Goal: Task Accomplishment & Management: Manage account settings

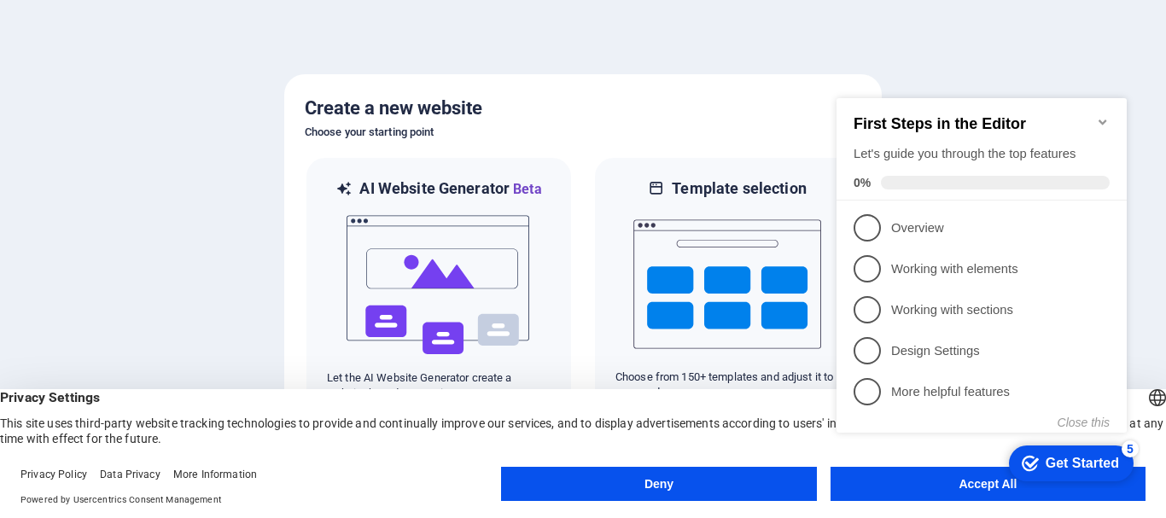
click at [919, 482] on div "checkmark Get Started 5 First Steps in the Editor Let's guide you through the t…" at bounding box center [985, 280] width 311 height 415
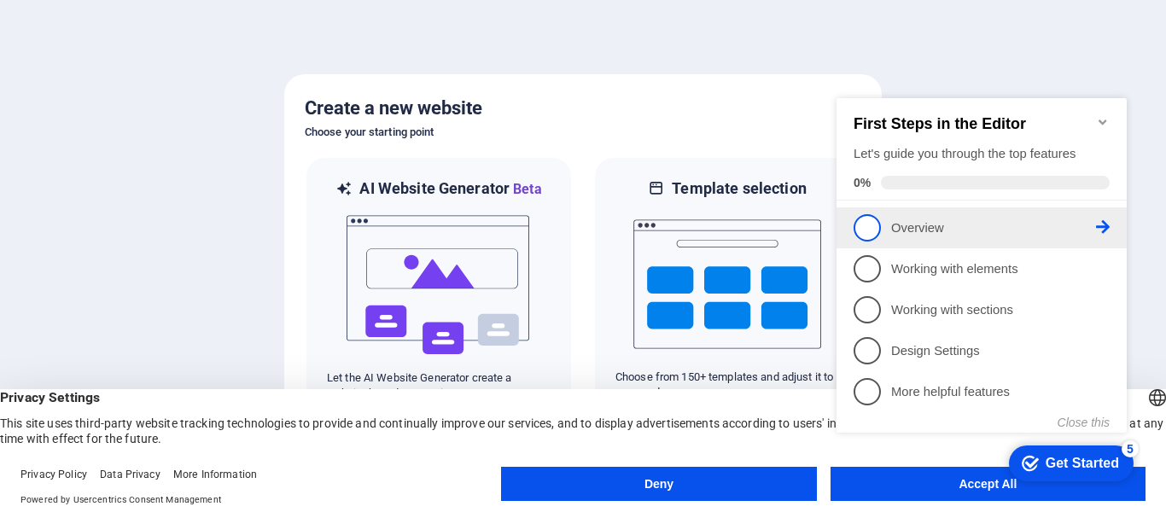
click at [901, 224] on p "Overview - incomplete" at bounding box center [993, 228] width 205 height 18
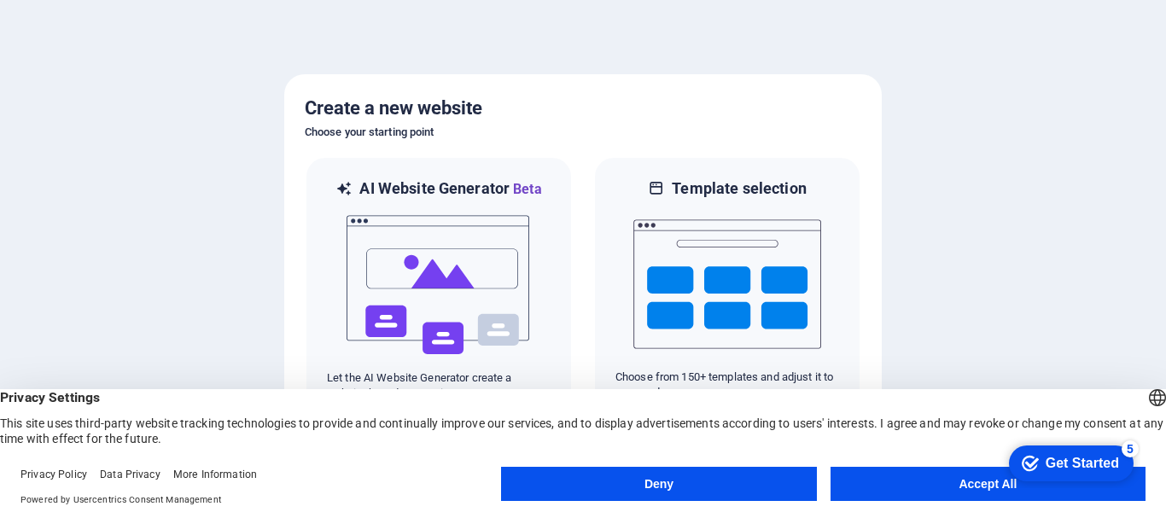
click at [990, 483] on button "Accept All" at bounding box center [988, 484] width 315 height 34
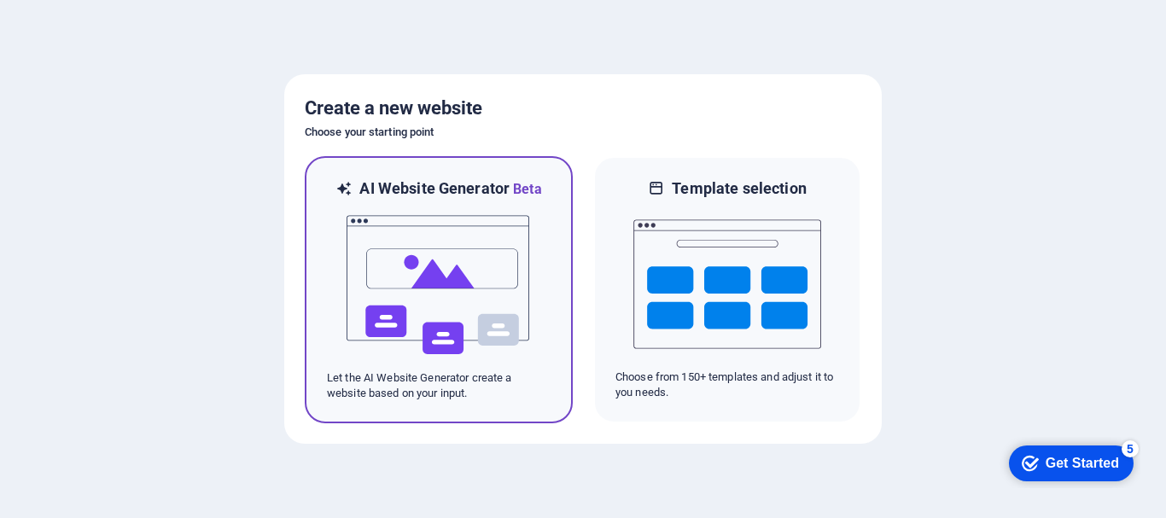
click at [536, 307] on div at bounding box center [439, 285] width 224 height 171
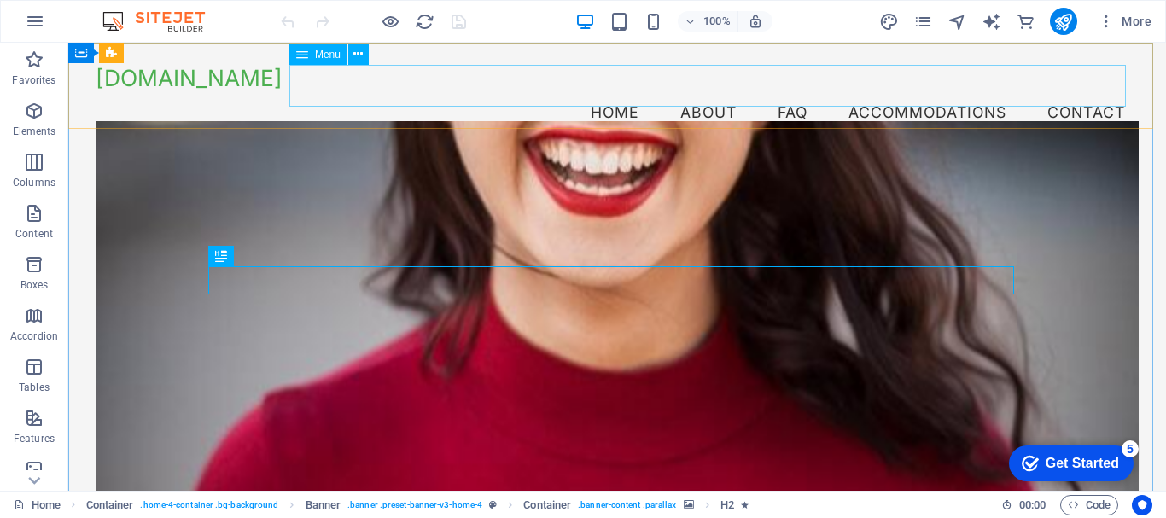
click at [326, 55] on span "Menu" at bounding box center [328, 55] width 26 height 10
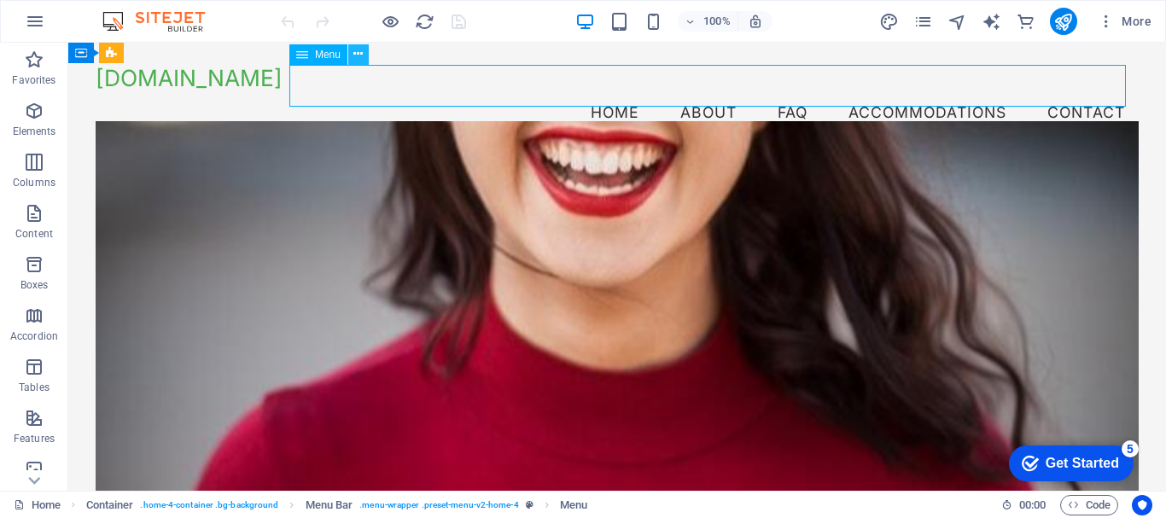
click at [359, 55] on icon at bounding box center [357, 54] width 9 height 18
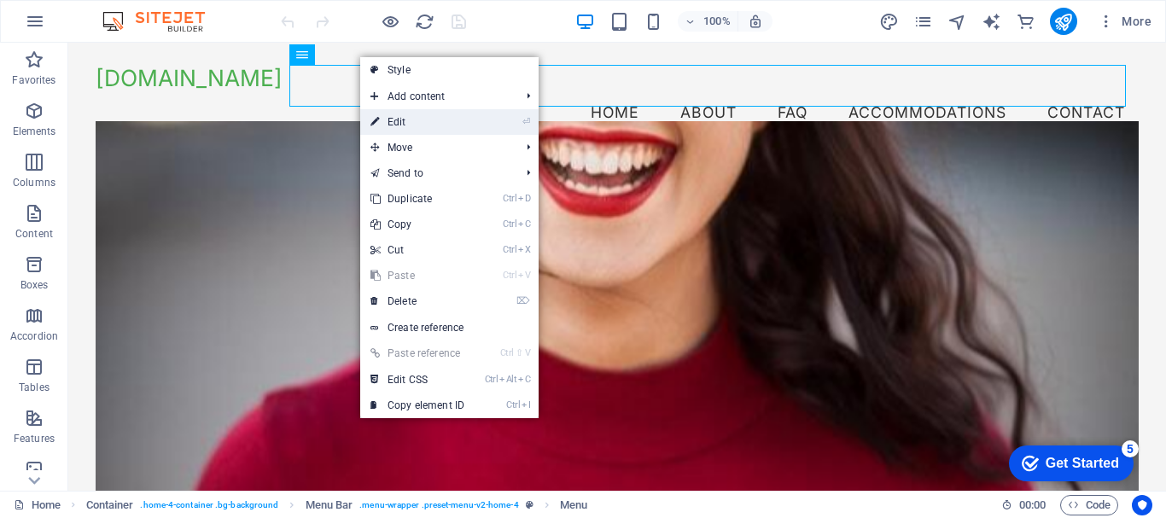
click at [403, 120] on link "⏎ Edit" at bounding box center [417, 122] width 114 height 26
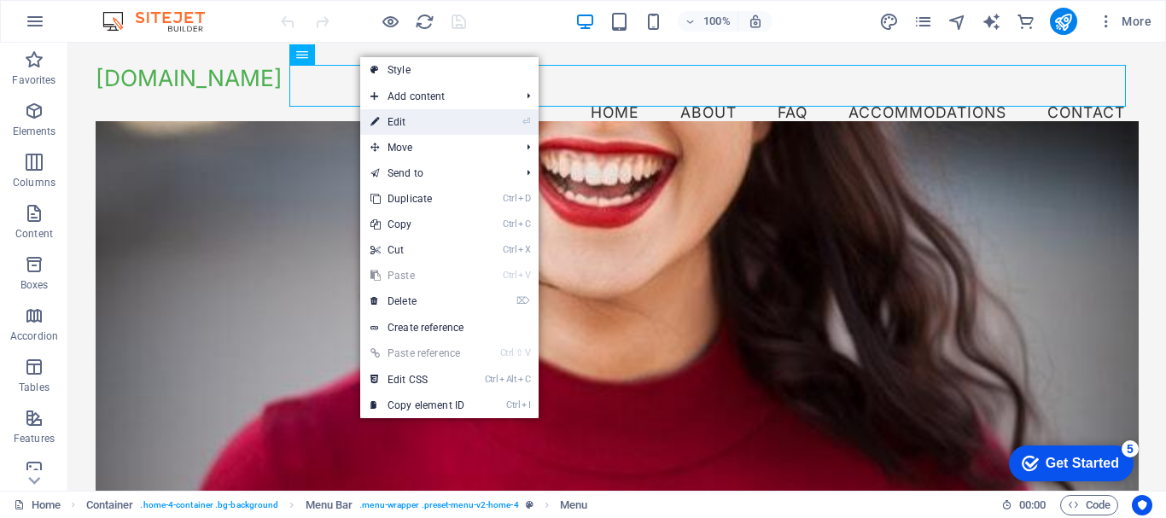
select select
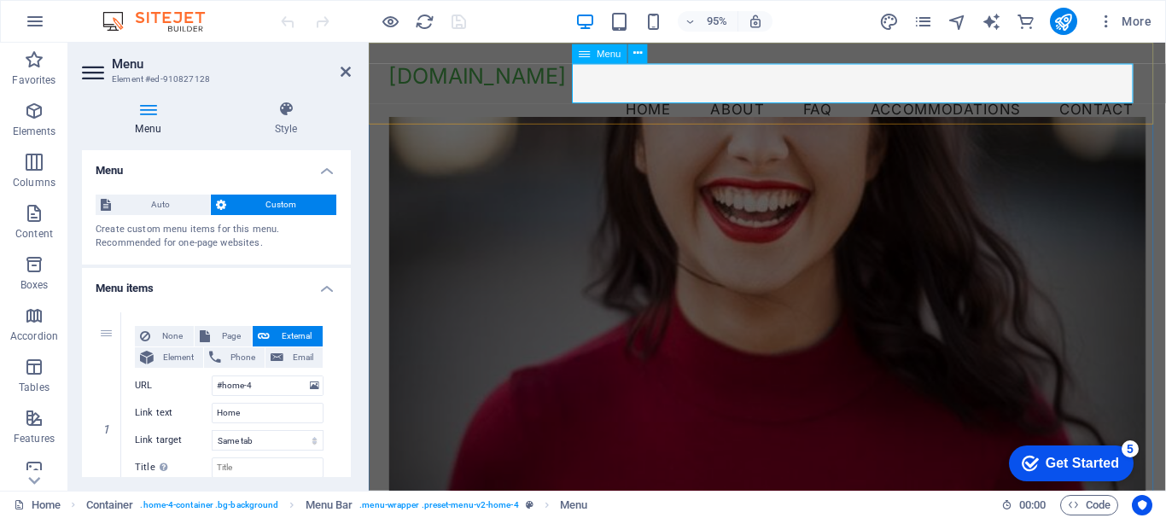
click at [821, 91] on nav "Home About FAQ Accommodations Contact" at bounding box center [788, 112] width 797 height 43
click at [855, 91] on nav "Home About FAQ Accommodations Contact" at bounding box center [788, 112] width 797 height 43
click at [832, 91] on nav "Home About FAQ Accommodations Contact" at bounding box center [788, 112] width 797 height 43
click at [263, 203] on span "Custom" at bounding box center [281, 205] width 101 height 20
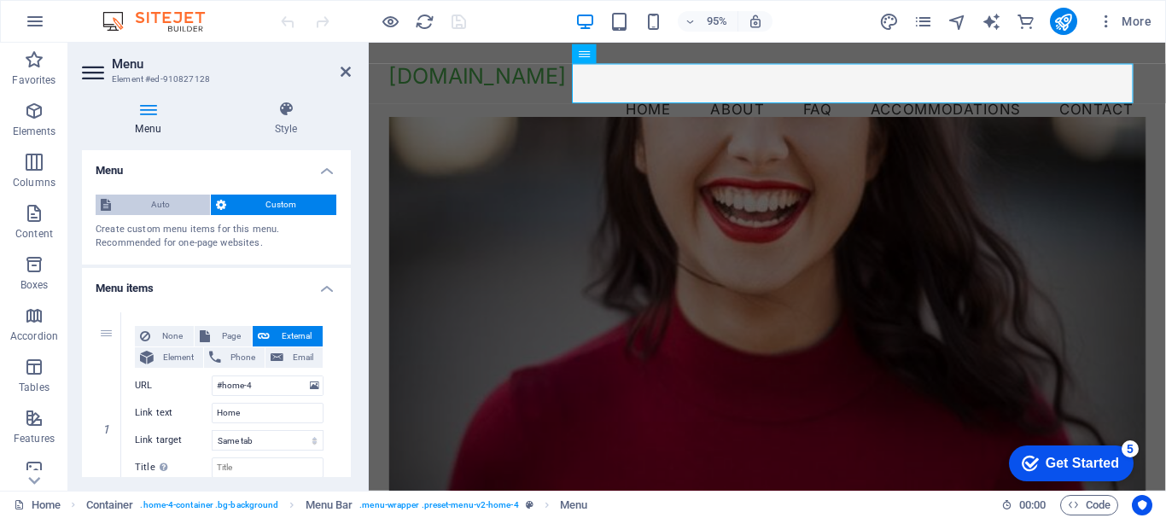
click at [151, 205] on span "Auto" at bounding box center [160, 205] width 89 height 20
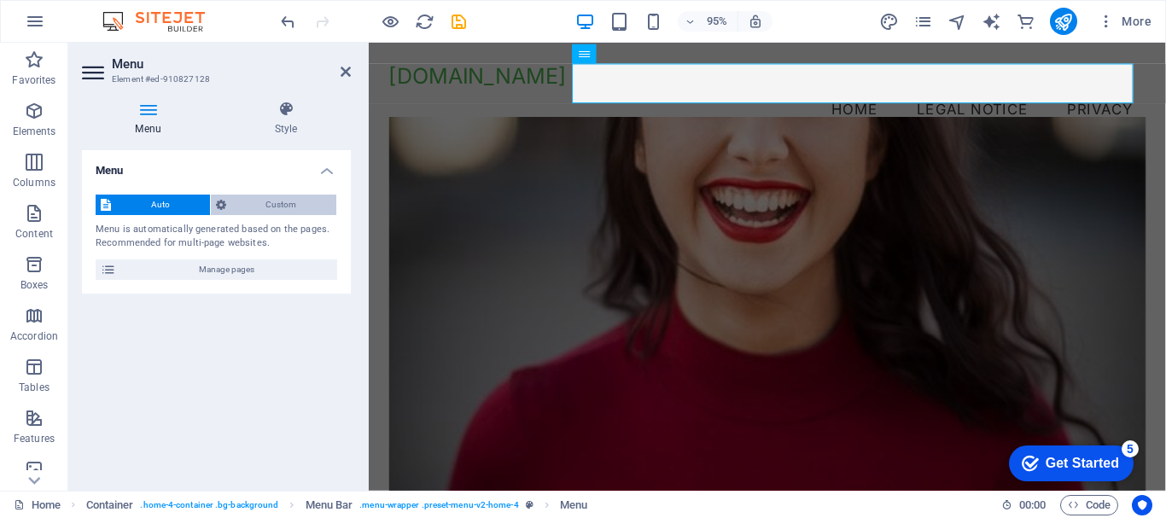
click at [259, 201] on span "Custom" at bounding box center [281, 205] width 101 height 20
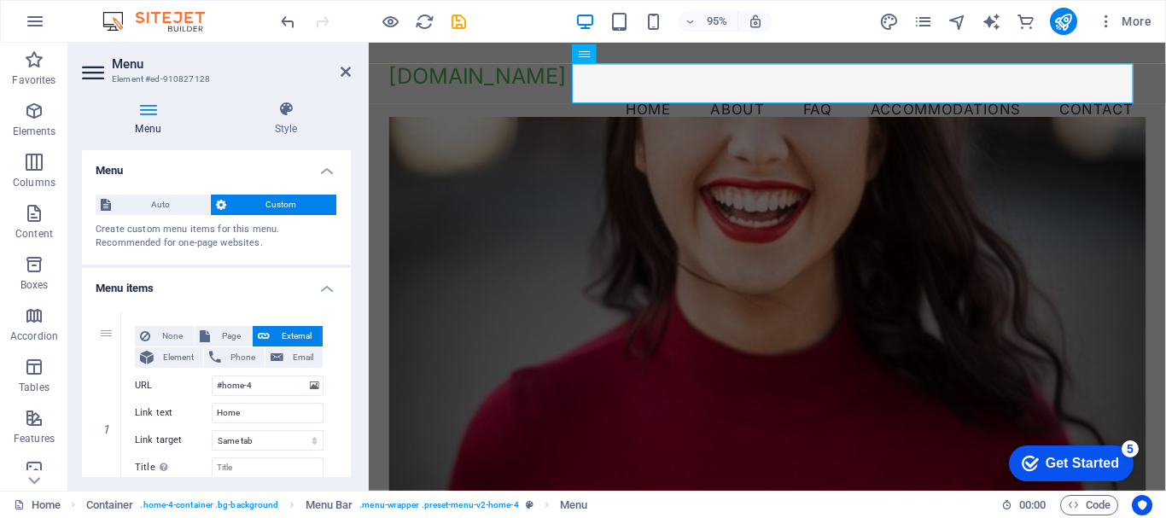
click at [215, 231] on div "Create custom menu items for this menu. Recommended for one-page websites." at bounding box center [217, 237] width 242 height 28
click at [221, 207] on icon at bounding box center [221, 205] width 10 height 20
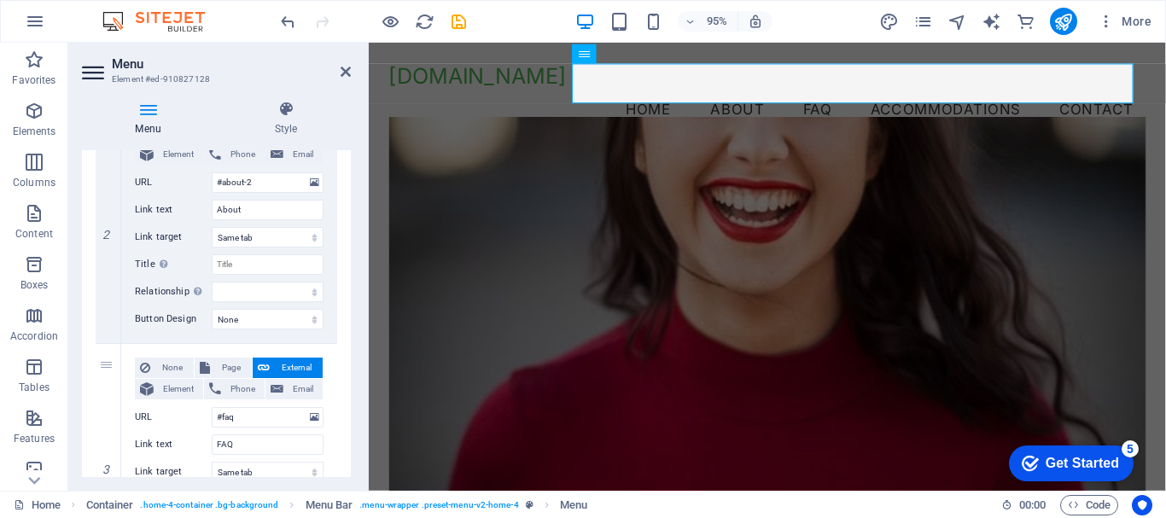
scroll to position [598, 0]
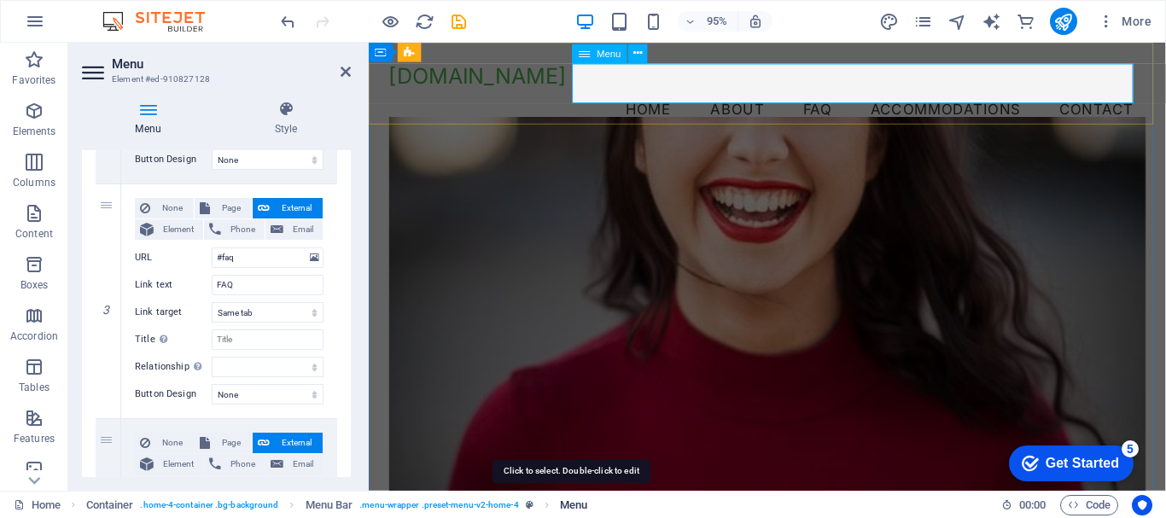
click at [567, 507] on span "Menu" at bounding box center [573, 505] width 27 height 20
click at [648, 91] on nav "Home About FAQ Accommodations Contact" at bounding box center [788, 112] width 797 height 43
click at [634, 51] on icon at bounding box center [638, 53] width 9 height 17
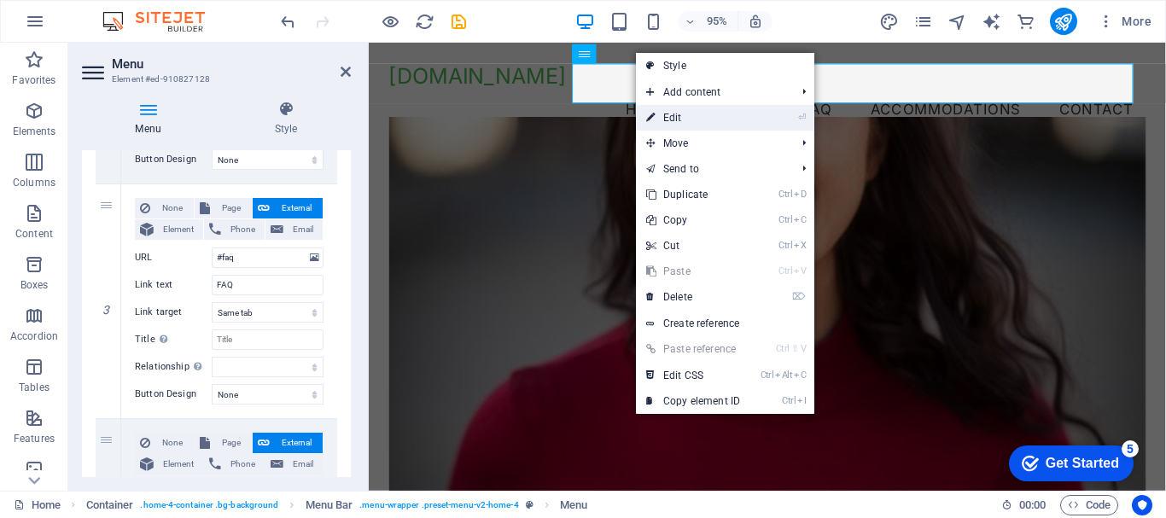
click at [682, 119] on link "⏎ Edit" at bounding box center [693, 118] width 114 height 26
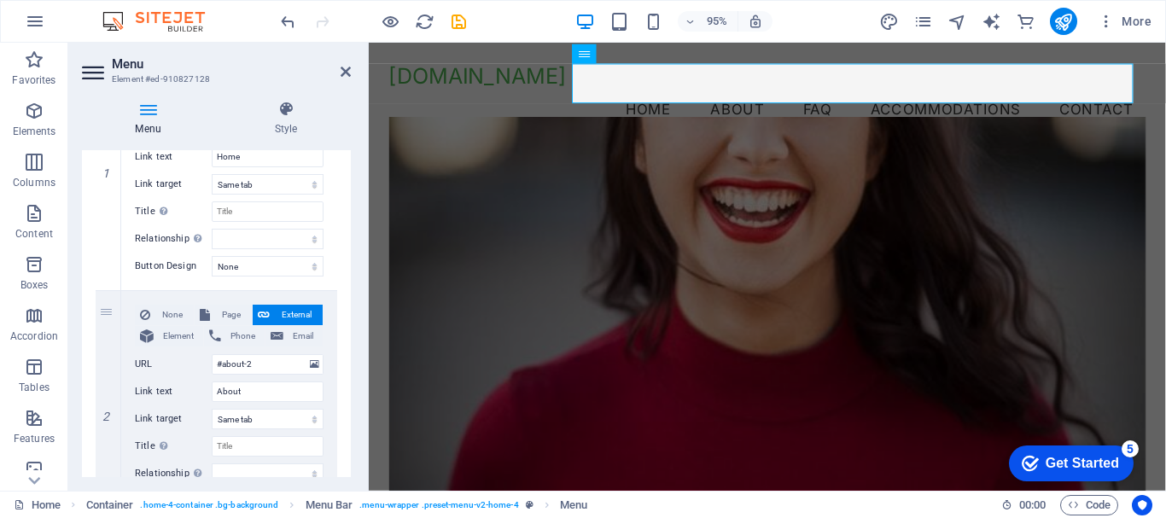
scroll to position [342, 0]
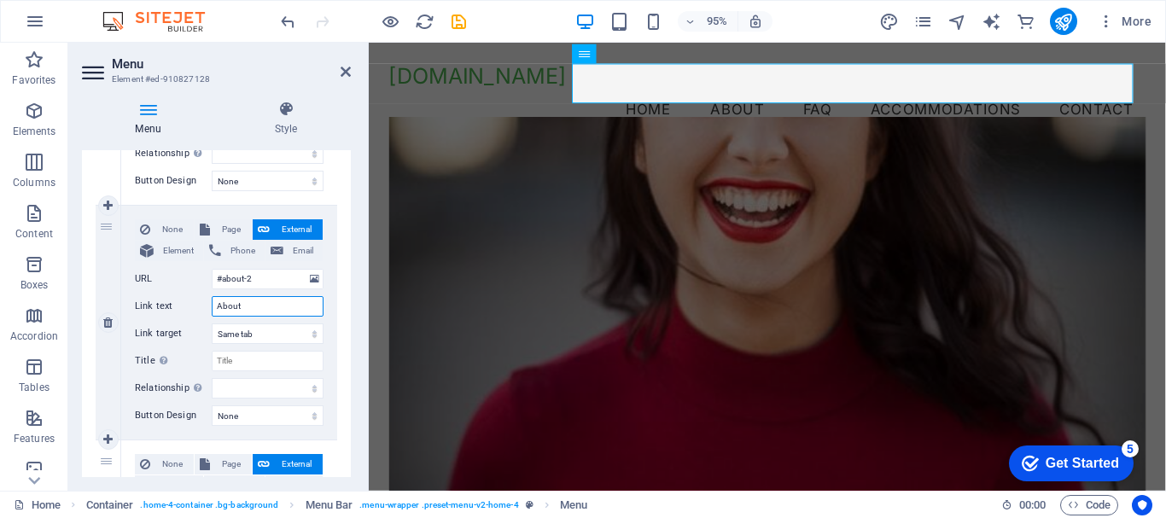
click at [283, 304] on input "About" at bounding box center [268, 306] width 112 height 20
type input "About"
select select
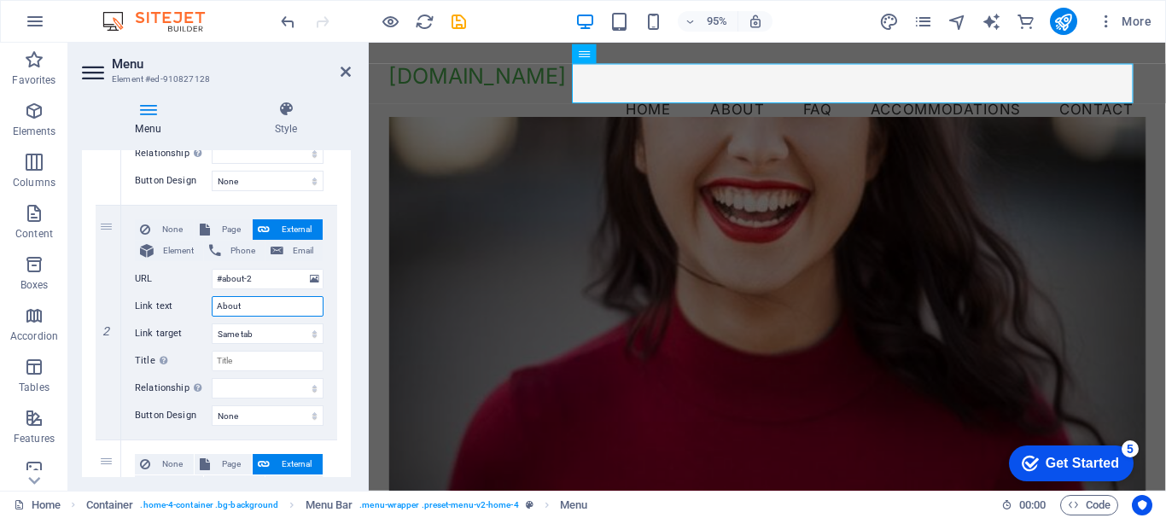
select select
type input "About Us"
select select
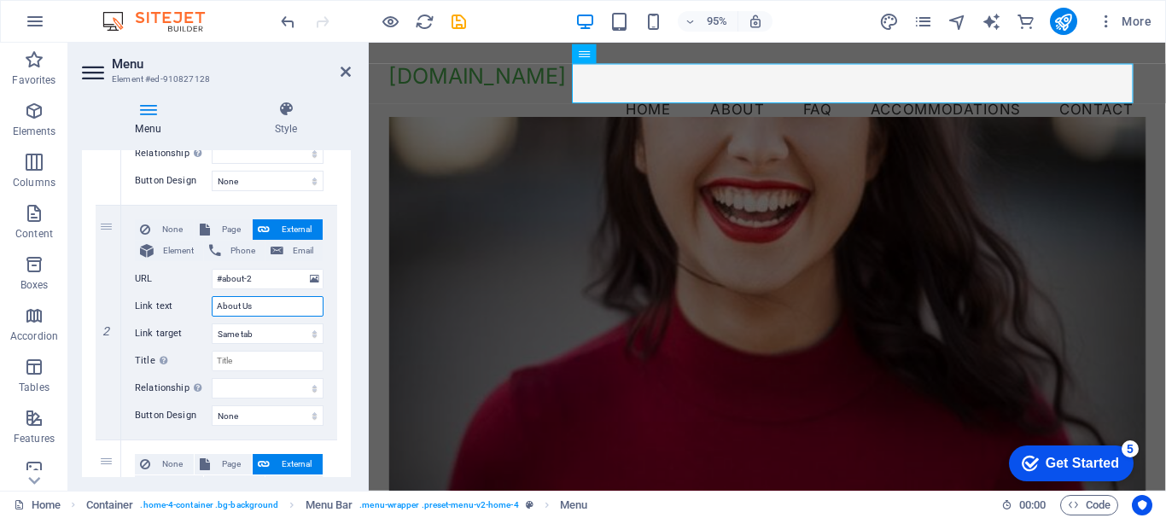
select select
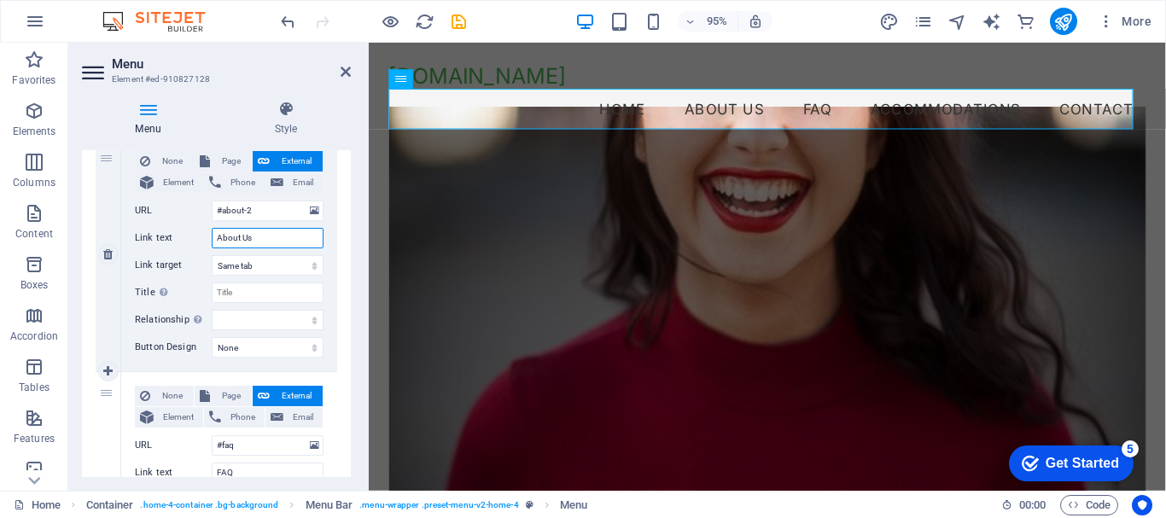
scroll to position [598, 0]
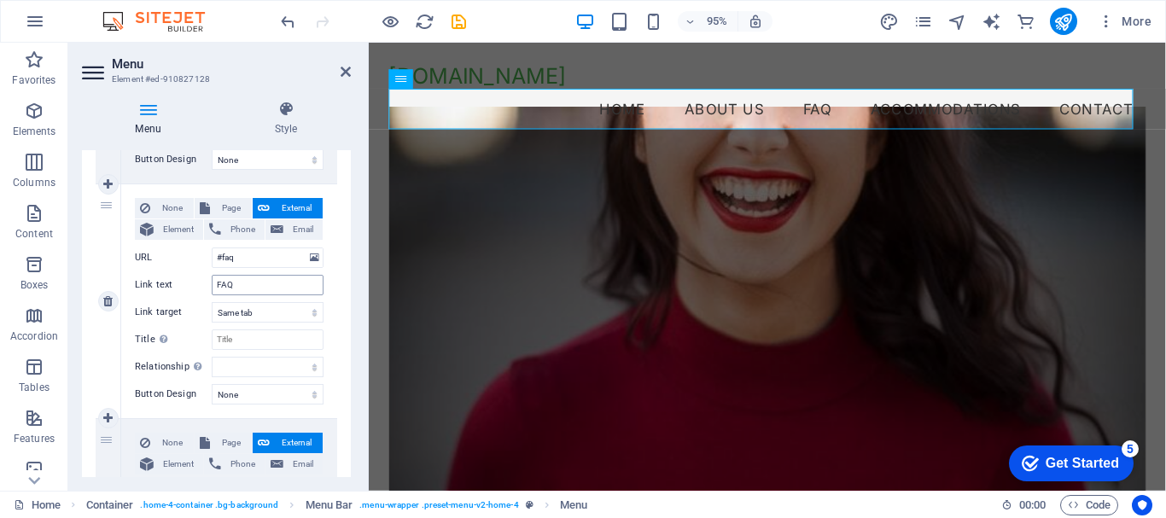
type input "About Us"
drag, startPoint x: 242, startPoint y: 280, endPoint x: 194, endPoint y: 282, distance: 47.8
click at [194, 282] on div "Link text FAQ" at bounding box center [229, 285] width 189 height 20
type input "About"
select select
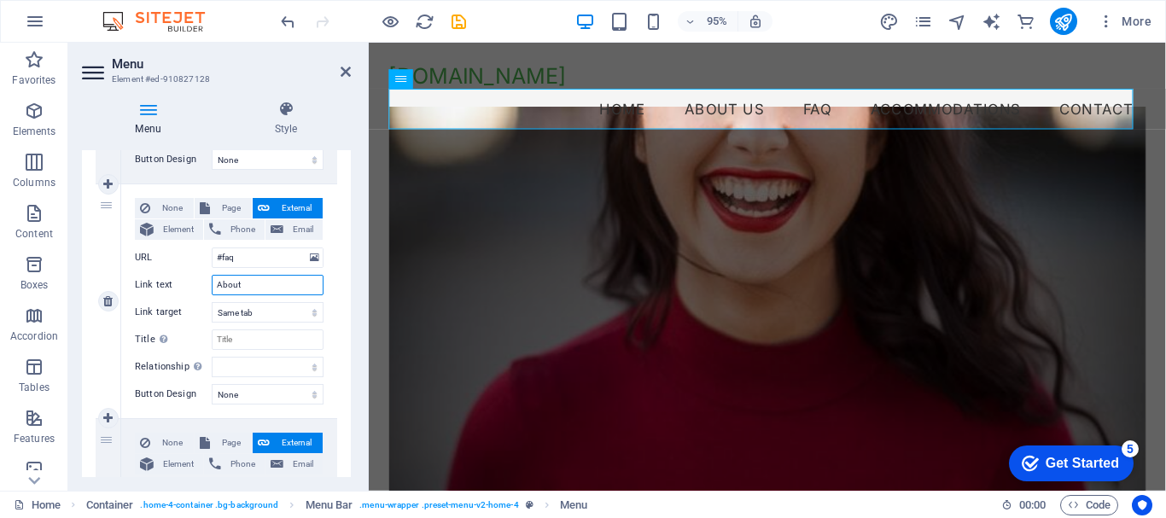
select select
type input "About P"
select select
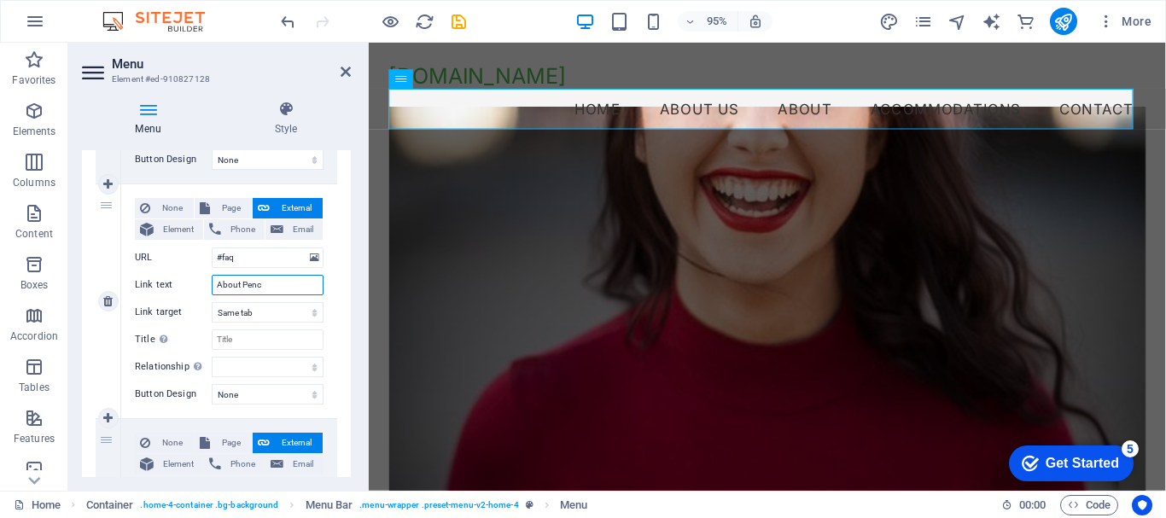
type input "About Pench"
select select
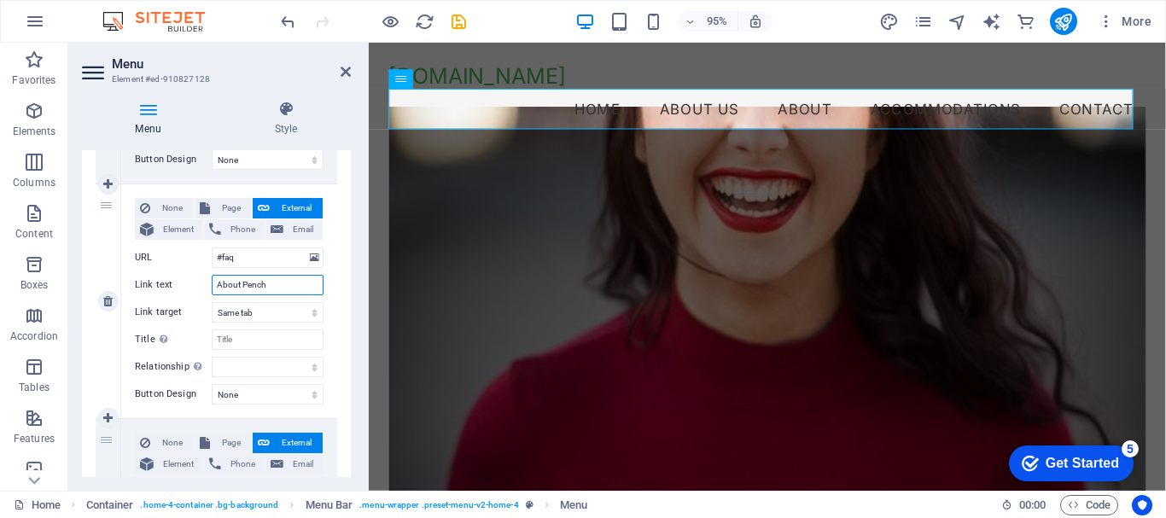
select select
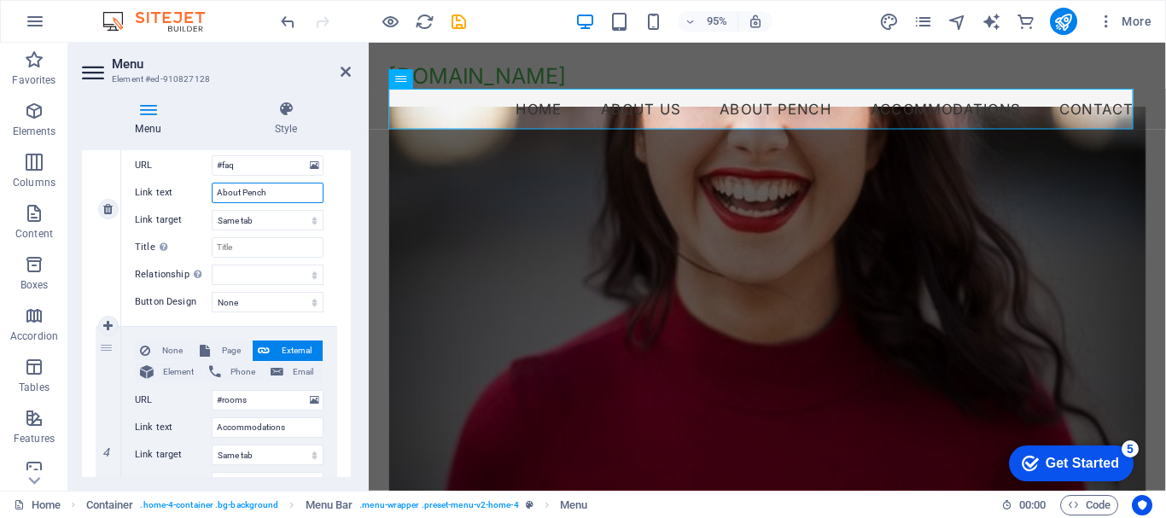
scroll to position [768, 0]
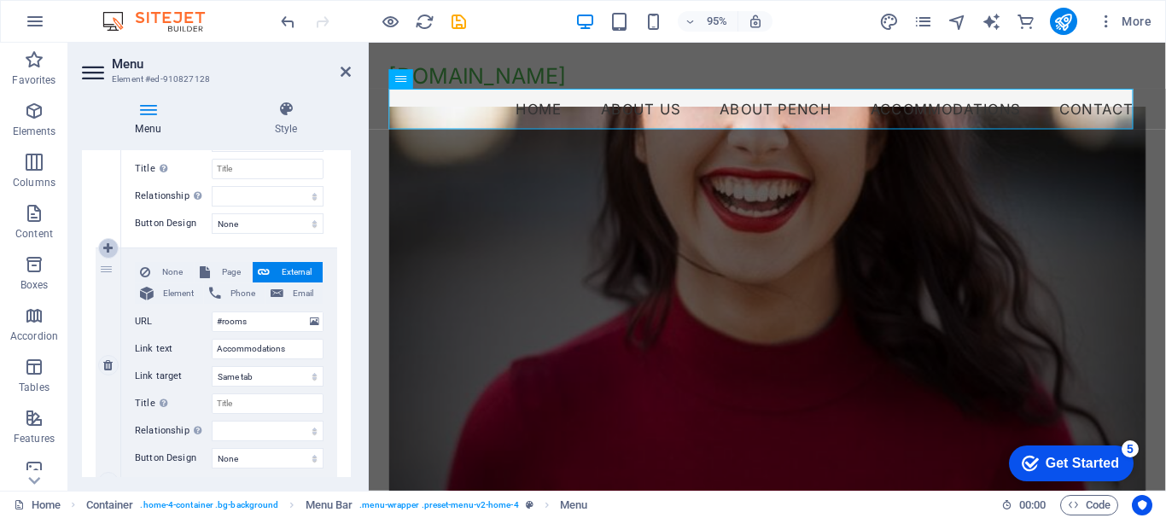
type input "About Pench"
click at [108, 242] on icon at bounding box center [107, 248] width 9 height 12
select select
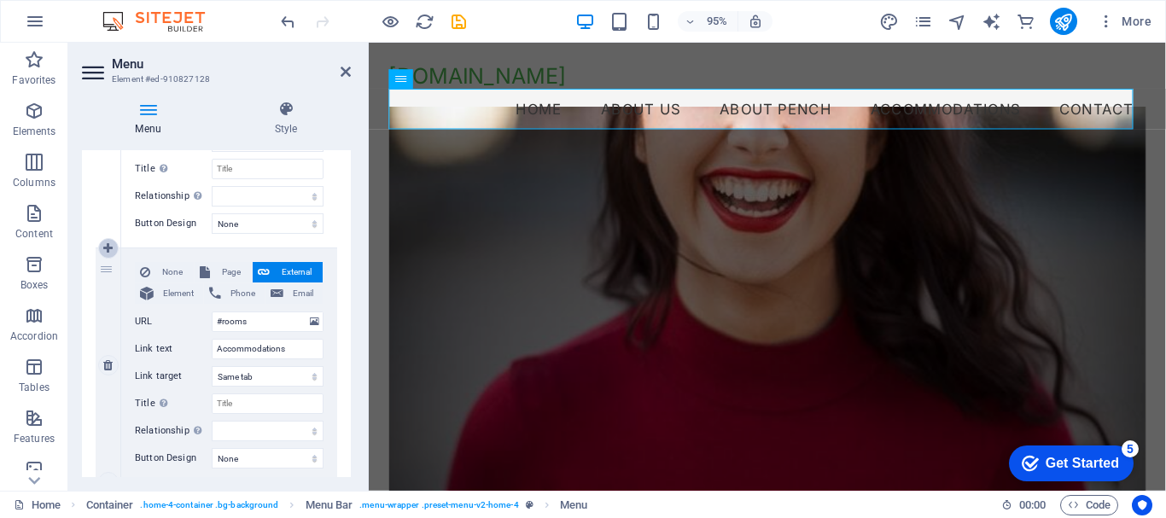
select select
type input "#rooms"
type input "Accommodations"
select select
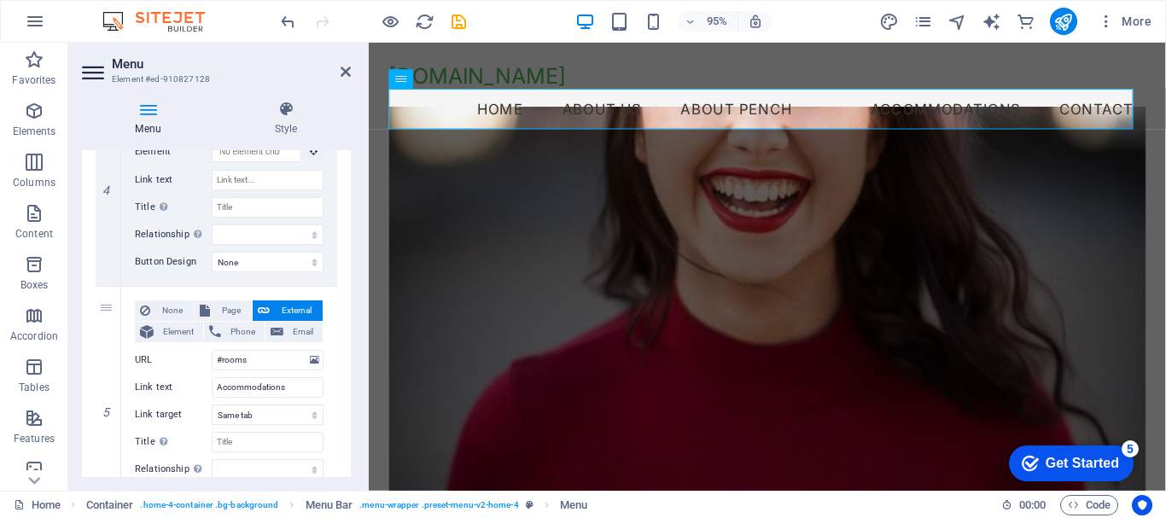
scroll to position [939, 0]
drag, startPoint x: 287, startPoint y: 388, endPoint x: 210, endPoint y: 385, distance: 76.9
click at [210, 385] on div "Link text Accommodations" at bounding box center [229, 387] width 189 height 20
click at [244, 180] on input "Link text" at bounding box center [268, 179] width 112 height 20
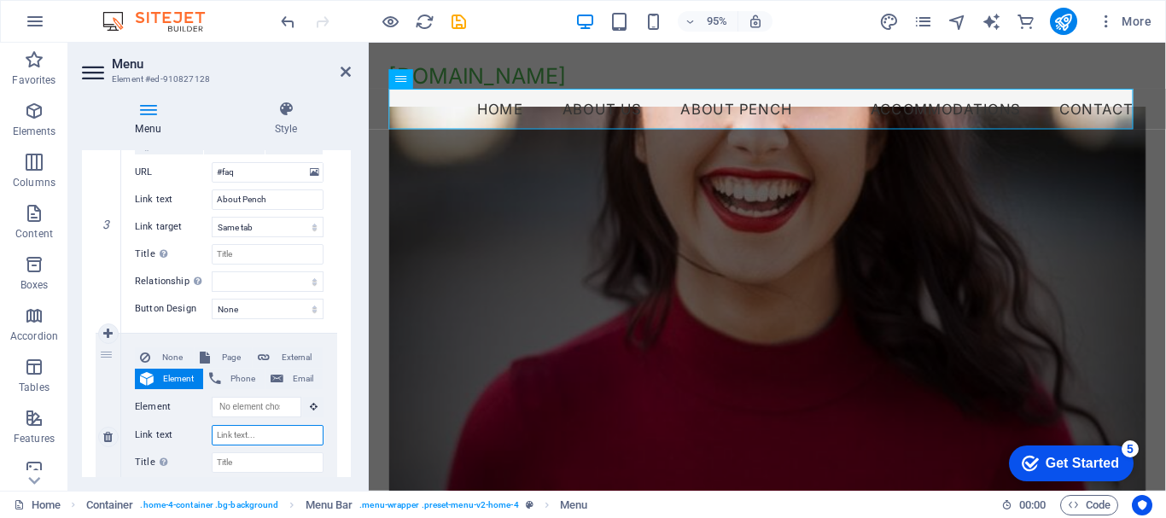
click at [230, 433] on input "Link text" at bounding box center [268, 435] width 112 height 20
type input "Accommodations"
select select
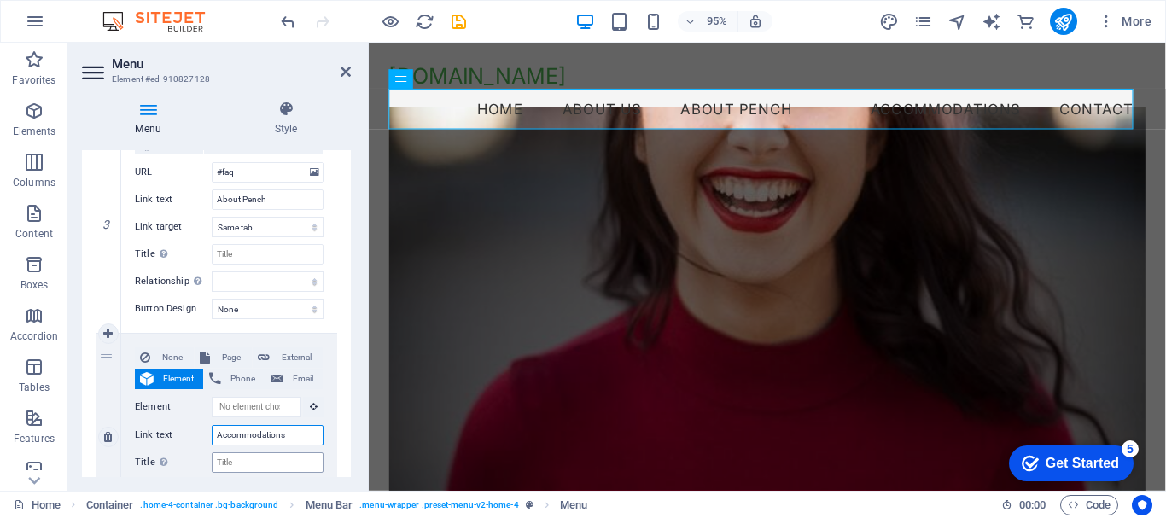
select select
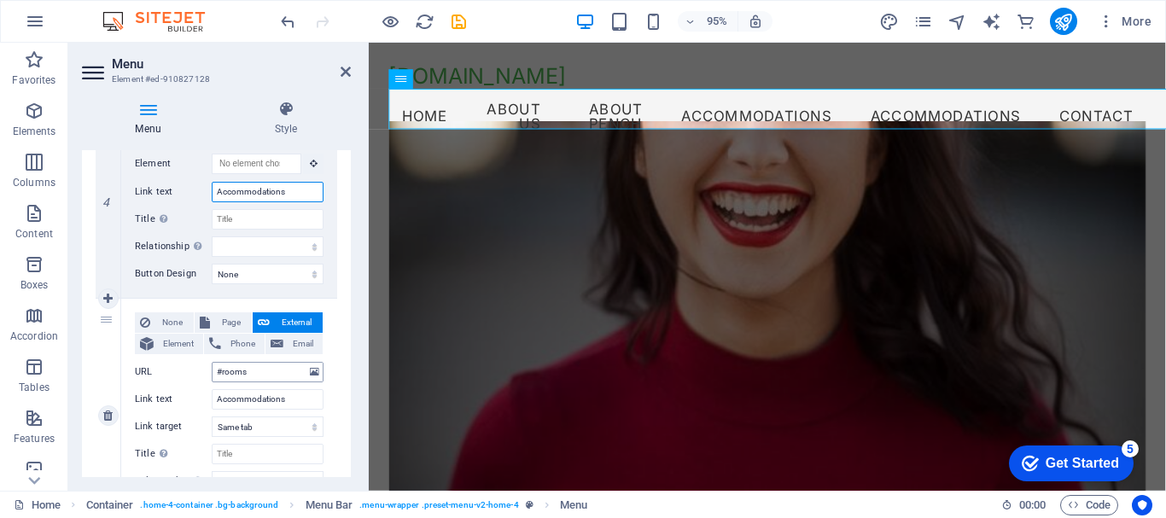
scroll to position [1025, 0]
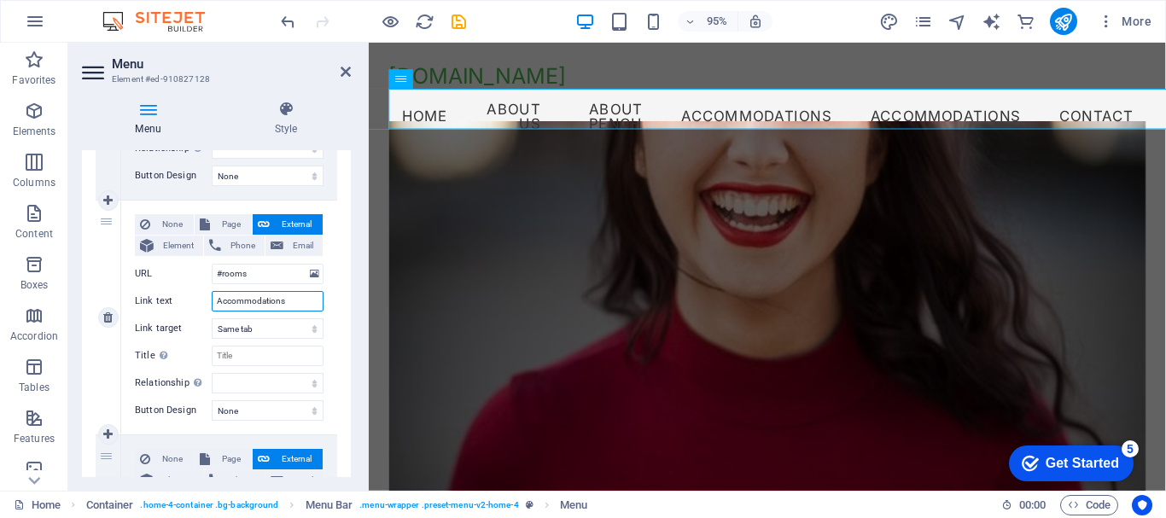
click at [248, 301] on input "Accommodations" at bounding box center [268, 301] width 112 height 20
type input "Tours"
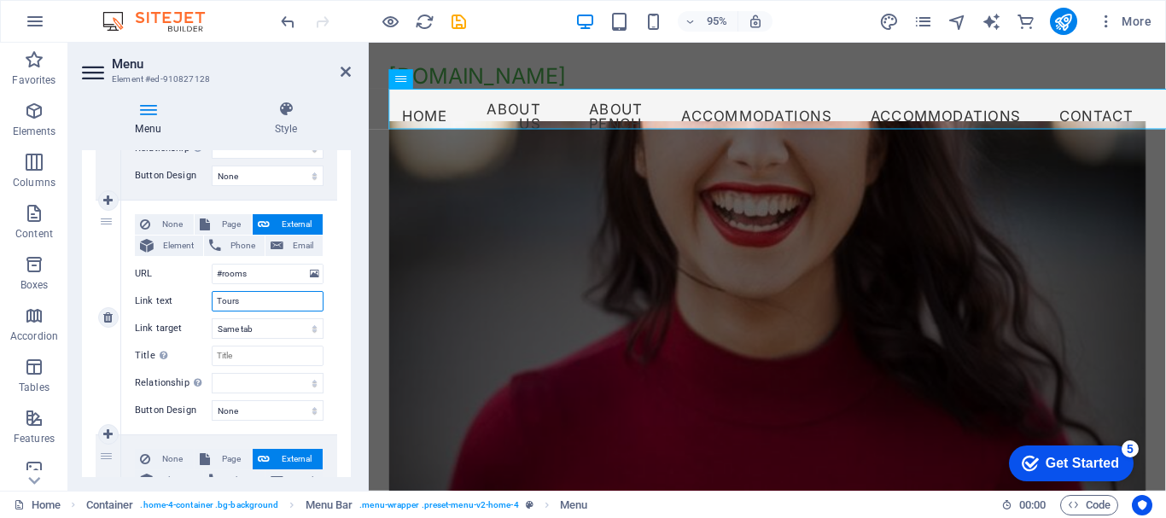
select select
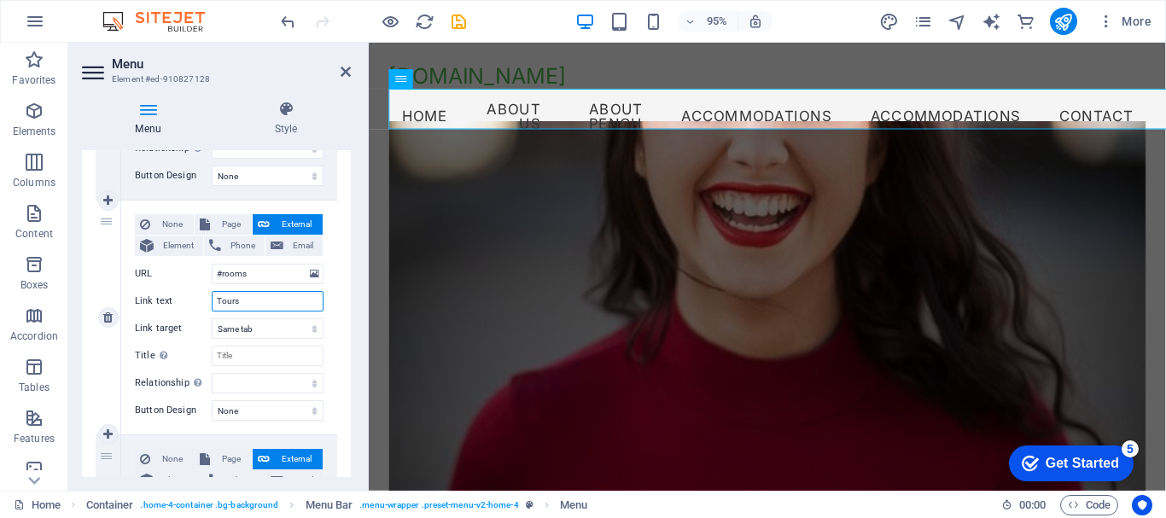
select select
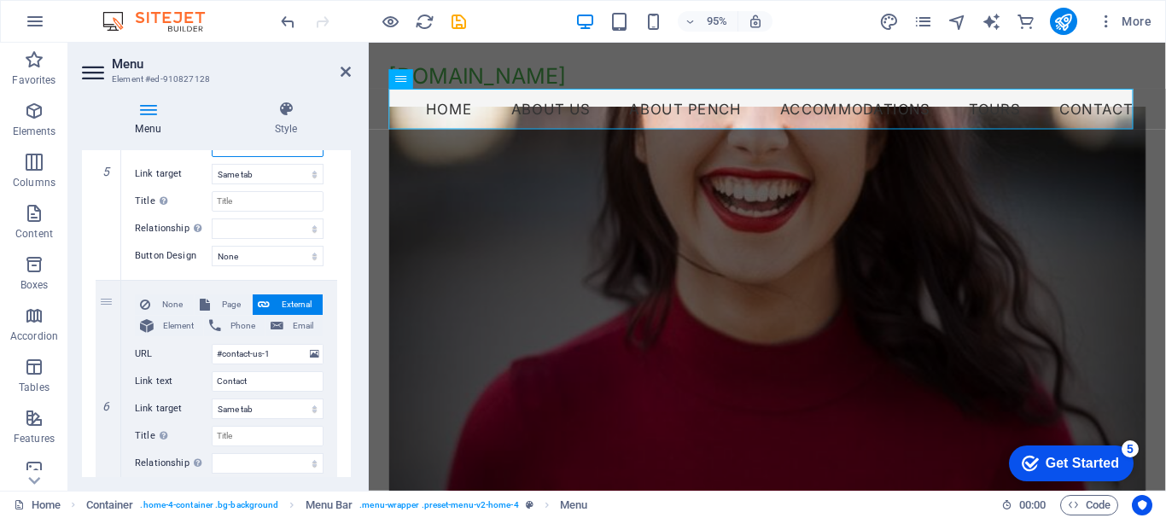
scroll to position [1265, 0]
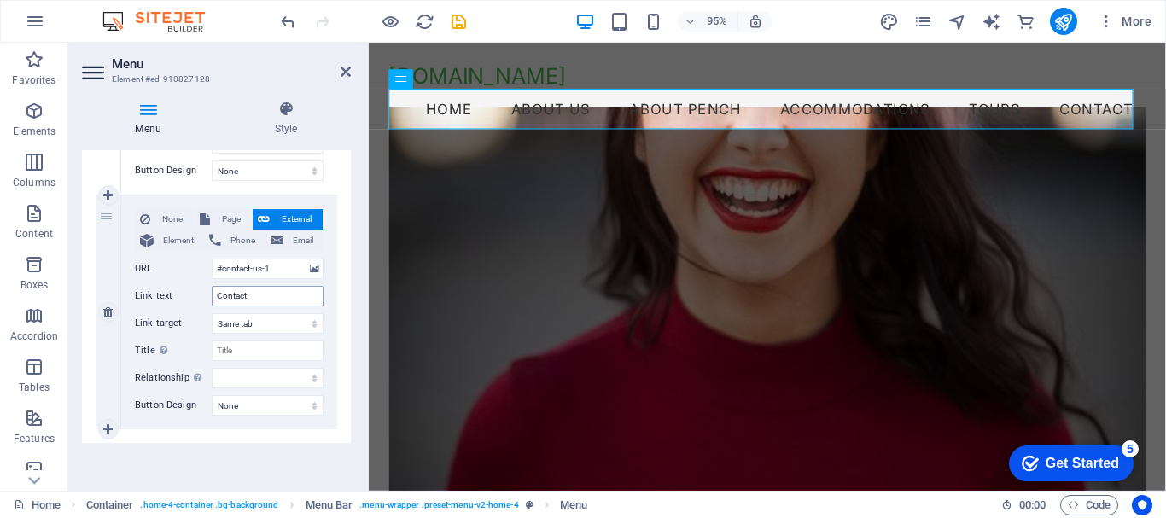
type input "Tours"
click at [285, 289] on input "Contact" at bounding box center [268, 296] width 112 height 20
type input "Contact Us"
select select
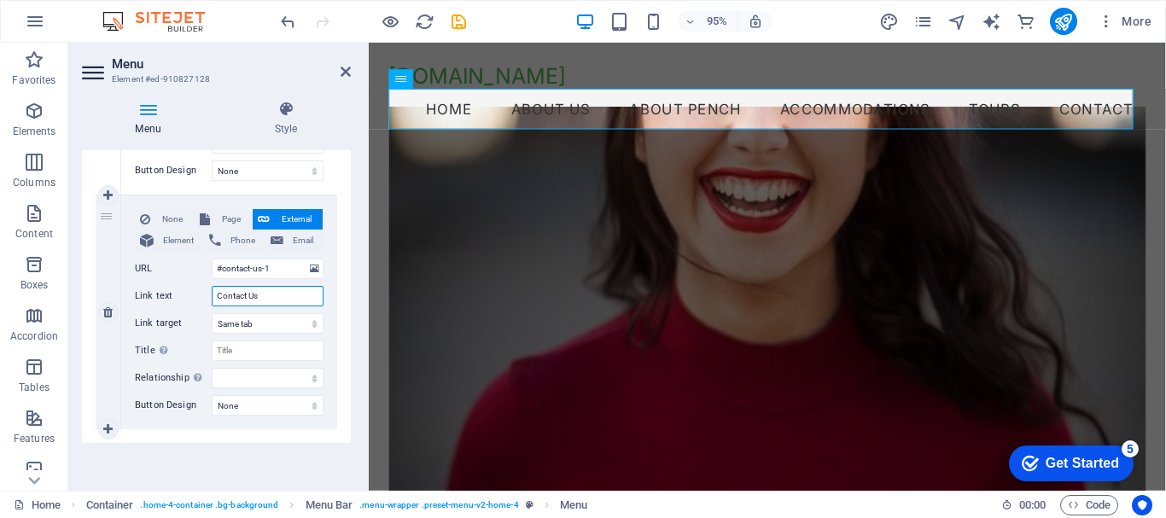
select select
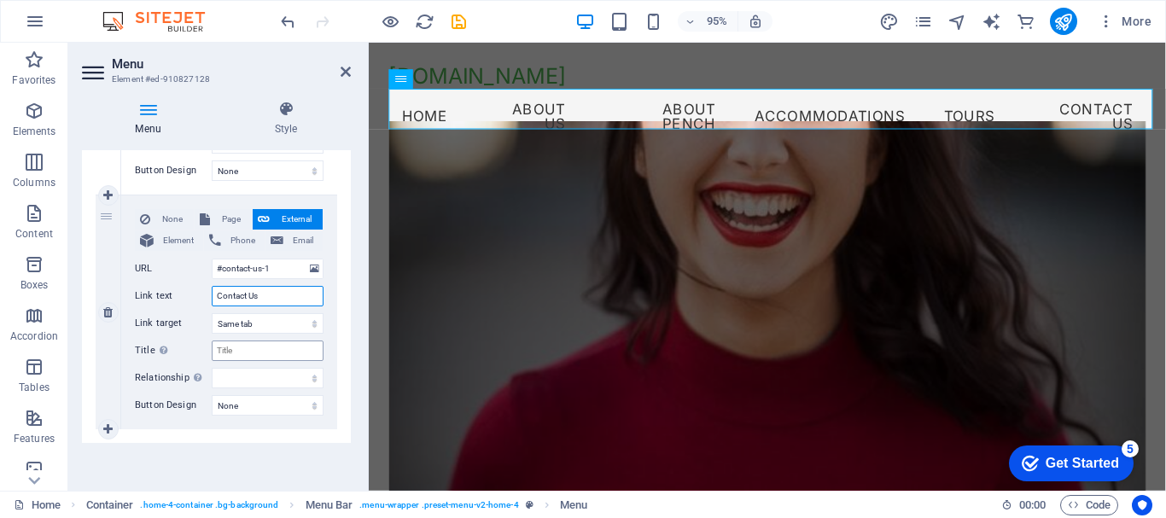
type input "Contact Us"
click at [301, 355] on input "Title Additional link description, should not be the same as the link text. The…" at bounding box center [268, 351] width 112 height 20
click at [346, 69] on icon at bounding box center [346, 72] width 10 height 14
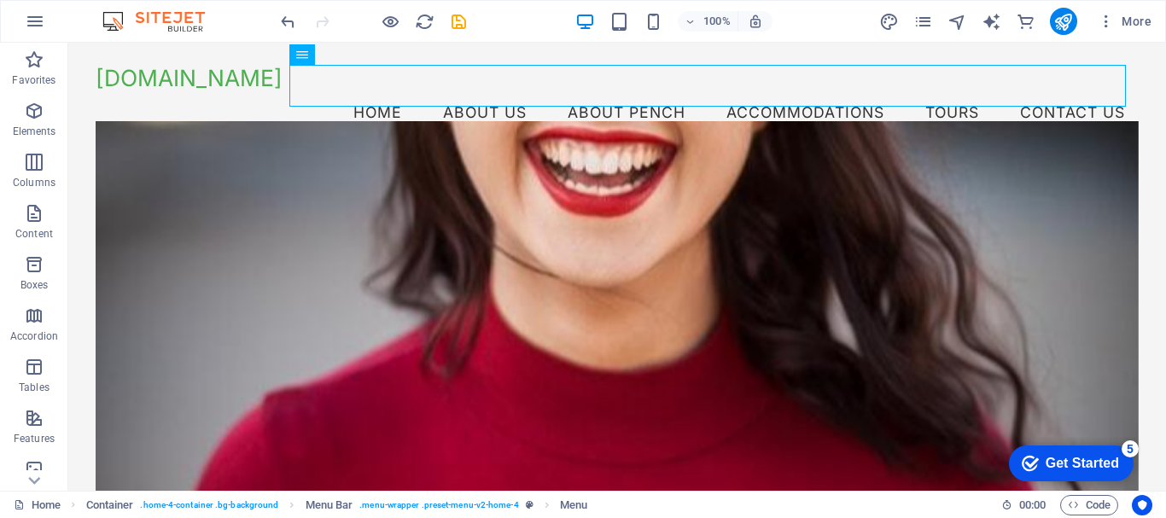
click at [251, 20] on div "100% More" at bounding box center [583, 21] width 1165 height 41
click at [73, 167] on div "Welcome to Pench Resorts Experience Nature Like Never Before Book Your Safari N…" at bounding box center [617, 480] width 1098 height 651
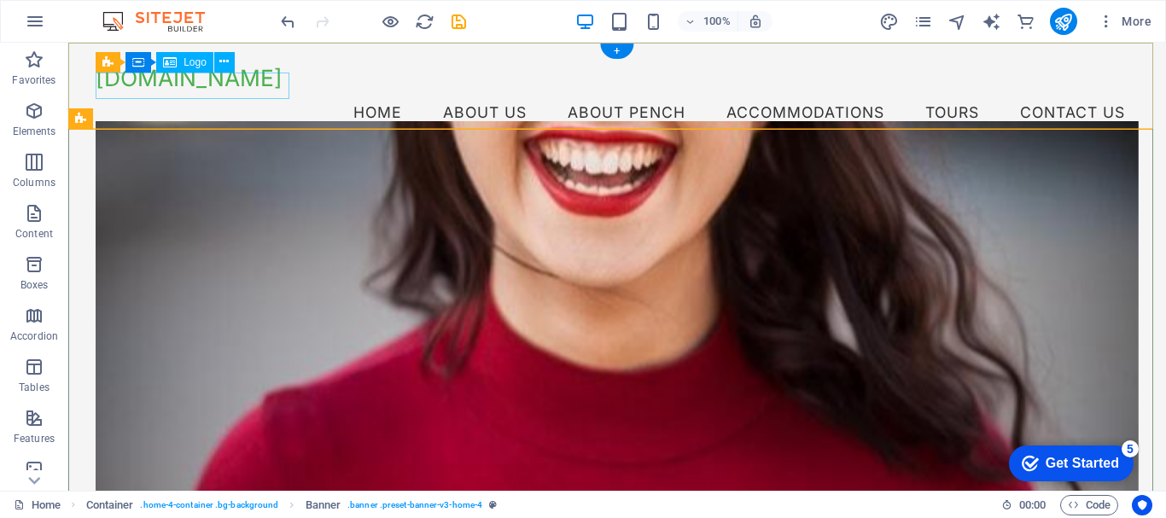
click at [153, 89] on div "[DOMAIN_NAME]" at bounding box center [617, 78] width 1043 height 27
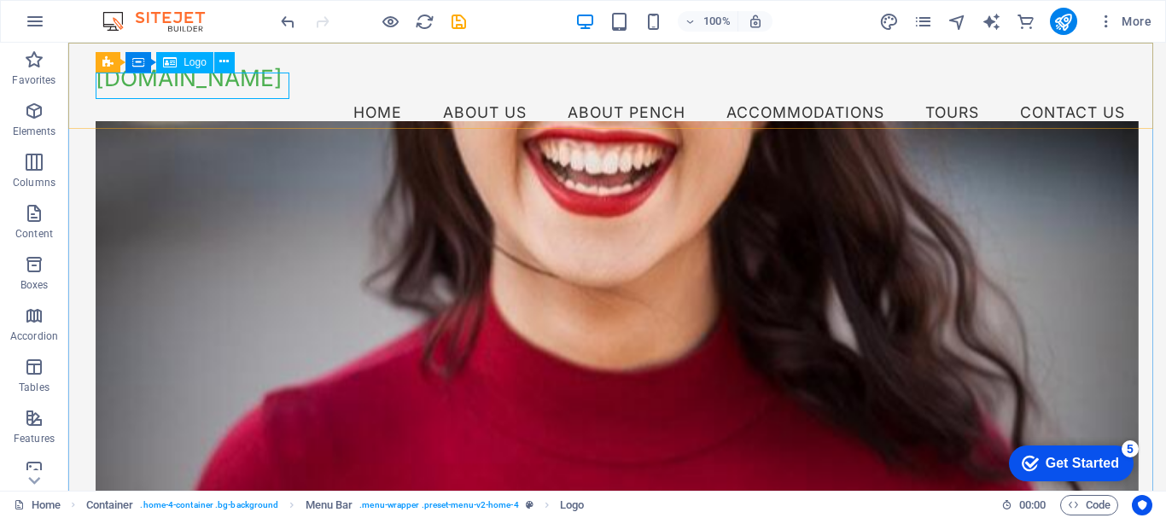
click at [188, 64] on span "Logo" at bounding box center [195, 62] width 23 height 10
click at [195, 63] on span "Logo" at bounding box center [195, 62] width 23 height 10
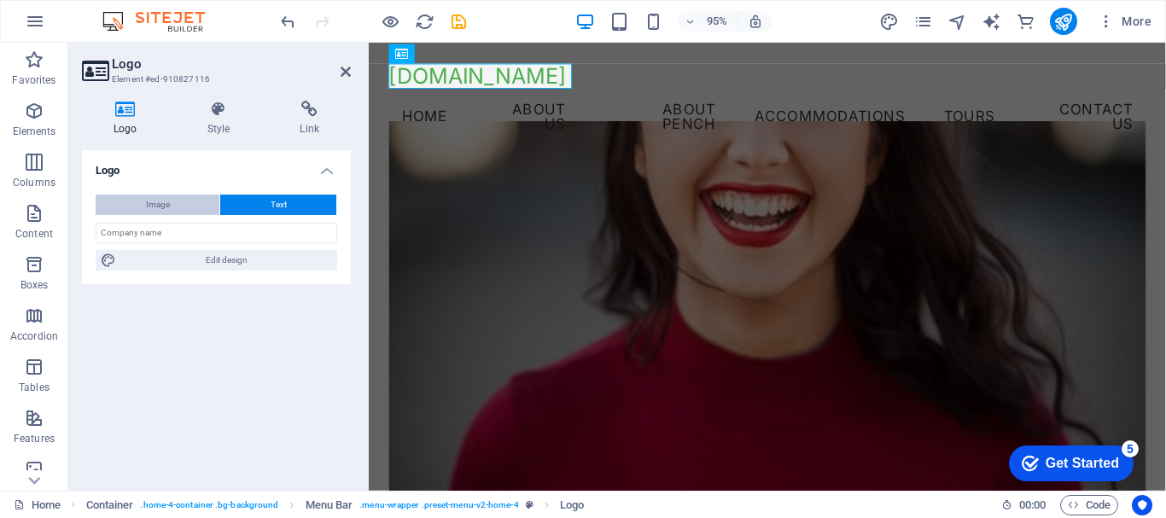
click at [172, 203] on button "Image" at bounding box center [158, 205] width 124 height 20
select select "DISABLED_OPTION_VALUE"
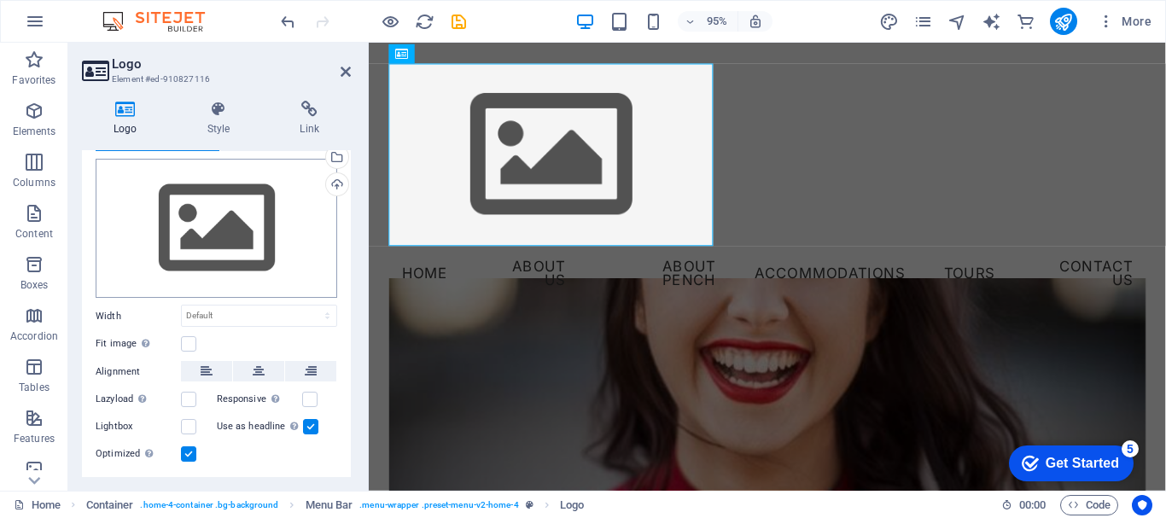
scroll to position [85, 0]
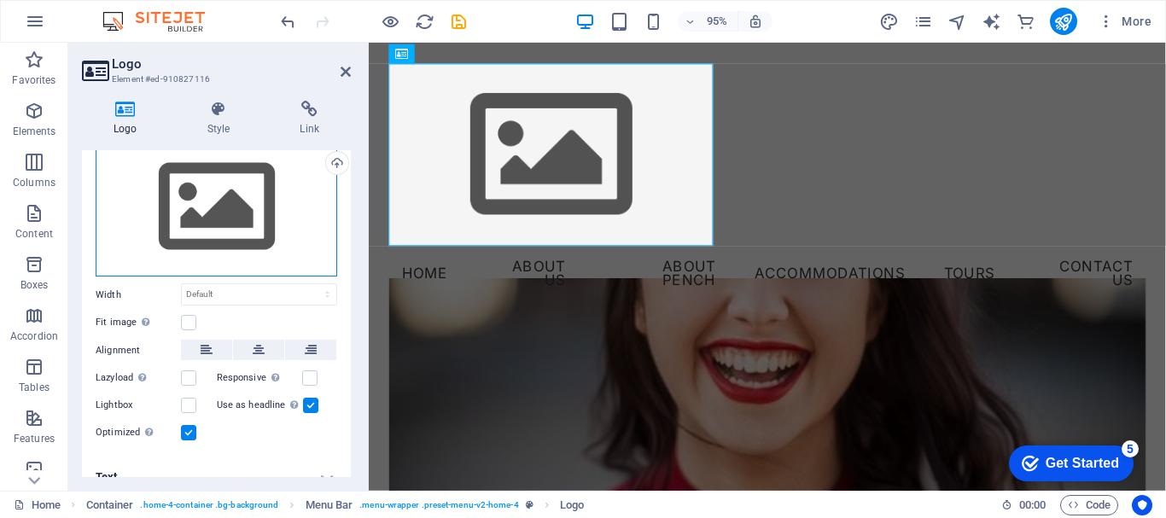
click at [190, 207] on div "Drag files here, click to choose files or select files from Files or our free s…" at bounding box center [217, 207] width 242 height 140
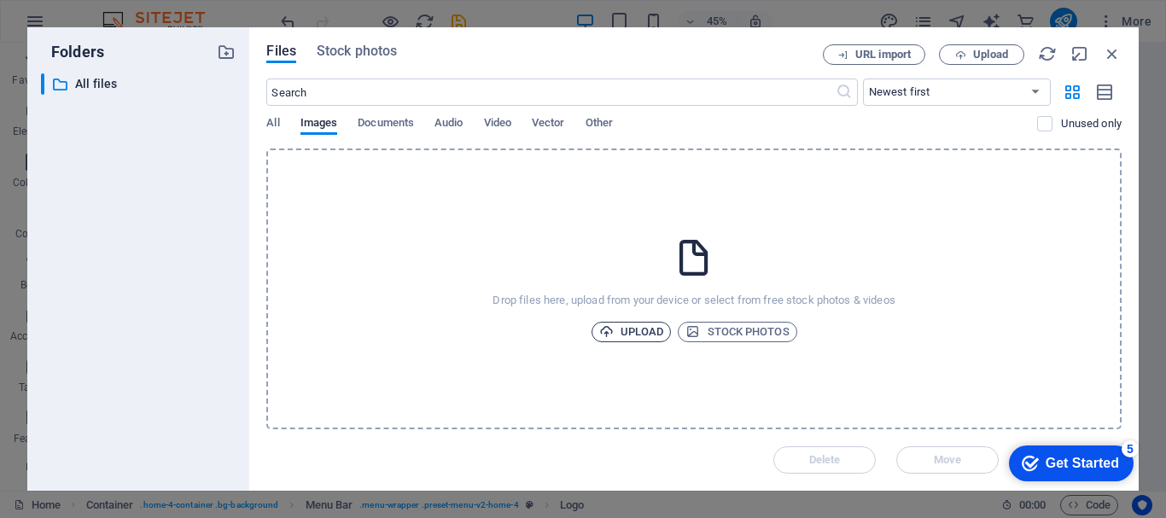
click at [630, 329] on span "Upload" at bounding box center [631, 332] width 65 height 20
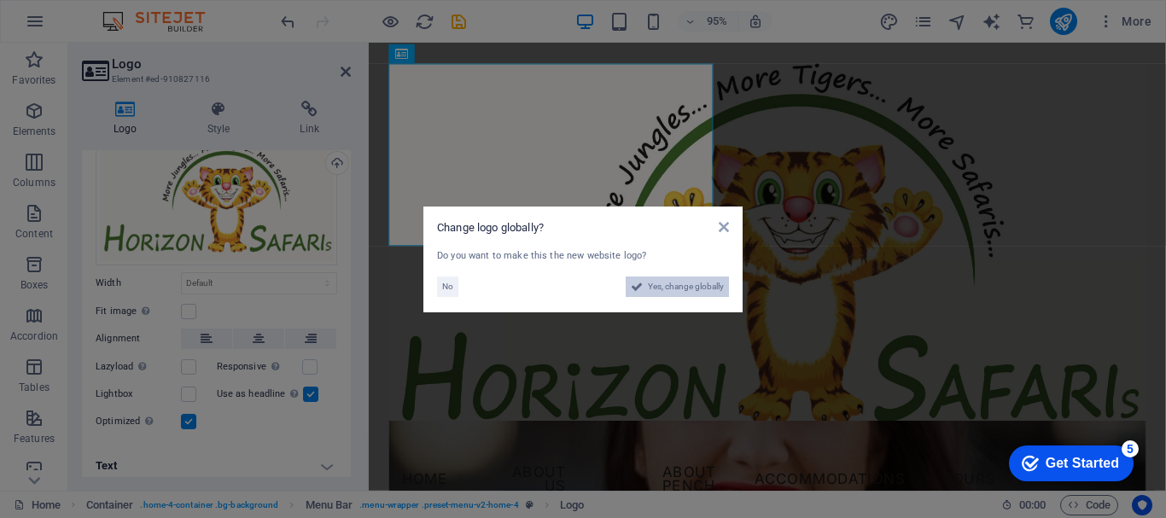
click at [686, 286] on span "Yes, change globally" at bounding box center [686, 287] width 76 height 20
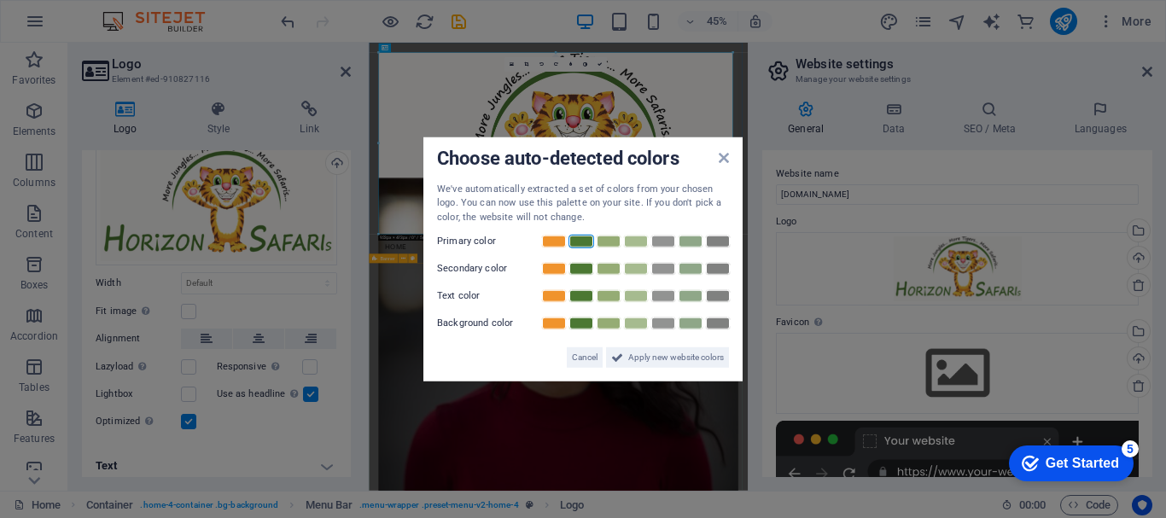
click at [580, 242] on link at bounding box center [582, 242] width 26 height 14
click at [584, 268] on link at bounding box center [582, 269] width 26 height 14
click at [556, 298] on link at bounding box center [554, 296] width 26 height 14
click at [587, 321] on link at bounding box center [582, 324] width 26 height 14
click at [655, 359] on span "Apply new website colors" at bounding box center [676, 358] width 96 height 20
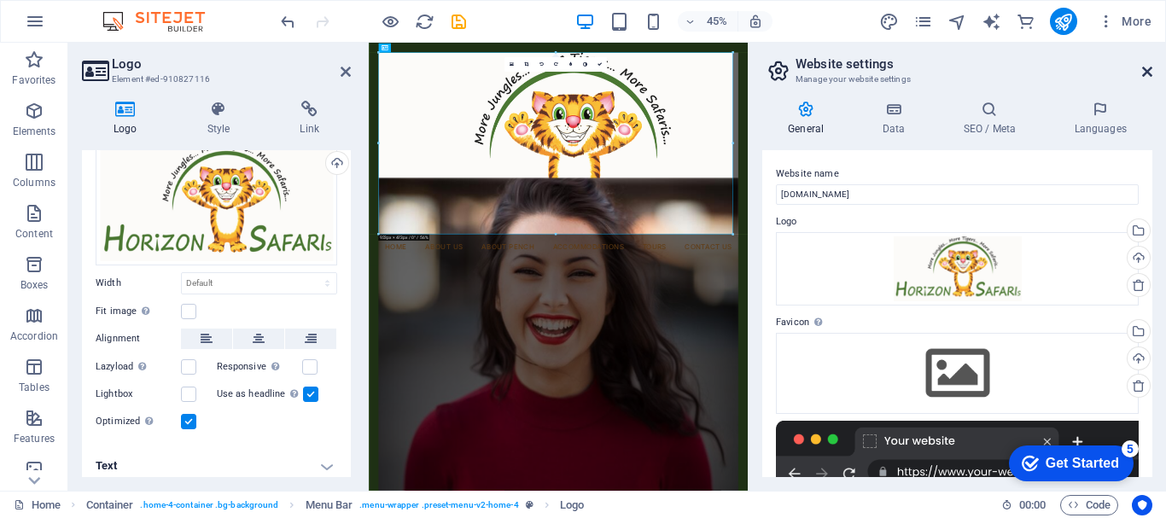
click at [1150, 71] on icon at bounding box center [1147, 72] width 10 height 14
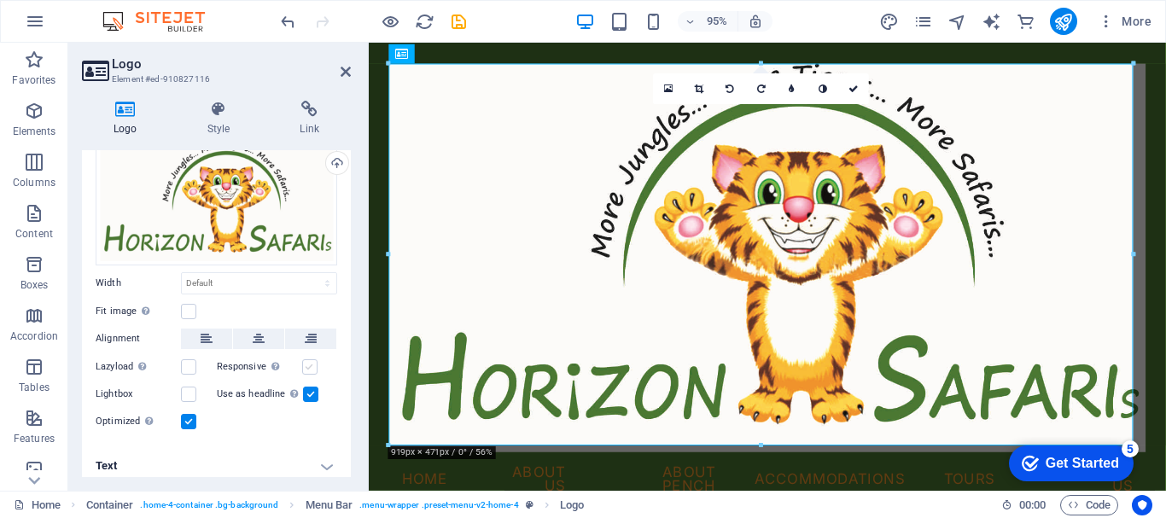
click at [307, 366] on label at bounding box center [309, 366] width 15 height 15
click at [0, 0] on input "Responsive Automatically load retina image and smartphone optimized sizes." at bounding box center [0, 0] width 0 height 0
click at [311, 363] on label at bounding box center [309, 366] width 15 height 15
click at [0, 0] on input "Responsive Automatically load retina image and smartphone optimized sizes." at bounding box center [0, 0] width 0 height 0
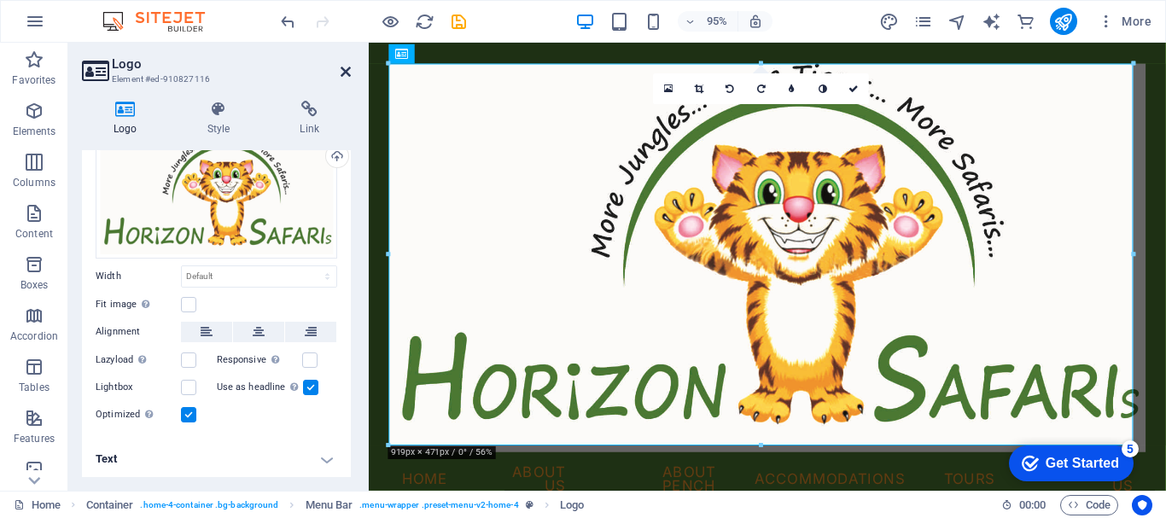
click at [348, 72] on icon at bounding box center [346, 72] width 10 height 14
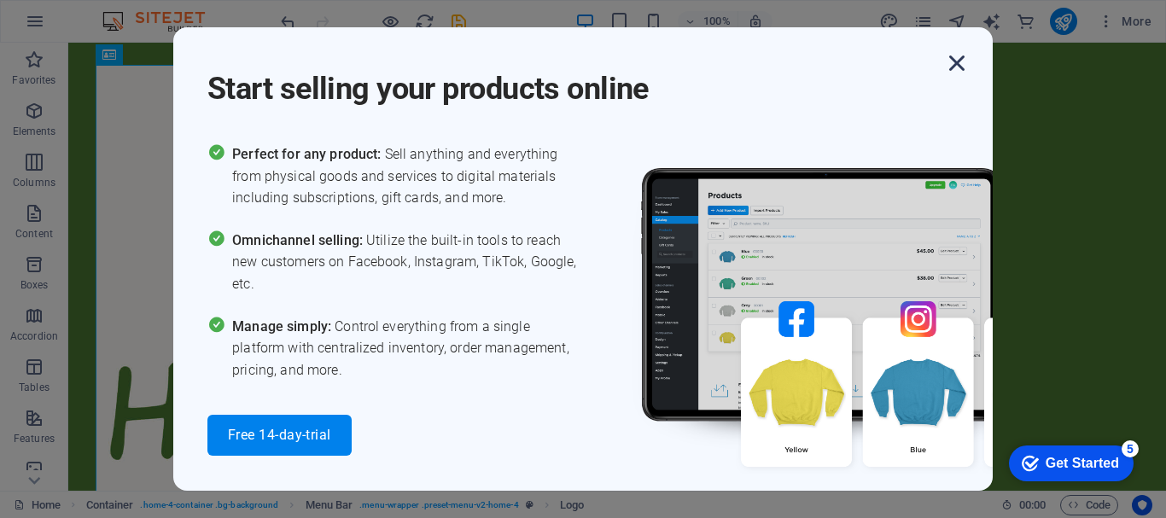
click at [961, 60] on icon "button" at bounding box center [957, 63] width 31 height 31
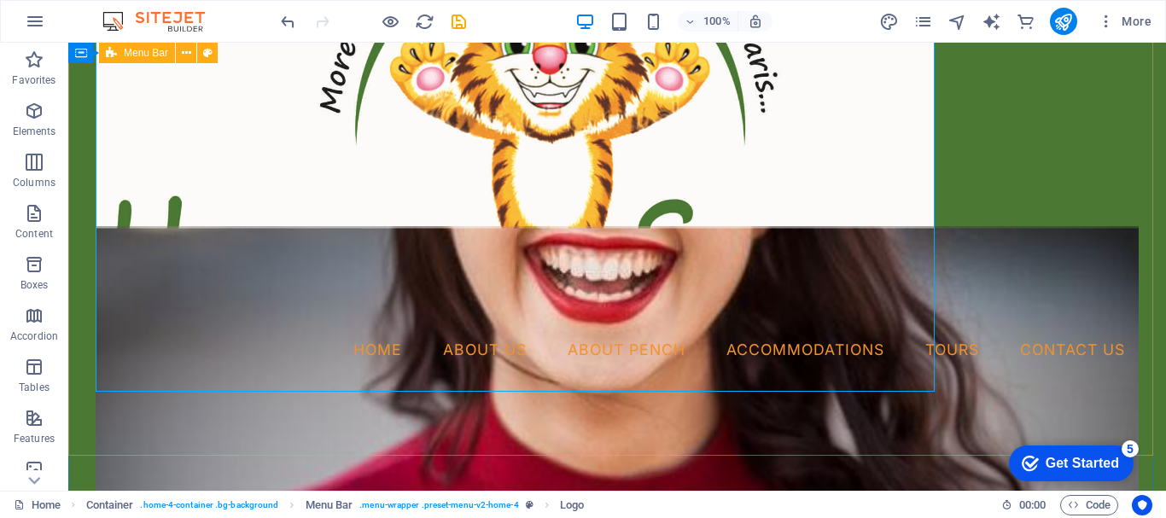
scroll to position [85, 0]
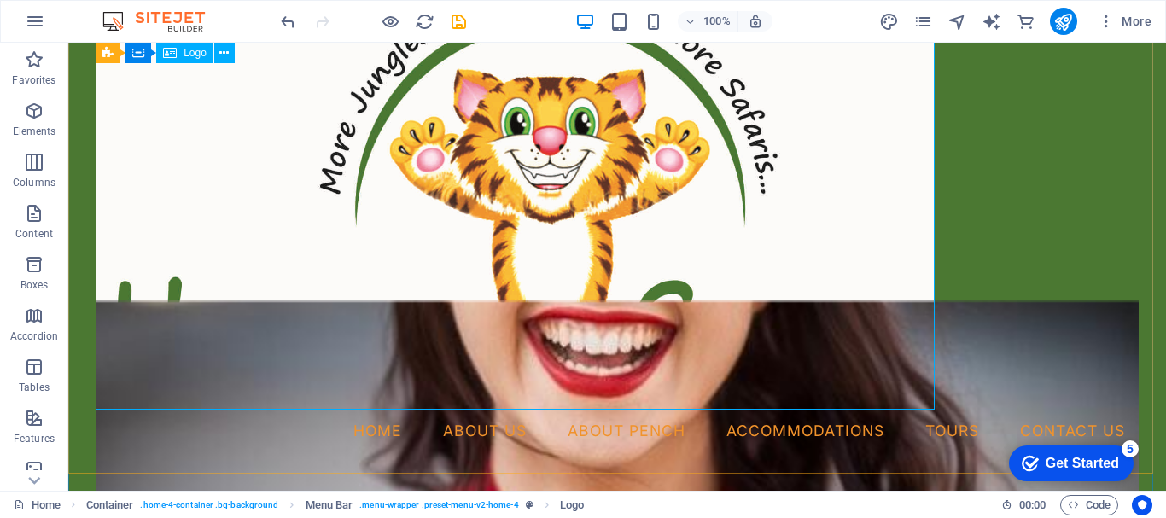
click at [400, 260] on div at bounding box center [617, 195] width 1043 height 430
click at [223, 55] on icon at bounding box center [223, 53] width 9 height 18
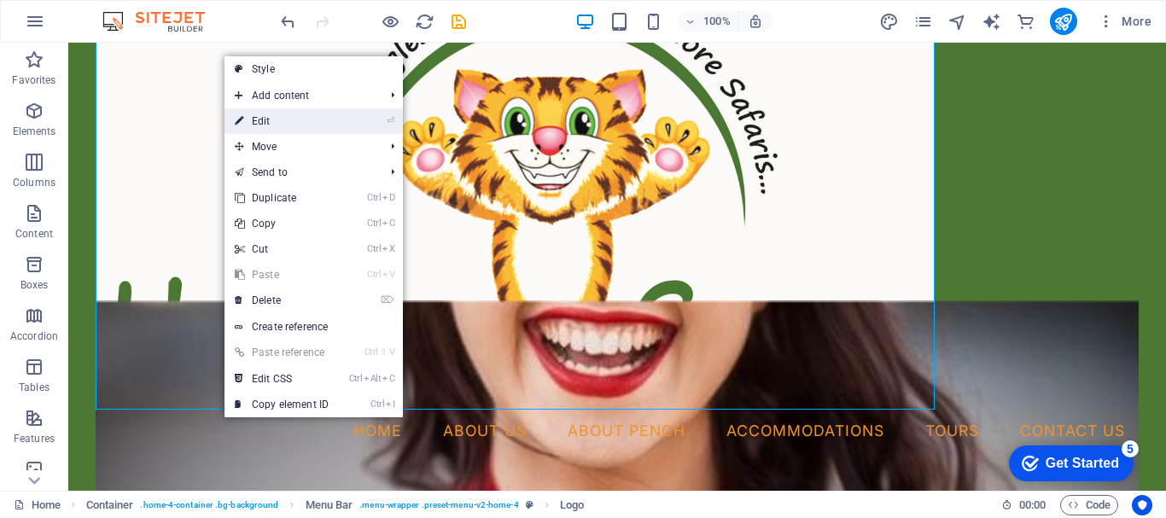
click at [260, 115] on link "⏎ Edit" at bounding box center [282, 121] width 114 height 26
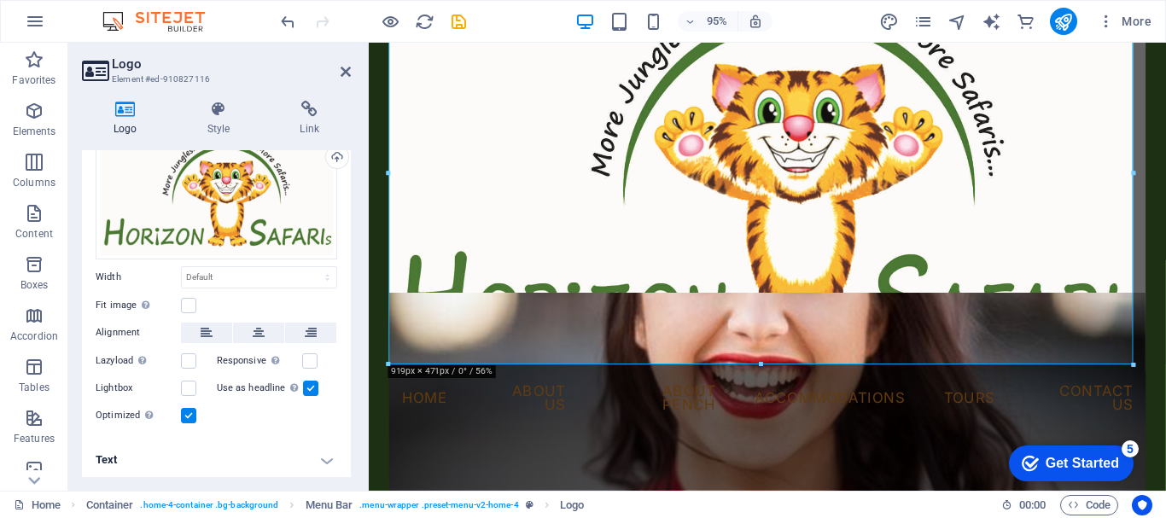
scroll to position [92, 0]
click at [188, 300] on label at bounding box center [188, 304] width 15 height 15
click at [0, 0] on input "Fit image Automatically fit image to a fixed width and height" at bounding box center [0, 0] width 0 height 0
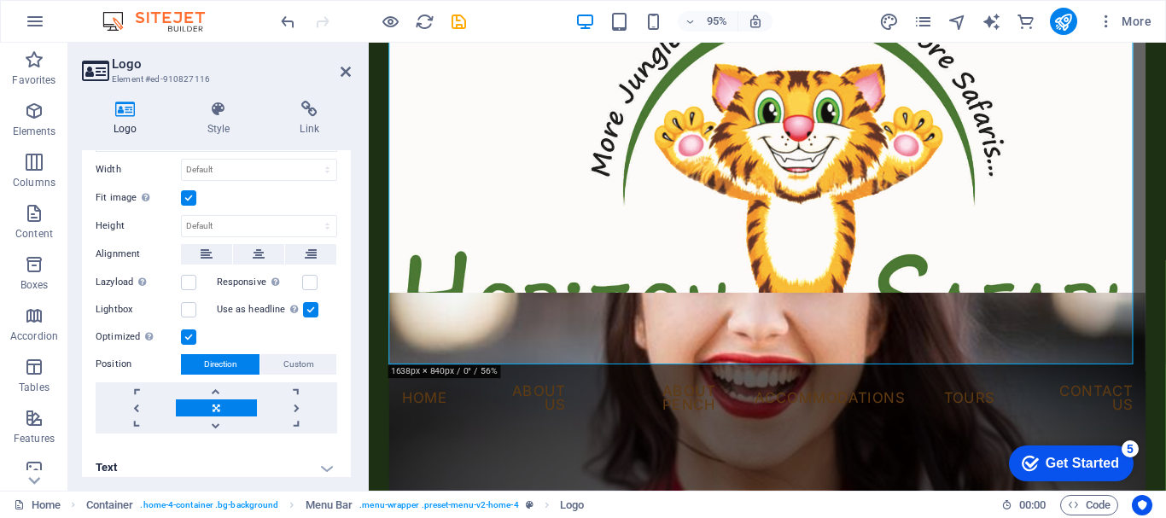
scroll to position [207, 0]
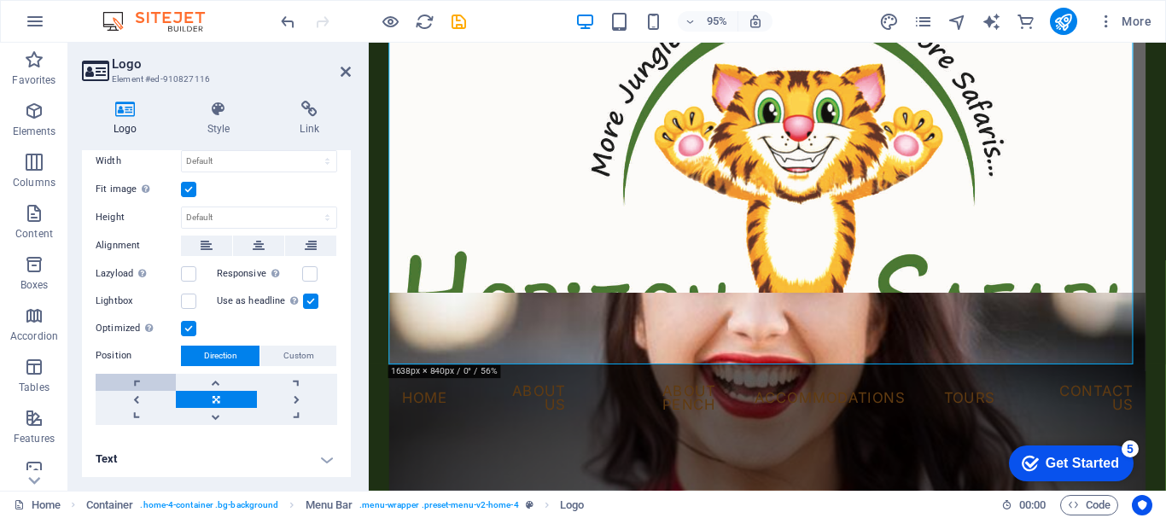
click at [136, 377] on link at bounding box center [136, 382] width 80 height 17
click at [344, 67] on icon at bounding box center [346, 72] width 10 height 14
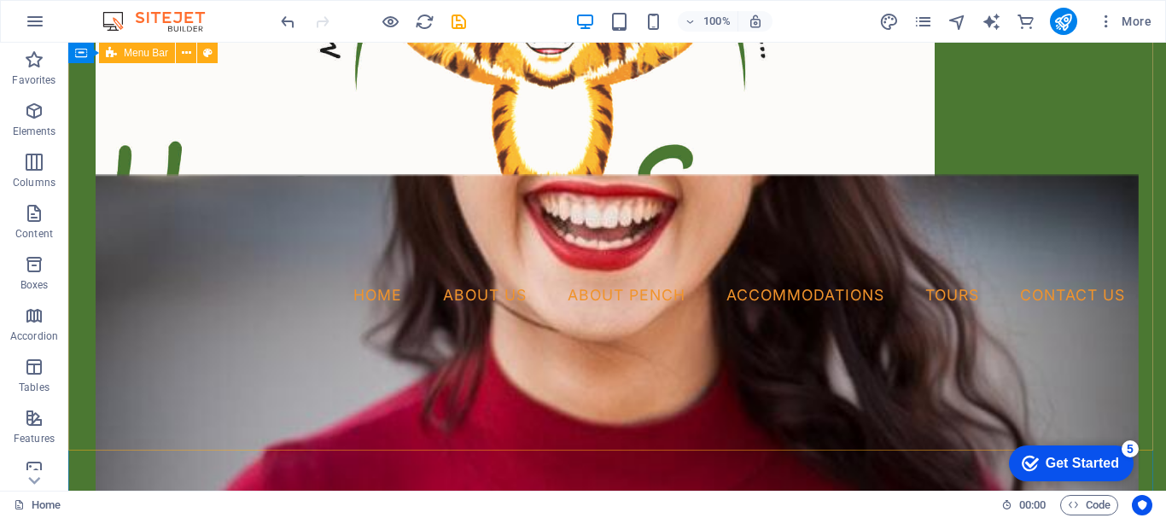
scroll to position [85, 0]
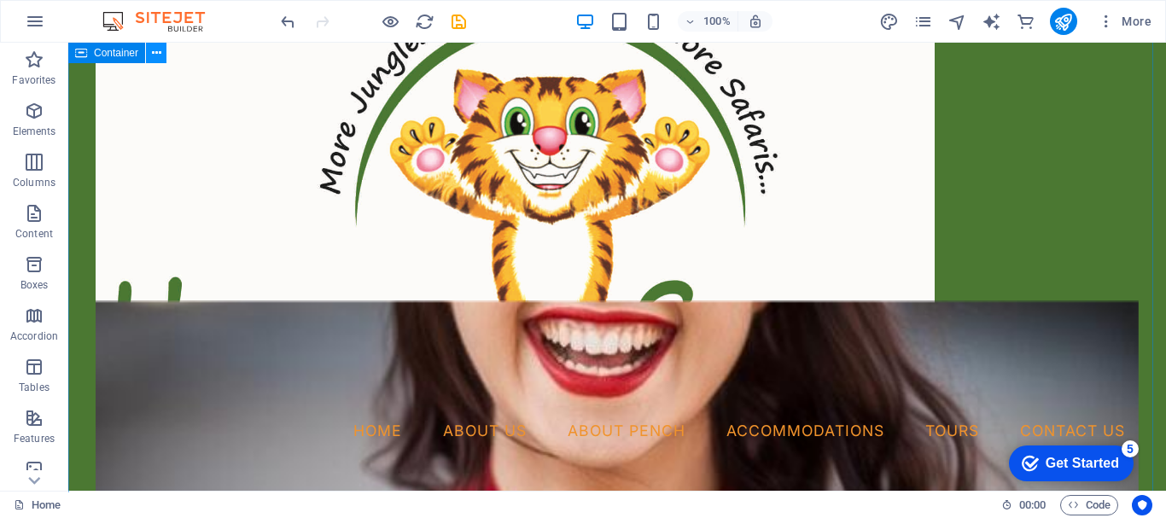
click at [159, 55] on icon at bounding box center [156, 53] width 9 height 18
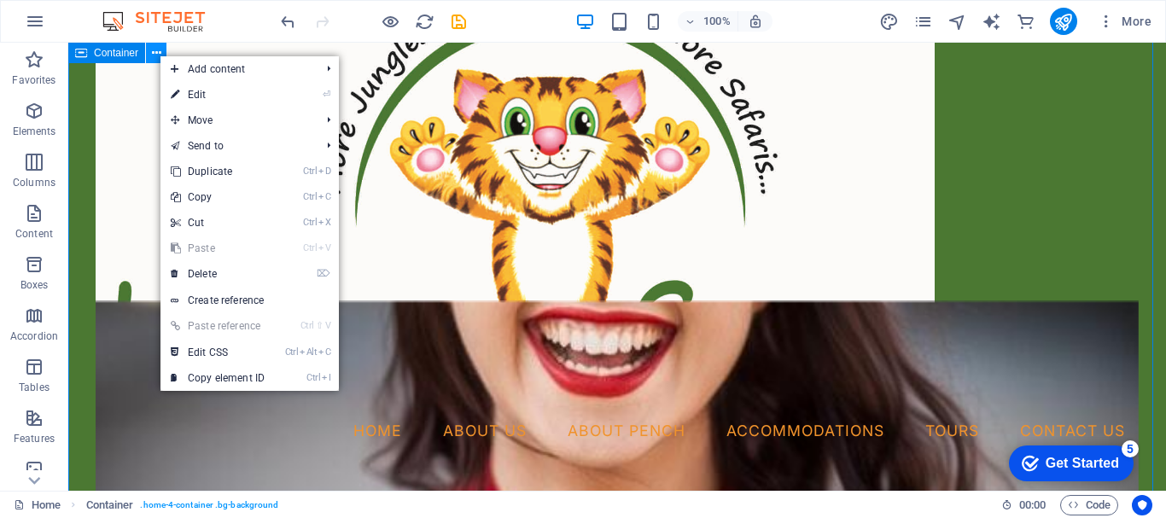
click at [159, 55] on icon at bounding box center [156, 53] width 9 height 18
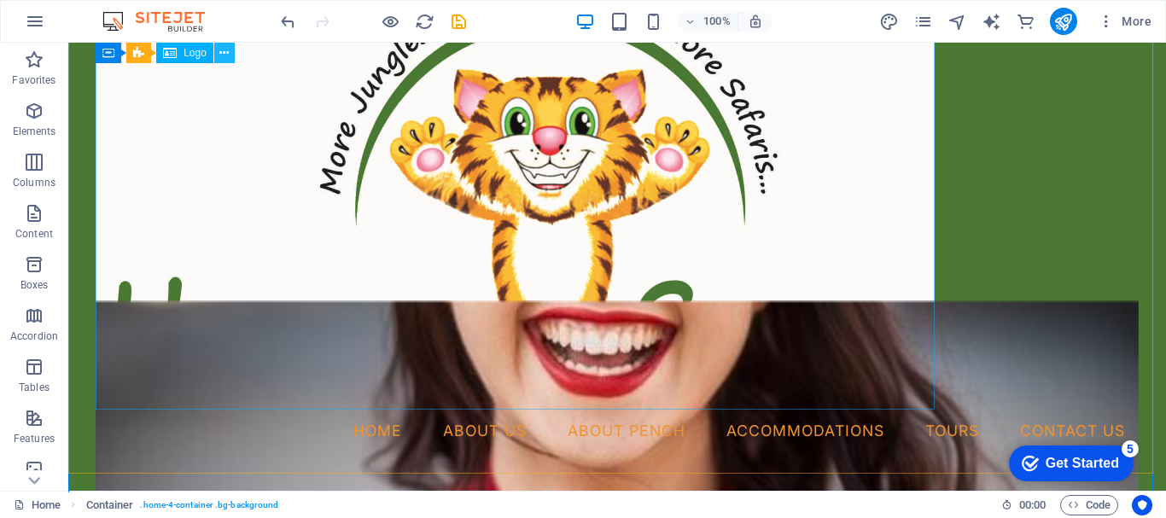
click at [228, 52] on icon at bounding box center [223, 53] width 9 height 18
click at [821, 261] on div at bounding box center [617, 195] width 1043 height 430
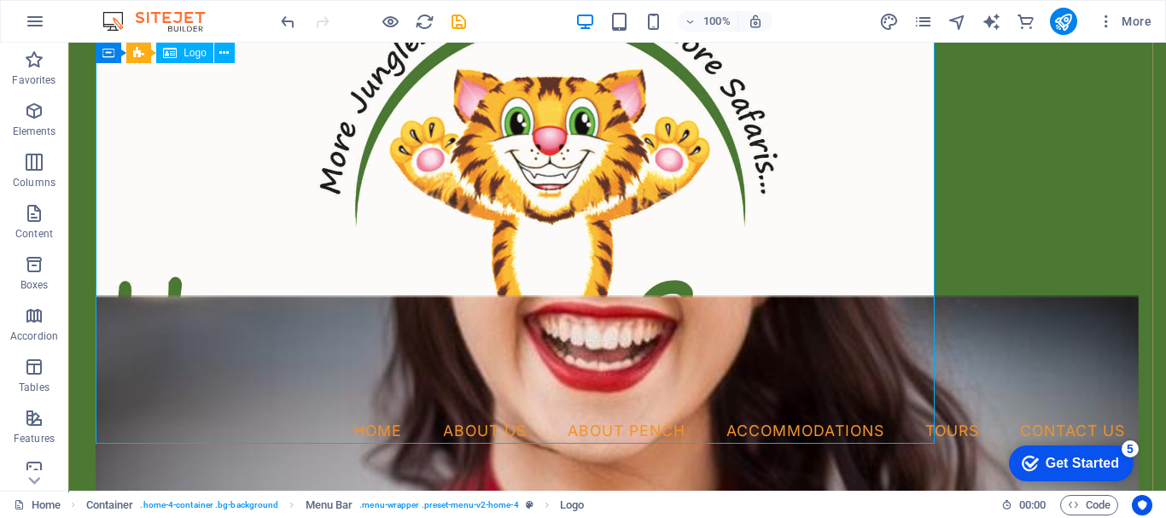
scroll to position [0, 0]
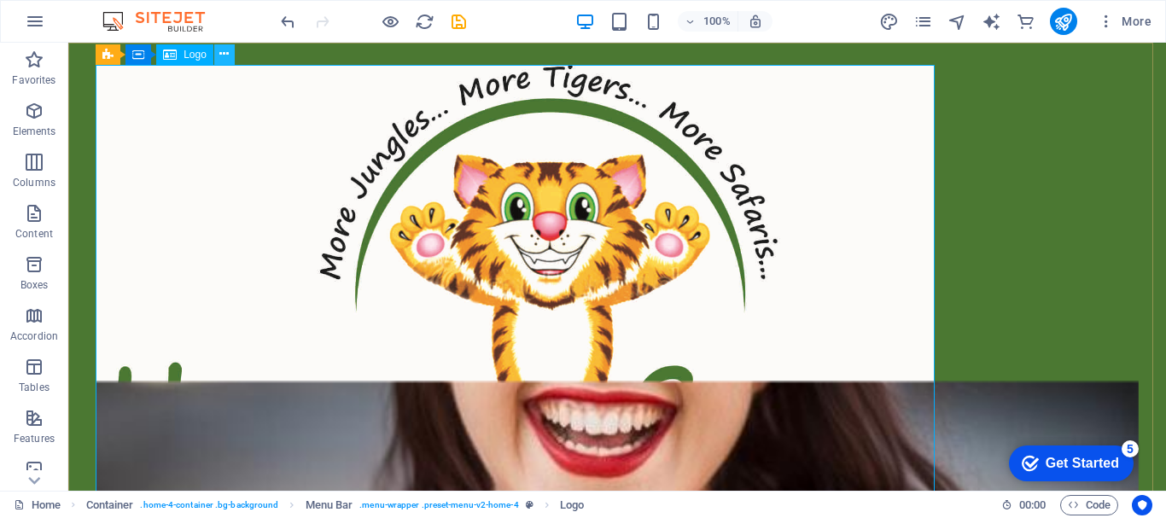
click at [227, 51] on icon at bounding box center [223, 54] width 9 height 18
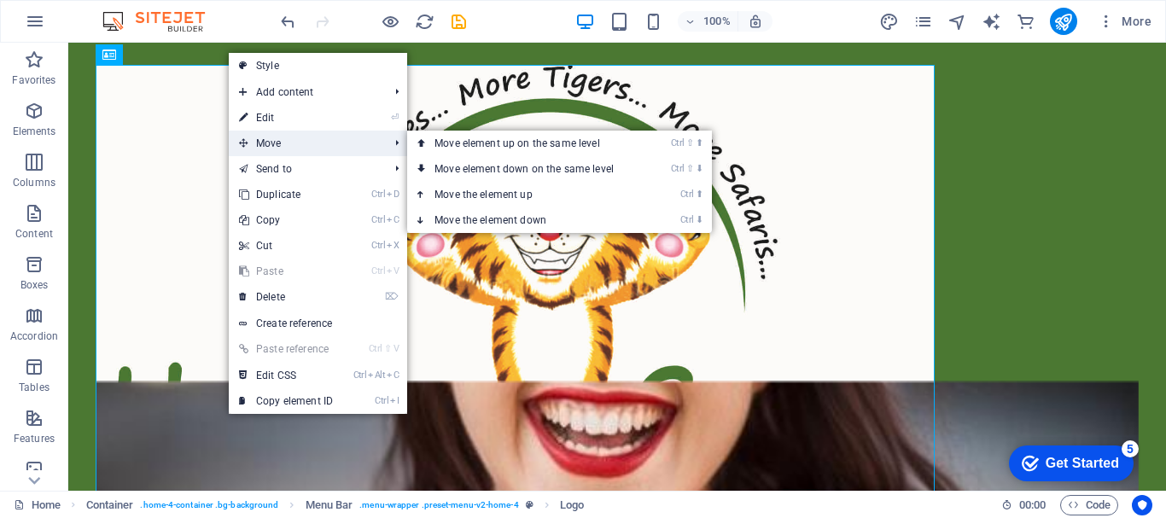
click at [264, 141] on span "Move" at bounding box center [305, 144] width 153 height 26
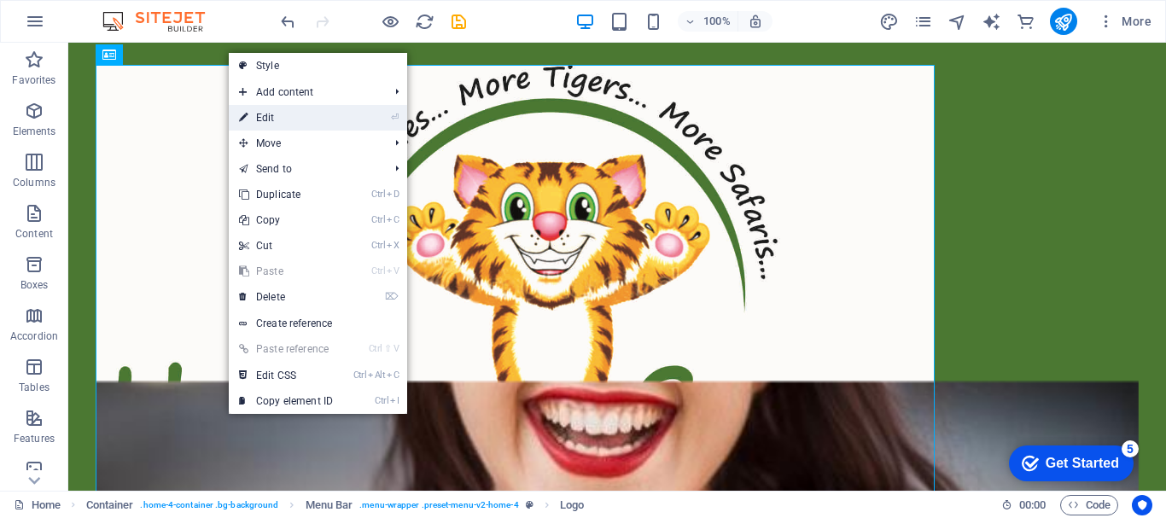
click at [266, 120] on link "⏎ Edit" at bounding box center [286, 118] width 114 height 26
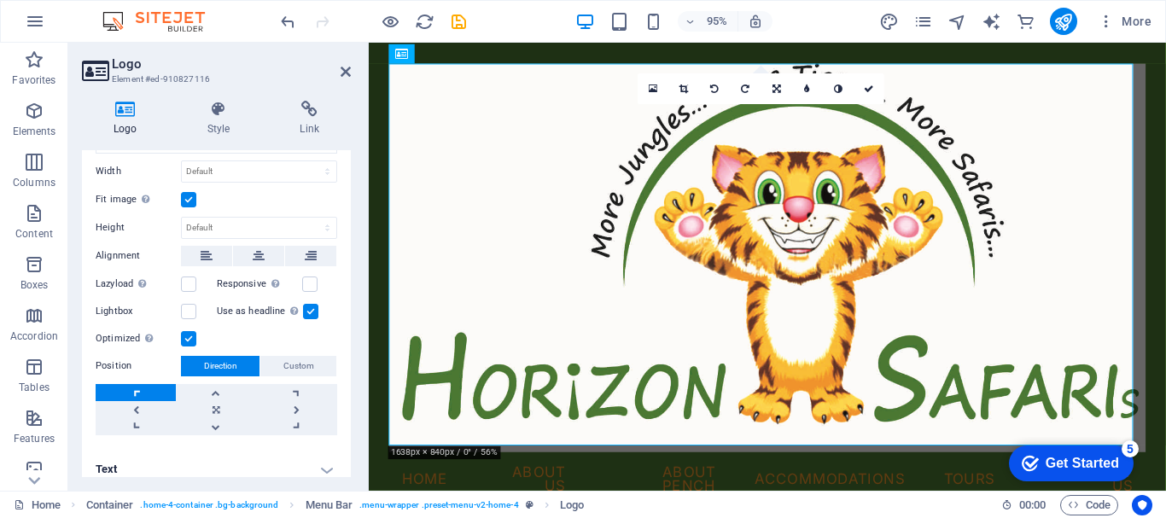
scroll to position [207, 0]
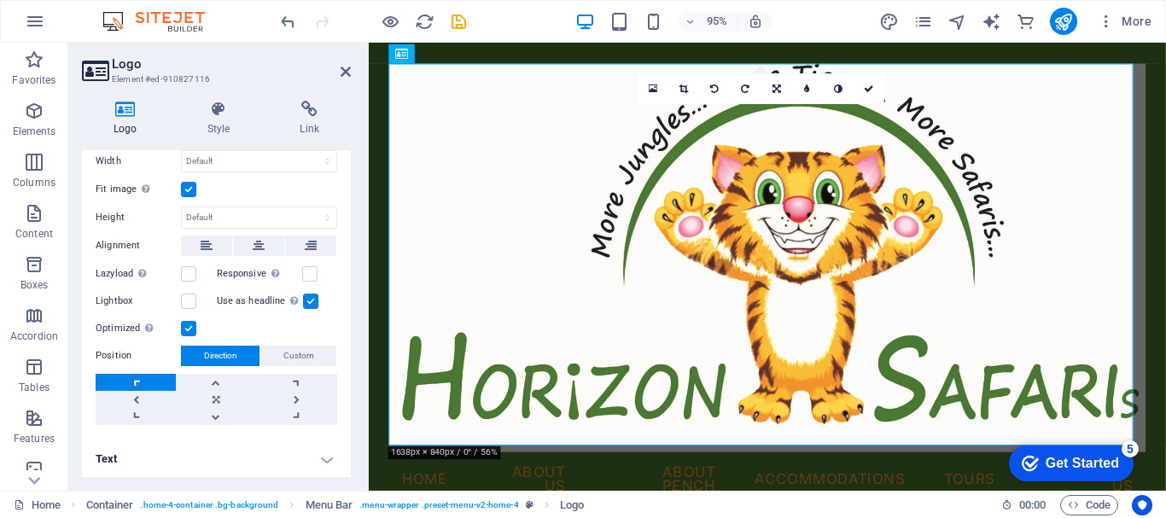
click at [307, 295] on label at bounding box center [310, 301] width 15 height 15
click at [0, 0] on input "Use as headline The image will be wrapped in an H1 headline tag. Useful for giv…" at bounding box center [0, 0] width 0 height 0
click at [348, 69] on icon at bounding box center [346, 72] width 10 height 14
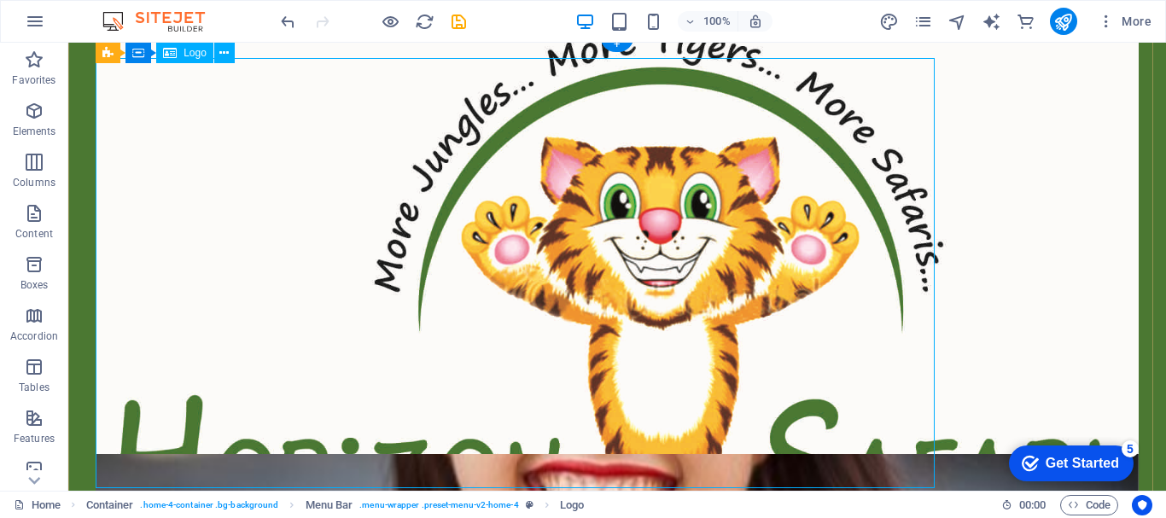
scroll to position [0, 0]
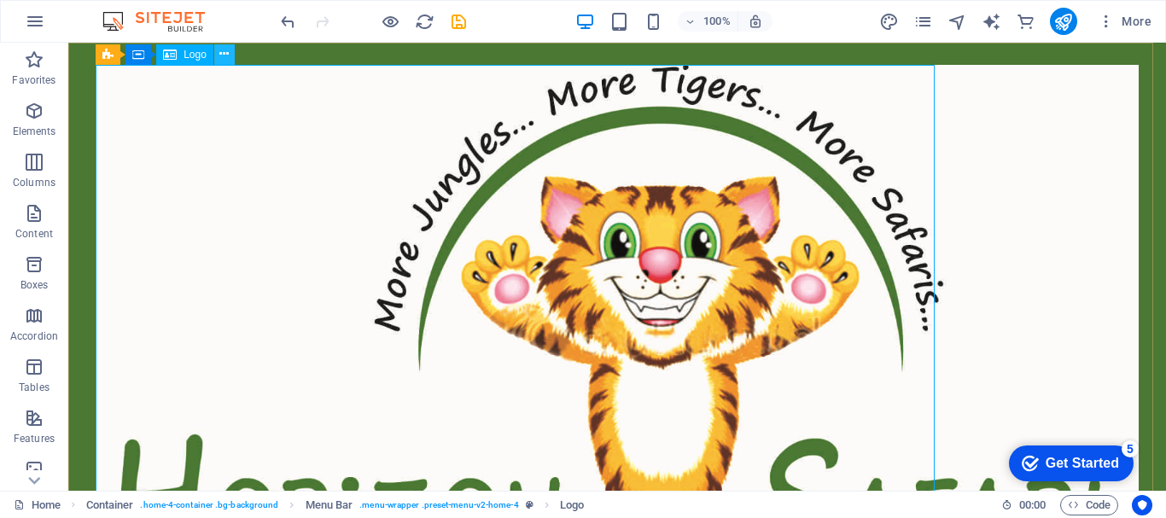
click at [226, 52] on icon at bounding box center [223, 54] width 9 height 18
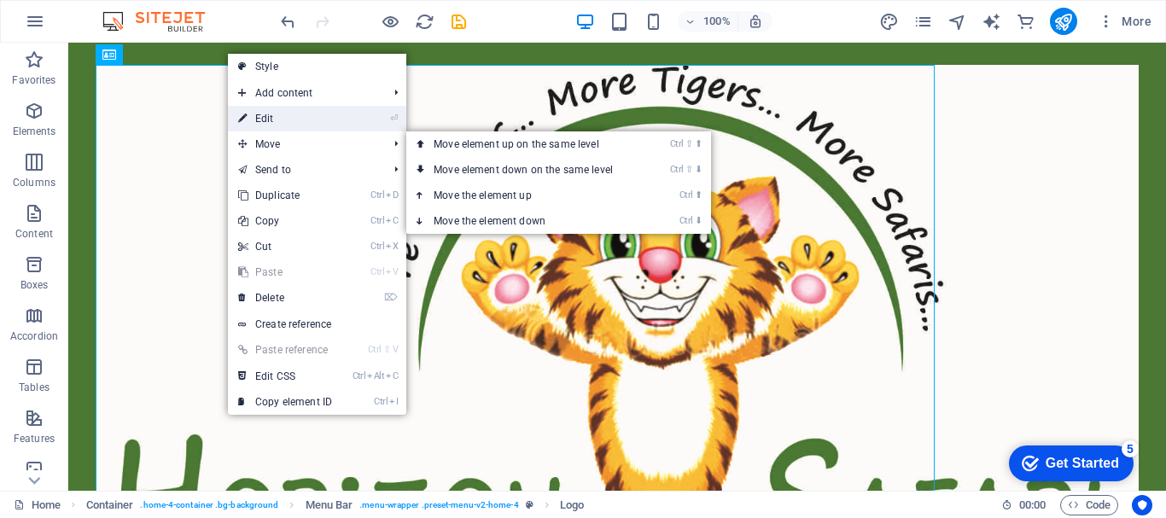
click at [260, 122] on link "⏎ Edit" at bounding box center [285, 119] width 114 height 26
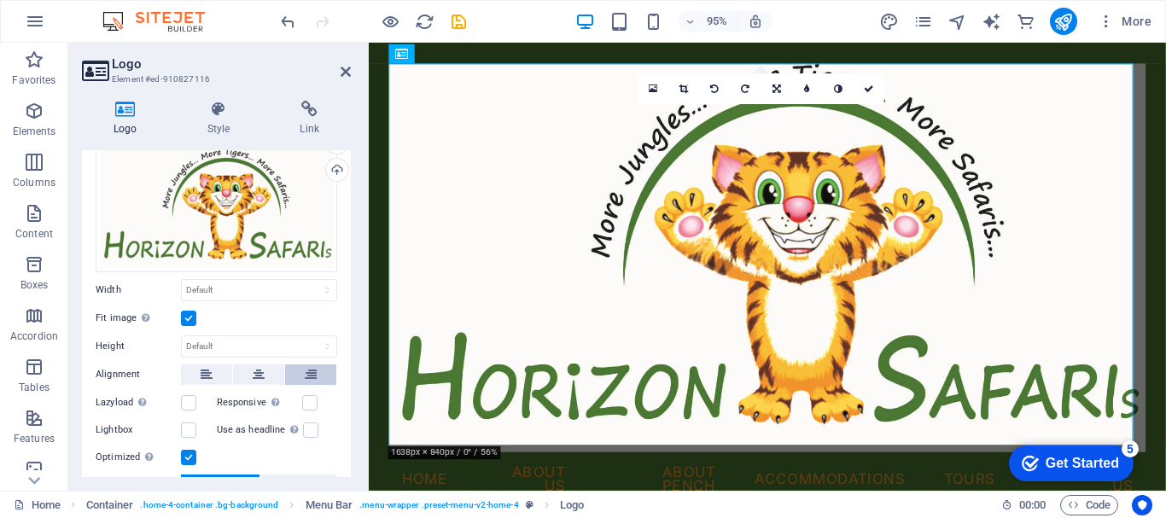
scroll to position [171, 0]
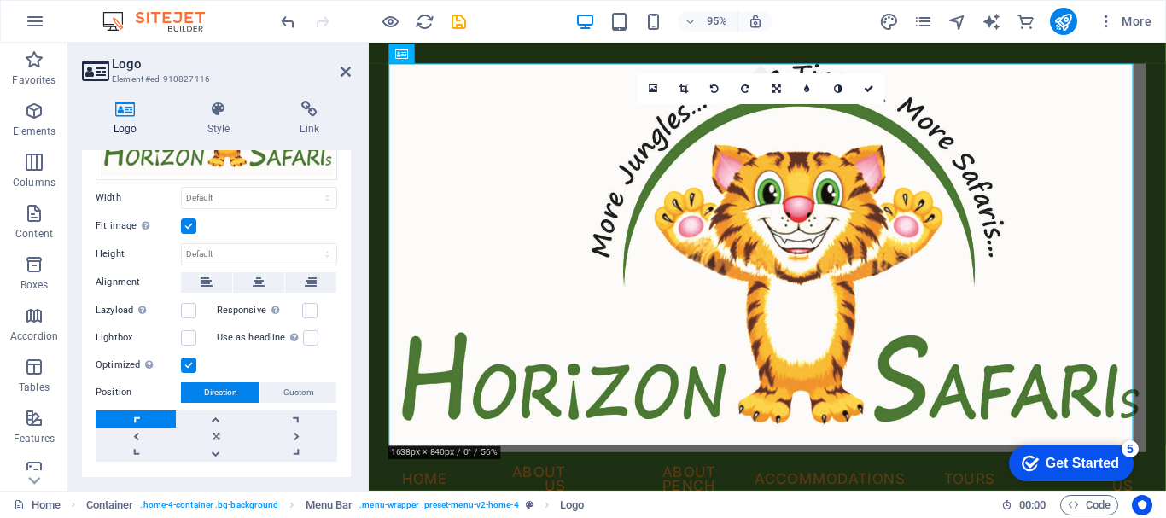
click at [188, 223] on label at bounding box center [188, 226] width 15 height 15
click at [0, 0] on input "Fit image Automatically fit image to a fixed width and height" at bounding box center [0, 0] width 0 height 0
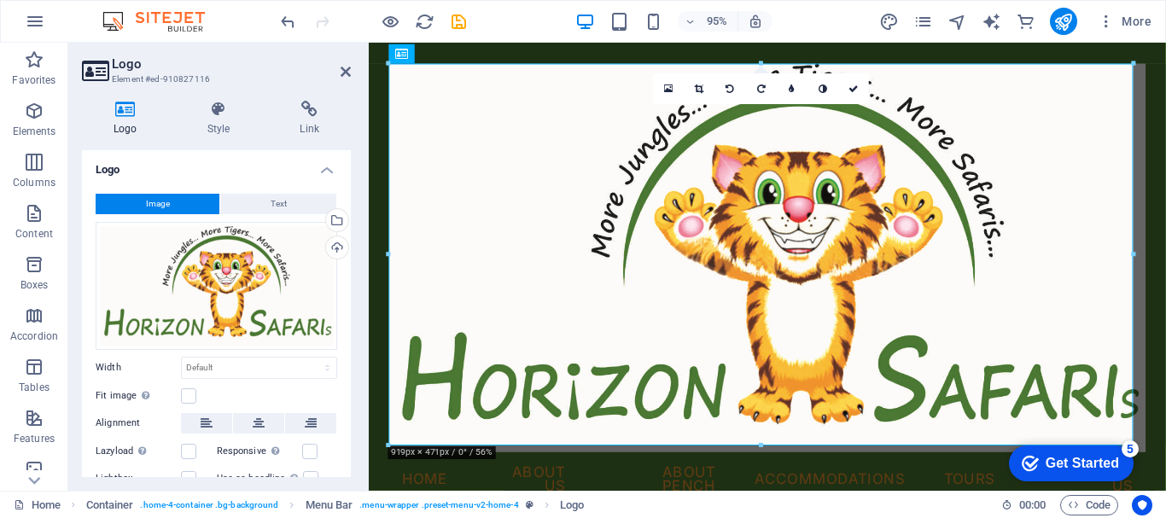
scroll to position [0, 0]
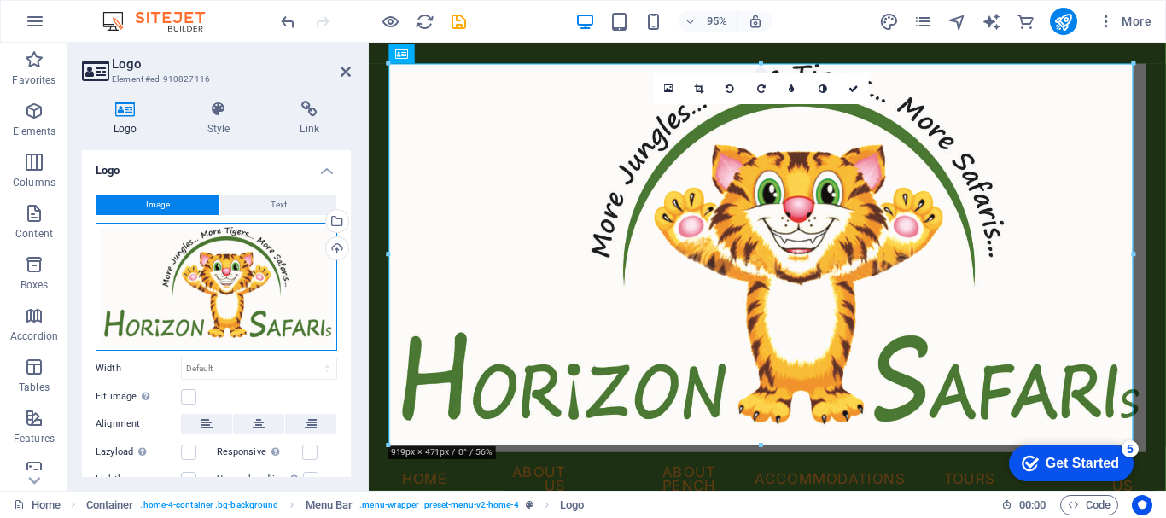
drag, startPoint x: 192, startPoint y: 311, endPoint x: 131, endPoint y: 302, distance: 61.2
click at [131, 302] on div "Drag files here, click to choose files or select files from Files or our free s…" at bounding box center [217, 287] width 242 height 128
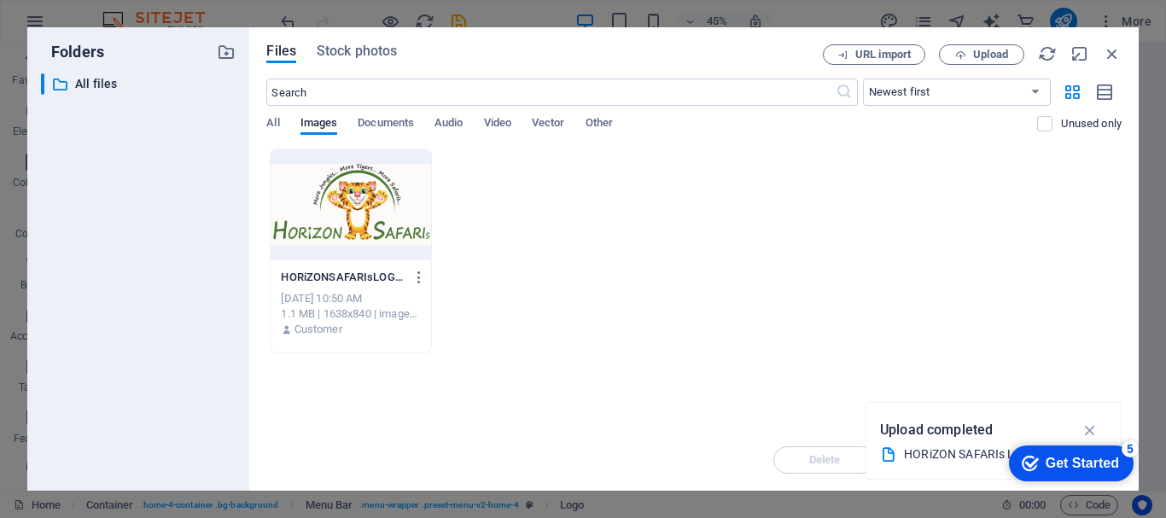
click at [375, 222] on div at bounding box center [351, 204] width 160 height 111
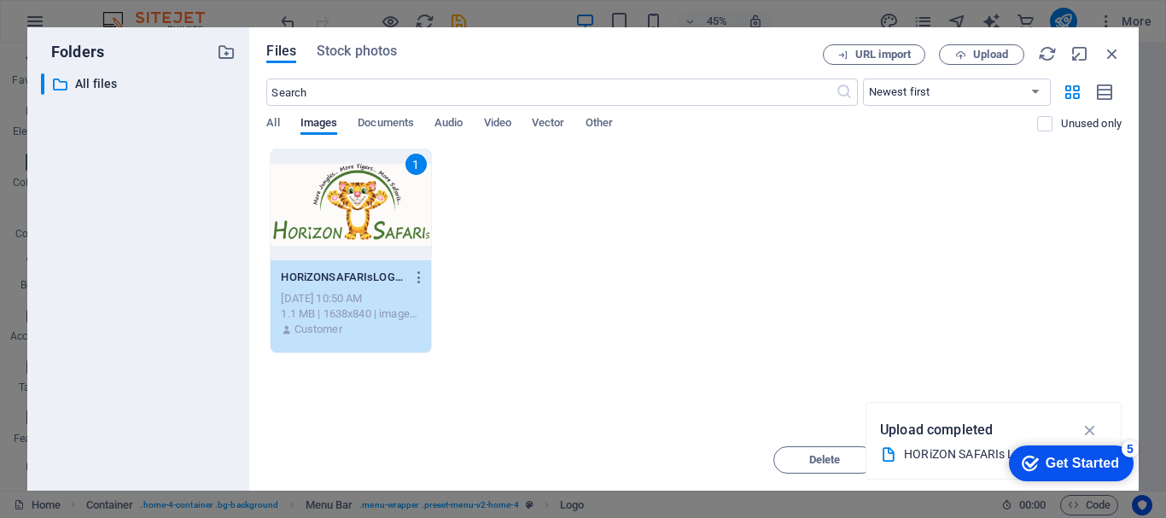
click at [864, 225] on div "1 HORiZONSAFARIsLOGO-Xc4TtToaSNtu4kfksh2f8g.png HORiZONSAFARIsLOGO-Xc4TtToaSNtu…" at bounding box center [694, 251] width 856 height 205
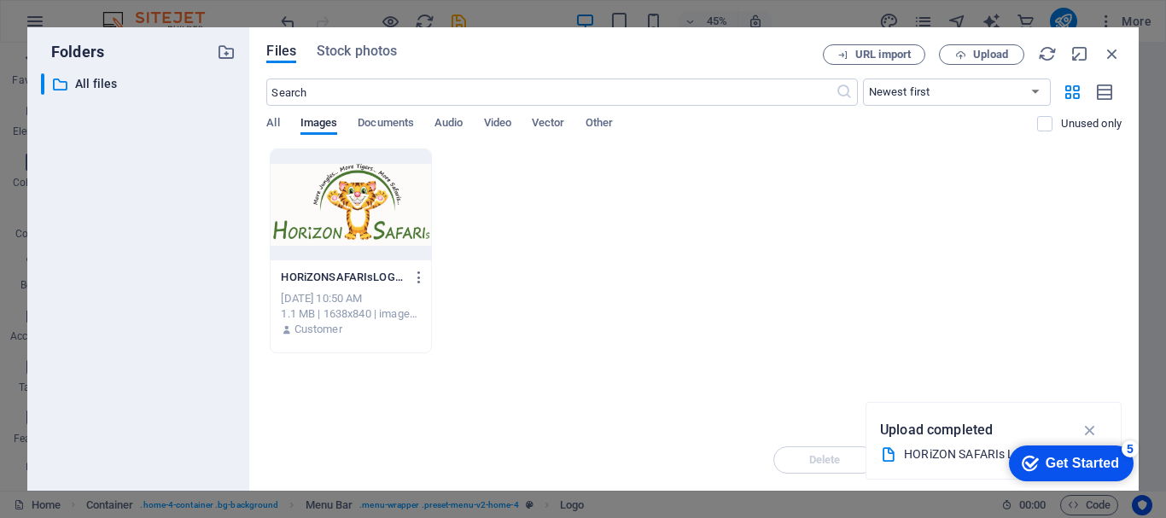
click at [383, 202] on div at bounding box center [351, 204] width 160 height 111
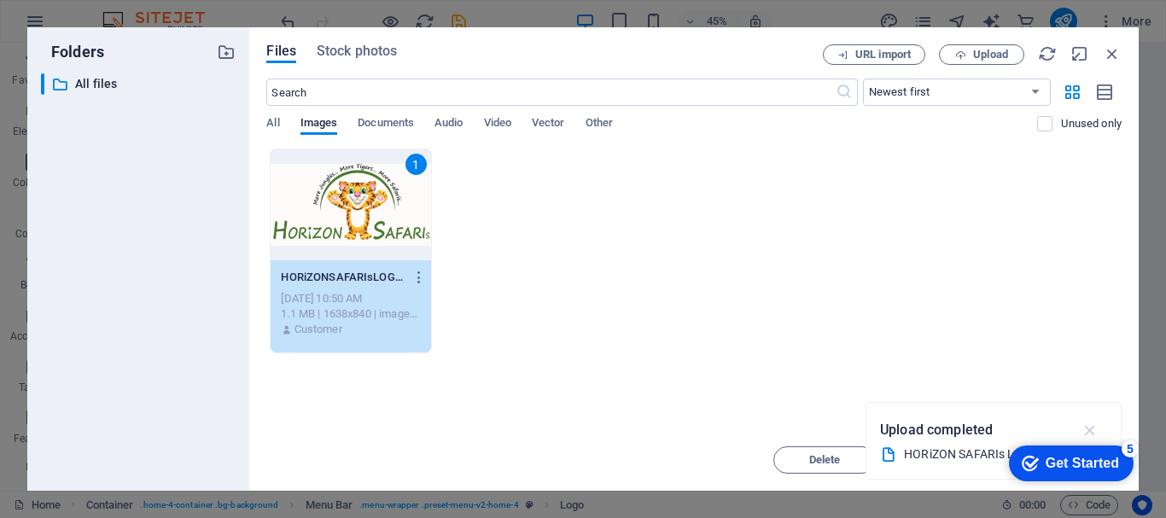
click at [1093, 428] on icon "button" at bounding box center [1091, 430] width 20 height 19
click at [362, 254] on div "1" at bounding box center [351, 204] width 160 height 111
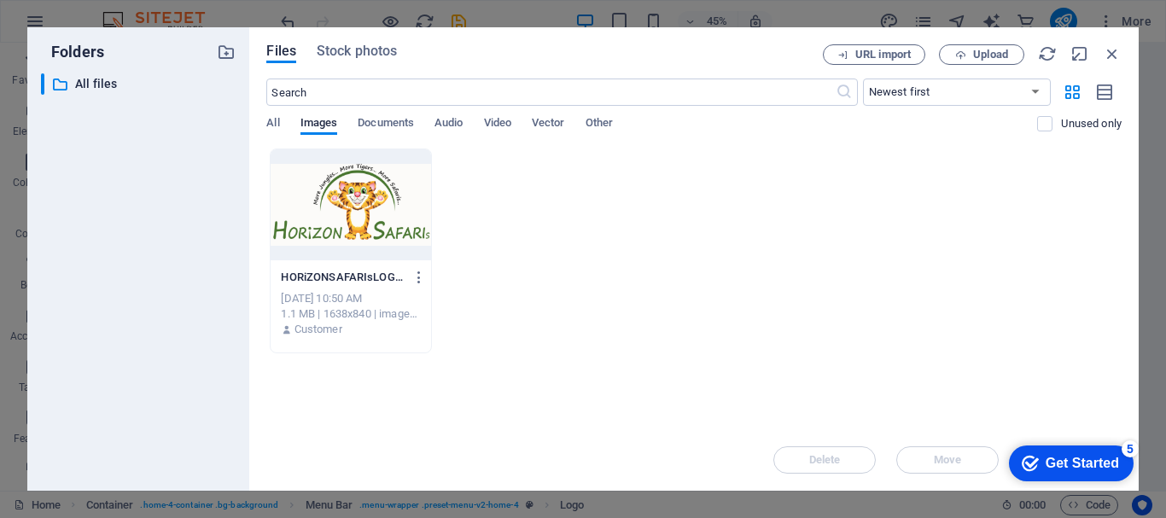
click at [357, 250] on div at bounding box center [351, 204] width 160 height 111
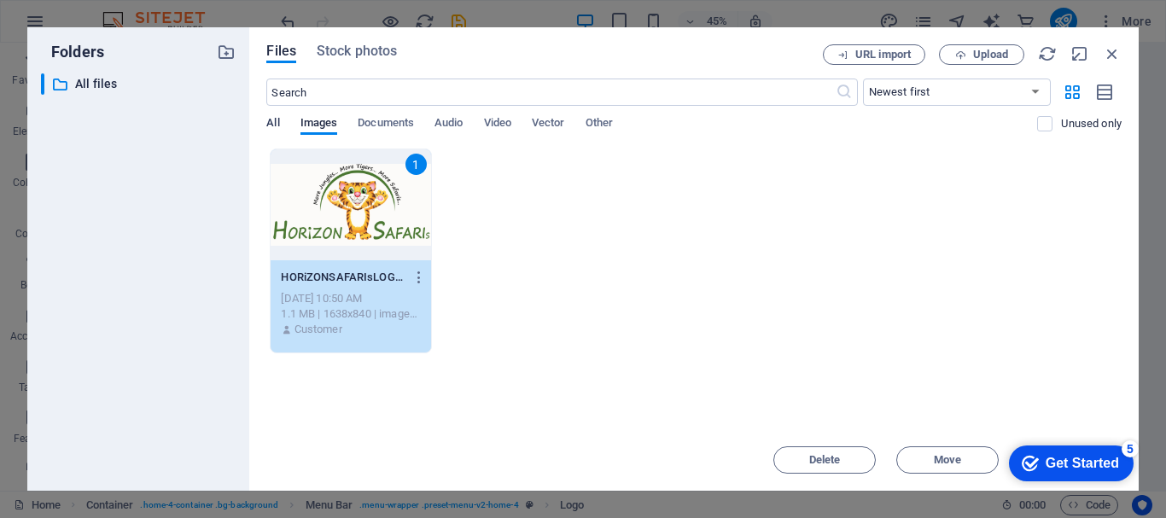
click at [273, 120] on span "All" at bounding box center [272, 125] width 13 height 24
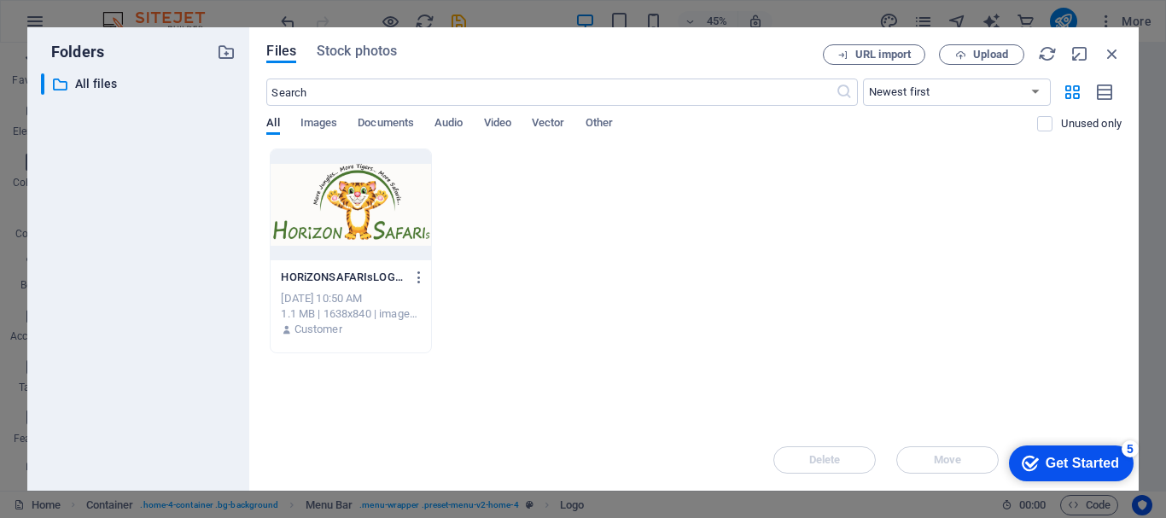
click at [358, 201] on div at bounding box center [351, 204] width 160 height 111
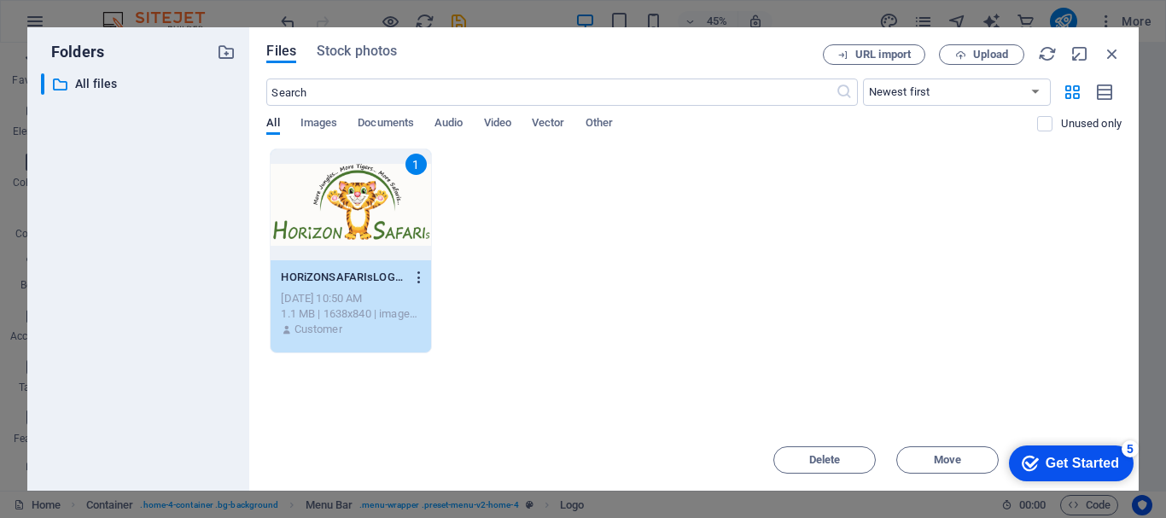
click at [421, 275] on icon "button" at bounding box center [420, 277] width 16 height 15
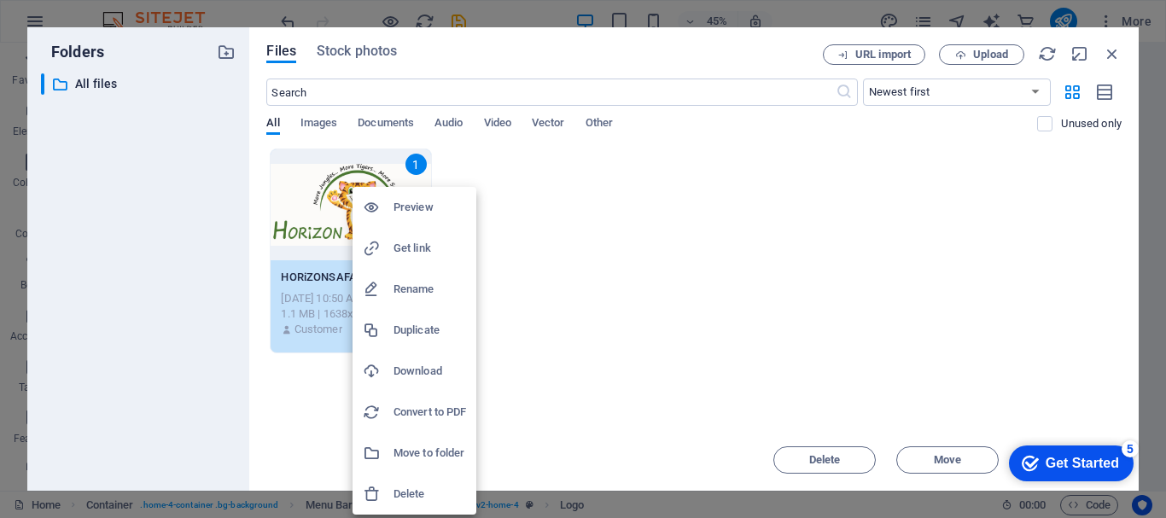
click at [629, 300] on div at bounding box center [583, 259] width 1166 height 518
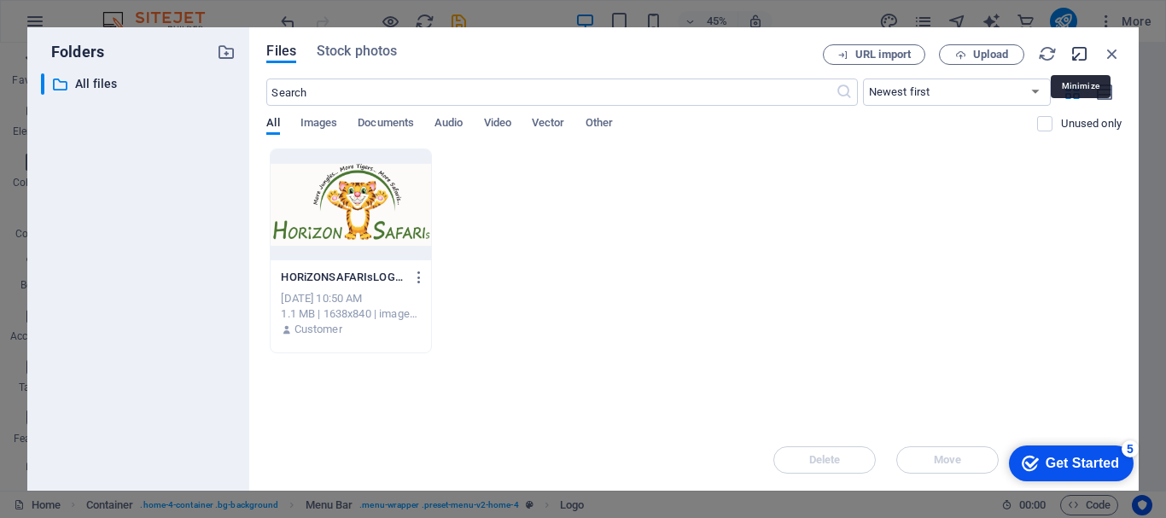
click at [1078, 54] on icon "button" at bounding box center [1080, 53] width 19 height 19
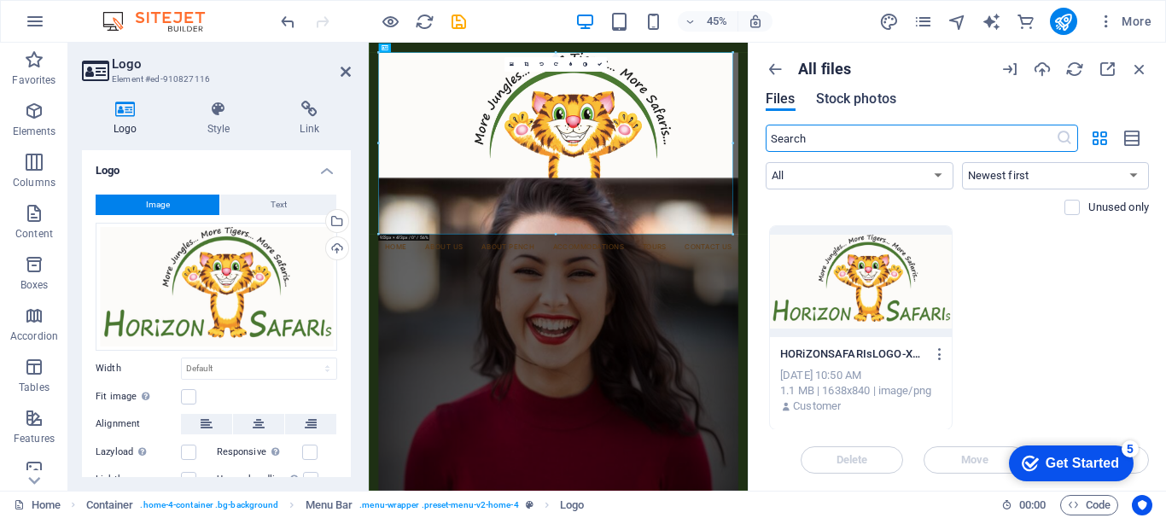
click at [855, 94] on span "Stock photos" at bounding box center [856, 99] width 80 height 20
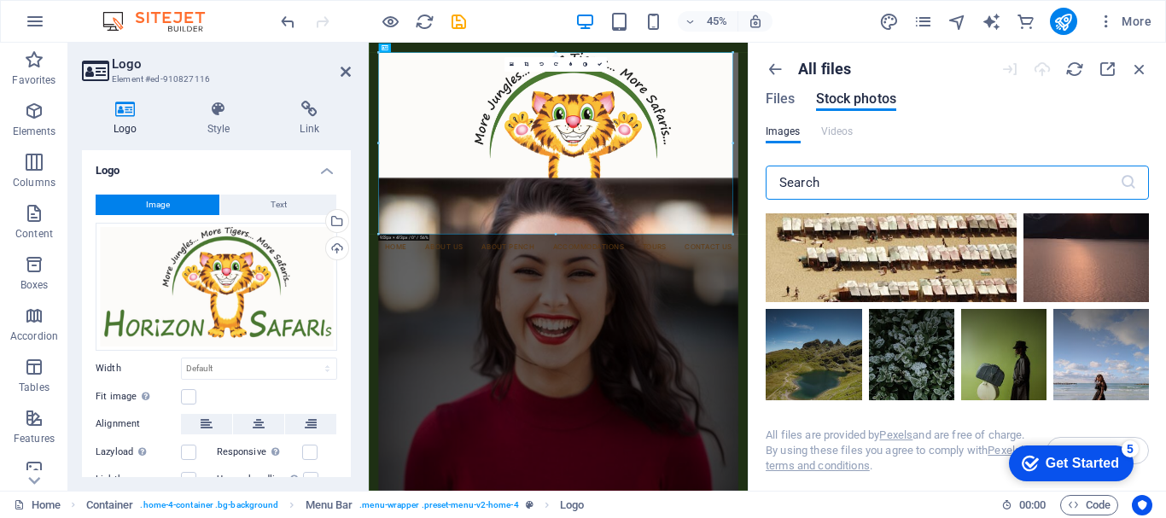
scroll to position [512, 0]
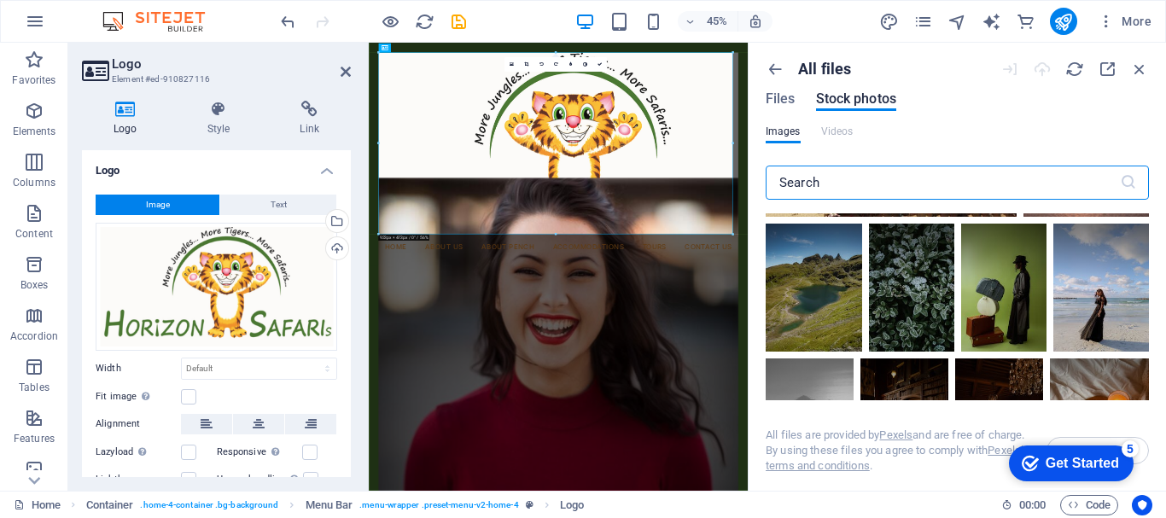
click at [868, 182] on input "text" at bounding box center [943, 183] width 354 height 34
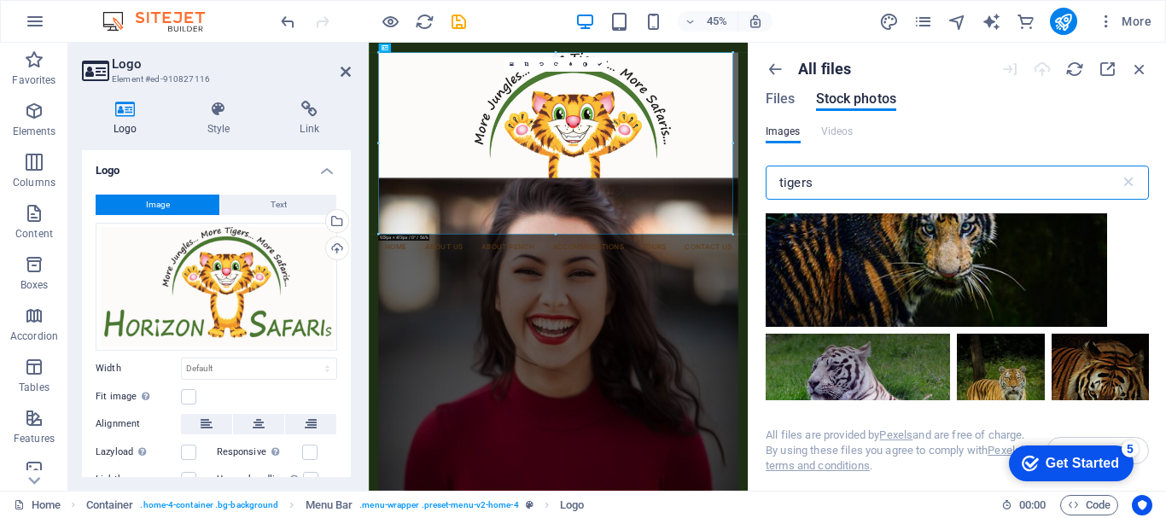
scroll to position [1622, 0]
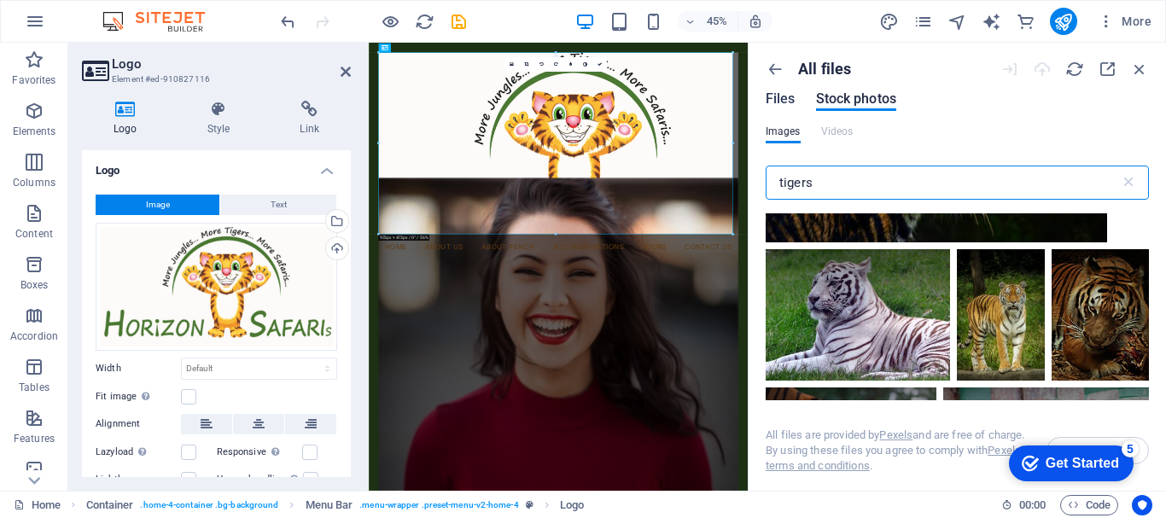
type input "tigers"
click at [781, 96] on span "Files" at bounding box center [781, 99] width 30 height 20
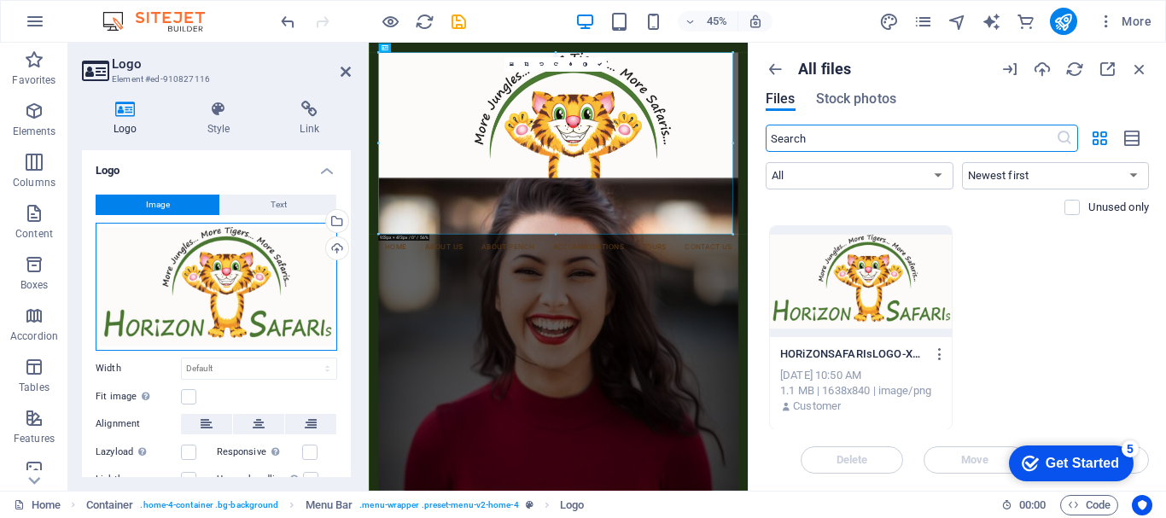
click at [291, 286] on div "Drag files here, click to choose files or select files from Files or our free s…" at bounding box center [217, 287] width 242 height 128
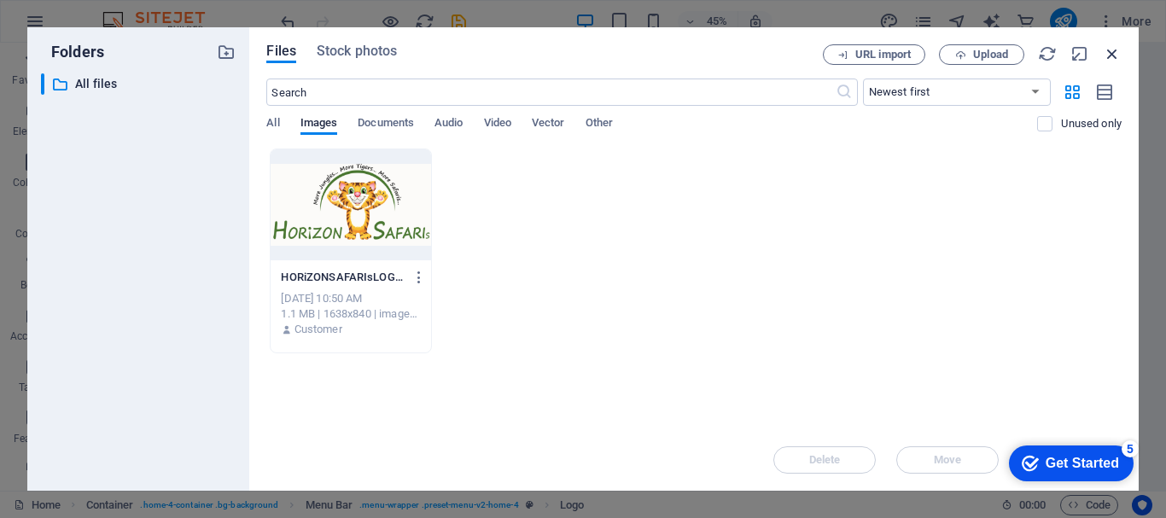
click at [1113, 50] on icon "button" at bounding box center [1112, 53] width 19 height 19
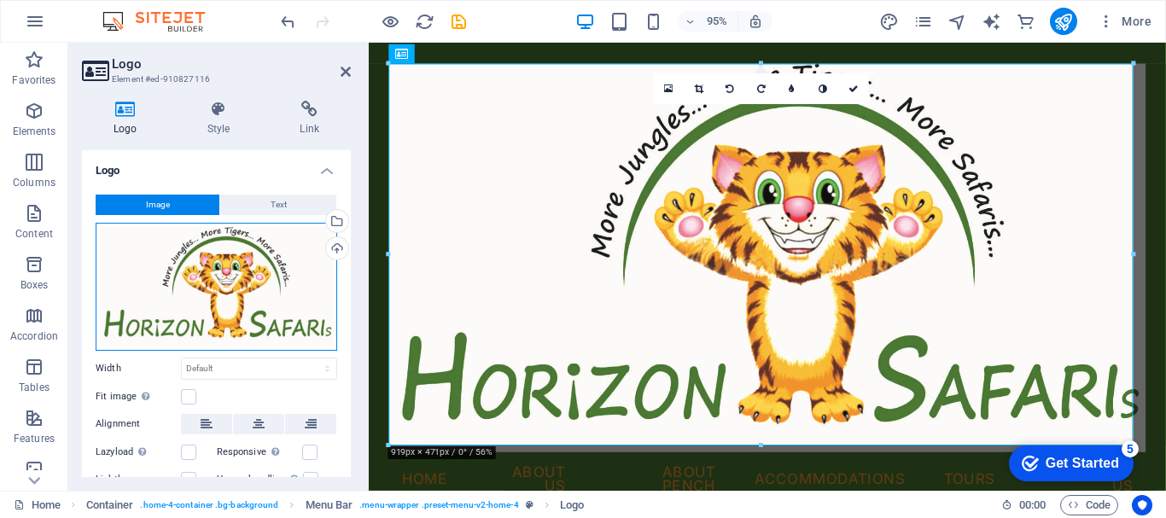
click at [227, 292] on div "Drag files here, click to choose files or select files from Files or our free s…" at bounding box center [217, 287] width 242 height 128
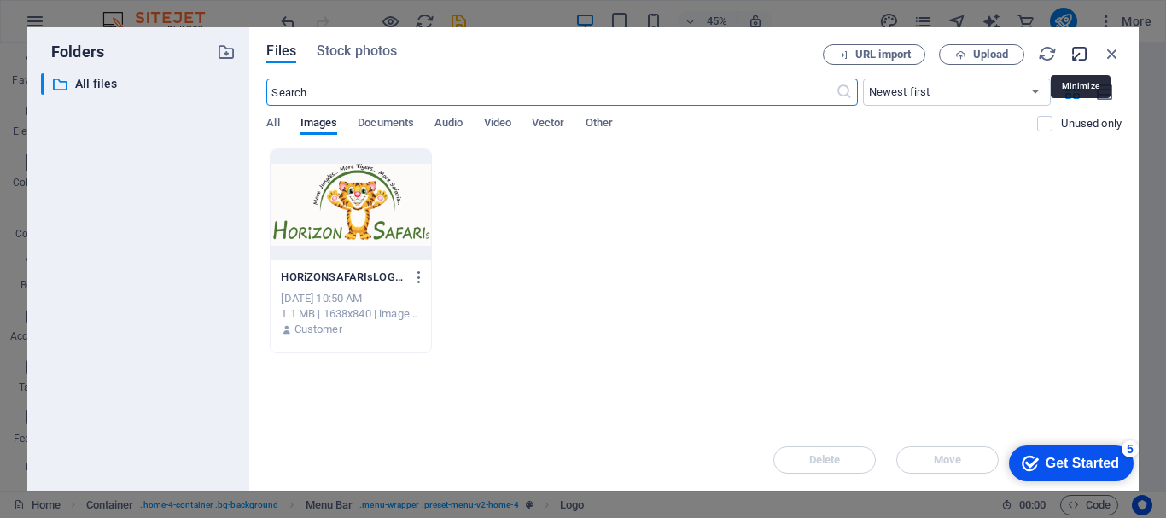
click at [1079, 50] on icon "button" at bounding box center [1080, 53] width 19 height 19
select select "image"
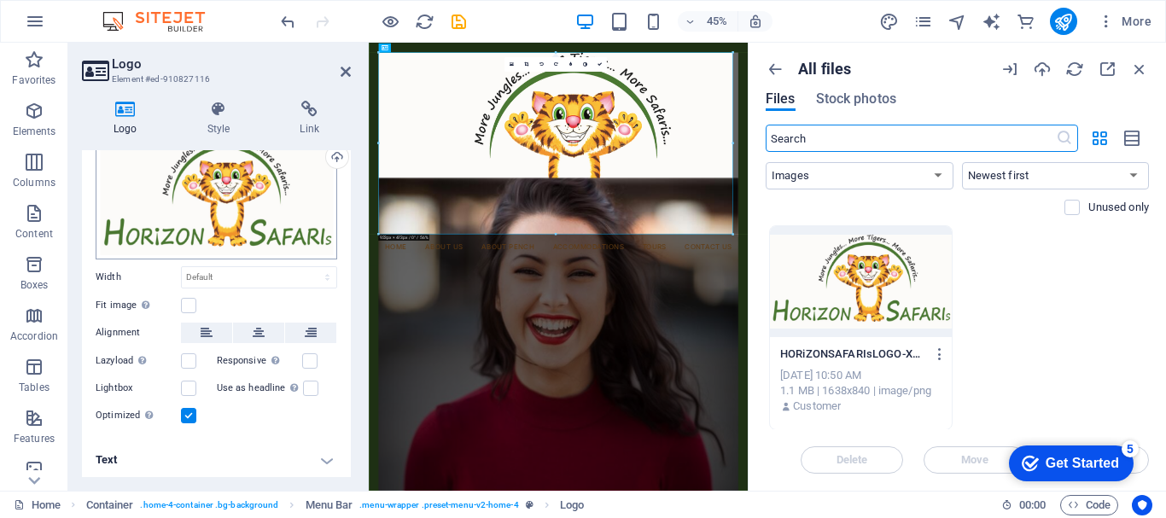
scroll to position [92, 0]
click at [188, 412] on label at bounding box center [188, 414] width 15 height 15
click at [0, 0] on input "Optimized Images are compressed to improve page speed." at bounding box center [0, 0] width 0 height 0
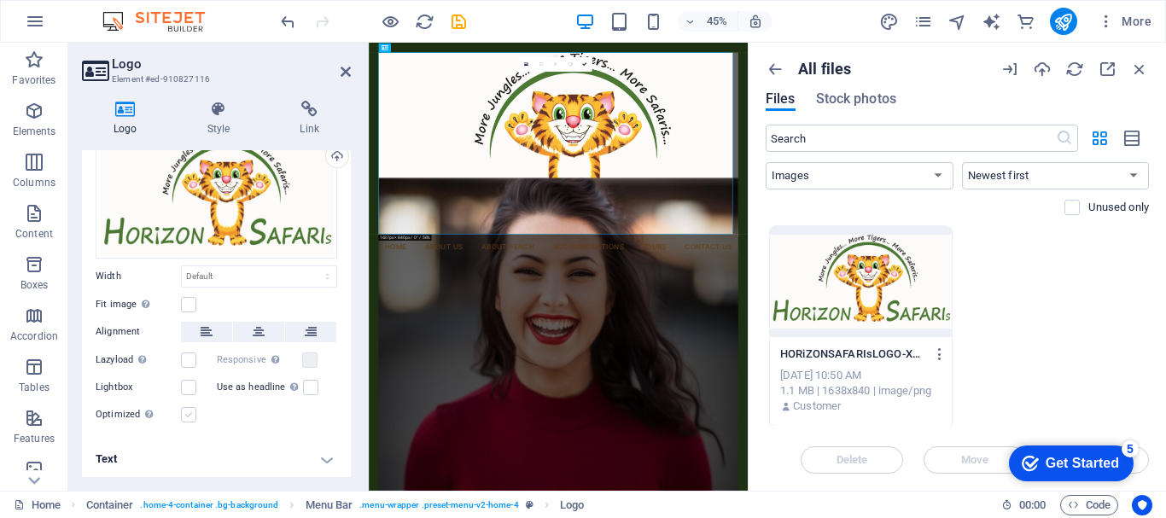
click at [188, 412] on label at bounding box center [188, 414] width 15 height 15
click at [0, 0] on input "Optimized Images are compressed to improve page speed." at bounding box center [0, 0] width 0 height 0
click at [330, 458] on h4 "Text" at bounding box center [216, 459] width 269 height 41
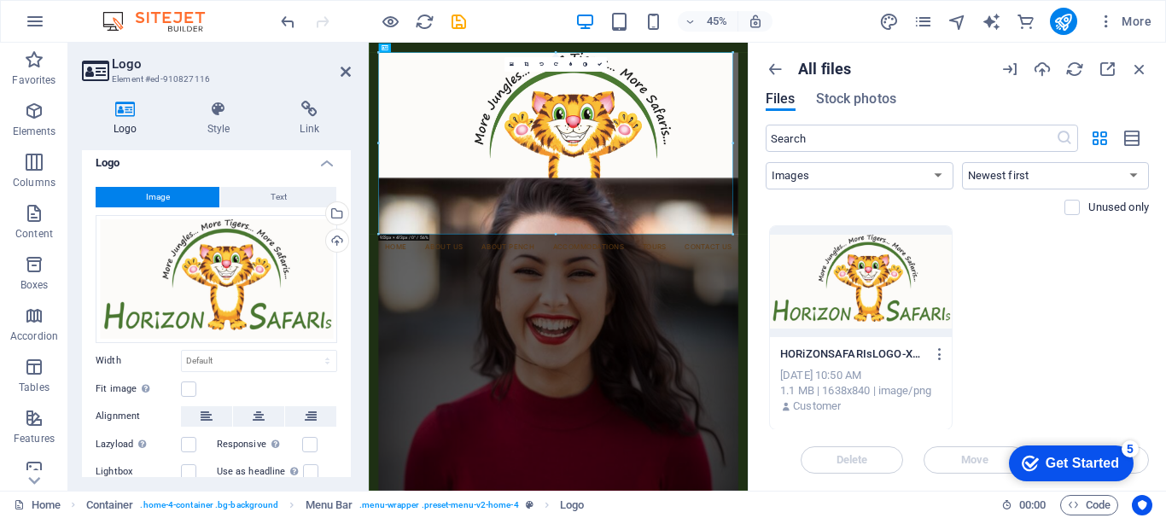
scroll to position [0, 0]
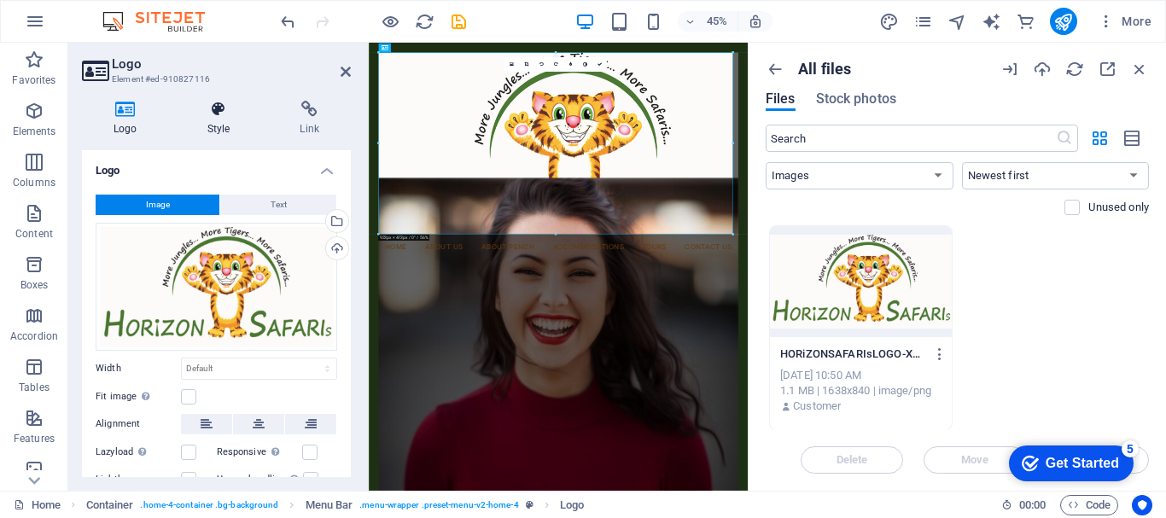
click at [219, 111] on icon at bounding box center [219, 109] width 86 height 17
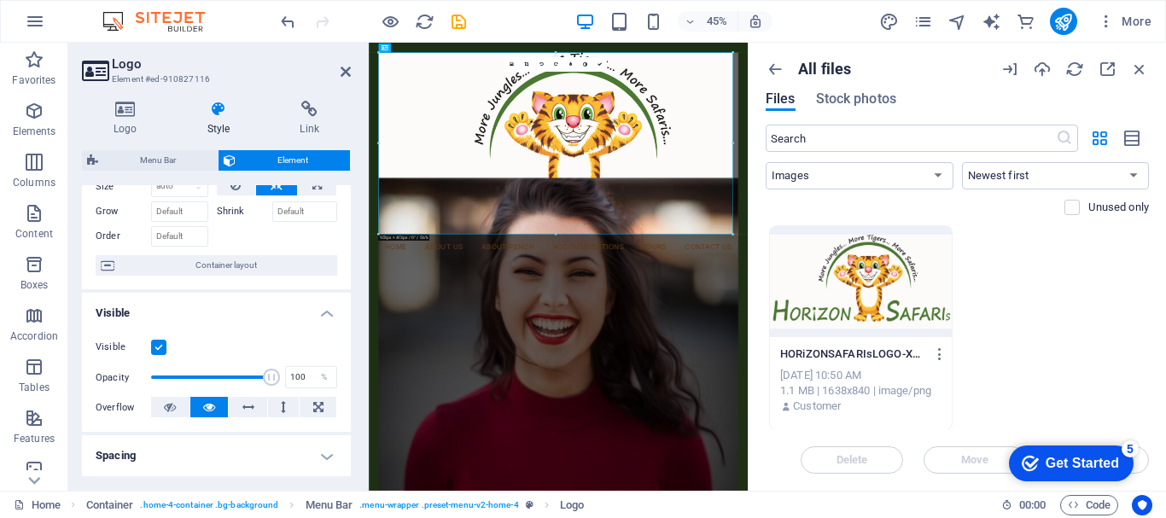
scroll to position [171, 0]
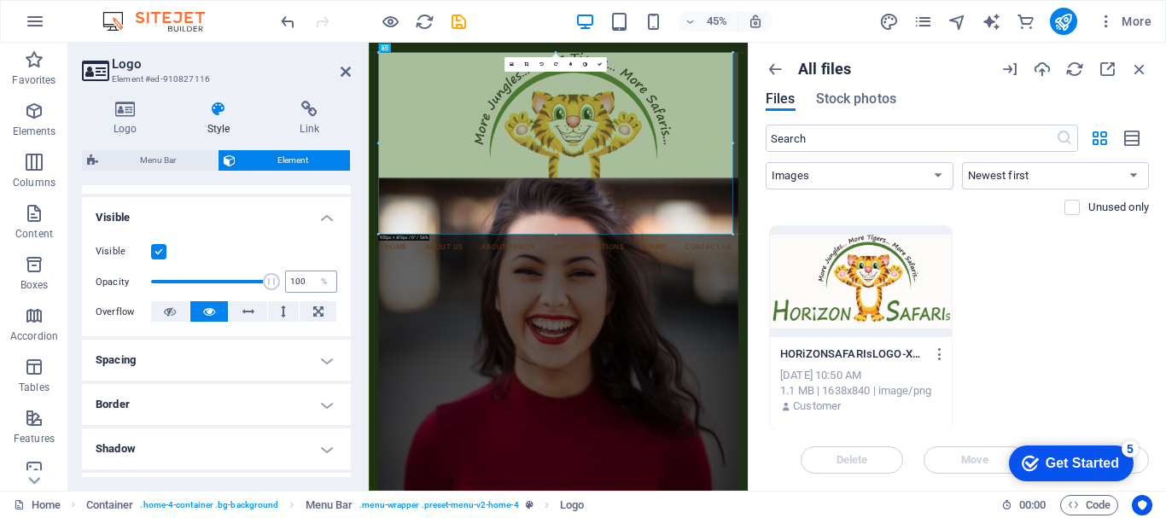
drag, startPoint x: 270, startPoint y: 283, endPoint x: 292, endPoint y: 281, distance: 22.3
click at [292, 281] on div "Opacity 100 %" at bounding box center [217, 282] width 242 height 26
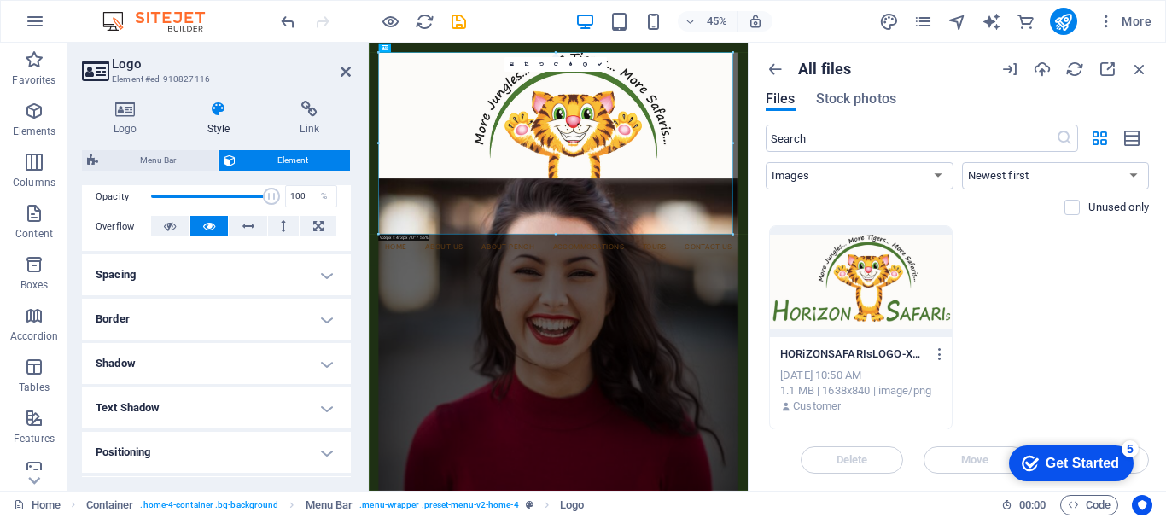
scroll to position [342, 0]
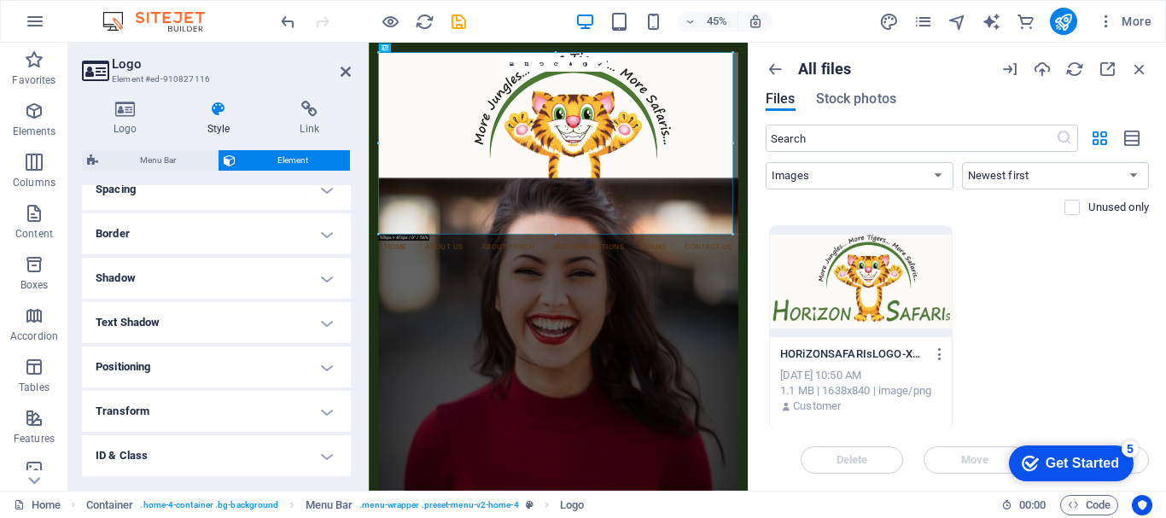
click at [322, 369] on h4 "Positioning" at bounding box center [216, 367] width 269 height 41
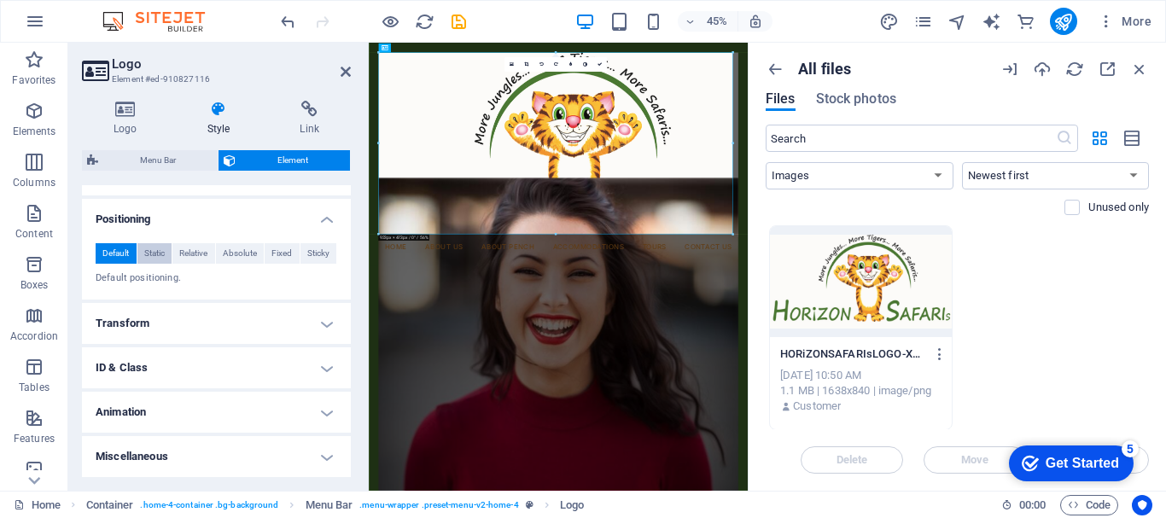
click at [148, 254] on span "Static" at bounding box center [154, 253] width 20 height 20
click at [192, 249] on span "Relative" at bounding box center [193, 253] width 28 height 20
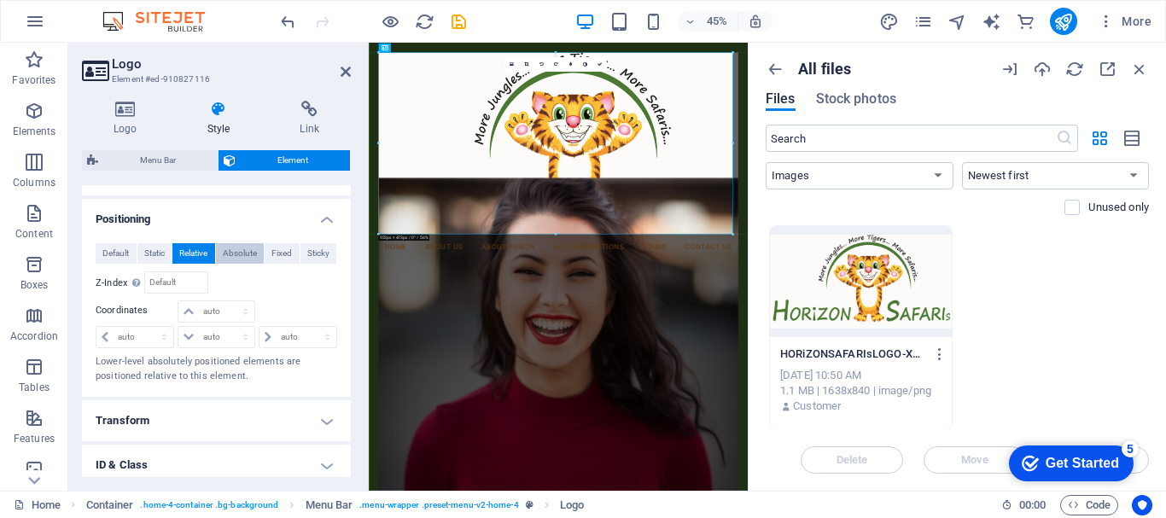
click at [235, 254] on span "Absolute" at bounding box center [240, 253] width 34 height 20
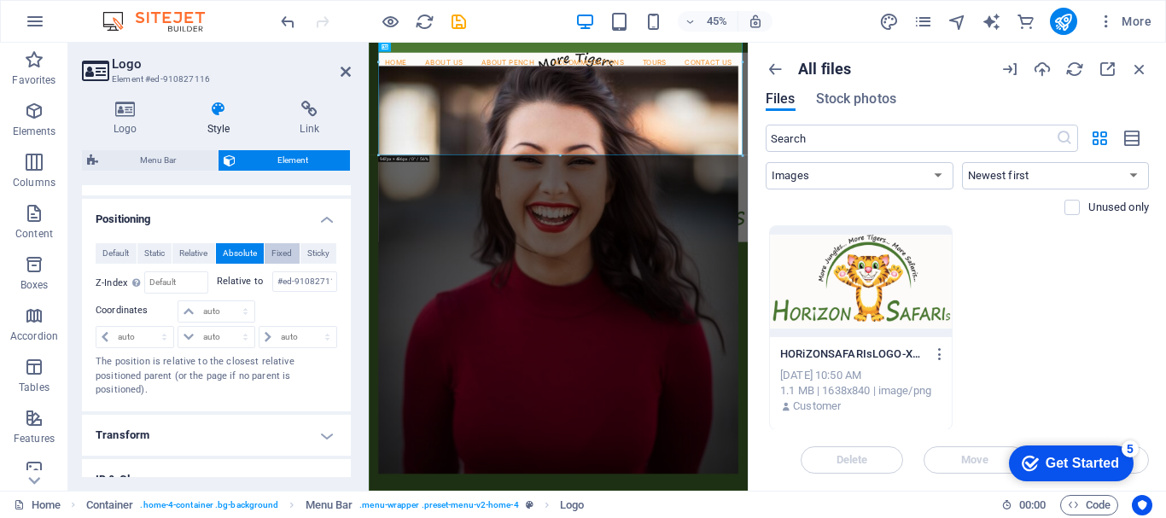
click at [282, 256] on span "Fixed" at bounding box center [282, 253] width 20 height 20
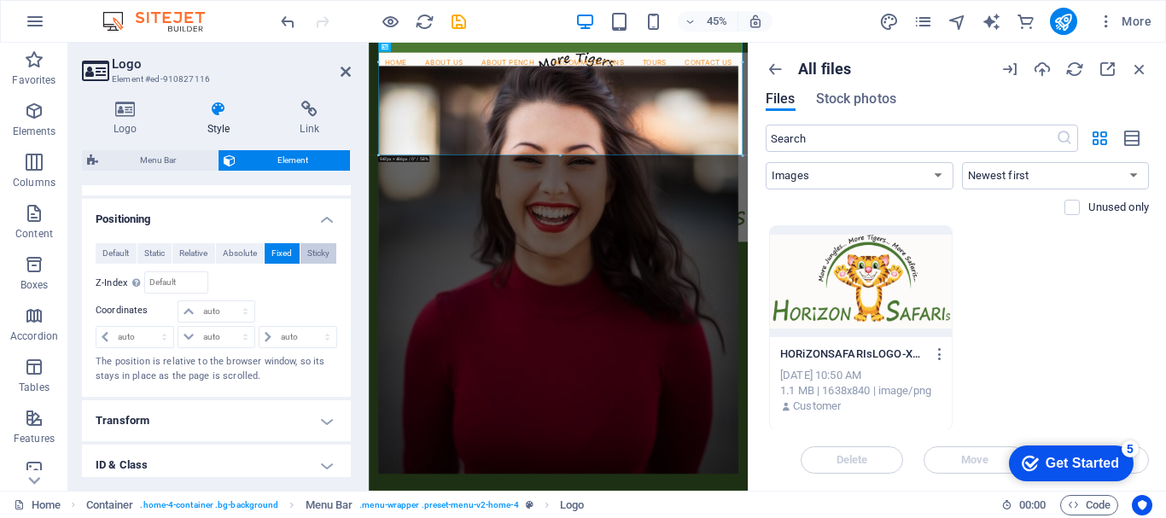
click at [314, 256] on span "Sticky" at bounding box center [318, 253] width 22 height 20
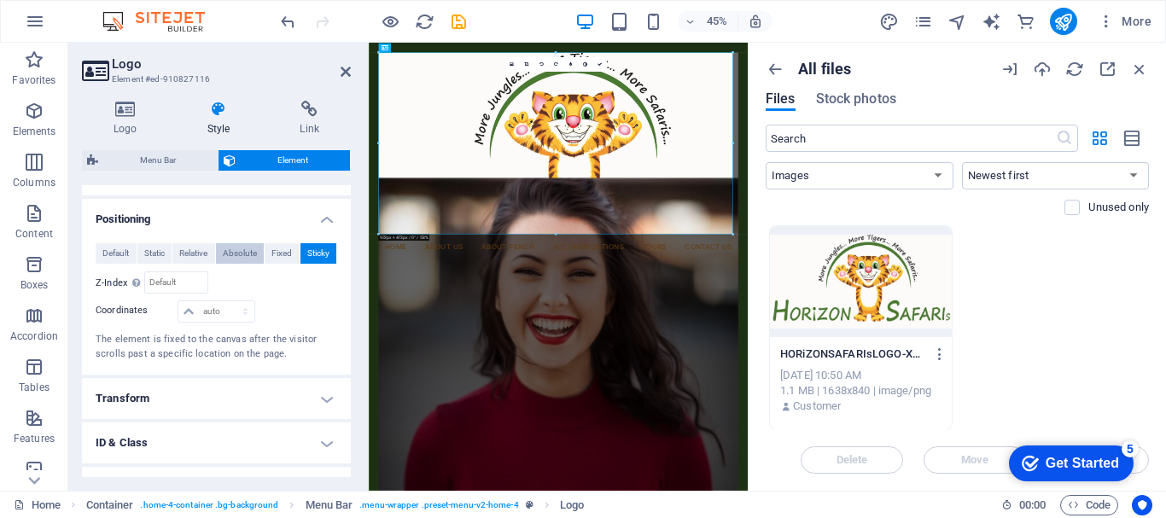
click at [235, 259] on span "Absolute" at bounding box center [240, 253] width 34 height 20
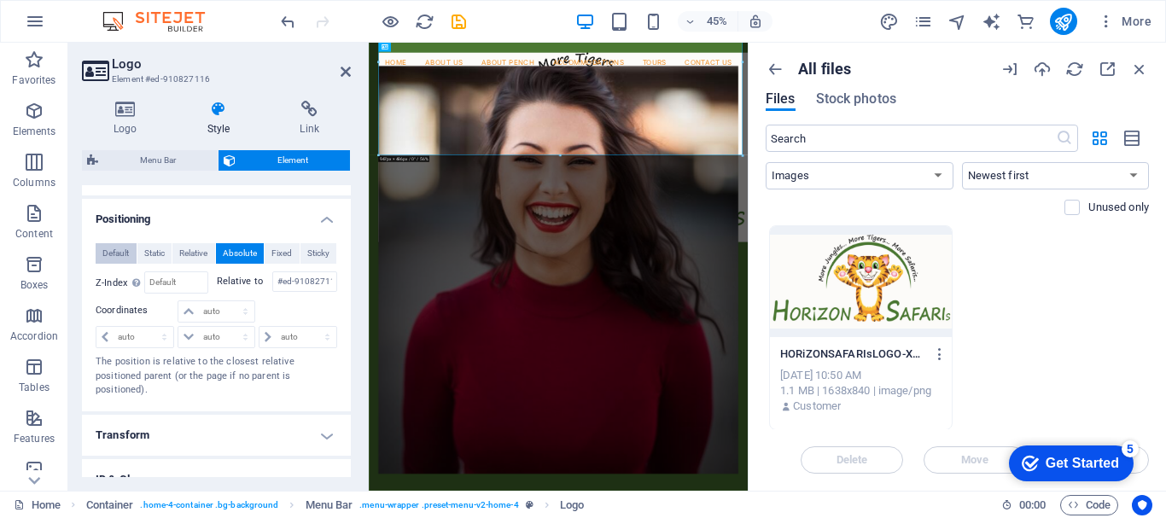
click at [110, 250] on span "Default" at bounding box center [115, 253] width 26 height 20
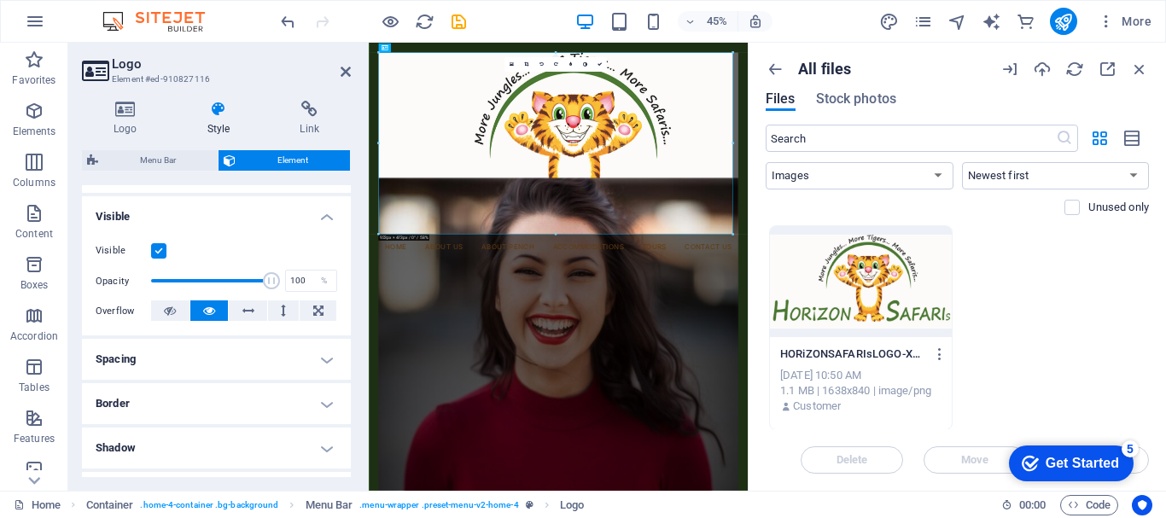
scroll to position [148, 0]
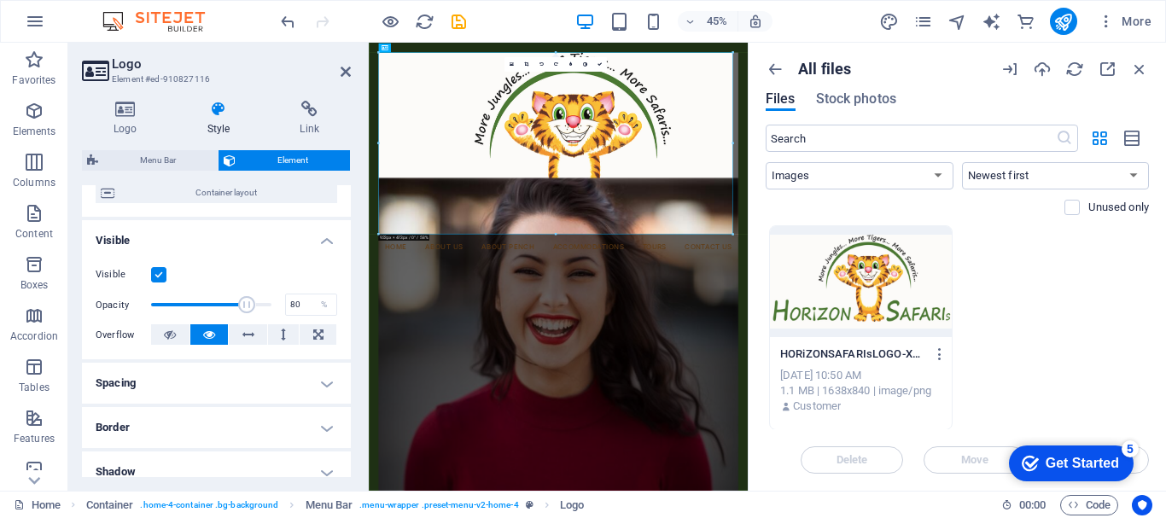
drag, startPoint x: 264, startPoint y: 302, endPoint x: 245, endPoint y: 302, distance: 18.8
click at [245, 302] on span at bounding box center [247, 304] width 17 height 17
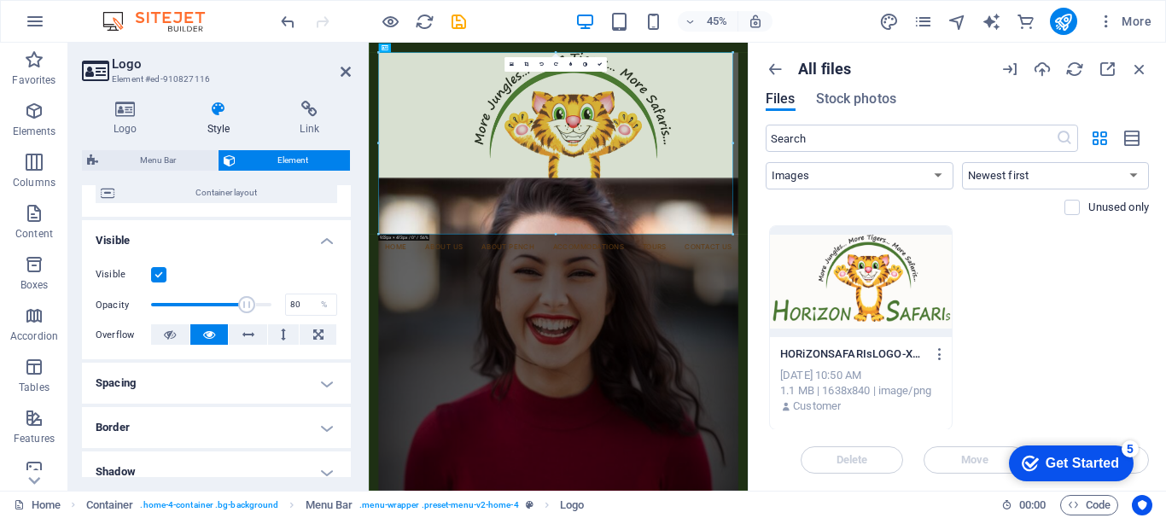
click at [307, 264] on div "Visible Opacity 80 % Overflow" at bounding box center [216, 305] width 269 height 108
type input "100"
click at [270, 308] on span at bounding box center [271, 304] width 17 height 17
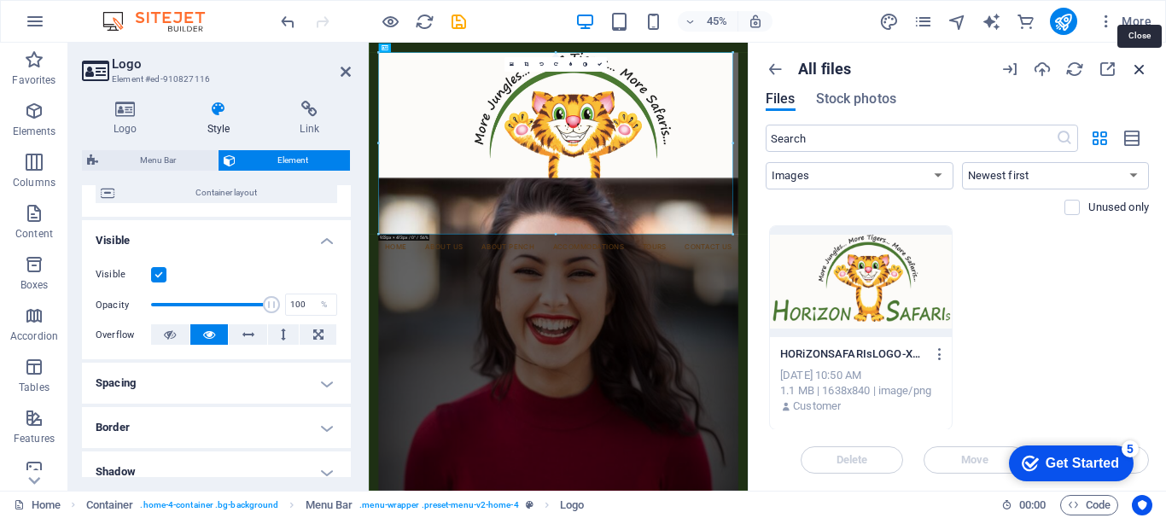
click at [1142, 71] on icon "button" at bounding box center [1139, 69] width 19 height 19
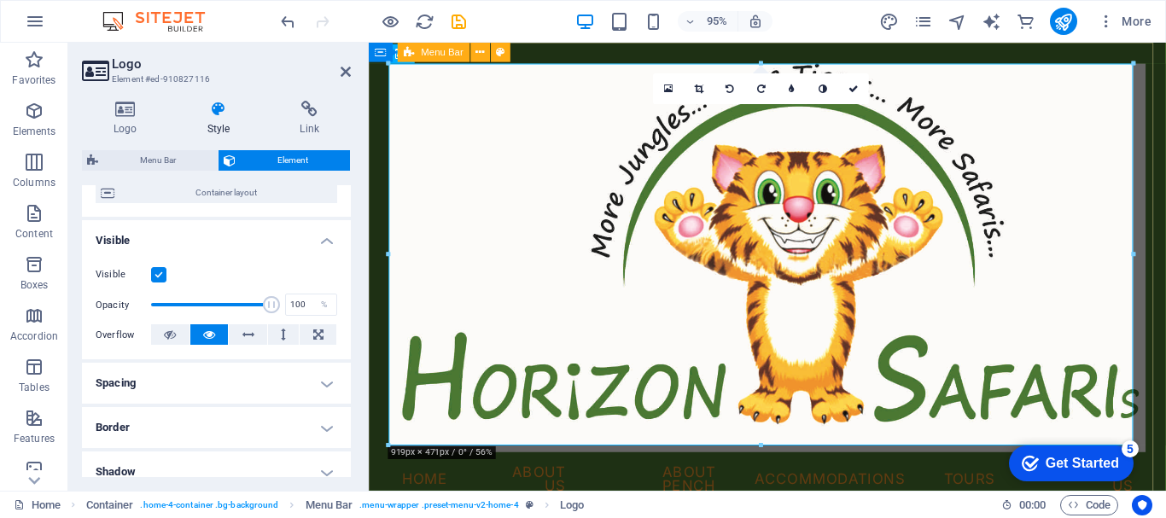
click at [418, 54] on div "Menu Bar" at bounding box center [434, 53] width 73 height 20
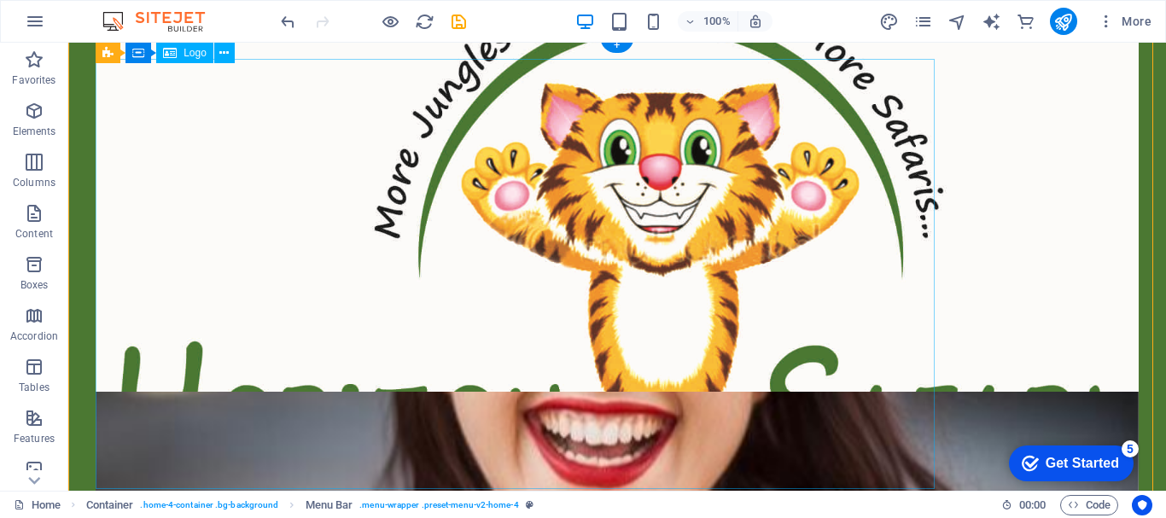
scroll to position [0, 0]
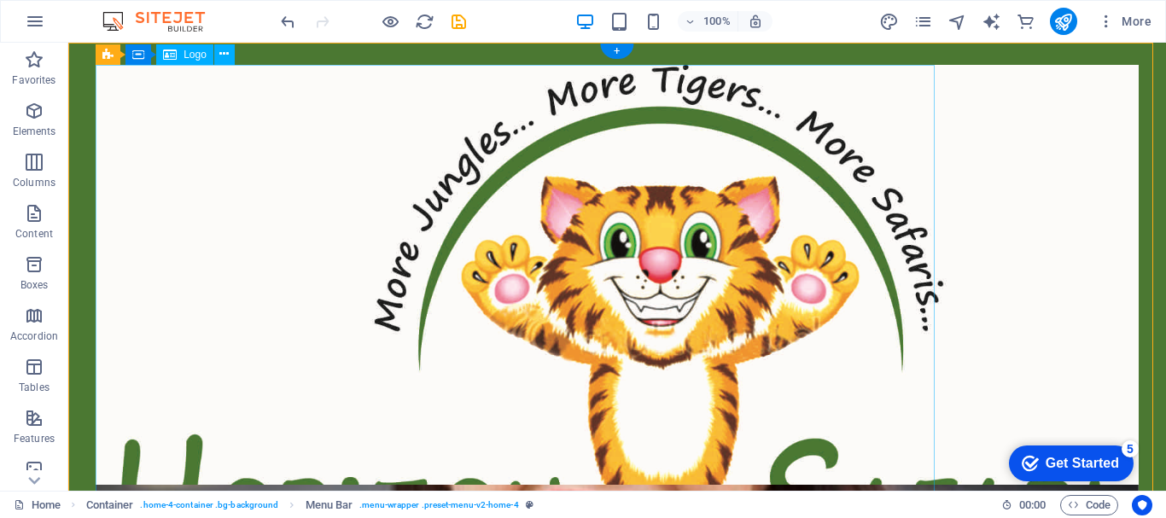
click at [742, 190] on div at bounding box center [617, 332] width 1043 height 535
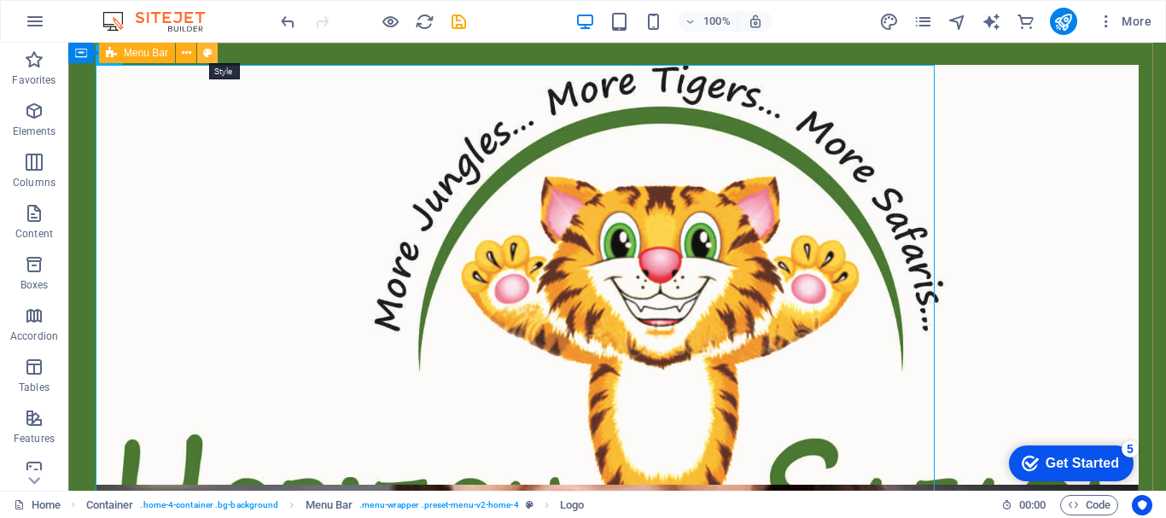
click at [207, 52] on icon at bounding box center [207, 53] width 9 height 18
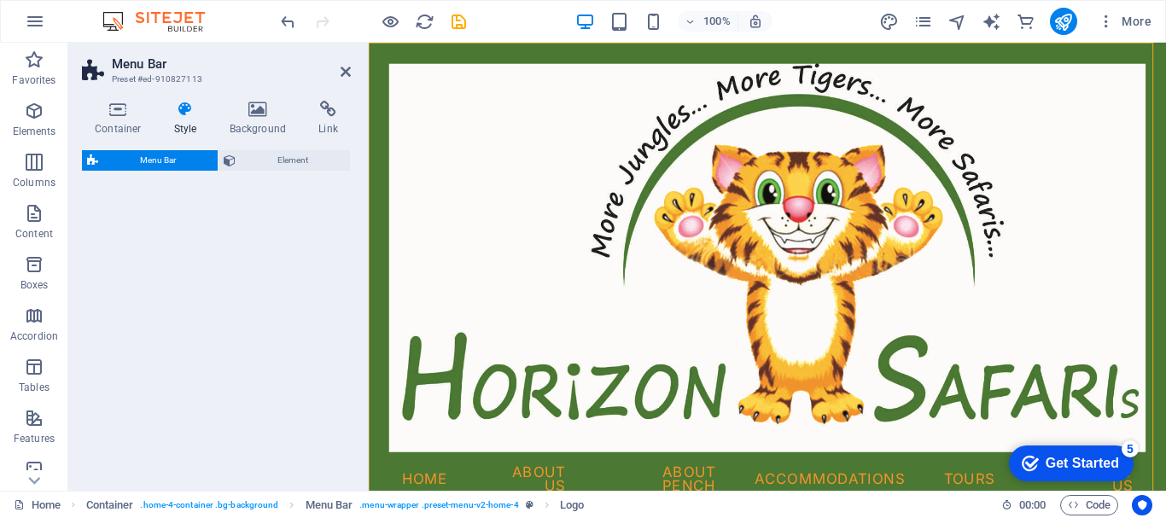
select select "vw"
select select "rem"
select select "vw"
select select "preset-menu-v2-home-4"
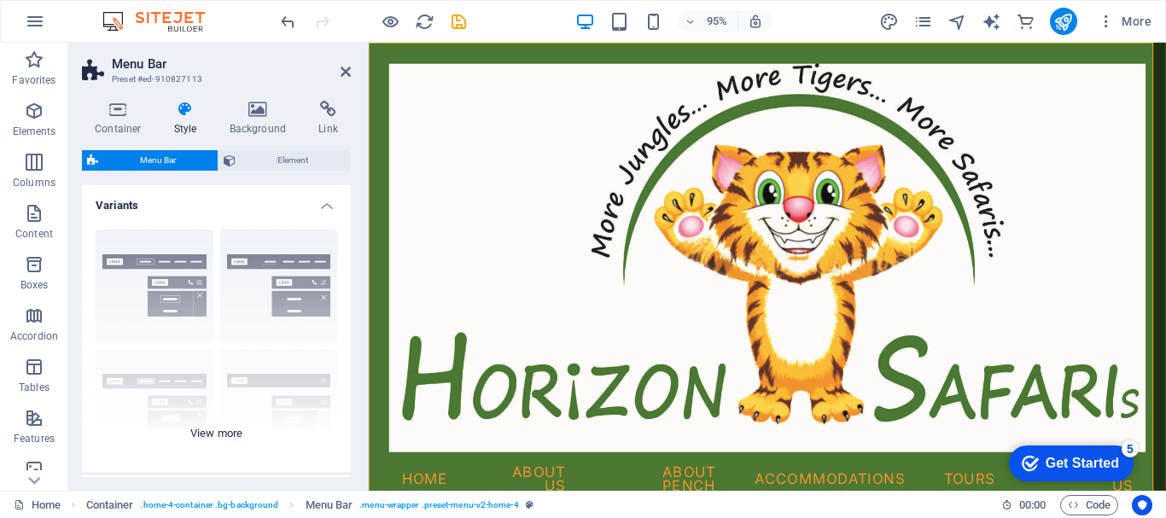
scroll to position [342, 0]
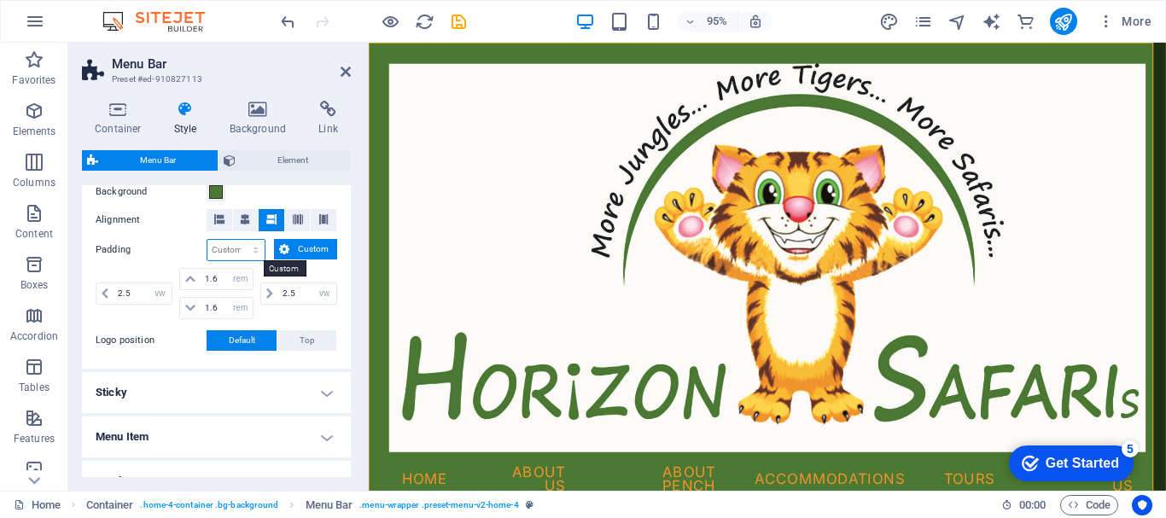
click at [229, 249] on select "px rem % vh vw Custom" at bounding box center [235, 250] width 57 height 20
click at [221, 248] on select "px rem % vh vw Custom" at bounding box center [235, 250] width 57 height 20
click at [215, 216] on icon at bounding box center [219, 219] width 10 height 10
click at [247, 217] on icon at bounding box center [245, 219] width 10 height 10
click at [224, 220] on icon at bounding box center [219, 219] width 10 height 10
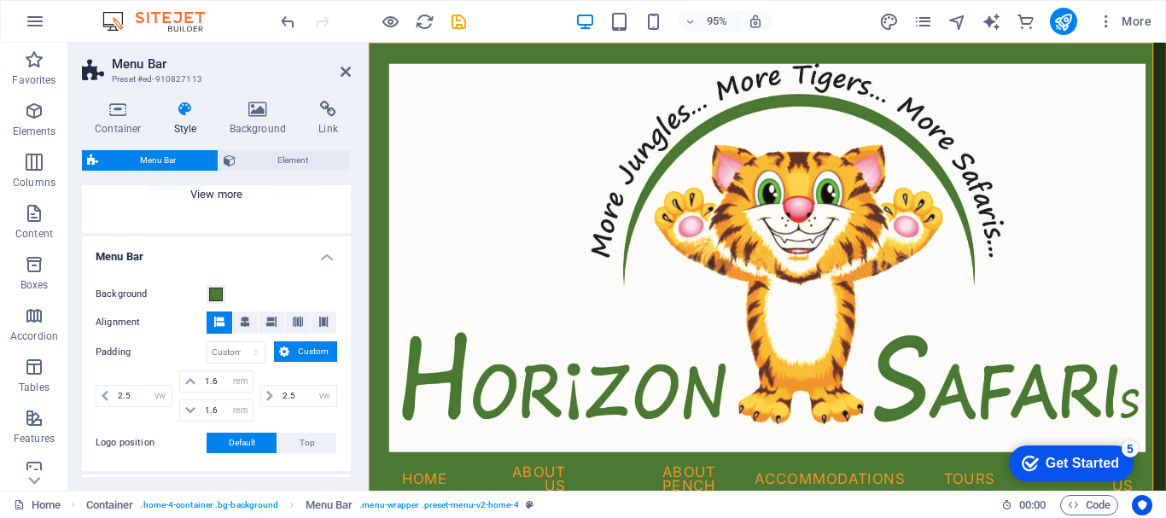
scroll to position [267, 0]
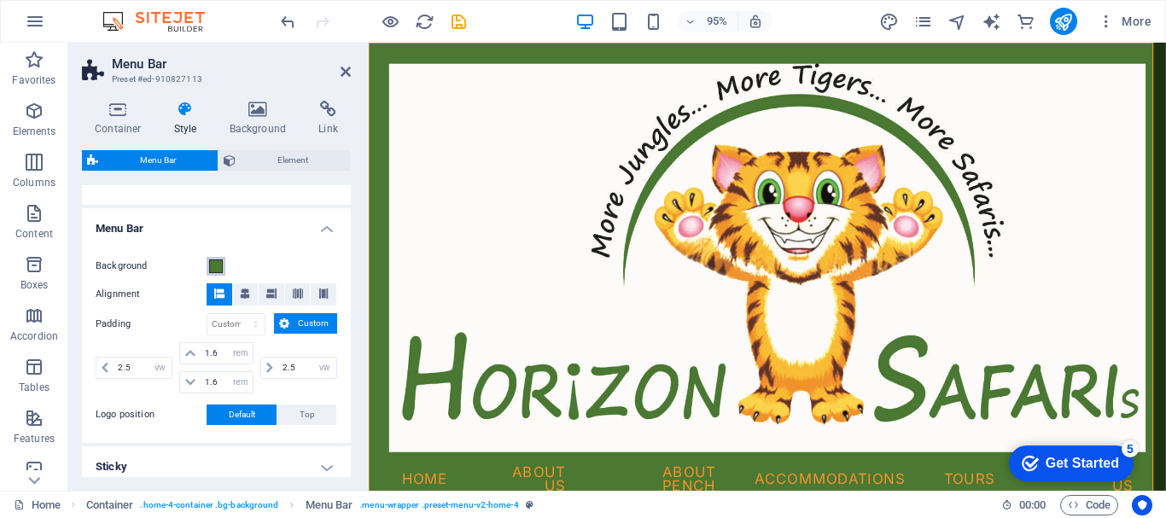
click at [219, 265] on span at bounding box center [216, 267] width 14 height 14
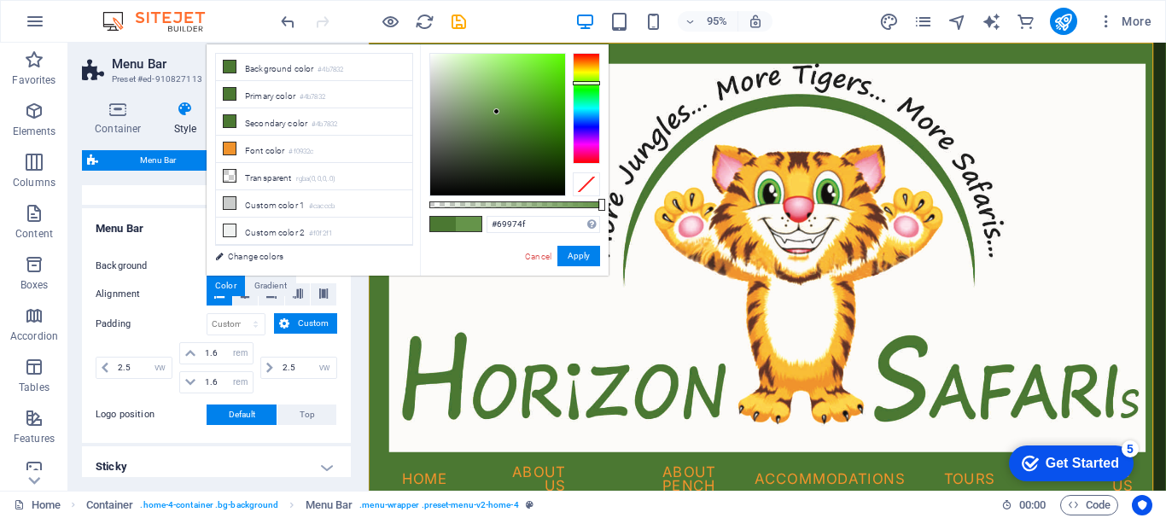
drag, startPoint x: 509, startPoint y: 125, endPoint x: 490, endPoint y: 107, distance: 26.0
click at [494, 108] on div at bounding box center [497, 111] width 6 height 6
click at [489, 107] on div at bounding box center [490, 106] width 6 height 6
click at [486, 104] on div at bounding box center [489, 106] width 6 height 6
drag, startPoint x: 476, startPoint y: 103, endPoint x: 467, endPoint y: 108, distance: 10.7
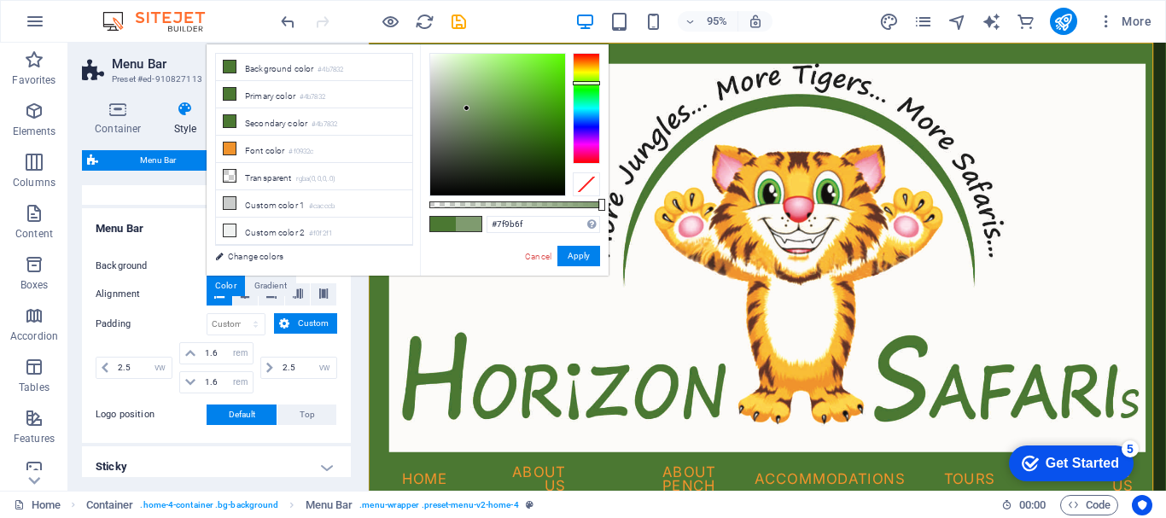
click at [467, 108] on div at bounding box center [467, 108] width 6 height 6
drag, startPoint x: 484, startPoint y: 115, endPoint x: 455, endPoint y: 112, distance: 29.2
click at [455, 112] on div at bounding box center [497, 125] width 135 height 142
click at [455, 112] on div at bounding box center [455, 111] width 6 height 6
click at [485, 129] on div at bounding box center [497, 125] width 135 height 142
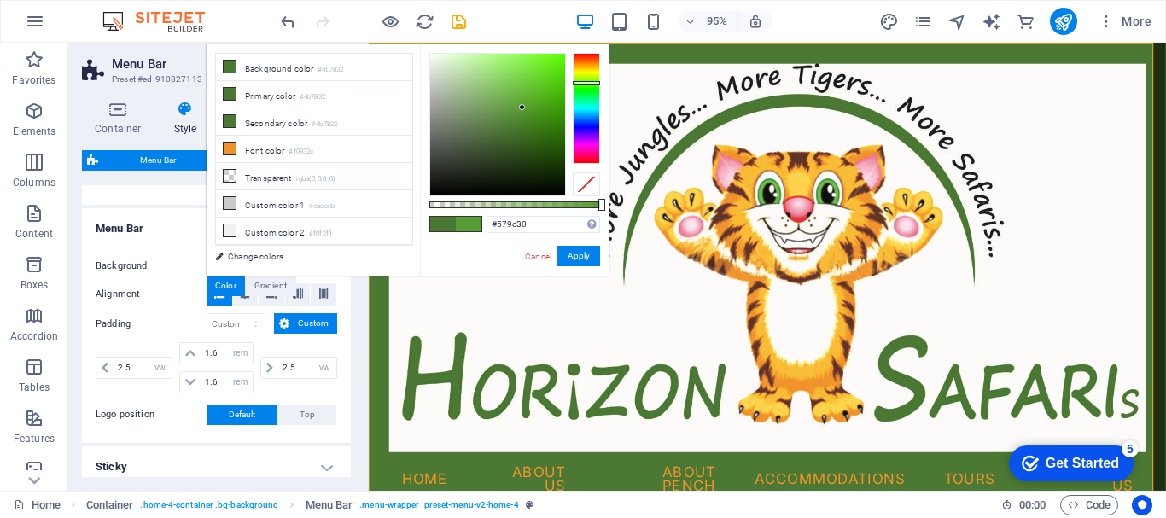
click at [523, 108] on div at bounding box center [497, 125] width 135 height 142
click at [558, 122] on div at bounding box center [497, 125] width 135 height 142
click at [559, 112] on div at bounding box center [497, 125] width 135 height 142
click at [503, 137] on div at bounding box center [497, 125] width 135 height 142
click at [479, 165] on div at bounding box center [497, 125] width 135 height 142
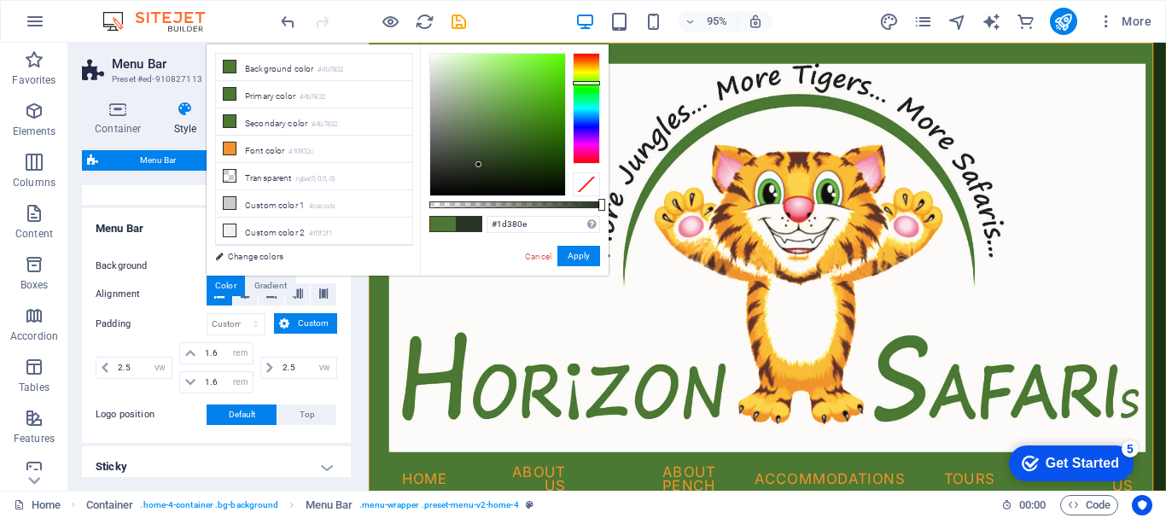
click at [530, 163] on div at bounding box center [497, 125] width 135 height 142
type input "#526c44"
drag, startPoint x: 529, startPoint y: 161, endPoint x: 480, endPoint y: 134, distance: 55.4
click at [480, 134] on div at bounding box center [479, 134] width 6 height 6
click at [580, 248] on button "Apply" at bounding box center [579, 256] width 43 height 20
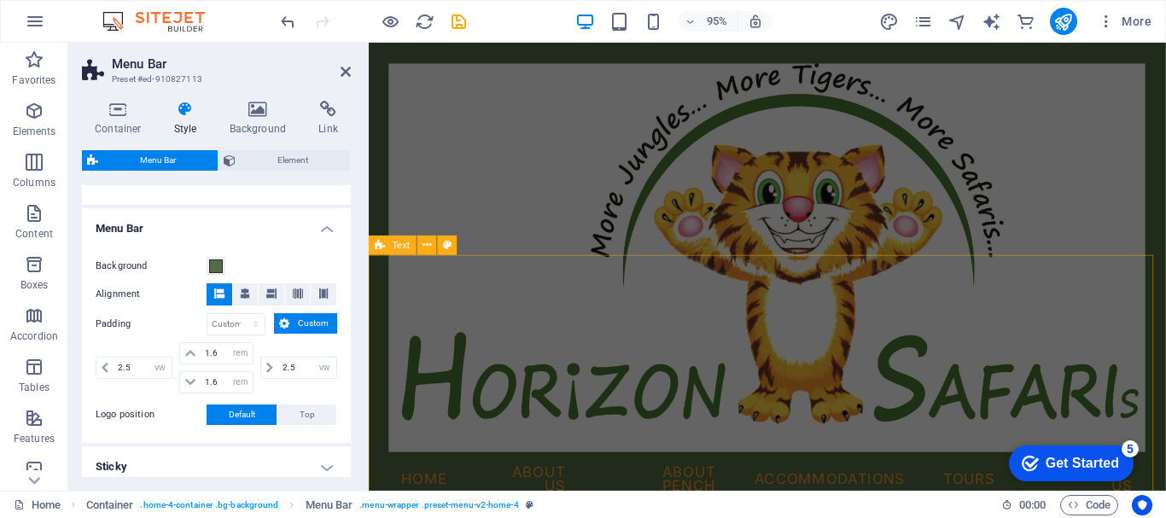
scroll to position [427, 0]
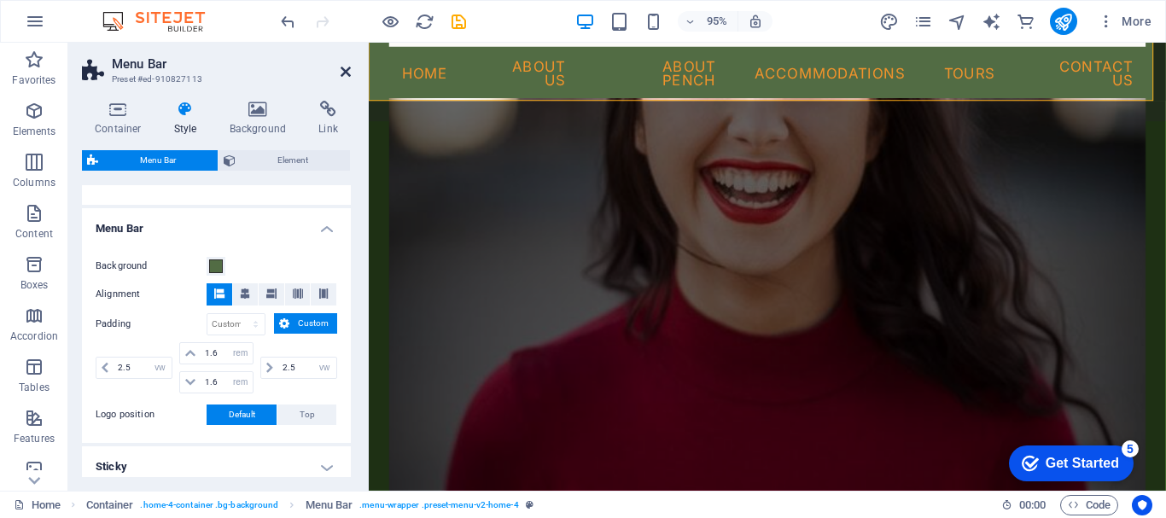
click at [346, 69] on icon at bounding box center [346, 72] width 10 height 14
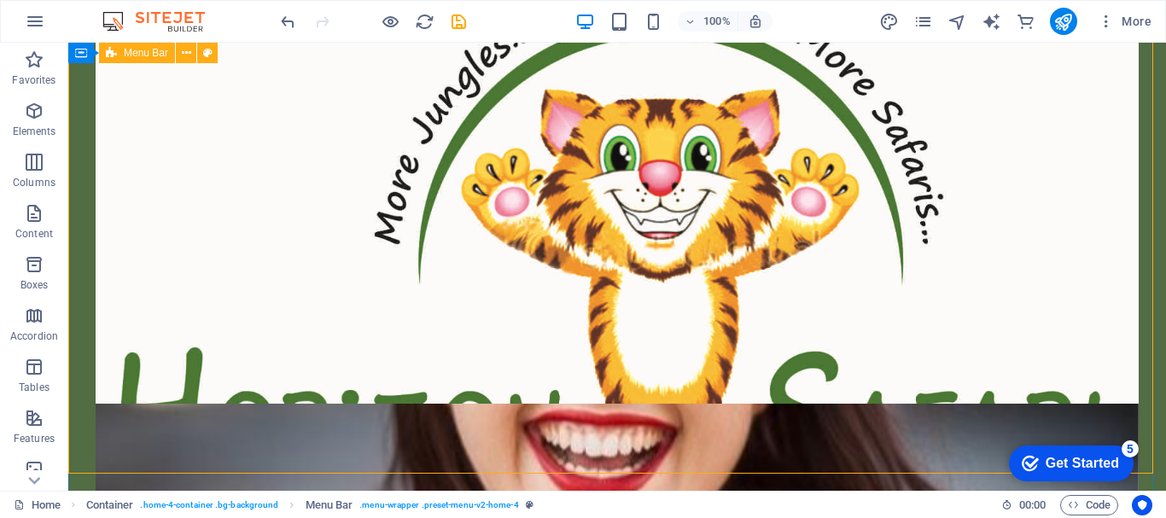
scroll to position [85, 0]
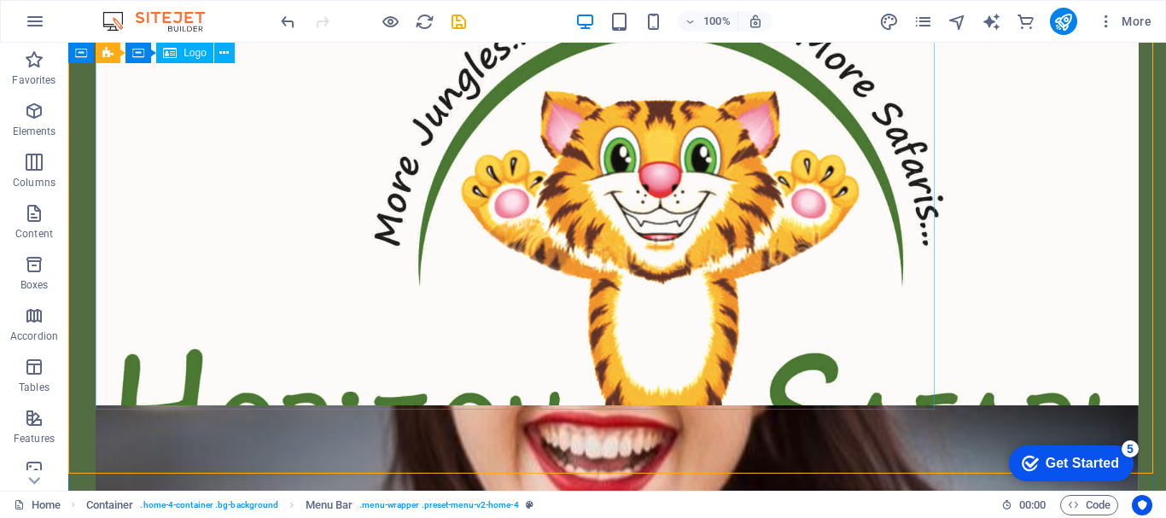
click at [570, 211] on div at bounding box center [617, 247] width 1043 height 535
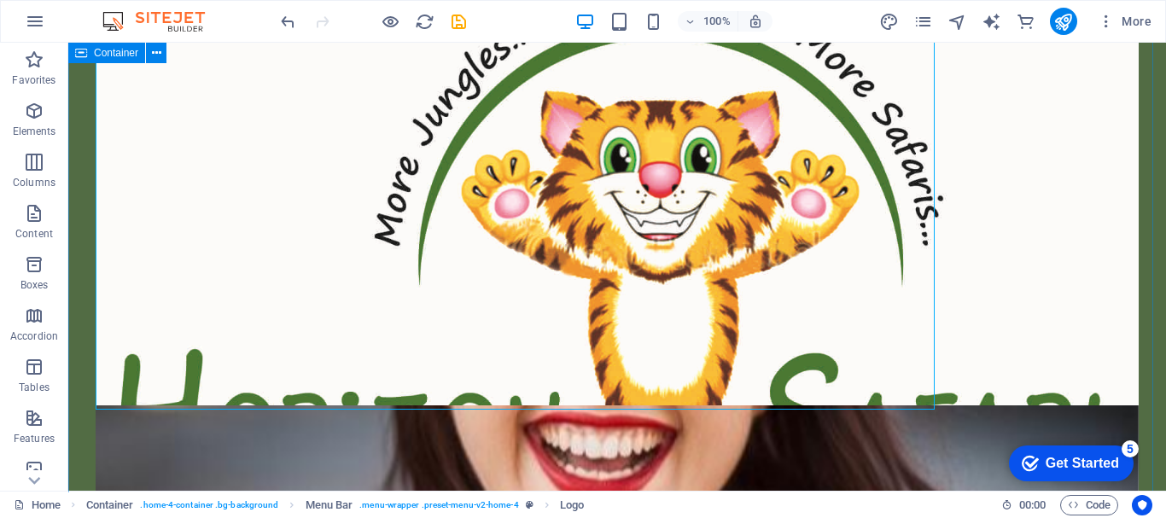
click at [120, 52] on span "Container" at bounding box center [116, 53] width 44 height 10
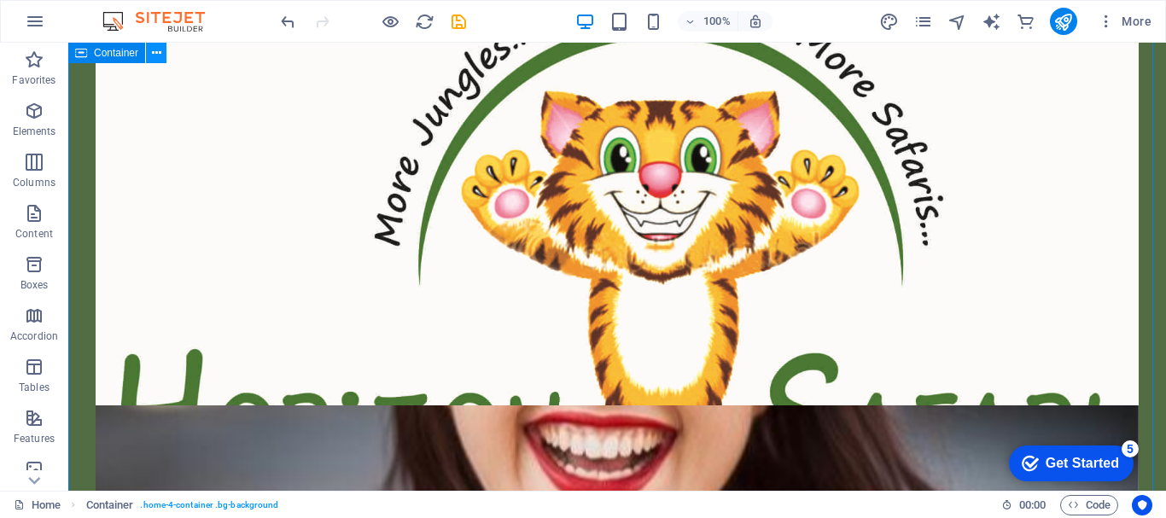
click at [155, 51] on icon at bounding box center [156, 53] width 9 height 18
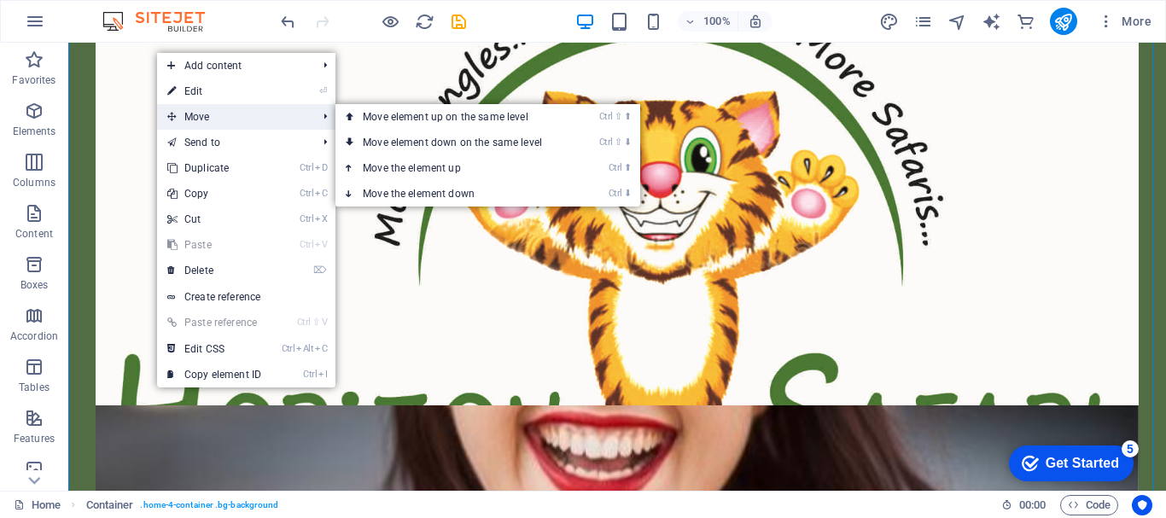
click at [194, 120] on span "Move" at bounding box center [233, 117] width 153 height 26
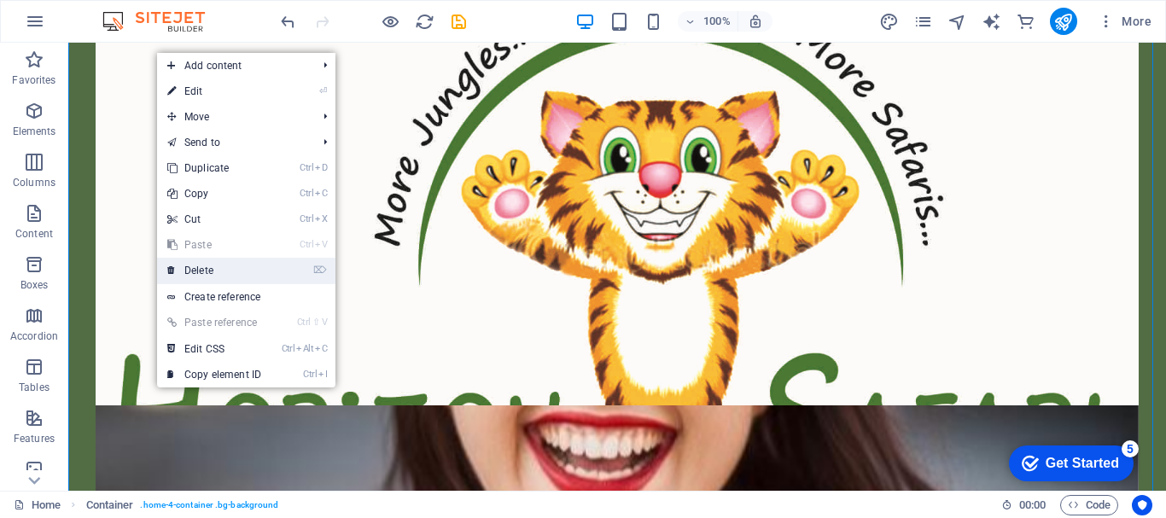
click at [196, 263] on link "⌦ Delete" at bounding box center [214, 271] width 114 height 26
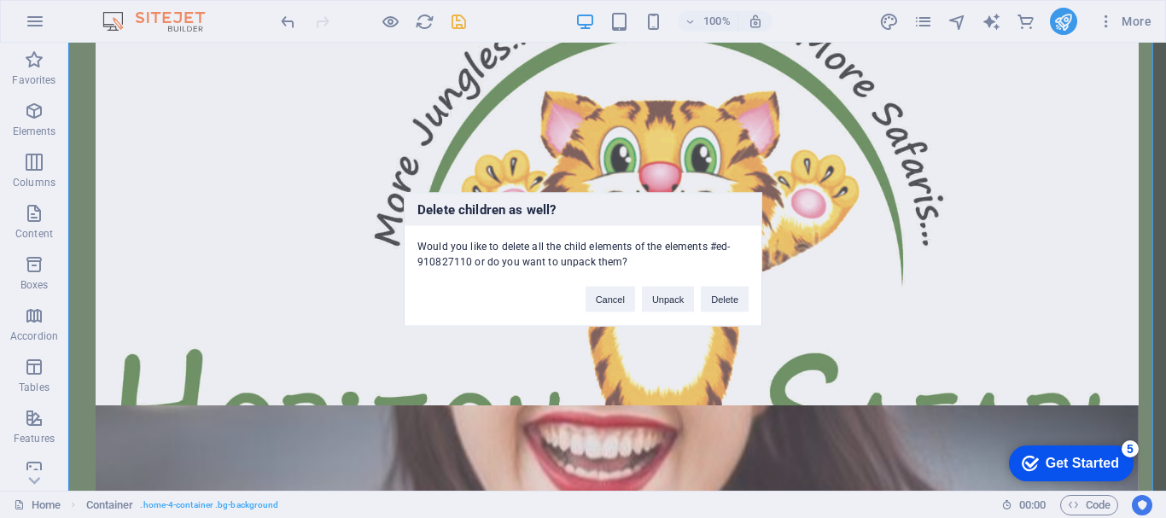
click at [582, 295] on div "Cancel Unpack Delete" at bounding box center [667, 291] width 189 height 44
click at [600, 303] on button "Cancel" at bounding box center [611, 299] width 50 height 26
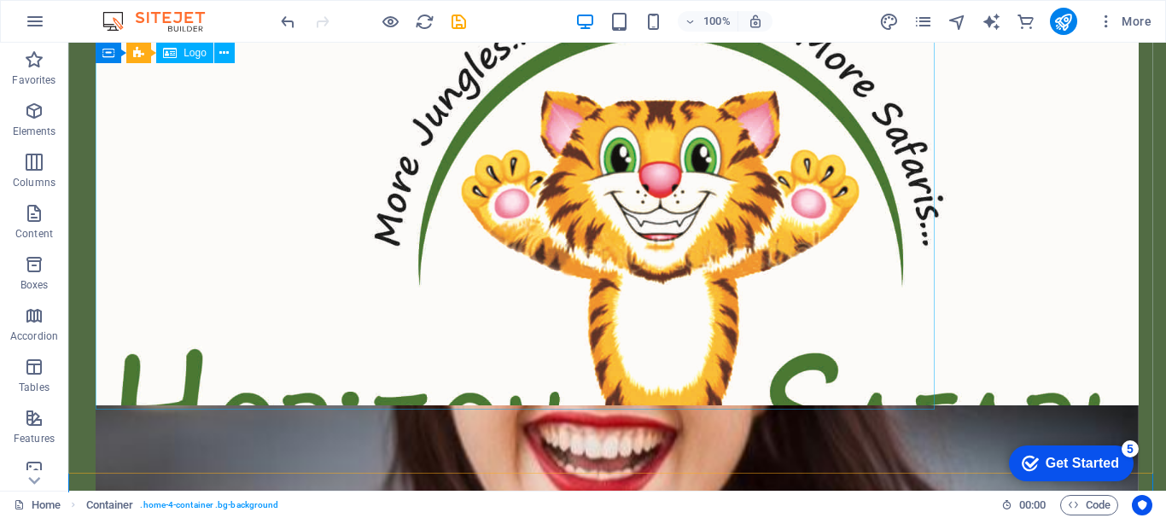
click at [604, 292] on div at bounding box center [617, 247] width 1043 height 535
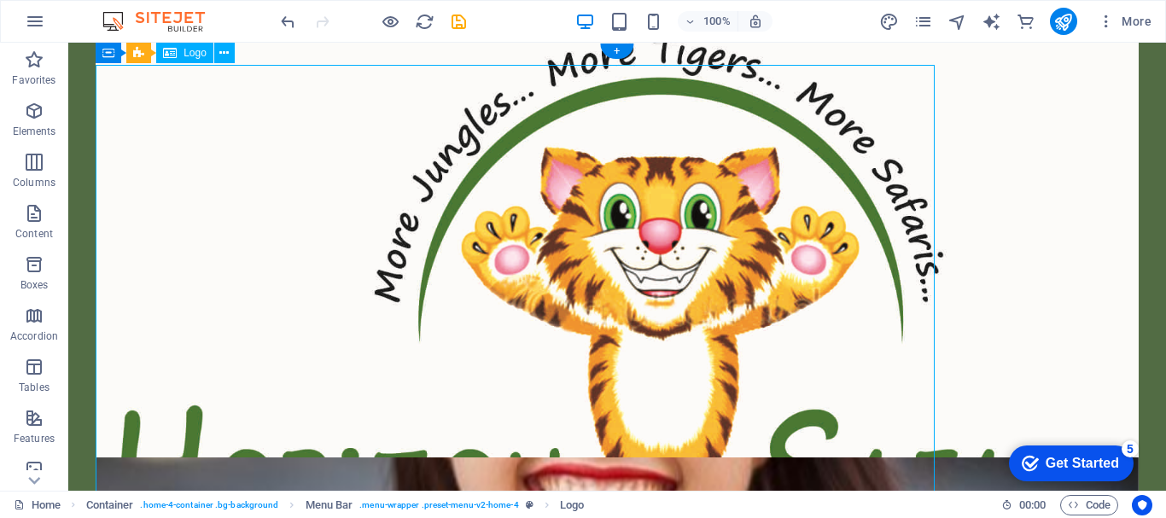
scroll to position [0, 0]
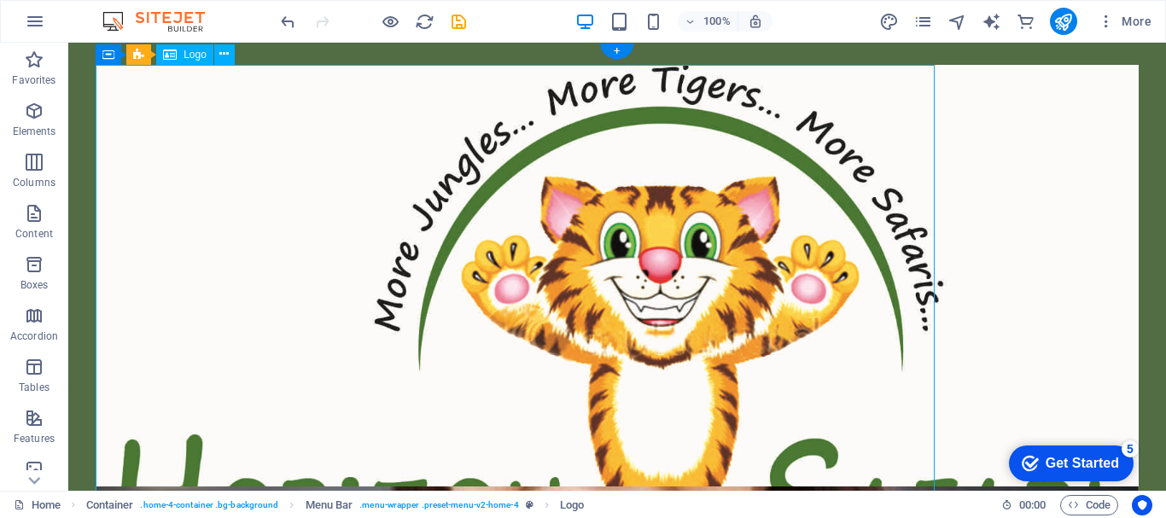
click at [336, 130] on div at bounding box center [617, 332] width 1043 height 535
click at [191, 55] on span "Logo" at bounding box center [195, 55] width 23 height 10
click at [226, 54] on icon at bounding box center [223, 54] width 9 height 18
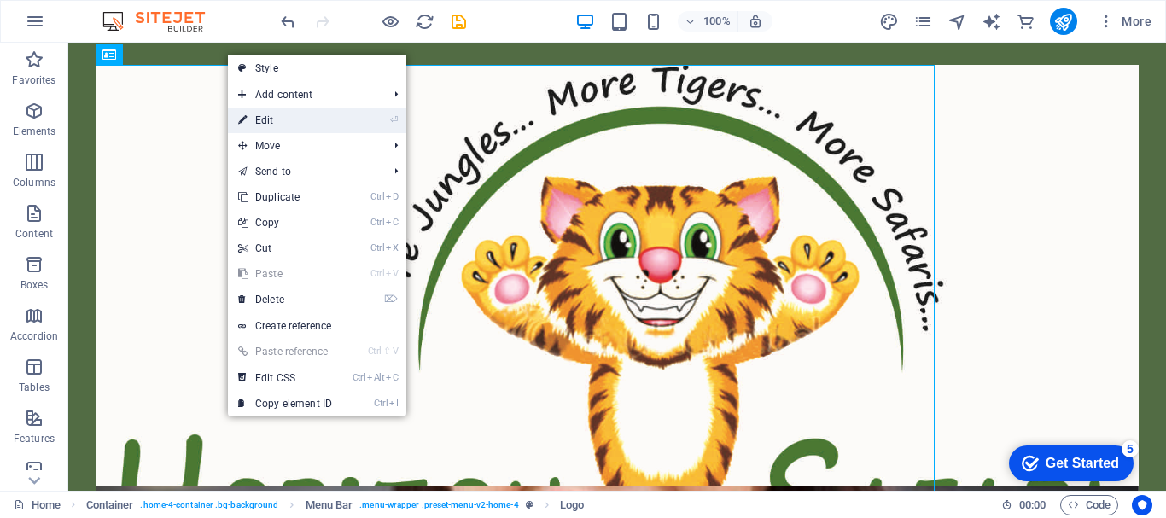
click at [263, 117] on link "⏎ Edit" at bounding box center [285, 121] width 114 height 26
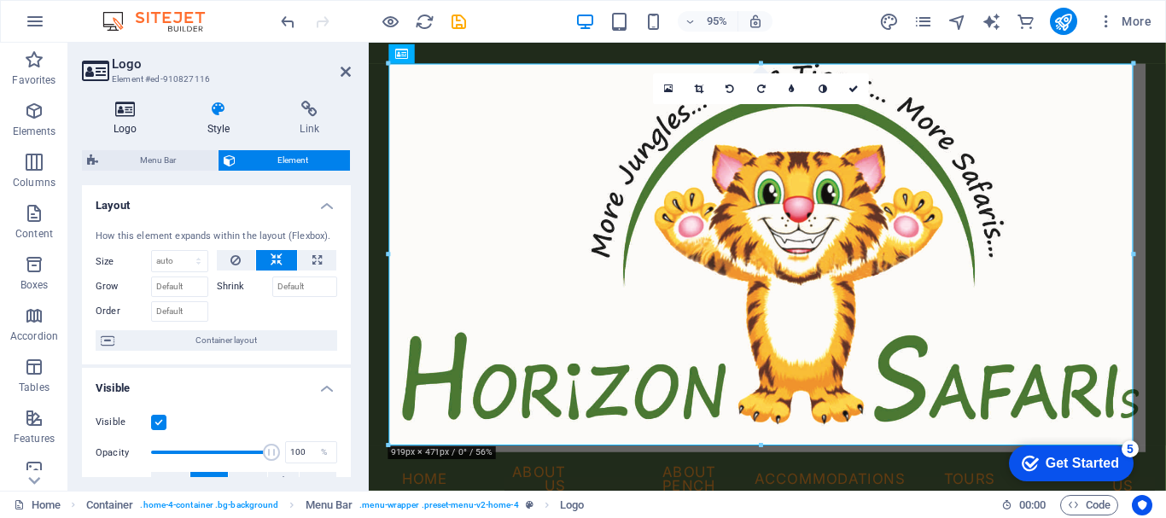
click at [118, 112] on icon at bounding box center [125, 109] width 87 height 17
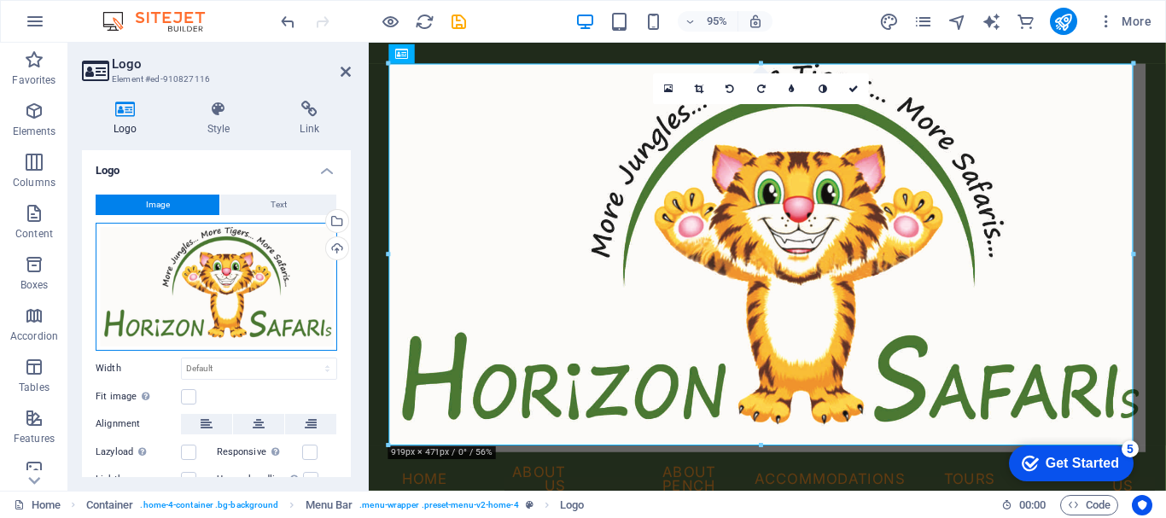
click at [297, 260] on div "Drag files here, click to choose files or select files from Files or our free s…" at bounding box center [217, 287] width 242 height 128
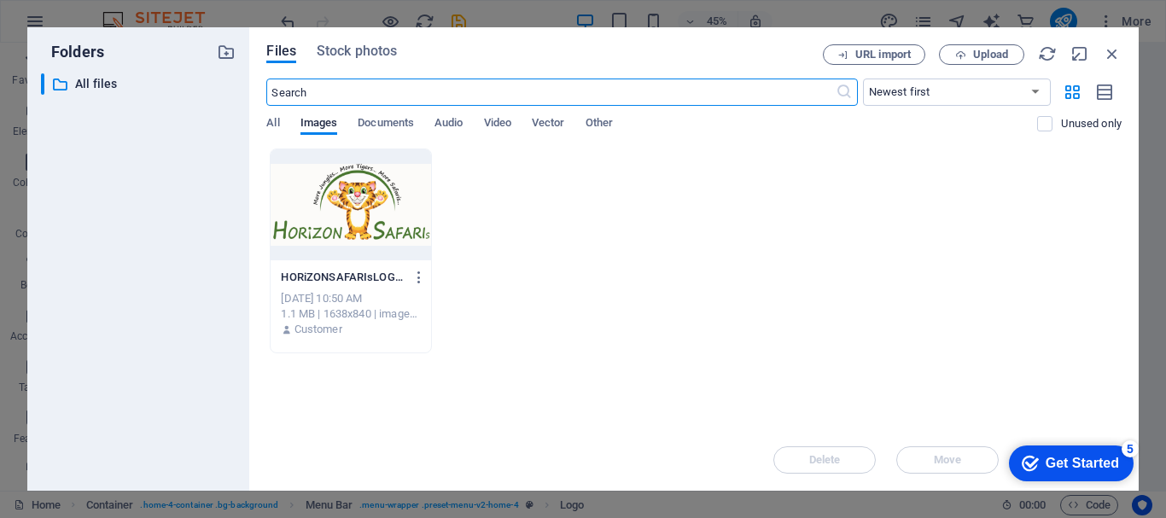
click at [332, 256] on div at bounding box center [351, 204] width 160 height 111
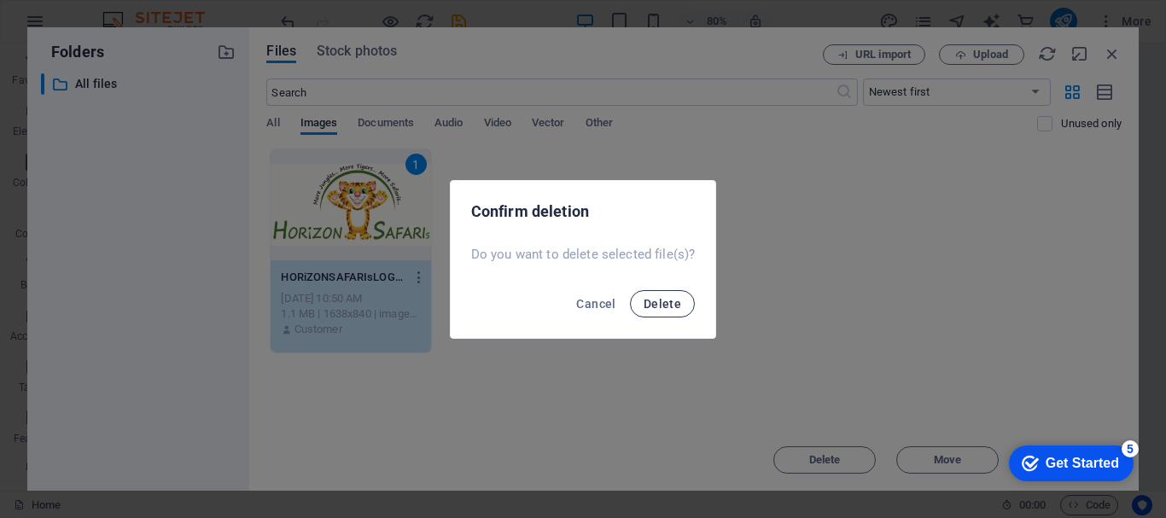
click at [675, 308] on span "Delete" at bounding box center [663, 304] width 38 height 14
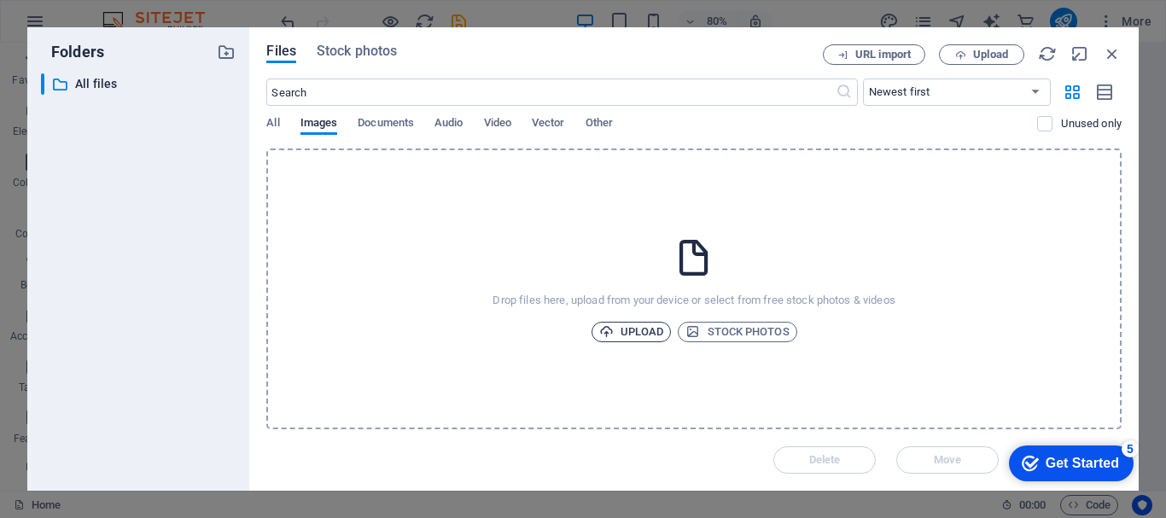
click at [637, 330] on span "Upload" at bounding box center [631, 332] width 65 height 20
click at [997, 58] on span "Upload" at bounding box center [990, 55] width 35 height 10
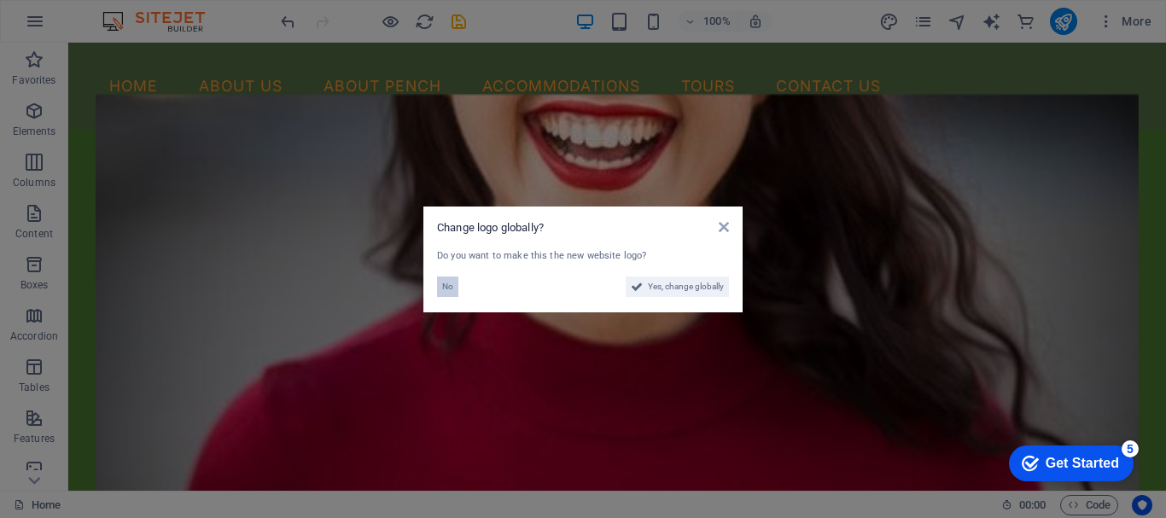
click at [451, 282] on span "No" at bounding box center [447, 287] width 11 height 20
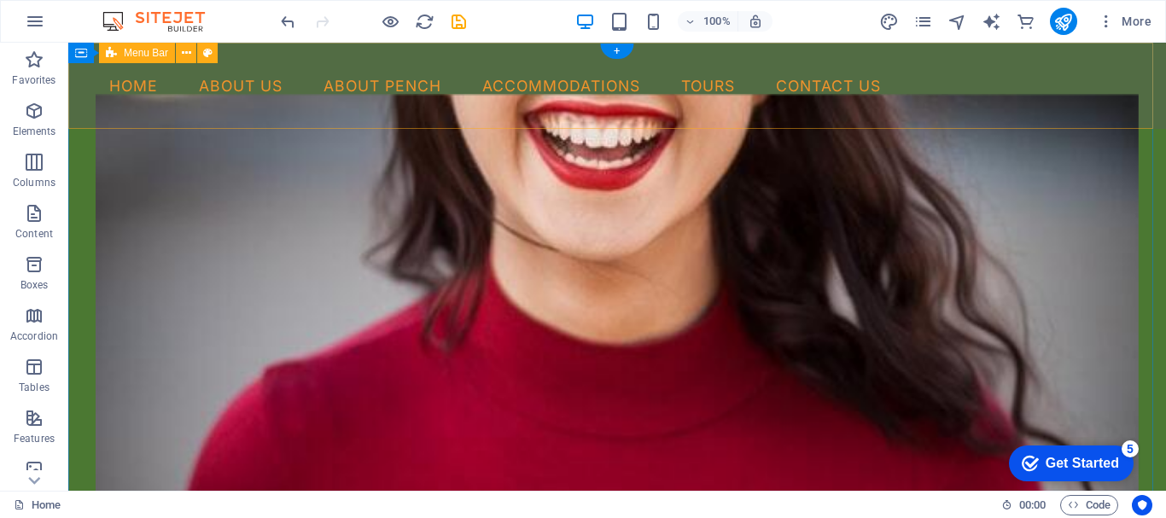
click at [86, 108] on div "Menu Home About Us About Pench Accommodations Tours Contact Us" at bounding box center [617, 86] width 1098 height 86
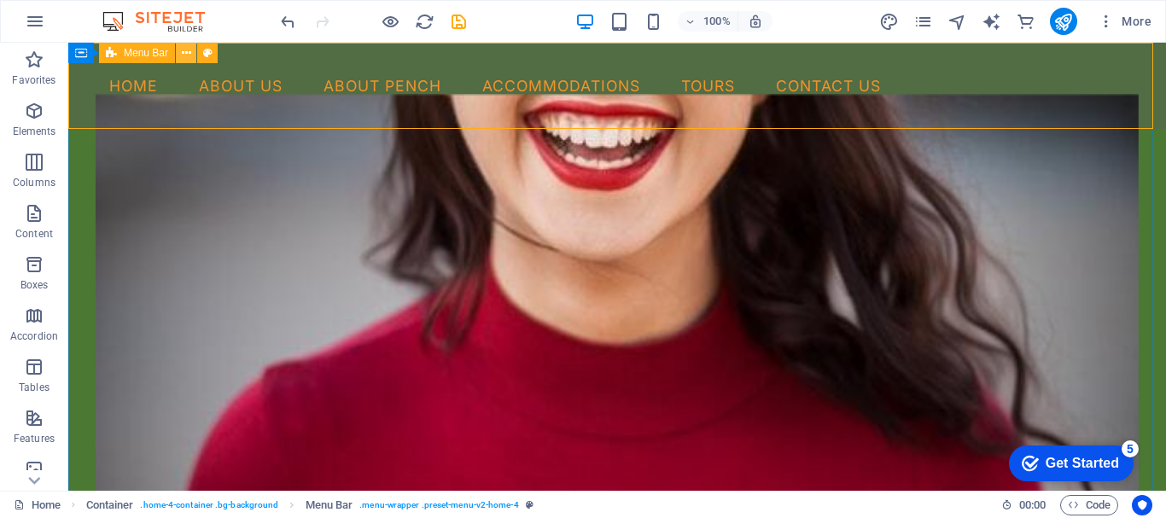
click at [186, 50] on icon at bounding box center [186, 53] width 9 height 18
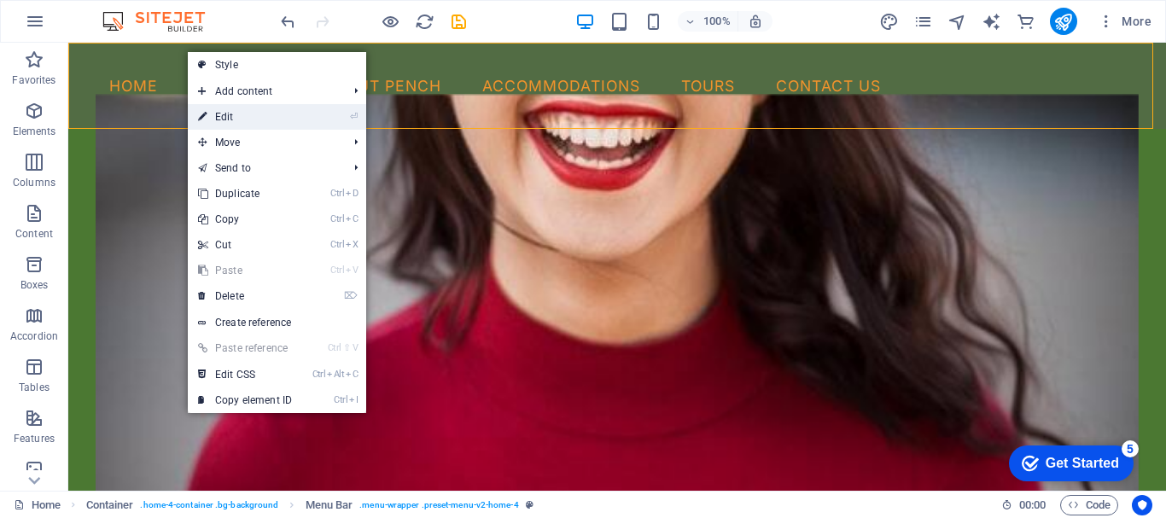
click at [224, 112] on link "⏎ Edit" at bounding box center [245, 117] width 114 height 26
select select "vw"
select select "rem"
select select "vw"
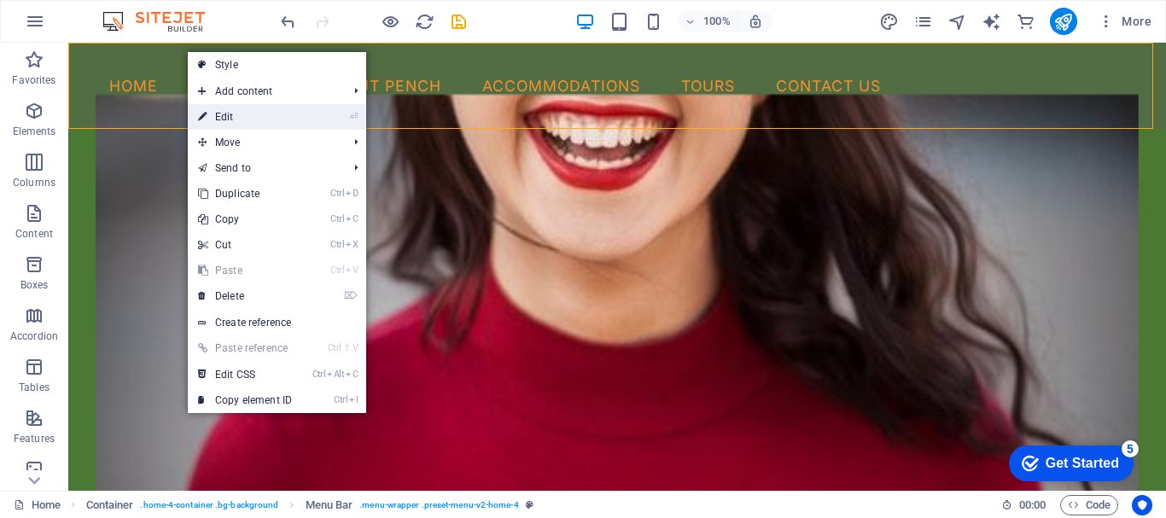
select select "preset-menu-v2-home-4"
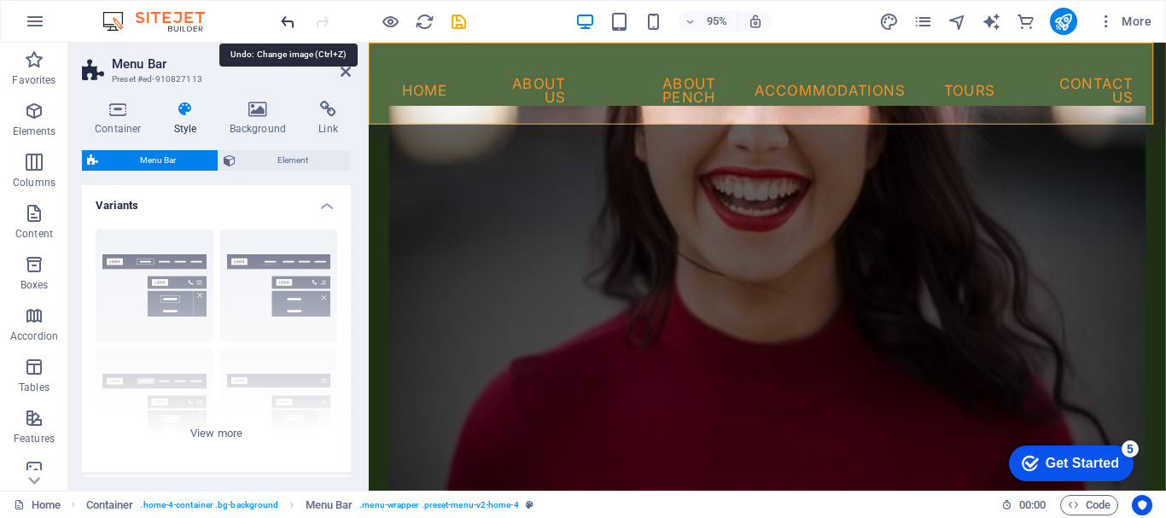
click at [289, 16] on icon "undo" at bounding box center [288, 22] width 20 height 20
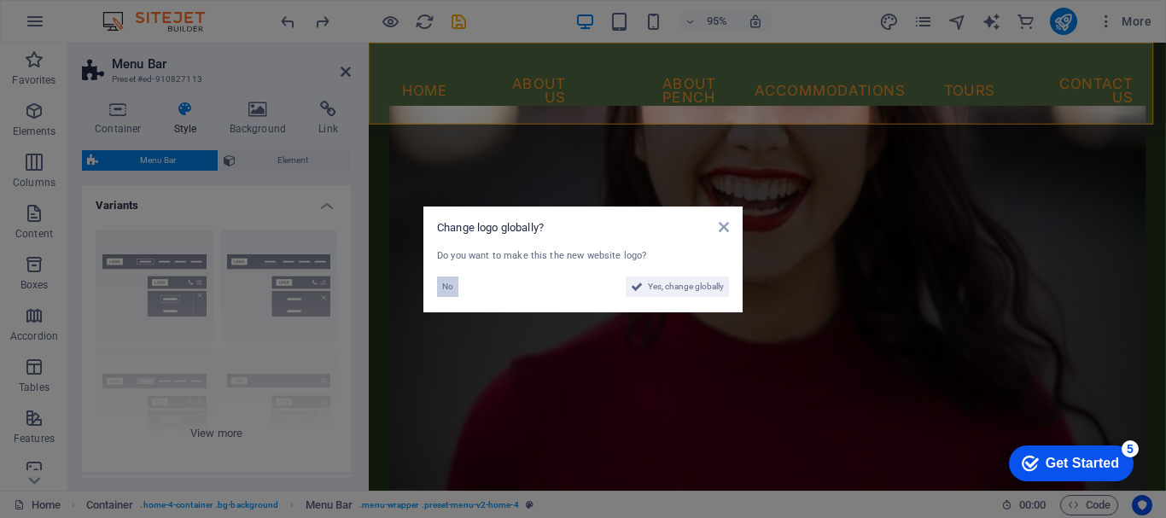
click at [442, 283] on span "No" at bounding box center [447, 287] width 11 height 20
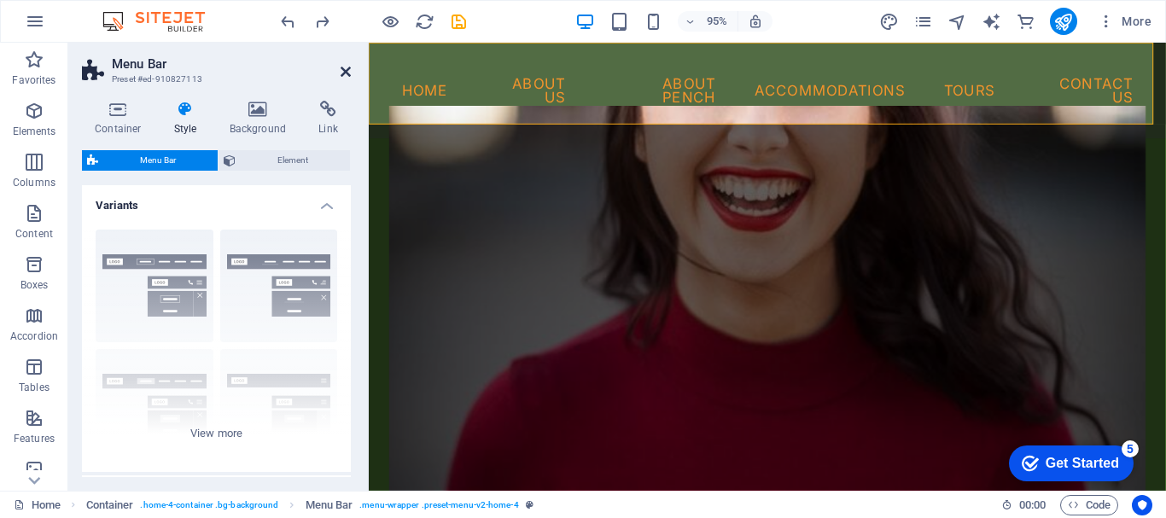
click at [347, 70] on icon at bounding box center [346, 72] width 10 height 14
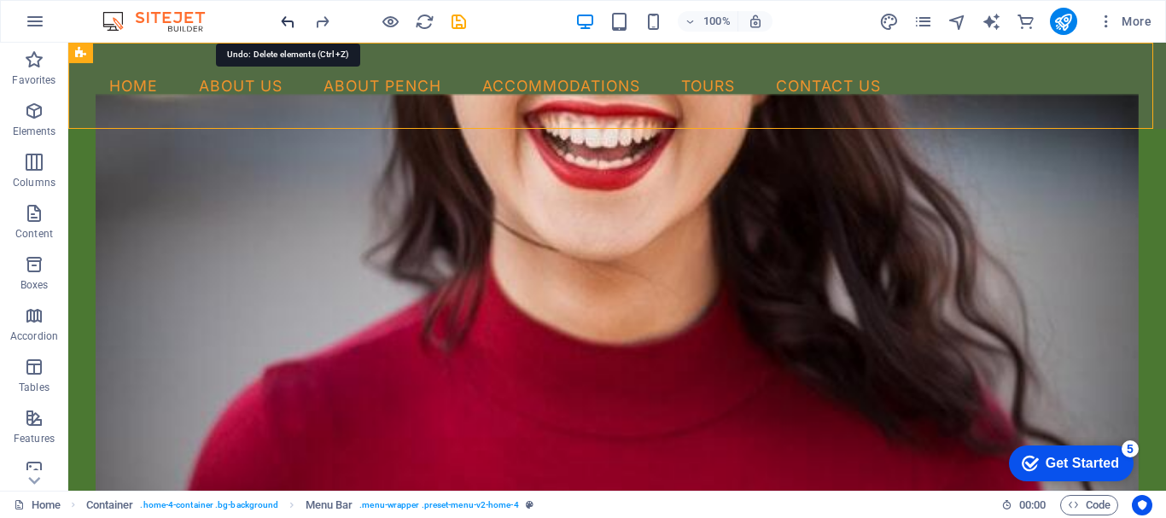
click at [284, 25] on icon "undo" at bounding box center [288, 22] width 20 height 20
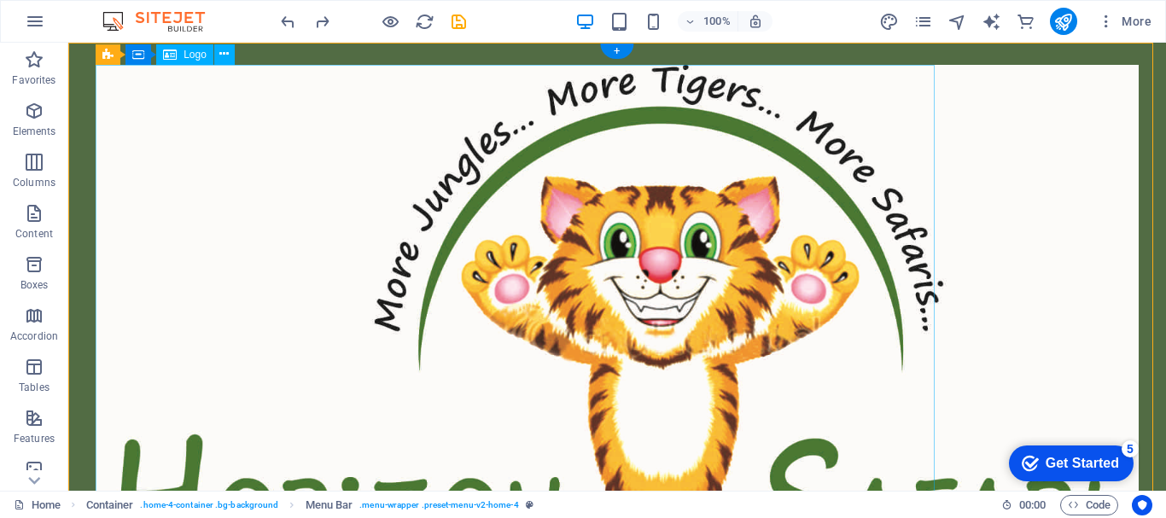
click at [623, 294] on div at bounding box center [617, 332] width 1043 height 535
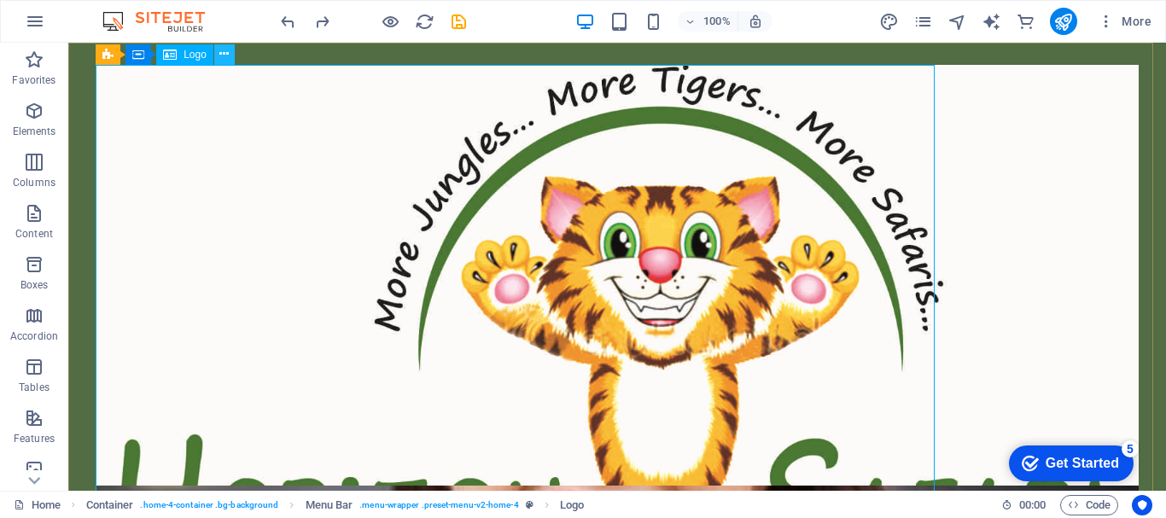
click at [226, 58] on icon at bounding box center [223, 54] width 9 height 18
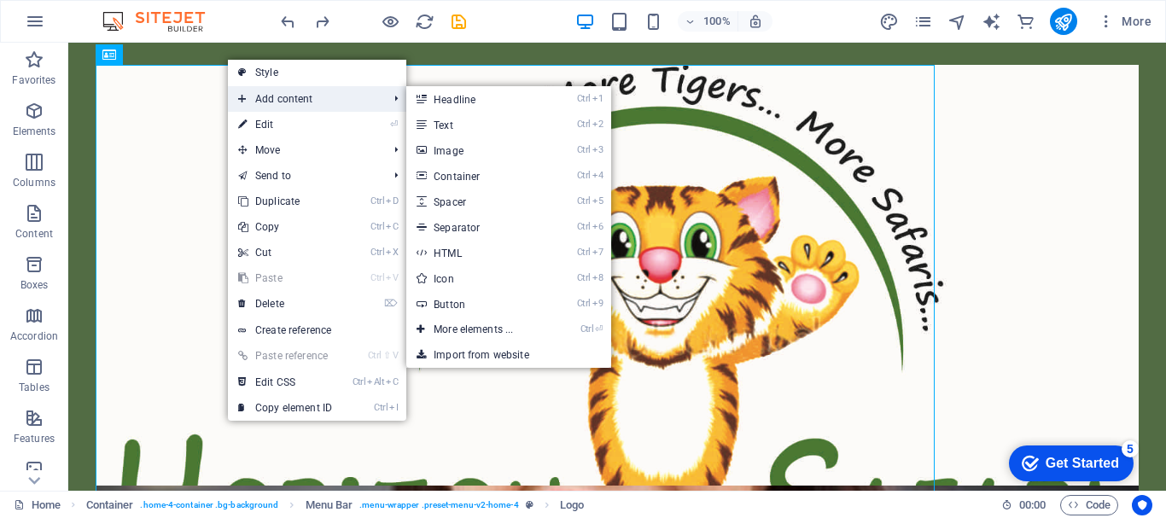
click at [280, 100] on span "Add content" at bounding box center [304, 99] width 153 height 26
click at [458, 149] on link "Ctrl 3 Image" at bounding box center [476, 150] width 141 height 26
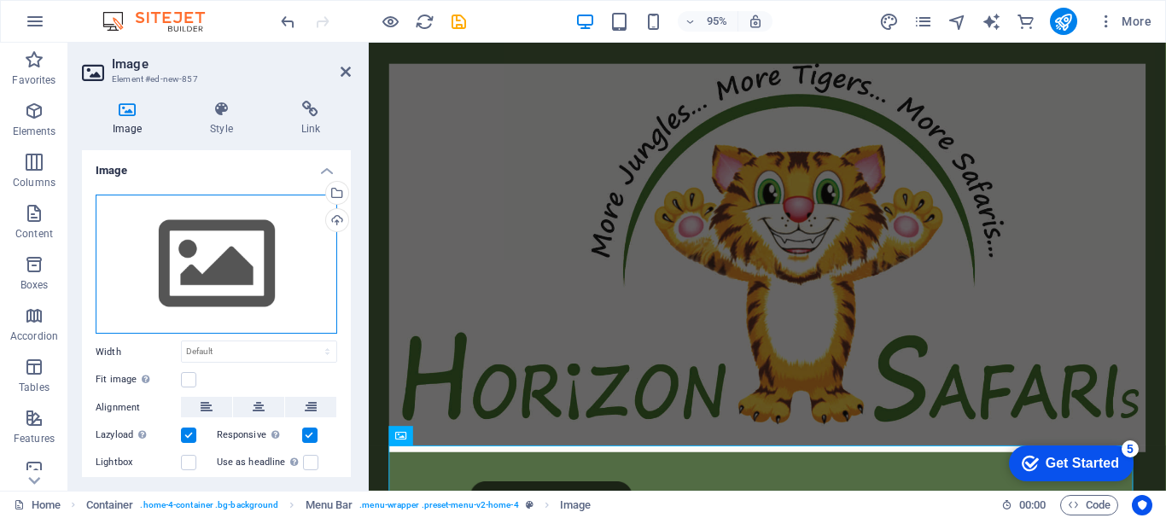
click at [217, 252] on div "Drag files here, click to choose files or select files from Files or our free s…" at bounding box center [217, 265] width 242 height 140
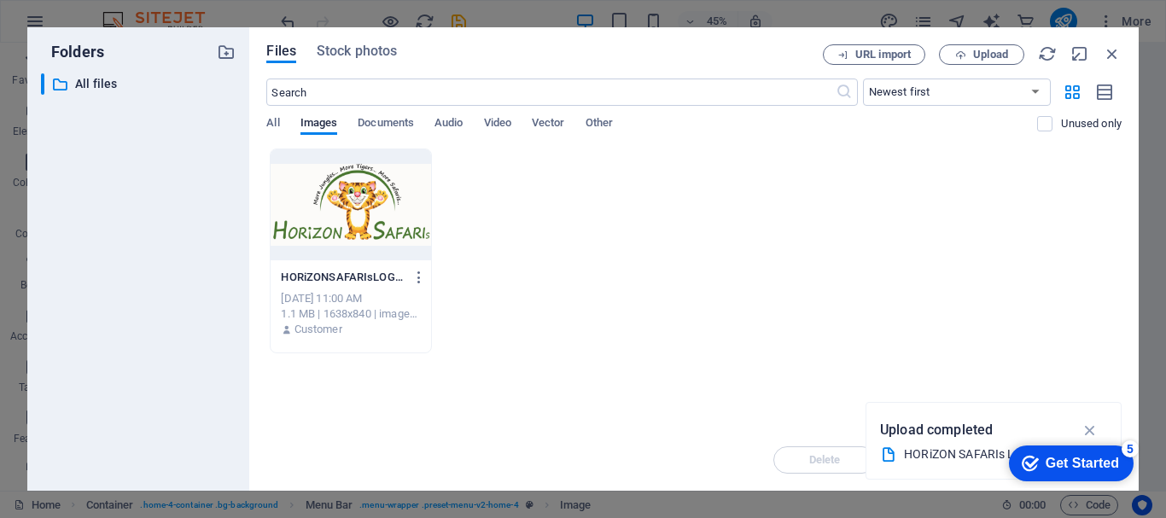
click at [340, 239] on div at bounding box center [351, 204] width 160 height 111
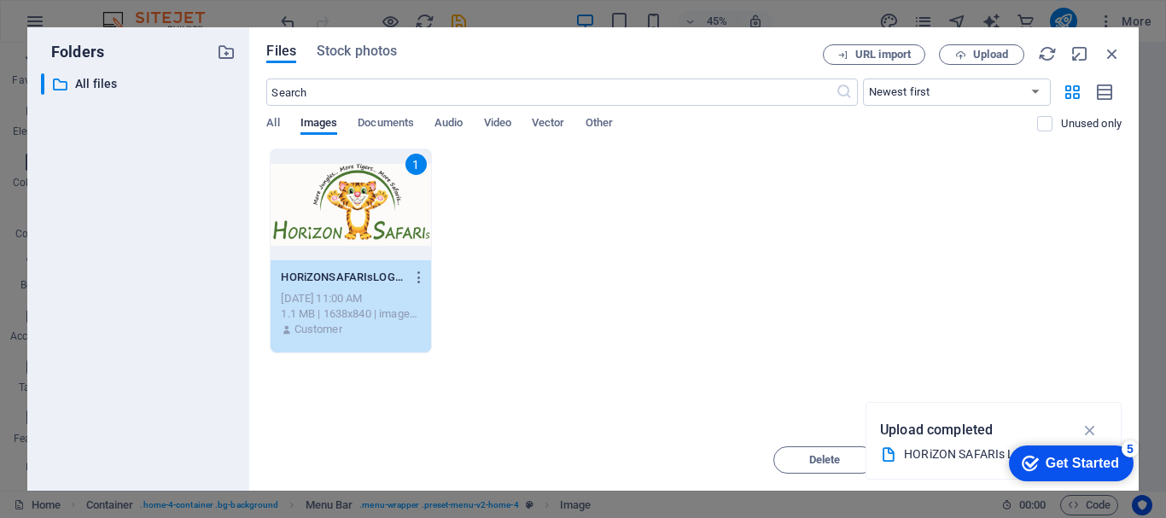
click at [340, 239] on div "1" at bounding box center [351, 204] width 160 height 111
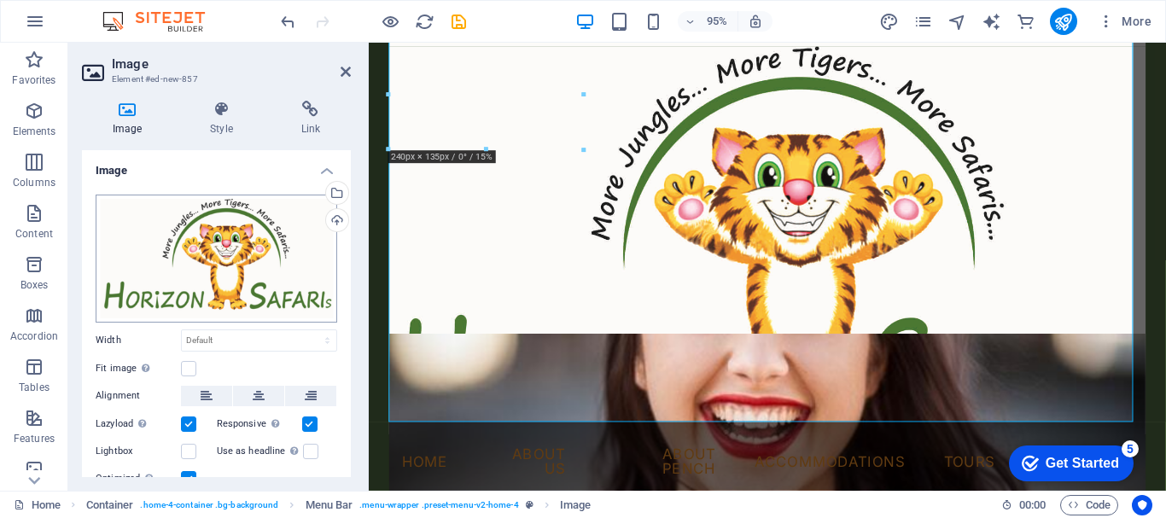
scroll to position [64, 0]
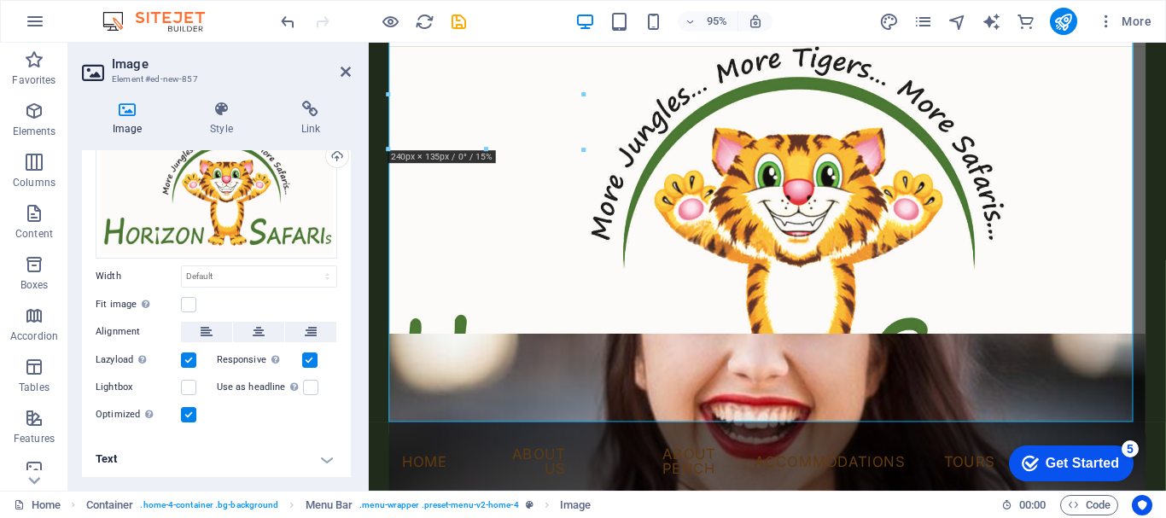
click at [302, 460] on h4 "Text" at bounding box center [216, 459] width 269 height 41
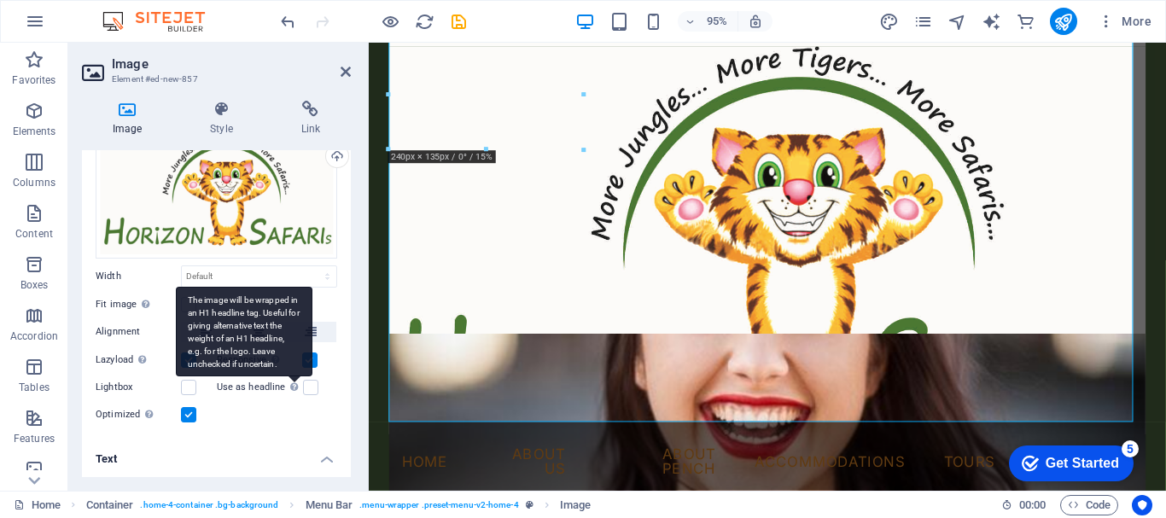
scroll to position [225, 0]
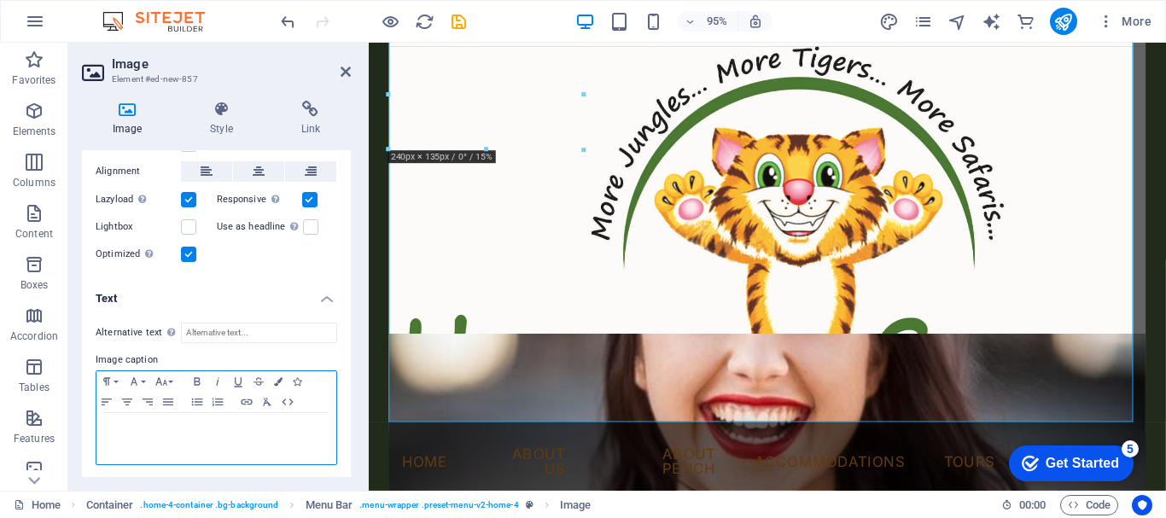
click at [207, 425] on p at bounding box center [216, 429] width 223 height 15
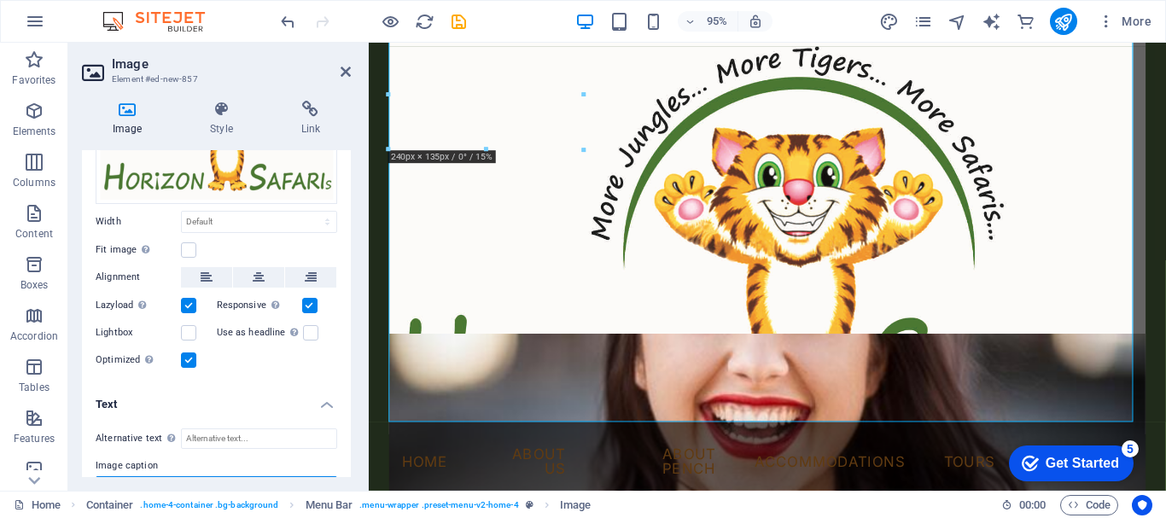
scroll to position [0, 0]
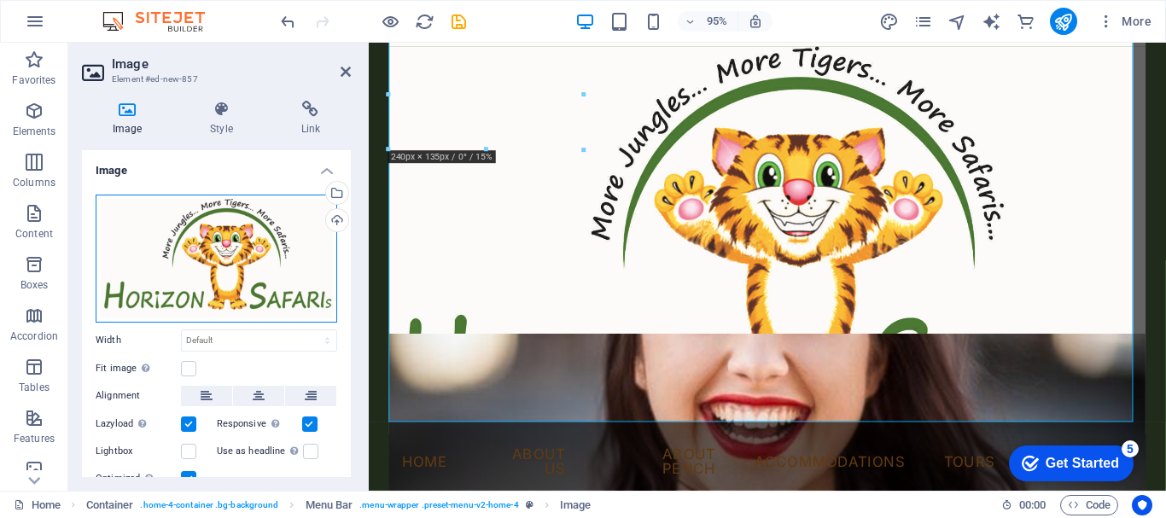
click at [229, 234] on div "Drag files here, click to choose files or select files from Files or our free s…" at bounding box center [217, 259] width 242 height 128
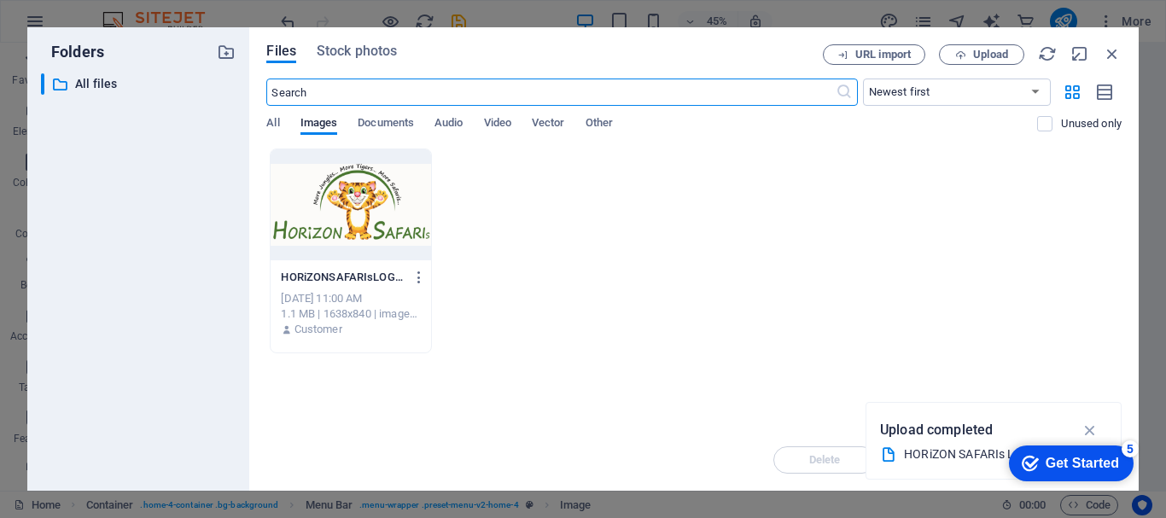
click at [366, 247] on div at bounding box center [351, 204] width 160 height 111
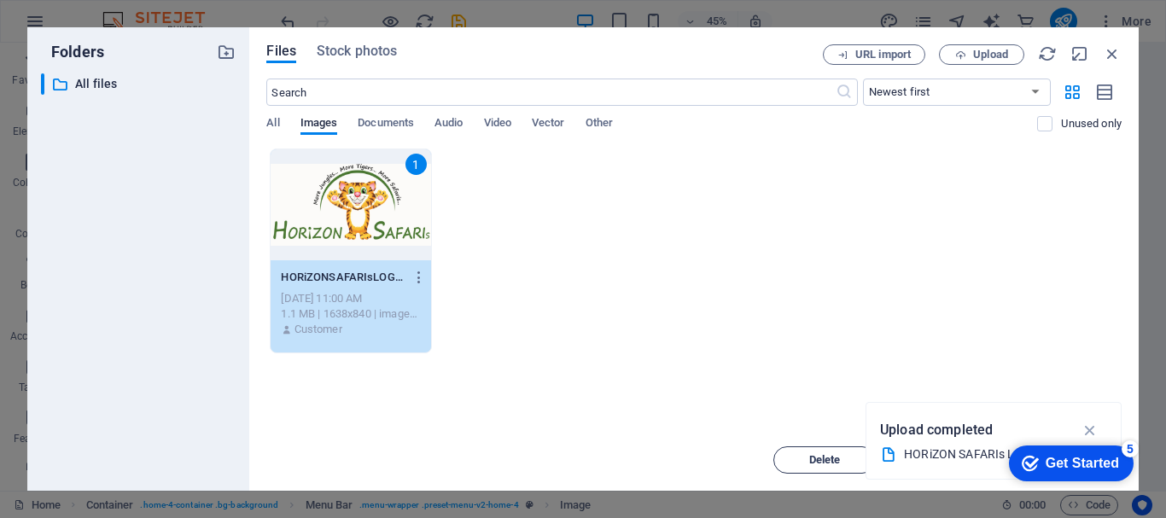
click at [829, 459] on span "Delete" at bounding box center [825, 460] width 32 height 10
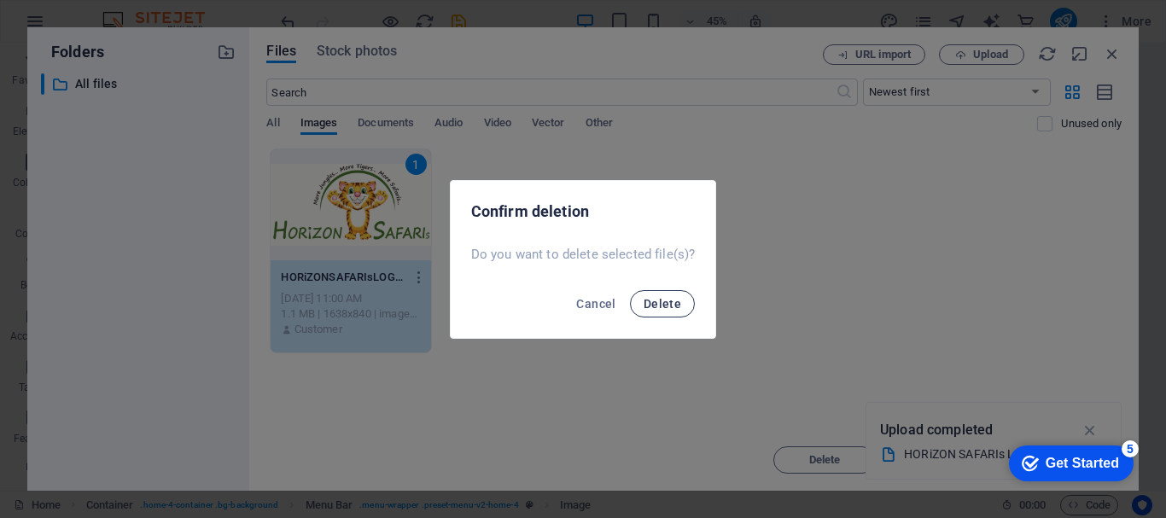
click at [652, 307] on span "Delete" at bounding box center [663, 304] width 38 height 14
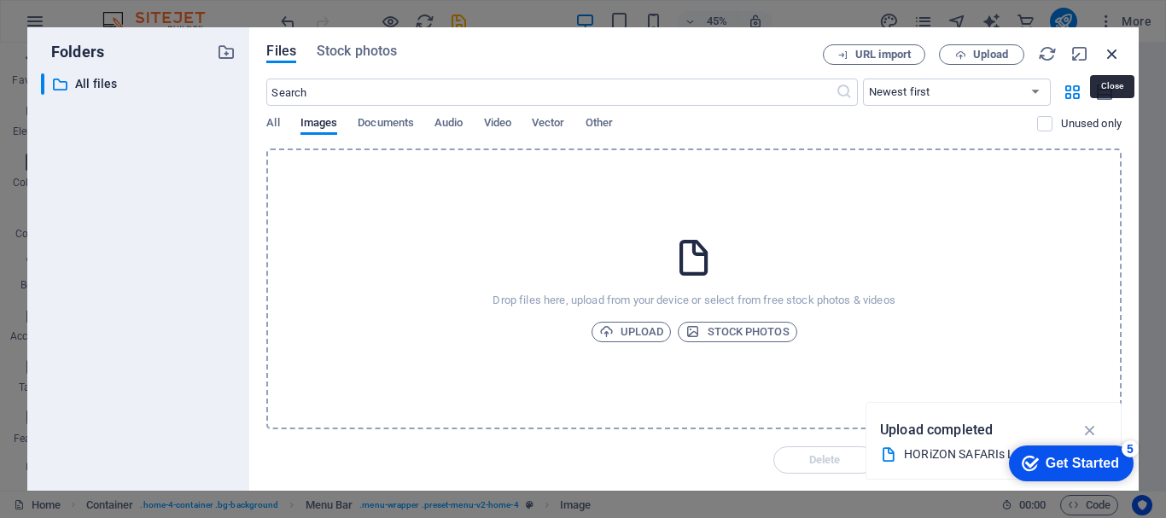
click at [1113, 53] on icon "button" at bounding box center [1112, 53] width 19 height 19
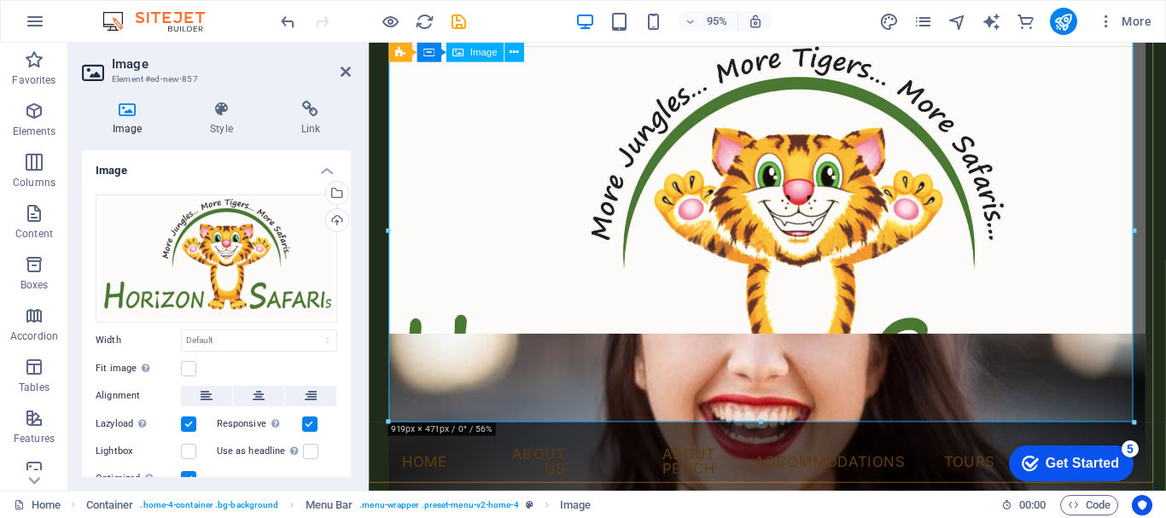
click at [527, 277] on figure at bounding box center [788, 251] width 797 height 409
click at [520, 55] on button at bounding box center [515, 53] width 20 height 20
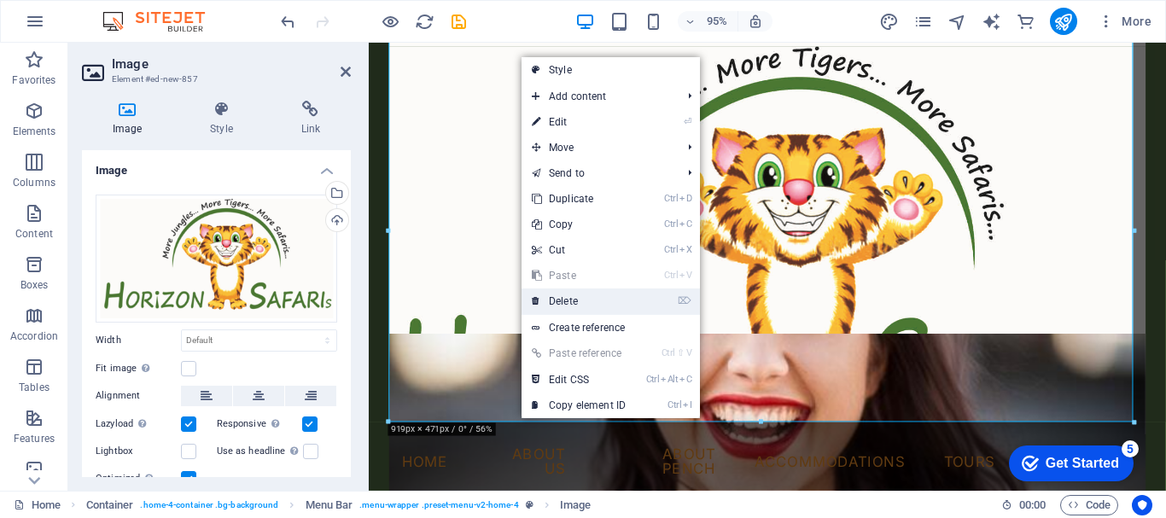
click at [559, 301] on link "⌦ Delete" at bounding box center [579, 302] width 114 height 26
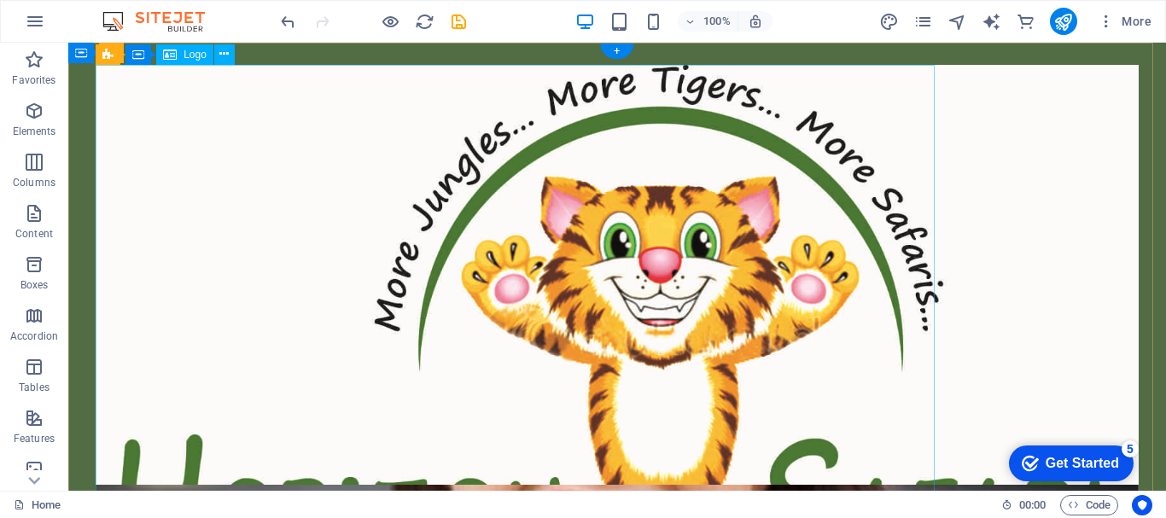
click at [730, 246] on div at bounding box center [617, 332] width 1043 height 535
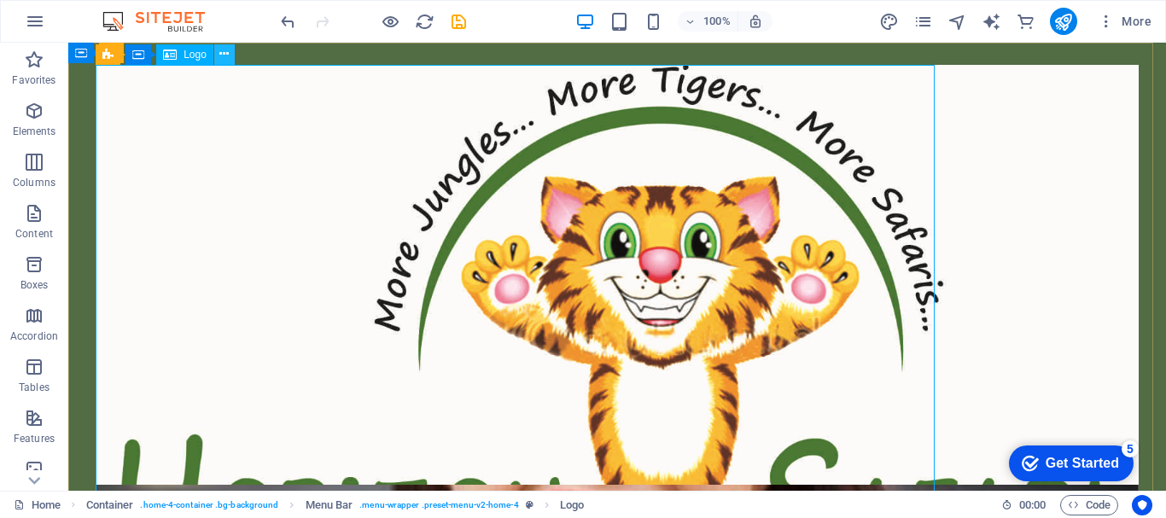
click at [225, 54] on icon at bounding box center [223, 54] width 9 height 18
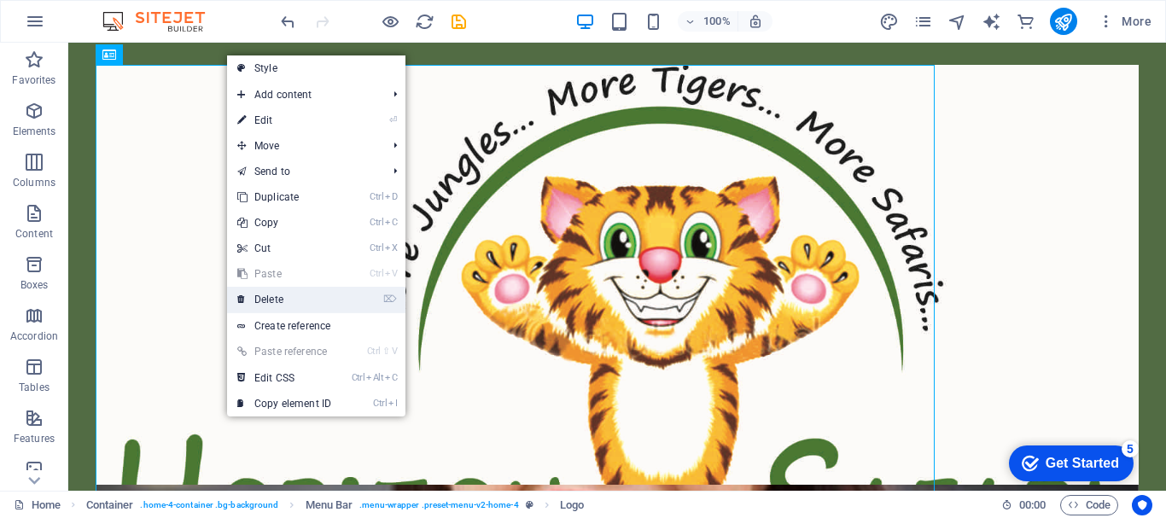
click at [272, 297] on link "⌦ Delete" at bounding box center [284, 300] width 114 height 26
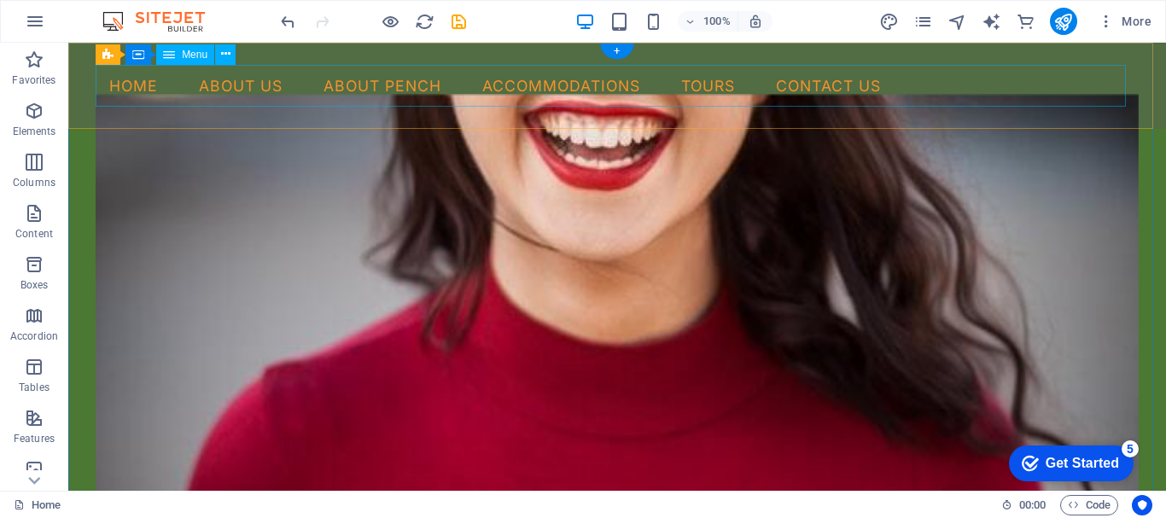
click at [104, 86] on nav "Home About Us About Pench Accommodations Tours Contact Us" at bounding box center [617, 86] width 1043 height 43
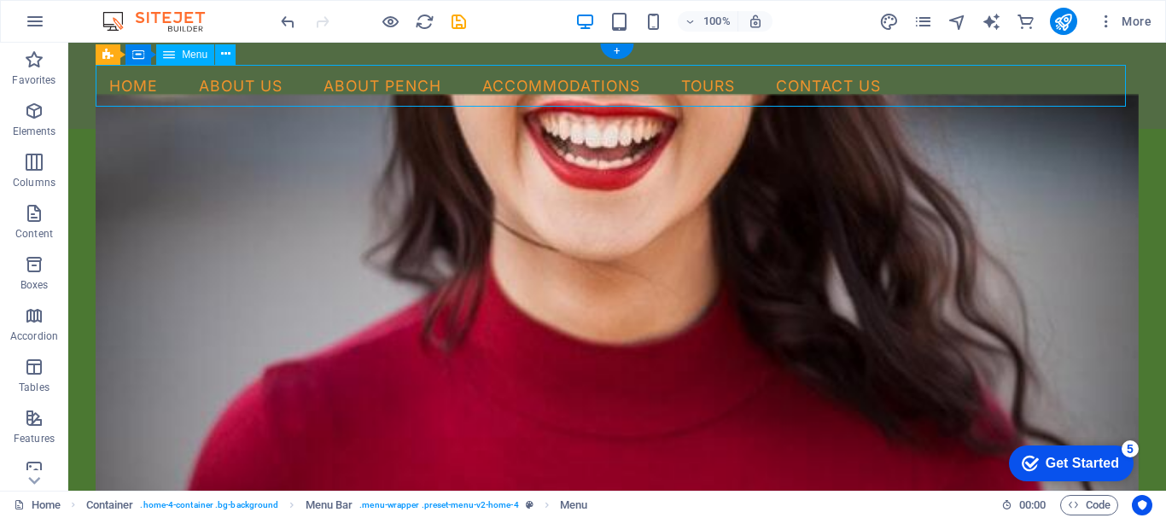
click at [114, 84] on nav "Home About Us About Pench Accommodations Tours Contact Us" at bounding box center [617, 86] width 1043 height 43
click at [156, 52] on span "Menu Bar" at bounding box center [146, 53] width 44 height 10
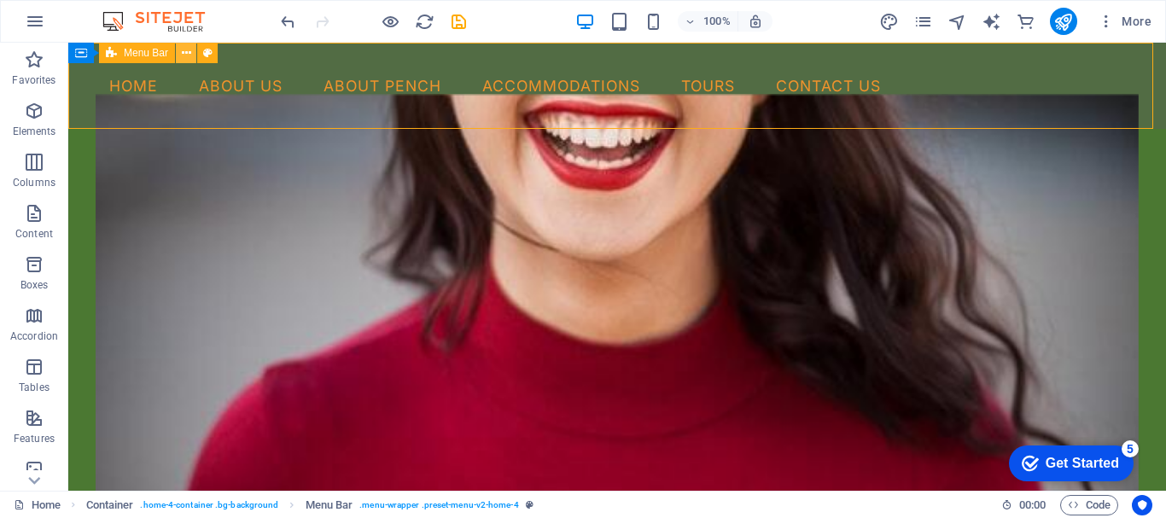
click at [185, 52] on icon at bounding box center [186, 53] width 9 height 18
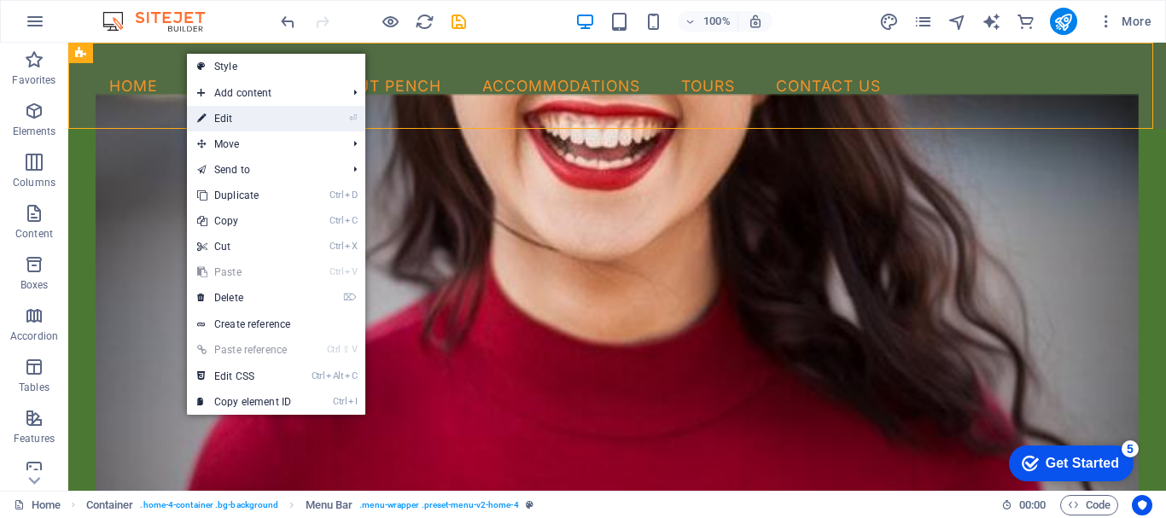
click at [219, 122] on link "⏎ Edit" at bounding box center [244, 119] width 114 height 26
select select "vw"
select select "rem"
select select "vw"
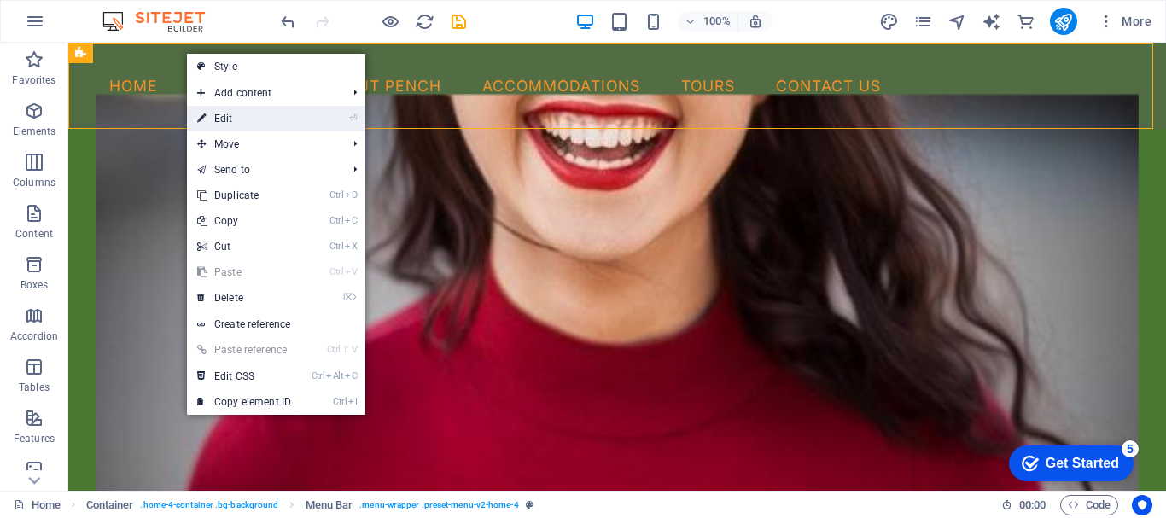
select select "preset-menu-v2-home-4"
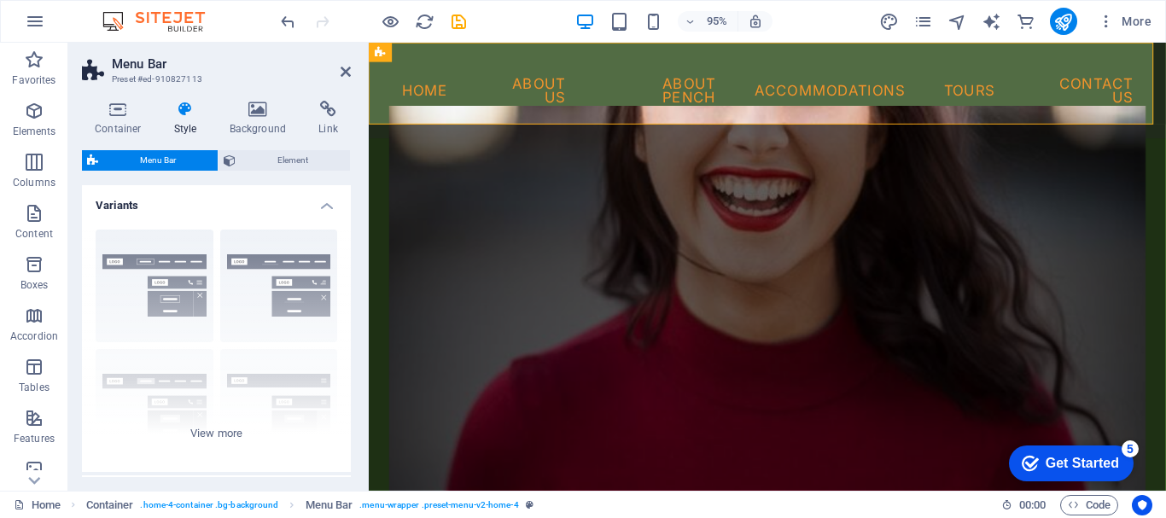
click at [353, 72] on aside "Menu Bar Preset #ed-910827113 Container Style Background Link Size Height Defau…" at bounding box center [218, 267] width 301 height 448
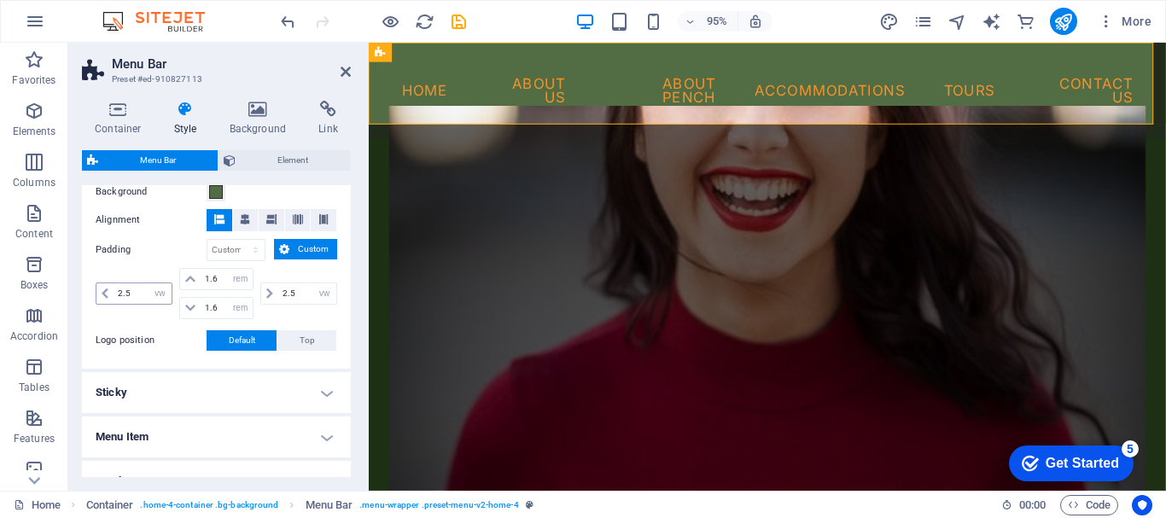
scroll to position [512, 0]
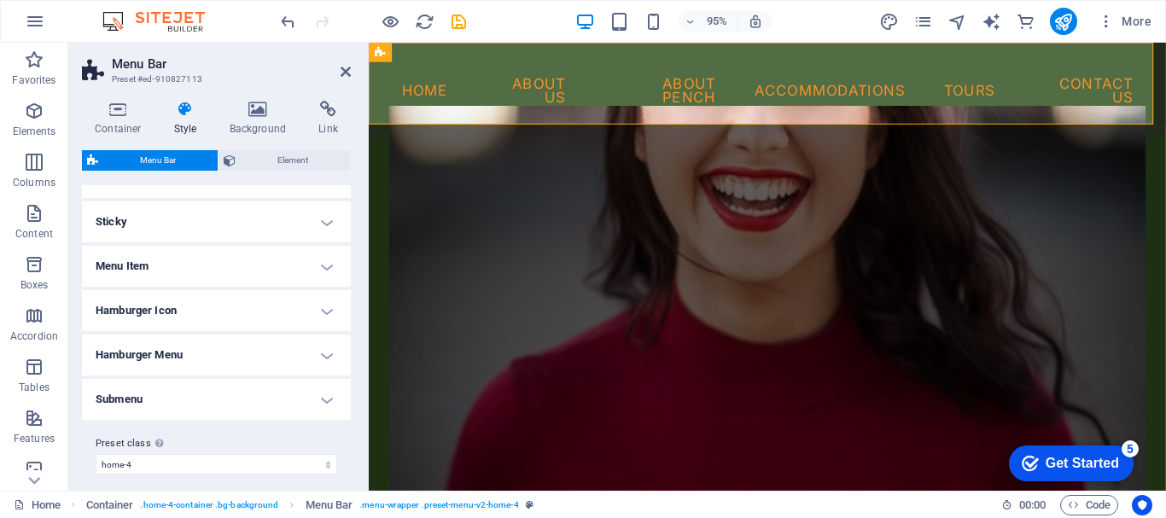
click at [225, 267] on h4 "Menu Item" at bounding box center [216, 266] width 269 height 41
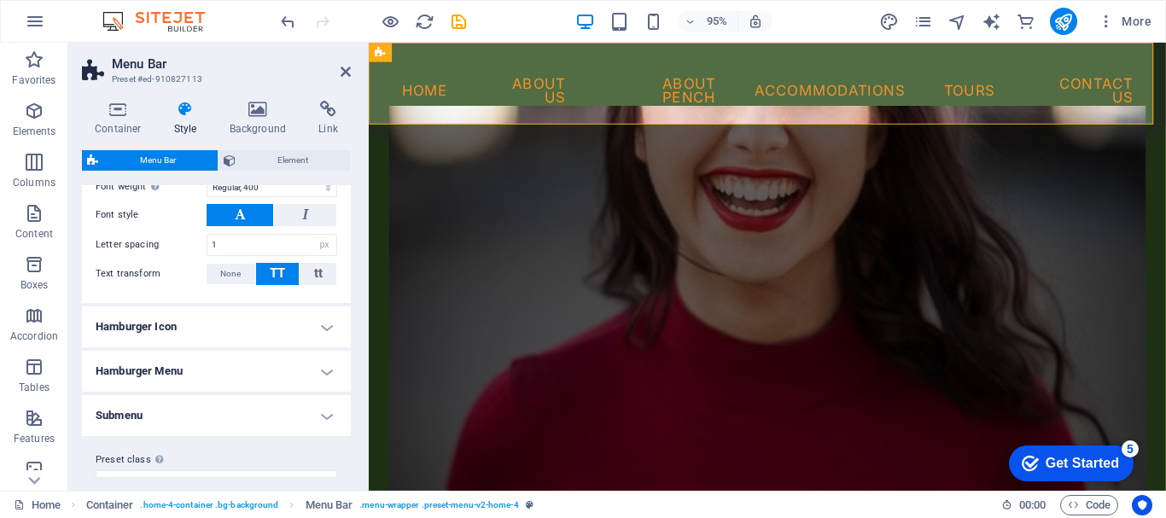
scroll to position [967, 0]
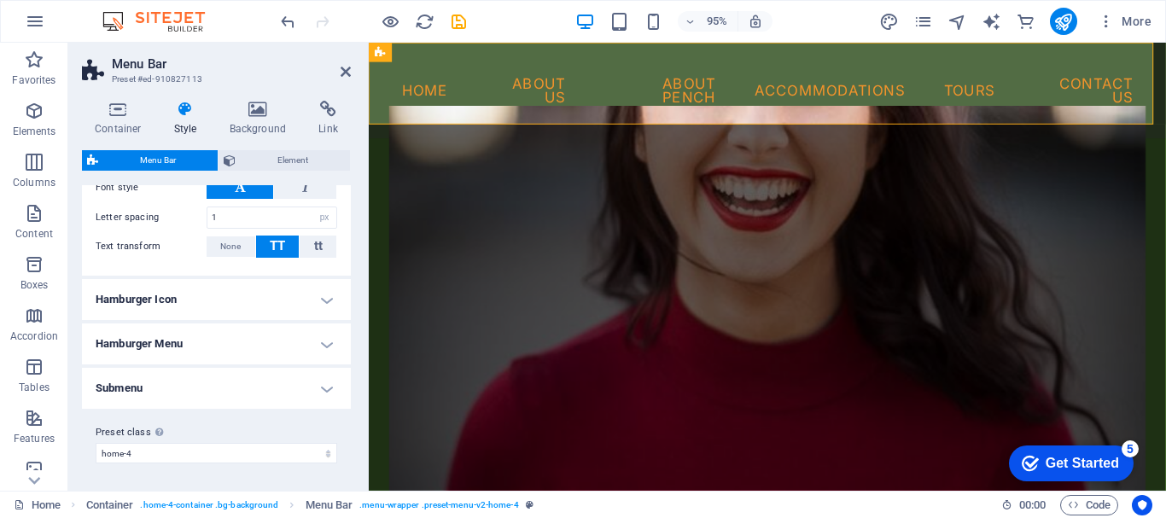
click at [261, 393] on h4 "Submenu" at bounding box center [216, 388] width 269 height 41
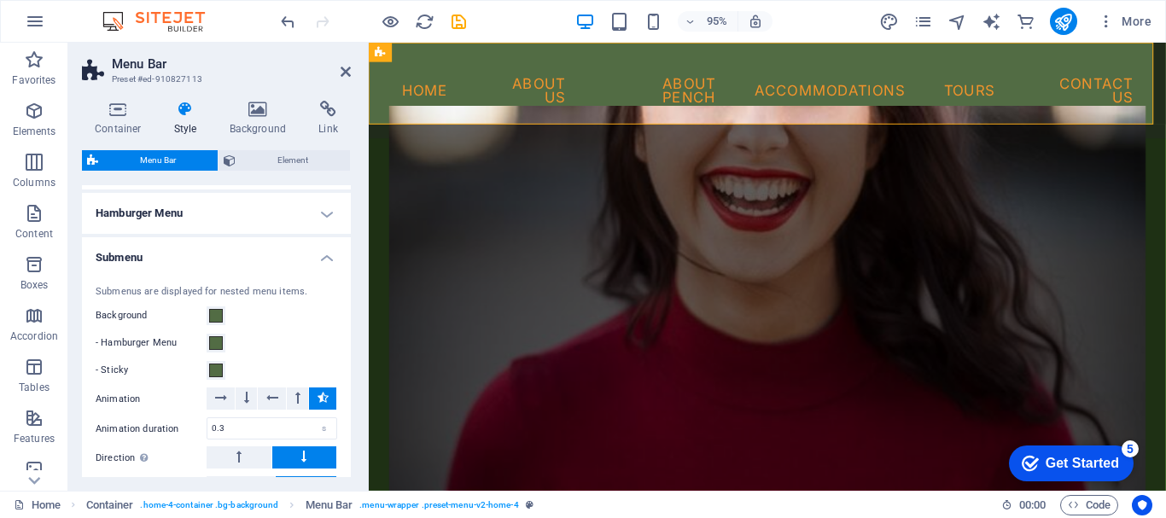
scroll to position [1092, 0]
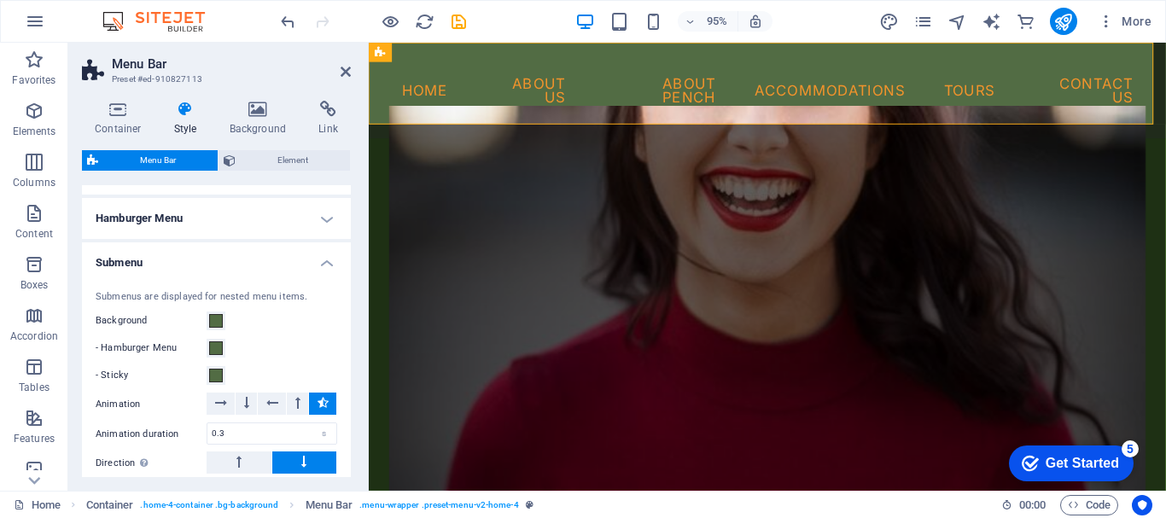
click at [325, 260] on h4 "Submenu" at bounding box center [216, 257] width 269 height 31
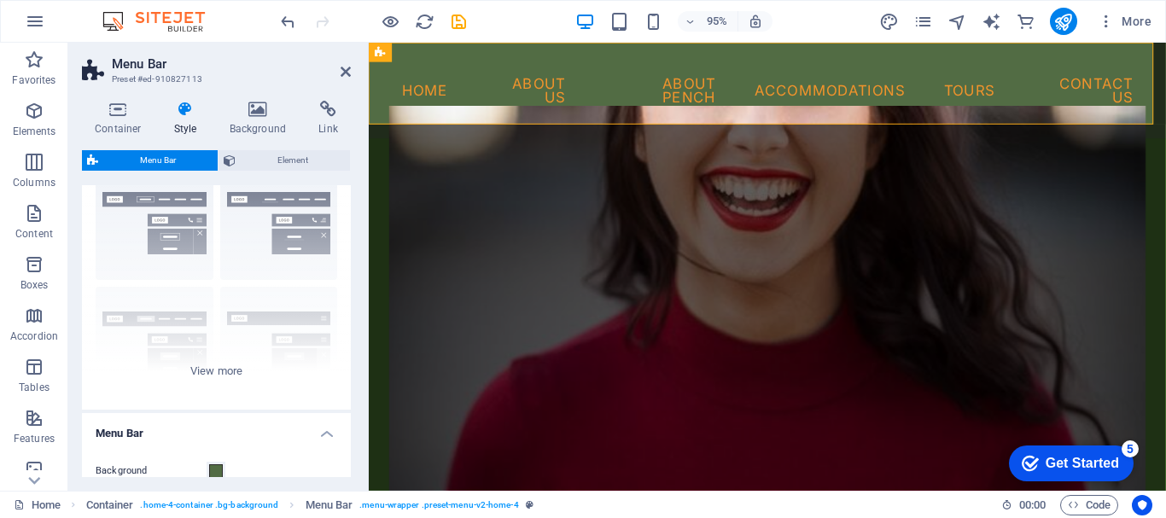
scroll to position [27, 0]
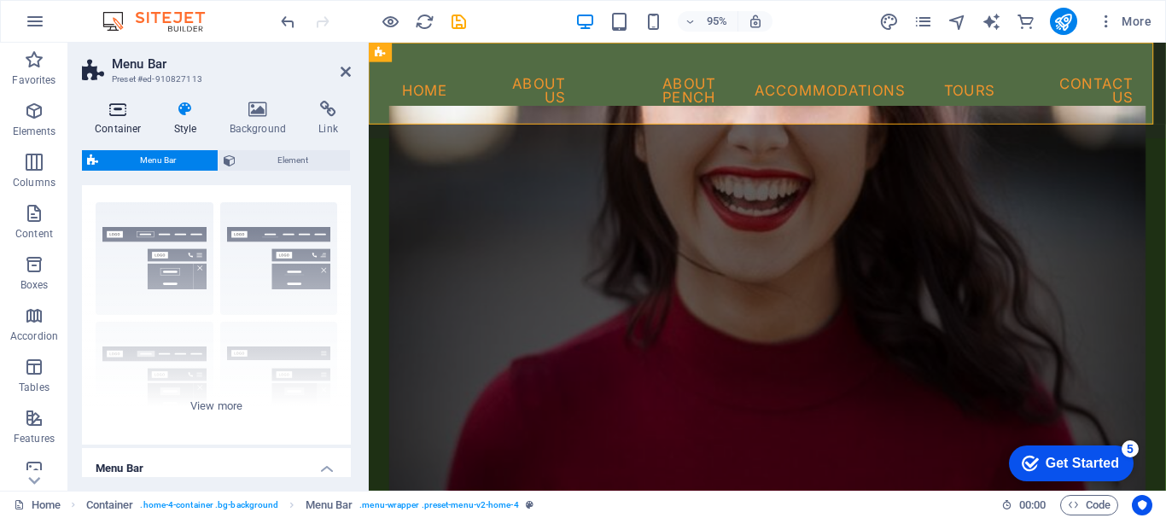
click at [115, 114] on icon at bounding box center [118, 109] width 73 height 17
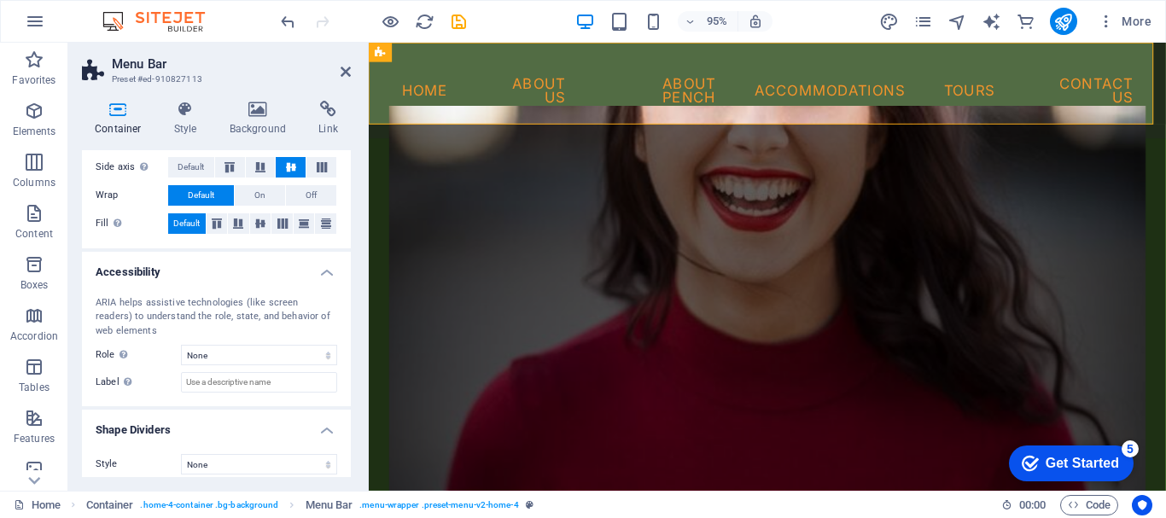
scroll to position [364, 0]
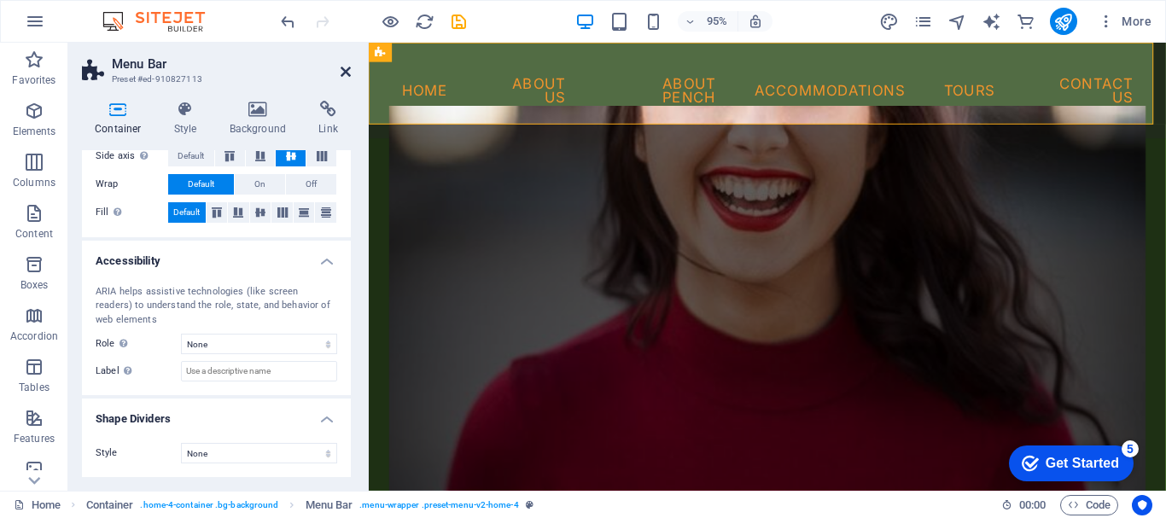
click at [342, 69] on icon at bounding box center [346, 72] width 10 height 14
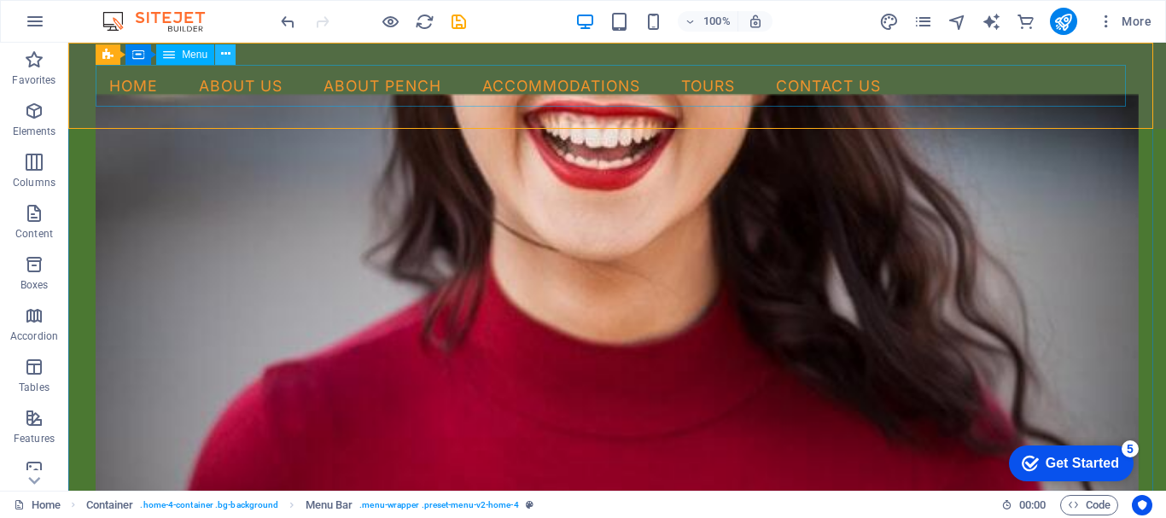
click at [222, 45] on icon at bounding box center [225, 54] width 9 height 18
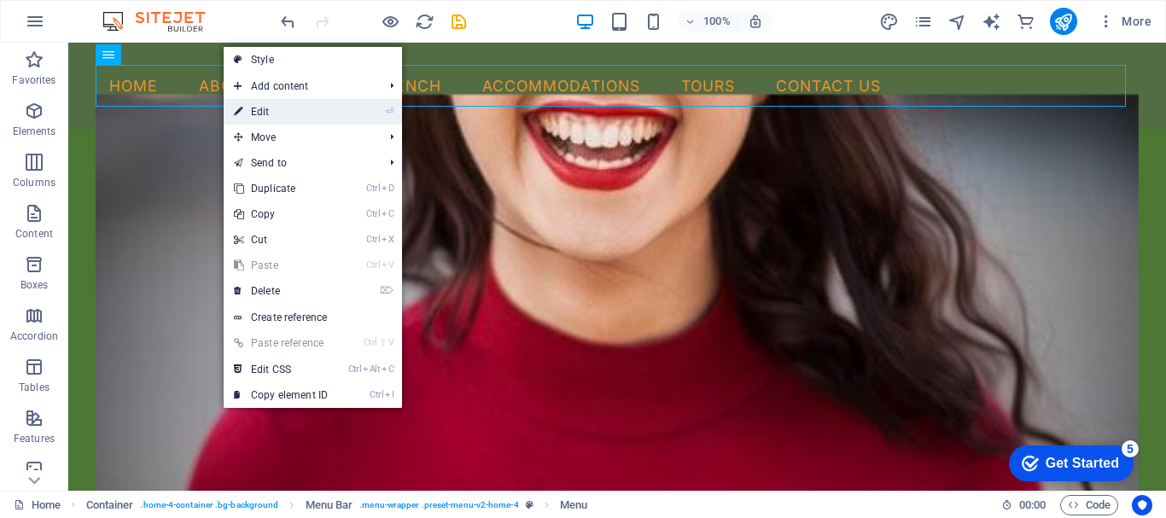
click at [261, 111] on link "⏎ Edit" at bounding box center [281, 112] width 114 height 26
select select
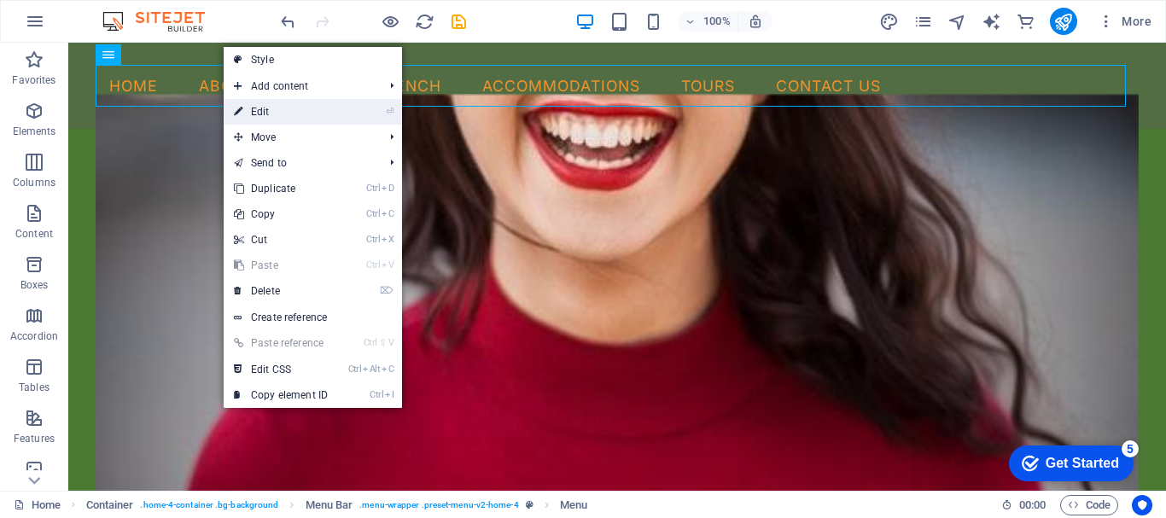
select select
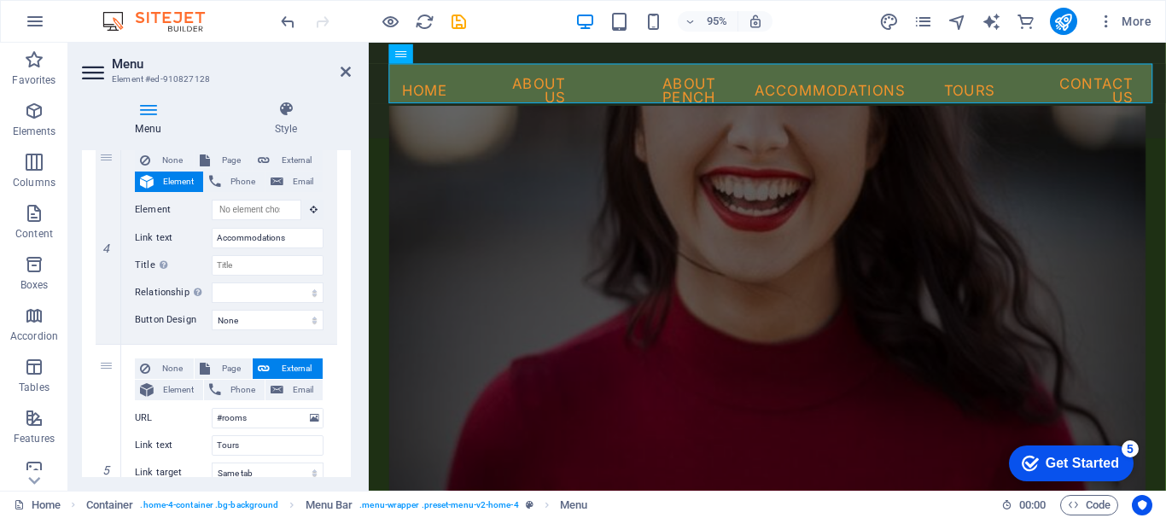
scroll to position [854, 0]
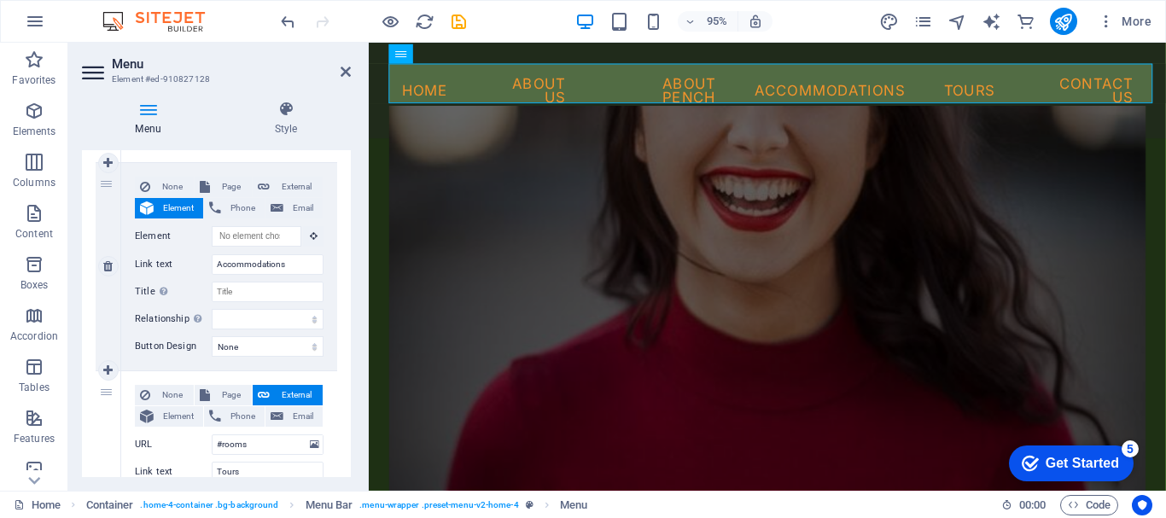
click at [324, 265] on div "None Page External Element Phone Email Page Home Subpage Legal Notice Privacy E…" at bounding box center [229, 266] width 216 height 207
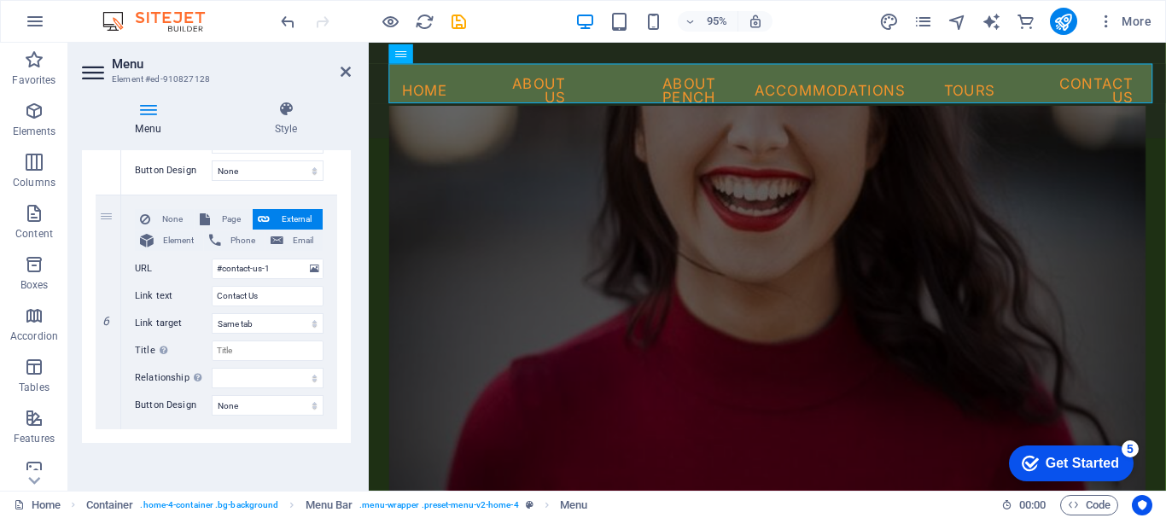
scroll to position [1094, 0]
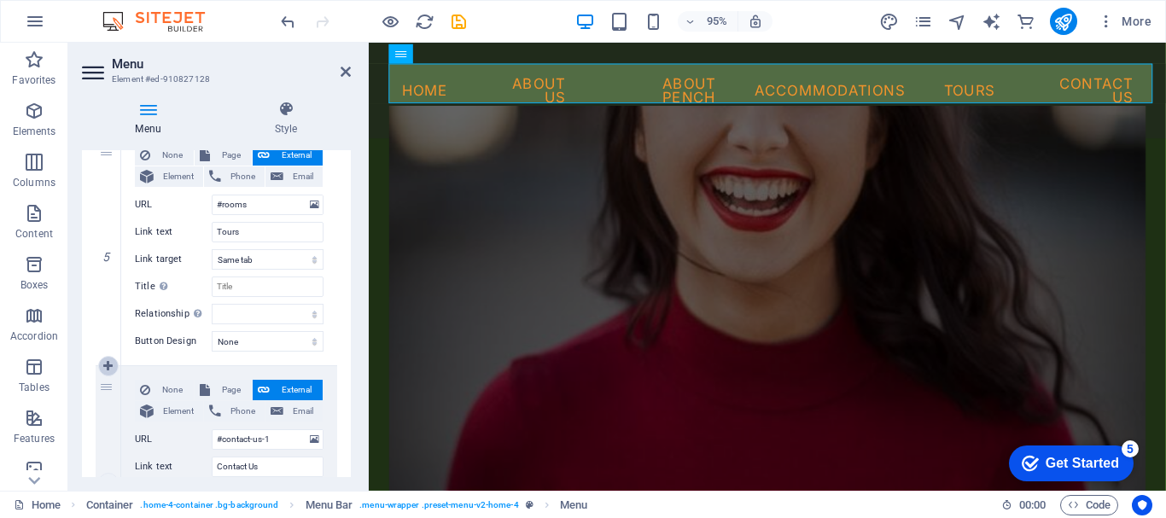
click at [105, 364] on icon at bounding box center [107, 366] width 9 height 12
select select
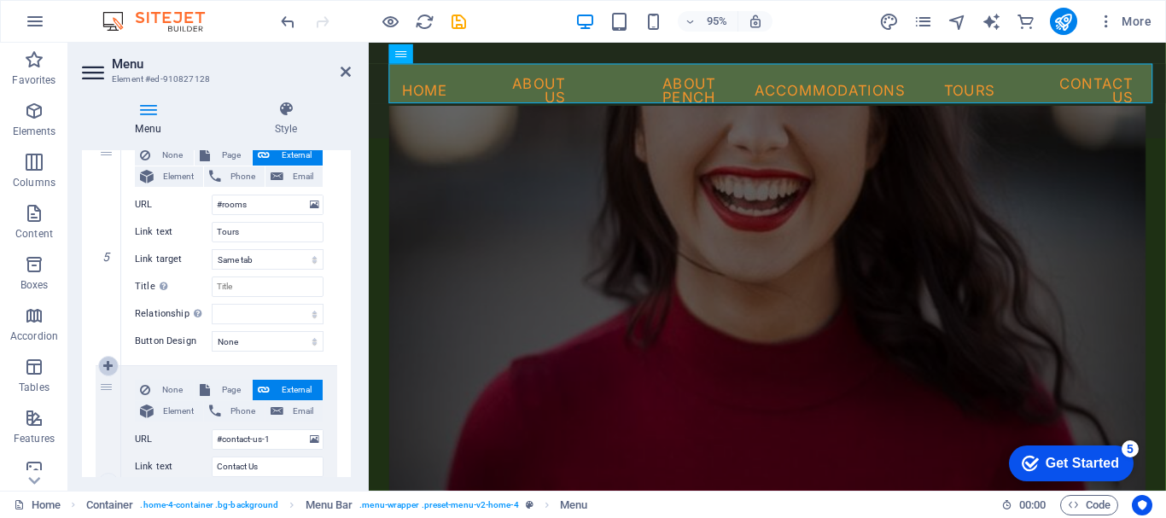
select select
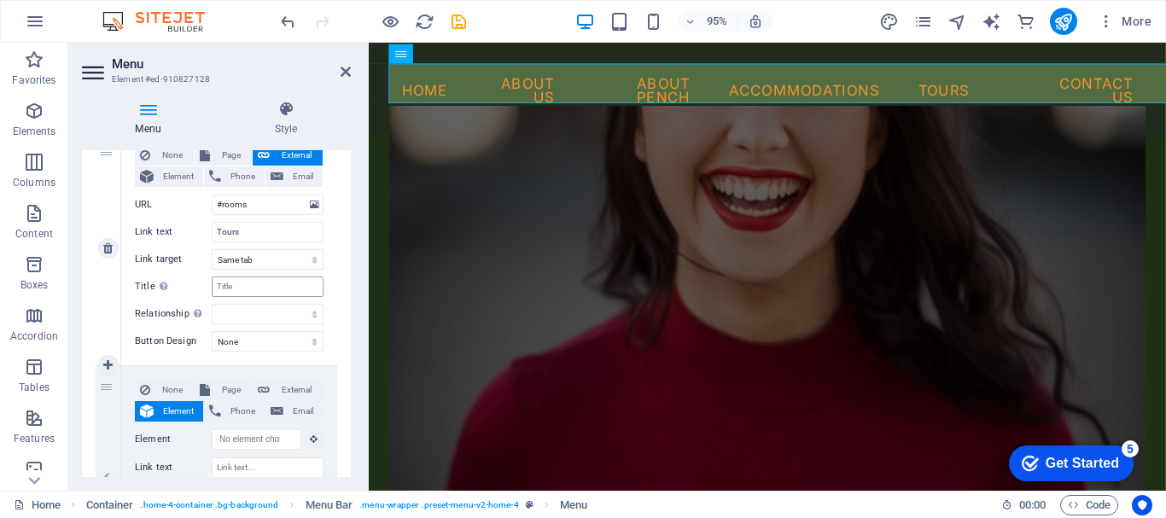
scroll to position [1265, 0]
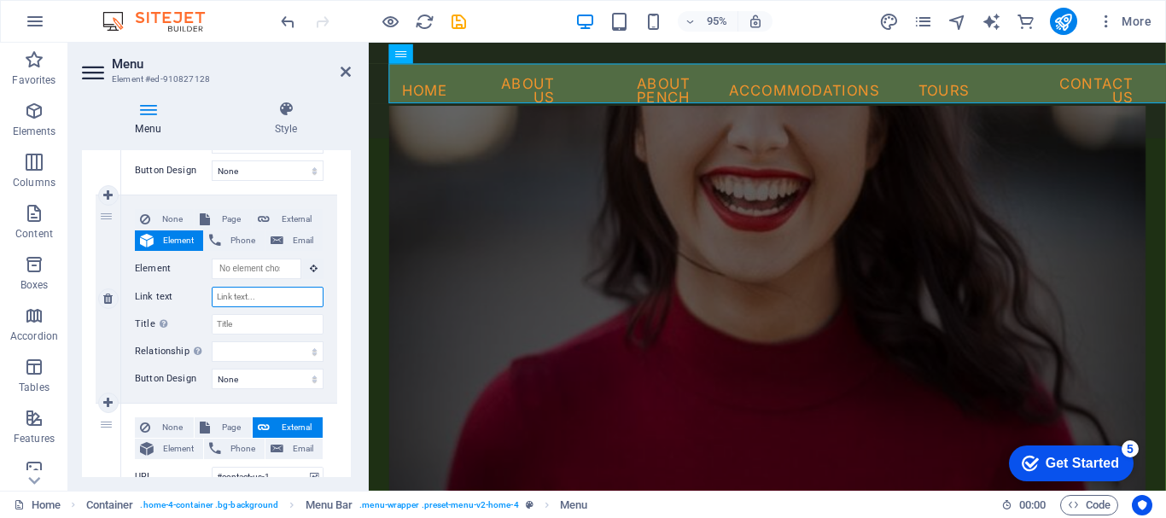
click at [271, 298] on input "Link text" at bounding box center [268, 297] width 112 height 20
type input "Query Form"
select select
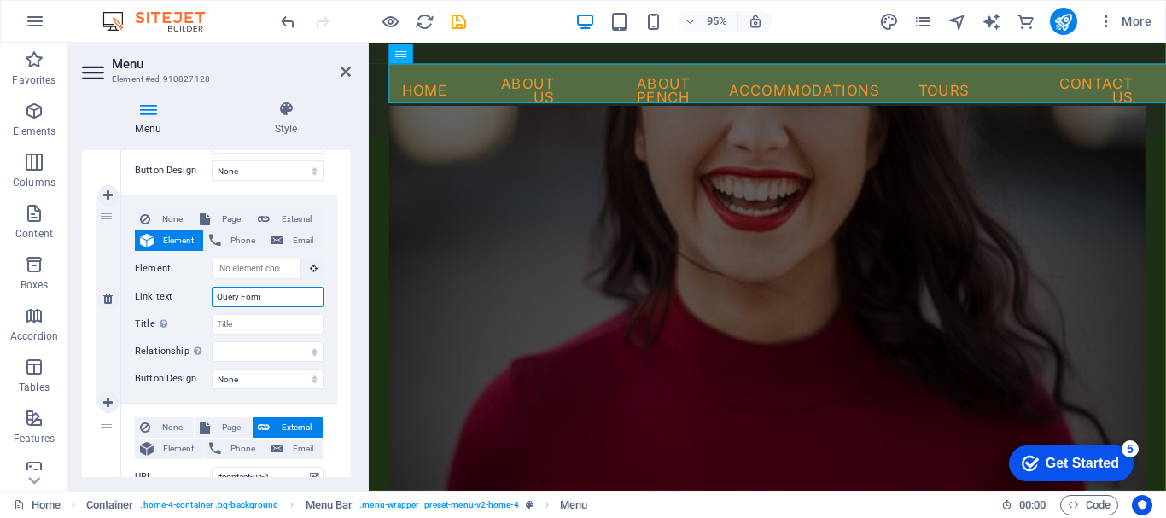
select select
type input "Query Form"
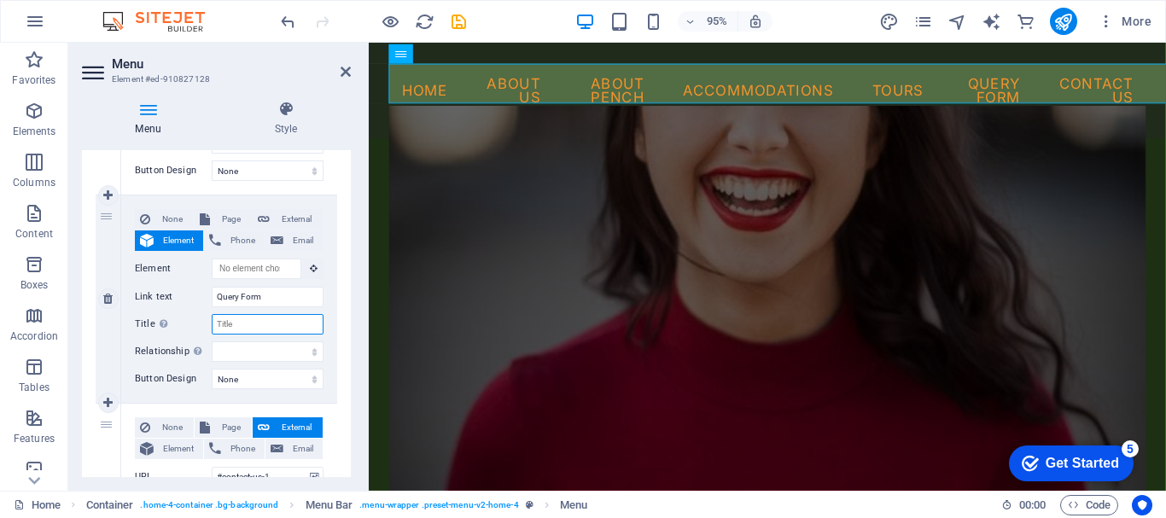
click at [293, 321] on input "Title Additional link description, should not be the same as the link text. The…" at bounding box center [268, 324] width 112 height 20
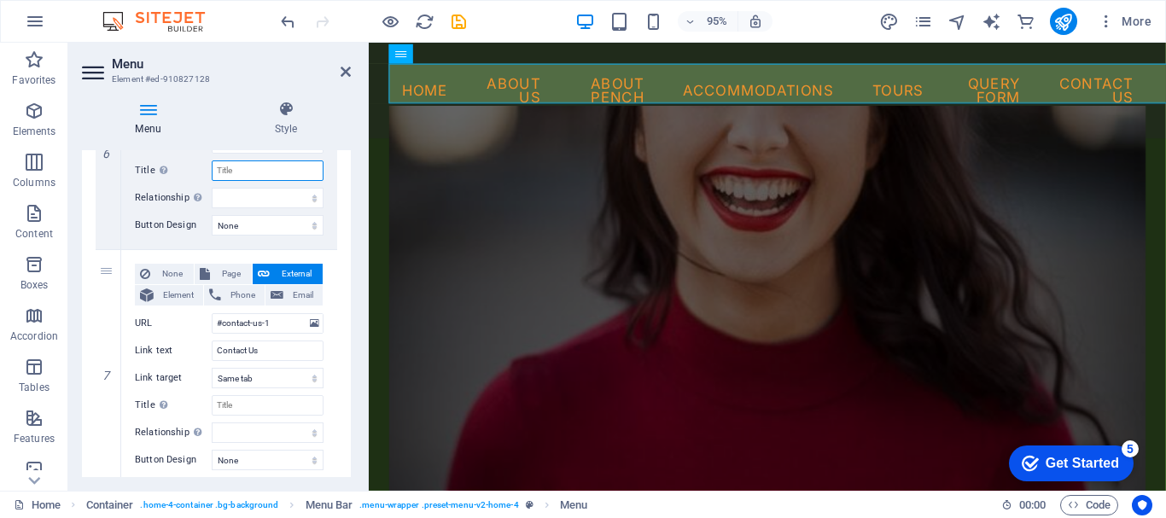
scroll to position [1435, 0]
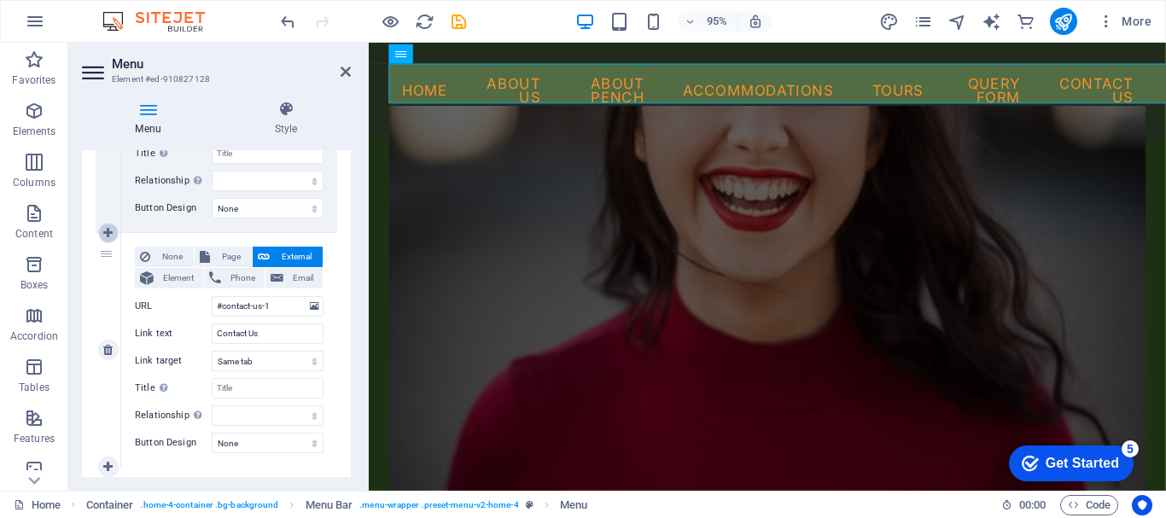
click at [108, 231] on icon at bounding box center [107, 233] width 9 height 12
select select
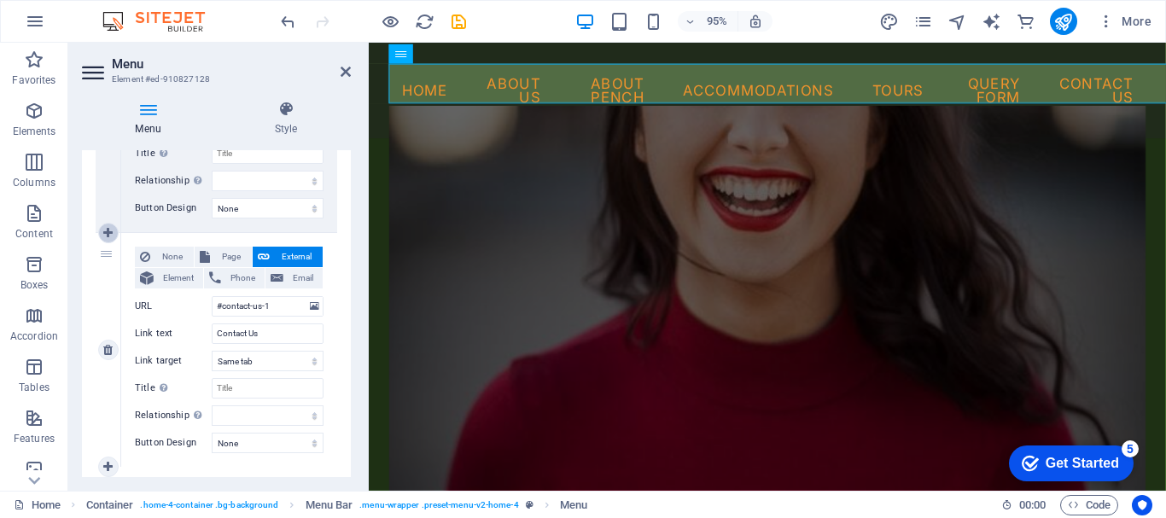
select select
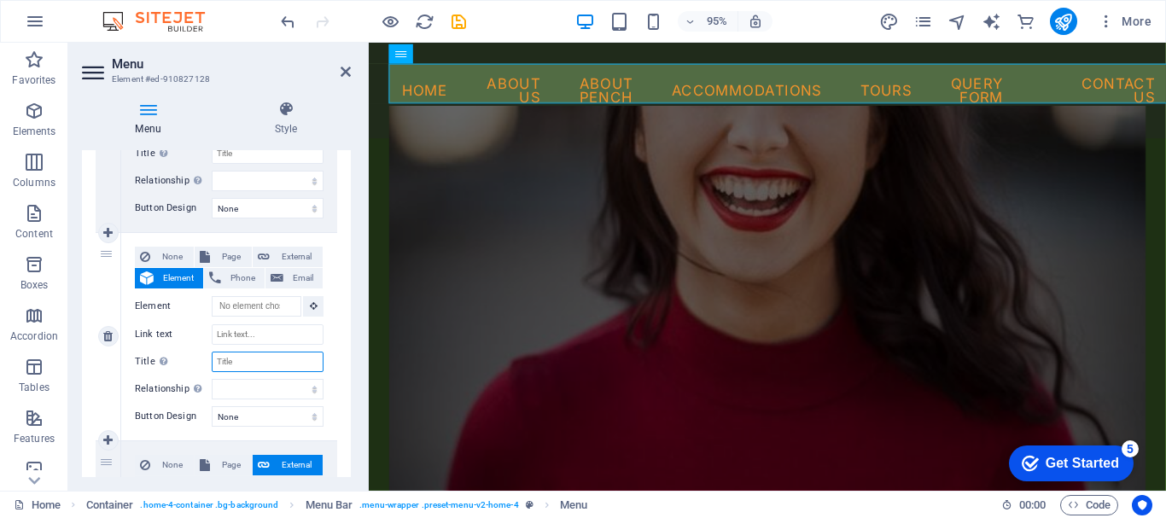
click at [273, 358] on input "Title Additional link description, should not be the same as the link text. The…" at bounding box center [268, 362] width 112 height 20
click at [256, 329] on input "Link text" at bounding box center [268, 334] width 112 height 20
type input "IMP"
select select
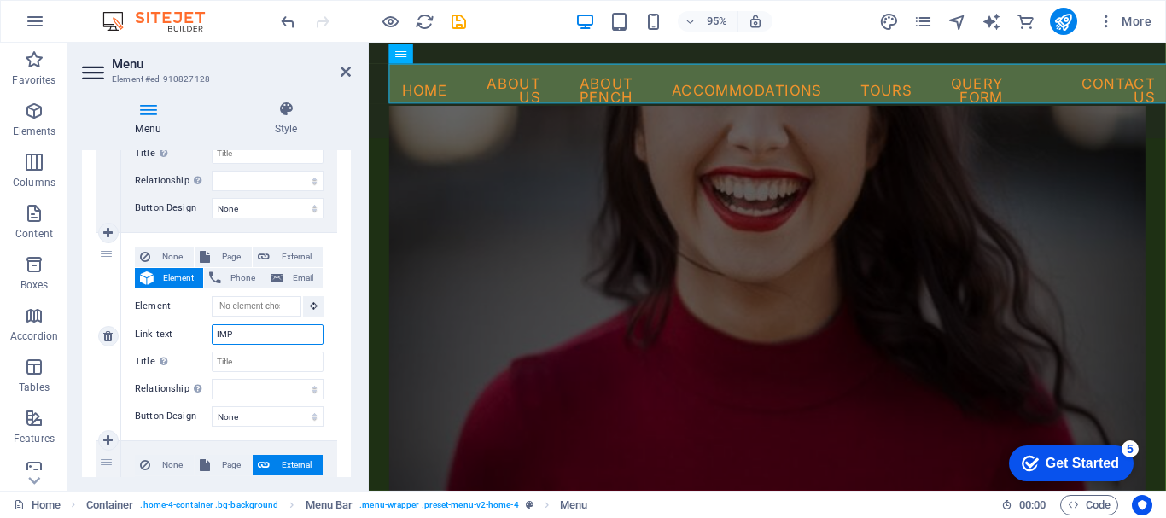
select select
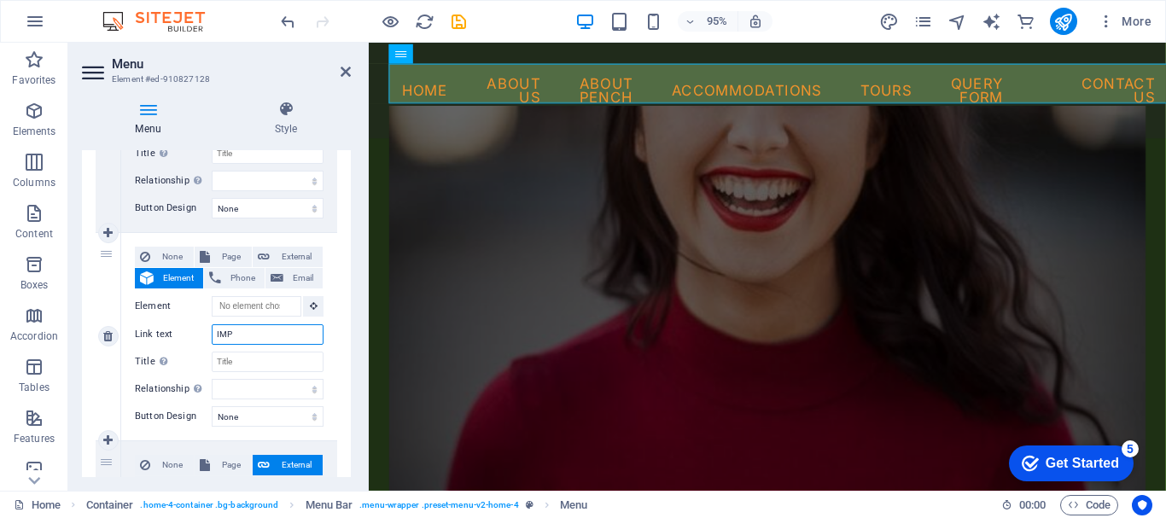
select select
type input "IMP"
click at [347, 70] on icon at bounding box center [346, 72] width 10 height 14
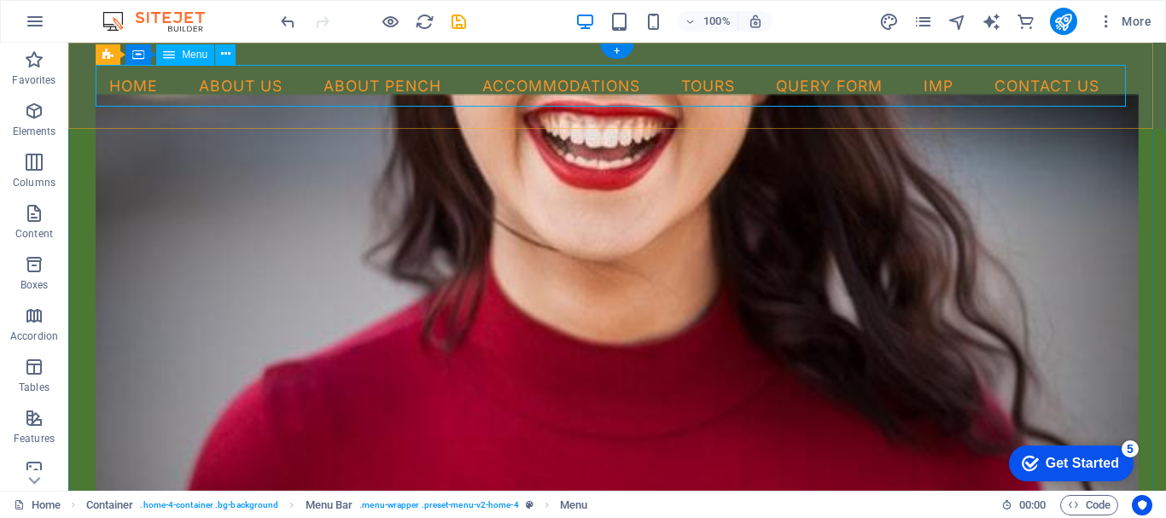
click at [1046, 84] on nav "Home About Us About Pench Accommodations Tours Query Form IMP Contact Us" at bounding box center [617, 86] width 1043 height 43
select select
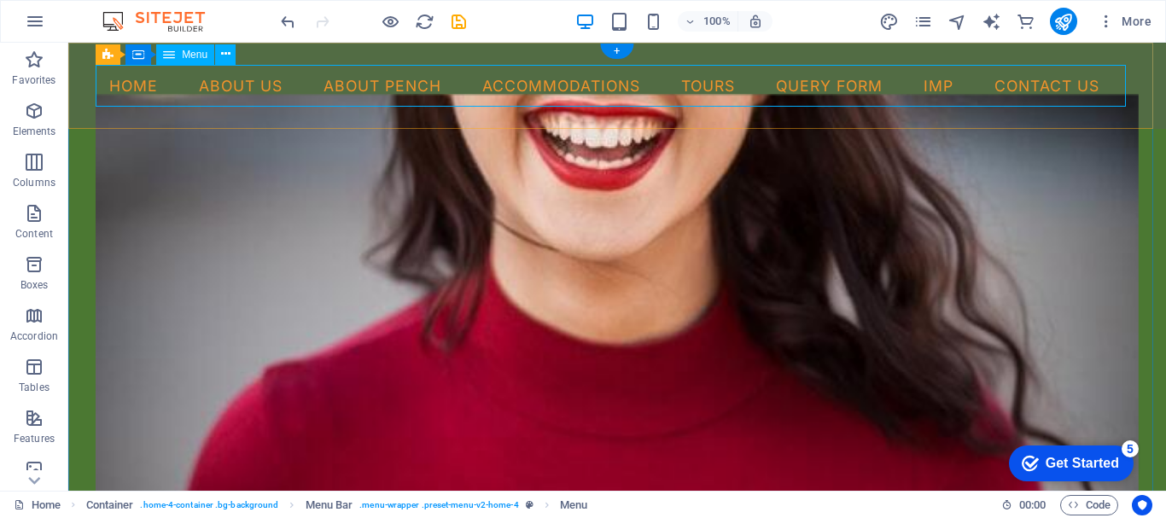
select select
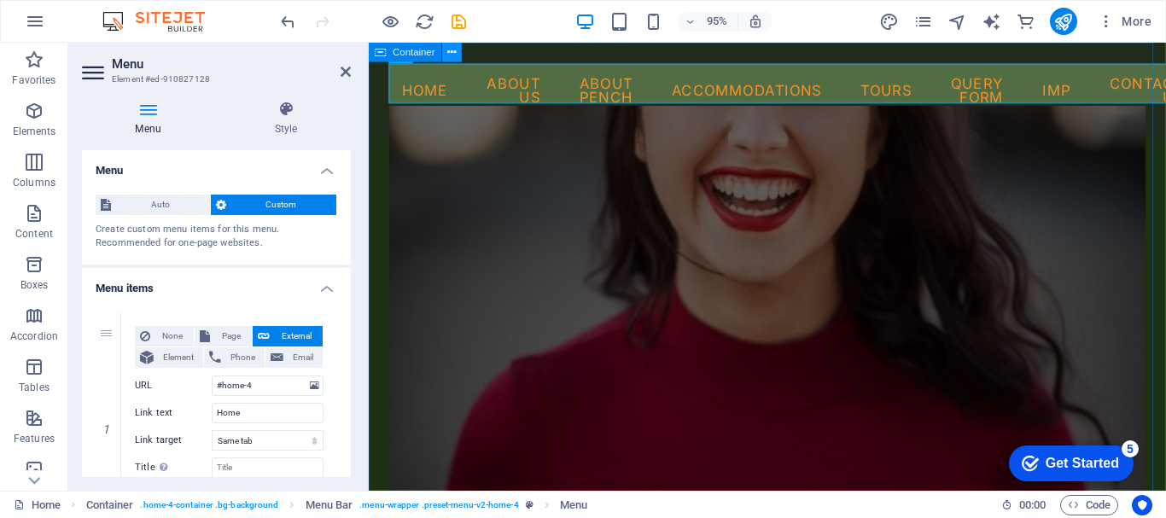
click at [455, 54] on icon at bounding box center [452, 52] width 9 height 17
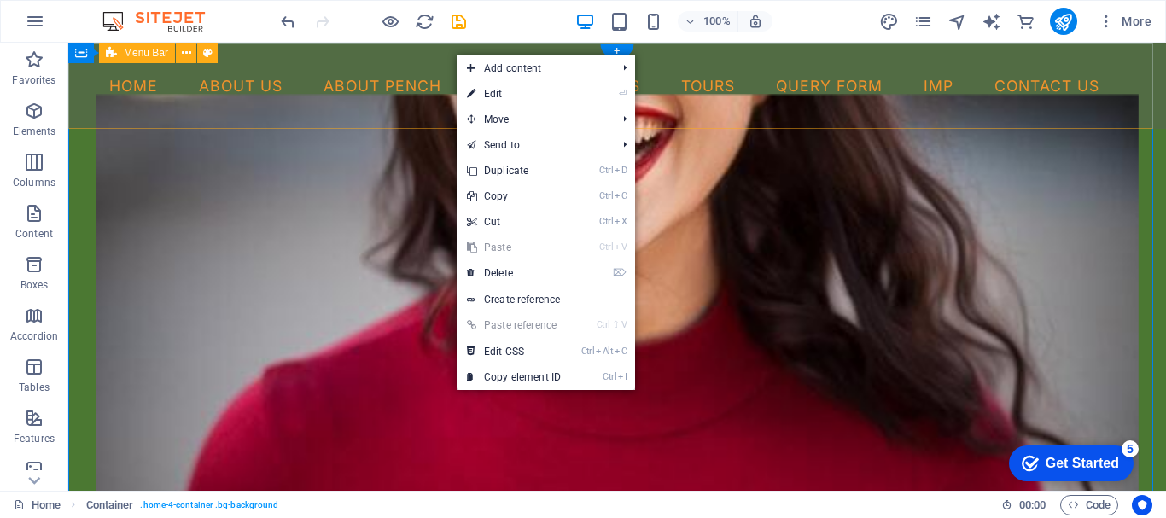
click at [78, 112] on div "Menu Home About Us About Pench Accommodations Tours Query Form IMP Contact Us" at bounding box center [617, 86] width 1098 height 86
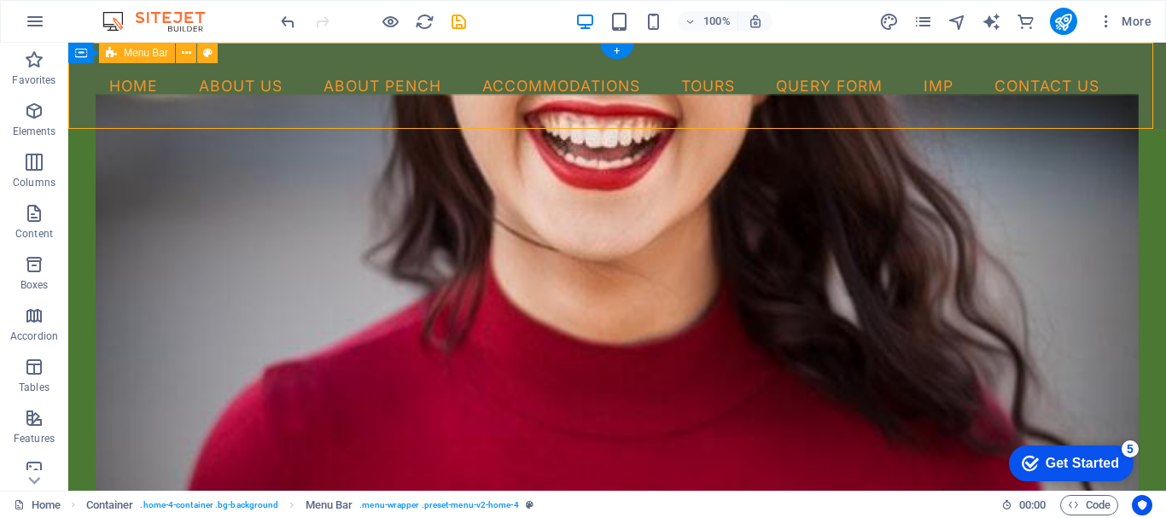
click at [85, 91] on div "Menu Home About Us About Pench Accommodations Tours Query Form IMP Contact Us" at bounding box center [617, 86] width 1098 height 86
click at [184, 53] on icon at bounding box center [186, 53] width 9 height 18
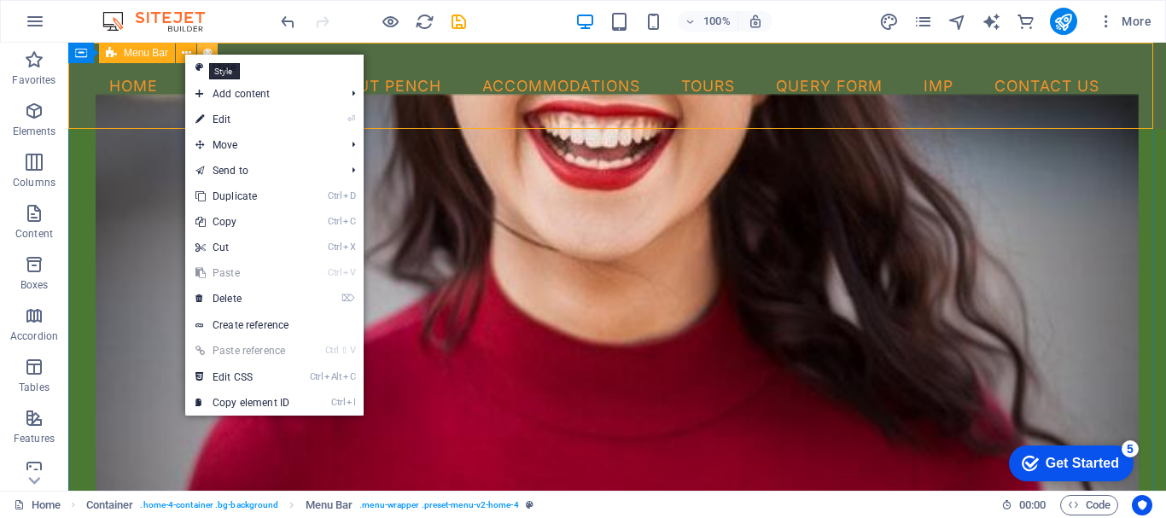
click at [204, 46] on icon at bounding box center [207, 53] width 9 height 18
select select "vw"
select select "rem"
select select "vw"
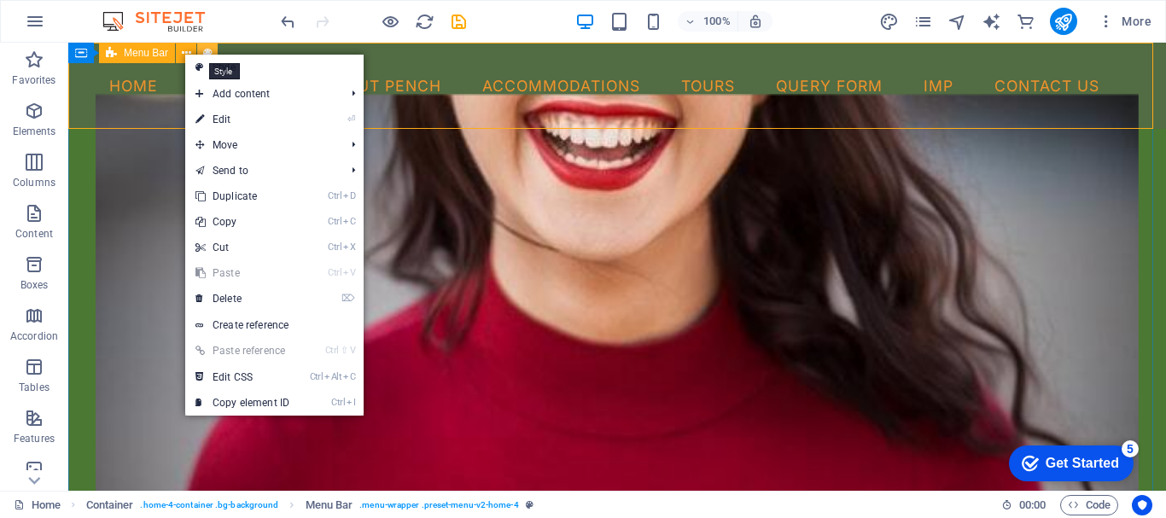
select select "hover_border"
select select "px"
select select "rem"
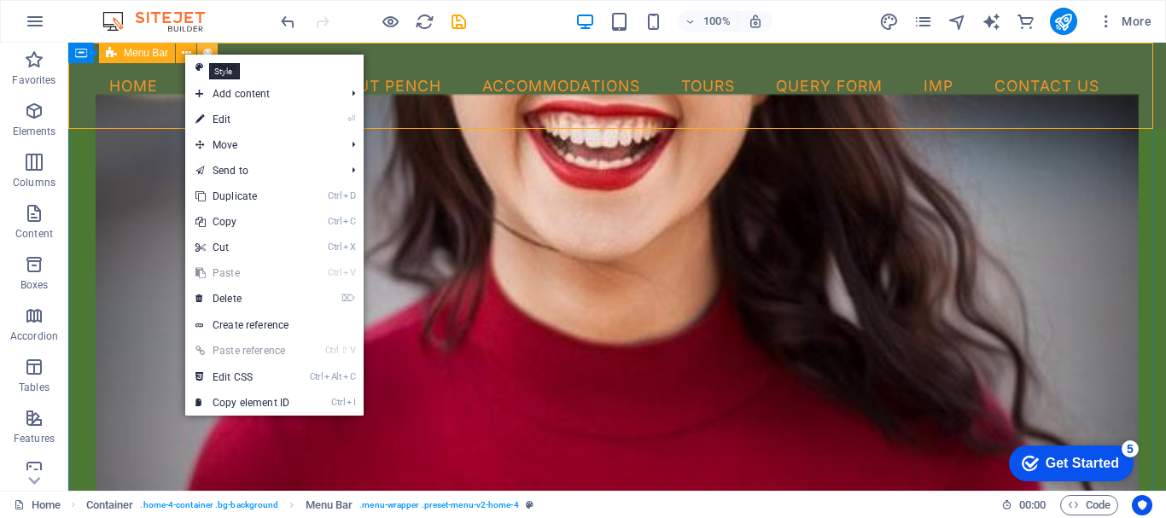
select select "link-special-font"
select select "rem"
select select "400"
select select "px"
select select "preset-menu-v2-home-4"
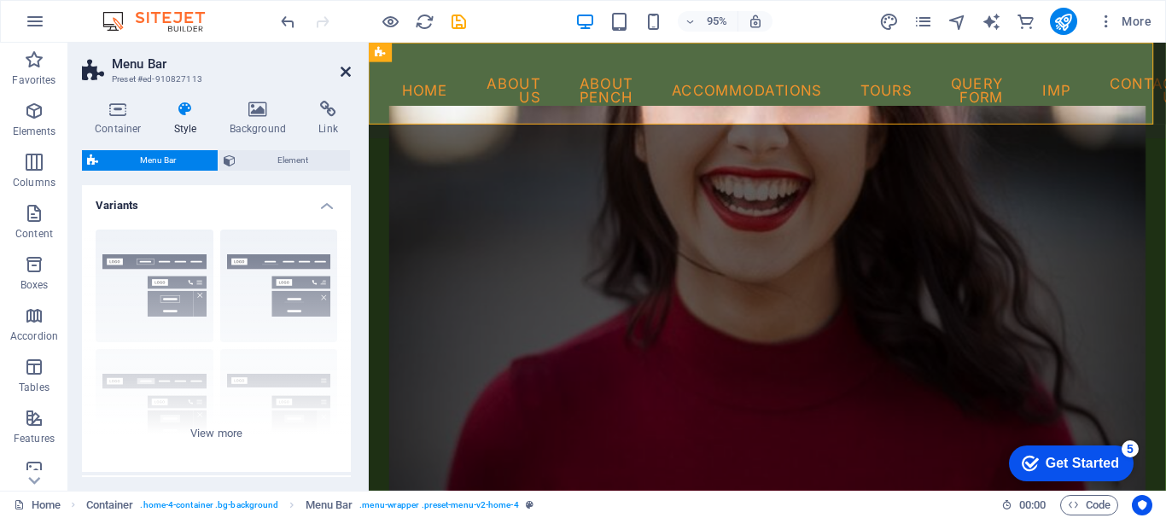
click at [347, 69] on icon at bounding box center [346, 72] width 10 height 14
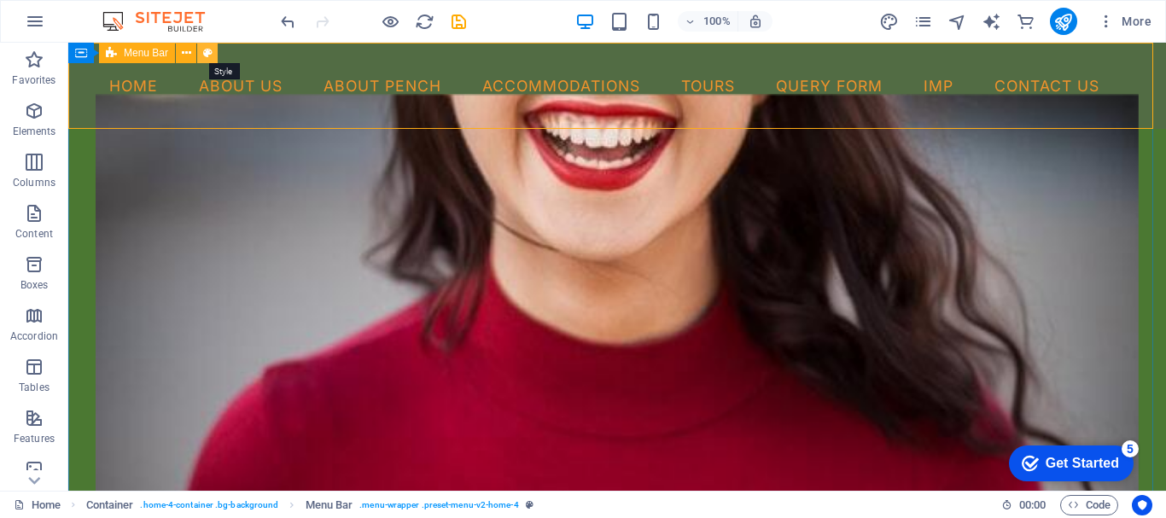
click at [206, 49] on icon at bounding box center [207, 53] width 9 height 18
select select "vw"
select select "rem"
select select "vw"
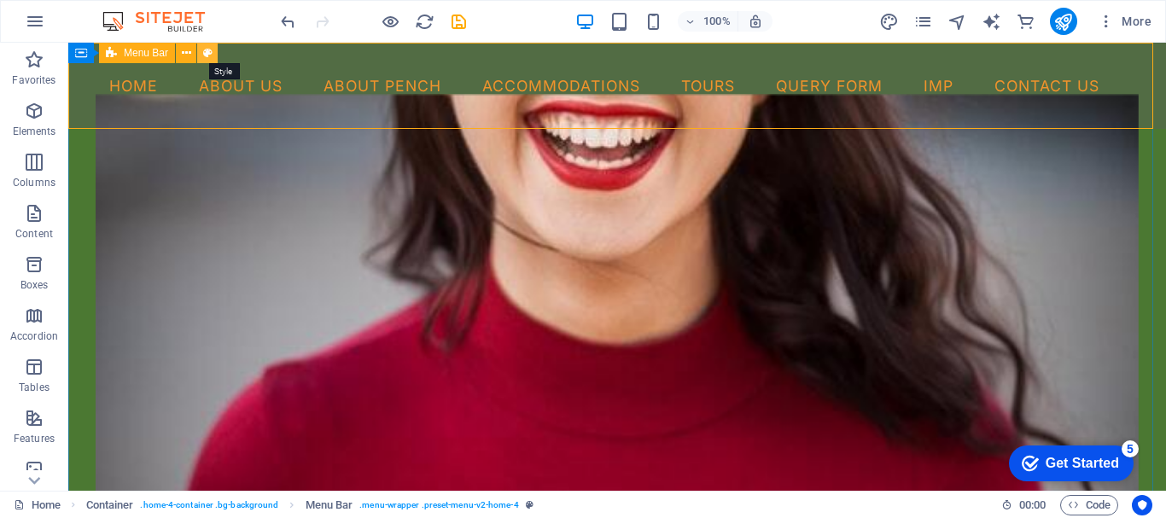
select select "hover_border"
select select "px"
select select "rem"
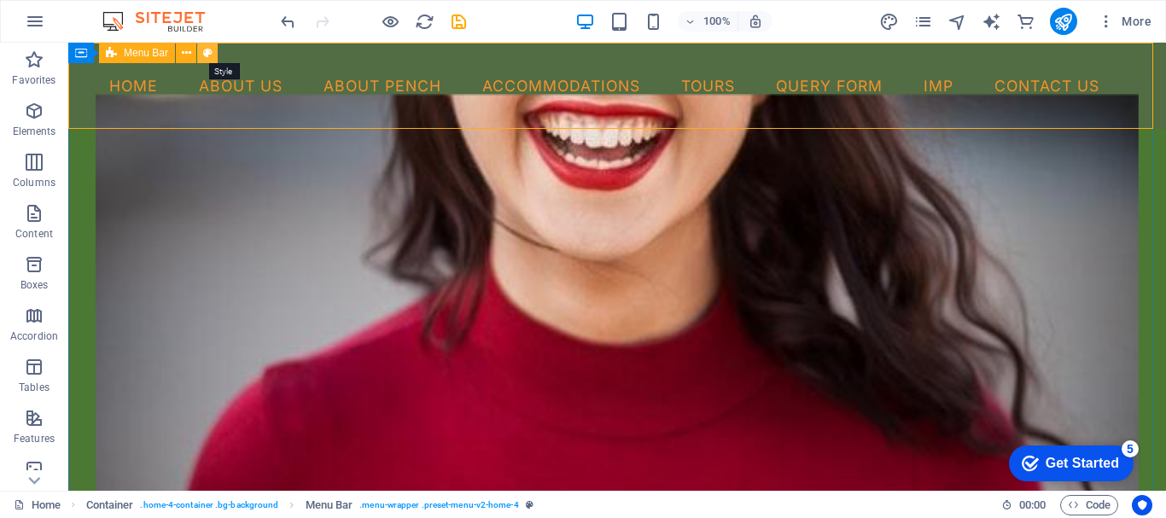
select select "link-special-font"
select select "rem"
select select "400"
select select "px"
select select "preset-menu-v2-home-4"
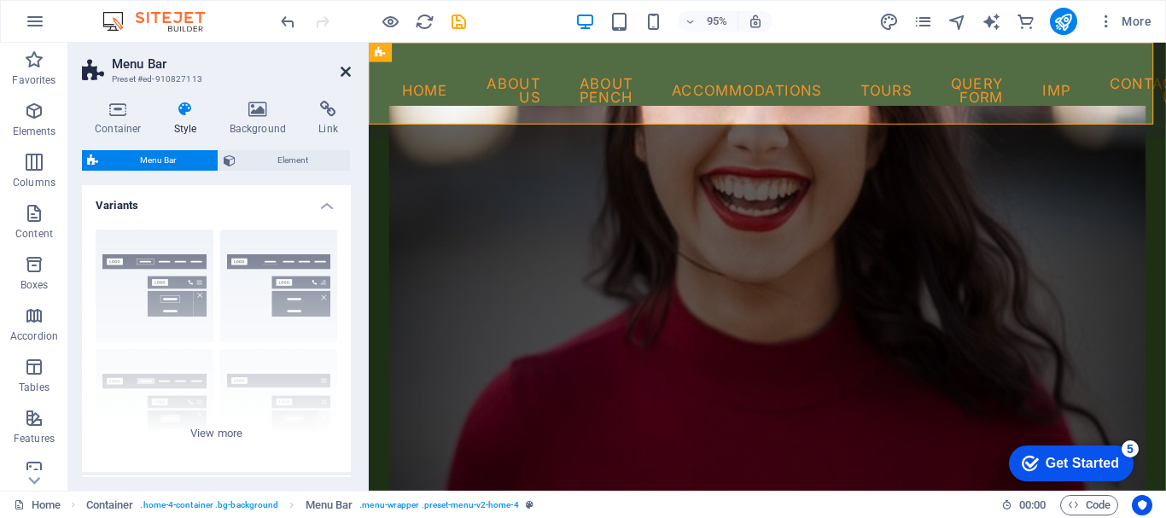
click at [348, 71] on icon at bounding box center [346, 72] width 10 height 14
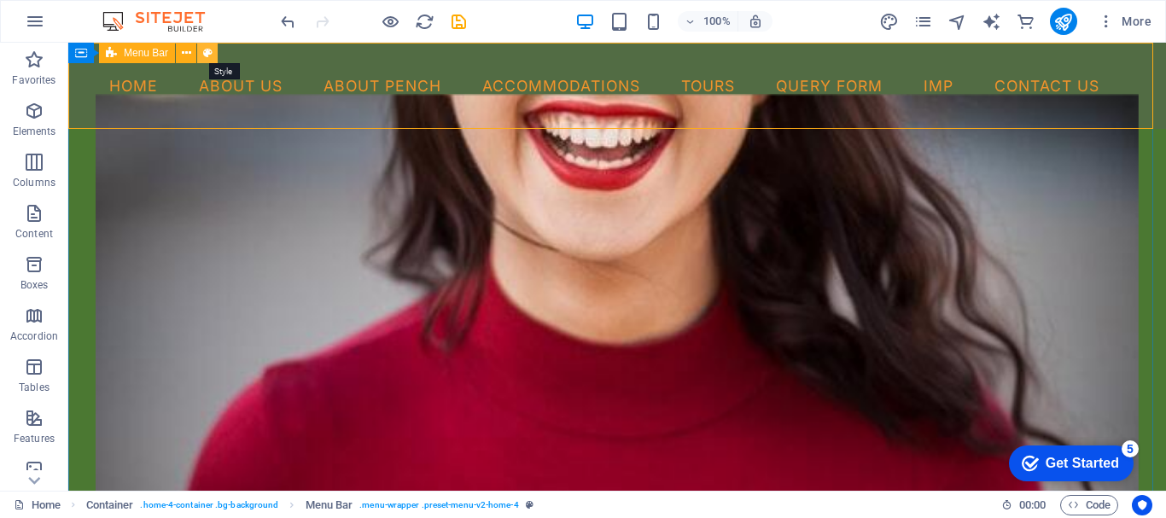
click at [207, 50] on icon at bounding box center [207, 53] width 9 height 18
select select "vw"
select select "rem"
select select "vw"
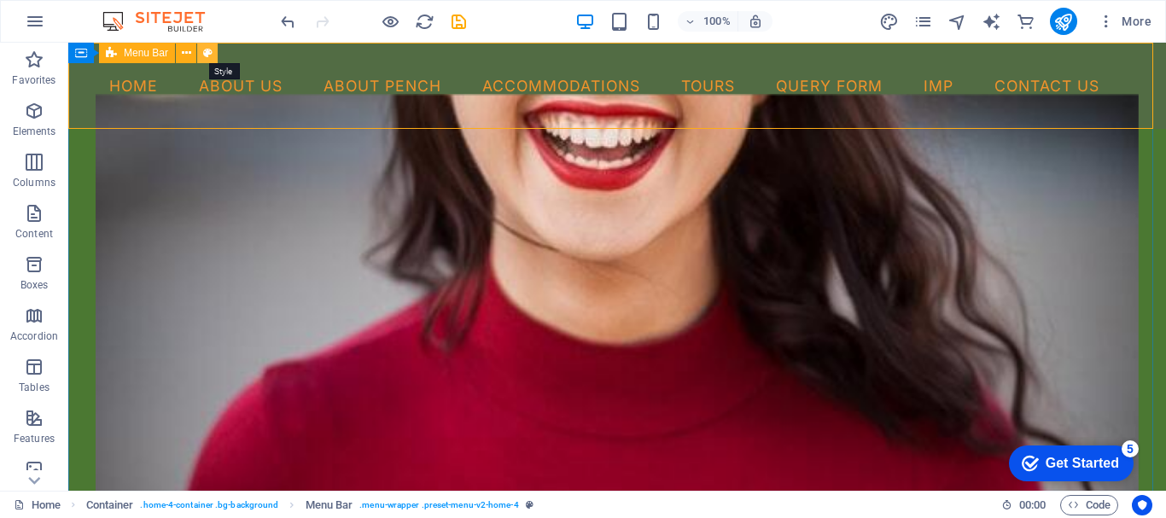
select select "hover_border"
select select "px"
select select "rem"
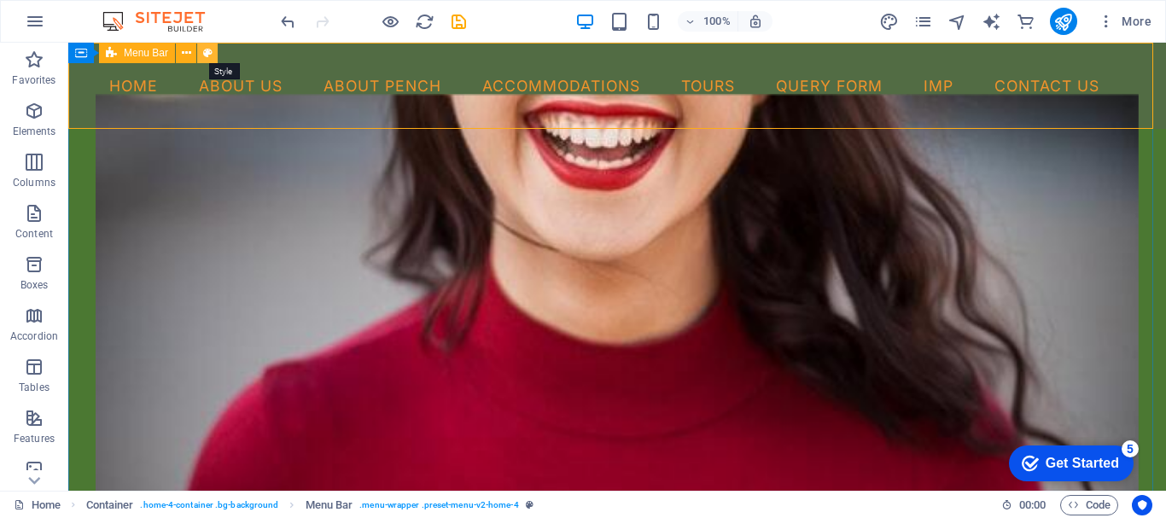
select select "link-special-font"
select select "rem"
select select "400"
select select "px"
select select "preset-menu-v2-home-4"
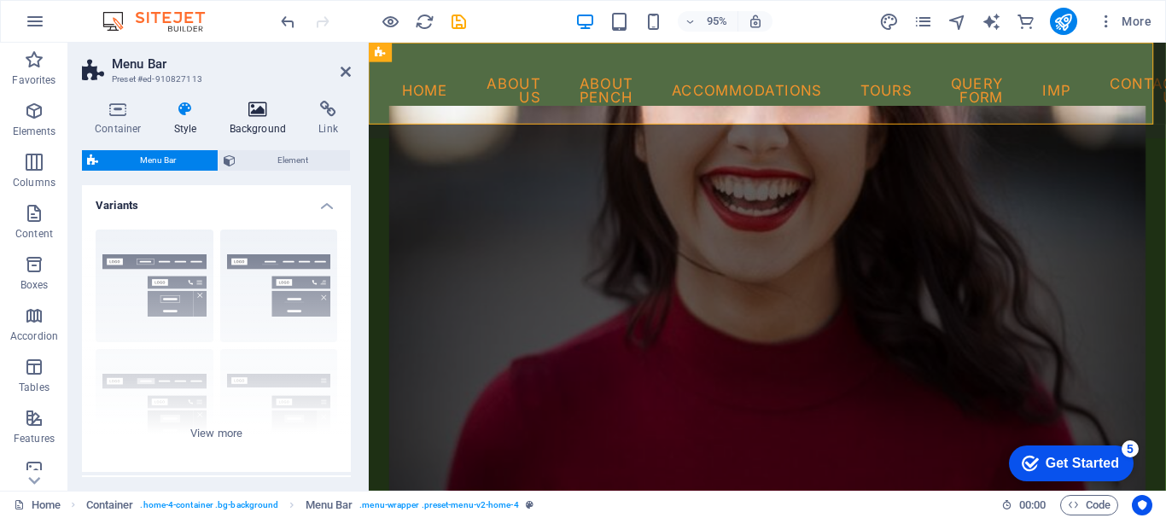
click at [260, 113] on icon at bounding box center [258, 109] width 83 height 17
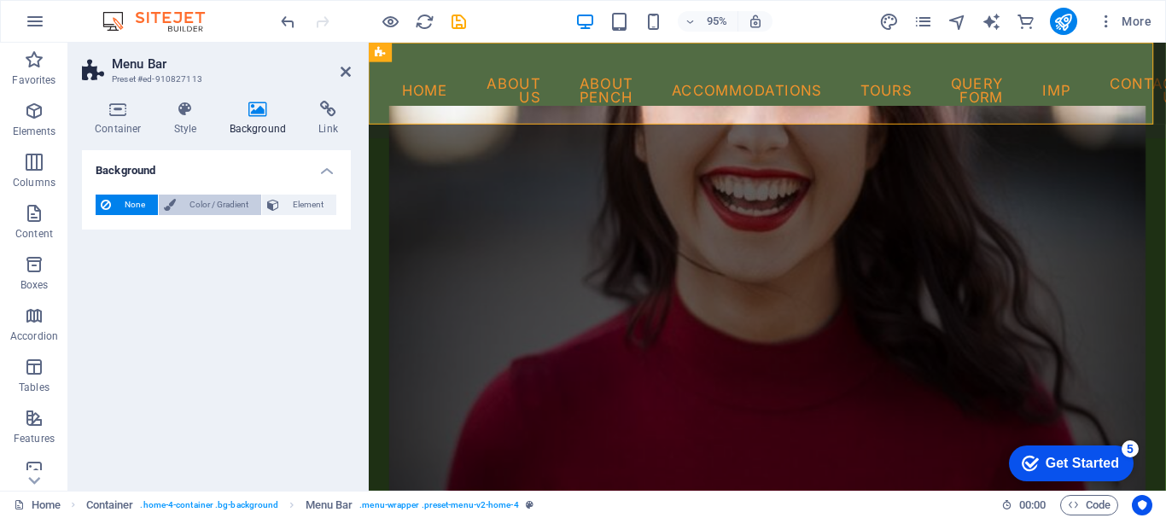
click at [207, 201] on span "Color / Gradient" at bounding box center [218, 205] width 75 height 20
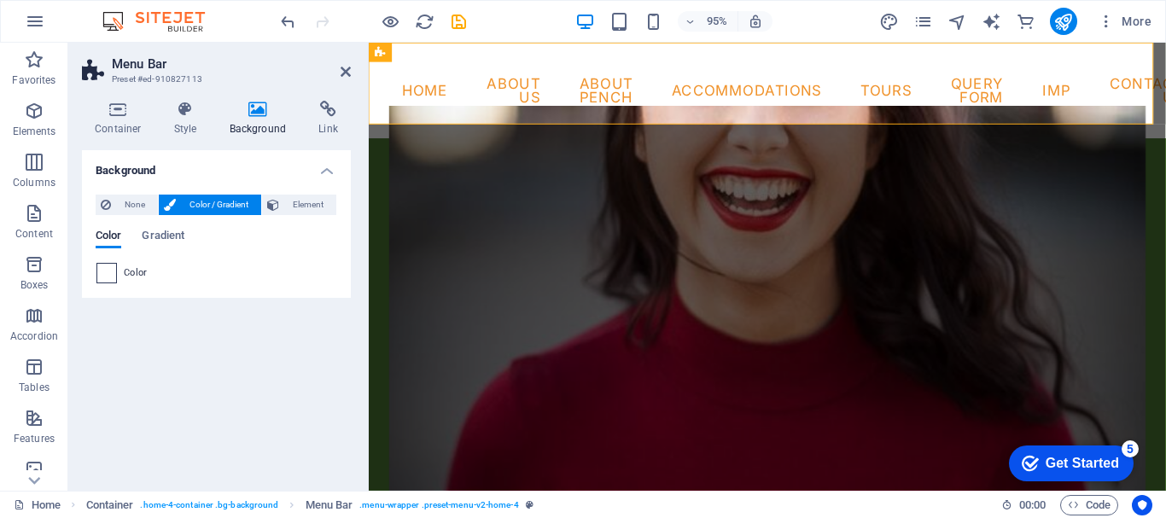
click at [101, 270] on span at bounding box center [106, 273] width 19 height 19
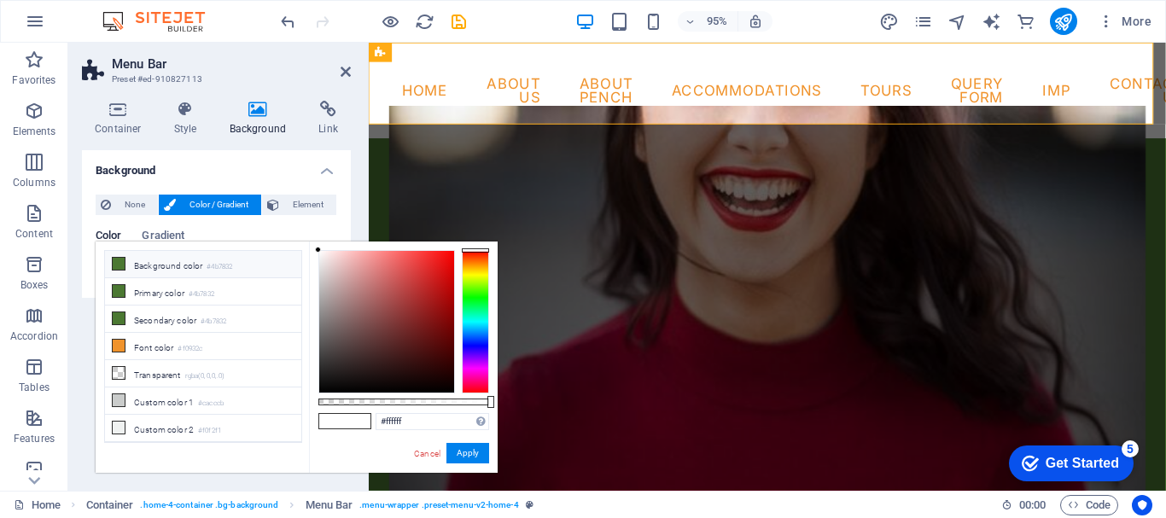
click at [119, 260] on icon at bounding box center [119, 264] width 12 height 12
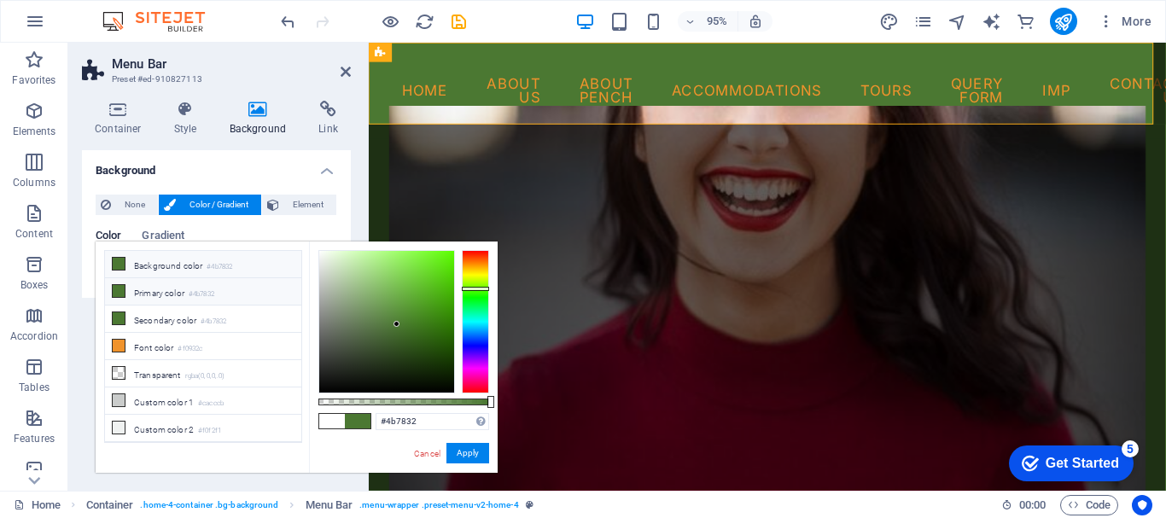
click at [119, 290] on icon at bounding box center [119, 291] width 12 height 12
click at [116, 318] on icon at bounding box center [119, 319] width 12 height 12
click at [126, 260] on li "Background color #4b7832" at bounding box center [203, 264] width 196 height 27
click at [468, 453] on button "Apply" at bounding box center [468, 453] width 43 height 20
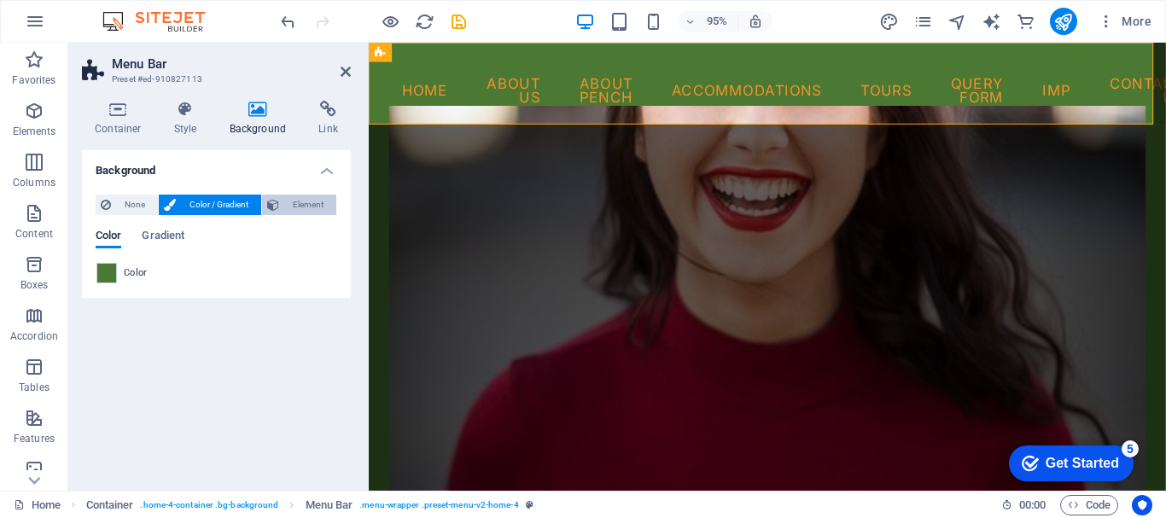
click at [309, 205] on span "Element" at bounding box center [307, 205] width 47 height 20
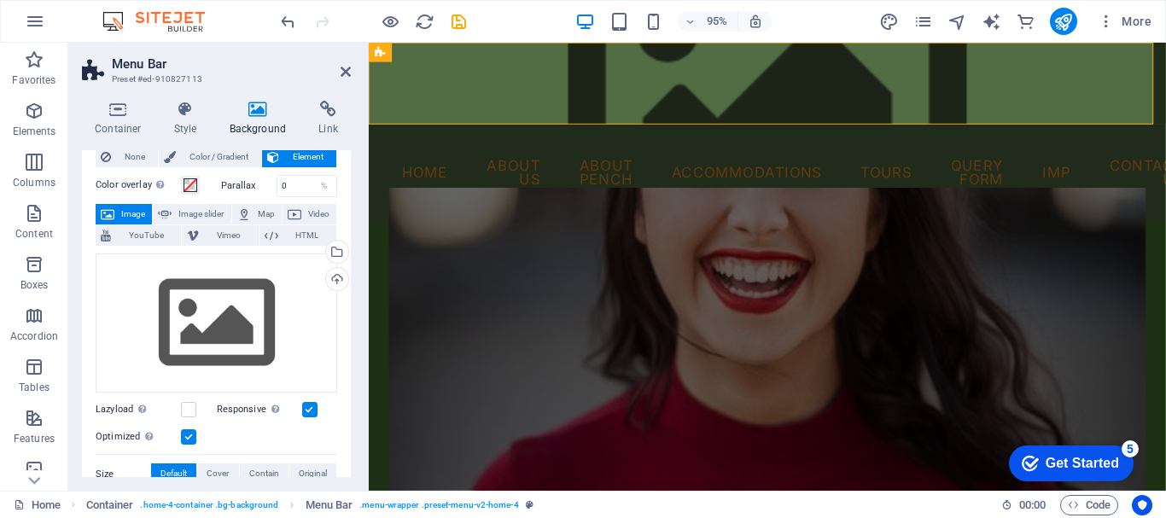
scroll to position [0, 0]
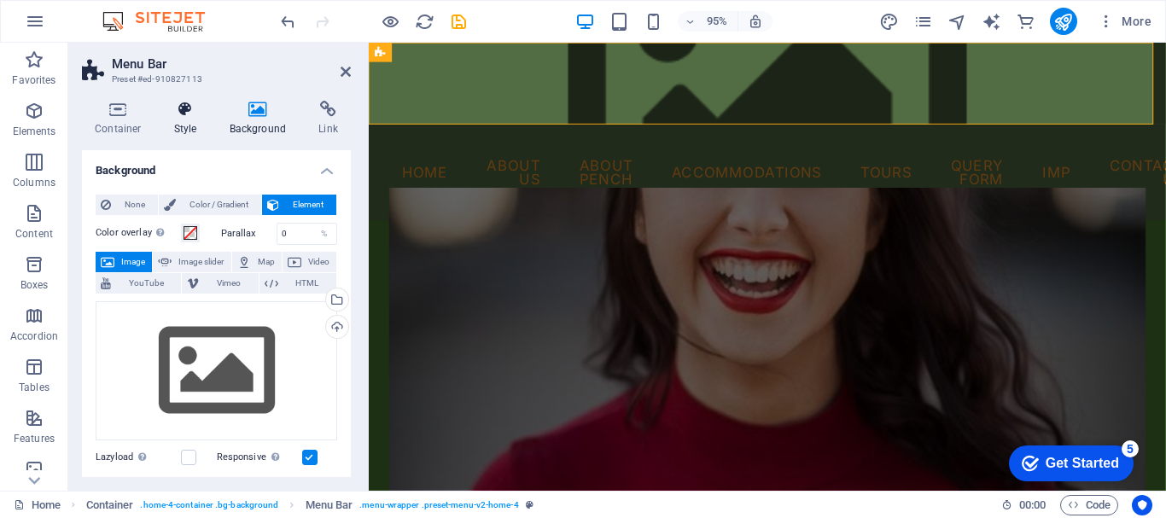
click at [174, 116] on icon at bounding box center [185, 109] width 49 height 17
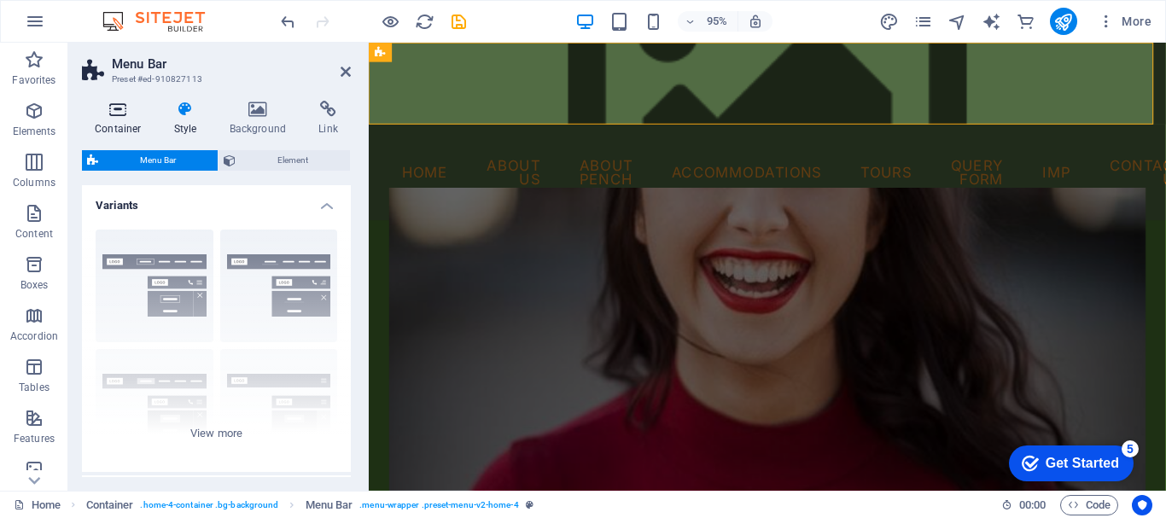
click at [117, 119] on h4 "Container" at bounding box center [121, 119] width 79 height 36
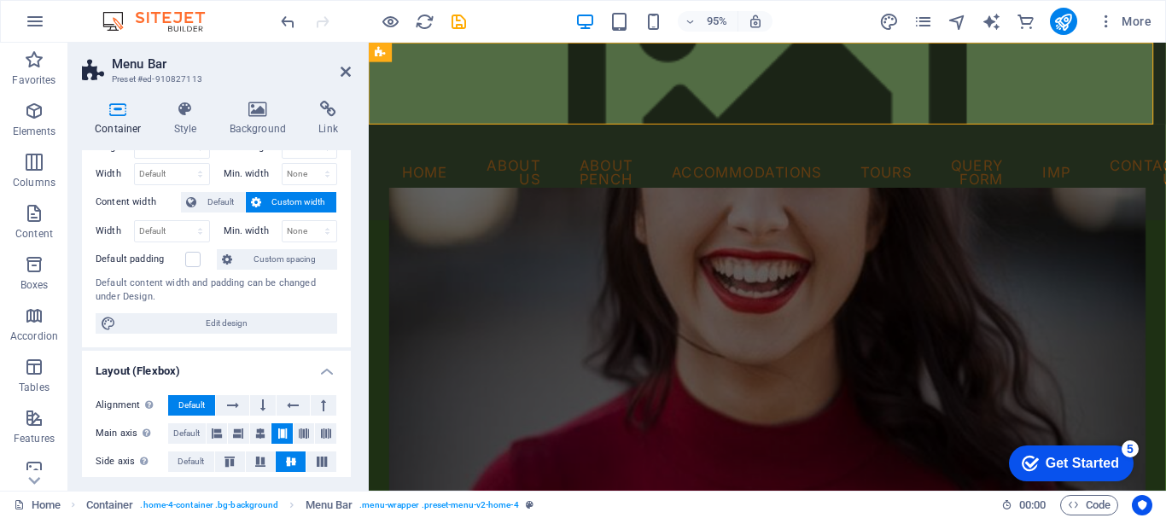
scroll to position [85, 0]
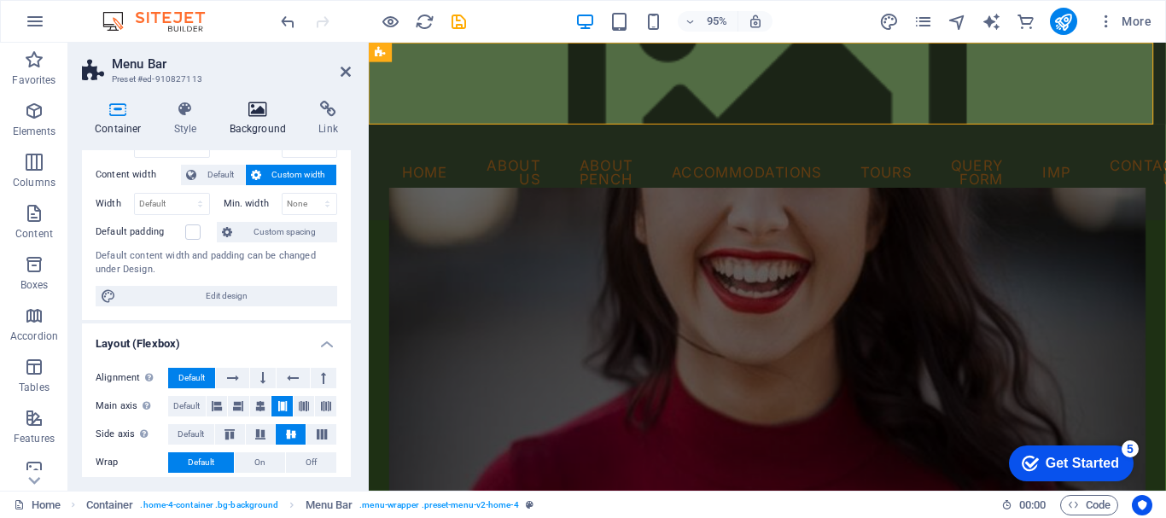
click at [252, 109] on icon at bounding box center [258, 109] width 83 height 17
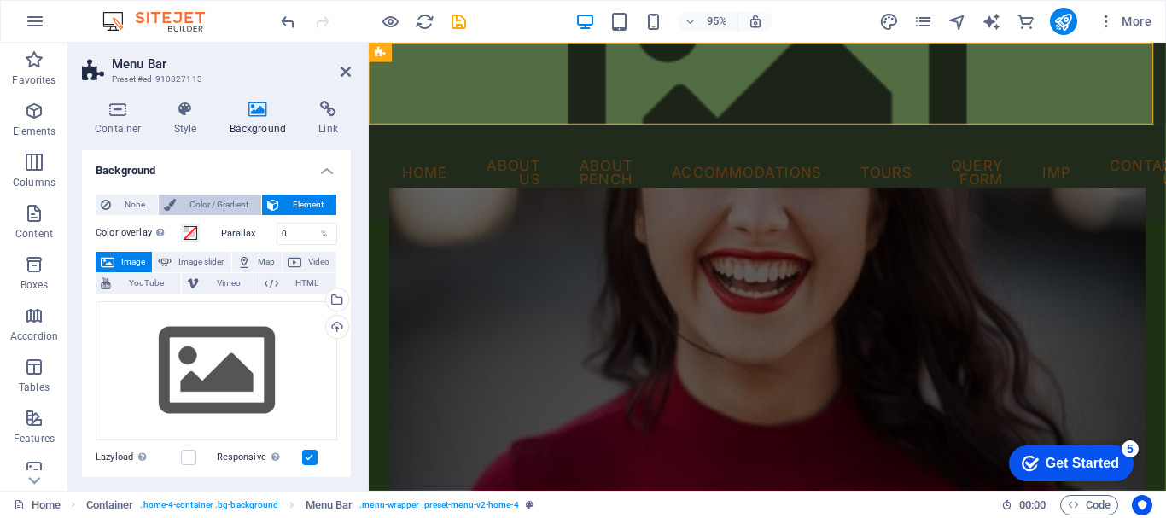
click at [213, 198] on span "Color / Gradient" at bounding box center [218, 205] width 75 height 20
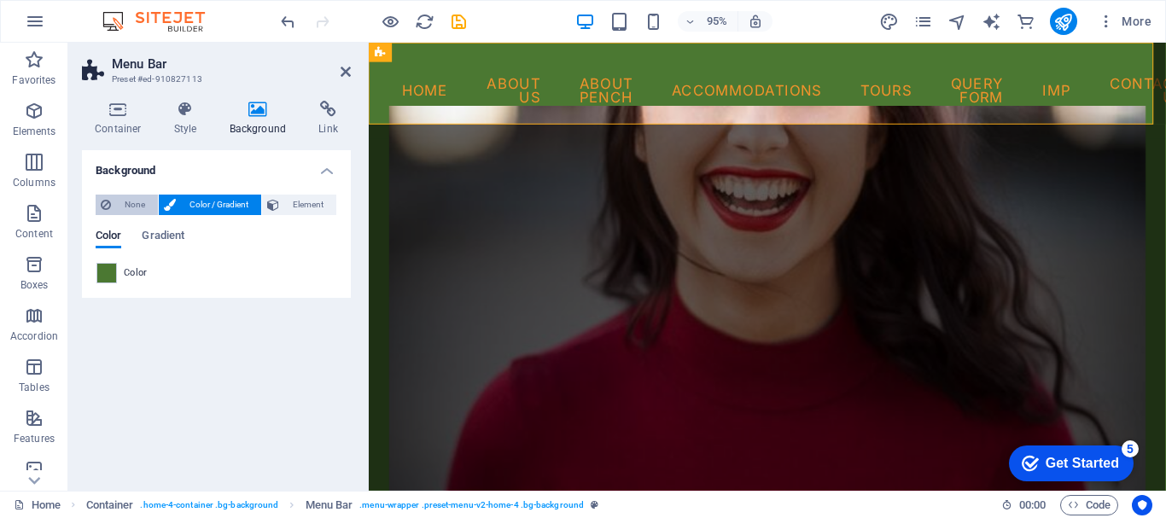
click at [119, 203] on span "None" at bounding box center [134, 205] width 37 height 20
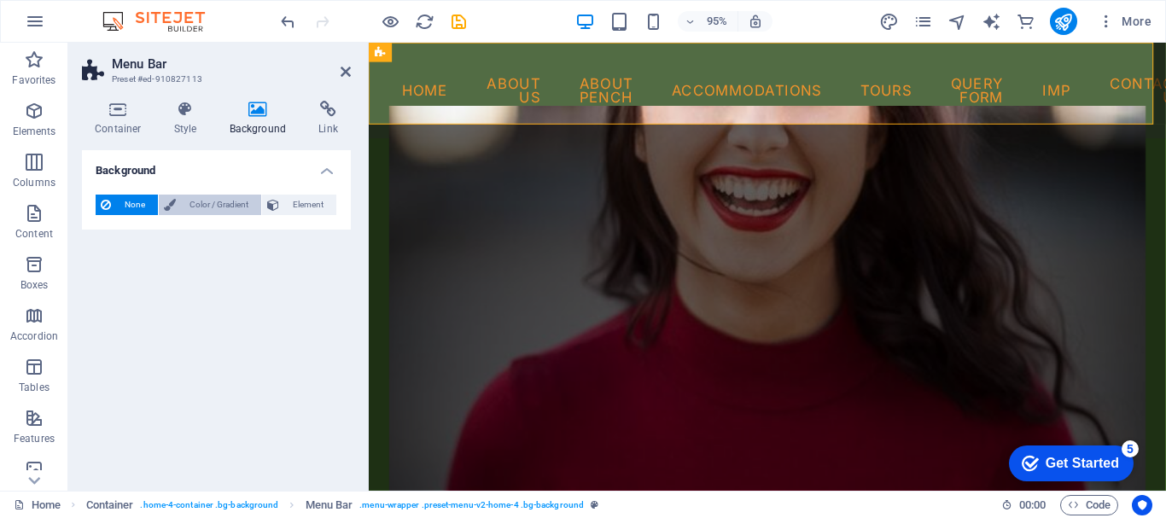
click at [206, 203] on span "Color / Gradient" at bounding box center [218, 205] width 75 height 20
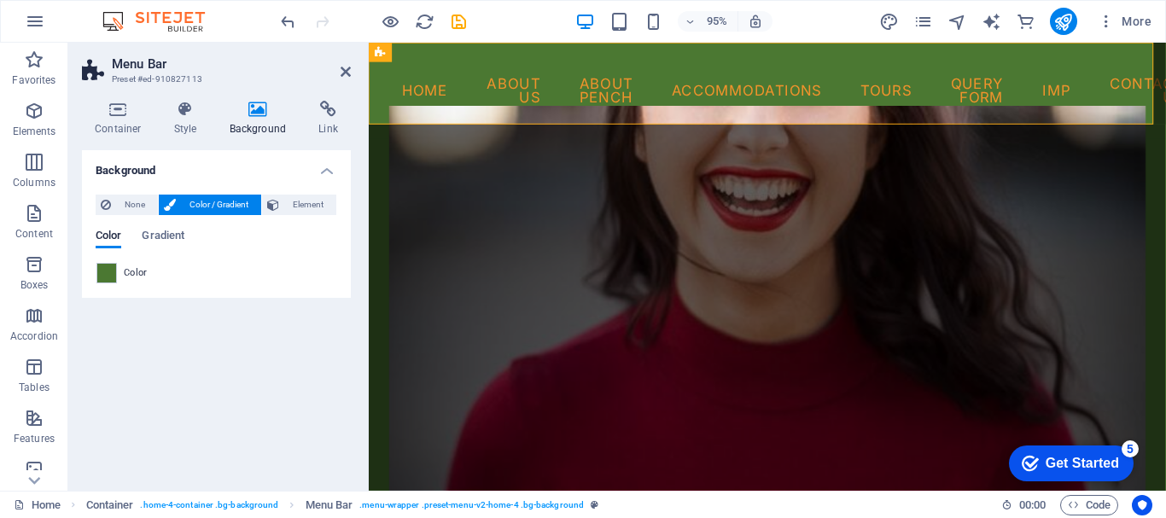
click at [329, 277] on div "Color" at bounding box center [216, 273] width 240 height 20
click at [177, 231] on span "Gradient" at bounding box center [163, 237] width 43 height 24
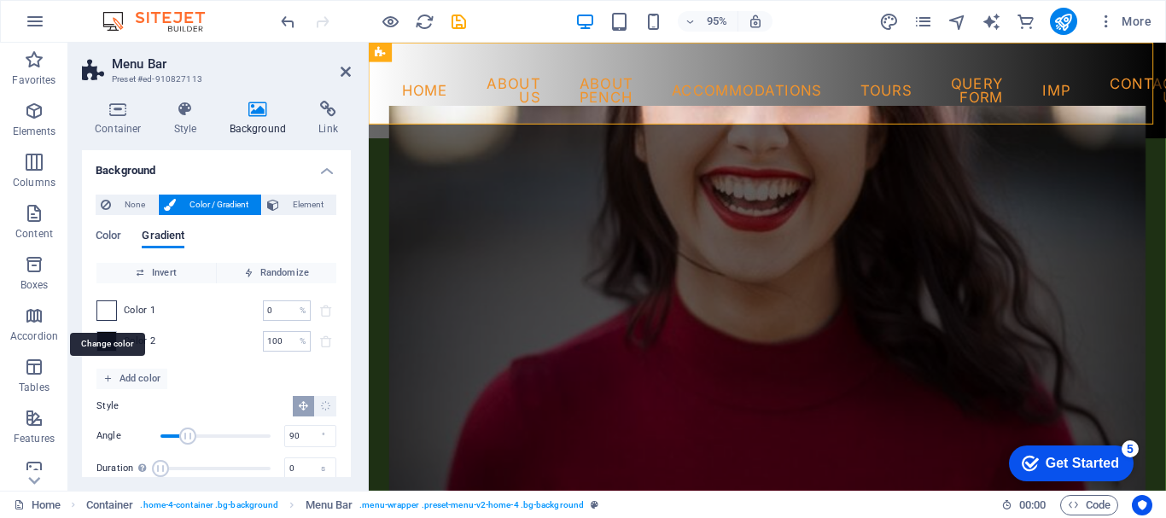
click at [106, 307] on span at bounding box center [106, 310] width 19 height 19
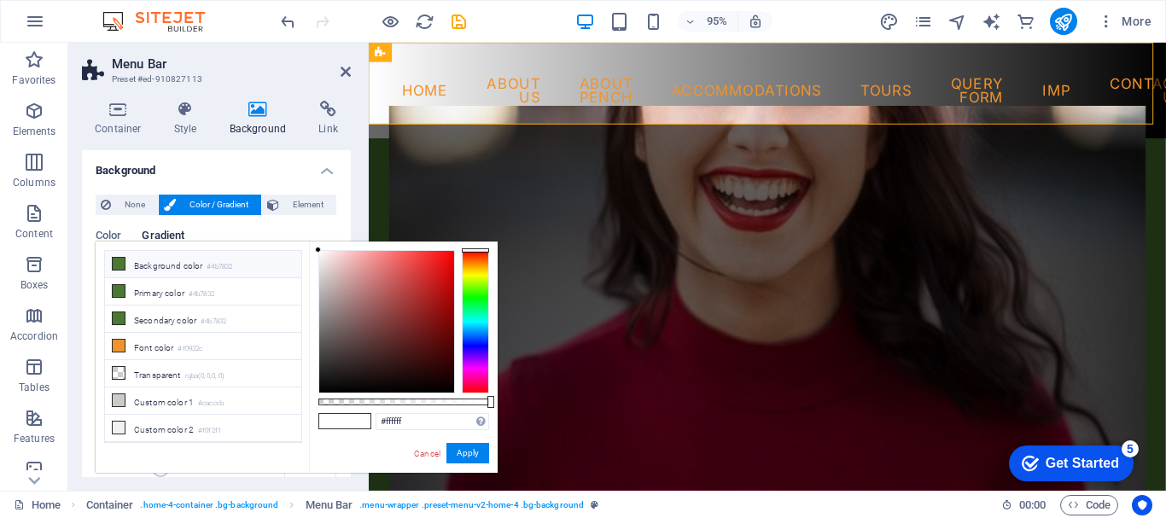
click at [161, 267] on li "Background color #4b7832" at bounding box center [203, 264] width 196 height 27
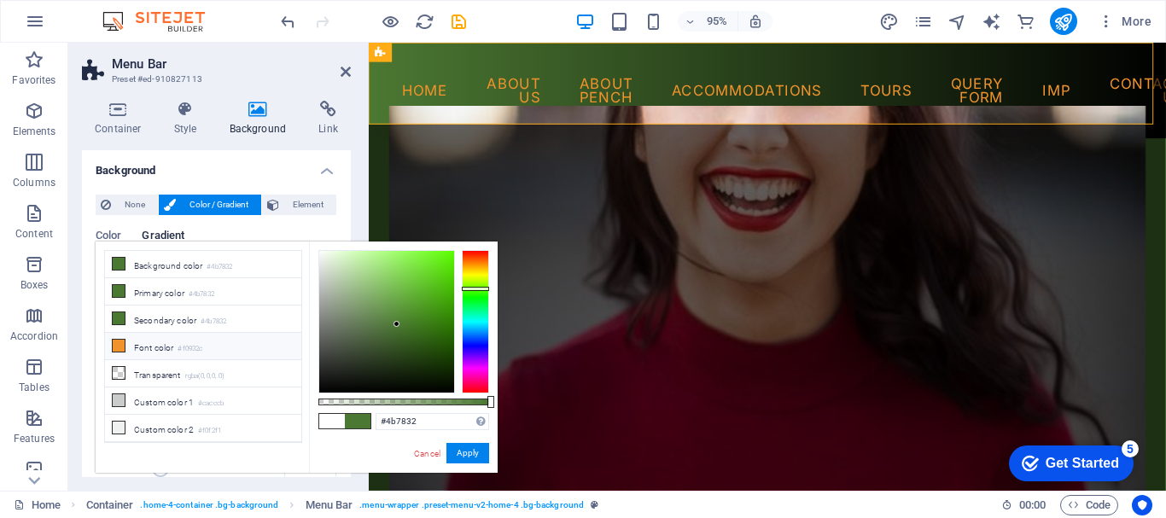
click at [149, 342] on li "Font color #f0932c" at bounding box center [203, 346] width 196 height 27
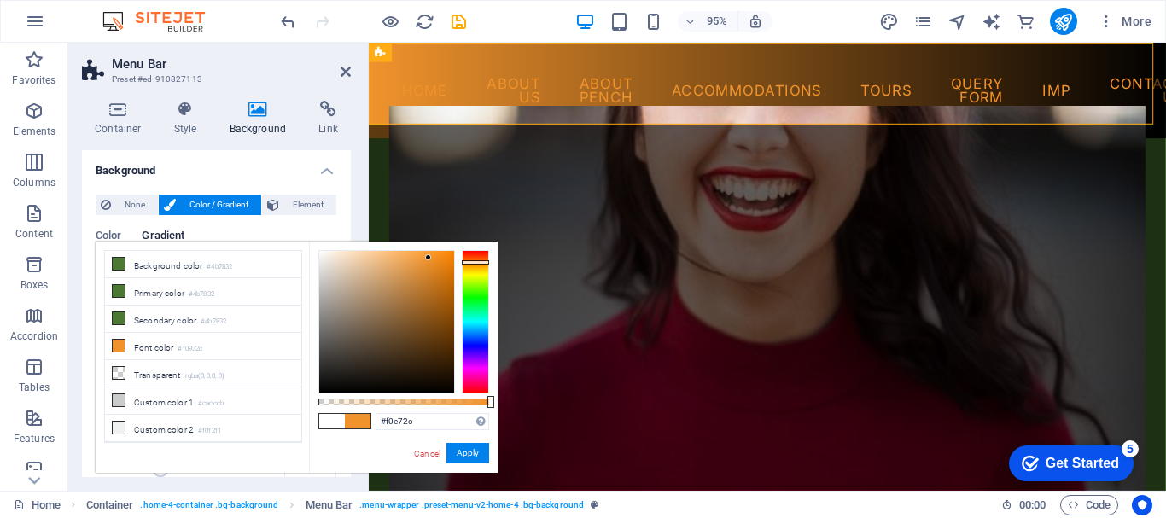
click at [473, 272] on div at bounding box center [475, 321] width 27 height 143
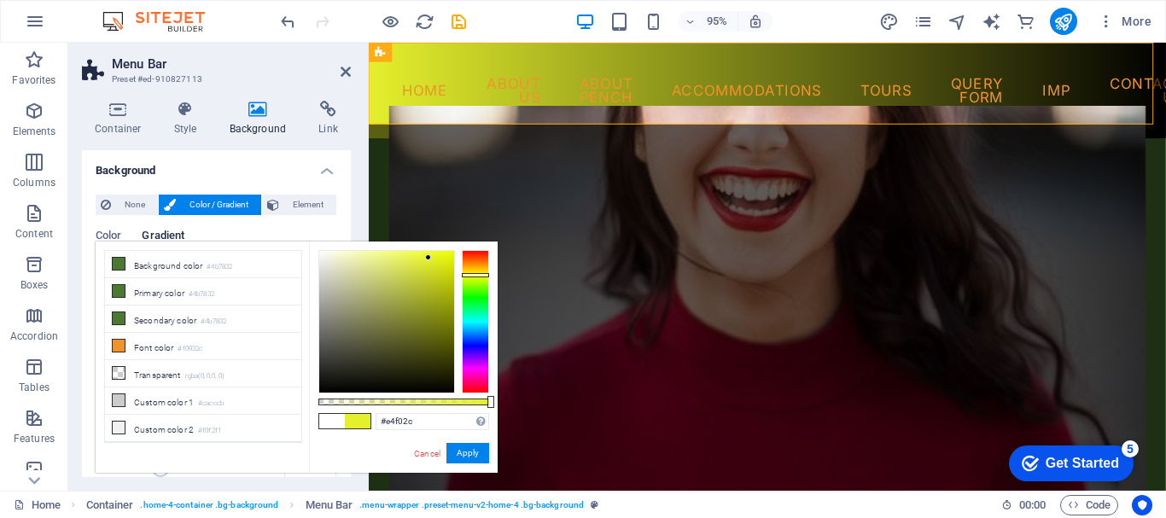
click at [472, 275] on div at bounding box center [475, 321] width 27 height 143
click at [468, 452] on button "Apply" at bounding box center [468, 453] width 43 height 20
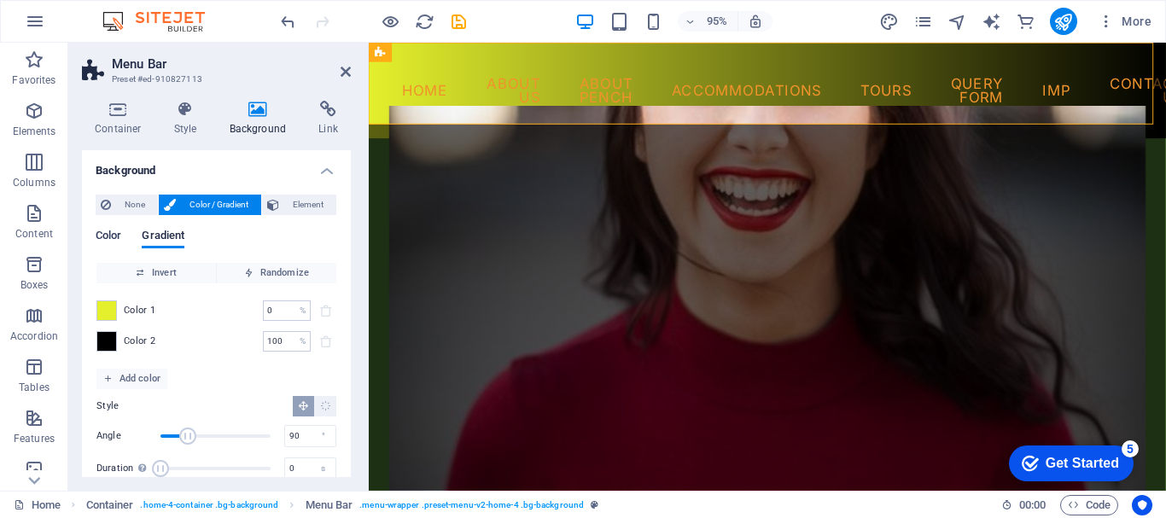
click at [108, 232] on span "Color" at bounding box center [109, 237] width 26 height 24
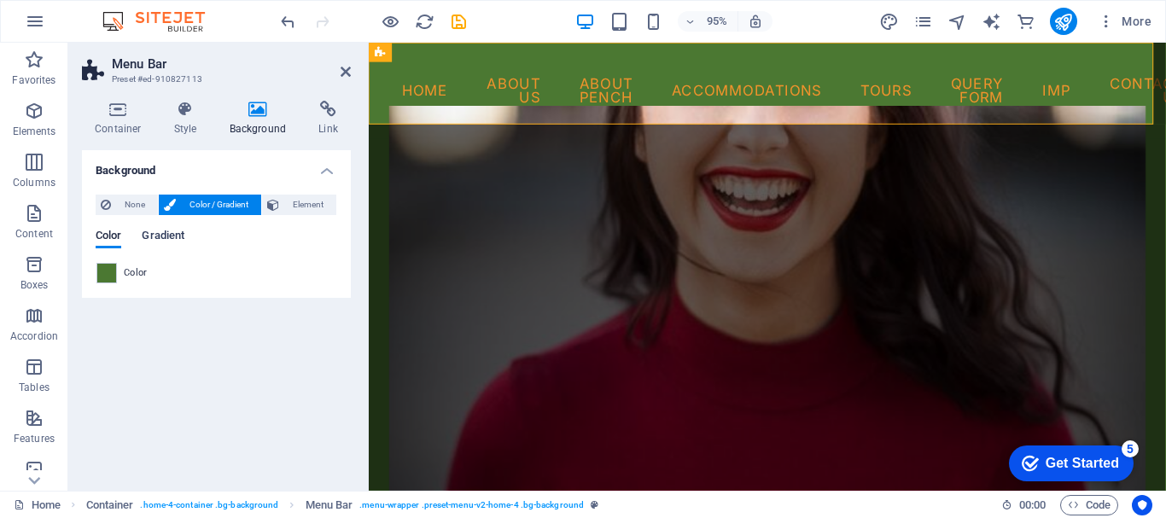
click at [178, 231] on span "Gradient" at bounding box center [163, 237] width 43 height 24
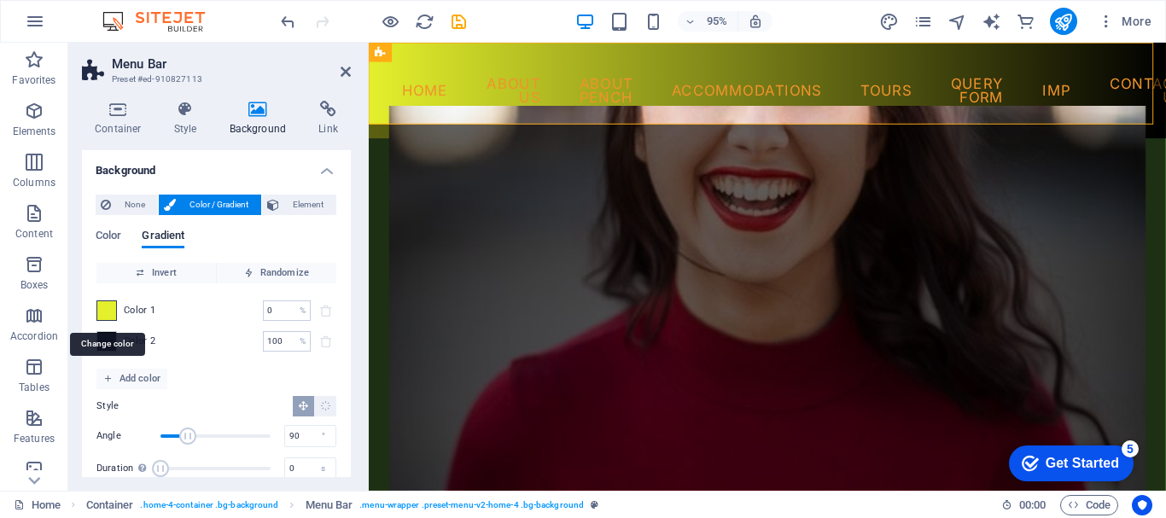
click at [106, 317] on span at bounding box center [106, 310] width 19 height 19
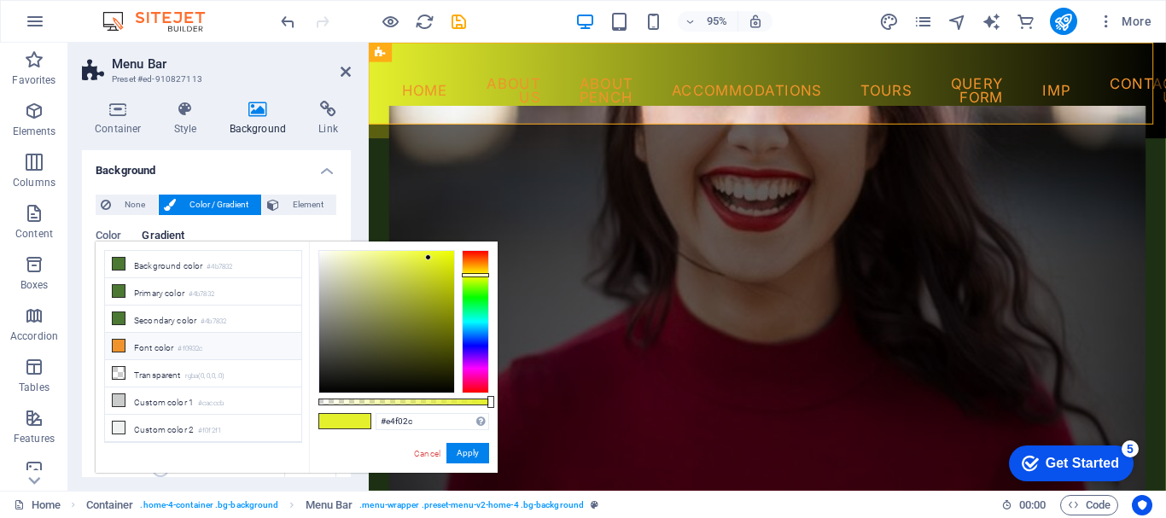
click at [146, 346] on li "Font color #f0932c" at bounding box center [203, 346] width 196 height 27
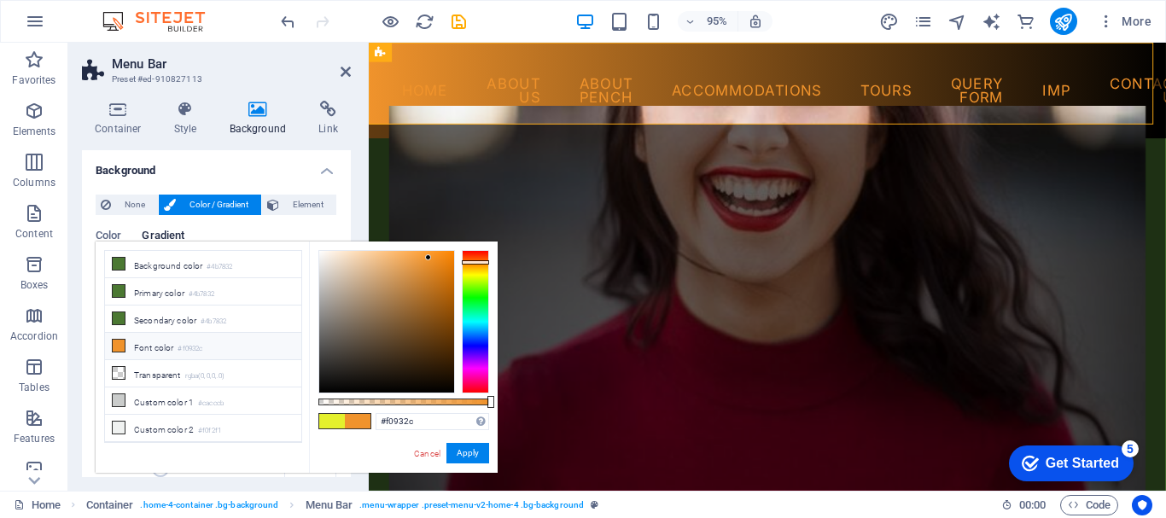
click at [146, 346] on li "Font color #f0932c" at bounding box center [203, 346] width 196 height 27
click at [337, 422] on span at bounding box center [332, 421] width 26 height 15
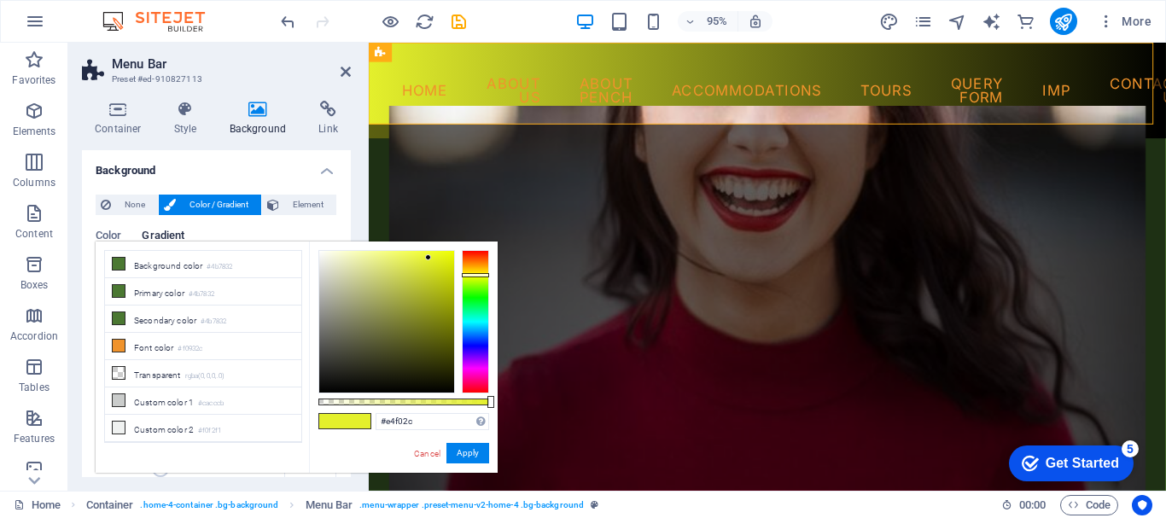
click at [332, 423] on span at bounding box center [332, 421] width 26 height 15
click at [150, 375] on li "Transparent rgba(0,0,0,.0)" at bounding box center [203, 373] width 196 height 27
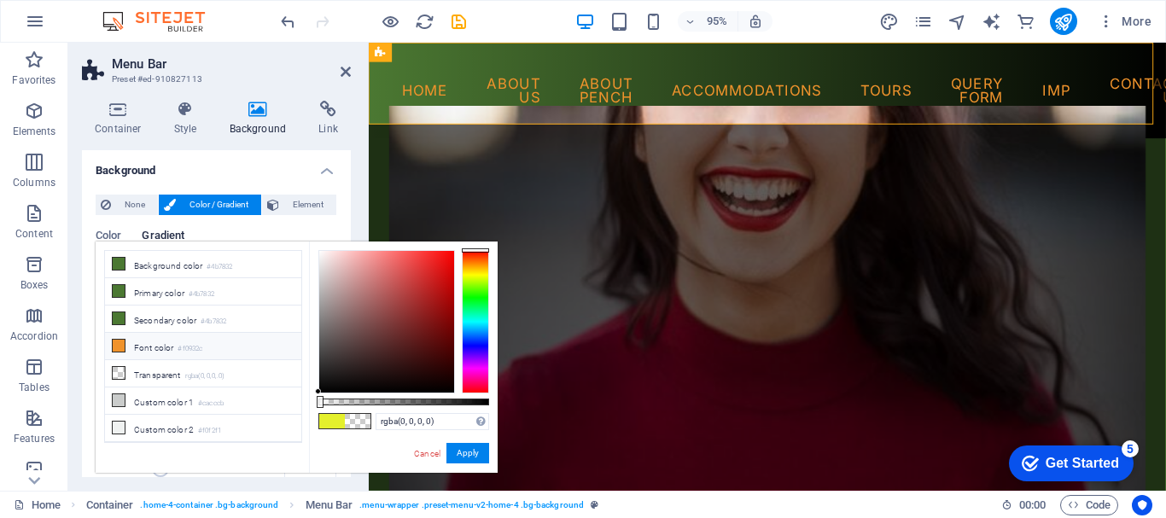
click at [219, 344] on li "Font color #f0932c" at bounding box center [203, 346] width 196 height 27
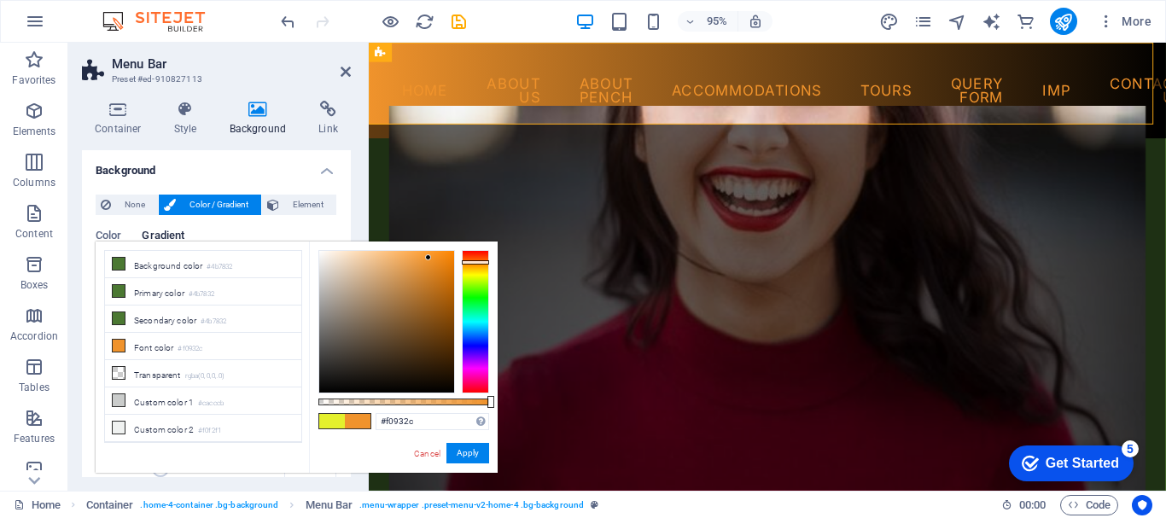
click at [331, 421] on span at bounding box center [332, 421] width 26 height 15
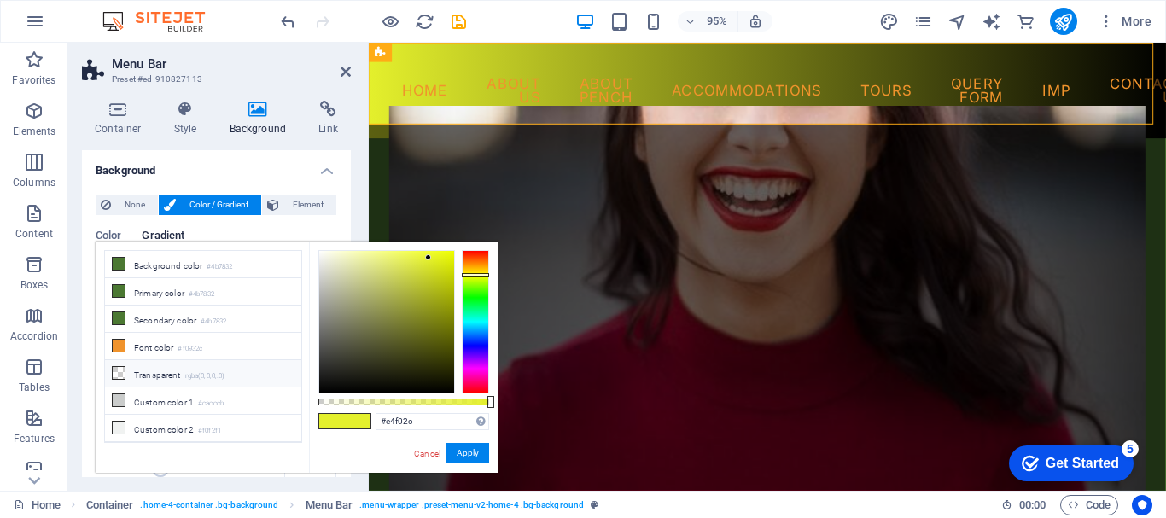
click at [190, 371] on small "rgba(0,0,0,.0)" at bounding box center [205, 377] width 40 height 12
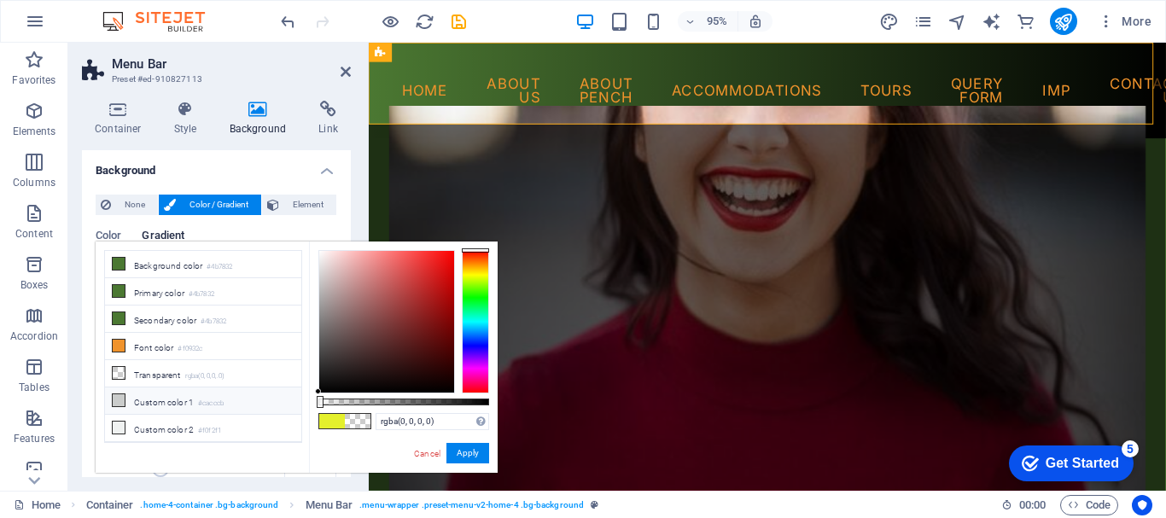
click at [167, 404] on li "Custom color 1 #cacccb" at bounding box center [203, 401] width 196 height 27
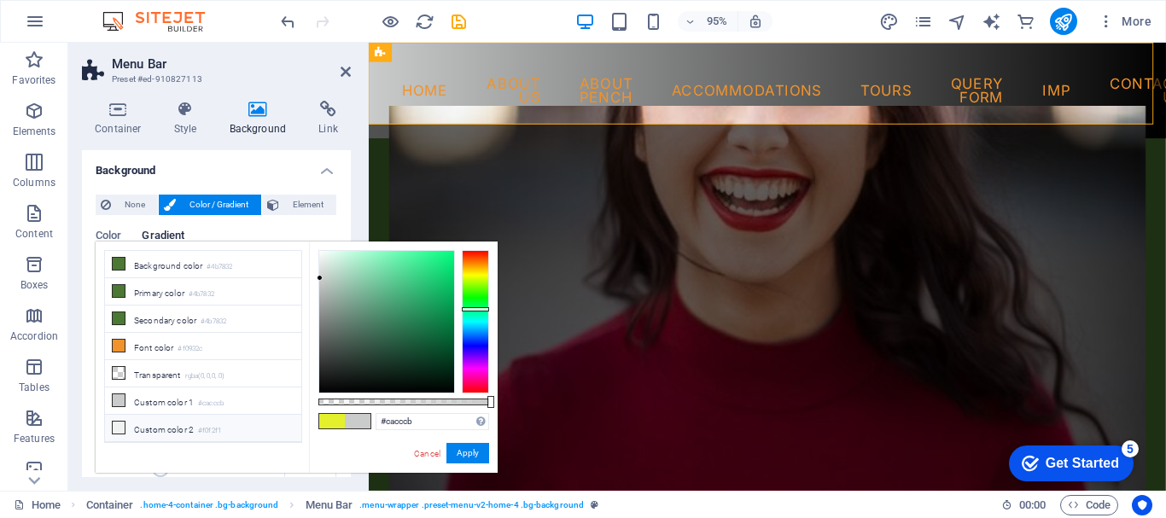
click at [166, 424] on li "Custom color 2 #f0f2f1" at bounding box center [203, 428] width 196 height 27
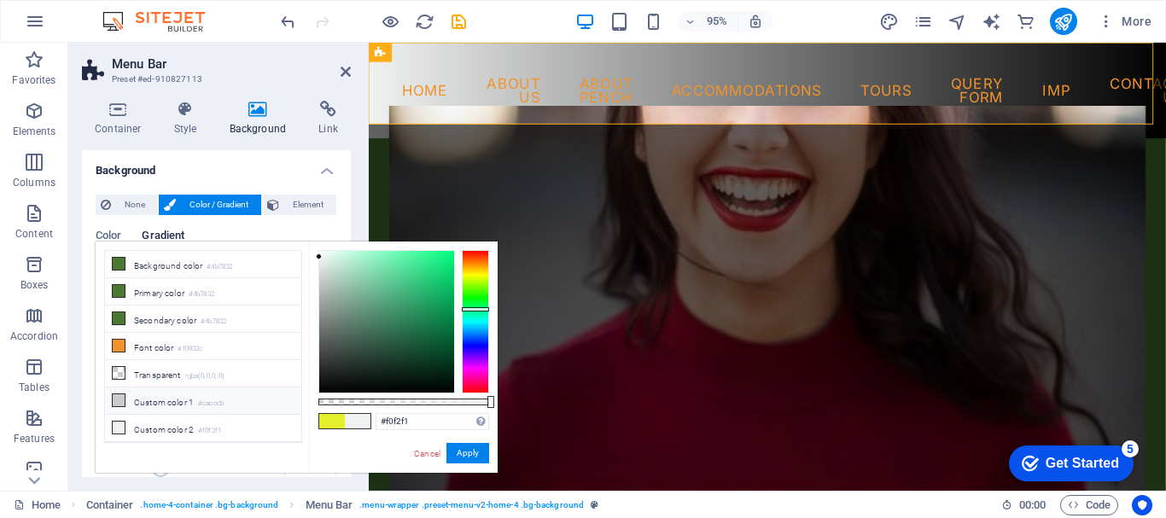
click at [159, 398] on li "Custom color 1 #cacccb" at bounding box center [203, 401] width 196 height 27
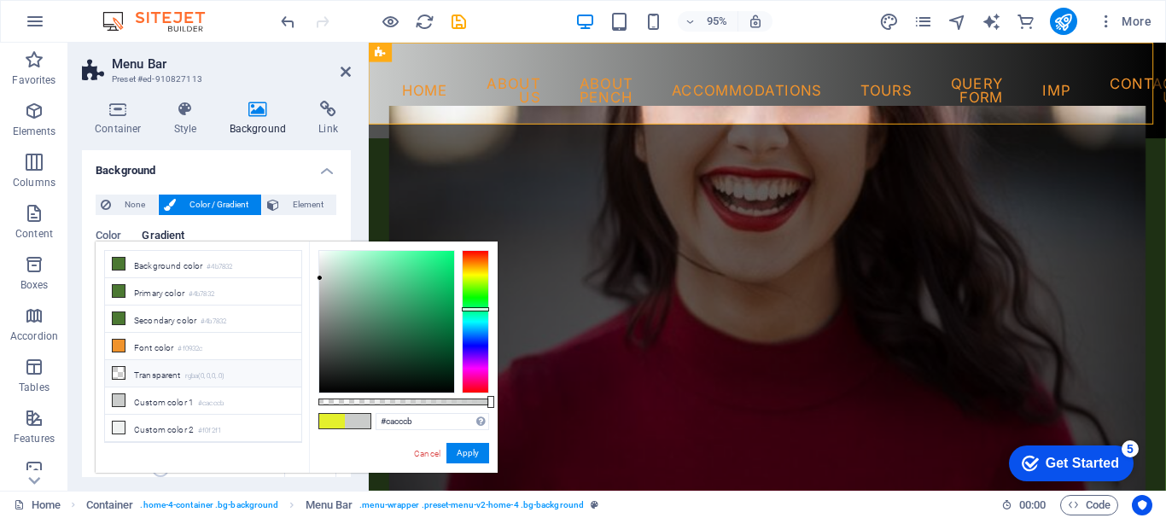
click at [151, 376] on li "Transparent rgba(0,0,0,.0)" at bounding box center [203, 373] width 196 height 27
type input "rgba(0, 0, 0, 0)"
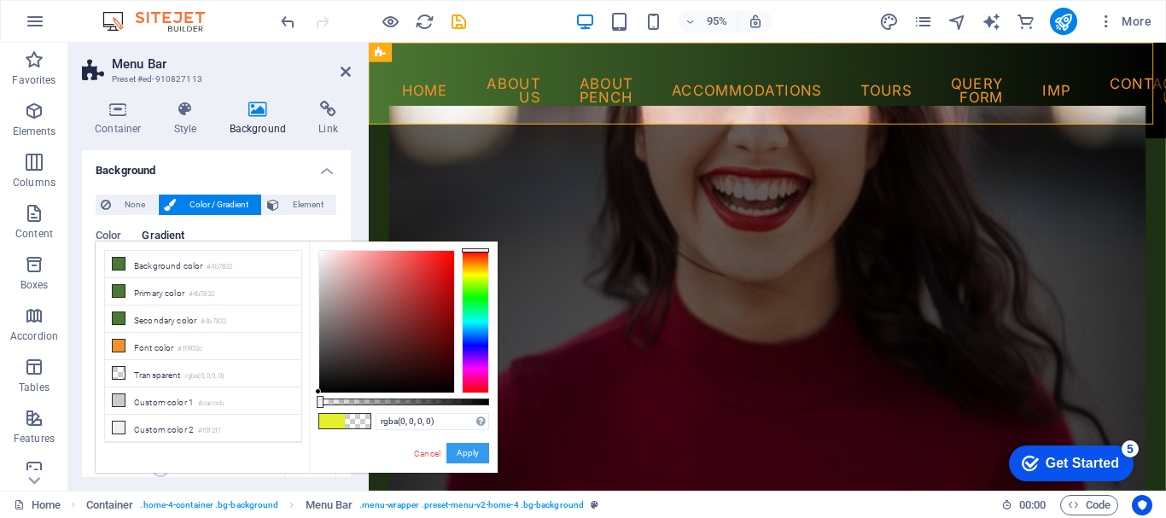
click at [465, 449] on button "Apply" at bounding box center [468, 453] width 43 height 20
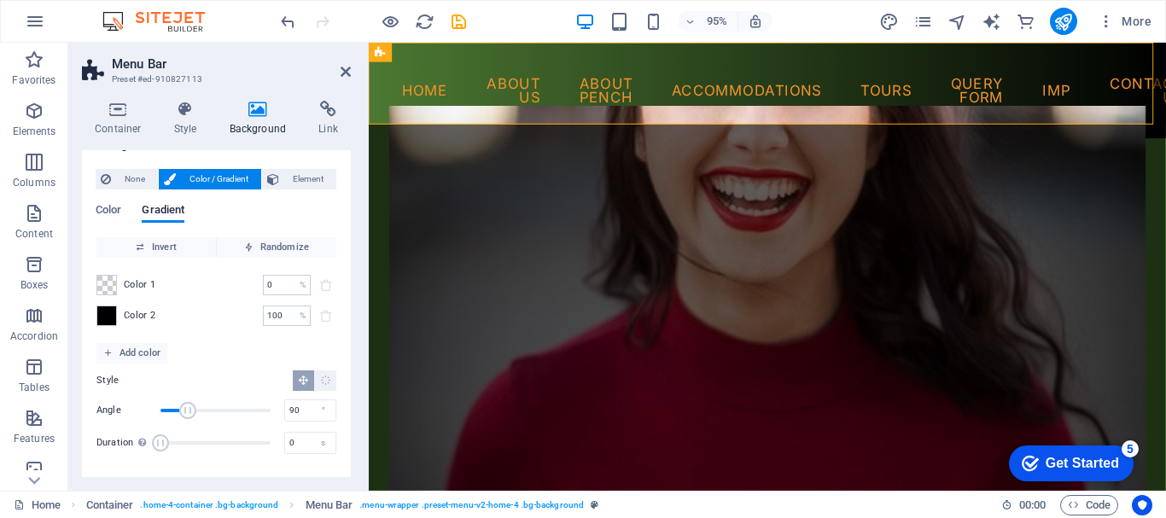
scroll to position [0, 0]
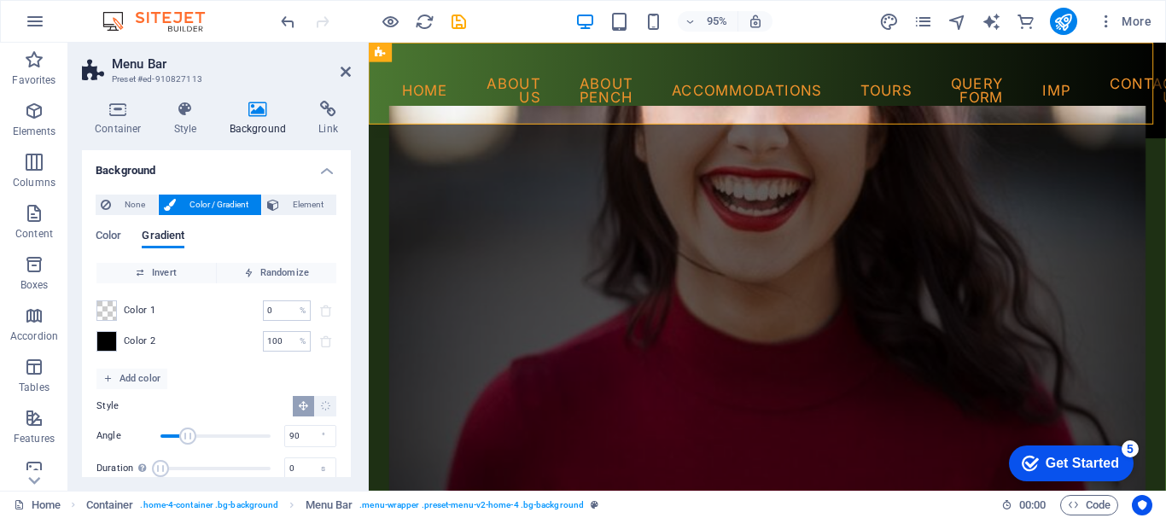
click at [130, 308] on span "Color 1" at bounding box center [140, 311] width 32 height 14
click at [155, 275] on span "Invert" at bounding box center [156, 273] width 106 height 20
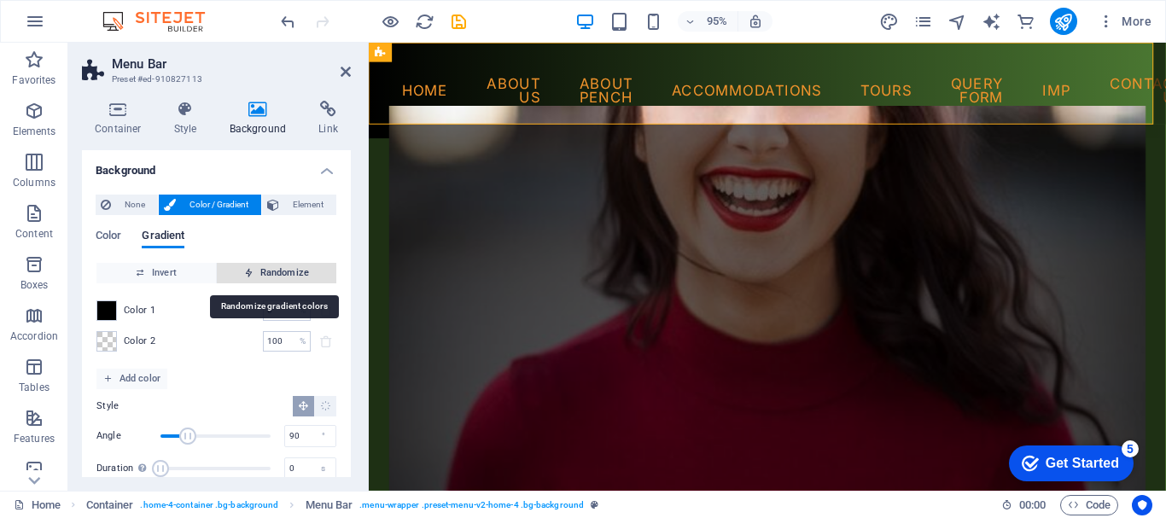
click at [272, 273] on span "Randomize" at bounding box center [277, 273] width 106 height 20
type input "37"
type input "268"
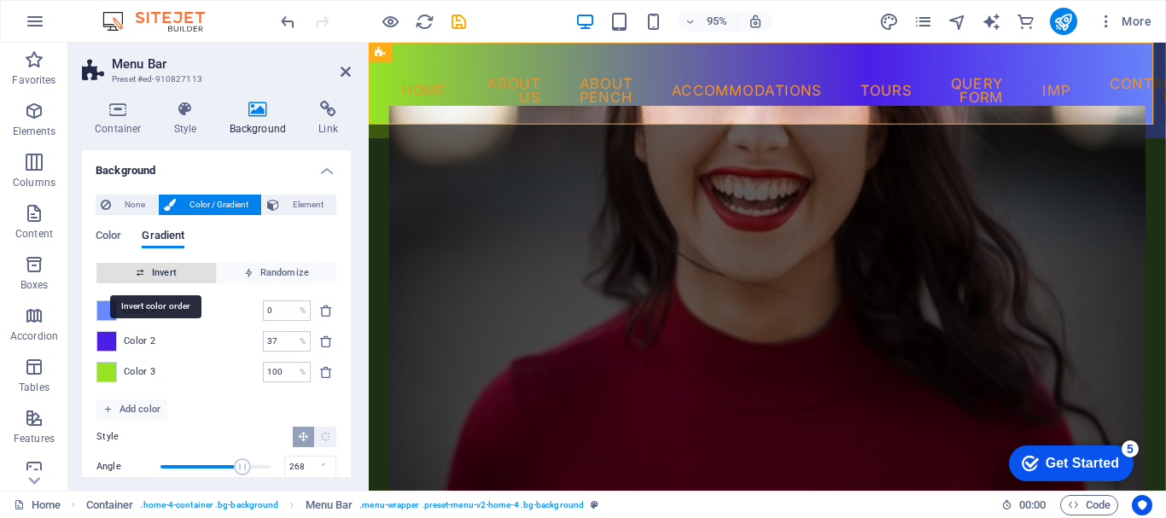
click at [176, 277] on span "Invert" at bounding box center [156, 273] width 106 height 20
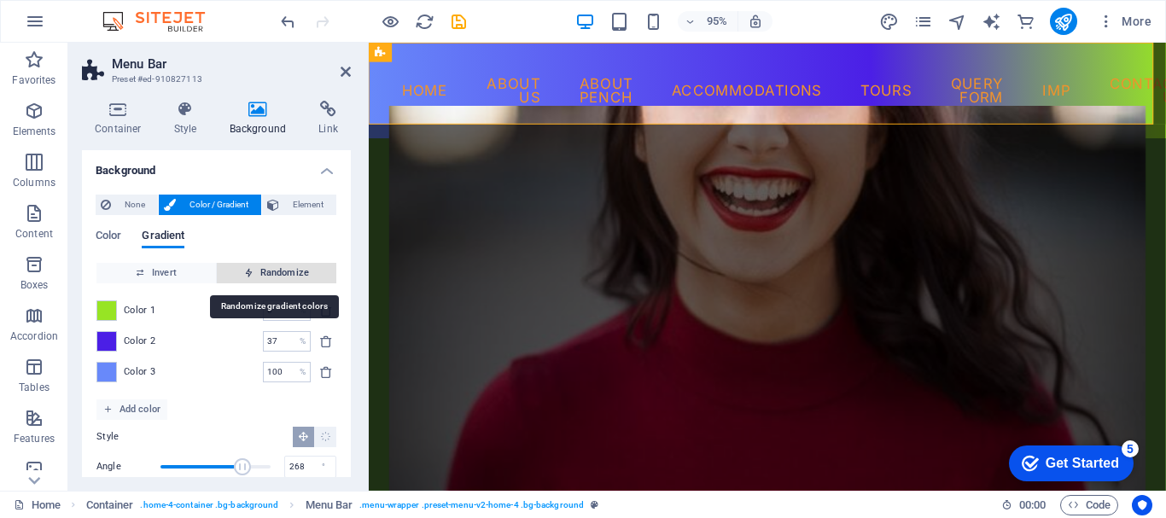
click at [273, 276] on span "Randomize" at bounding box center [277, 273] width 106 height 20
type input "100"
type input "314"
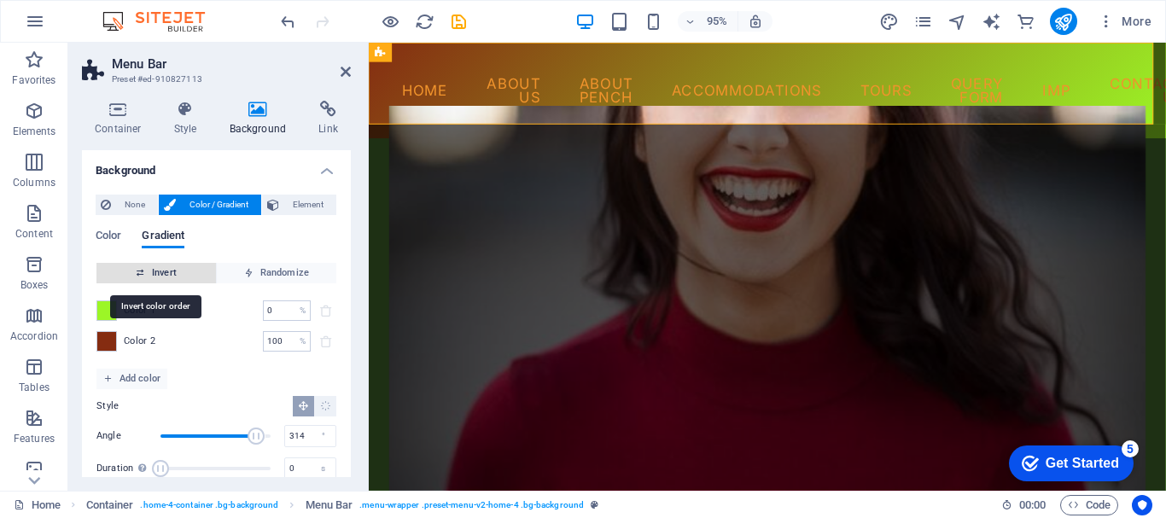
click at [166, 273] on span "Invert" at bounding box center [156, 273] width 106 height 20
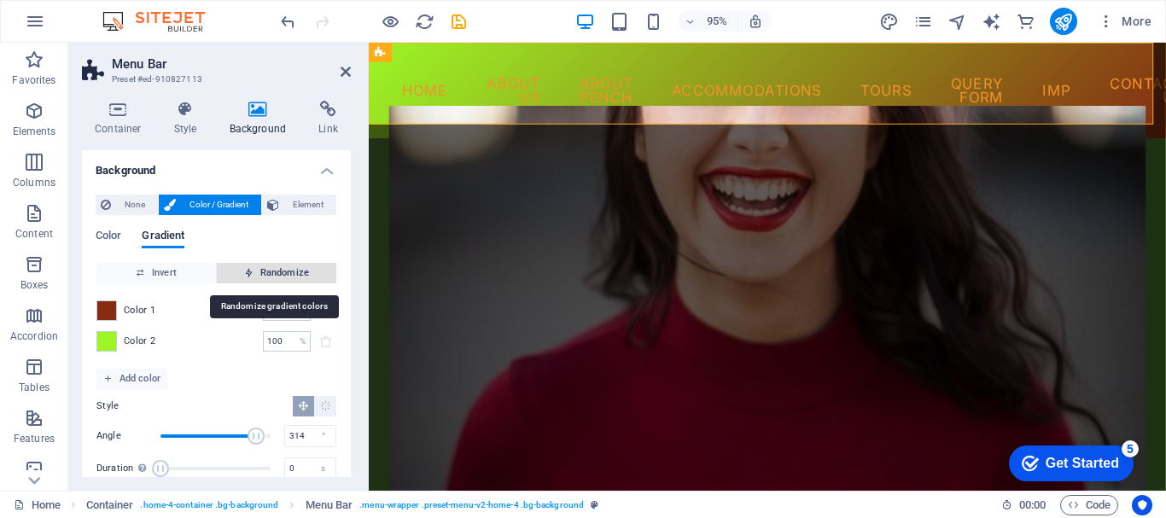
click at [266, 272] on span "Randomize" at bounding box center [277, 273] width 106 height 20
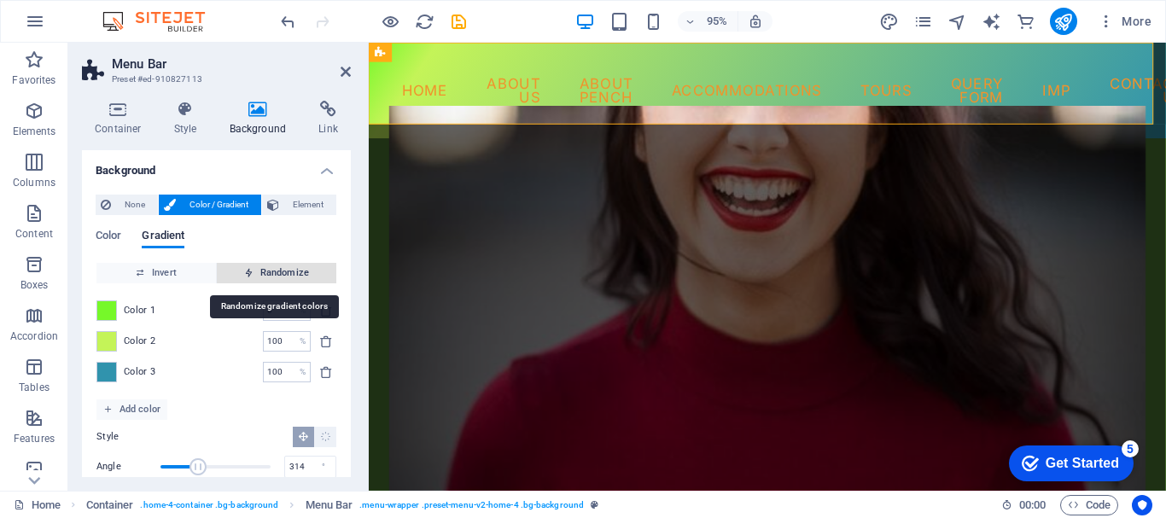
type input "8"
type input "124"
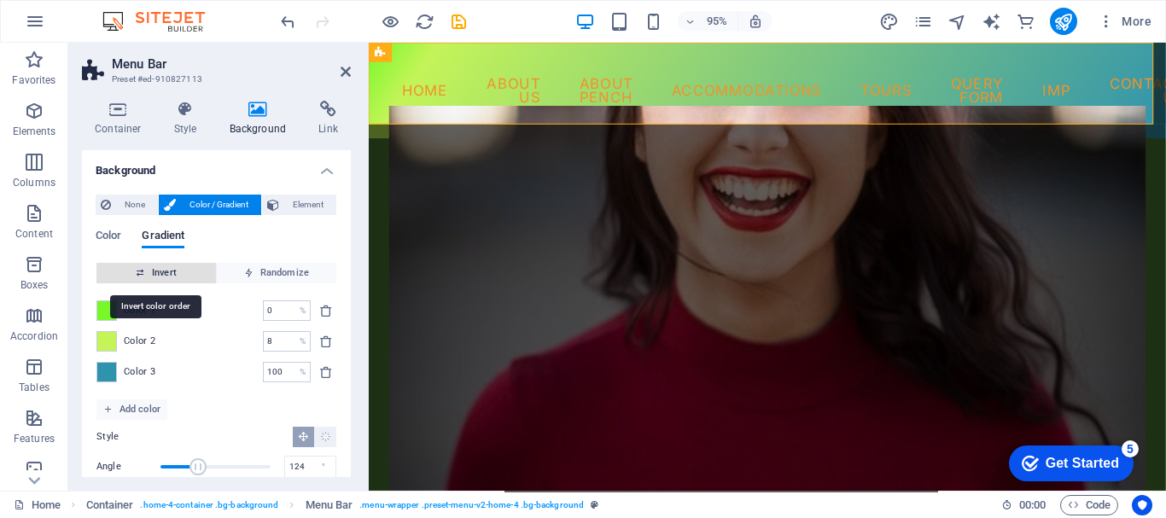
click at [192, 266] on span "Invert" at bounding box center [156, 273] width 106 height 20
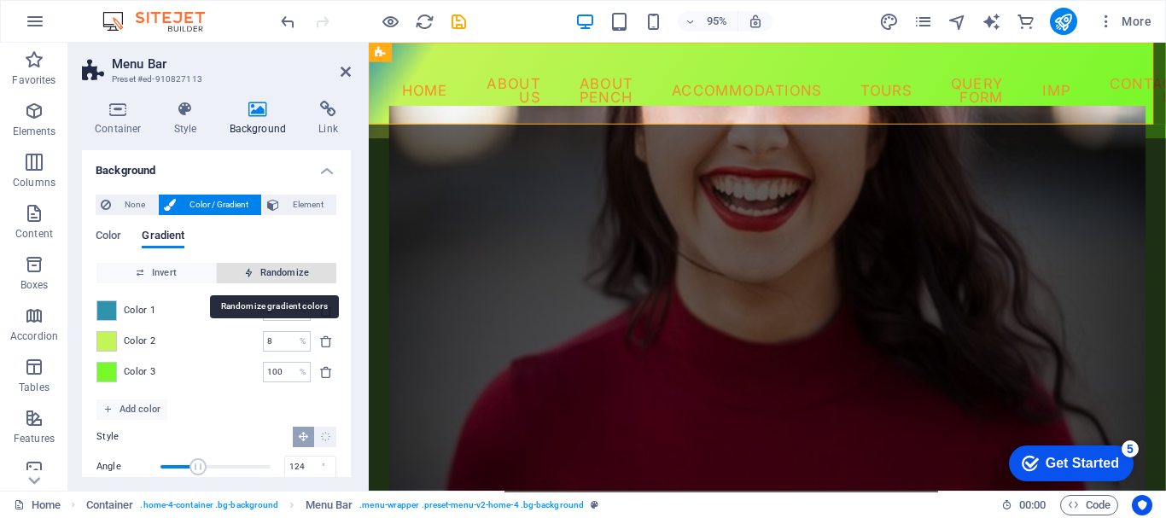
click at [286, 266] on span "Randomize" at bounding box center [277, 273] width 106 height 20
type input "44"
type input "205"
type input "48"
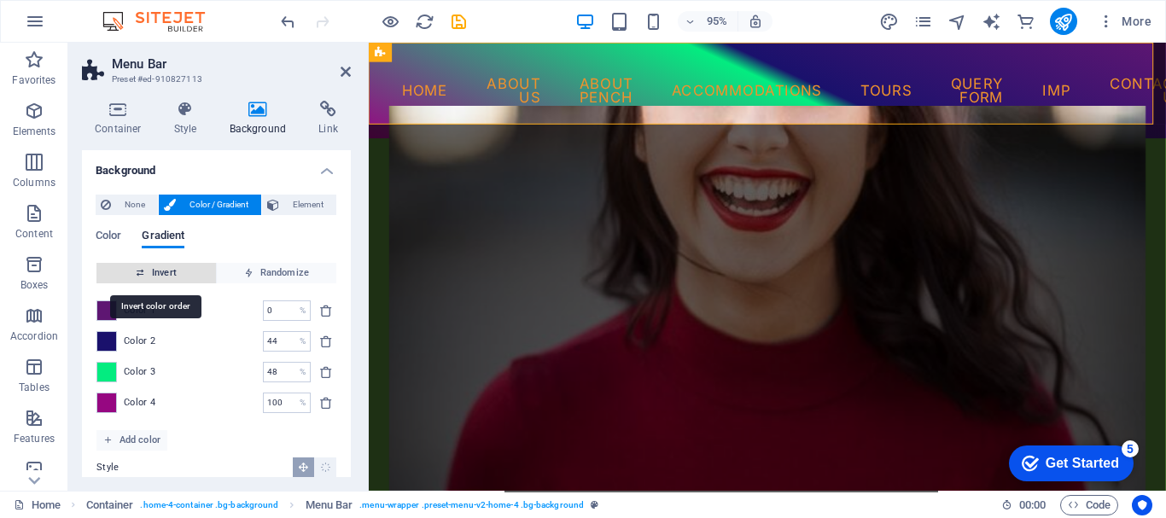
click at [189, 266] on span "Invert" at bounding box center [156, 273] width 106 height 20
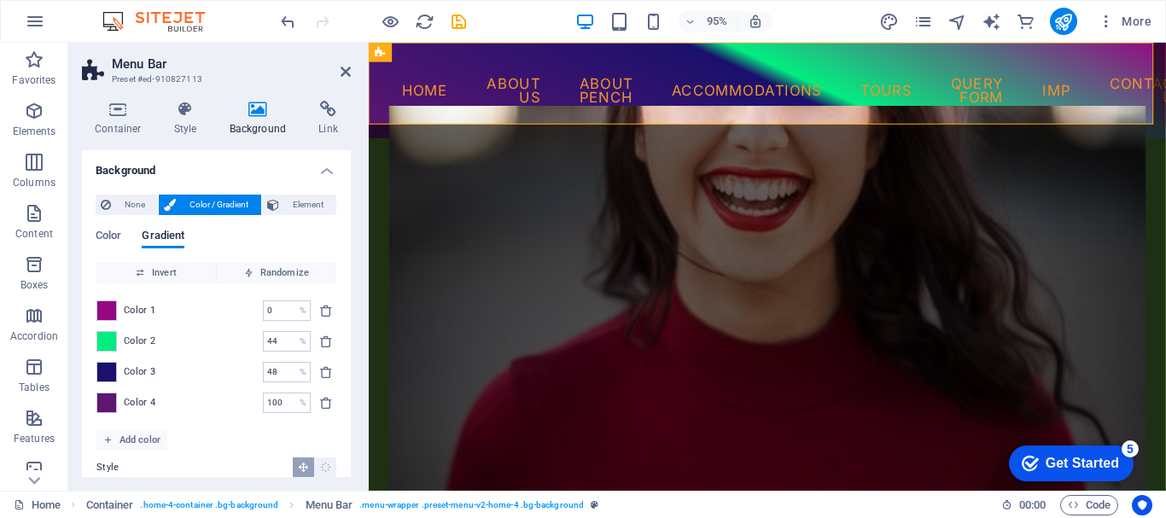
click at [102, 225] on div "Color Gradient Color Invert Randomize Color 1 0 % ​ Color 2 44 % ​ Color 3 48 %…" at bounding box center [217, 383] width 242 height 335
click at [103, 232] on span "Color" at bounding box center [109, 237] width 26 height 24
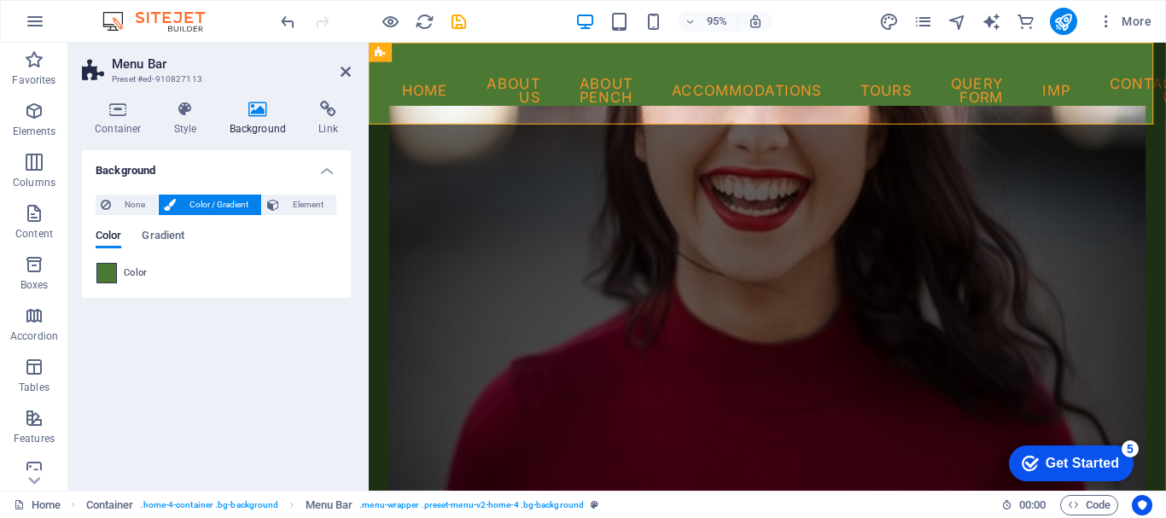
click at [108, 266] on span at bounding box center [106, 273] width 19 height 19
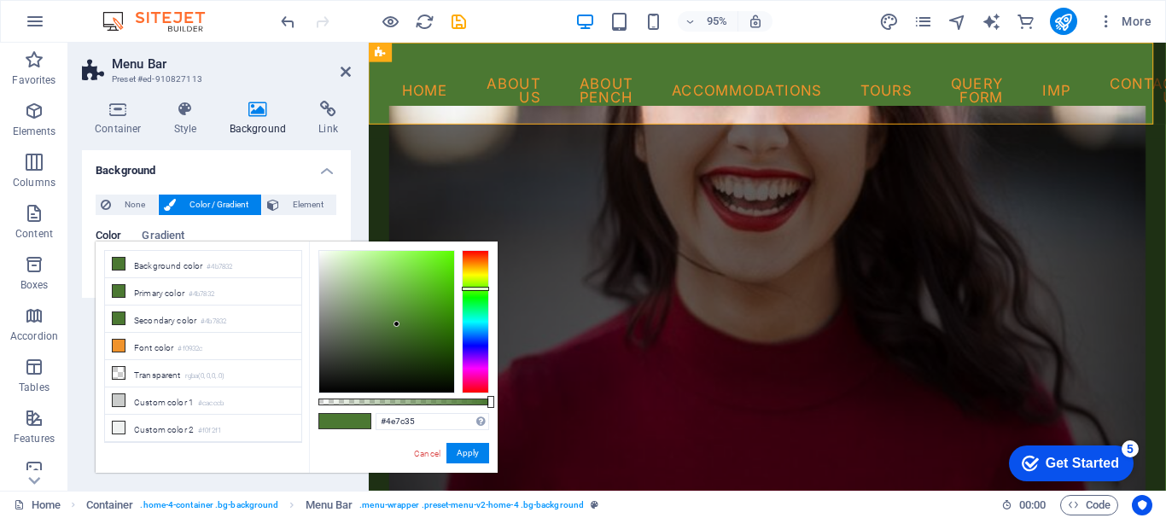
click at [396, 323] on div at bounding box center [397, 324] width 6 height 6
type input "#406b28"
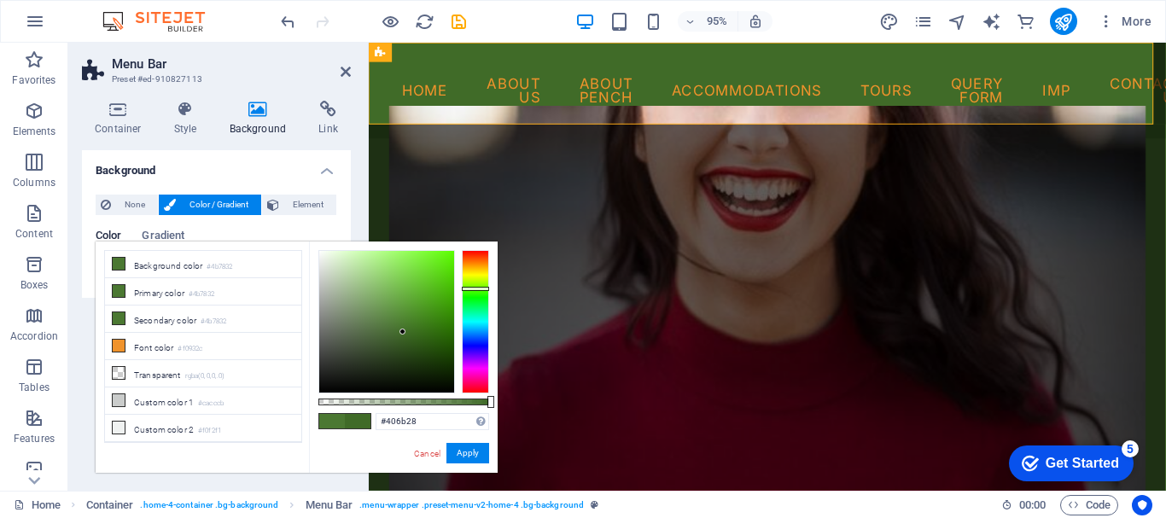
drag, startPoint x: 396, startPoint y: 323, endPoint x: 403, endPoint y: 332, distance: 11.6
click at [403, 332] on div at bounding box center [403, 332] width 6 height 6
click at [468, 453] on button "Apply" at bounding box center [468, 453] width 43 height 20
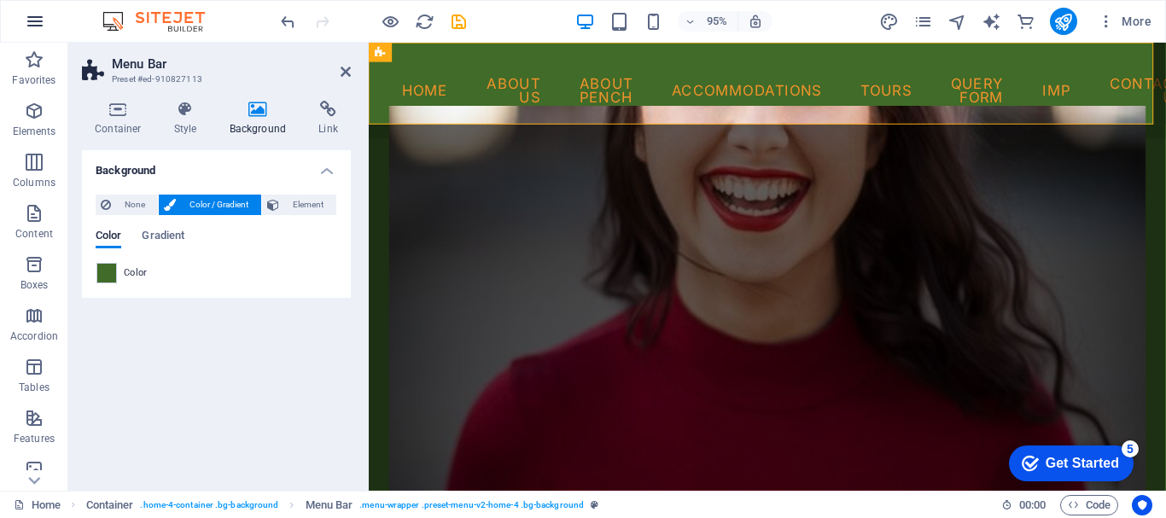
click at [44, 20] on icon "button" at bounding box center [35, 21] width 20 height 20
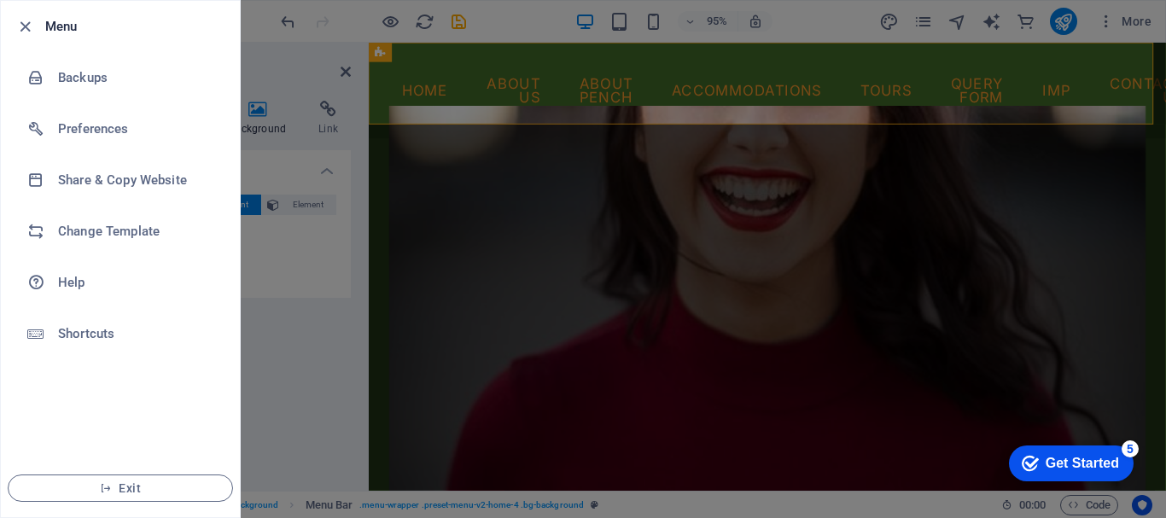
click at [44, 20] on div at bounding box center [30, 26] width 31 height 20
click at [25, 26] on icon "button" at bounding box center [25, 27] width 20 height 20
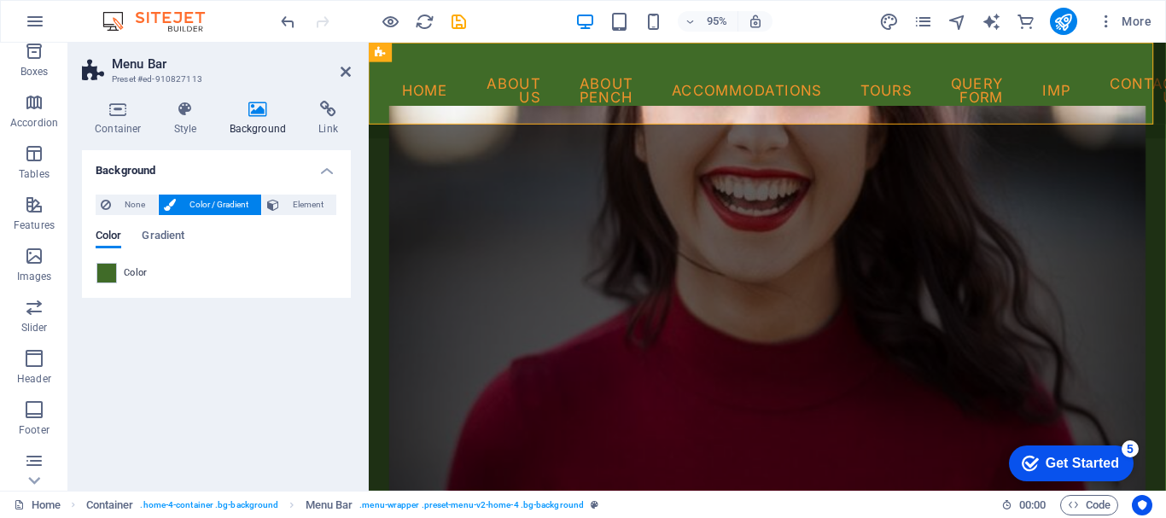
scroll to position [371, 0]
click at [1138, 23] on span "More" at bounding box center [1125, 21] width 54 height 17
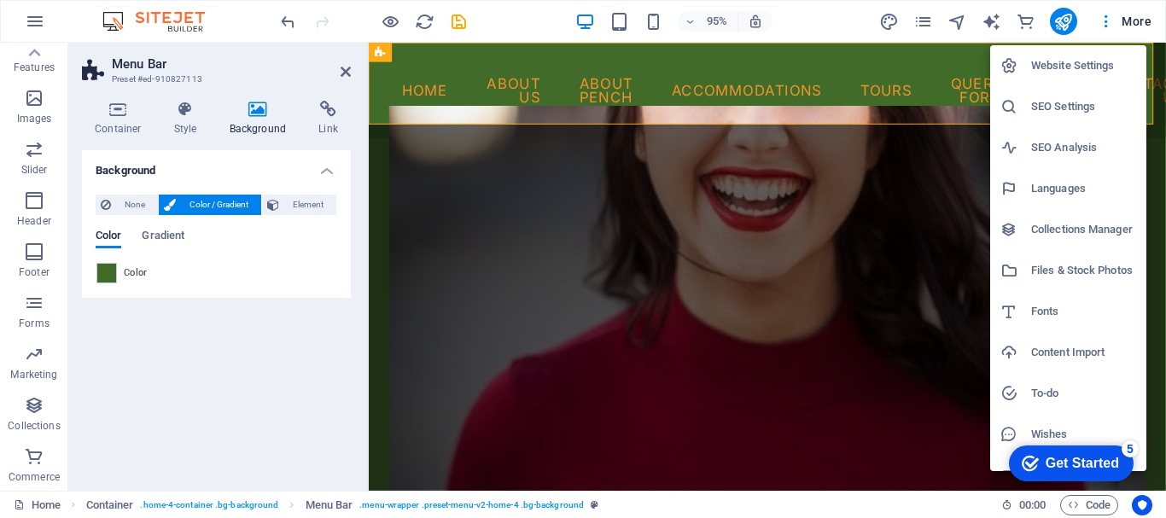
click at [1046, 309] on h6 "Fonts" at bounding box center [1083, 311] width 105 height 20
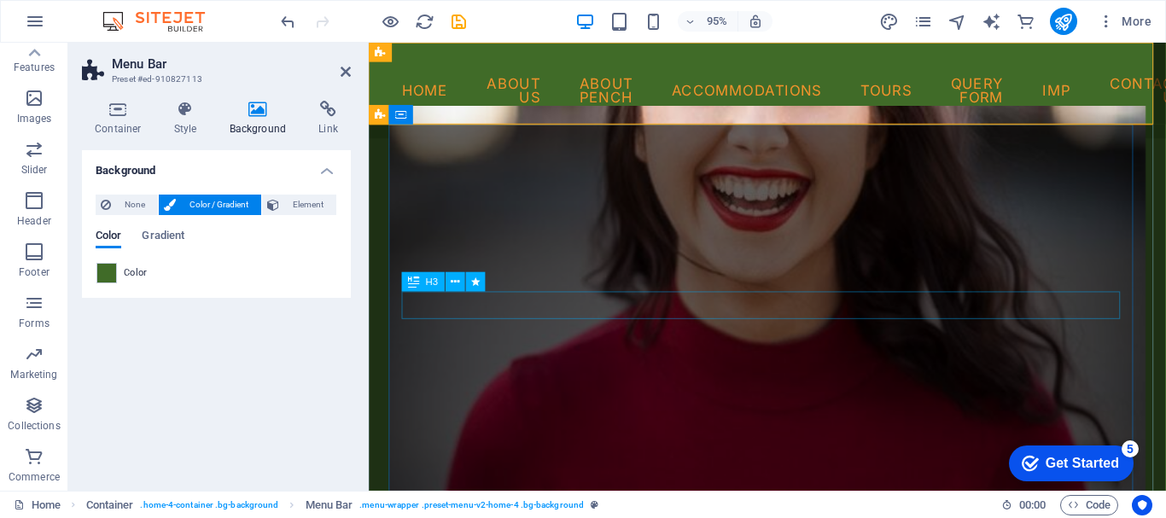
select select "popularity"
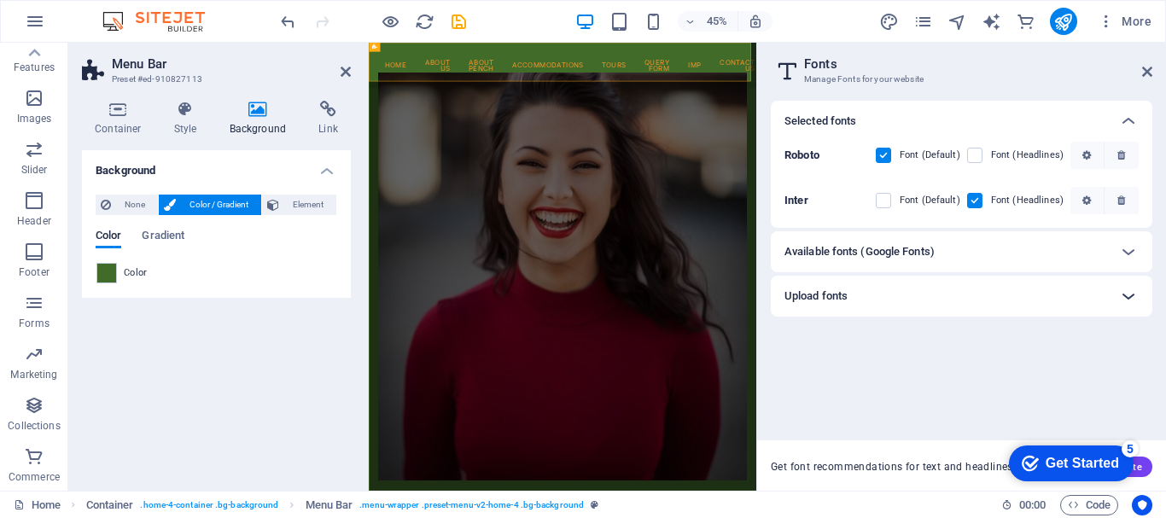
click at [1125, 293] on icon at bounding box center [1129, 296] width 20 height 20
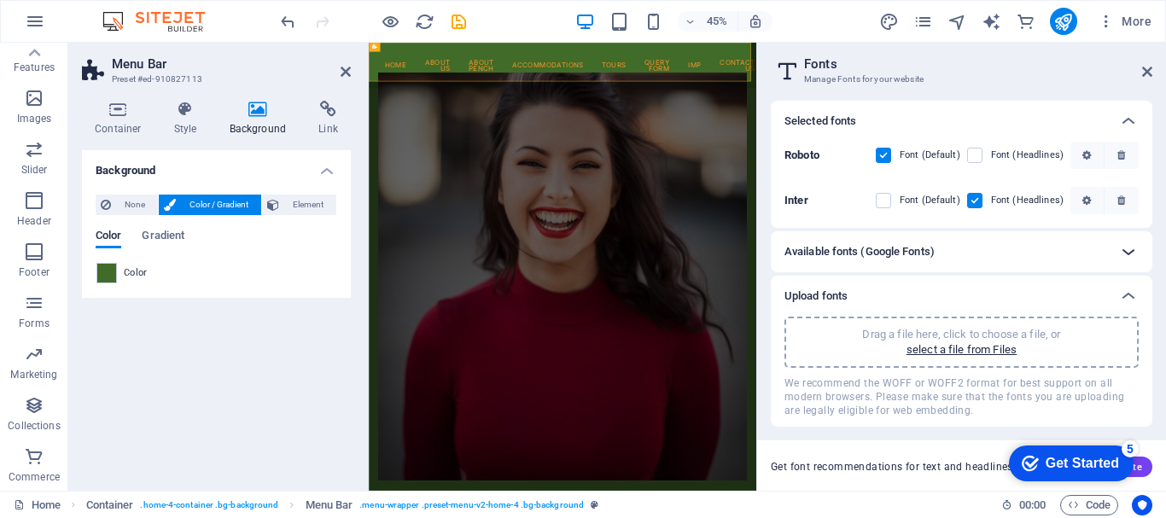
click at [1130, 238] on div at bounding box center [1128, 251] width 41 height 41
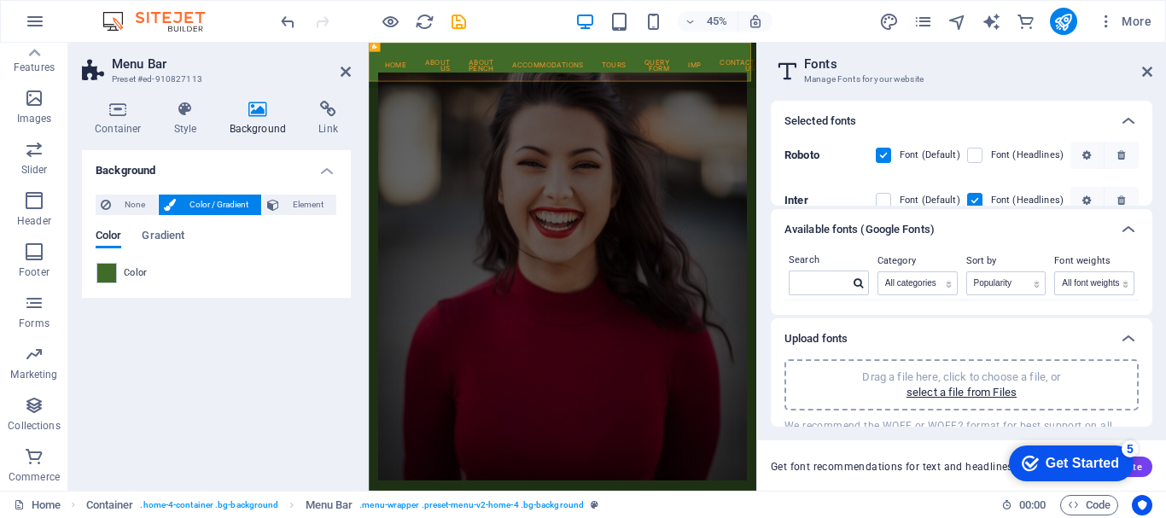
click at [1153, 73] on aside "Fonts Manage Fonts for your website Selected fonts Roboto Font (Default) Font (…" at bounding box center [962, 267] width 410 height 448
click at [1149, 71] on icon at bounding box center [1147, 72] width 10 height 14
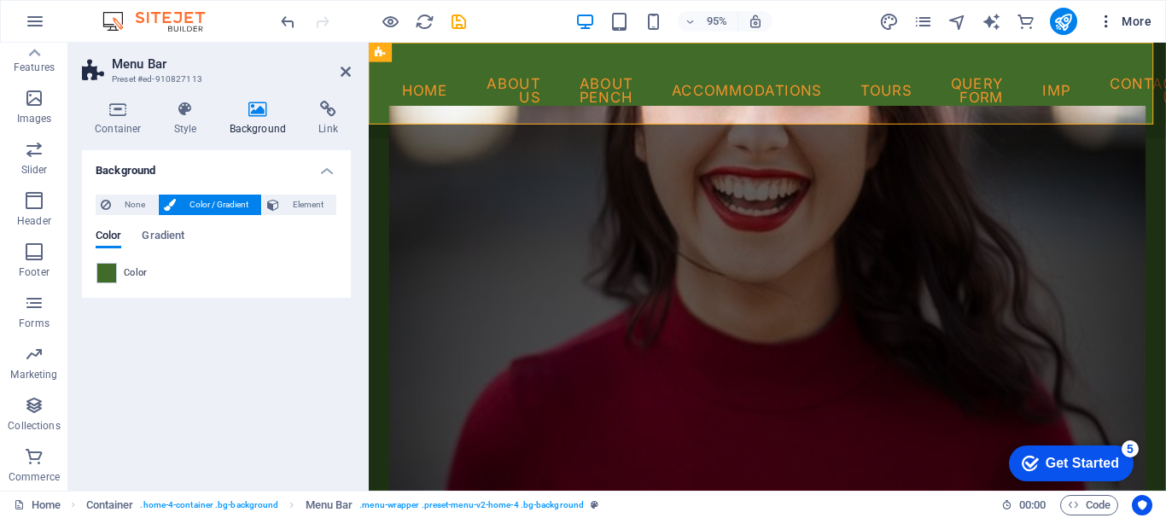
click at [1128, 17] on span "More" at bounding box center [1125, 21] width 54 height 17
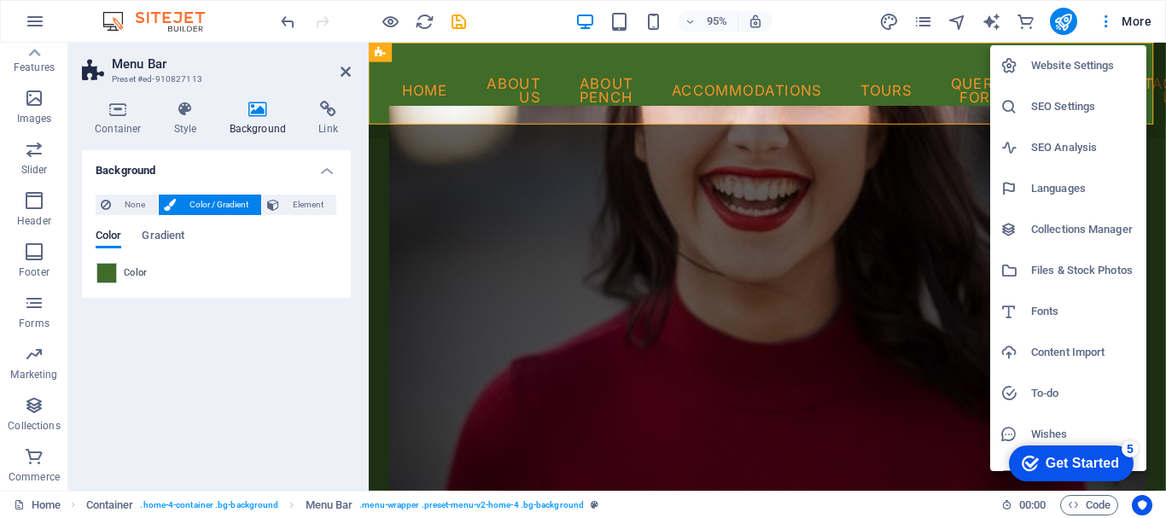
scroll to position [25, 0]
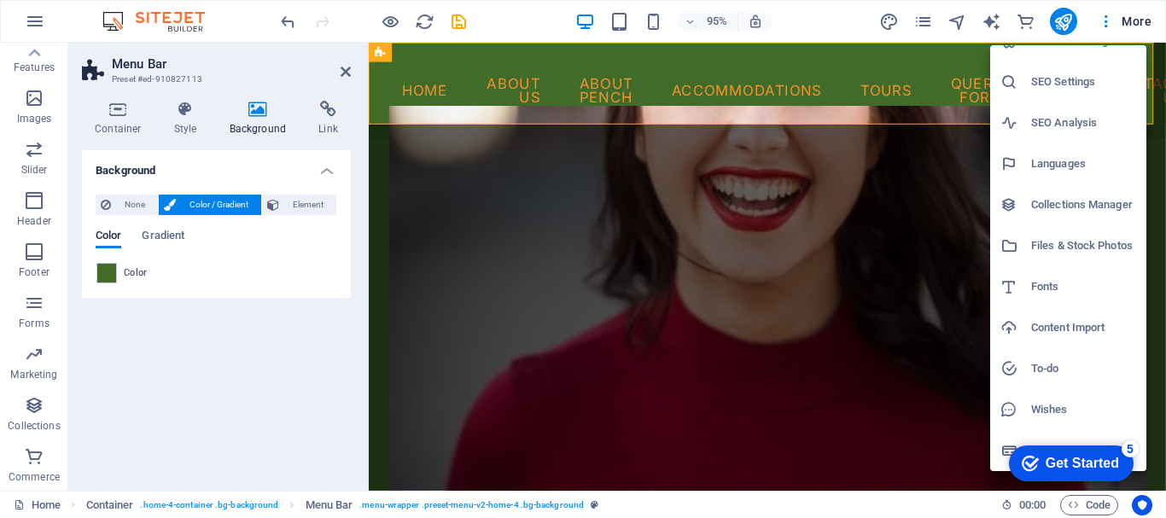
click at [1126, 21] on div at bounding box center [583, 259] width 1166 height 518
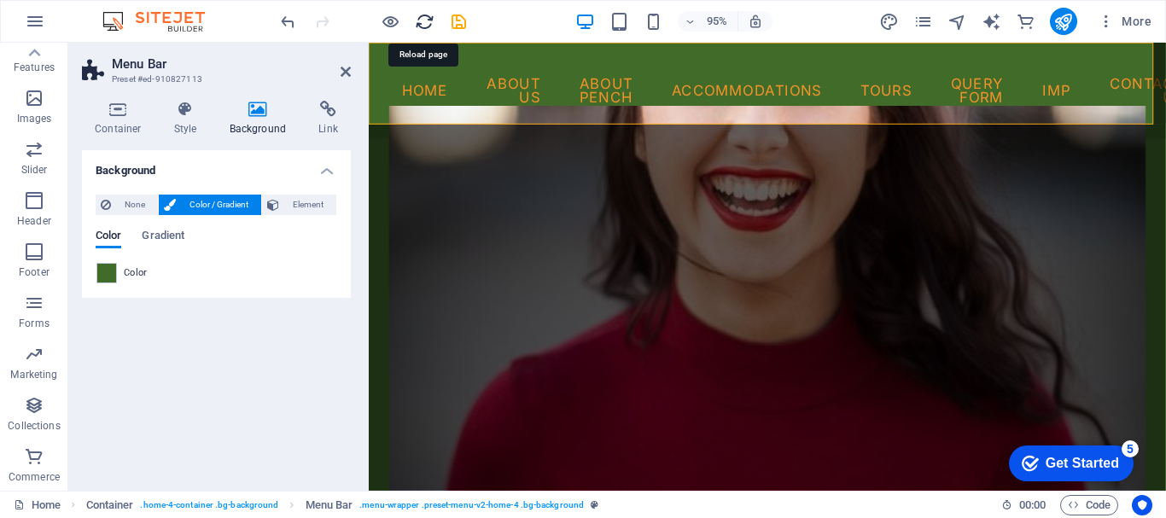
click at [429, 18] on icon "reload" at bounding box center [425, 22] width 20 height 20
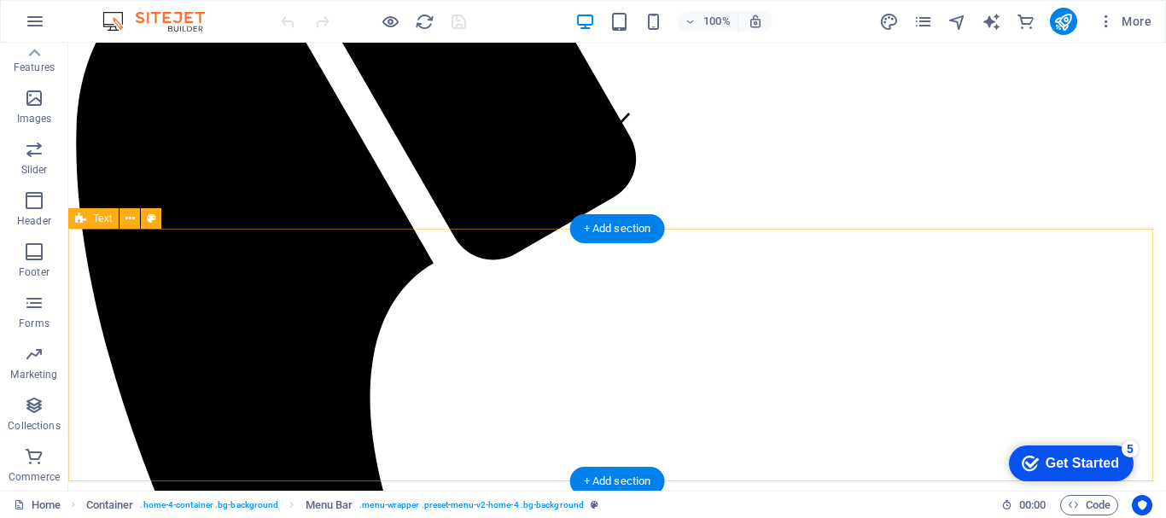
scroll to position [0, 0]
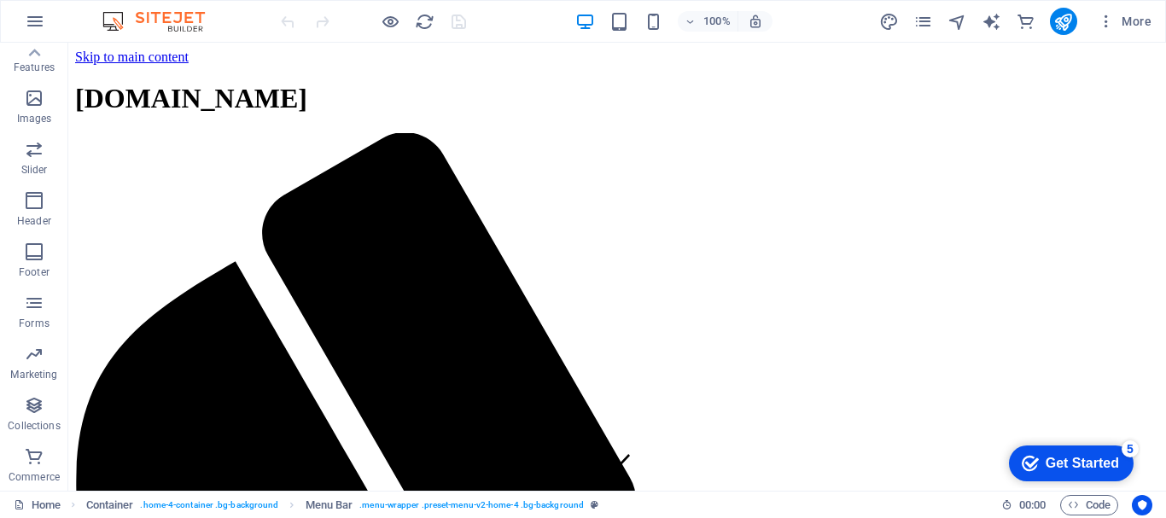
click at [289, 20] on div at bounding box center [372, 21] width 191 height 27
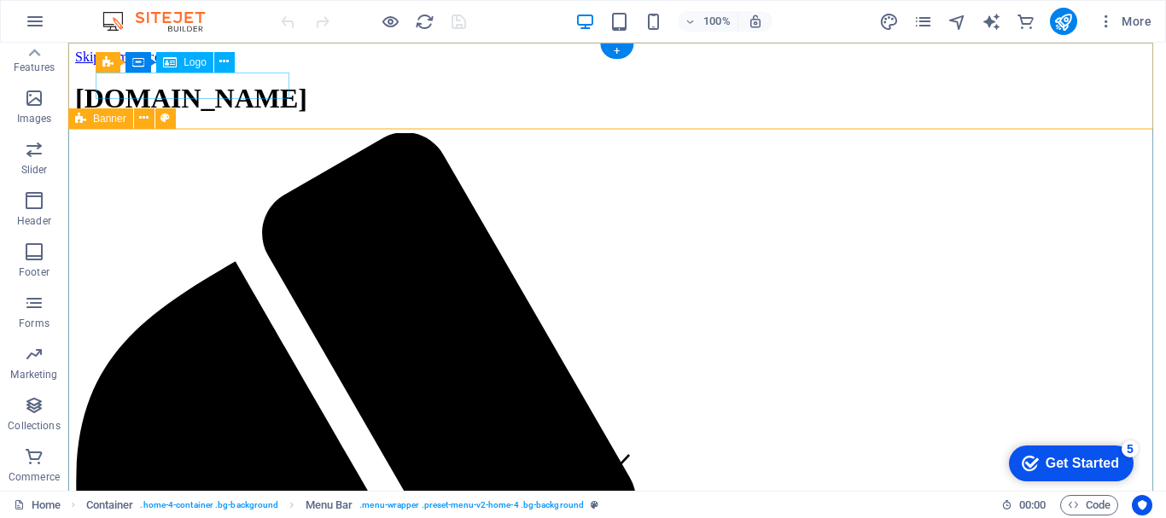
click at [246, 83] on div "[DOMAIN_NAME]" at bounding box center [617, 99] width 1084 height 32
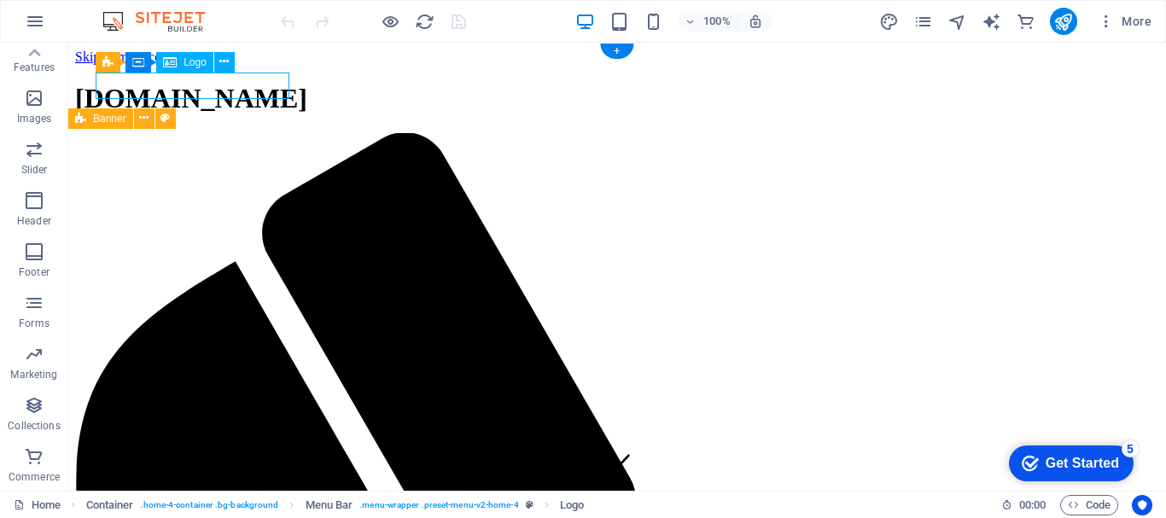
click at [243, 86] on div "[DOMAIN_NAME]" at bounding box center [617, 99] width 1084 height 32
click at [196, 66] on span "Logo" at bounding box center [195, 62] width 23 height 10
click at [228, 65] on icon at bounding box center [223, 62] width 9 height 18
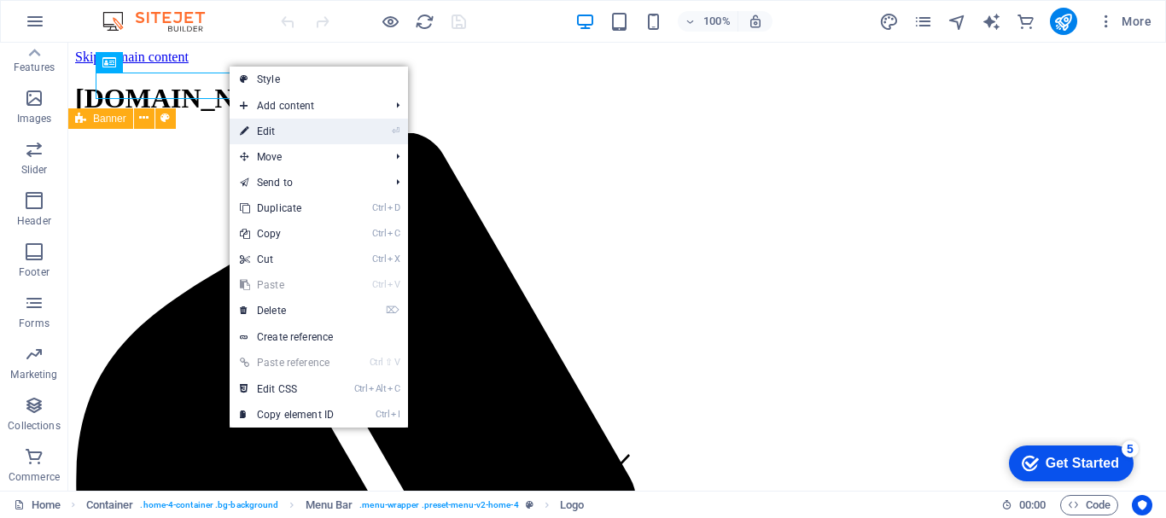
click at [274, 130] on link "⏎ Edit" at bounding box center [287, 132] width 114 height 26
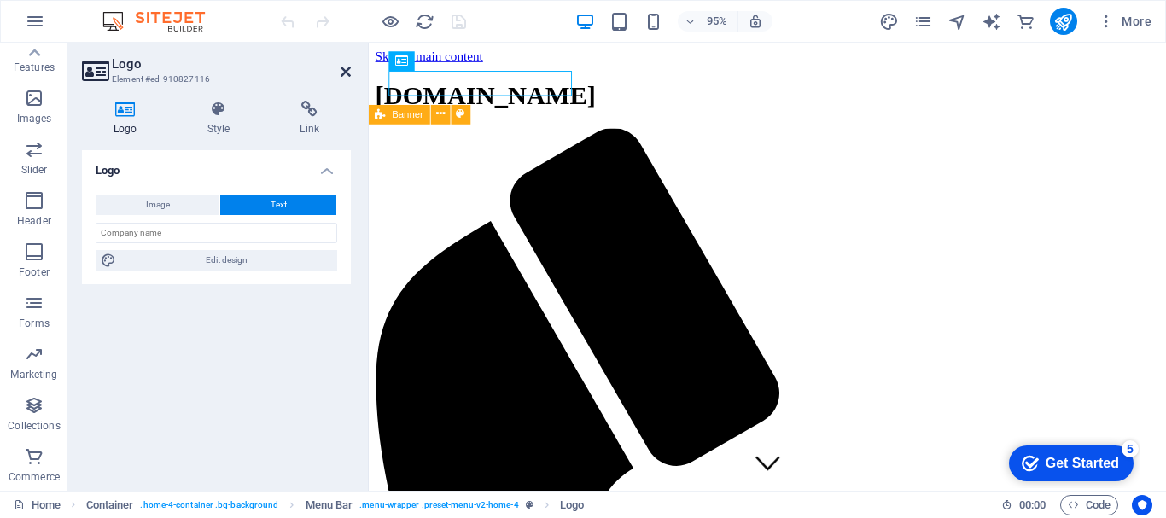
click at [345, 73] on icon at bounding box center [346, 72] width 10 height 14
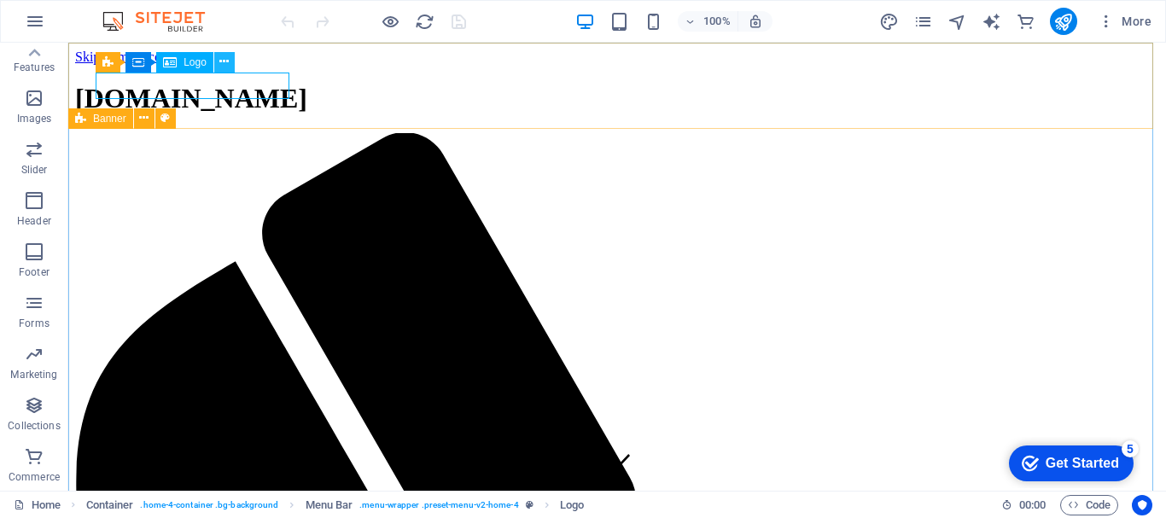
click at [222, 58] on icon at bounding box center [223, 62] width 9 height 18
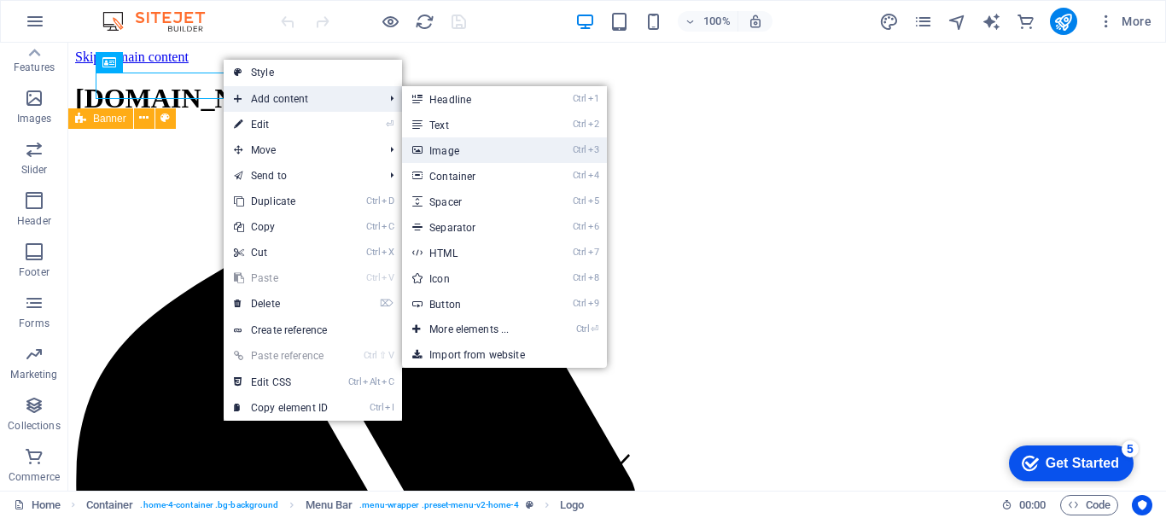
click at [444, 151] on link "Ctrl 3 Image" at bounding box center [472, 150] width 141 height 26
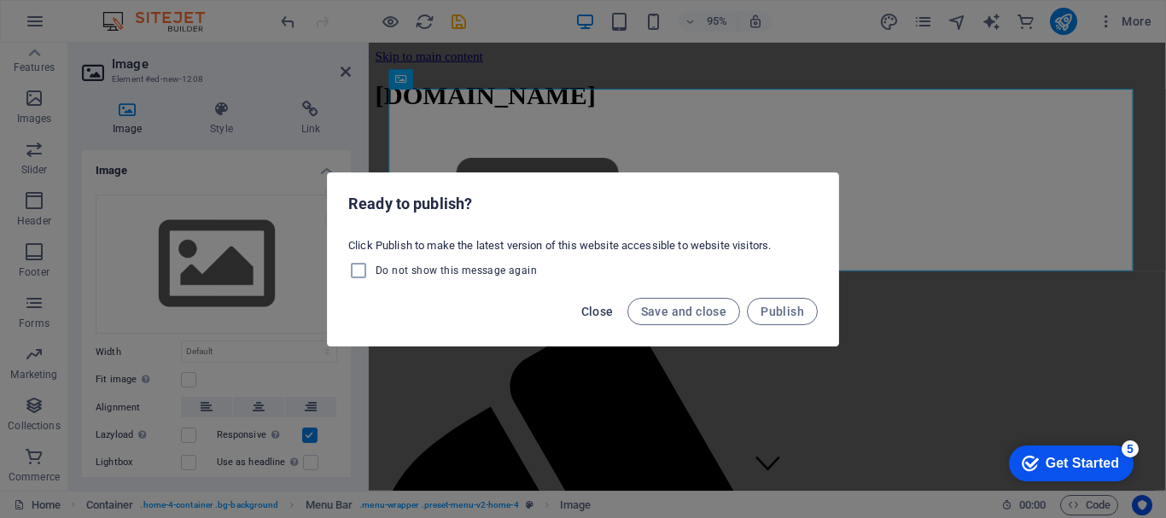
click at [605, 308] on span "Close" at bounding box center [597, 312] width 32 height 14
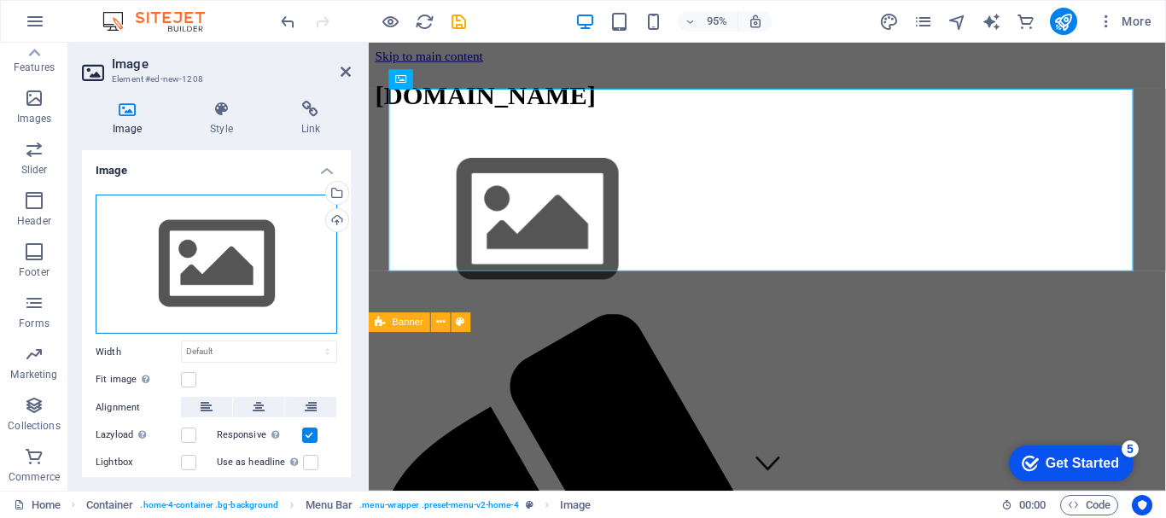
click at [239, 271] on div "Drag files here, click to choose files or select files from Files or our free s…" at bounding box center [217, 265] width 242 height 140
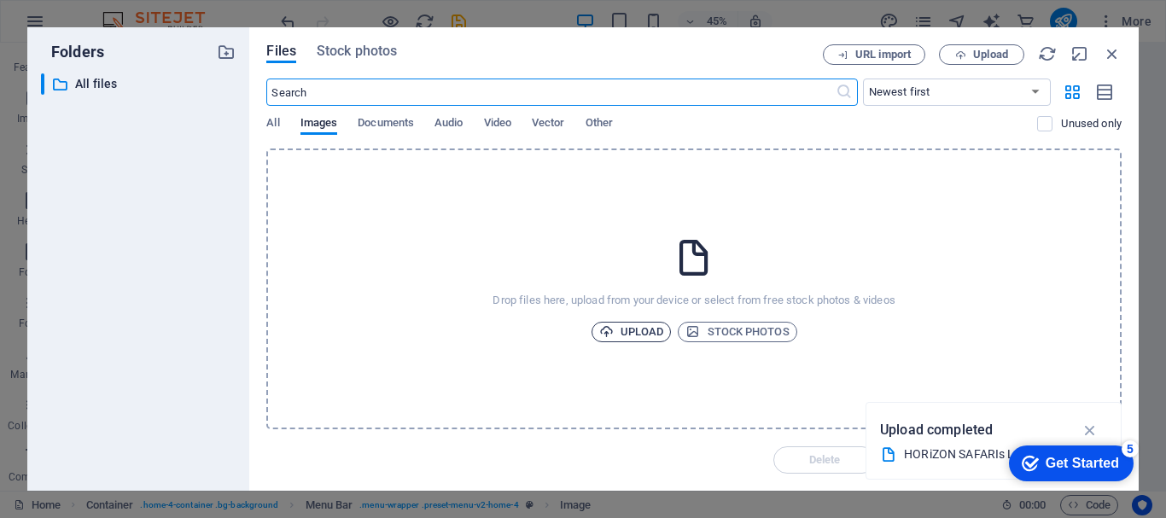
click at [625, 323] on span "Upload" at bounding box center [631, 332] width 65 height 20
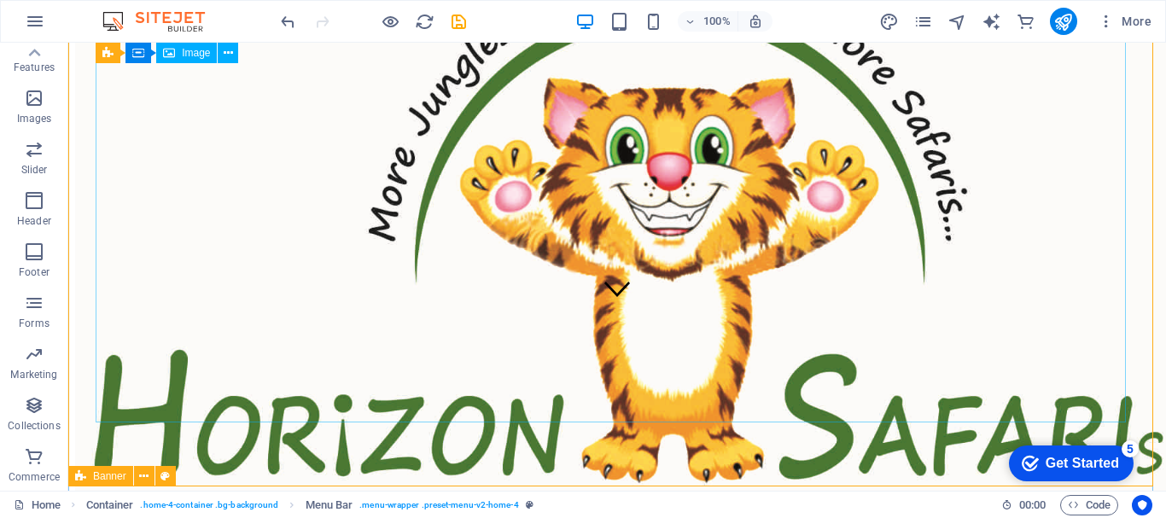
scroll to position [171, 0]
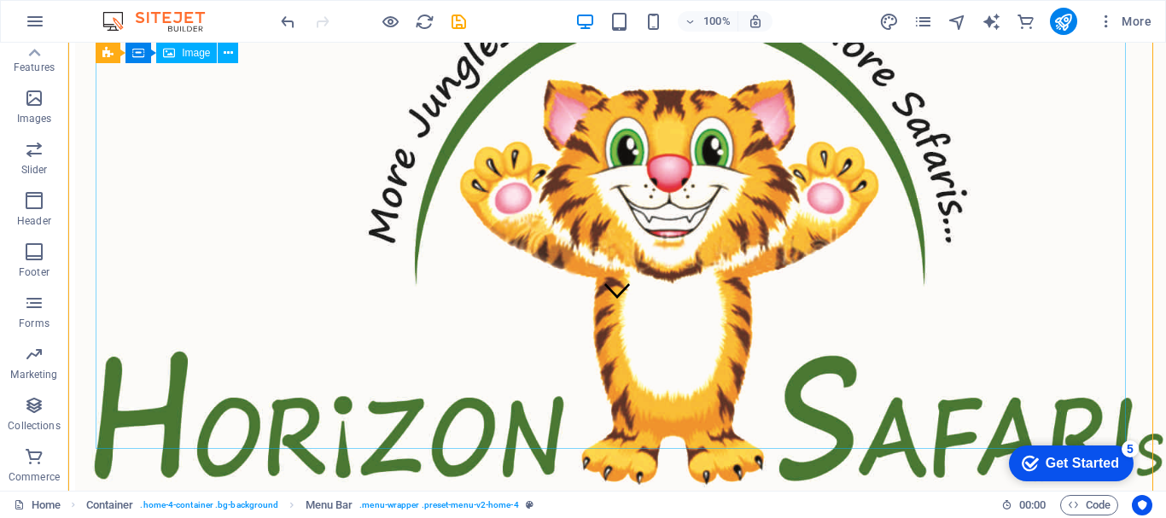
click at [247, 242] on figure at bounding box center [617, 245] width 1084 height 566
click at [179, 55] on div "Image" at bounding box center [186, 53] width 61 height 20
click at [231, 53] on icon at bounding box center [228, 53] width 9 height 18
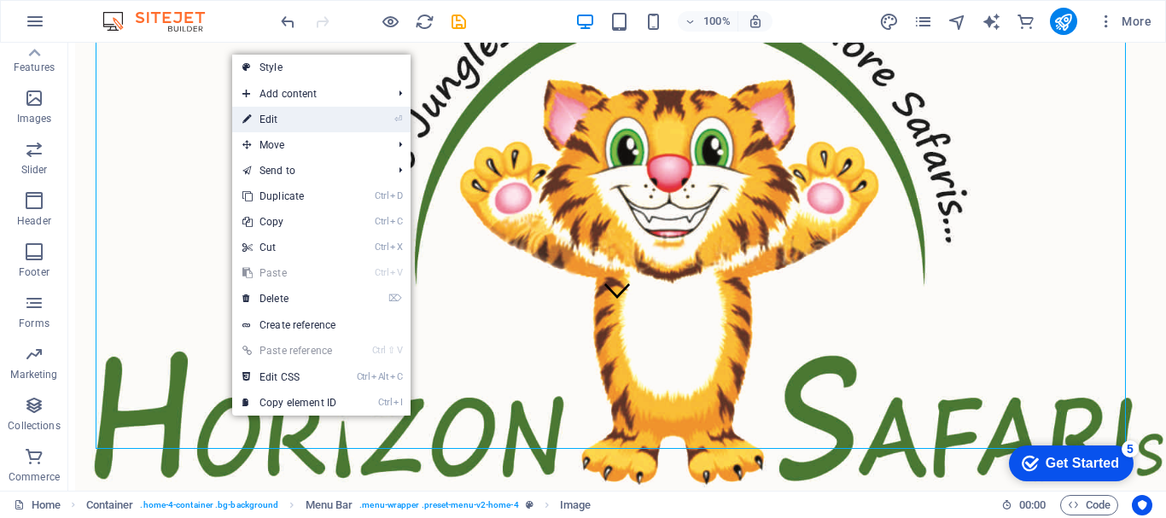
click at [272, 122] on link "⏎ Edit" at bounding box center [289, 120] width 114 height 26
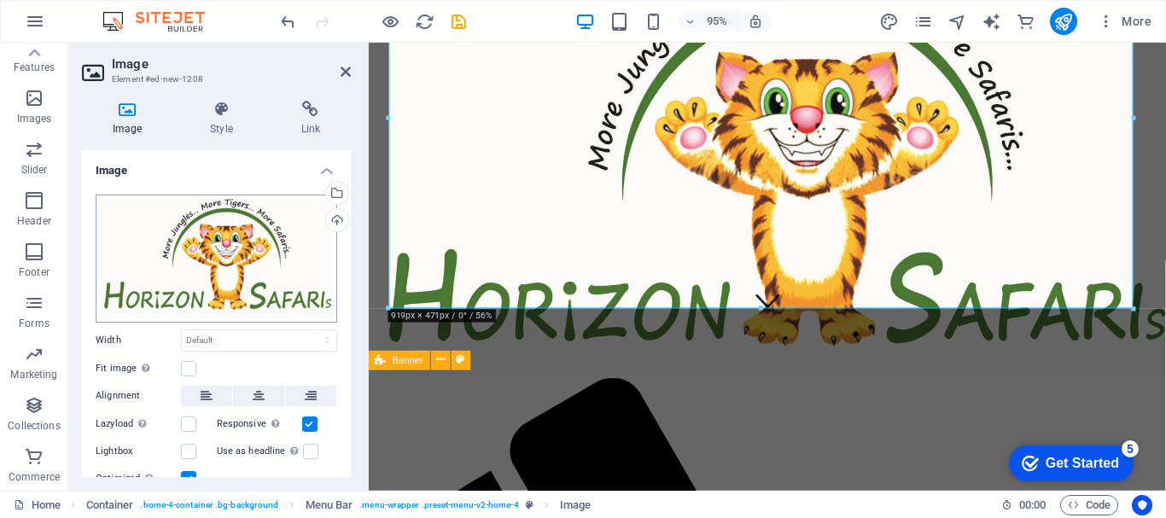
scroll to position [64, 0]
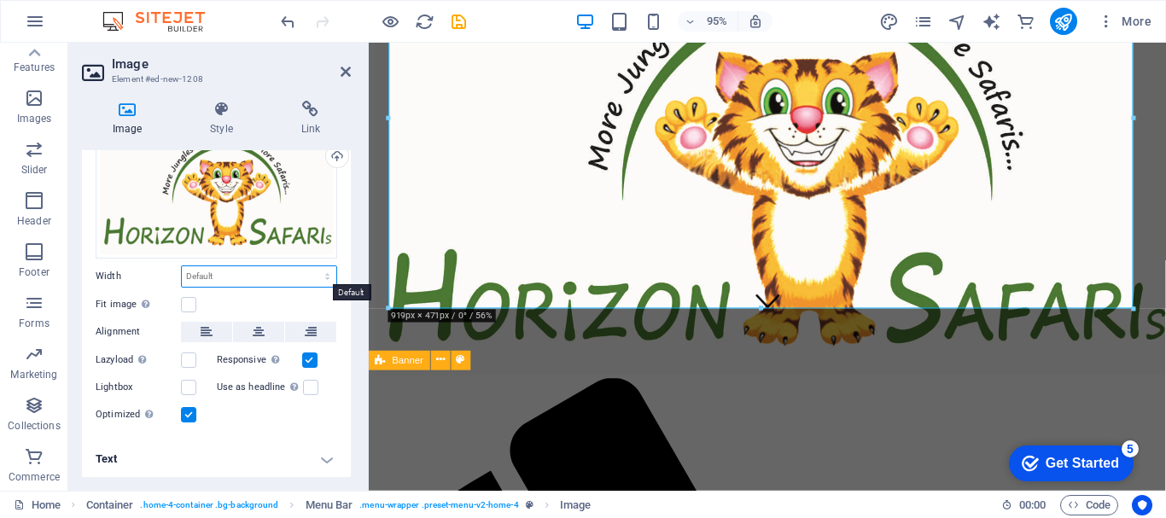
click at [225, 267] on select "Default auto px rem % em vh vw" at bounding box center [259, 276] width 155 height 20
select select "%"
click at [309, 266] on select "Default auto px rem % em vh vw" at bounding box center [259, 276] width 155 height 20
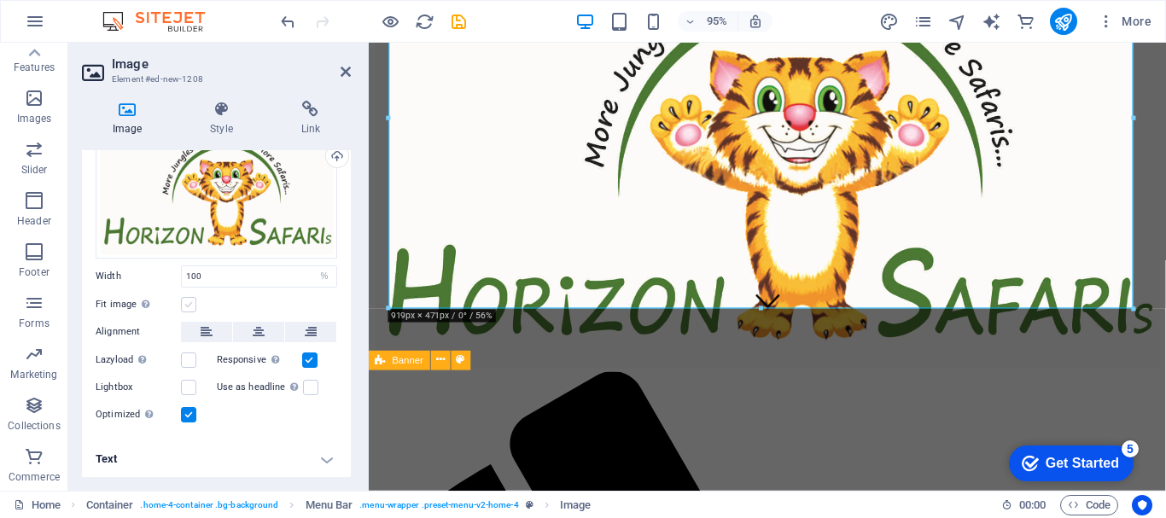
click at [189, 297] on label at bounding box center [188, 304] width 15 height 15
click at [0, 0] on input "Fit image Automatically fit image to a fixed width and height" at bounding box center [0, 0] width 0 height 0
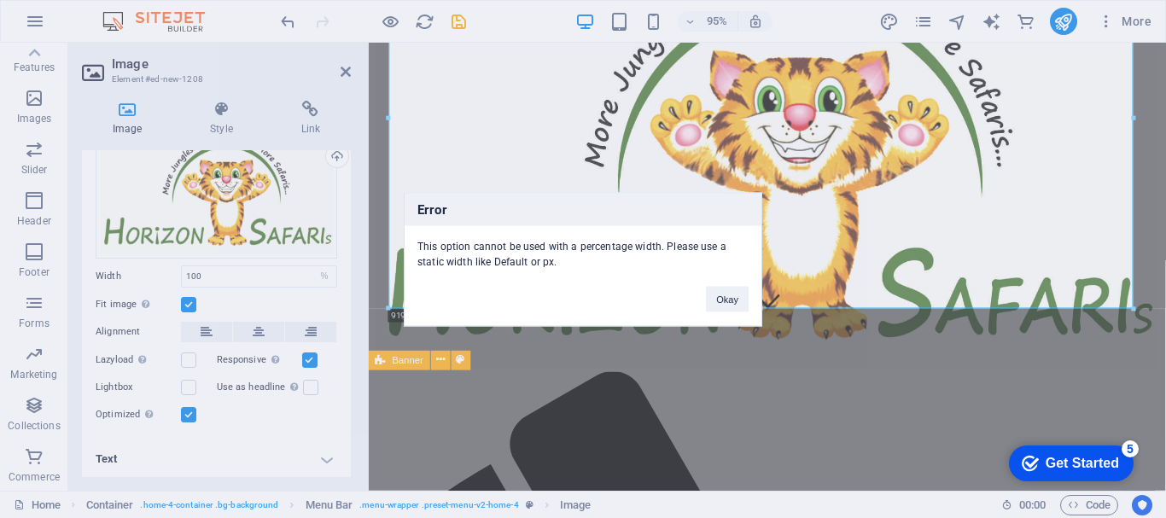
click at [186, 301] on div "Error This option cannot be used with a percentage width. Please use a static w…" at bounding box center [583, 259] width 1166 height 518
click at [190, 296] on div "Error This option cannot be used with a percentage width. Please use a static w…" at bounding box center [583, 259] width 1166 height 518
click at [727, 301] on button "Okay" at bounding box center [727, 299] width 43 height 26
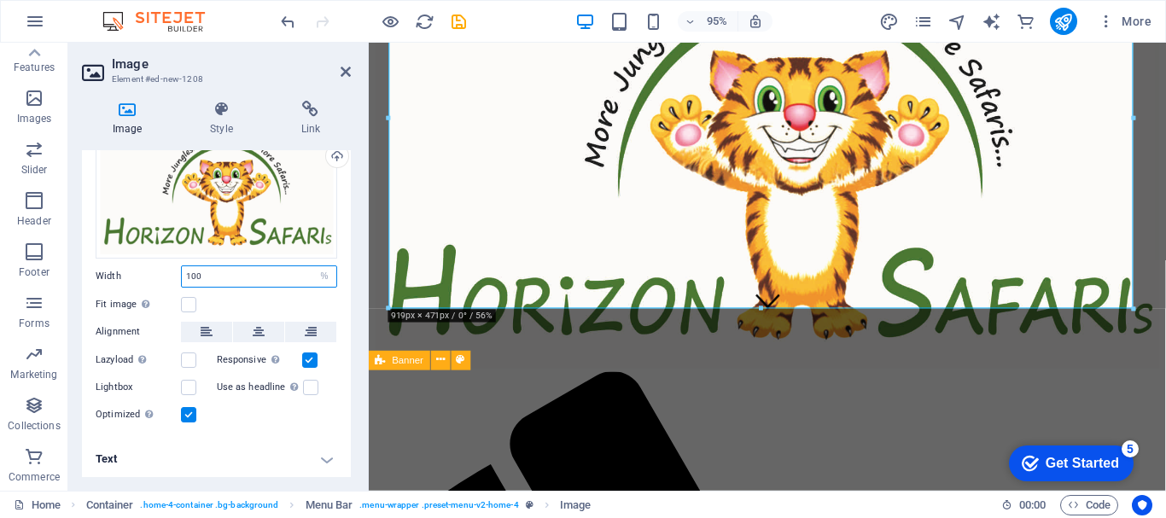
click at [189, 268] on input "100" at bounding box center [259, 276] width 155 height 20
drag, startPoint x: 195, startPoint y: 271, endPoint x: 178, endPoint y: 272, distance: 17.1
click at [178, 272] on div "Width 100 Default auto px rem % em vh vw" at bounding box center [217, 277] width 242 height 22
type input "10"
click at [268, 295] on div "Fit image Automatically fit image to a fixed width and height" at bounding box center [217, 305] width 242 height 20
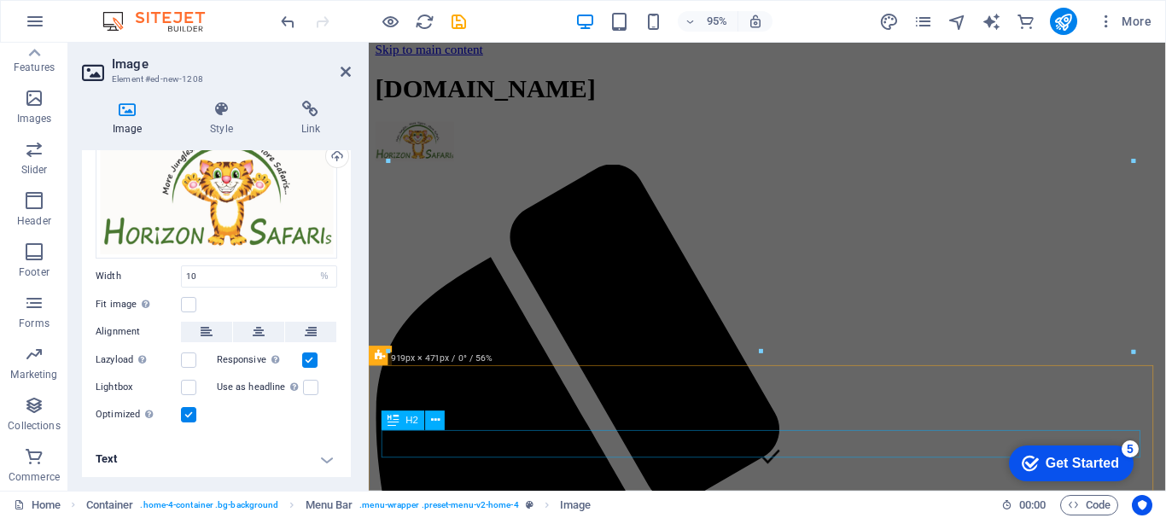
scroll to position [0, 0]
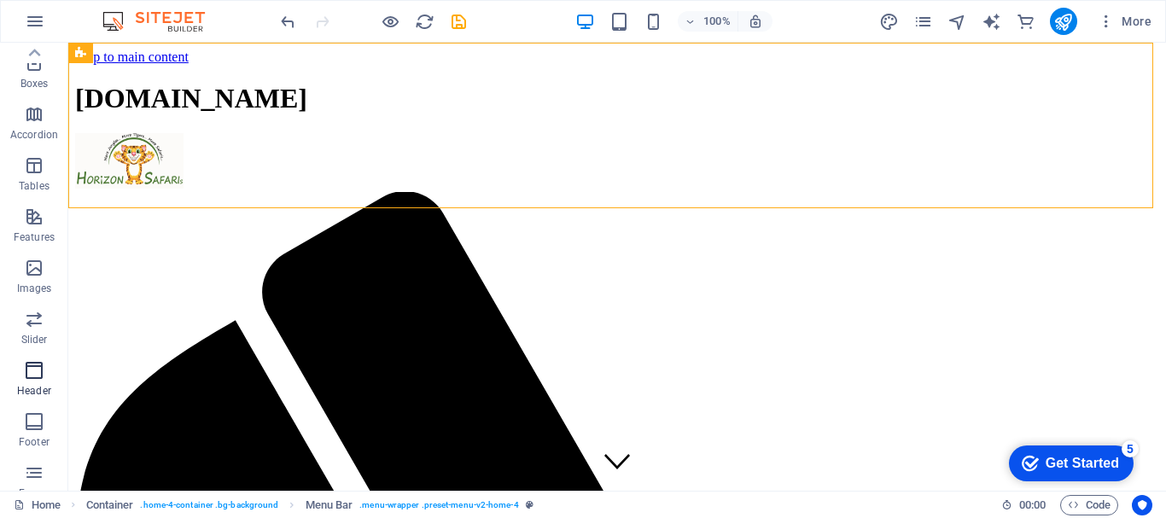
scroll to position [201, 0]
click at [166, 77] on icon at bounding box center [167, 82] width 9 height 18
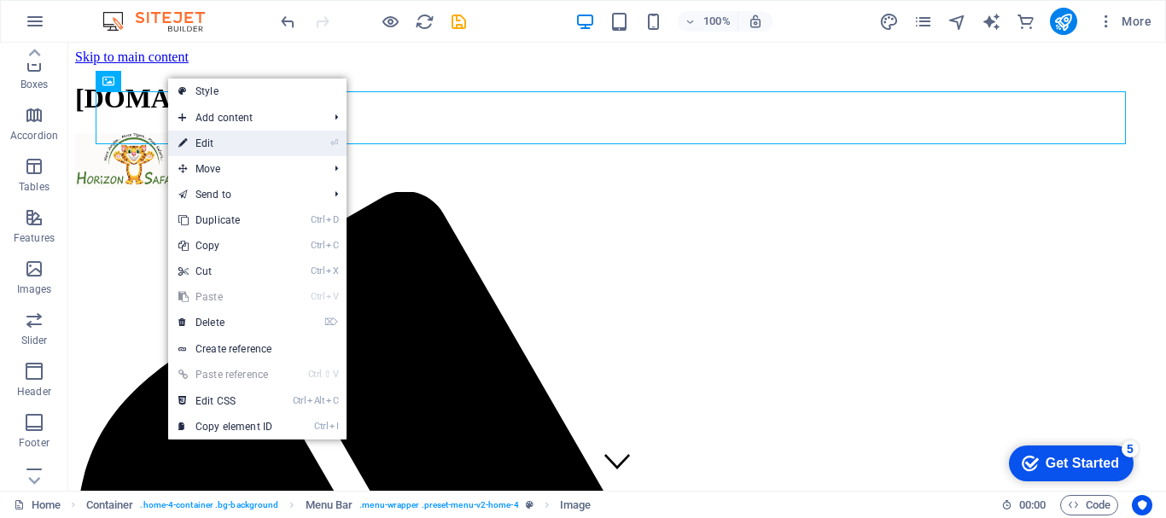
click at [215, 144] on link "⏎ Edit" at bounding box center [225, 144] width 114 height 26
select select "%"
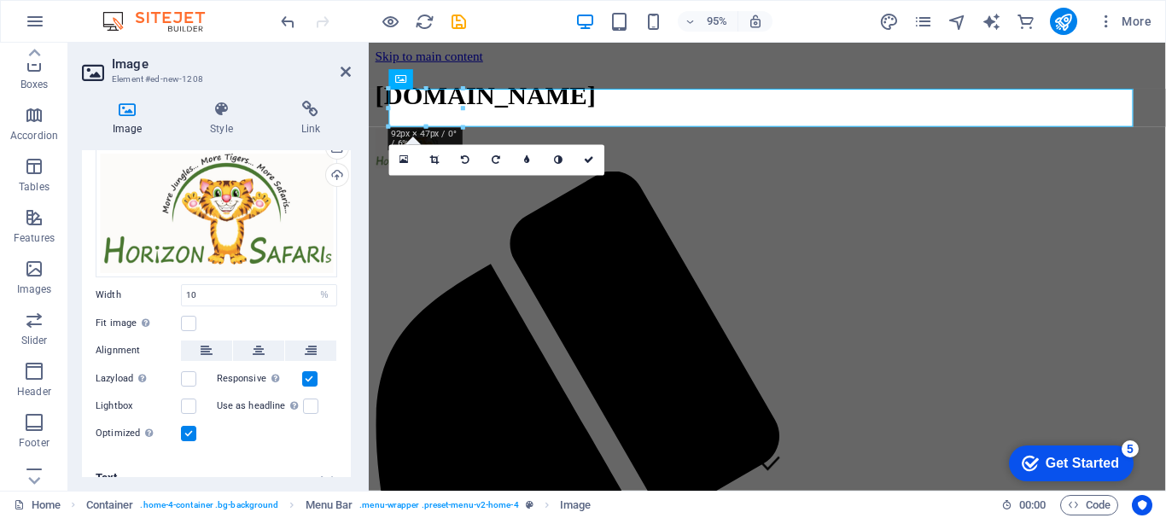
scroll to position [64, 0]
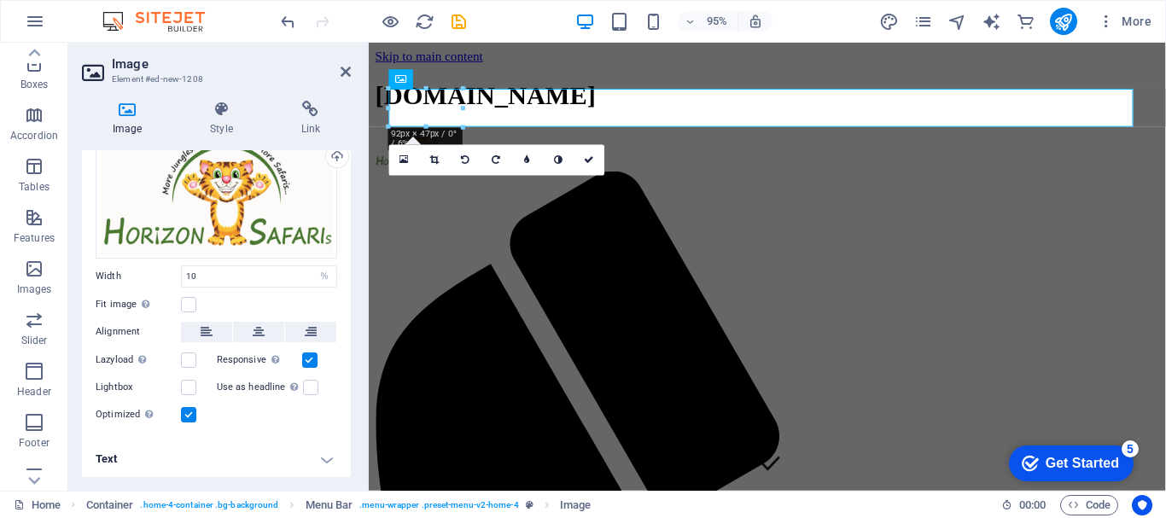
click at [301, 452] on h4 "Text" at bounding box center [216, 459] width 269 height 41
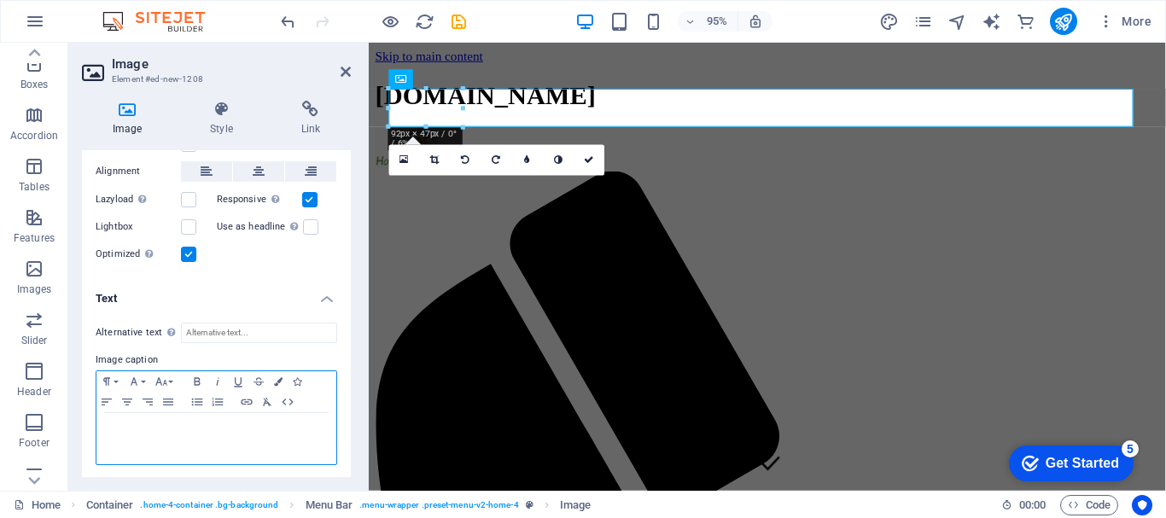
click at [160, 423] on p at bounding box center [216, 429] width 223 height 15
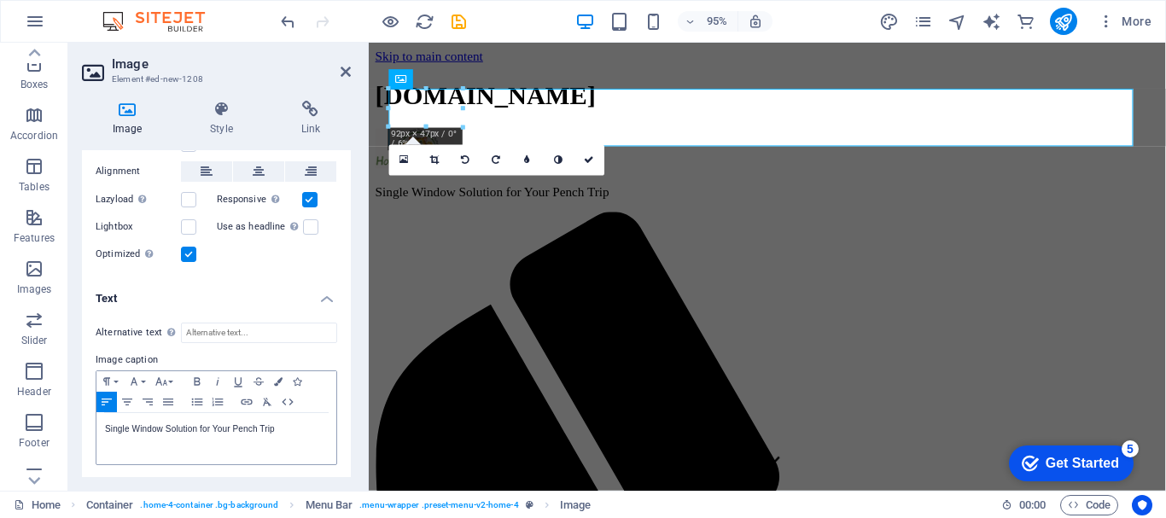
click at [131, 119] on h4 "Image" at bounding box center [130, 119] width 97 height 36
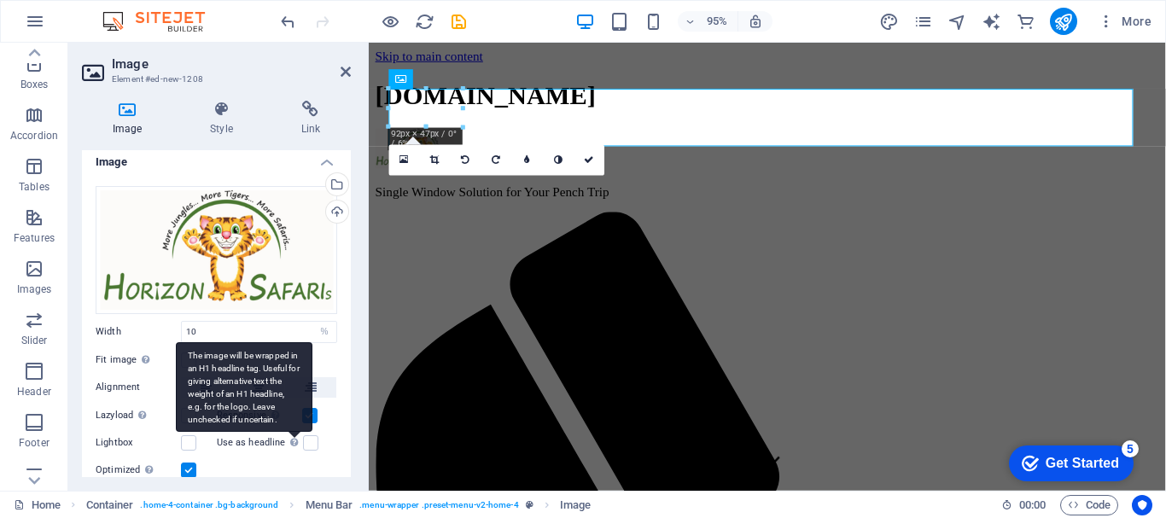
scroll to position [0, 0]
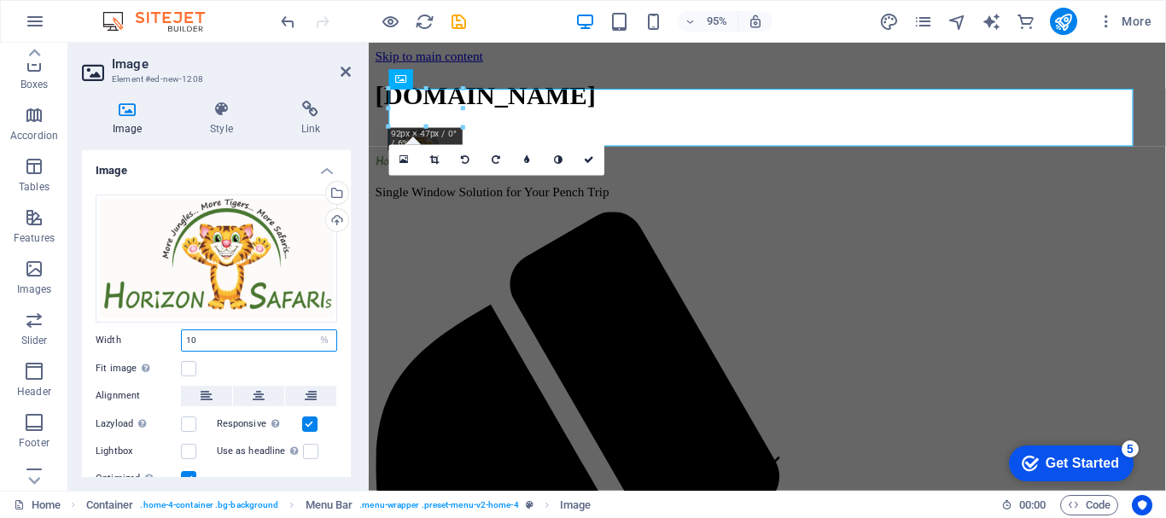
drag, startPoint x: 190, startPoint y: 339, endPoint x: 181, endPoint y: 338, distance: 8.6
click at [181, 338] on div "10 Default auto px rem % em vh vw" at bounding box center [259, 341] width 156 height 22
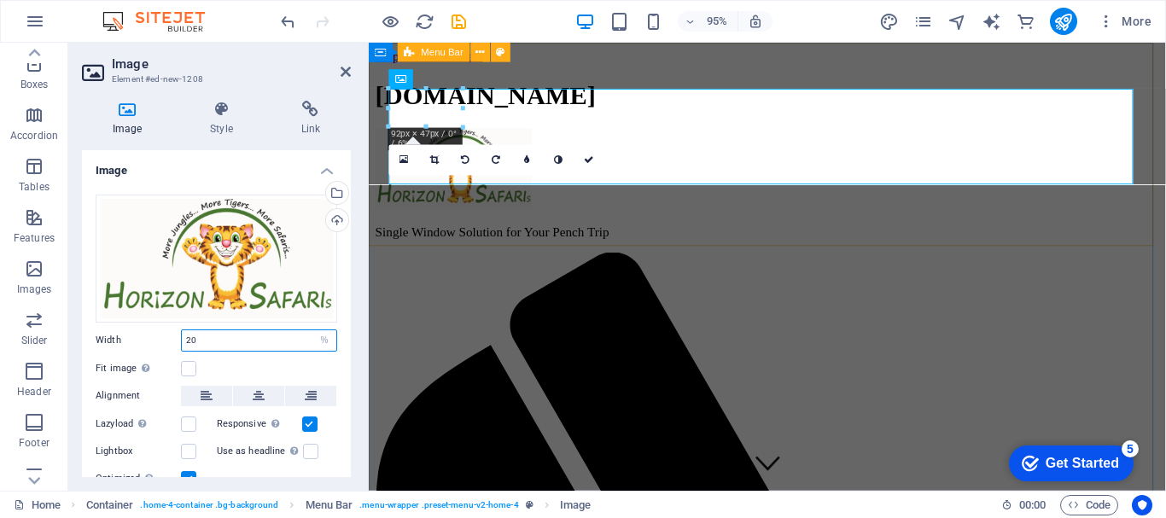
type input "20"
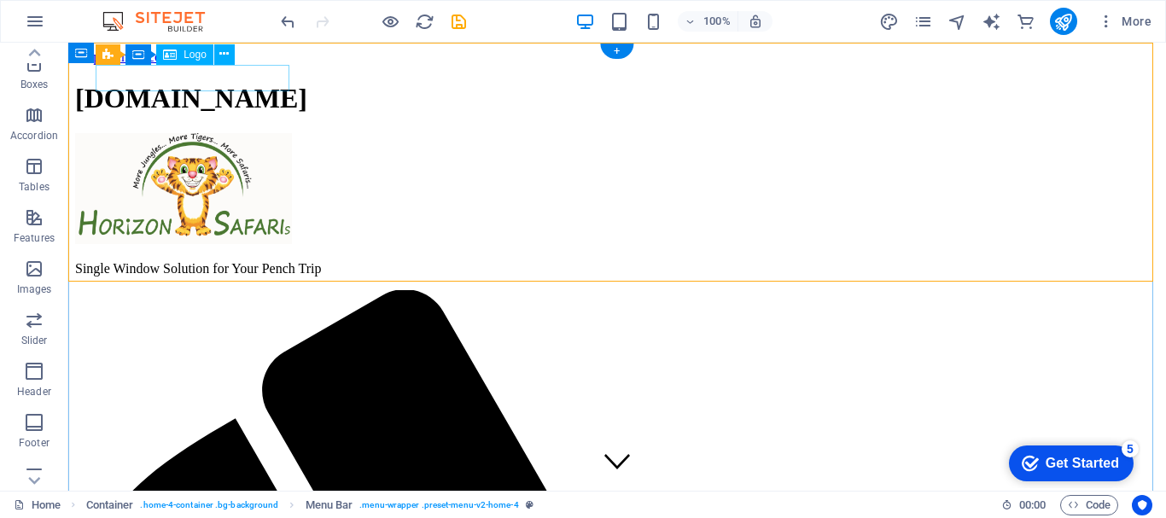
click at [231, 83] on div "[DOMAIN_NAME]" at bounding box center [617, 99] width 1084 height 32
click at [222, 55] on icon at bounding box center [223, 54] width 9 height 18
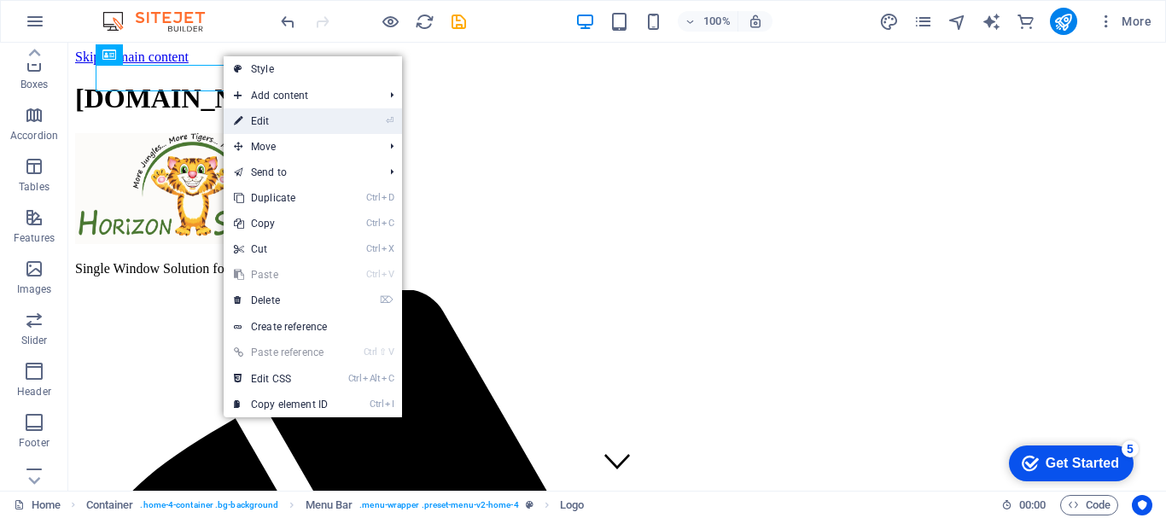
click at [268, 121] on link "⏎ Edit" at bounding box center [281, 121] width 114 height 26
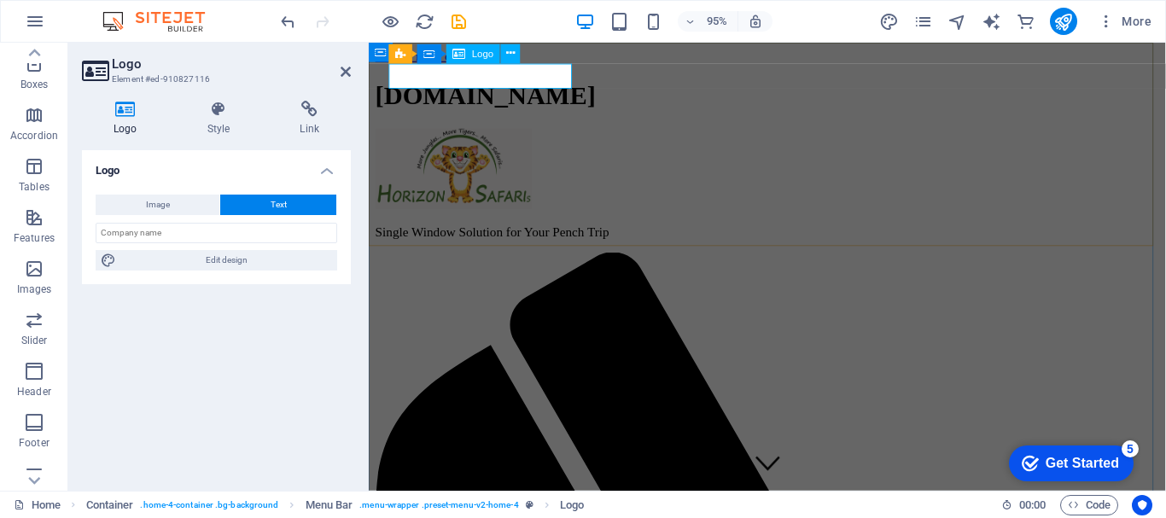
click at [563, 83] on div "[DOMAIN_NAME]" at bounding box center [789, 99] width 826 height 32
click at [394, 83] on div "[DOMAIN_NAME]" at bounding box center [789, 99] width 826 height 32
click at [512, 53] on icon at bounding box center [510, 53] width 9 height 17
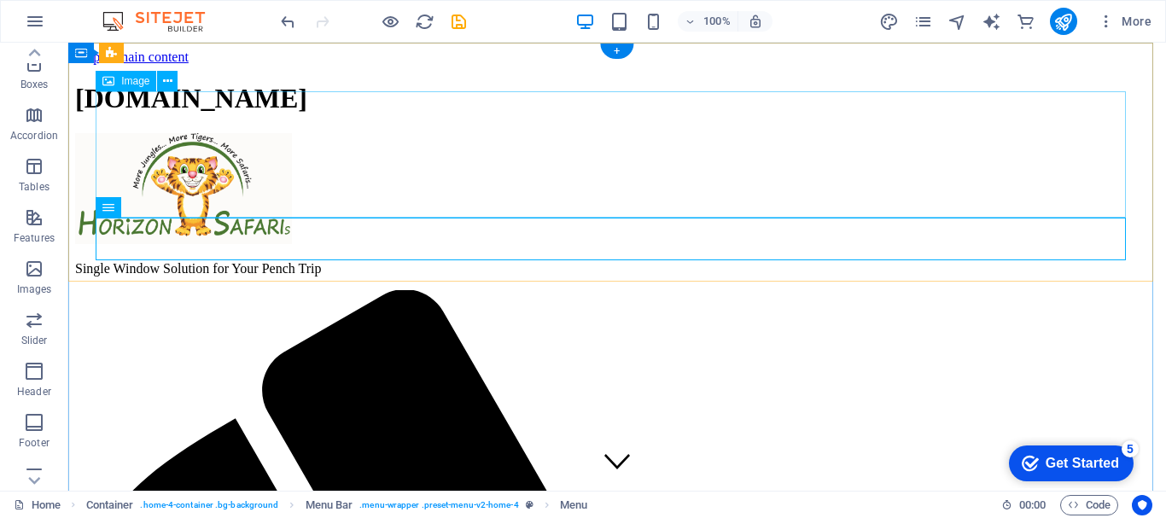
click at [201, 209] on figure "Single Window Solution for Your Pench Trip" at bounding box center [617, 204] width 1084 height 143
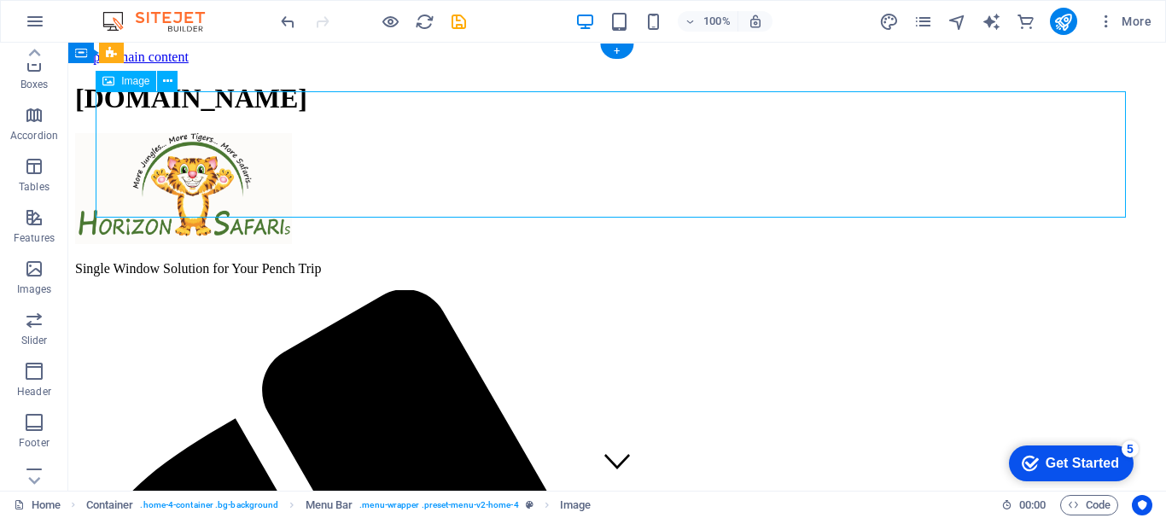
click at [202, 206] on figure "Single Window Solution for Your Pench Trip" at bounding box center [617, 204] width 1084 height 143
select select "%"
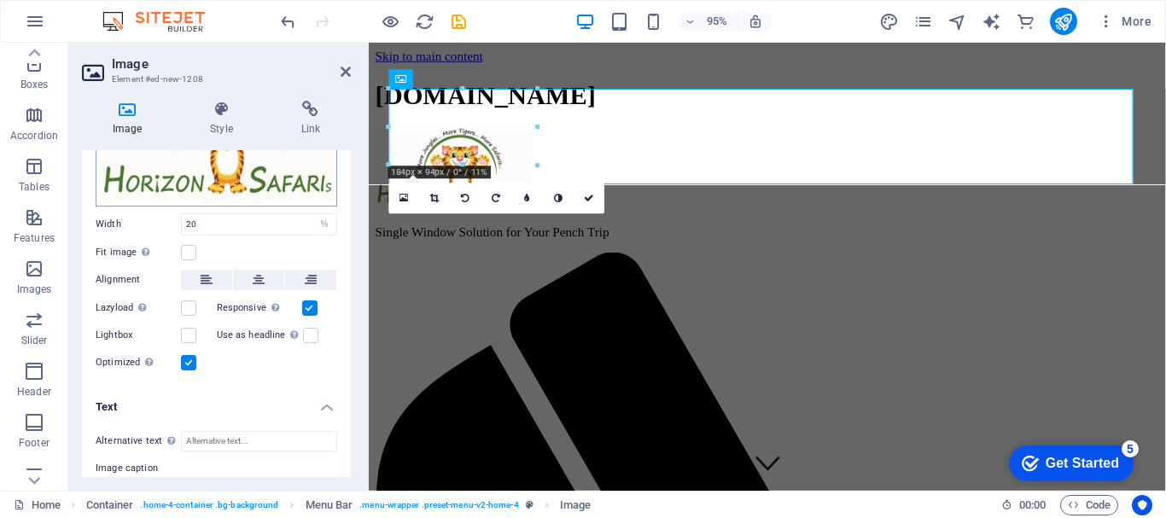
scroll to position [225, 0]
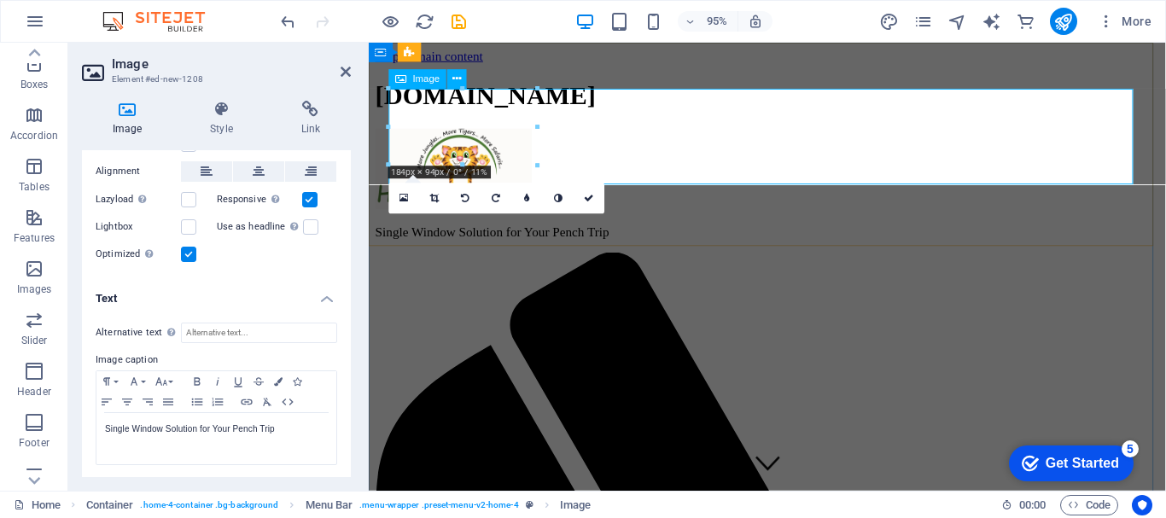
click at [596, 185] on figure "Single Window Solution for Your Pench Trip" at bounding box center [789, 191] width 826 height 117
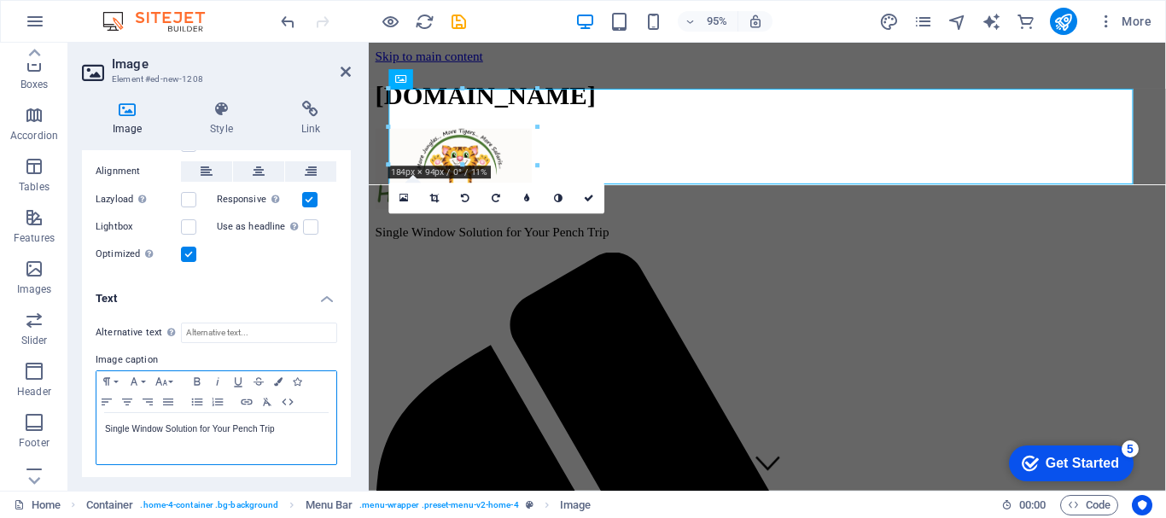
click at [199, 427] on p "Single Window Solution for Your Pench Trip" at bounding box center [216, 429] width 223 height 15
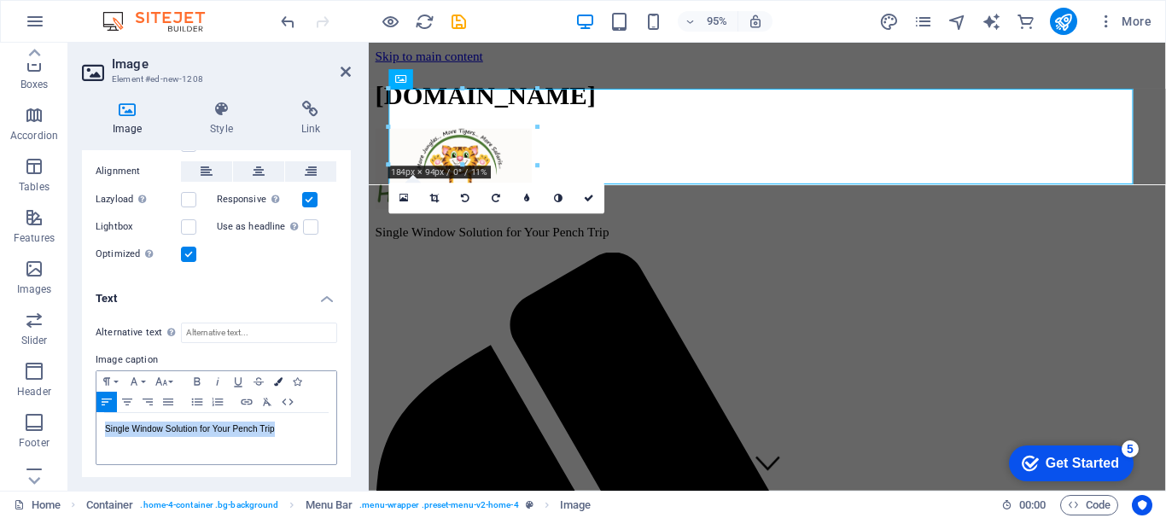
click at [277, 378] on icon "button" at bounding box center [278, 381] width 9 height 9
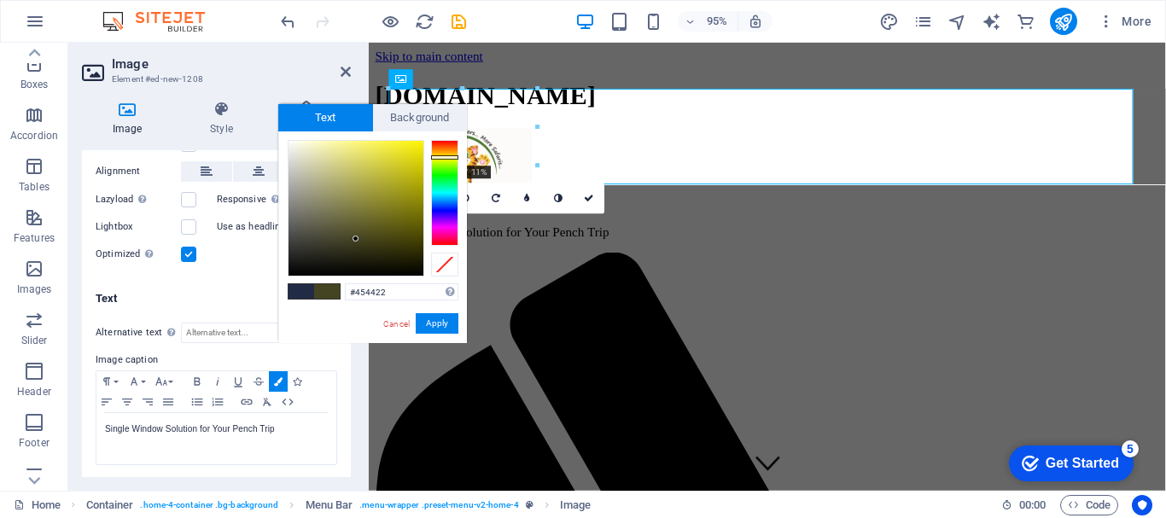
click at [443, 157] on div at bounding box center [444, 193] width 27 height 106
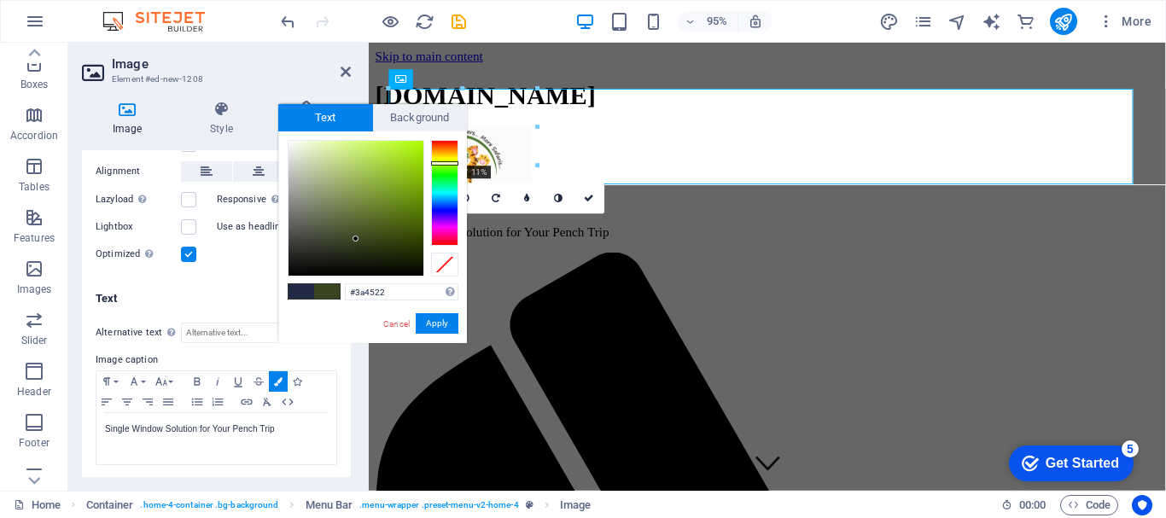
click at [441, 163] on div at bounding box center [444, 163] width 27 height 4
click at [441, 162] on div at bounding box center [444, 163] width 27 height 4
click at [441, 161] on div at bounding box center [444, 162] width 27 height 4
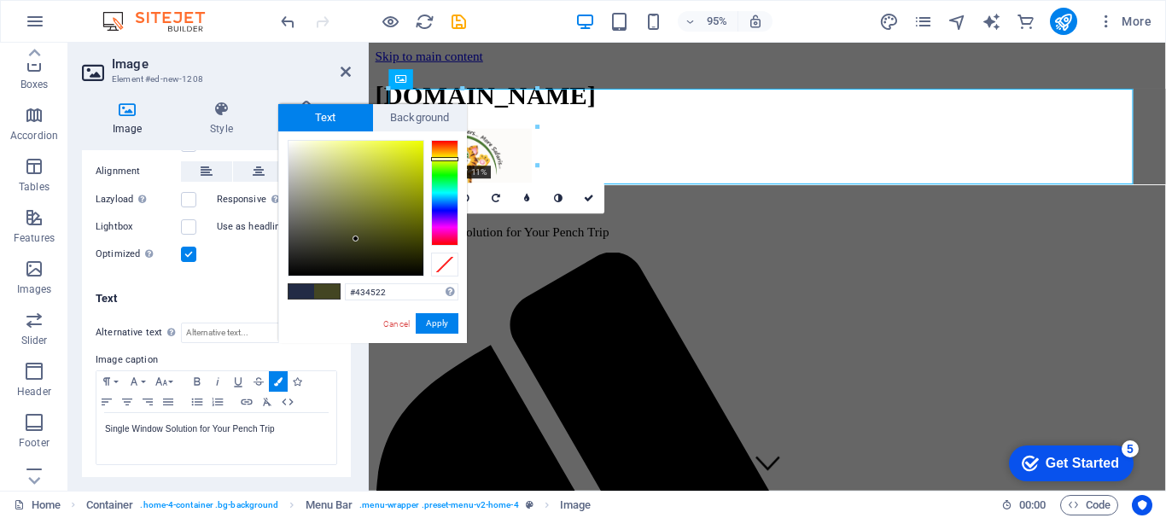
click at [441, 158] on div at bounding box center [444, 159] width 27 height 4
click at [445, 158] on div at bounding box center [444, 158] width 27 height 4
drag, startPoint x: 353, startPoint y: 237, endPoint x: 413, endPoint y: 158, distance: 98.7
click at [413, 158] on div at bounding box center [413, 158] width 6 height 6
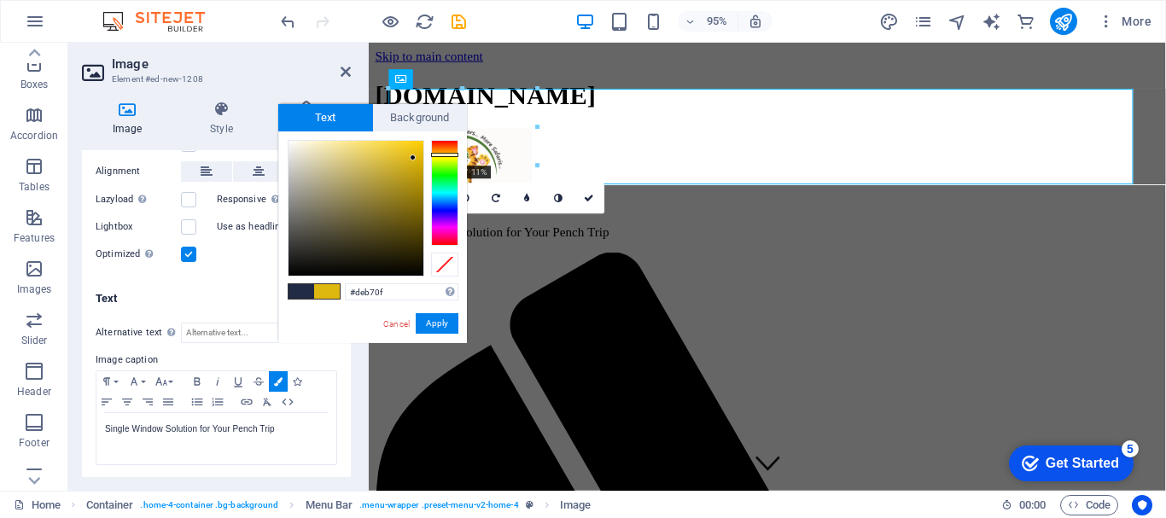
click at [447, 155] on div at bounding box center [444, 155] width 27 height 4
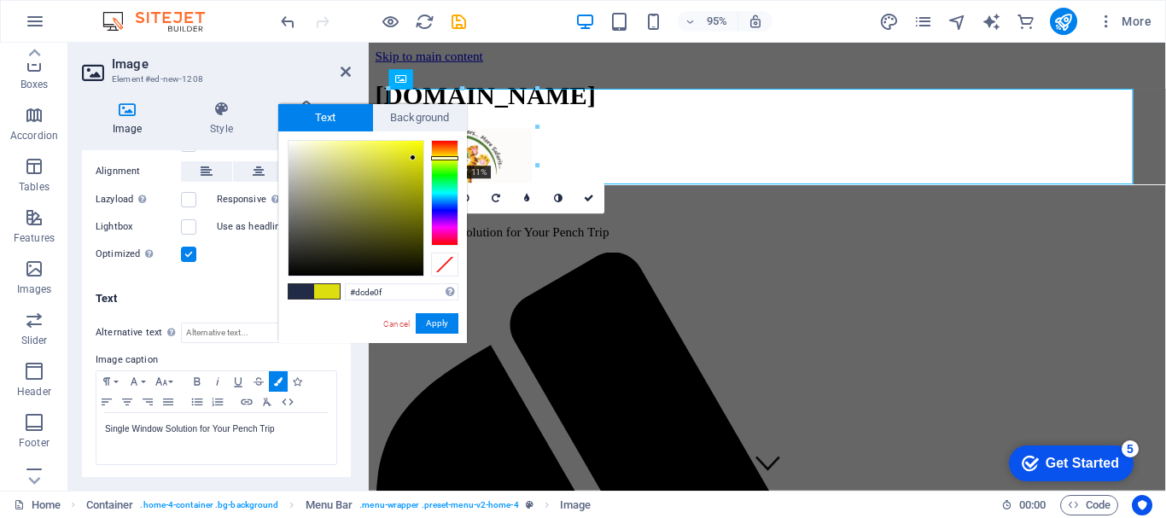
click at [446, 158] on div at bounding box center [444, 158] width 27 height 4
type input "#f0f306"
drag, startPoint x: 414, startPoint y: 155, endPoint x: 419, endPoint y: 147, distance: 9.2
click at [419, 147] on div at bounding box center [419, 146] width 6 height 6
click at [437, 320] on button "Apply" at bounding box center [437, 323] width 43 height 20
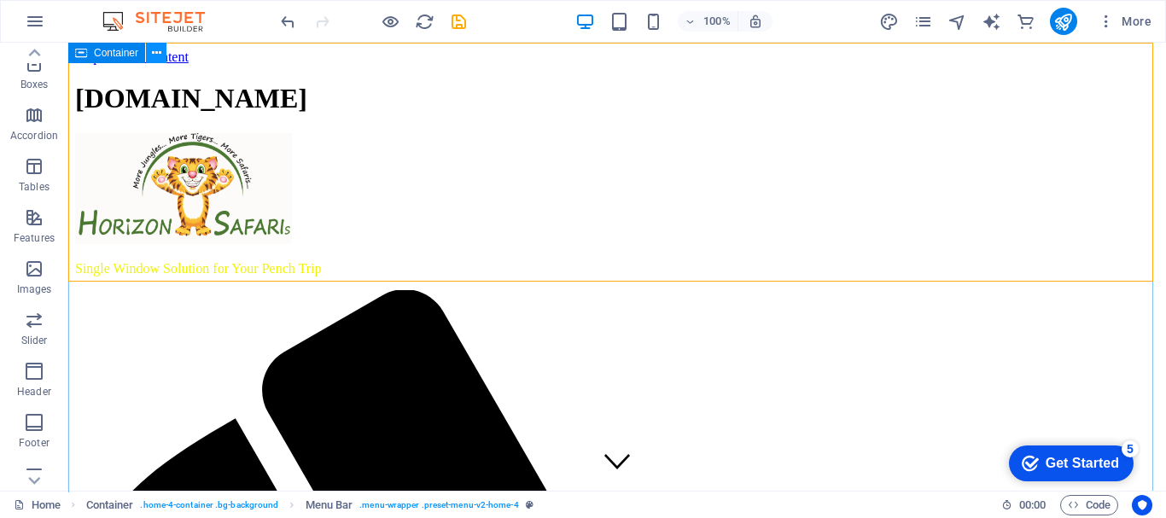
click at [160, 51] on icon at bounding box center [156, 53] width 9 height 18
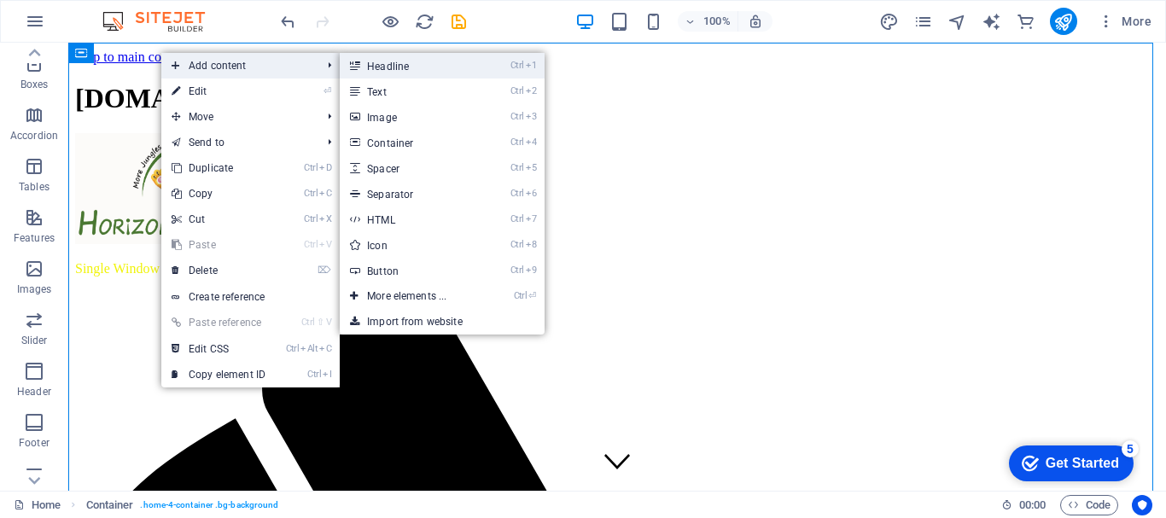
click at [390, 67] on link "Ctrl 1 Headline" at bounding box center [410, 66] width 141 height 26
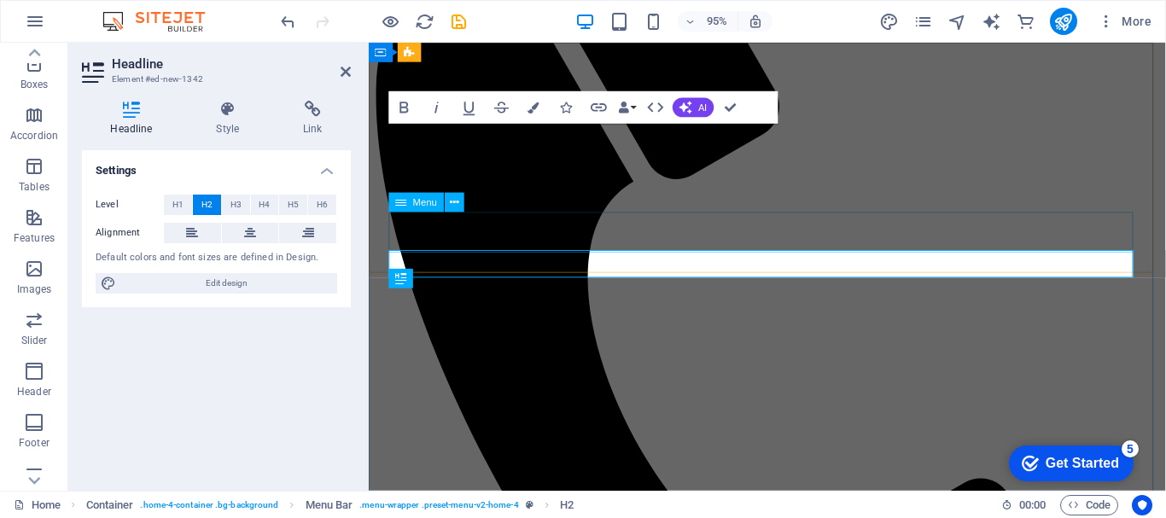
scroll to position [0, 0]
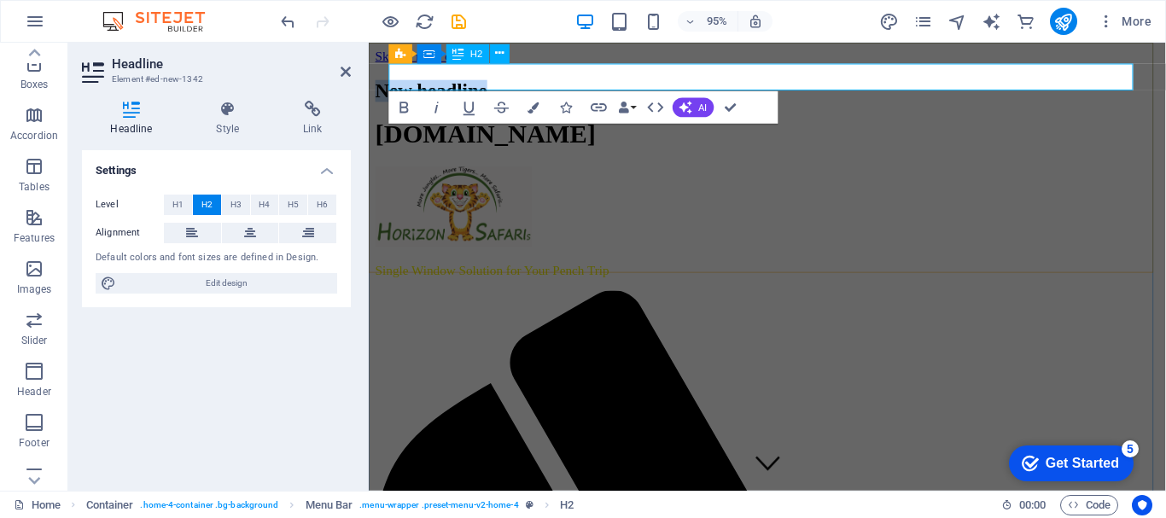
click at [554, 82] on h2 "New headline" at bounding box center [789, 93] width 826 height 23
drag, startPoint x: 442, startPoint y: 78, endPoint x: 732, endPoint y: 111, distance: 291.4
click at [442, 85] on h2 "Single Window Solution for Pench Tiger Reserve" at bounding box center [789, 93] width 826 height 23
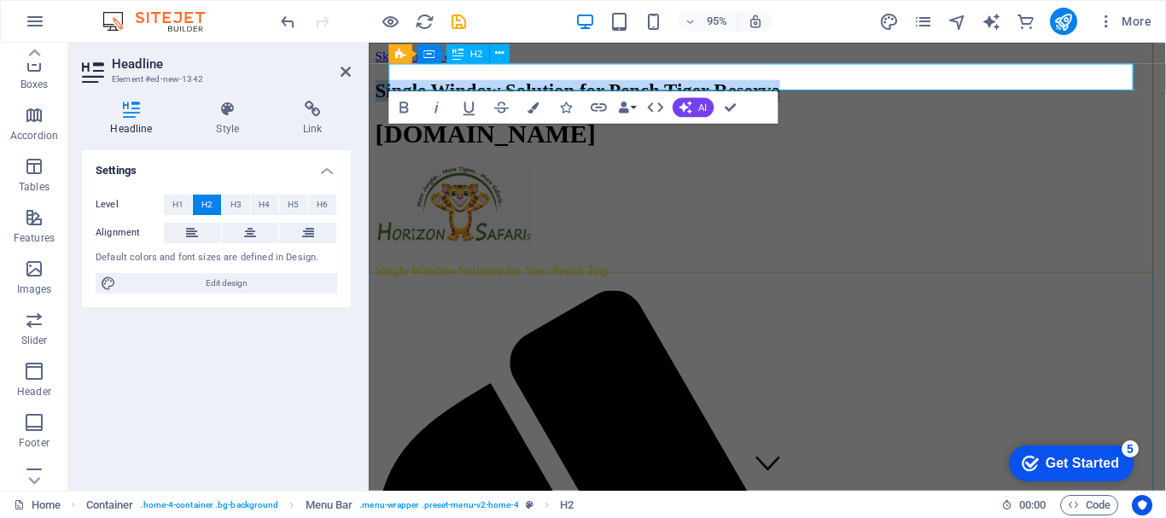
click at [442, 85] on h2 "Single Window Solution for Pench Tiger Reserve" at bounding box center [789, 93] width 826 height 23
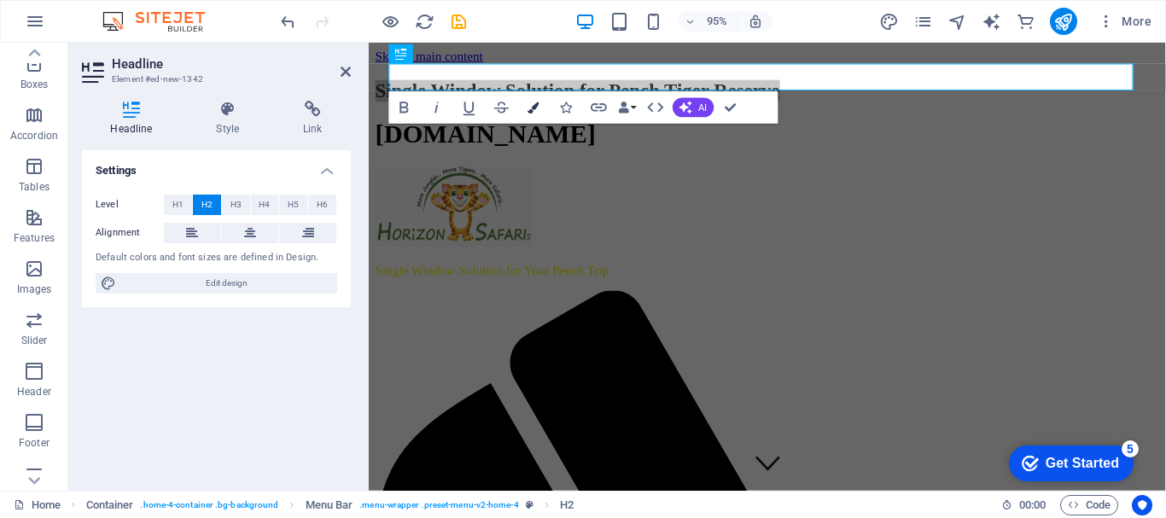
click at [532, 108] on icon "button" at bounding box center [534, 107] width 11 height 11
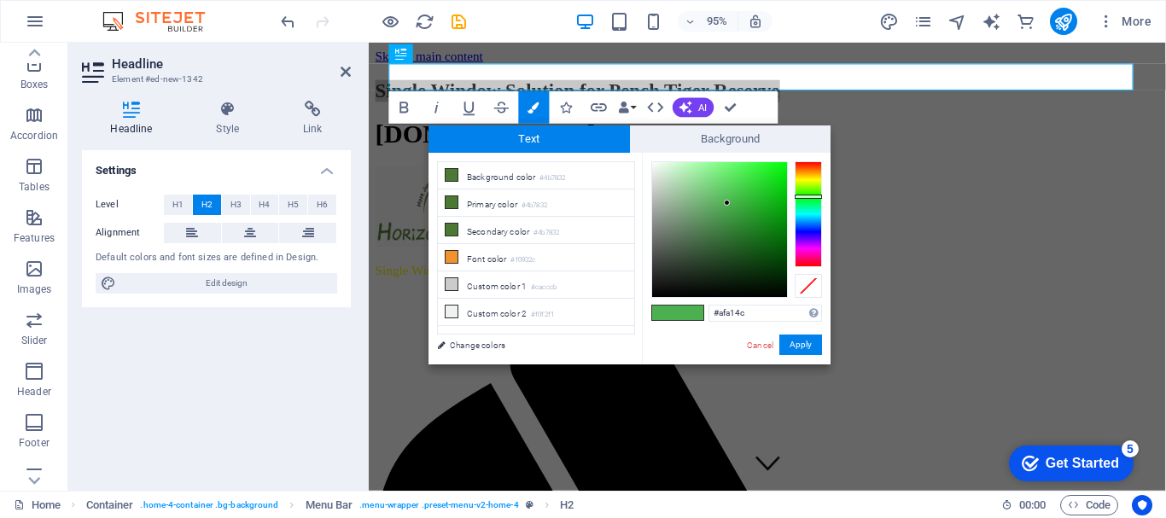
click at [809, 176] on div at bounding box center [808, 214] width 27 height 106
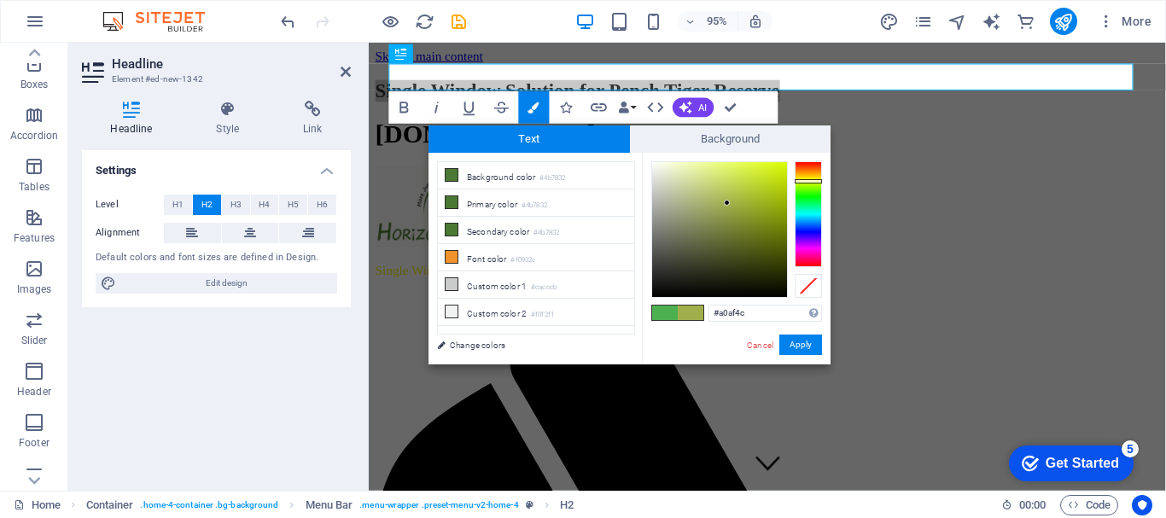
click at [800, 181] on div at bounding box center [808, 214] width 27 height 106
drag, startPoint x: 729, startPoint y: 201, endPoint x: 793, endPoint y: 164, distance: 73.8
click at [793, 164] on div at bounding box center [736, 229] width 171 height 137
click at [811, 351] on button "Apply" at bounding box center [801, 345] width 43 height 20
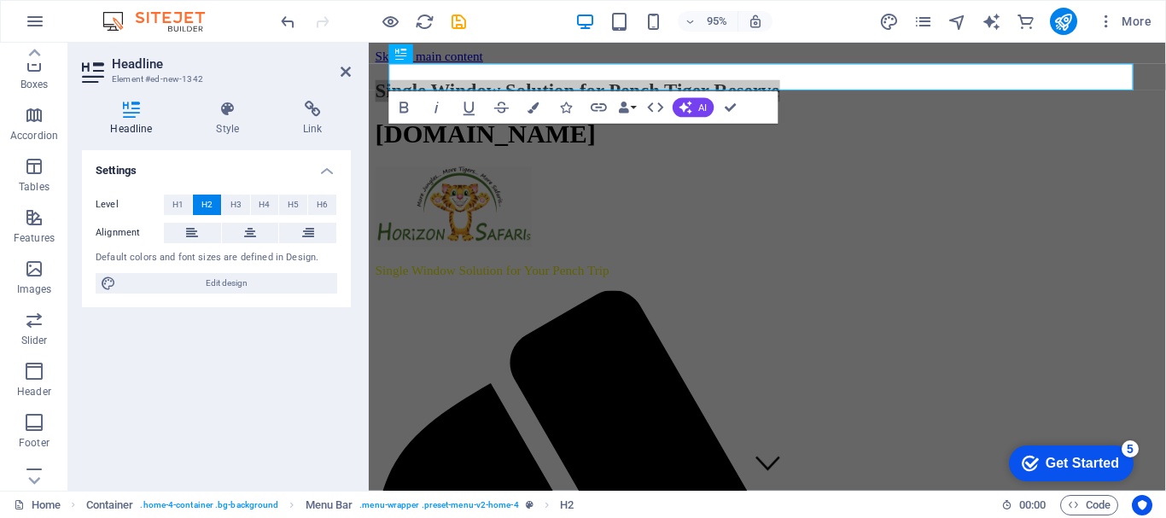
drag, startPoint x: 909, startPoint y: 73, endPoint x: 797, endPoint y: 79, distance: 112.9
click at [797, 79] on div "Container Banner Container Container Menu Bar Menu Menu Bar Container Logo Imag…" at bounding box center [767, 267] width 797 height 448
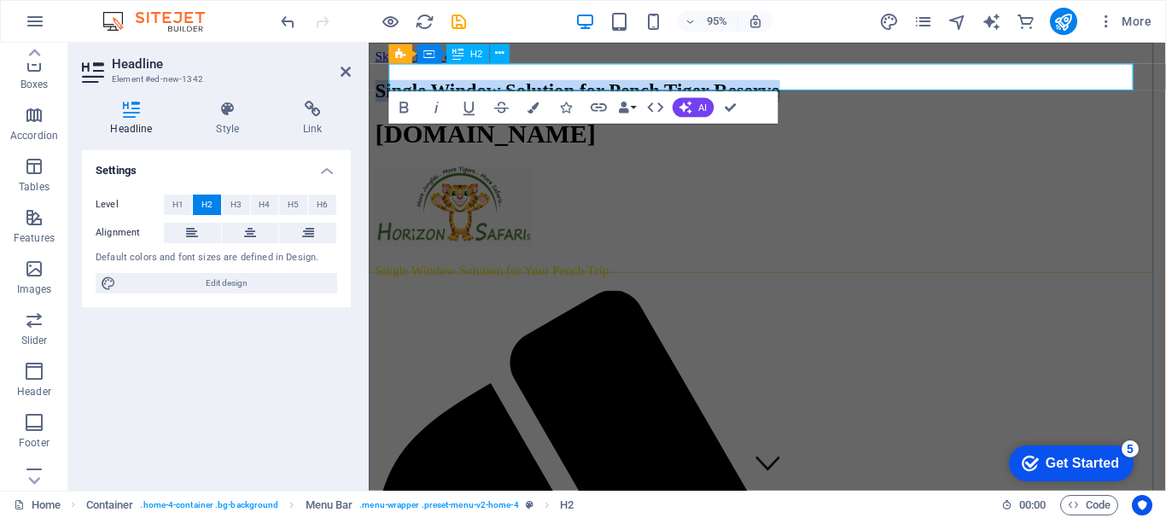
click at [802, 82] on span "Single Window Solution for Pench Tiger Reserve" at bounding box center [589, 93] width 426 height 22
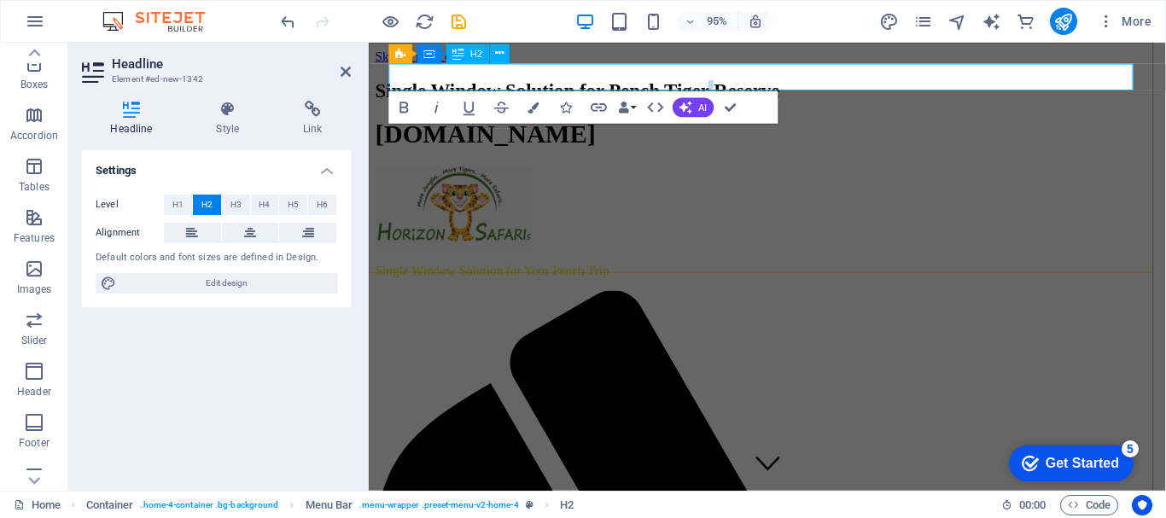
click at [802, 82] on span "Single Window Solution for Pench Tiger Reserve" at bounding box center [589, 93] width 426 height 22
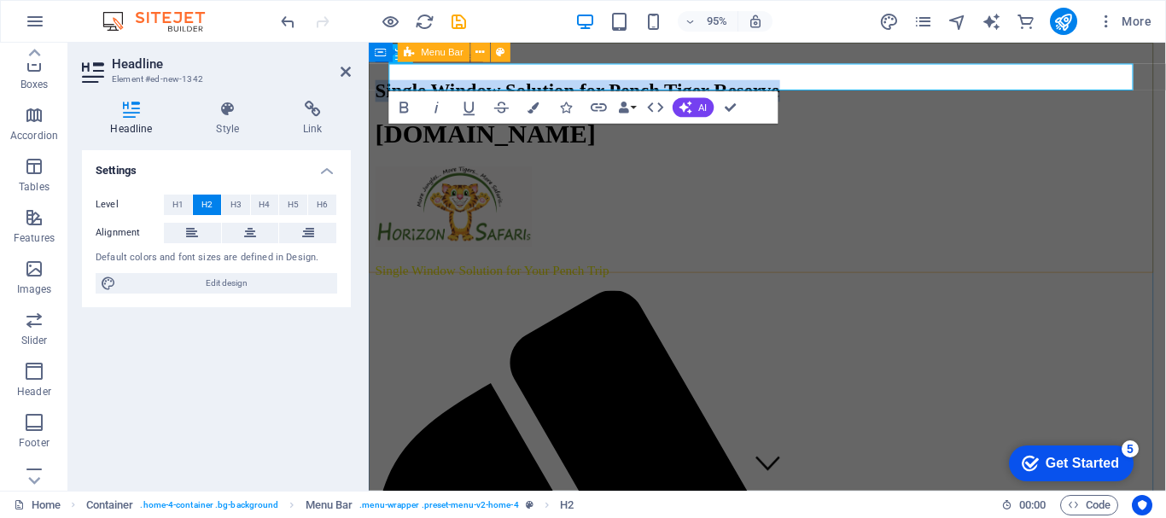
drag, startPoint x: 933, startPoint y: 79, endPoint x: 373, endPoint y: 71, distance: 560.2
click at [404, 109] on icon "button" at bounding box center [404, 107] width 20 height 20
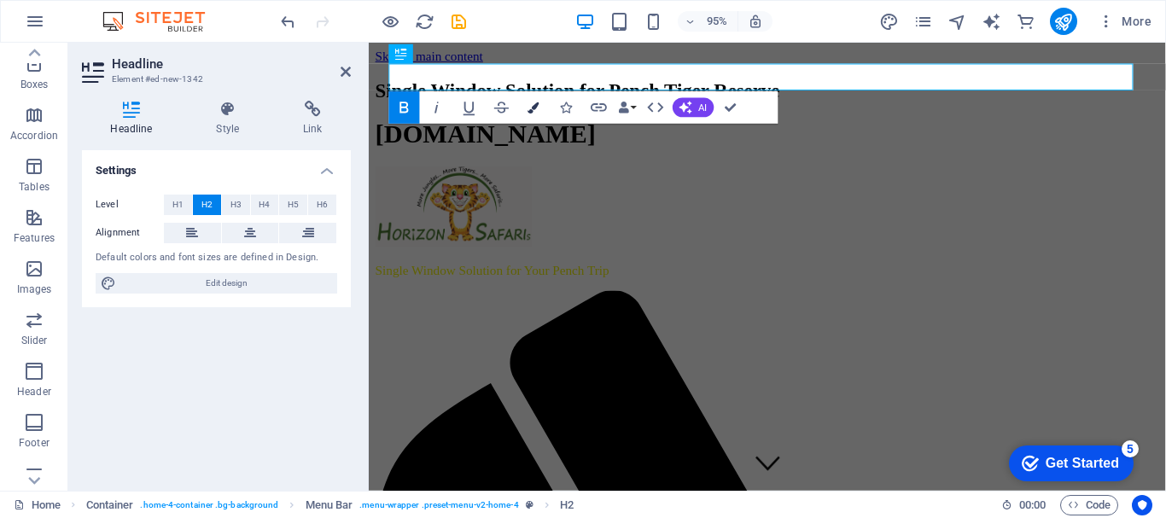
click at [535, 108] on icon "button" at bounding box center [534, 107] width 11 height 11
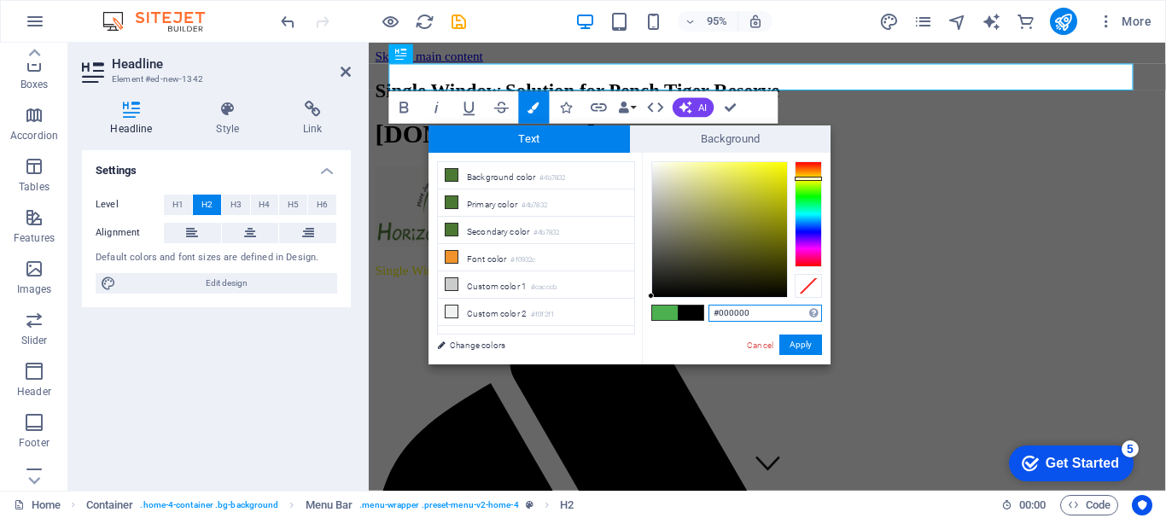
click at [805, 178] on div at bounding box center [808, 214] width 27 height 106
type input "#eff000"
drag, startPoint x: 733, startPoint y: 208, endPoint x: 788, endPoint y: 169, distance: 68.0
click at [787, 169] on div at bounding box center [719, 229] width 135 height 135
click at [801, 348] on button "Apply" at bounding box center [801, 345] width 43 height 20
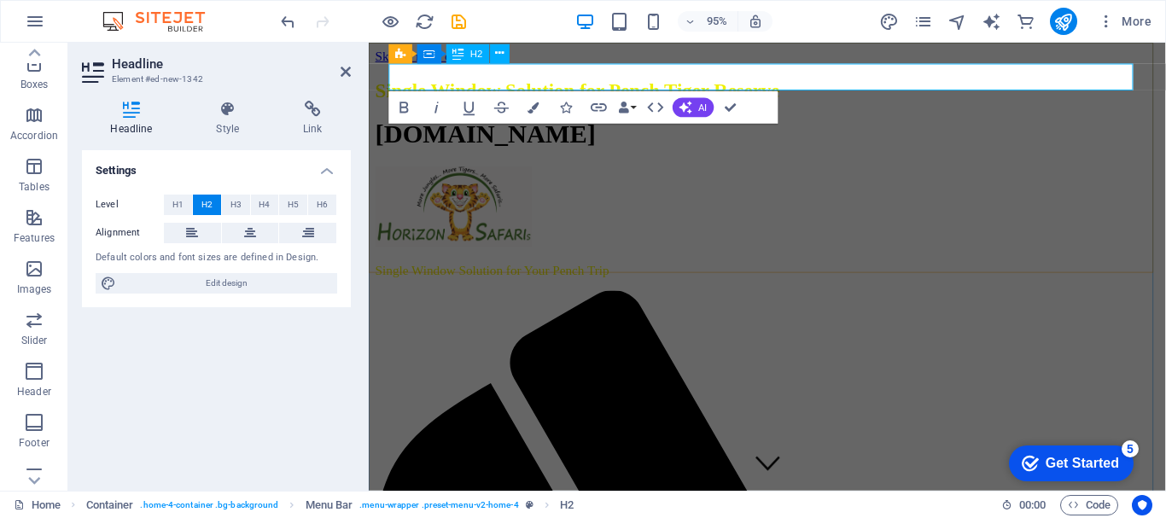
click at [802, 83] on span "Single Window Solution for Pench Tiger Reserve" at bounding box center [589, 93] width 426 height 22
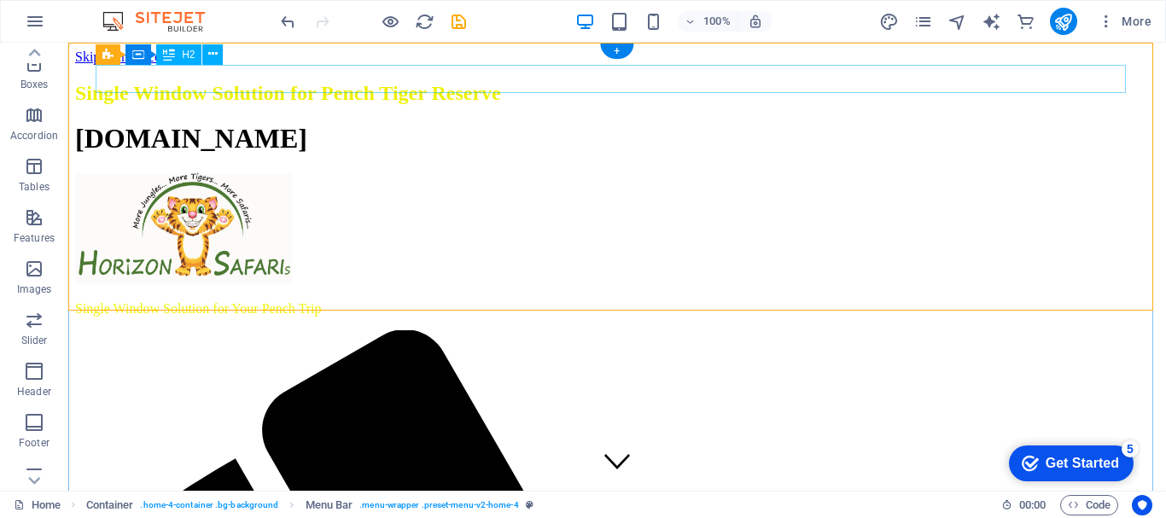
click at [558, 82] on div "Single Window Solution for Pench Tiger Reserve" at bounding box center [617, 93] width 1084 height 23
click at [139, 82] on div "Single Window Solution for Pench Tiger Reserve" at bounding box center [617, 93] width 1084 height 23
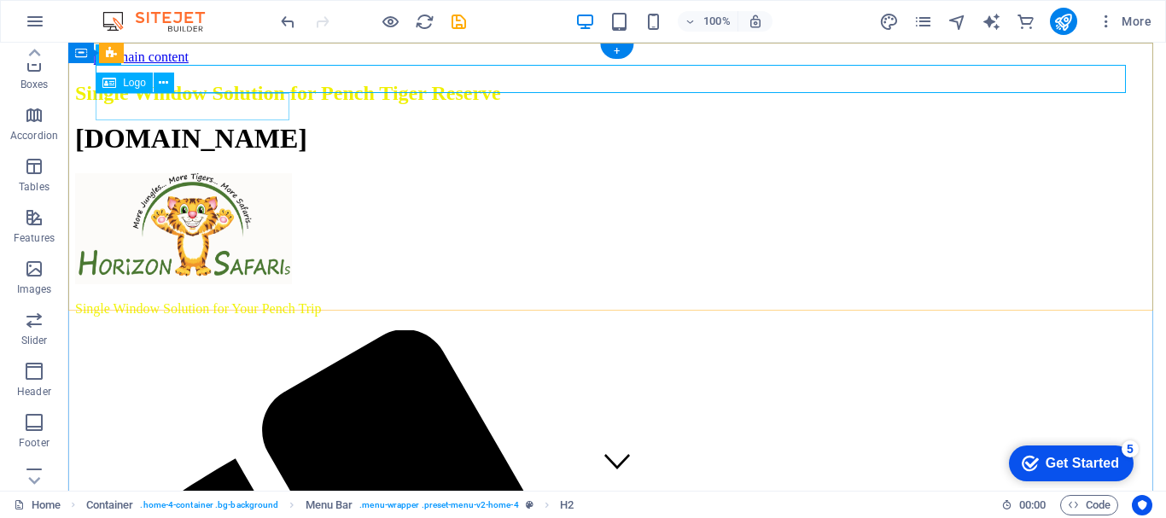
click at [190, 123] on div "[DOMAIN_NAME]" at bounding box center [617, 139] width 1084 height 32
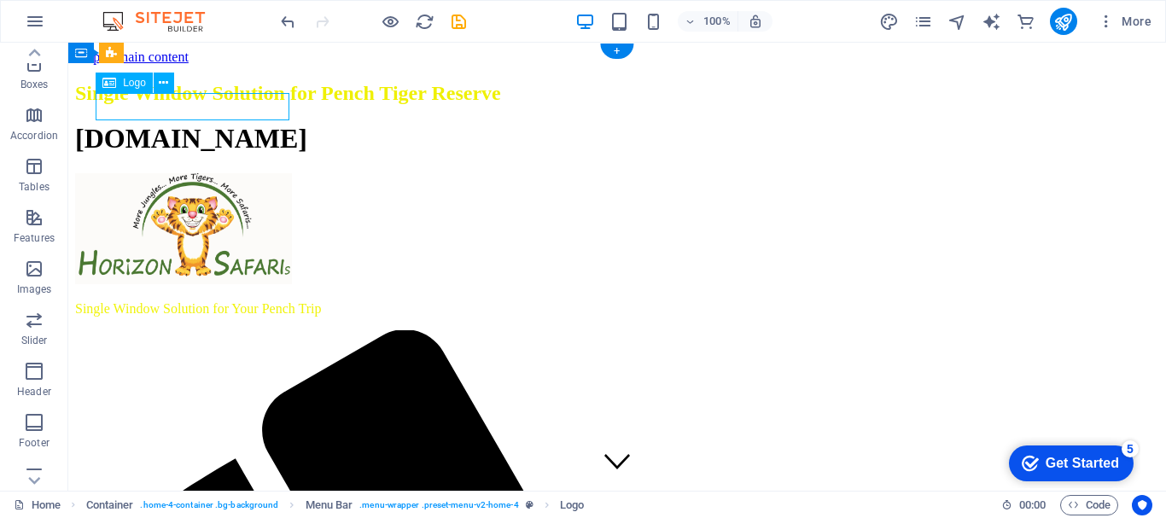
click at [249, 123] on div "[DOMAIN_NAME]" at bounding box center [617, 139] width 1084 height 32
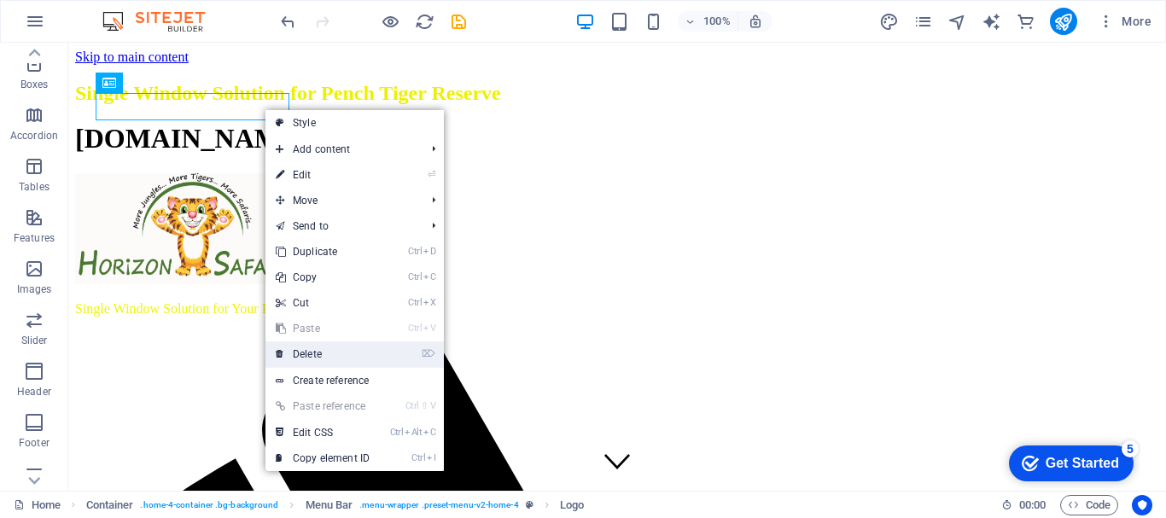
click at [318, 356] on link "⌦ Delete" at bounding box center [323, 355] width 114 height 26
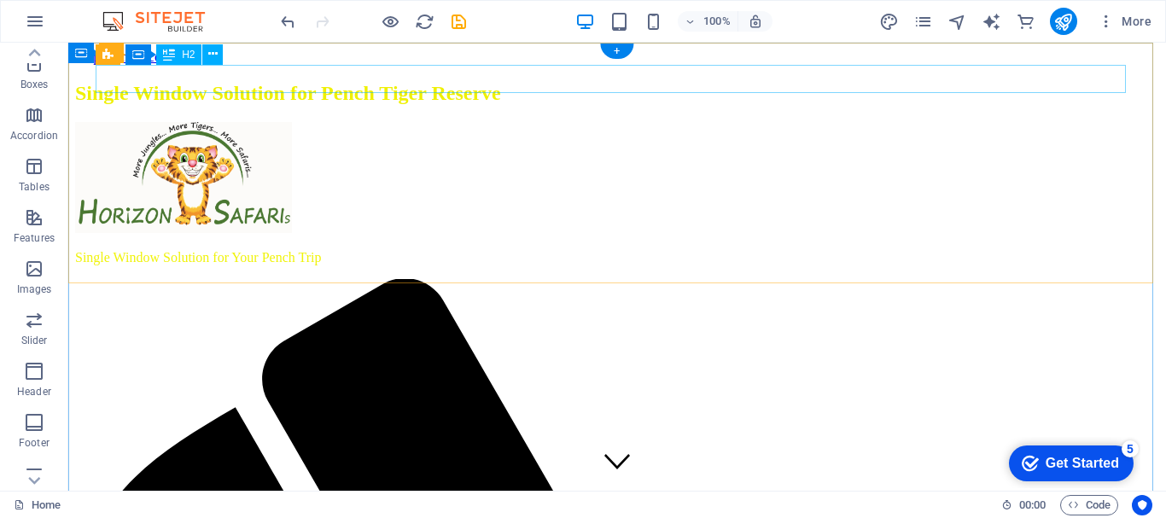
click at [265, 84] on div "Single Window Solution for Pench Tiger Reserve" at bounding box center [617, 93] width 1084 height 23
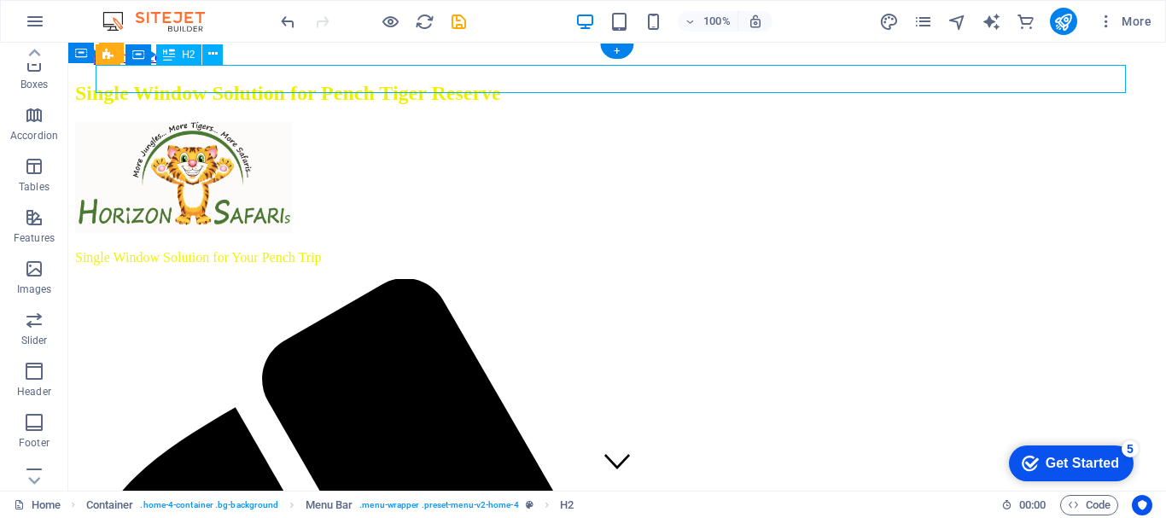
click at [332, 82] on div "Single Window Solution for Pench Tiger Reserve" at bounding box center [617, 93] width 1084 height 23
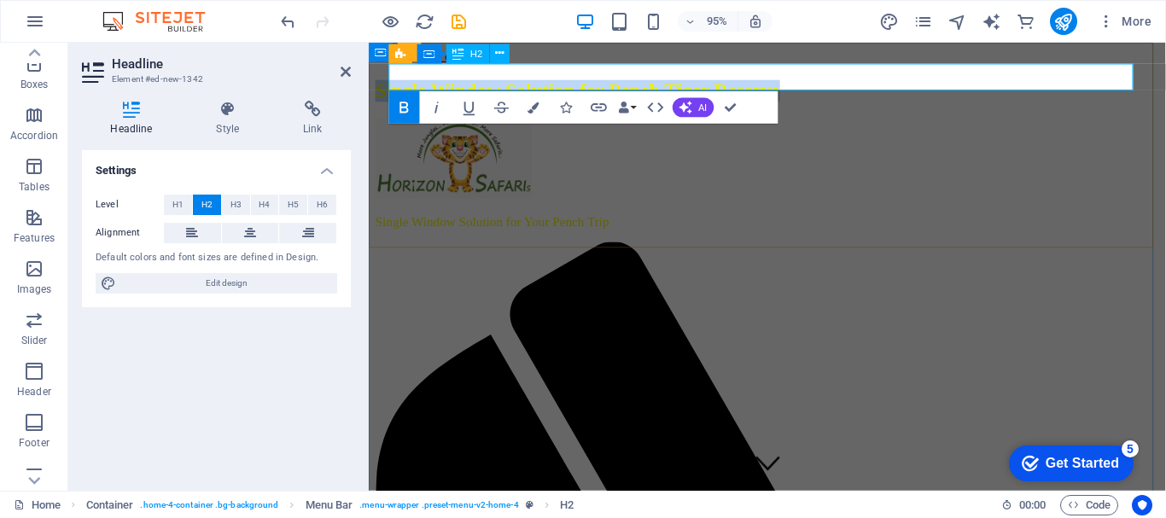
click at [410, 82] on span "Single Window Solution for Pench Tiger Reserve" at bounding box center [589, 93] width 426 height 22
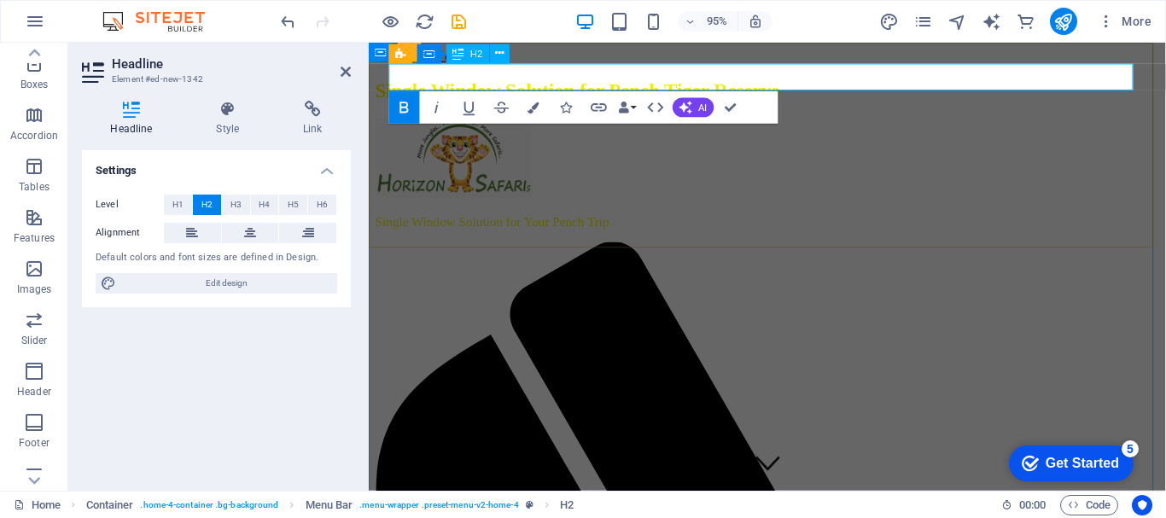
click at [393, 82] on span "Single Window Solution for Pench Tiger Reserve" at bounding box center [589, 93] width 426 height 22
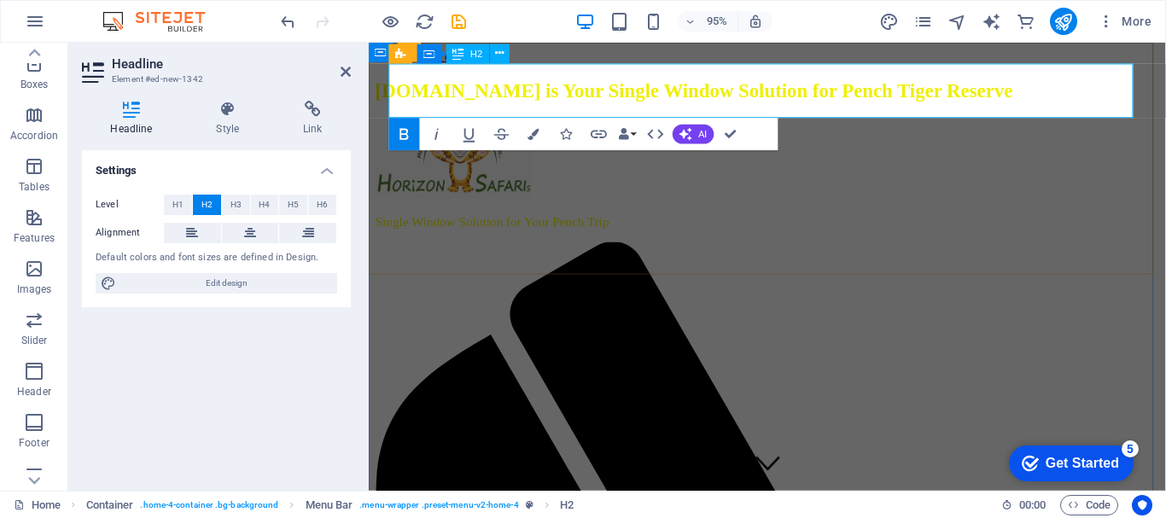
click at [488, 105] on h2 "[DOMAIN_NAME] is Your Single Window Solution for Pench Tiger Reserve" at bounding box center [789, 93] width 826 height 23
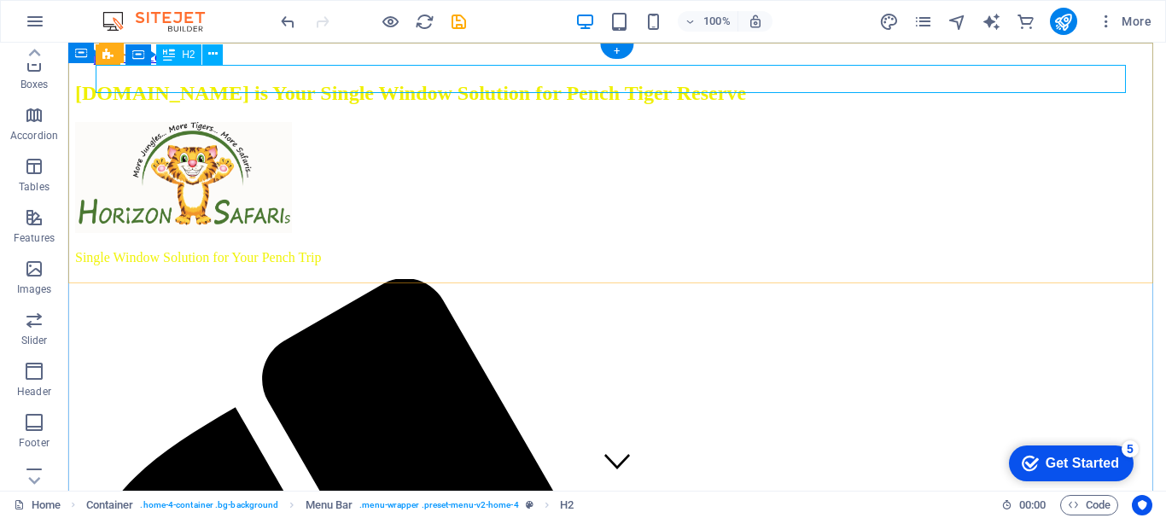
click at [697, 82] on div "[DOMAIN_NAME] is Your Single Window Solution for Pench Tiger Reserve" at bounding box center [617, 93] width 1084 height 23
click at [183, 55] on span "H2" at bounding box center [188, 55] width 13 height 10
click at [212, 50] on icon at bounding box center [212, 54] width 9 height 18
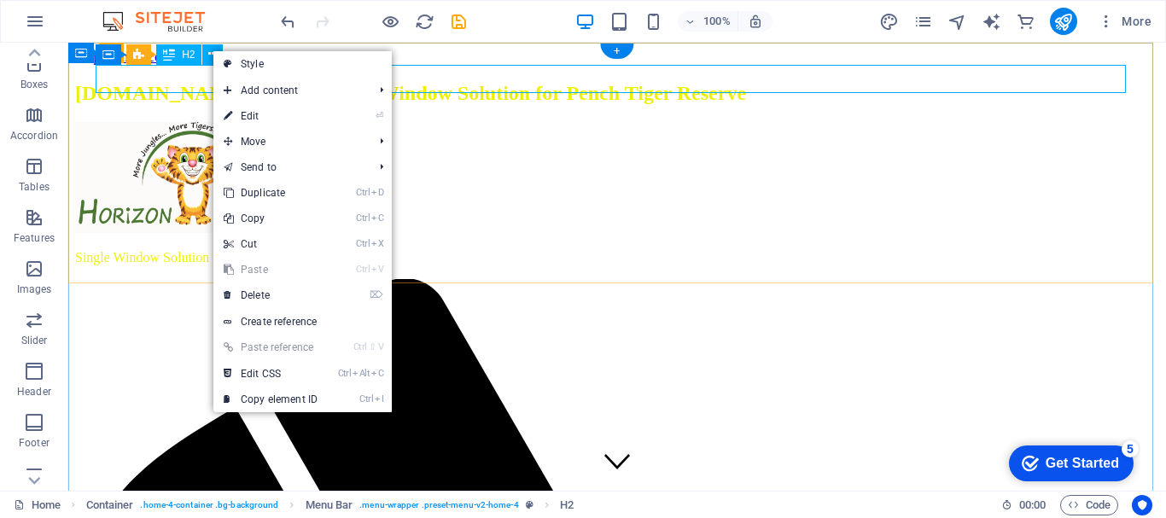
click at [124, 82] on div "[DOMAIN_NAME] is Your Single Window Solution for Pench Tiger Reserve" at bounding box center [617, 93] width 1084 height 23
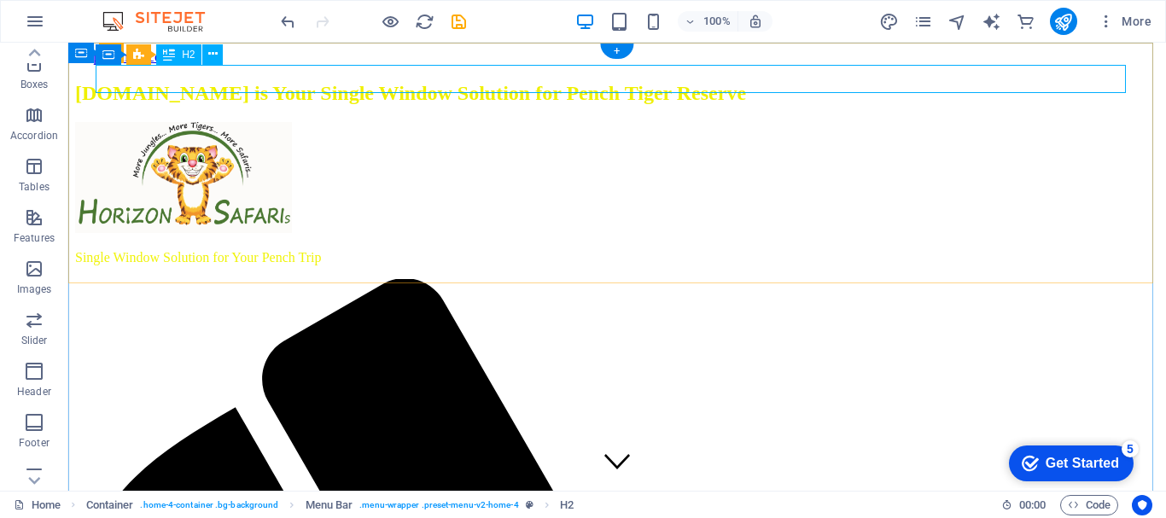
click at [124, 82] on div "[DOMAIN_NAME] is Your Single Window Solution for Pench Tiger Reserve" at bounding box center [617, 93] width 1084 height 23
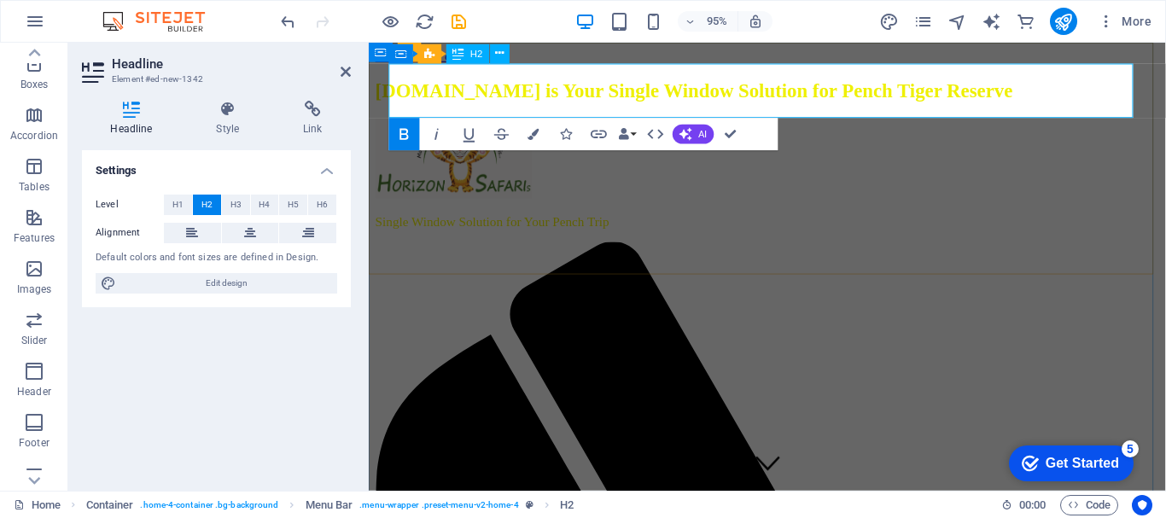
click at [533, 105] on h2 "[DOMAIN_NAME] is Your Single Window Solution for Pench Tiger Reserve" at bounding box center [789, 93] width 826 height 23
drag, startPoint x: 487, startPoint y: 110, endPoint x: 394, endPoint y: 87, distance: 95.9
click at [394, 87] on h2 "[DOMAIN_NAME] is Your Single Window Solution for Pench Tiger Reserve" at bounding box center [789, 93] width 826 height 23
click at [504, 105] on h2 "[DOMAIN_NAME] is Your Single Window Solution for Pench Tiger Reserve" at bounding box center [789, 93] width 826 height 23
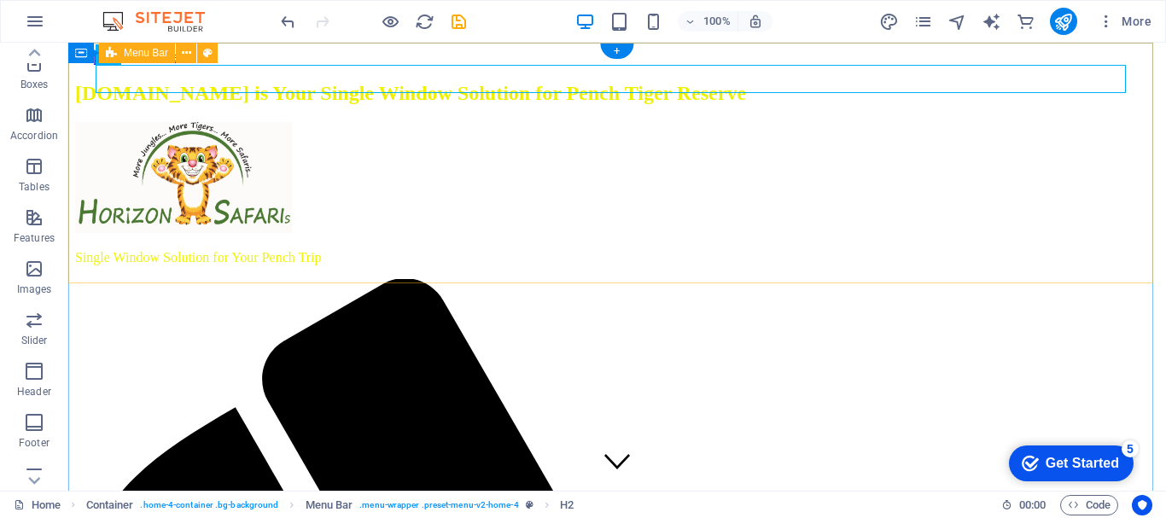
click at [310, 82] on div "[DOMAIN_NAME] is Your Single Window Solution for Pench Tiger Reserve" at bounding box center [617, 93] width 1084 height 23
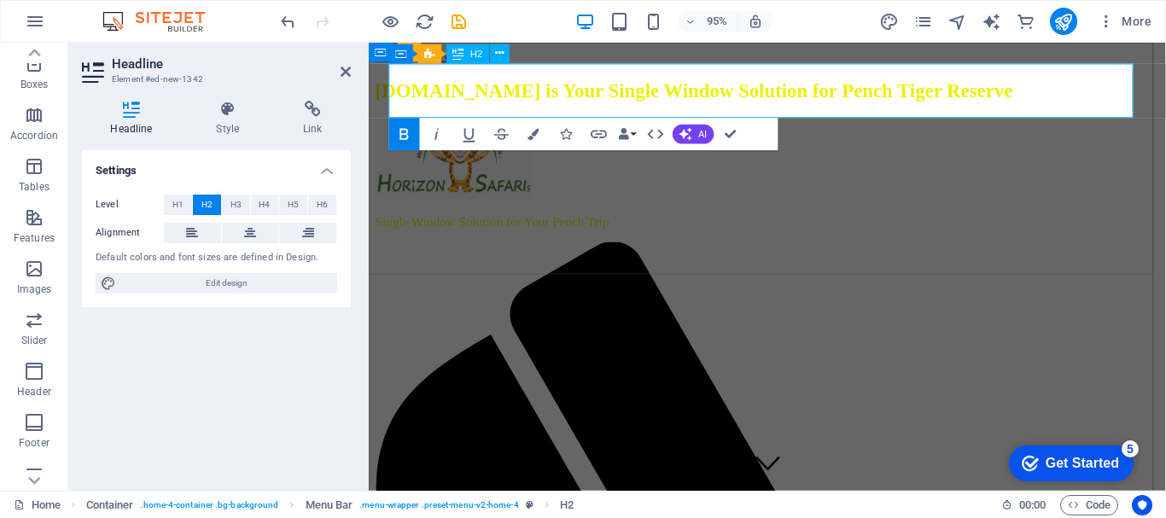
click at [539, 90] on span "[DOMAIN_NAME] is Your Single Window Solution for Pench Tiger Reserve" at bounding box center [711, 93] width 671 height 22
click at [443, 211] on figure "Single Window Solution for Your Pench Trip" at bounding box center [789, 180] width 826 height 117
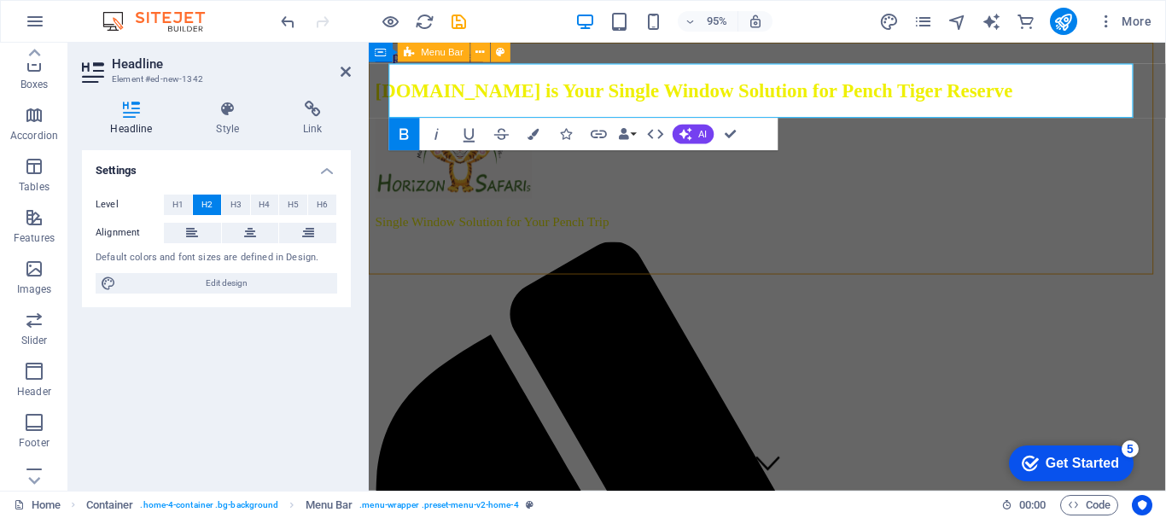
select select "%"
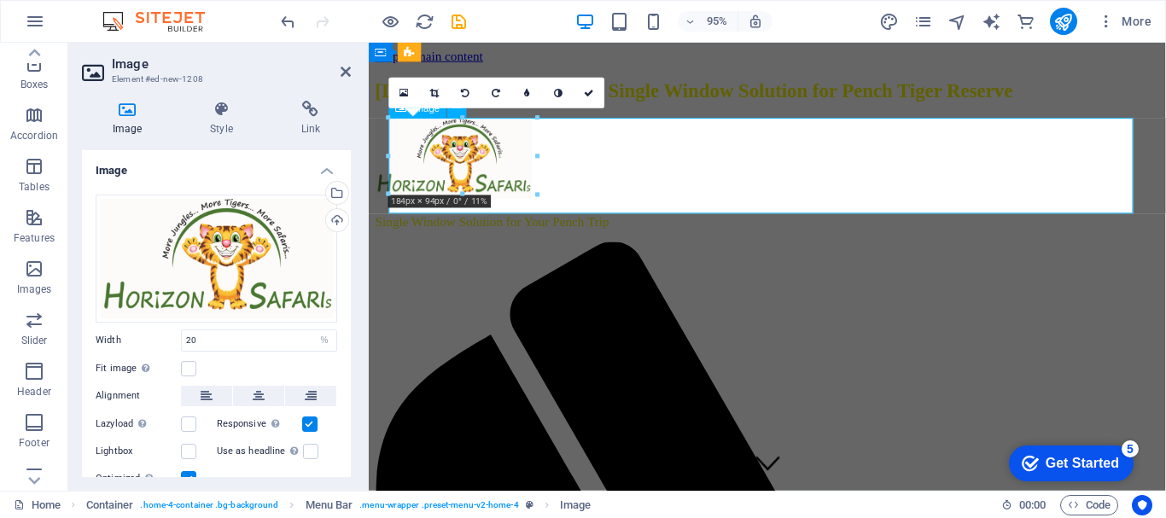
click at [634, 207] on figure "Single Window Solution for Your Pench Trip" at bounding box center [789, 180] width 826 height 117
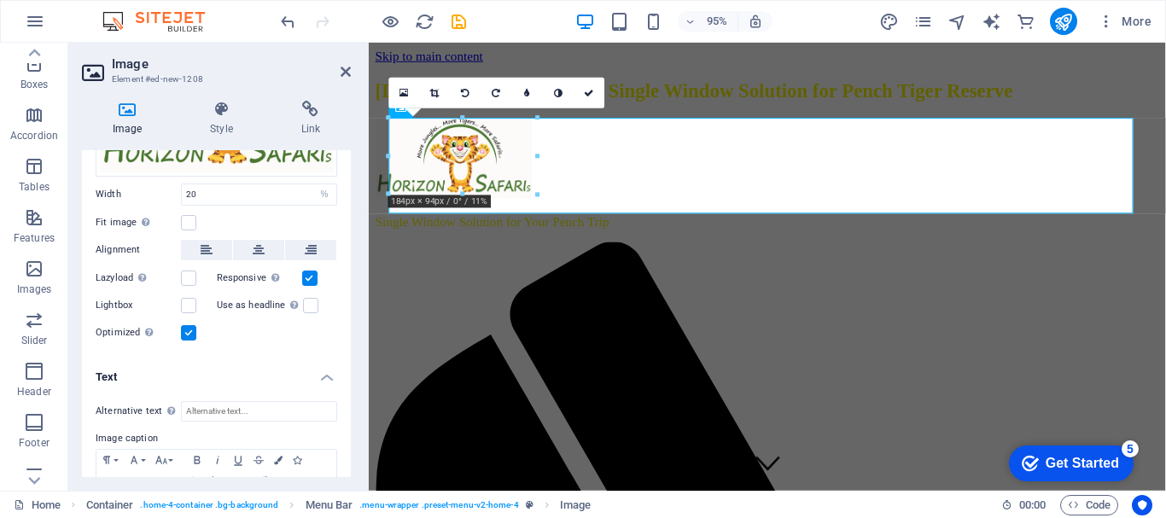
scroll to position [225, 0]
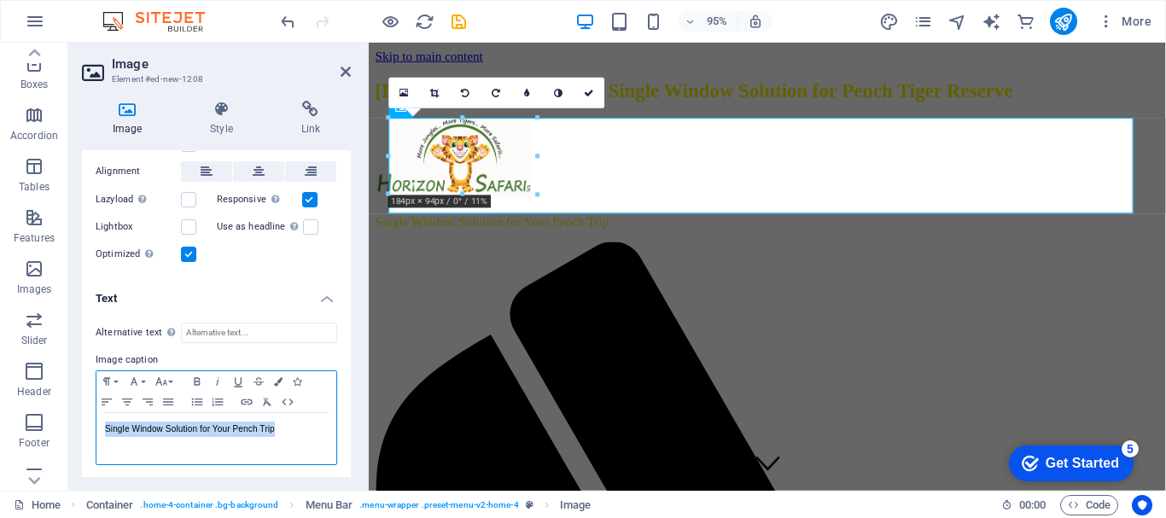
drag, startPoint x: 296, startPoint y: 435, endPoint x: 75, endPoint y: 415, distance: 222.0
click at [75, 415] on div "Image Style Link Image Drag files here, click to choose files or select files f…" at bounding box center [216, 289] width 296 height 404
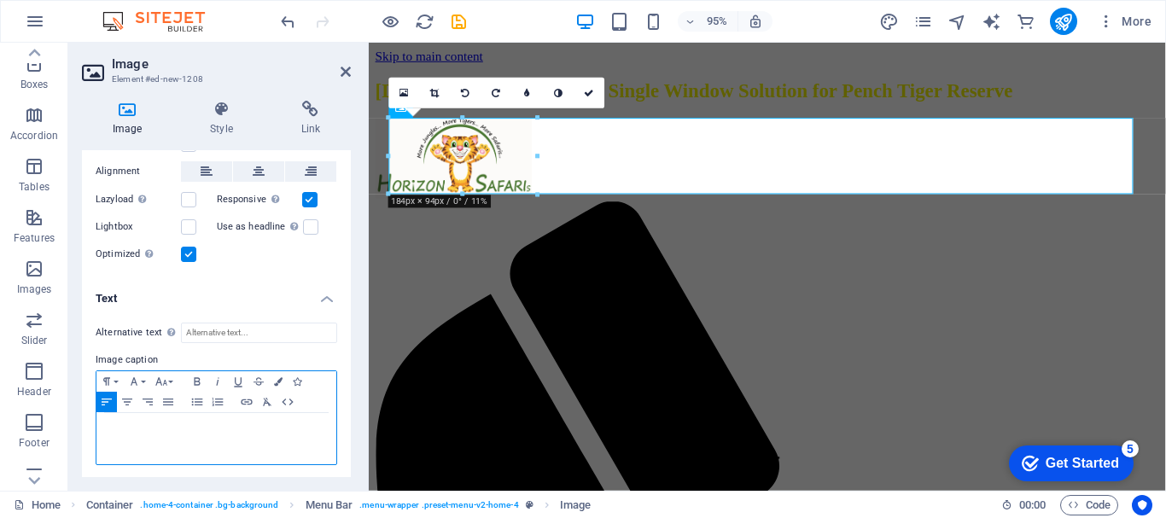
click at [159, 429] on p "​" at bounding box center [216, 429] width 223 height 15
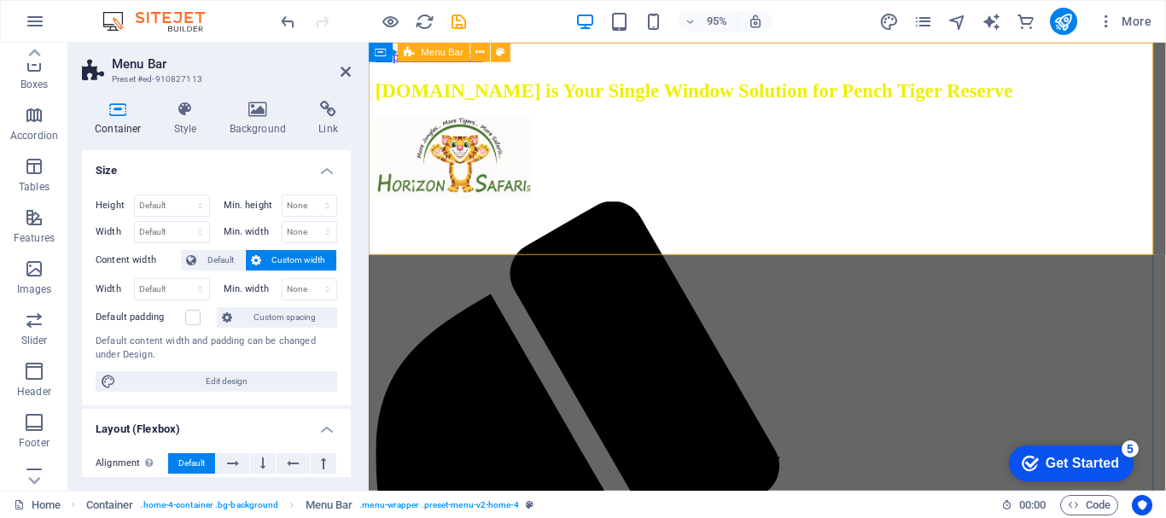
click at [408, 51] on span "Container" at bounding box center [415, 52] width 42 height 9
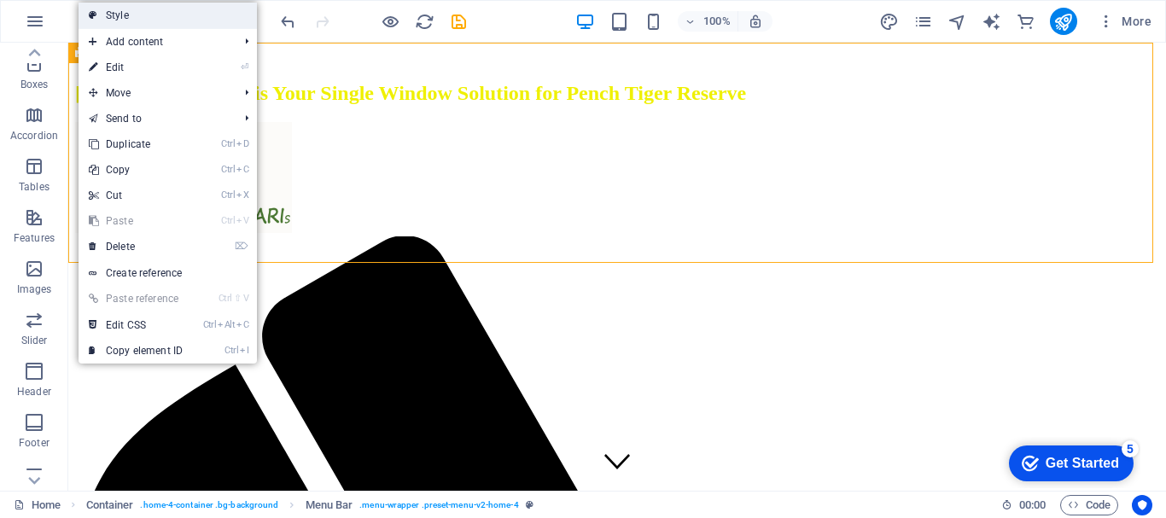
click at [123, 17] on link "Style" at bounding box center [168, 16] width 178 height 26
select select "vw"
select select "rem"
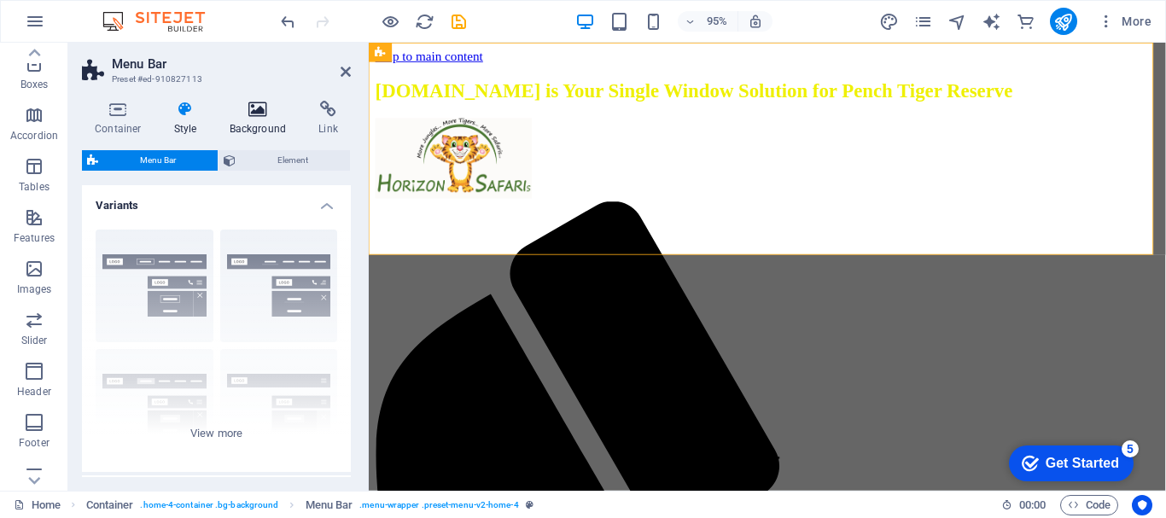
click at [255, 116] on icon at bounding box center [258, 109] width 83 height 17
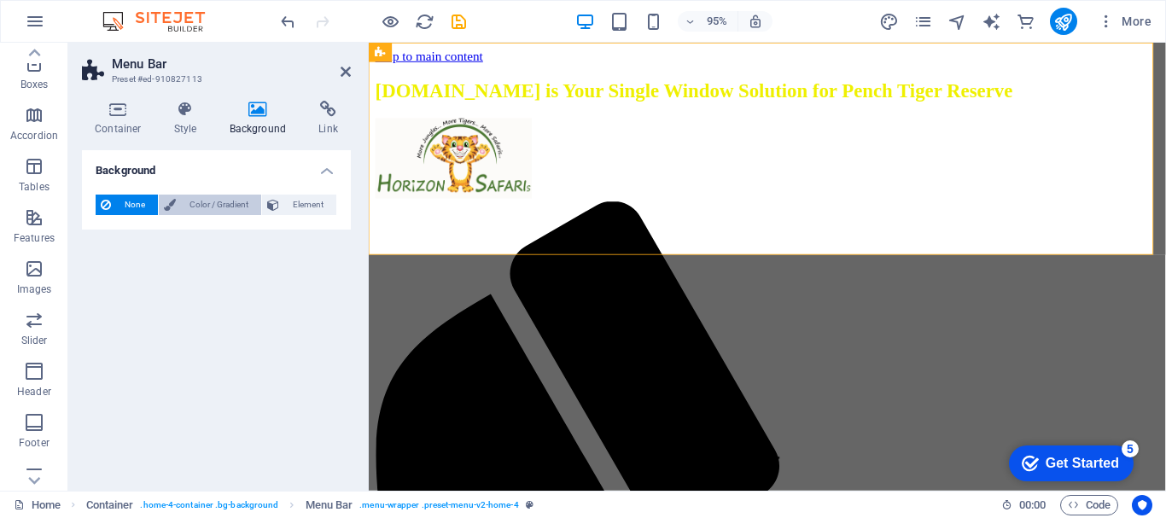
click at [207, 207] on span "Color / Gradient" at bounding box center [218, 205] width 75 height 20
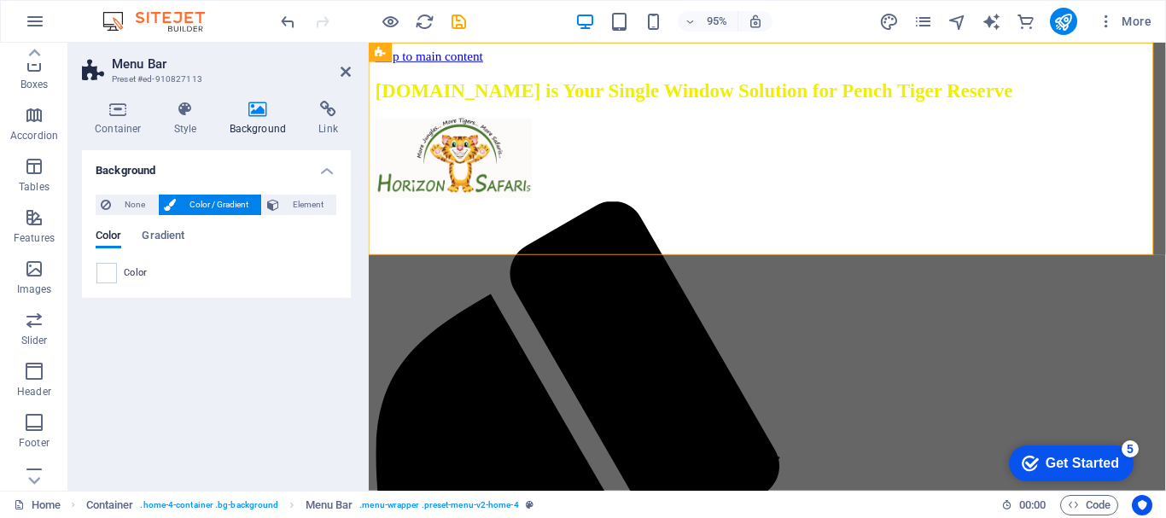
click at [117, 279] on div "Color" at bounding box center [216, 273] width 240 height 20
click at [116, 276] on div at bounding box center [106, 273] width 20 height 20
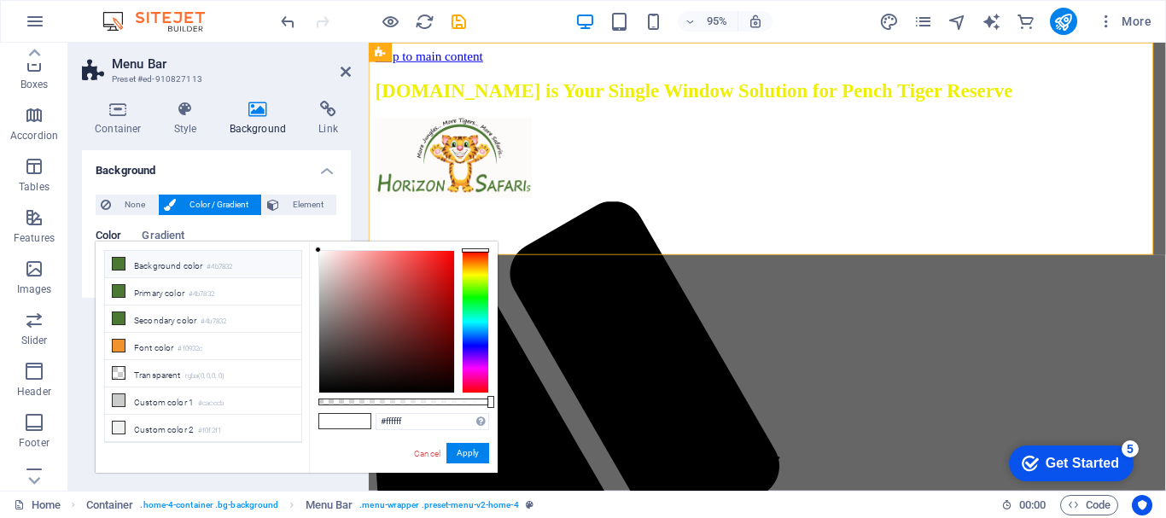
click at [168, 267] on li "Background color #4b7832" at bounding box center [203, 264] width 196 height 27
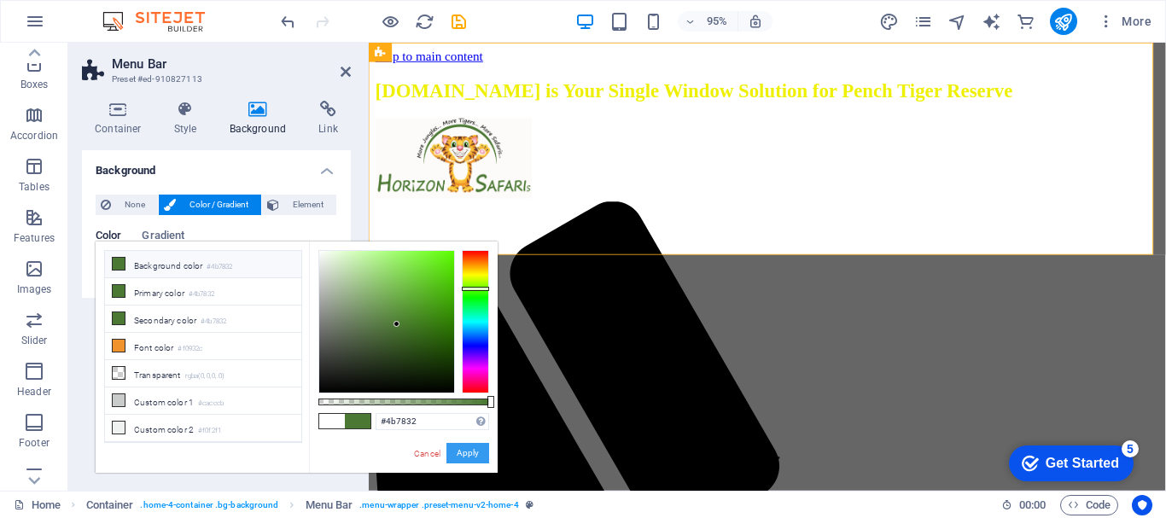
click at [464, 453] on button "Apply" at bounding box center [468, 453] width 43 height 20
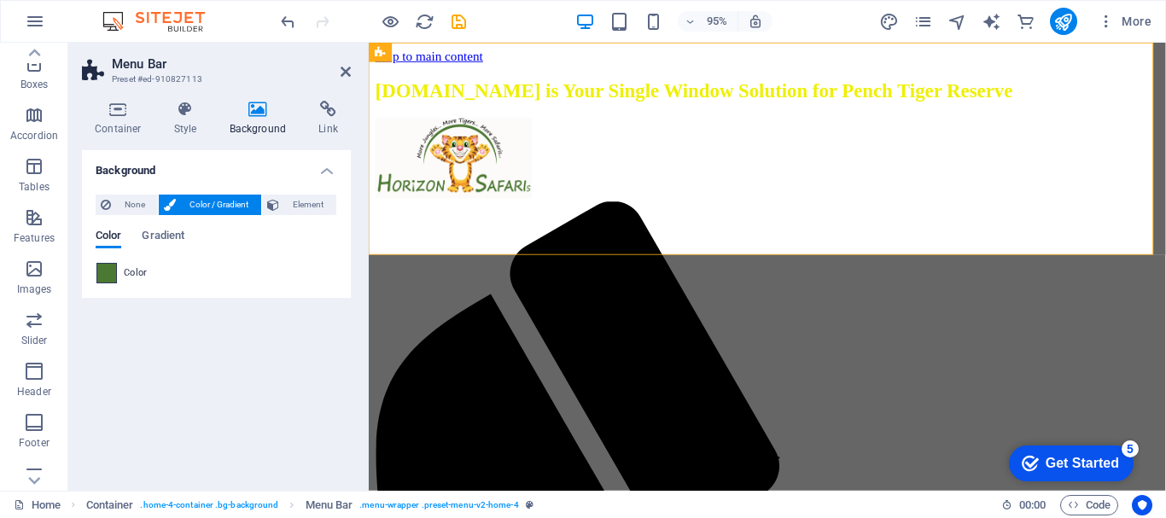
click at [110, 273] on span at bounding box center [106, 273] width 19 height 19
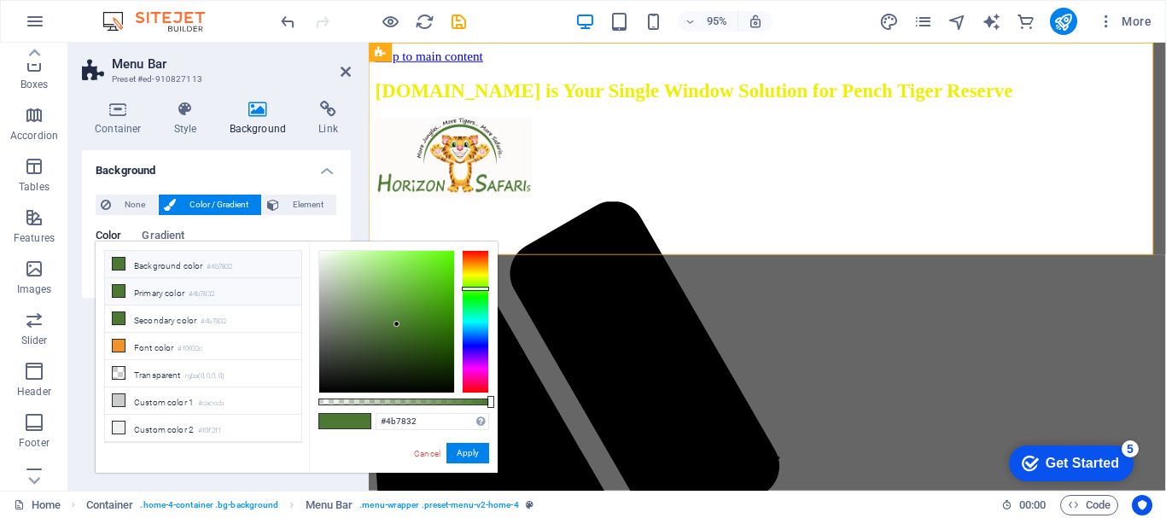
click at [164, 293] on li "Primary color #4b7832" at bounding box center [203, 291] width 196 height 27
click at [159, 316] on li "Secondary color #4b7832" at bounding box center [203, 319] width 196 height 27
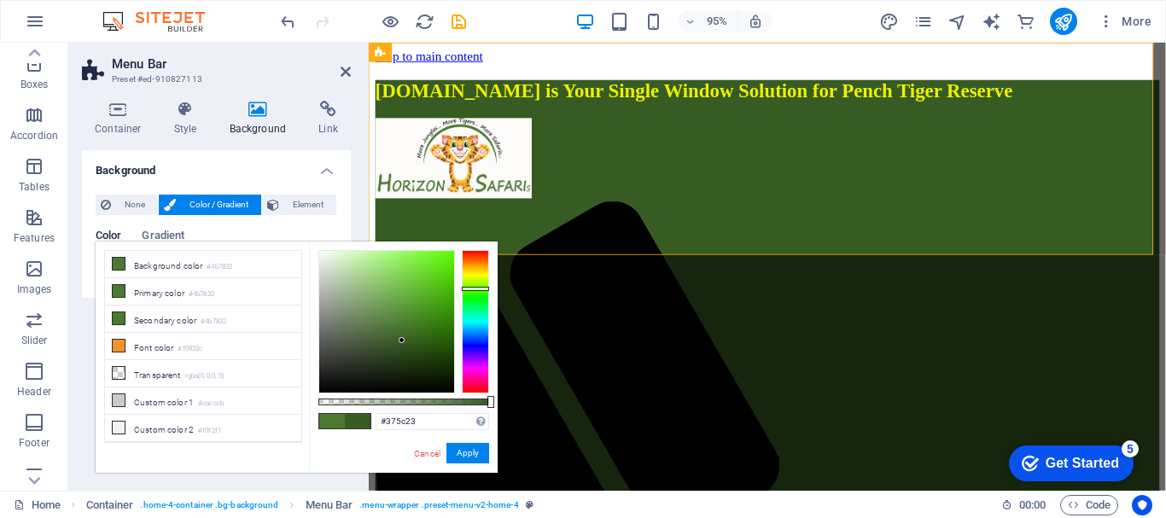
drag, startPoint x: 396, startPoint y: 323, endPoint x: 402, endPoint y: 341, distance: 18.9
click at [402, 341] on div at bounding box center [402, 340] width 6 height 6
drag, startPoint x: 426, startPoint y: 418, endPoint x: 382, endPoint y: 418, distance: 44.4
click at [382, 418] on input "#375c23" at bounding box center [433, 421] width 114 height 17
click at [464, 448] on button "Apply" at bounding box center [468, 453] width 43 height 20
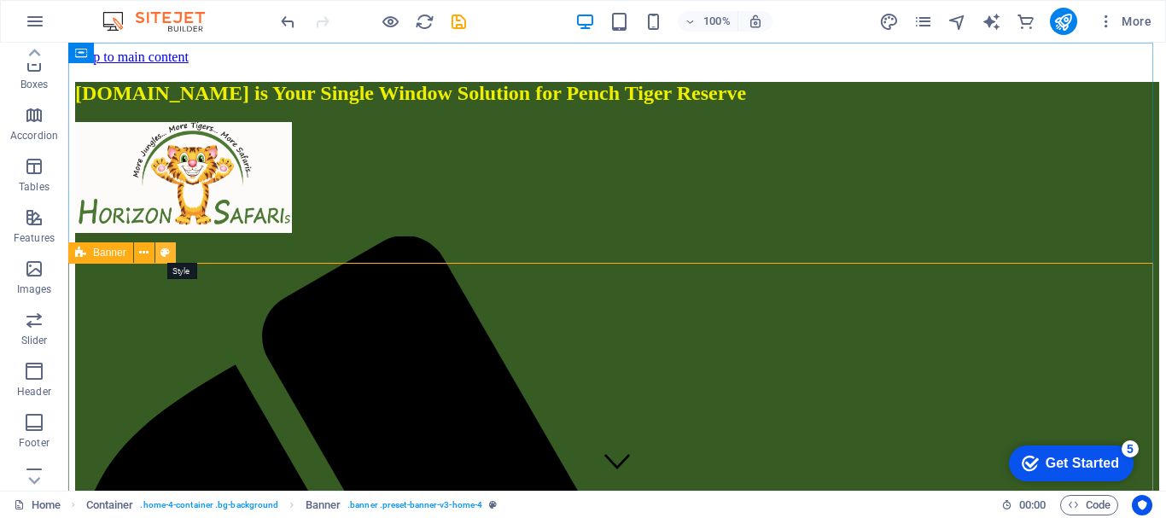
click at [163, 250] on icon at bounding box center [165, 253] width 9 height 18
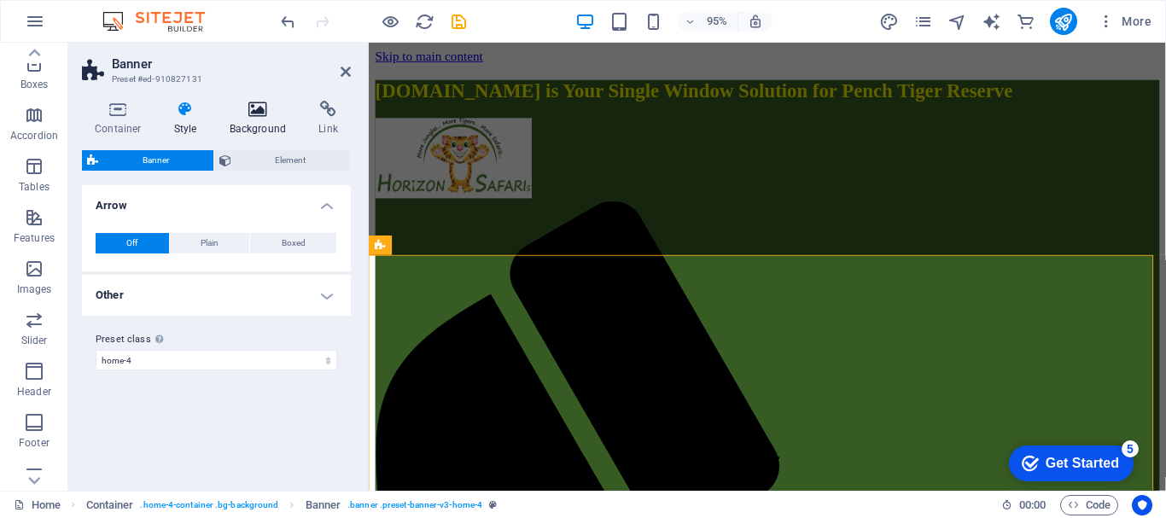
click at [257, 110] on icon at bounding box center [258, 109] width 83 height 17
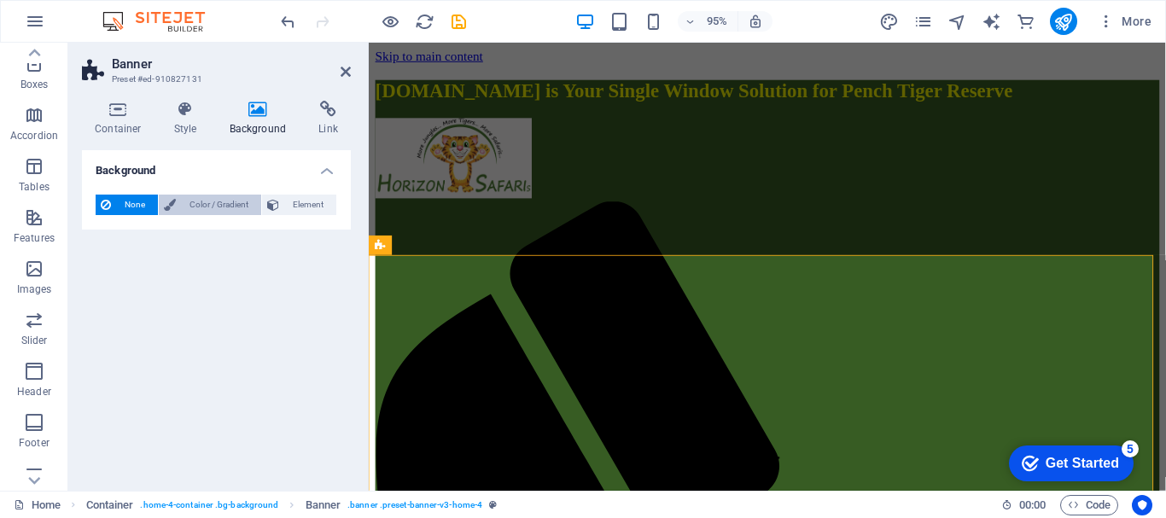
click at [197, 207] on span "Color / Gradient" at bounding box center [218, 205] width 75 height 20
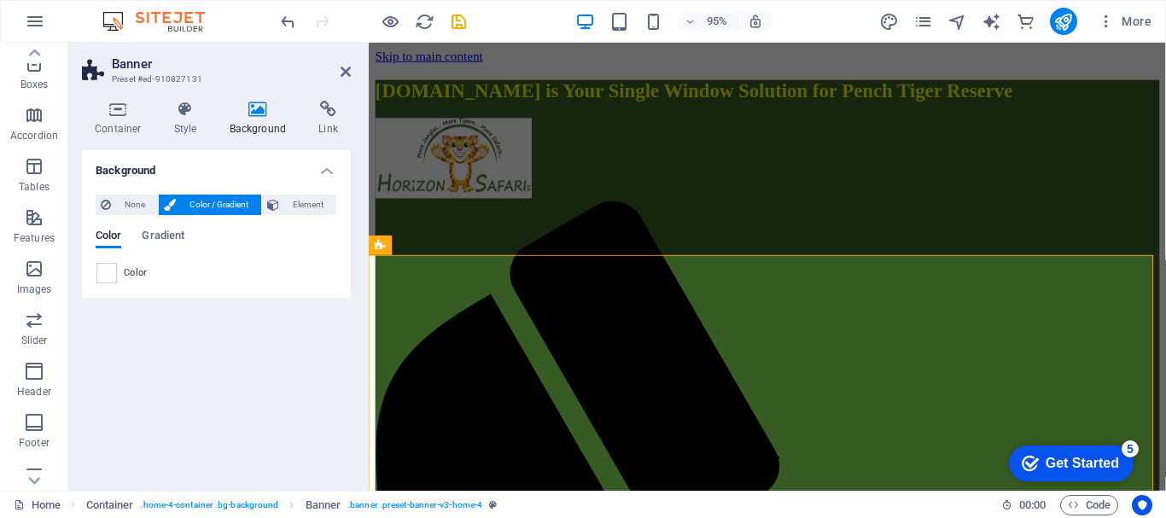
click at [125, 273] on span "Color" at bounding box center [136, 273] width 24 height 14
click at [105, 276] on span at bounding box center [106, 273] width 19 height 19
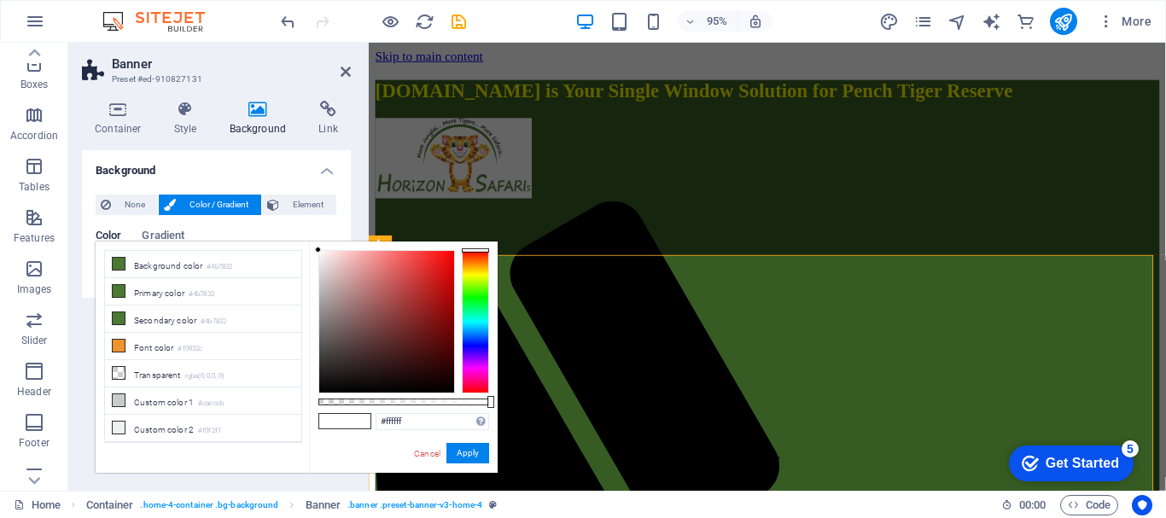
click at [341, 415] on span at bounding box center [332, 421] width 26 height 15
click at [338, 420] on span at bounding box center [332, 421] width 26 height 15
click at [336, 424] on span at bounding box center [332, 421] width 26 height 15
click at [174, 265] on li "Background color #4b7832" at bounding box center [203, 264] width 196 height 27
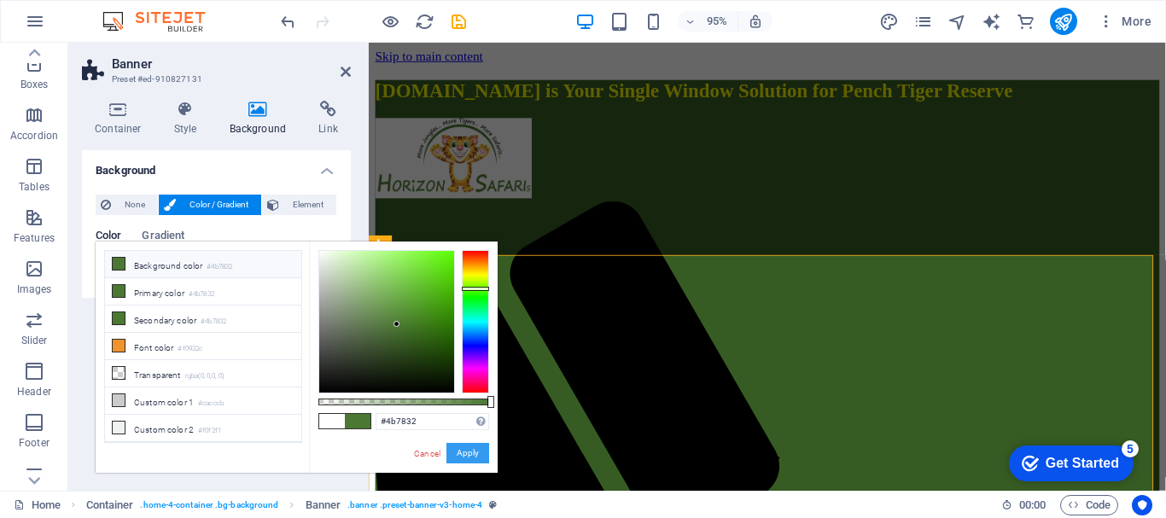
click at [467, 455] on button "Apply" at bounding box center [468, 453] width 43 height 20
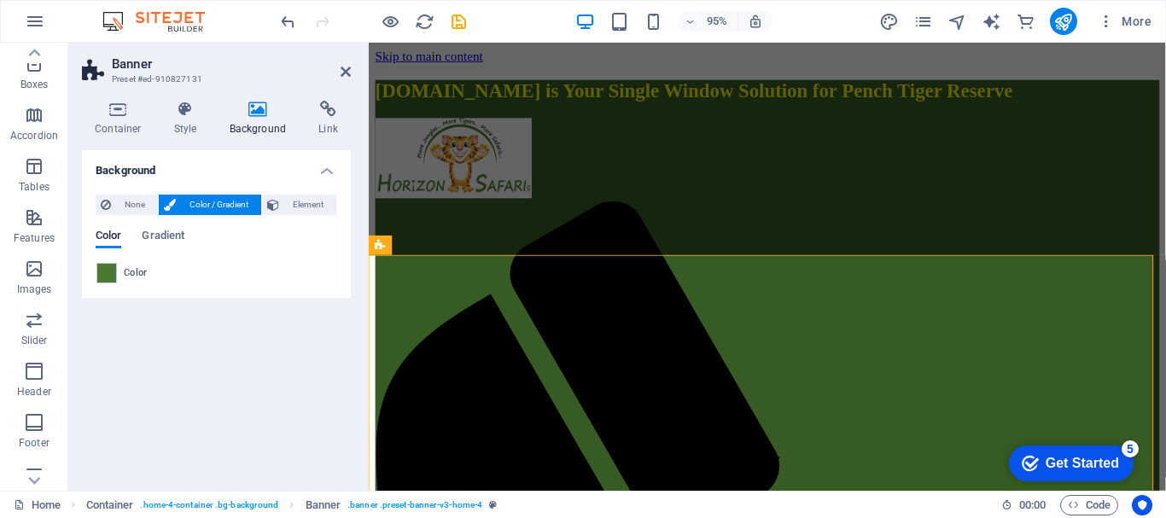
click at [126, 278] on span "Color" at bounding box center [136, 273] width 24 height 14
click at [107, 272] on span at bounding box center [106, 273] width 19 height 19
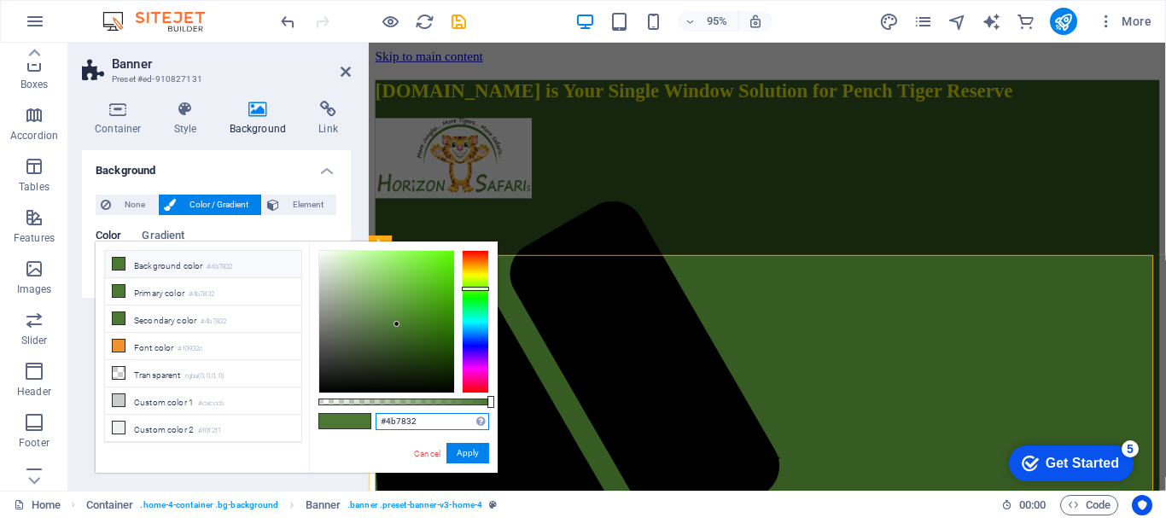
drag, startPoint x: 432, startPoint y: 419, endPoint x: 338, endPoint y: 419, distance: 93.9
click at [338, 419] on div "#4b7832 Supported formats #0852ed rgb(8, 82, 237) rgba(8, 82, 237, 90%) hsv(221…" at bounding box center [403, 481] width 189 height 479
paste input "375c23"
click at [476, 455] on button "Apply" at bounding box center [468, 453] width 43 height 20
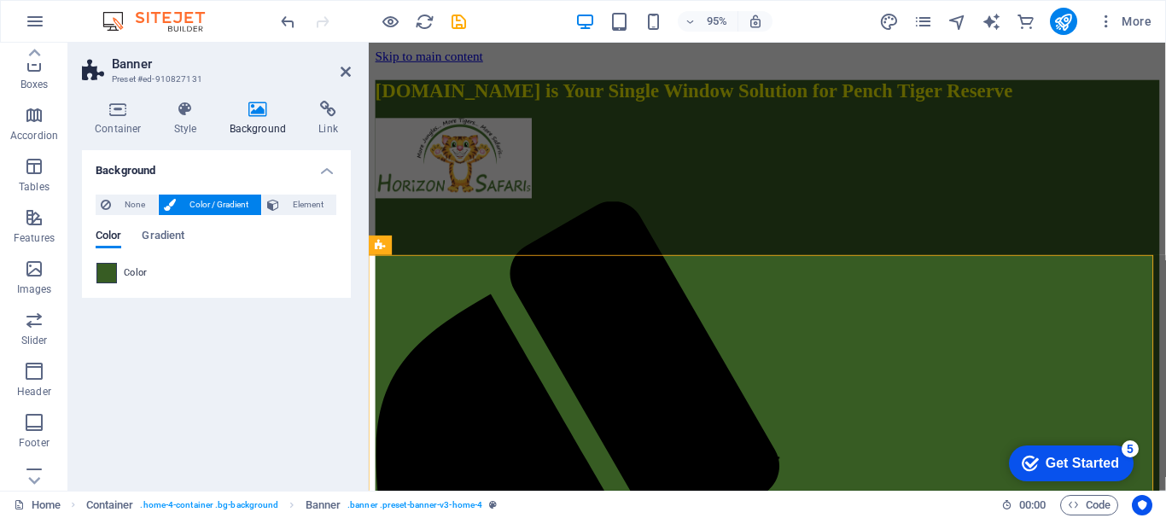
click at [112, 270] on span at bounding box center [106, 273] width 19 height 19
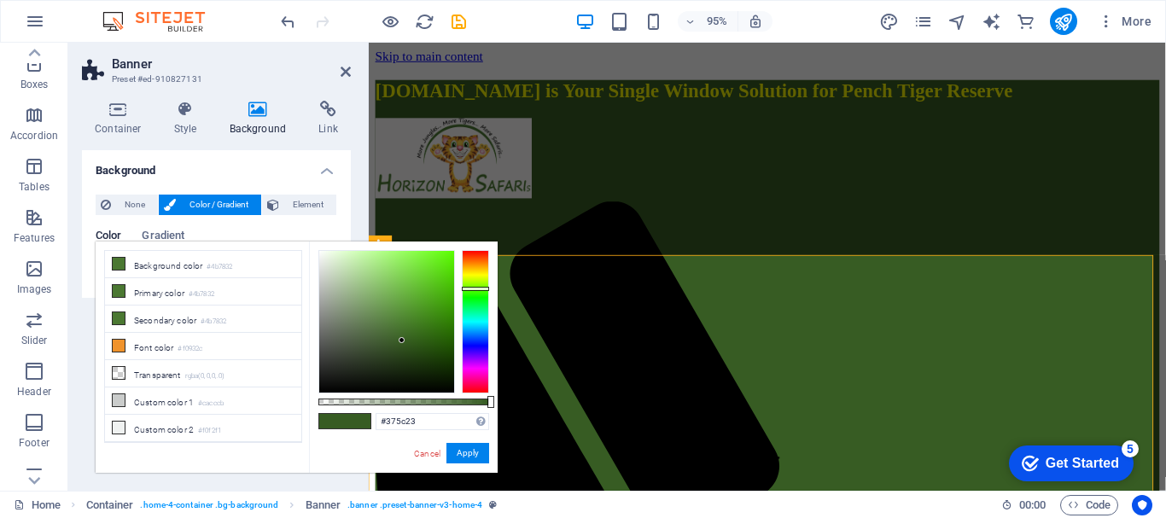
click at [345, 420] on span at bounding box center [358, 421] width 26 height 15
click at [400, 340] on div at bounding box center [402, 340] width 6 height 6
drag, startPoint x: 395, startPoint y: 330, endPoint x: 426, endPoint y: 287, distance: 52.6
click at [426, 287] on div at bounding box center [386, 322] width 135 height 142
drag, startPoint x: 431, startPoint y: 420, endPoint x: 363, endPoint y: 428, distance: 68.7
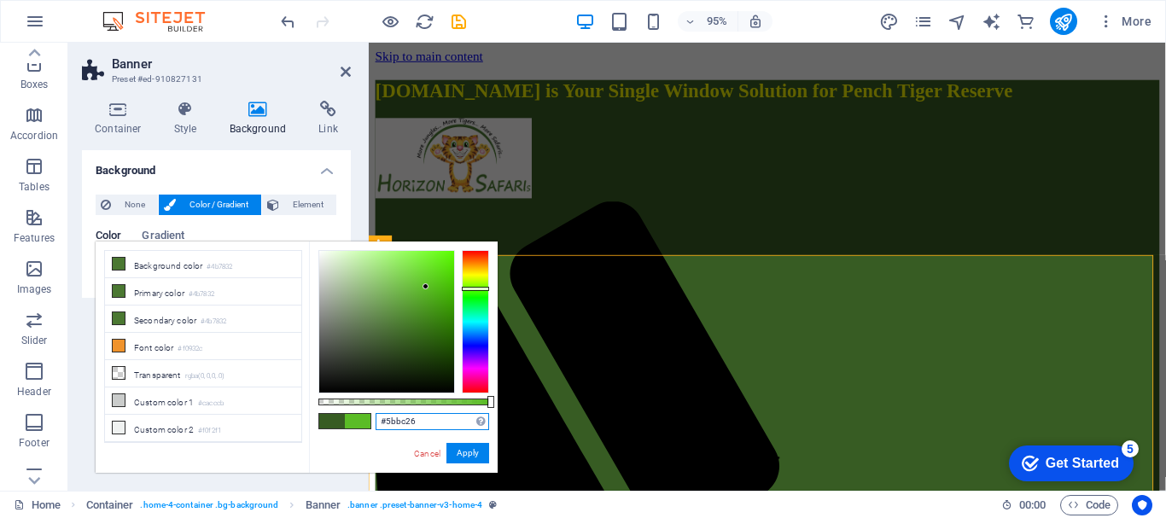
click at [363, 428] on div "#5bbc26 Supported formats #0852ed rgb(8, 82, 237) rgba(8, 82, 237, 90%) hsv(221…" at bounding box center [403, 481] width 189 height 479
paste input "375c23"
click at [482, 455] on button "Apply" at bounding box center [468, 453] width 43 height 20
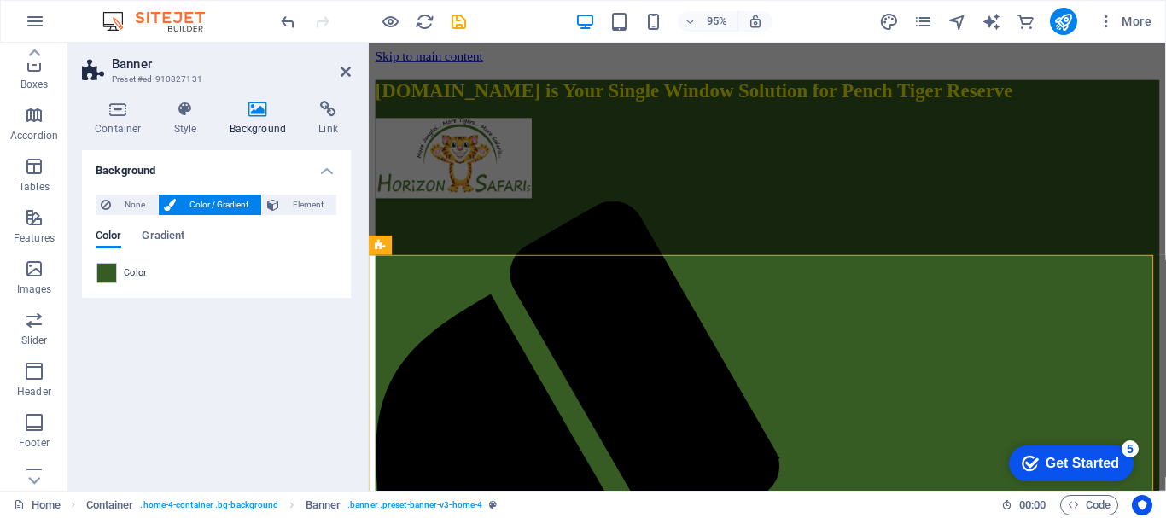
click at [243, 349] on div "Background None Color / Gradient Element Stretch background to full-width Color…" at bounding box center [216, 313] width 269 height 327
click at [329, 324] on div "Background None Color / Gradient Element Stretch background to full-width Color…" at bounding box center [216, 313] width 269 height 327
click at [351, 67] on aside "Banner Preset #ed-910827131 Container Style Background Link Size Height Default…" at bounding box center [218, 267] width 301 height 448
click at [348, 69] on icon at bounding box center [346, 72] width 10 height 14
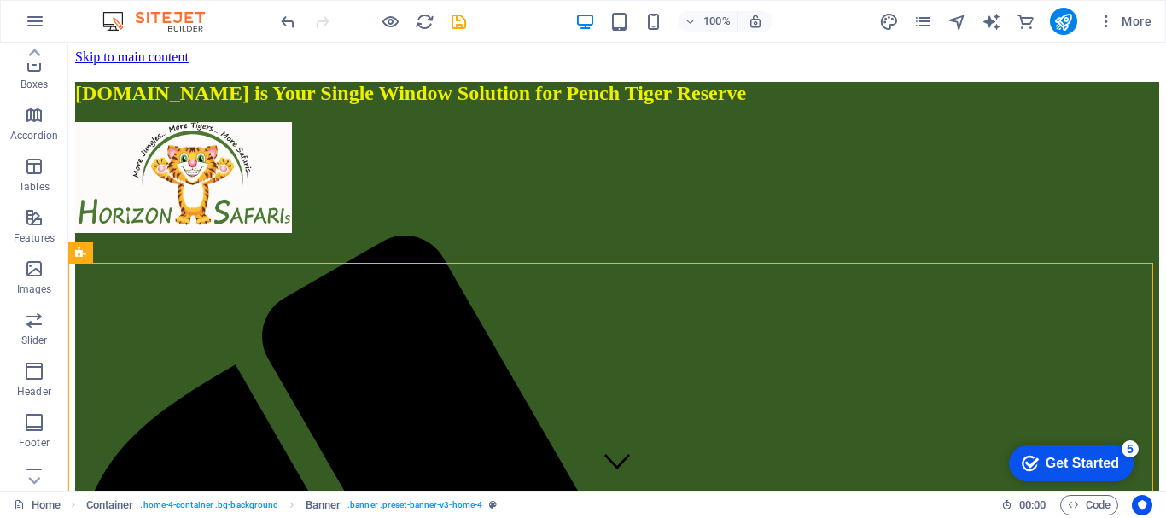
click at [79, 12] on div "100% More" at bounding box center [583, 21] width 1165 height 41
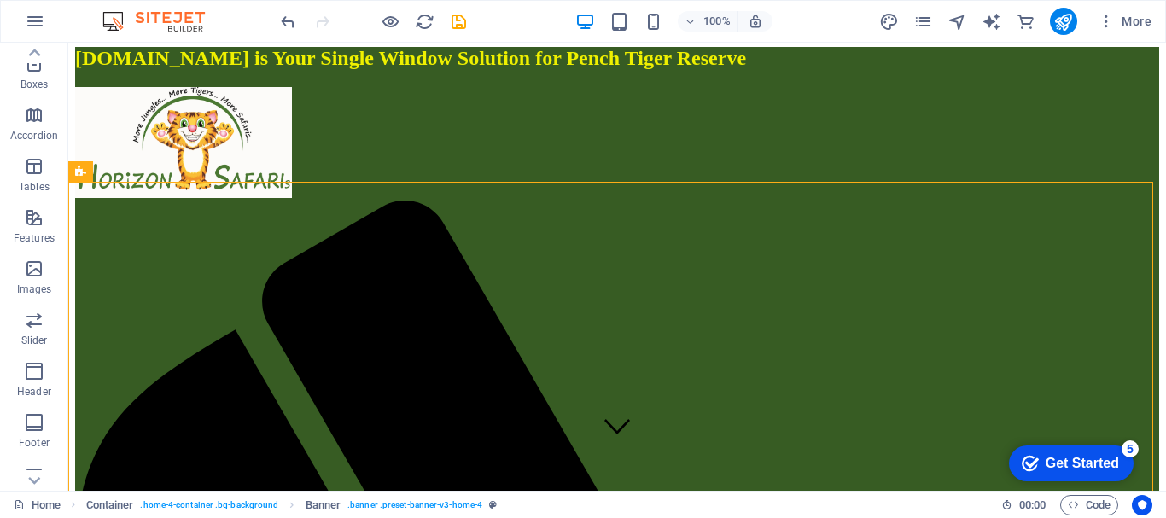
scroll to position [0, 0]
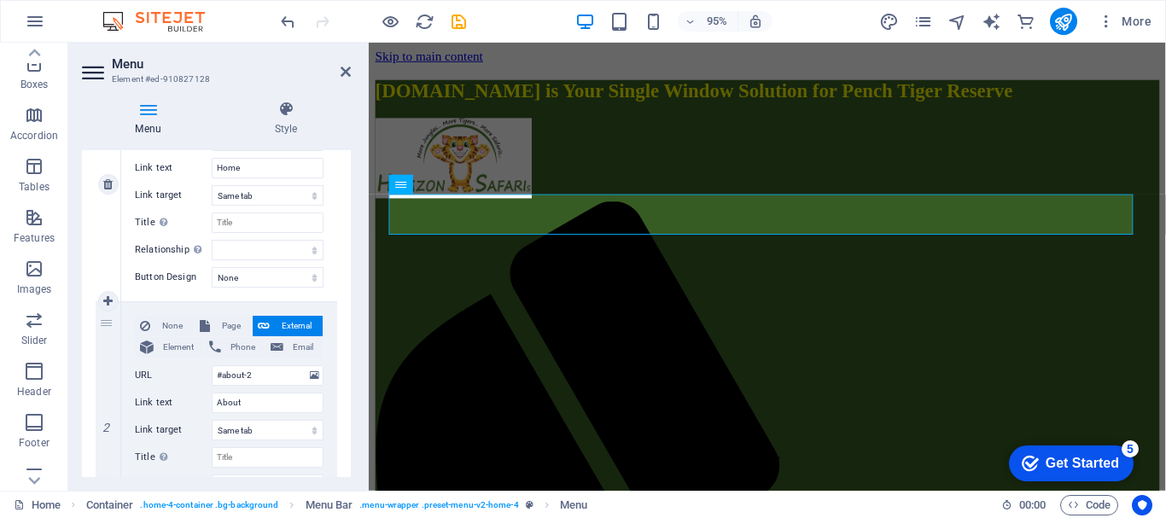
scroll to position [342, 0]
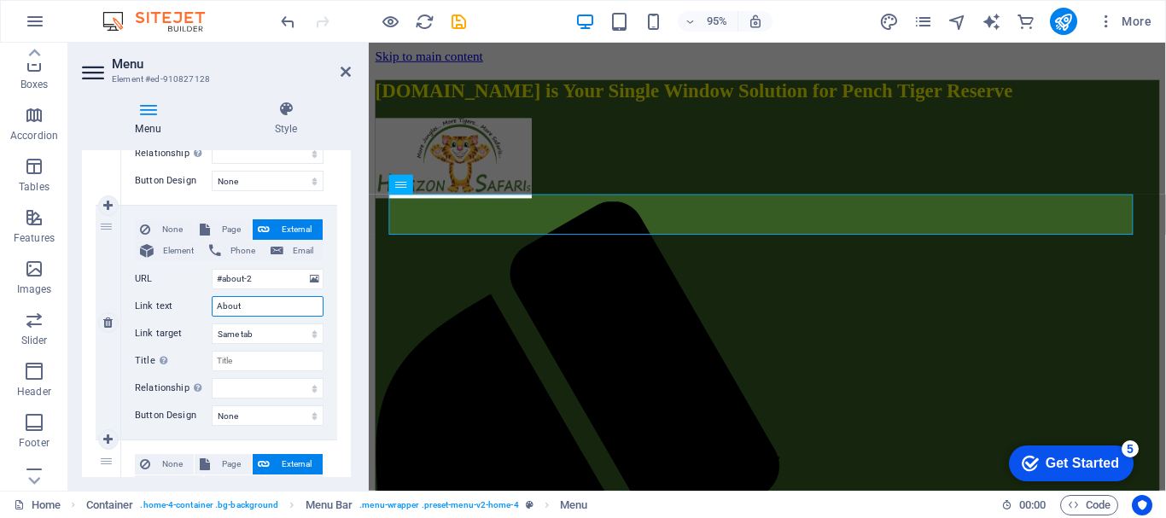
click at [268, 305] on input "About" at bounding box center [268, 306] width 112 height 20
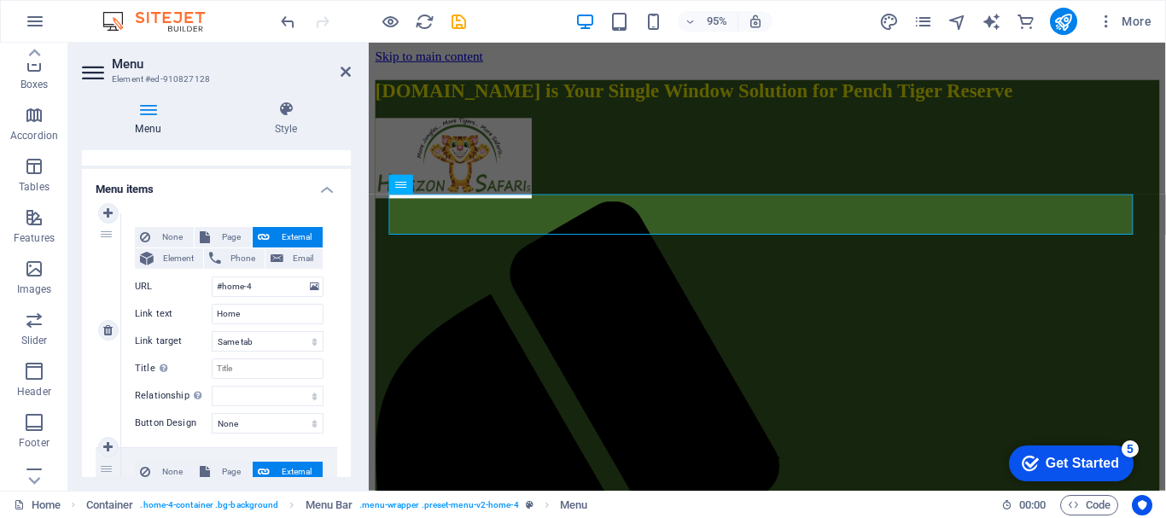
scroll to position [85, 0]
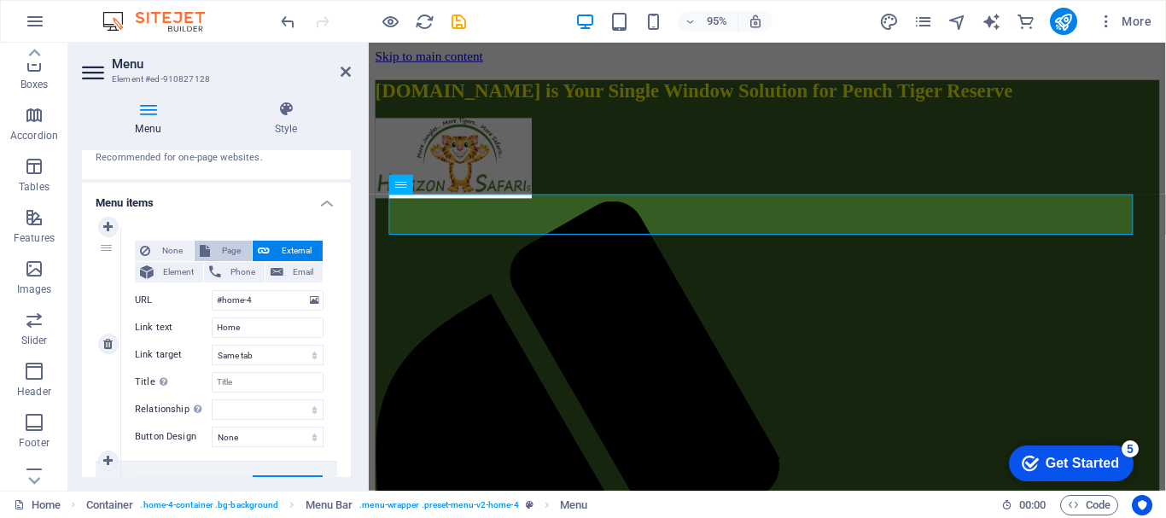
click at [228, 247] on span "Page" at bounding box center [231, 251] width 32 height 20
click at [283, 248] on span "External" at bounding box center [296, 251] width 43 height 20
click at [333, 318] on div "None Page External Element Phone Email Page Home Subpage Legal Notice Privacy E…" at bounding box center [229, 344] width 216 height 234
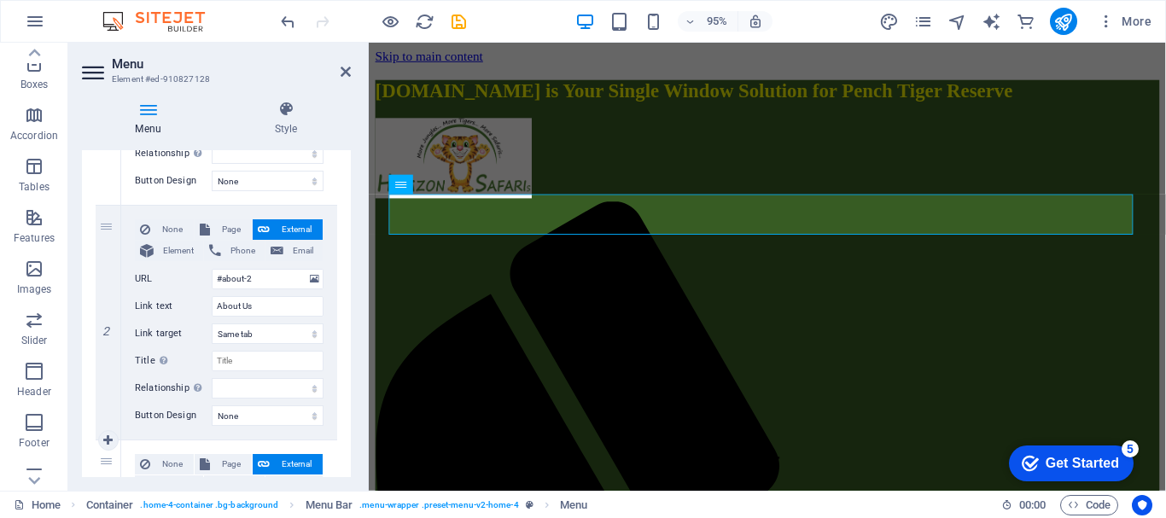
scroll to position [512, 0]
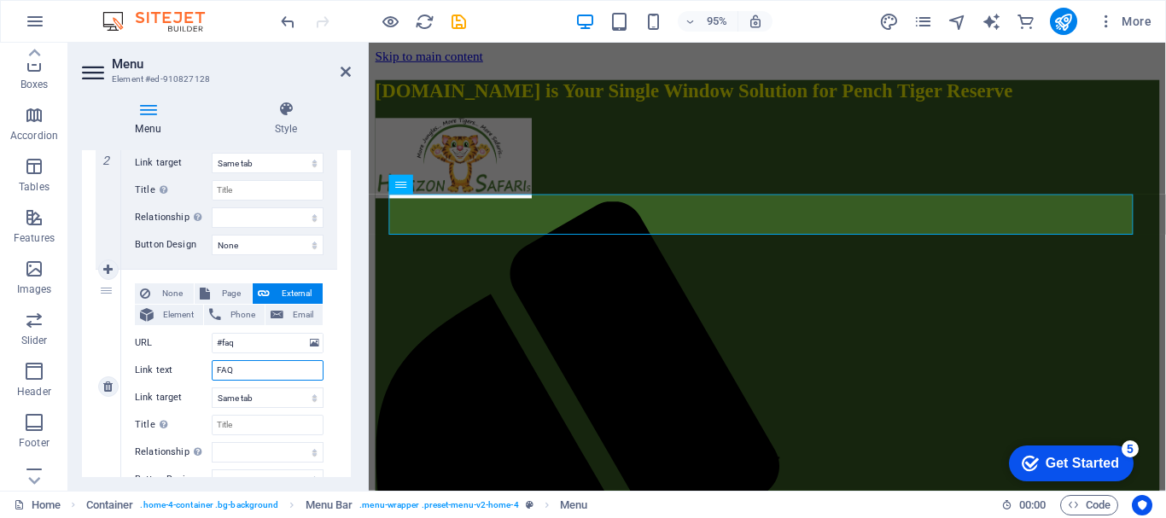
drag, startPoint x: 238, startPoint y: 371, endPoint x: 173, endPoint y: 356, distance: 66.5
click at [173, 356] on div "None Page External Element Phone Email Page Home Subpage Legal Notice Privacy E…" at bounding box center [229, 372] width 189 height 179
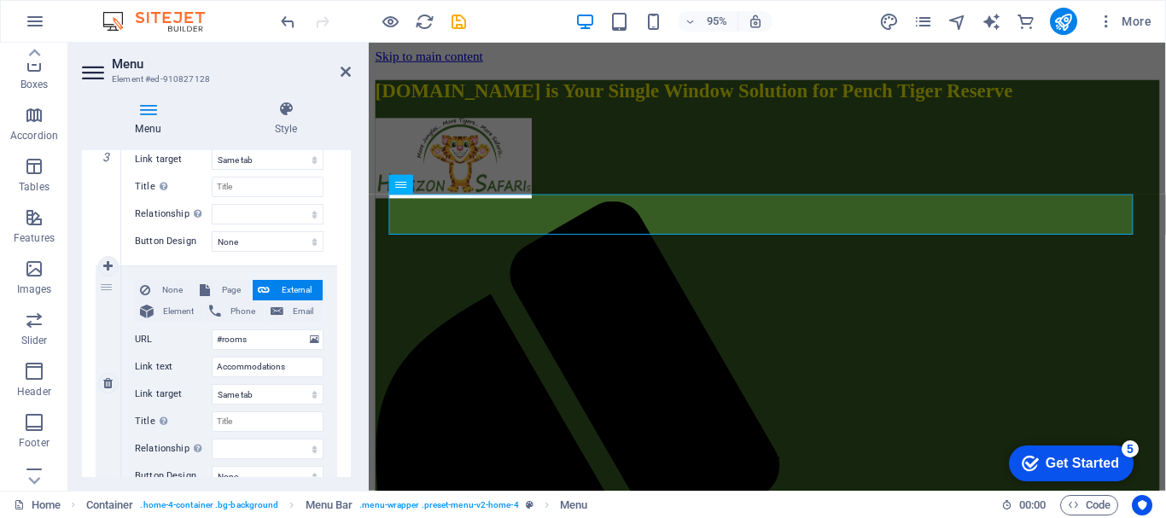
scroll to position [768, 0]
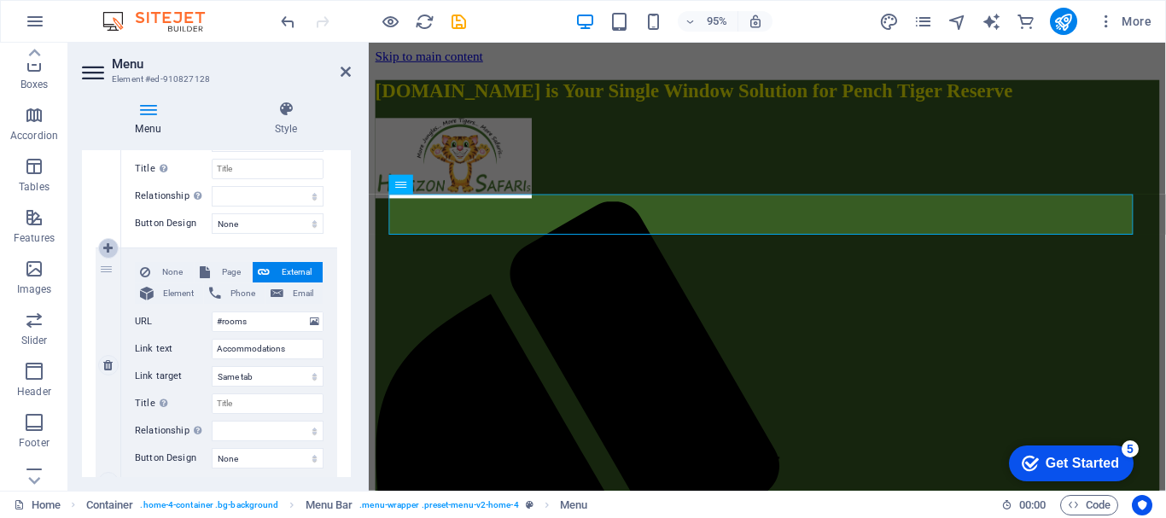
click at [107, 245] on icon at bounding box center [107, 248] width 9 height 12
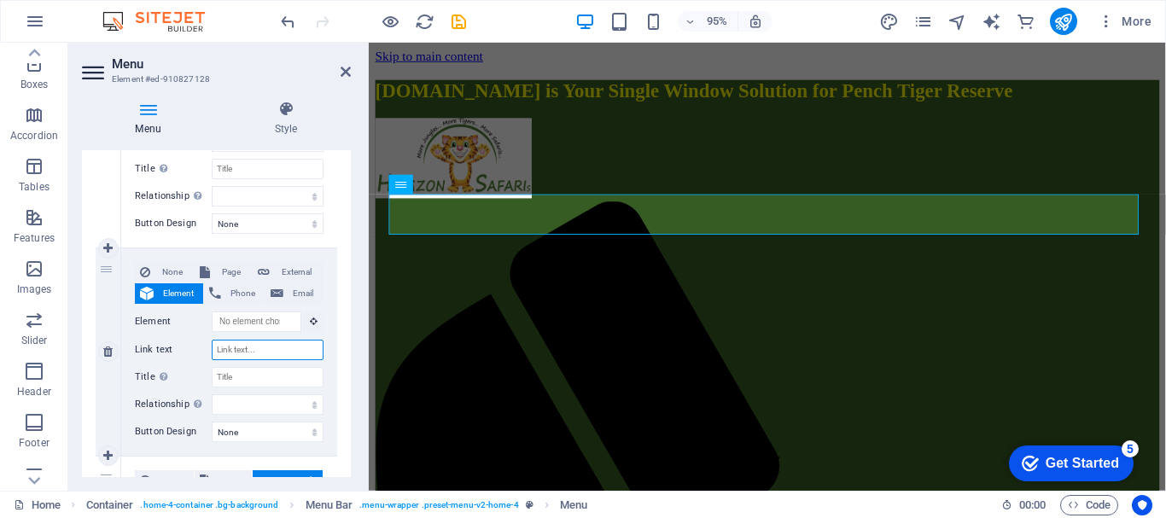
click at [244, 348] on input "Link text" at bounding box center [268, 350] width 112 height 20
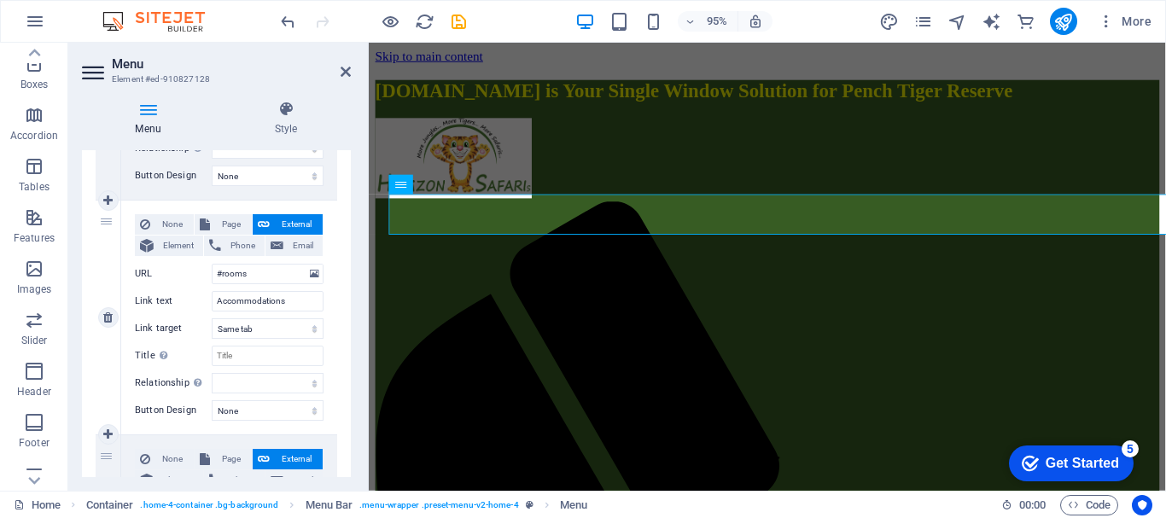
scroll to position [1110, 0]
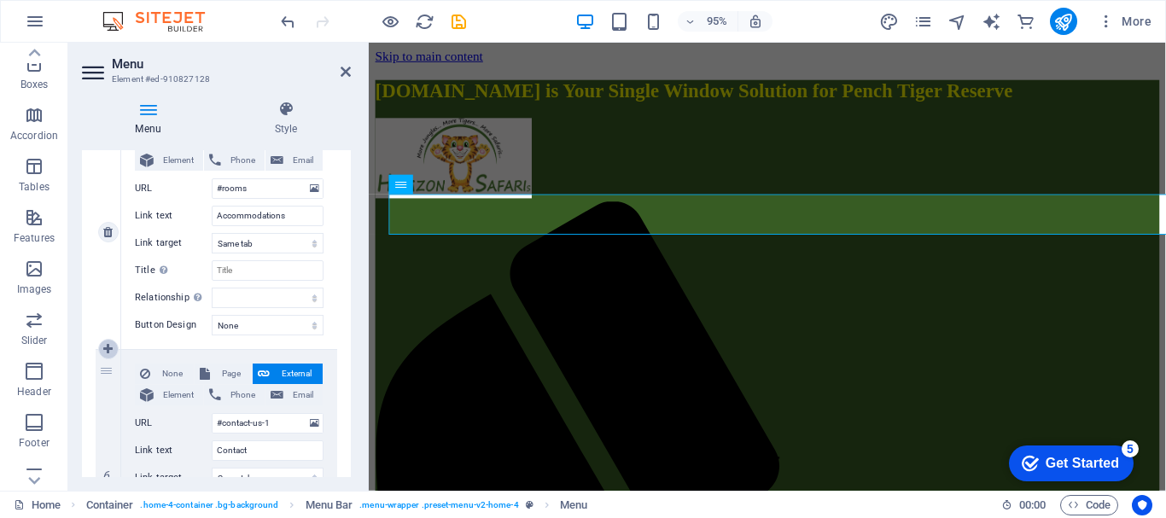
click at [108, 343] on icon at bounding box center [107, 349] width 9 height 12
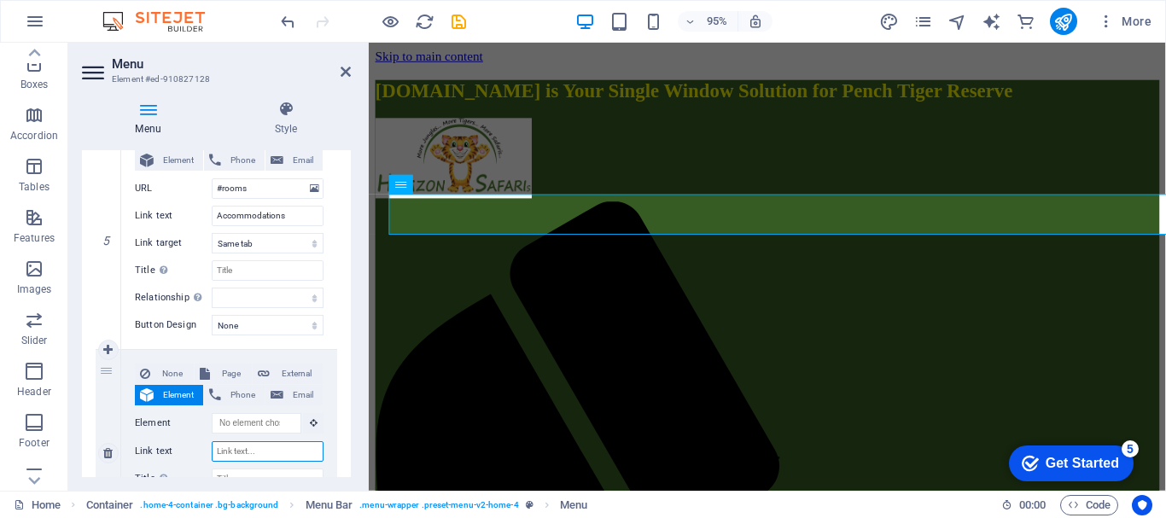
click at [265, 457] on input "Link text" at bounding box center [268, 451] width 112 height 20
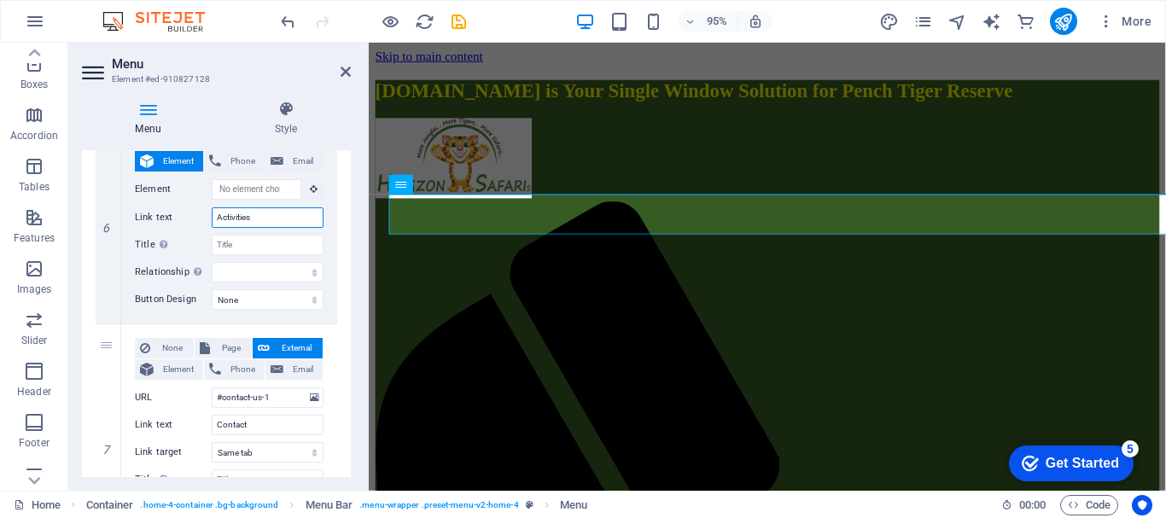
scroll to position [1366, 0]
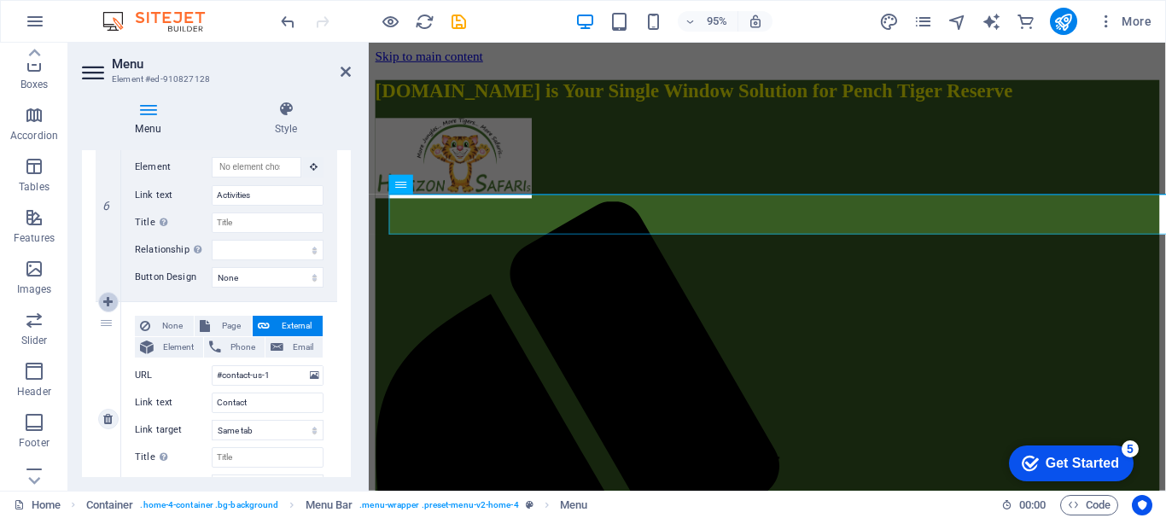
click at [107, 301] on icon at bounding box center [107, 302] width 9 height 12
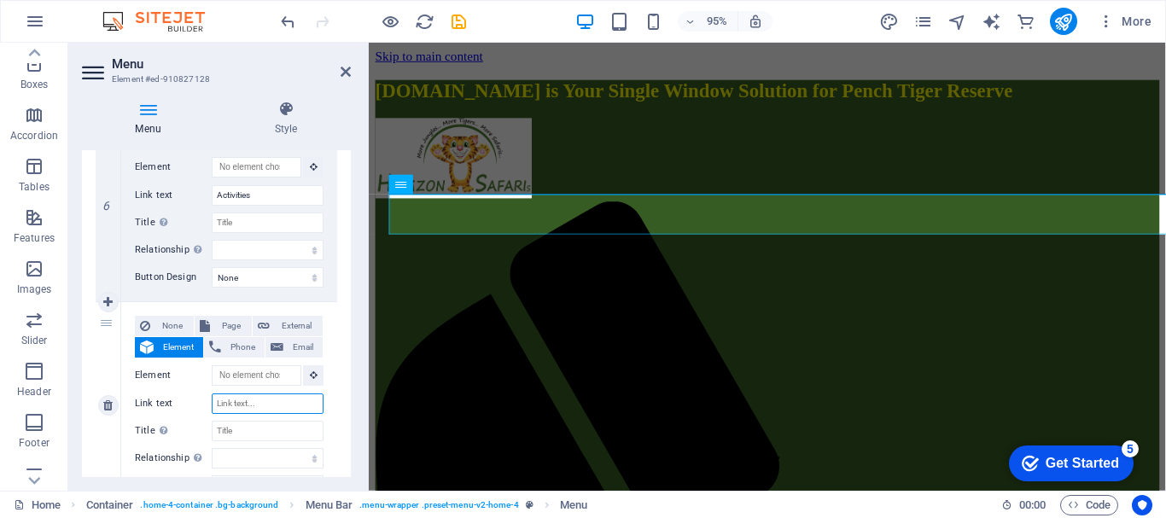
click at [289, 406] on input "Link text" at bounding box center [268, 404] width 112 height 20
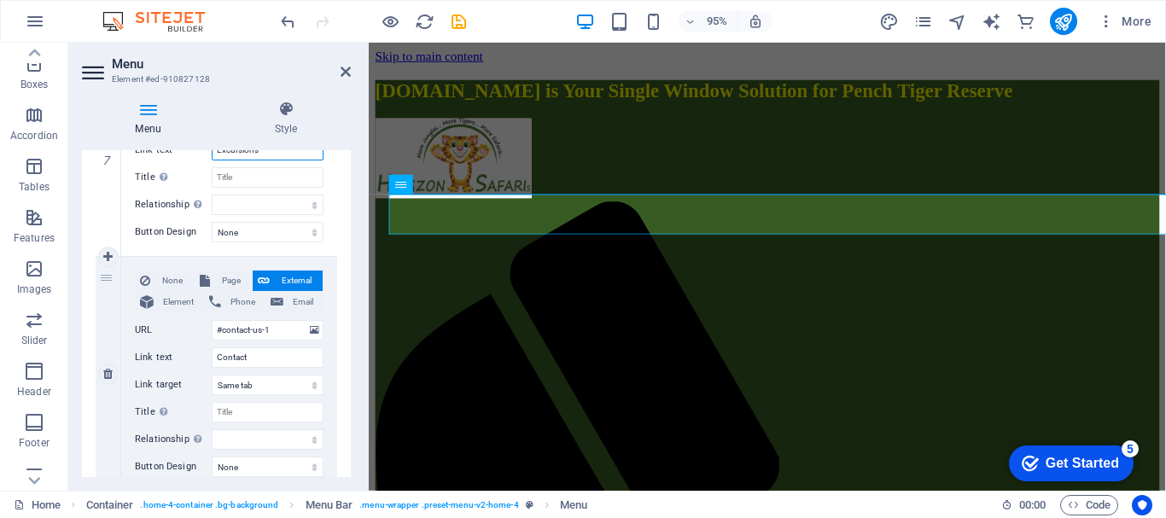
scroll to position [1622, 0]
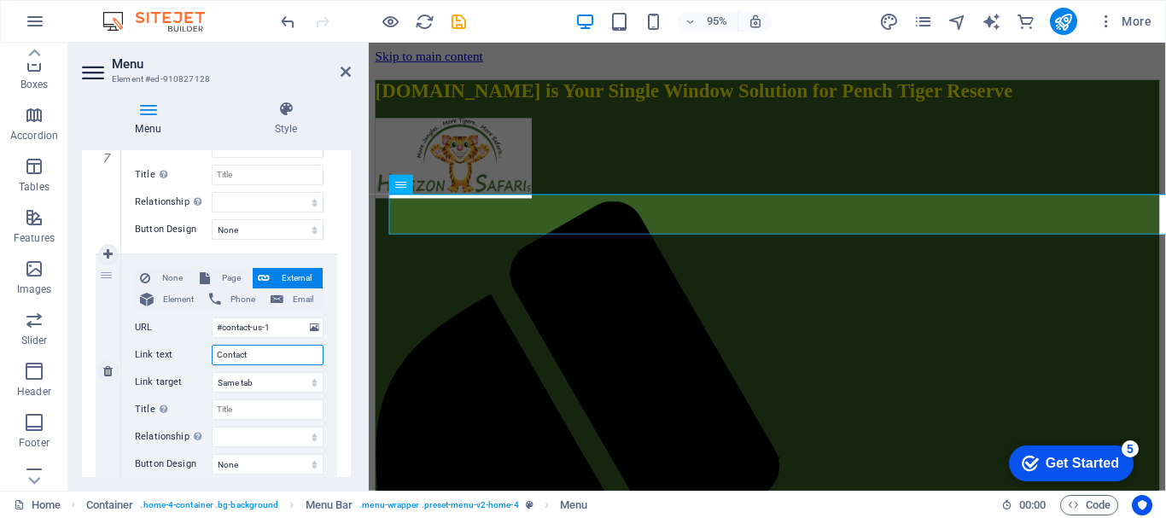
click at [278, 351] on input "Contact" at bounding box center [268, 355] width 112 height 20
click at [111, 254] on icon at bounding box center [107, 254] width 9 height 12
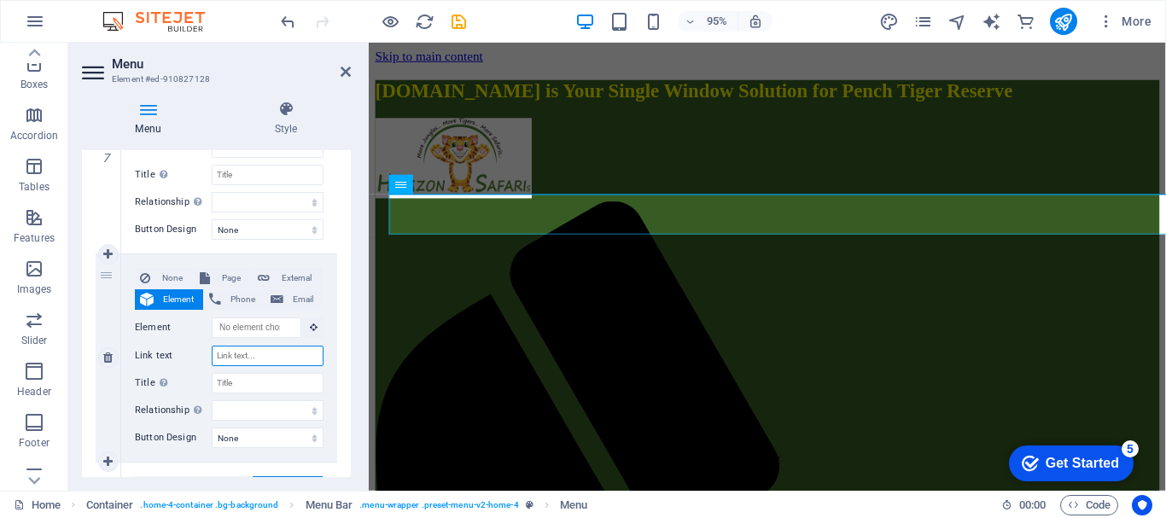
click at [260, 356] on input "Link text" at bounding box center [268, 356] width 112 height 20
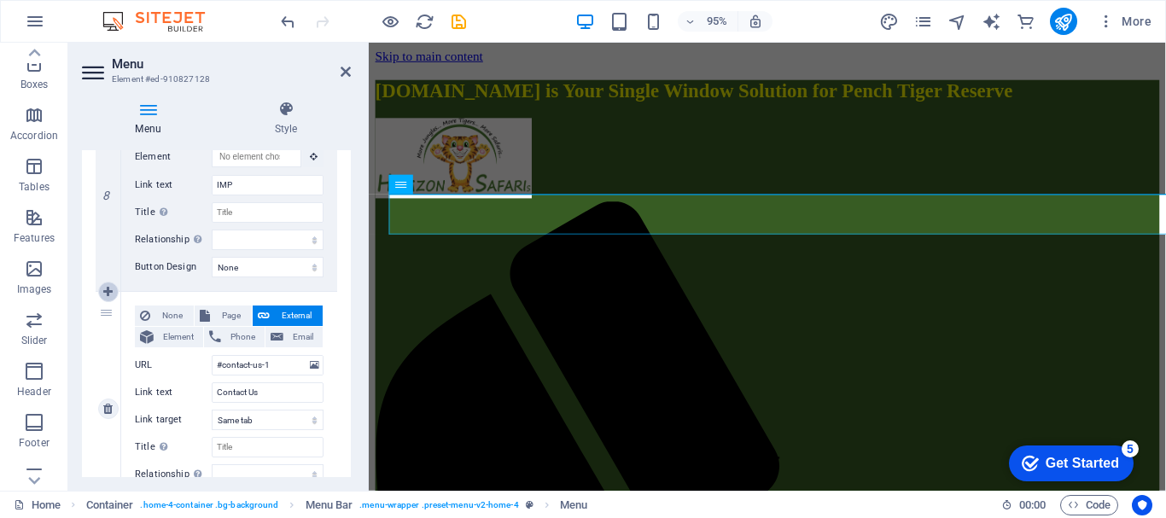
click at [110, 289] on icon at bounding box center [107, 292] width 9 height 12
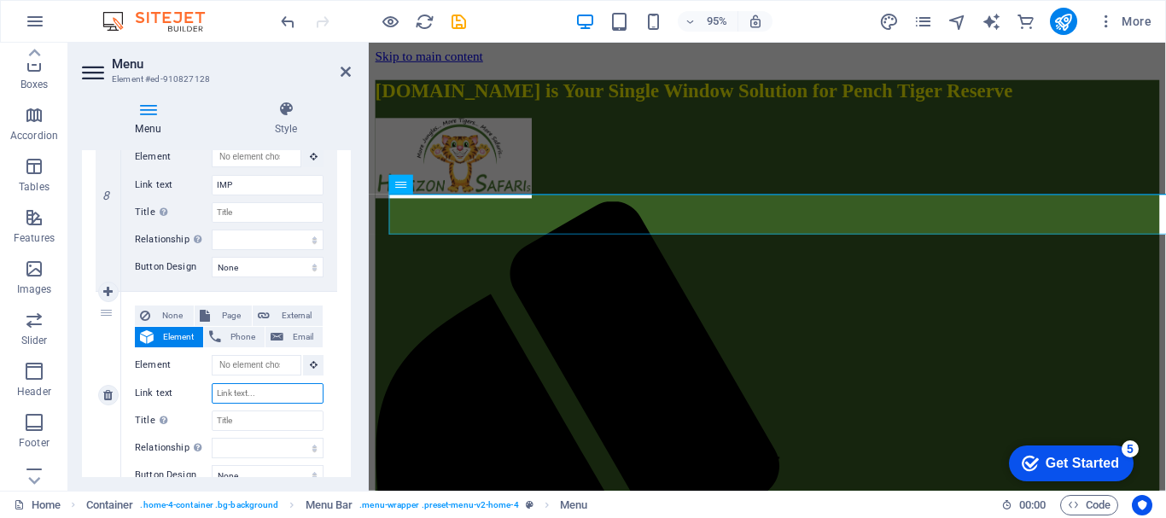
click at [253, 388] on input "Link text" at bounding box center [268, 393] width 112 height 20
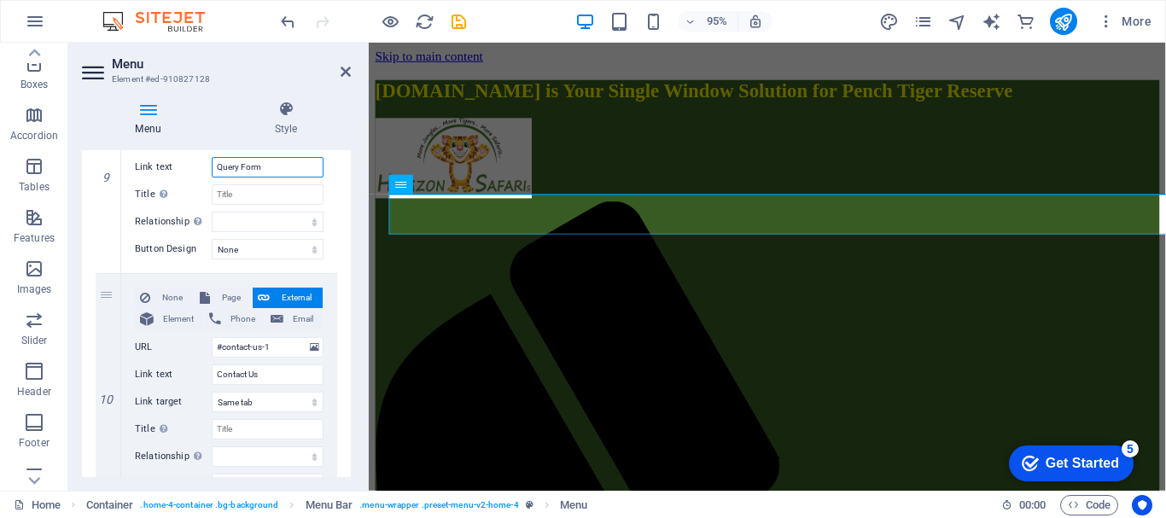
scroll to position [2098, 0]
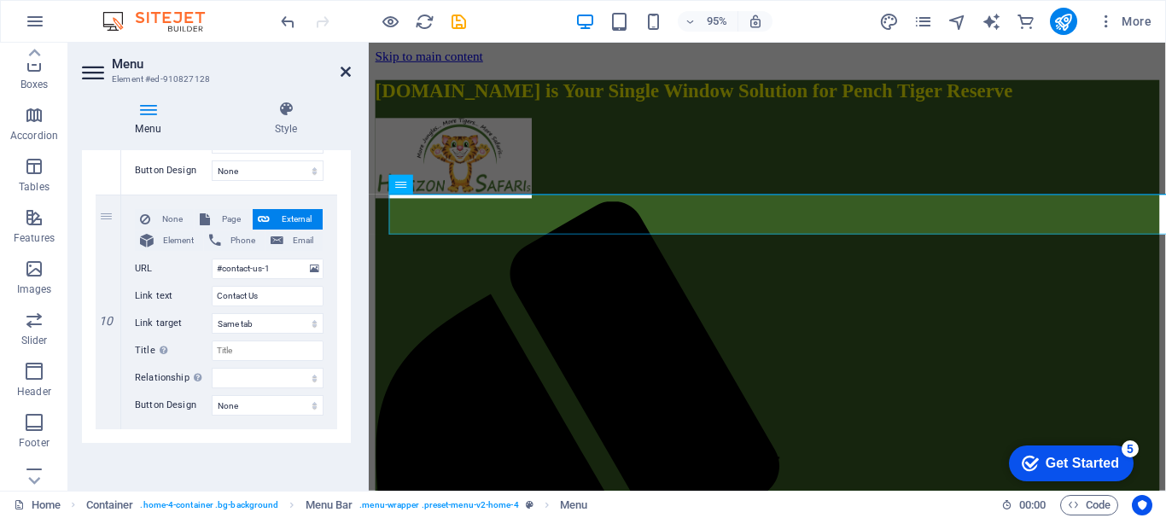
click at [344, 71] on icon at bounding box center [346, 72] width 10 height 14
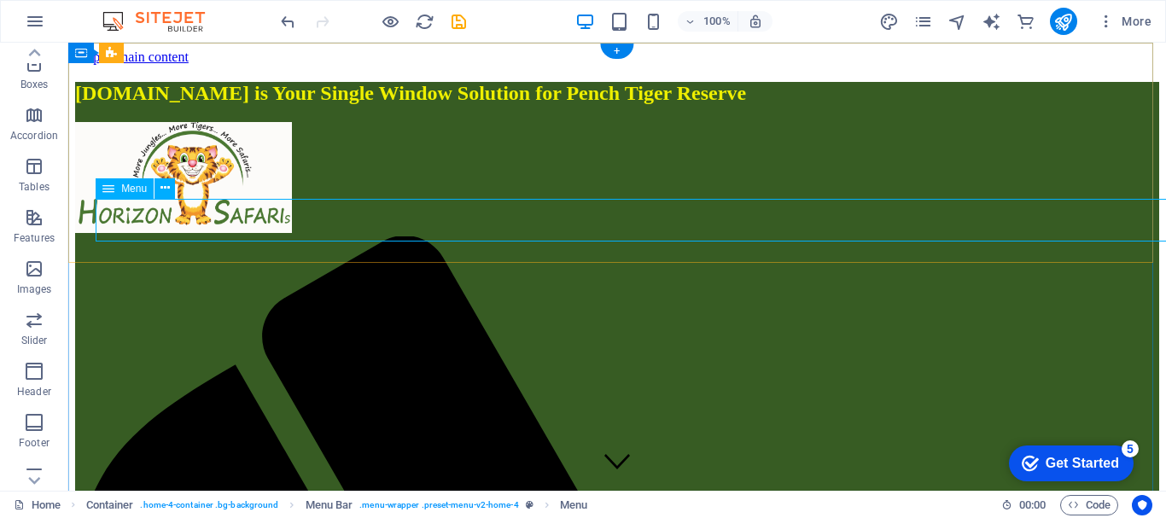
click at [164, 188] on icon at bounding box center [165, 188] width 9 height 18
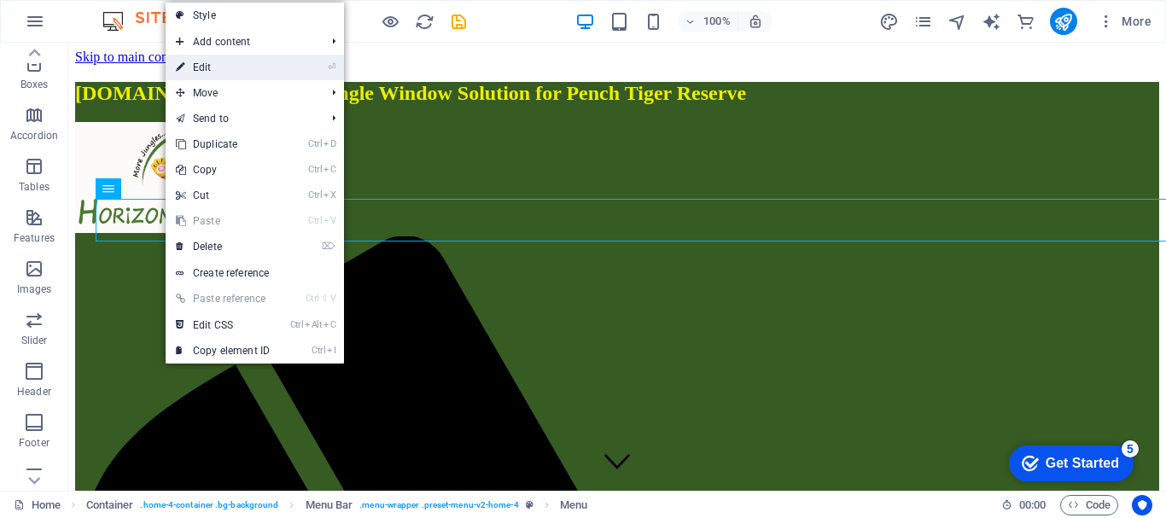
click at [208, 70] on link "⏎ Edit" at bounding box center [223, 68] width 114 height 26
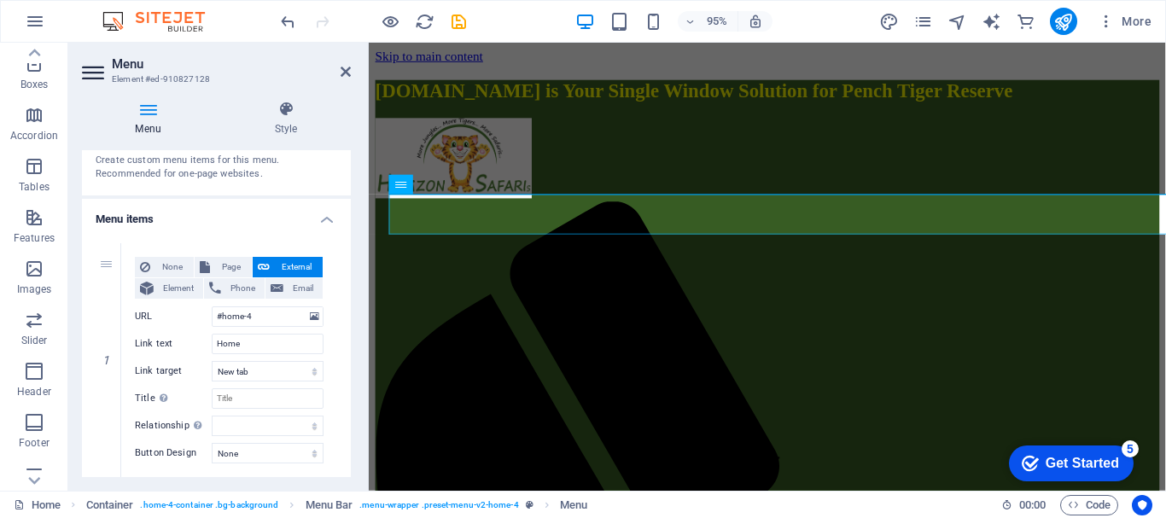
scroll to position [0, 0]
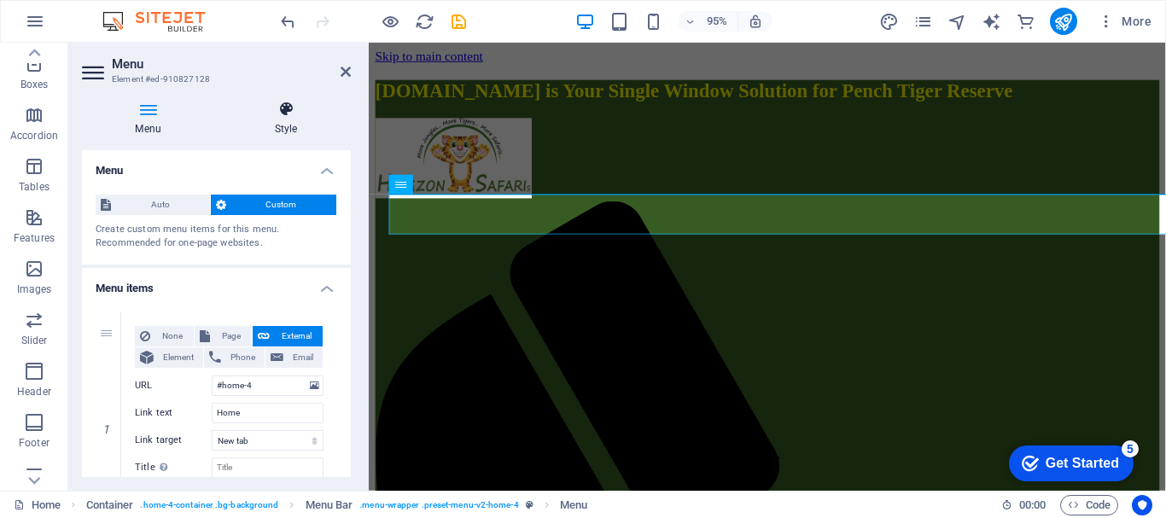
click at [281, 112] on icon at bounding box center [286, 109] width 130 height 17
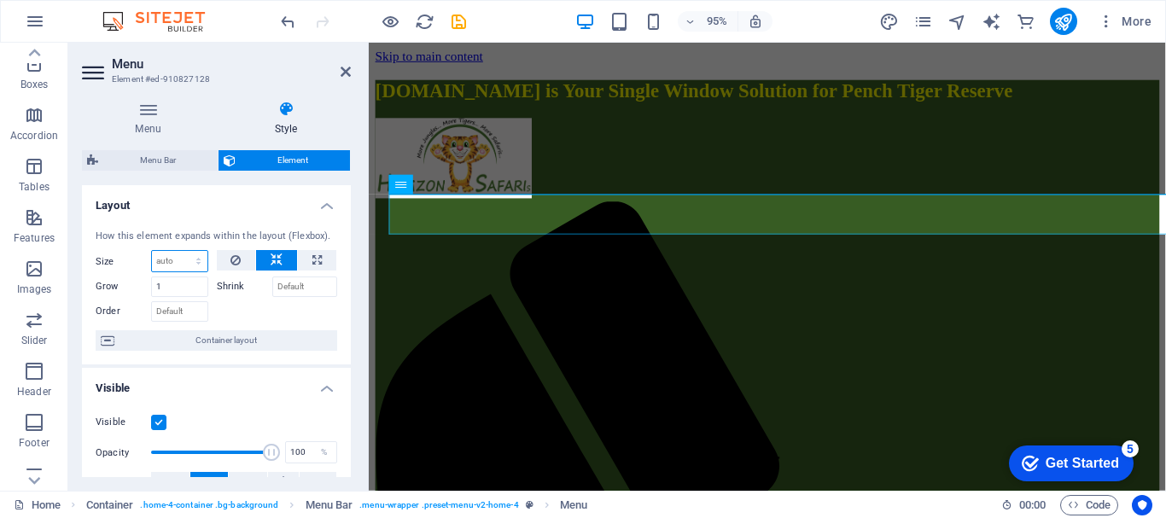
click at [192, 264] on select "Default auto px % 1/1 1/2 1/3 1/4 1/5 1/6 1/7 1/8 1/9 1/10" at bounding box center [179, 261] width 55 height 20
click at [197, 261] on select "Default auto px % 1/1 1/2 1/3 1/4 1/5 1/6 1/7 1/8 1/9 1/10" at bounding box center [179, 261] width 55 height 20
click at [235, 305] on div at bounding box center [277, 309] width 121 height 25
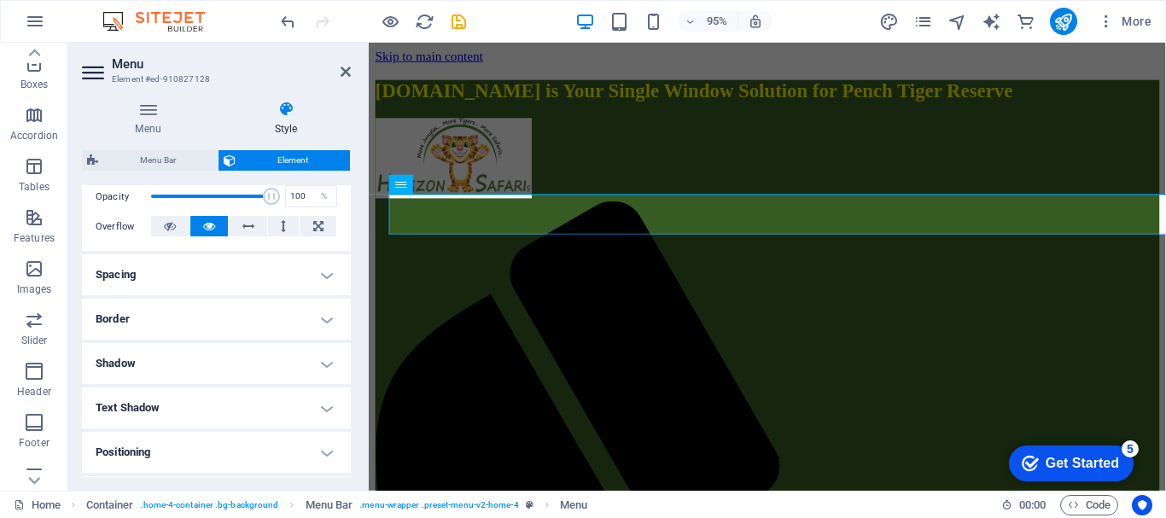
scroll to position [171, 0]
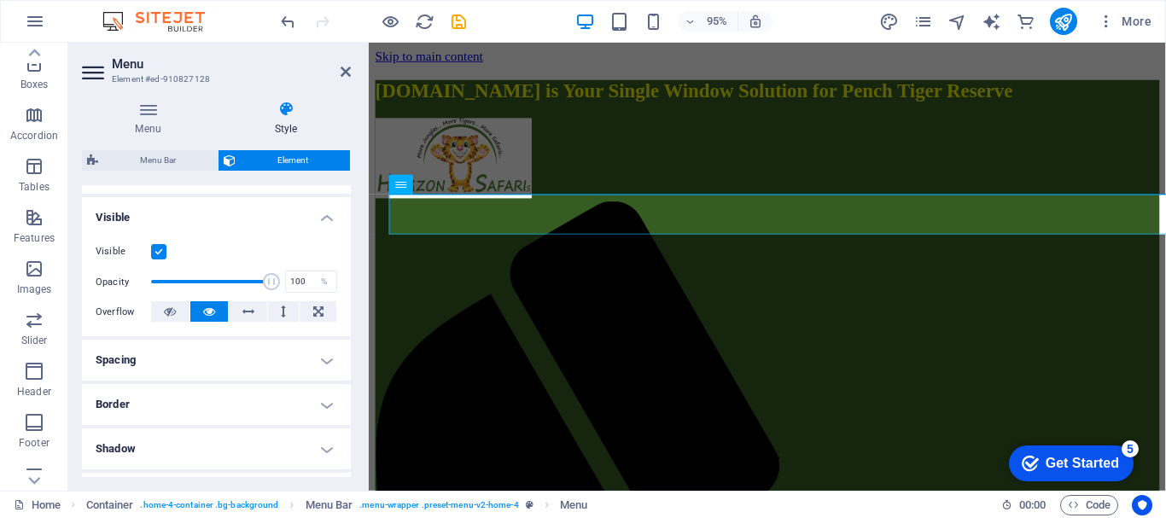
click at [320, 358] on h4 "Spacing" at bounding box center [216, 360] width 269 height 41
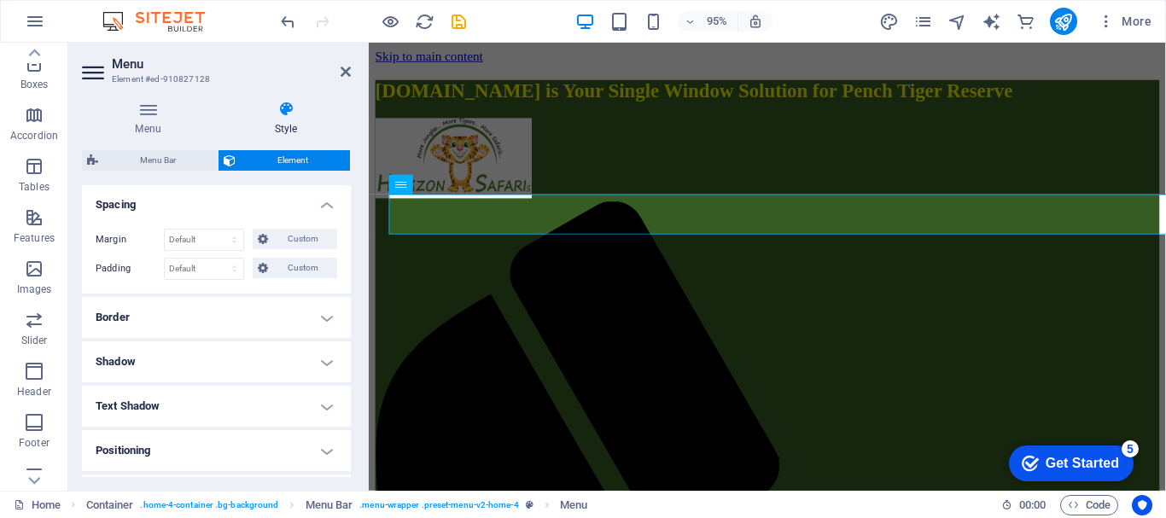
scroll to position [342, 0]
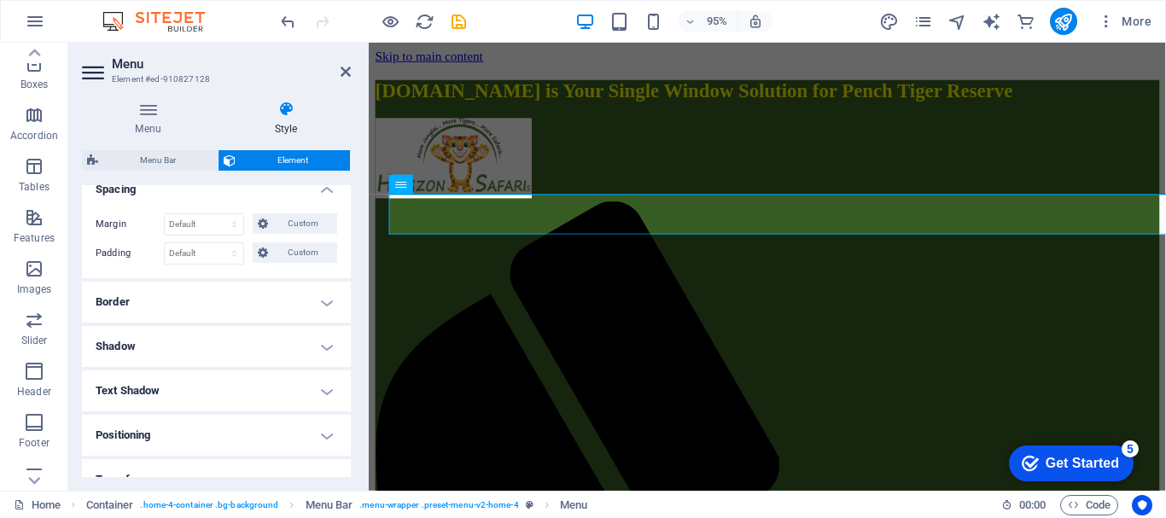
click at [322, 385] on h4 "Text Shadow" at bounding box center [216, 391] width 269 height 41
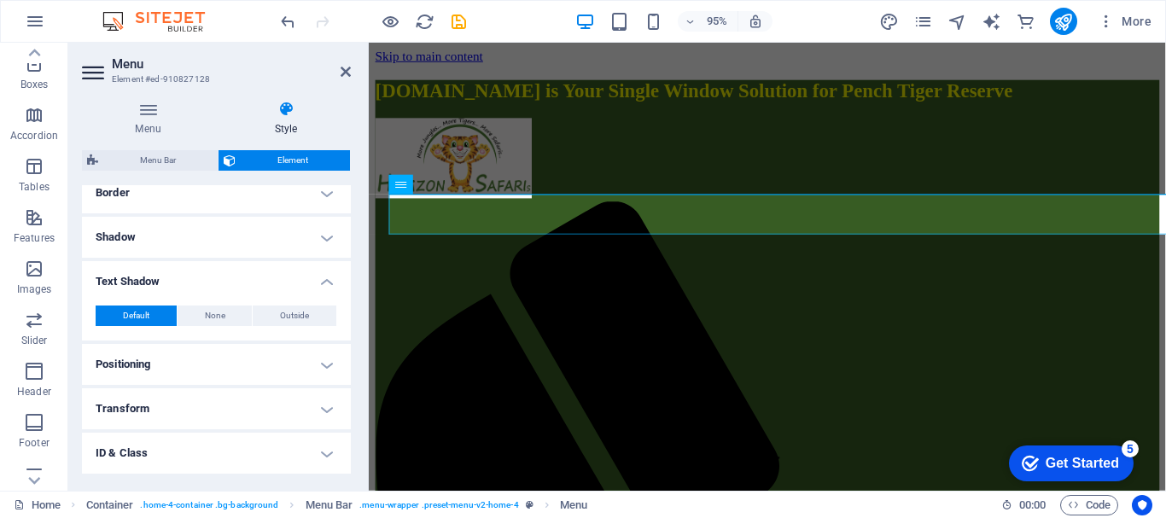
scroll to position [536, 0]
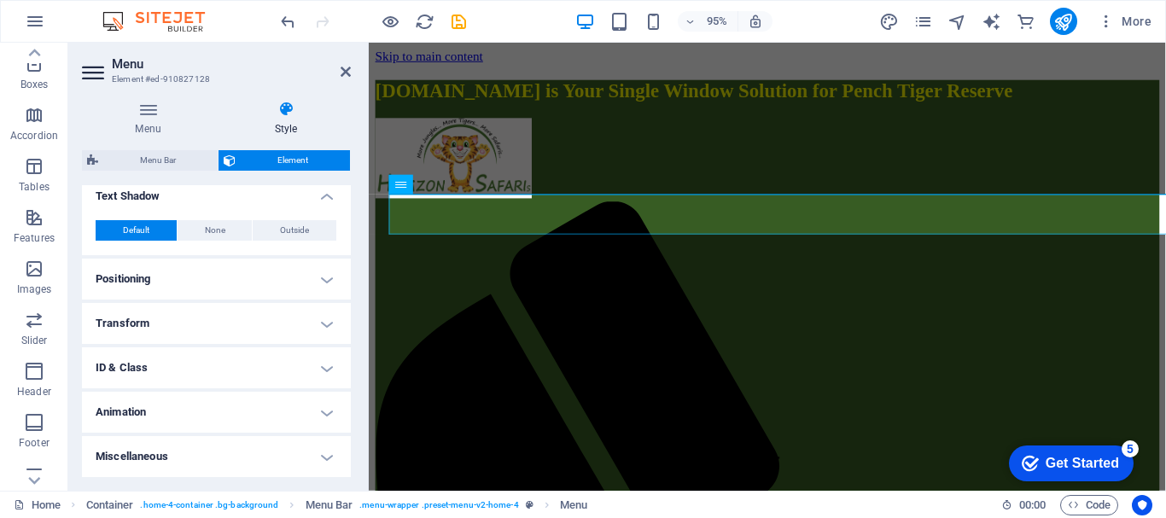
click at [324, 286] on h4 "Positioning" at bounding box center [216, 279] width 269 height 41
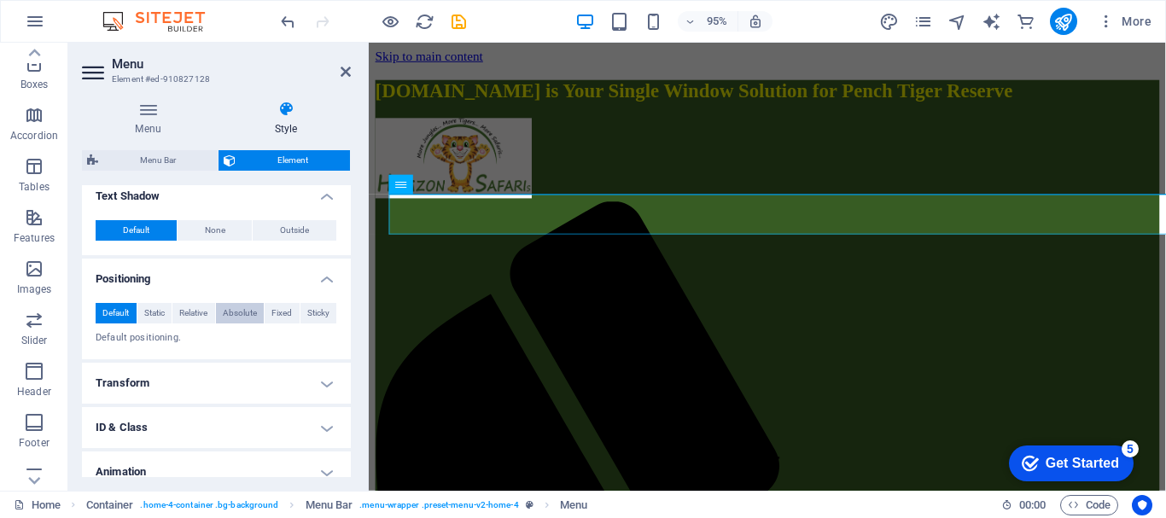
click at [231, 313] on span "Absolute" at bounding box center [240, 313] width 34 height 20
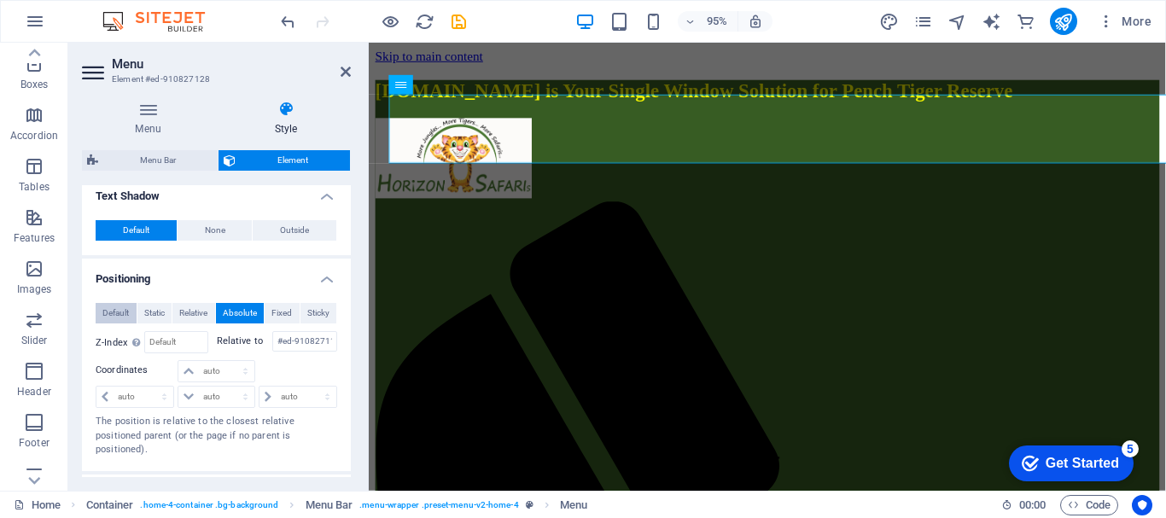
click at [122, 313] on span "Default" at bounding box center [115, 313] width 26 height 20
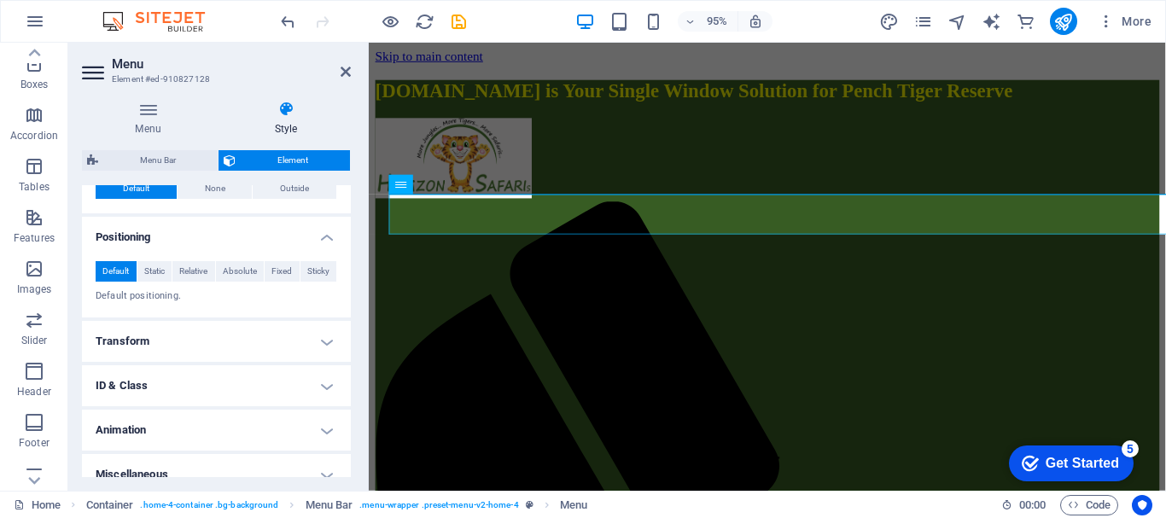
scroll to position [596, 0]
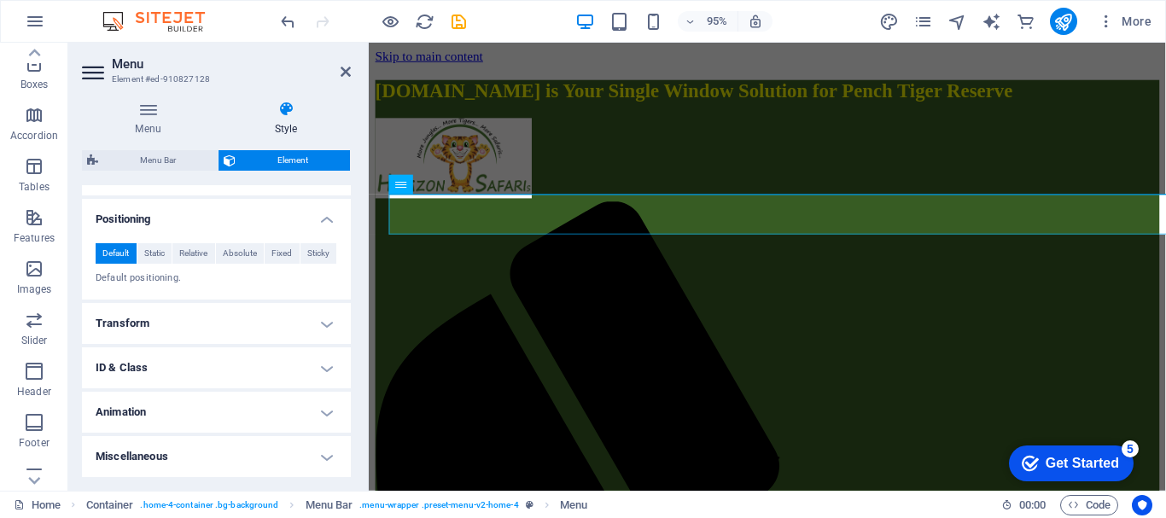
click at [314, 456] on h4 "Miscellaneous" at bounding box center [216, 456] width 269 height 41
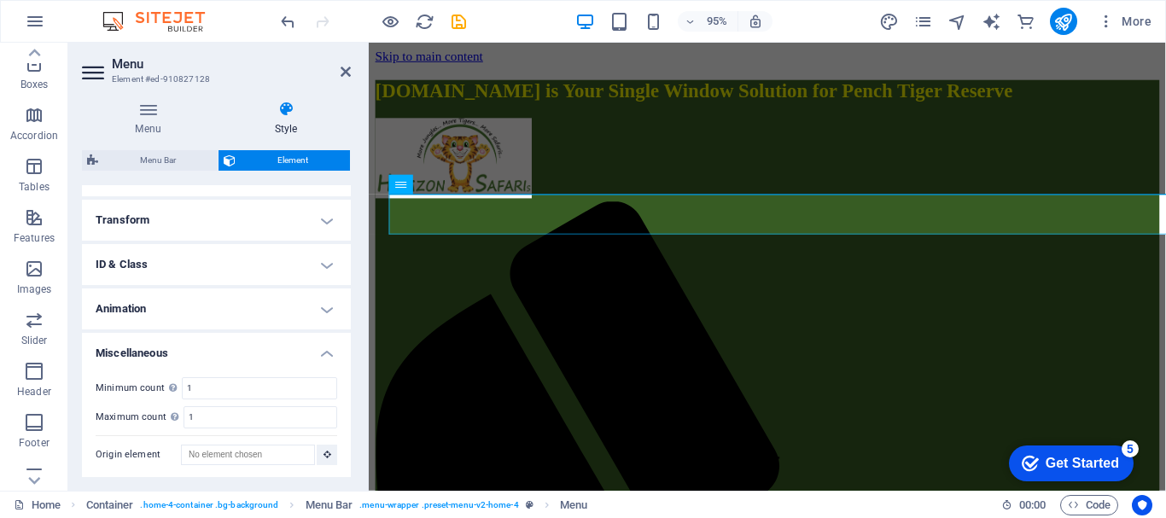
scroll to position [702, 0]
click at [329, 354] on h4 "Miscellaneous" at bounding box center [216, 345] width 269 height 31
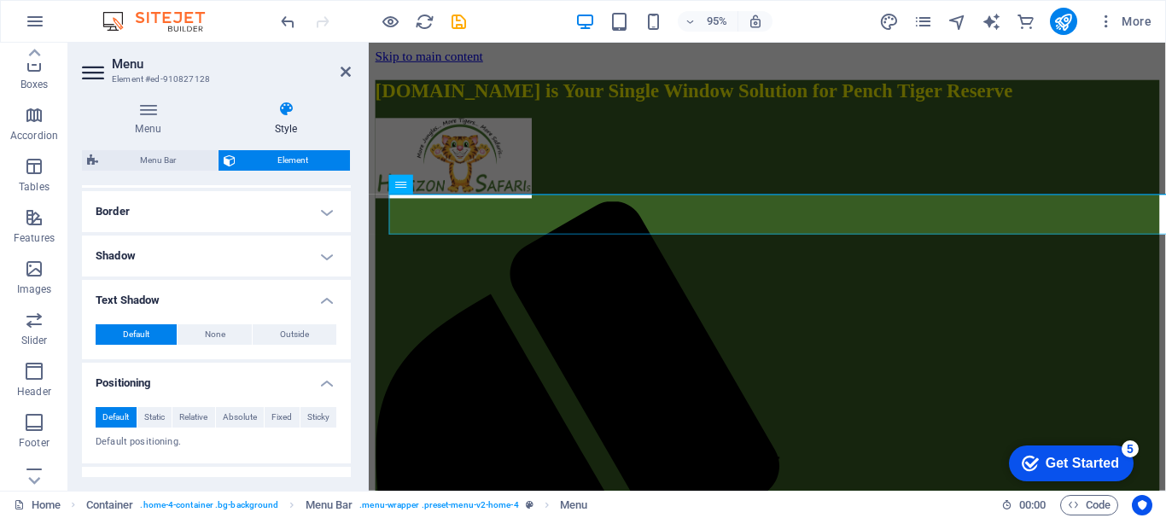
scroll to position [425, 0]
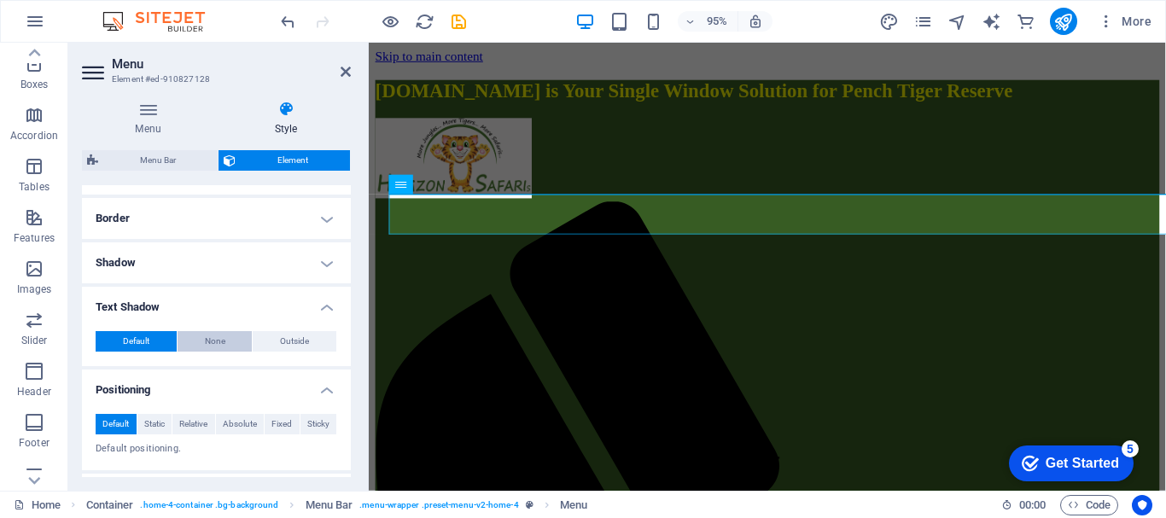
click at [207, 345] on span "None" at bounding box center [215, 341] width 20 height 20
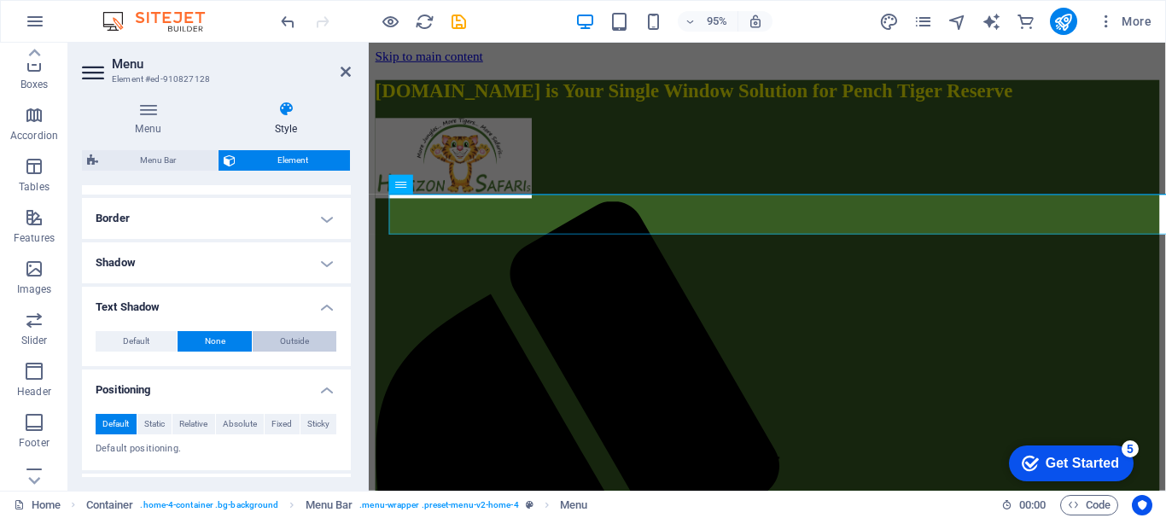
click at [280, 342] on span "Outside" at bounding box center [294, 341] width 29 height 20
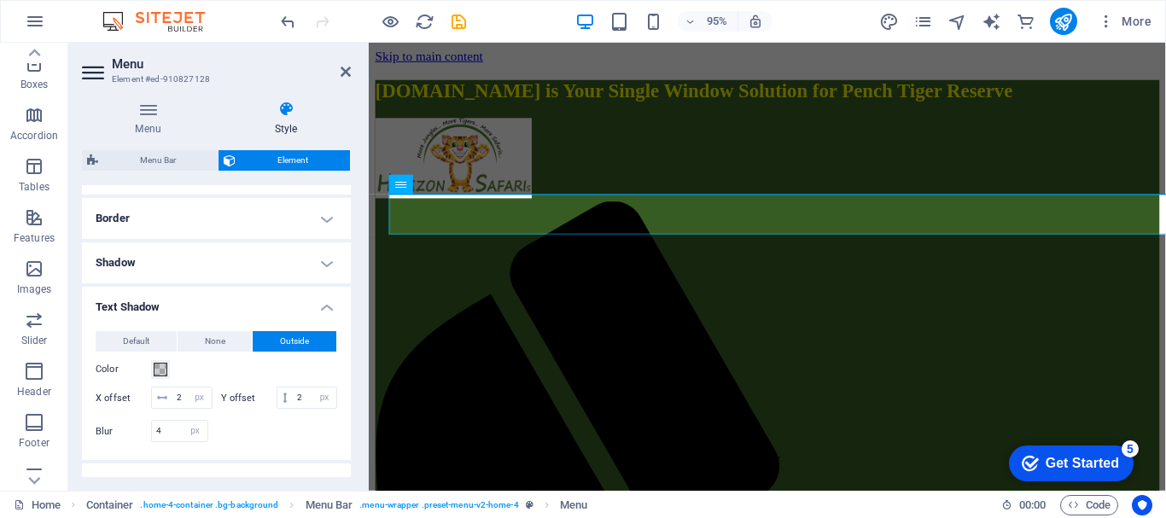
click at [280, 342] on span "Outside" at bounding box center [294, 341] width 29 height 20
click at [222, 342] on span "None" at bounding box center [215, 341] width 20 height 20
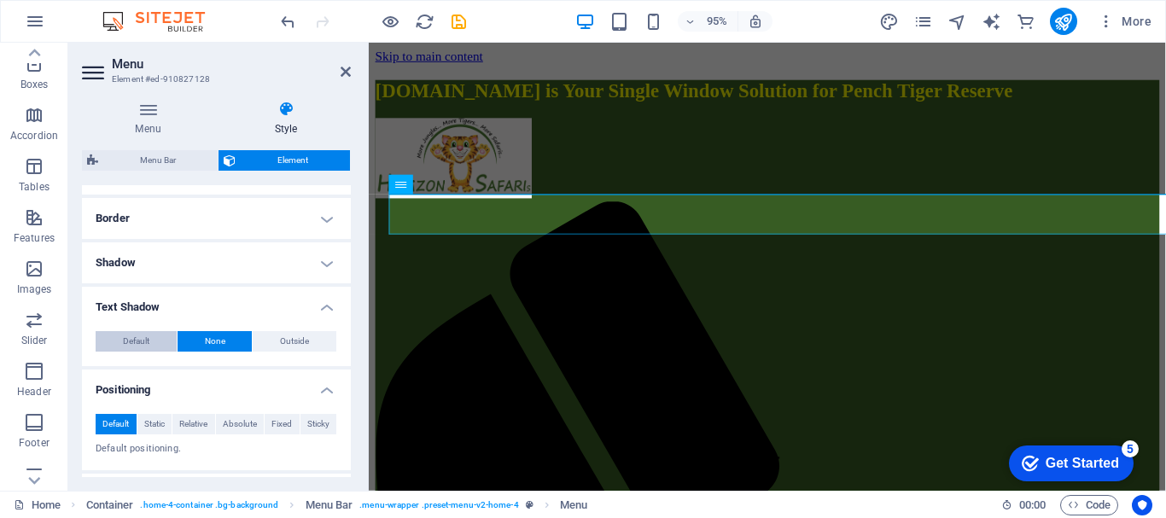
click at [124, 341] on span "Default" at bounding box center [136, 341] width 26 height 20
click at [281, 332] on span "Outside" at bounding box center [294, 341] width 29 height 20
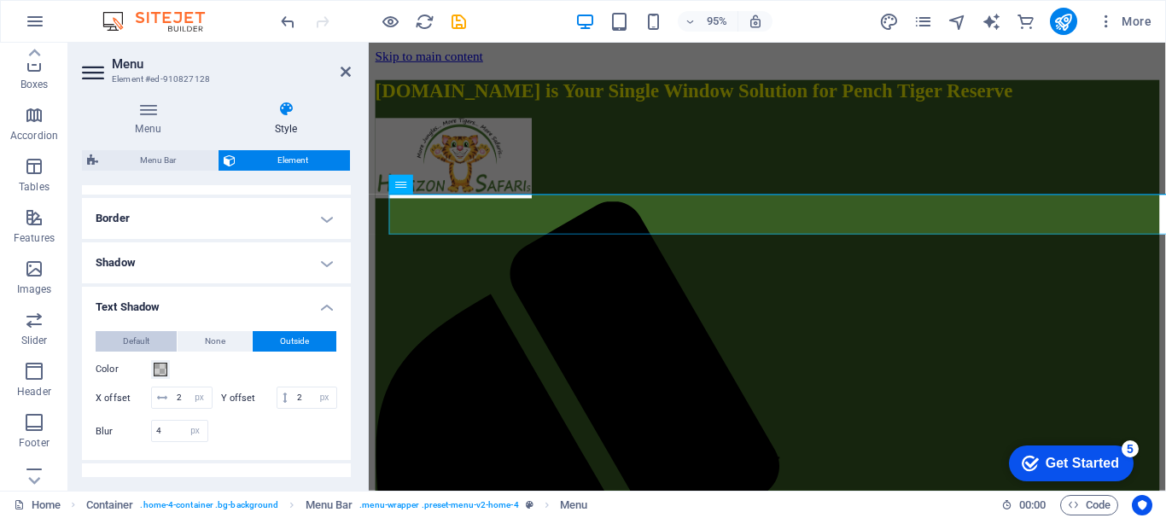
click at [121, 336] on button "Default" at bounding box center [136, 341] width 81 height 20
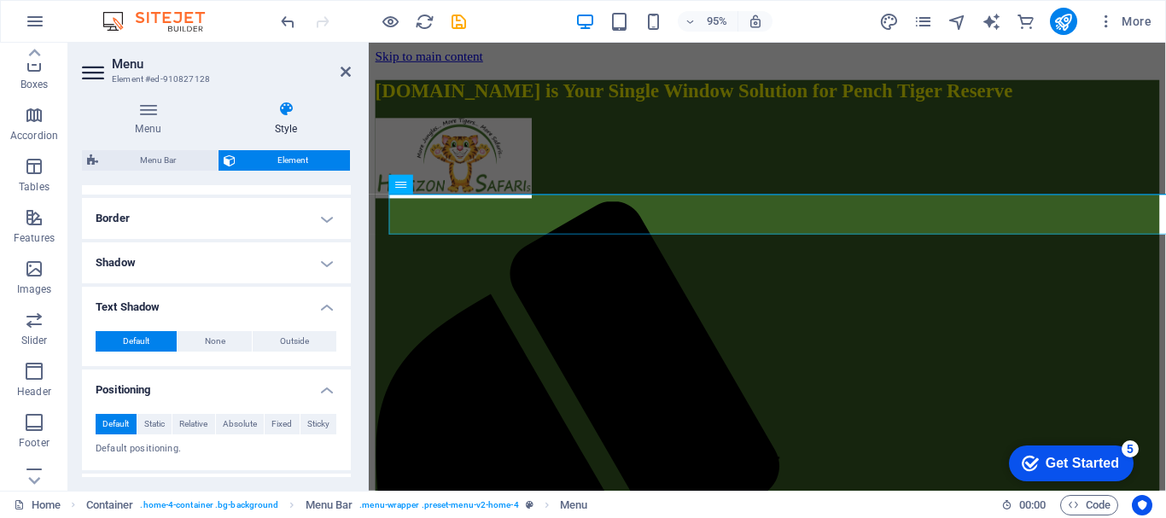
click at [329, 311] on h4 "Text Shadow" at bounding box center [216, 302] width 269 height 31
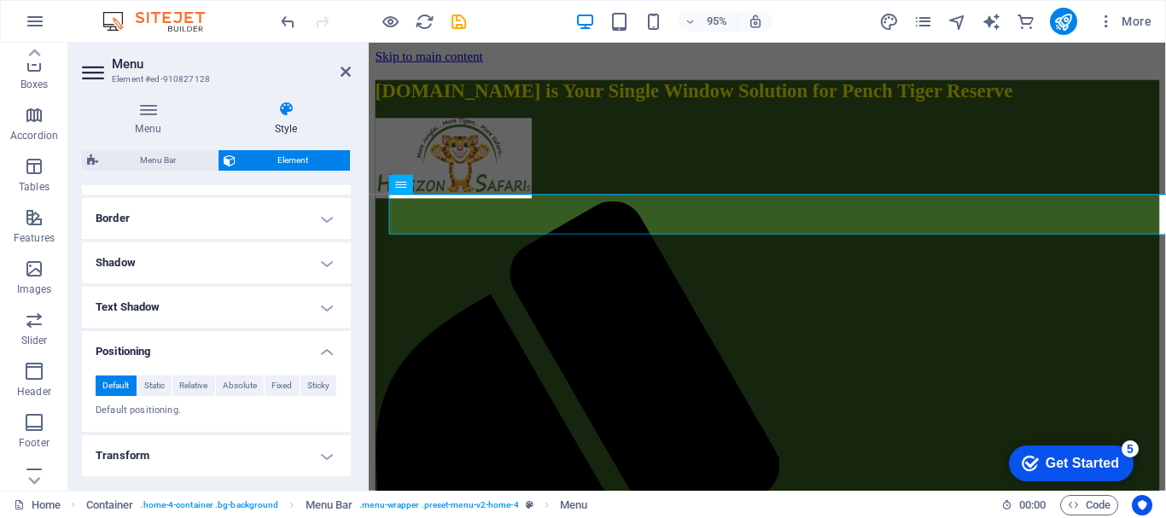
click at [324, 348] on h4 "Positioning" at bounding box center [216, 346] width 269 height 31
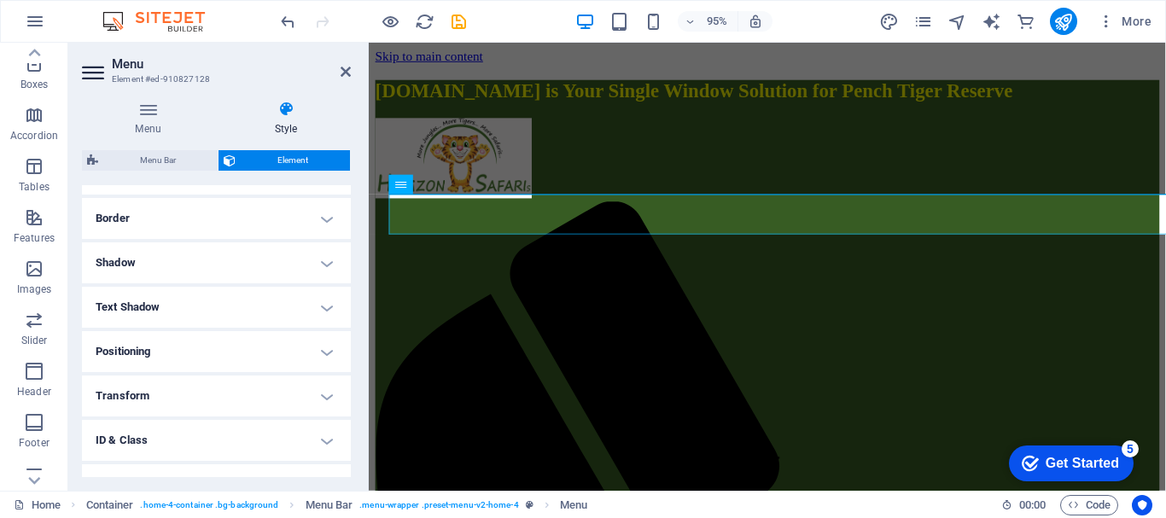
click at [324, 263] on h4 "Shadow" at bounding box center [216, 262] width 269 height 41
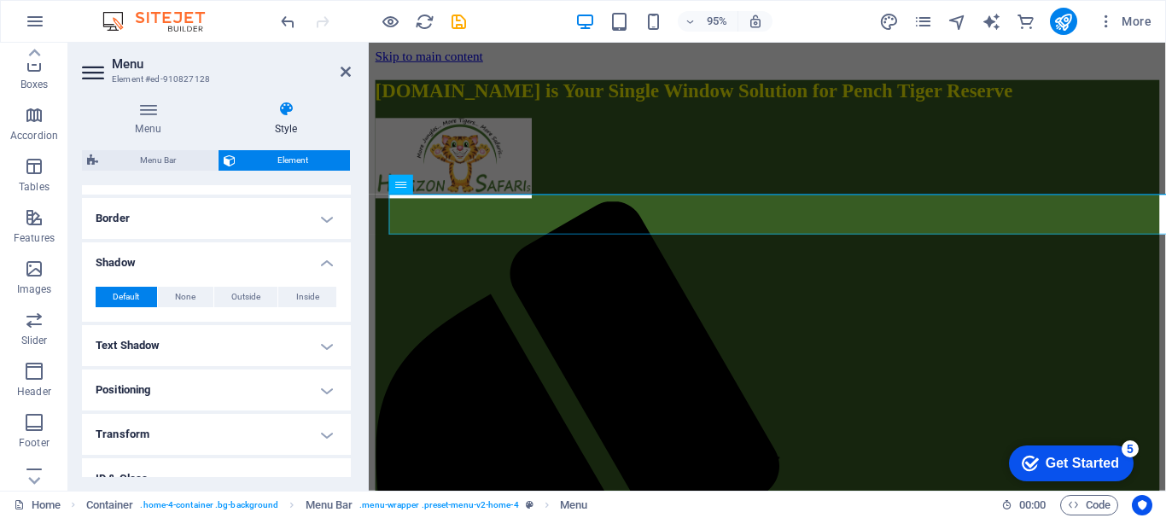
click at [324, 263] on h4 "Shadow" at bounding box center [216, 257] width 269 height 31
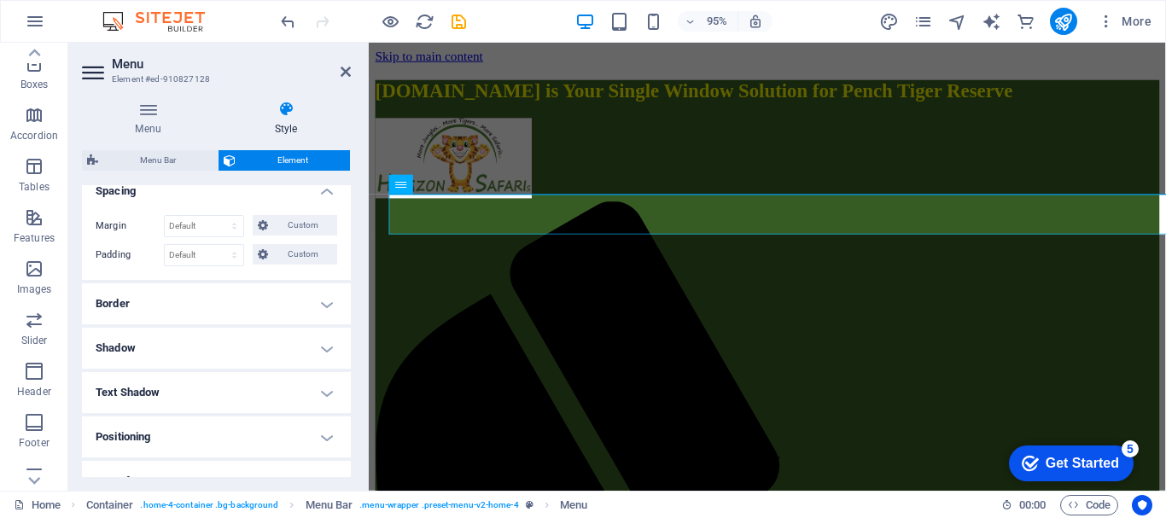
scroll to position [254, 0]
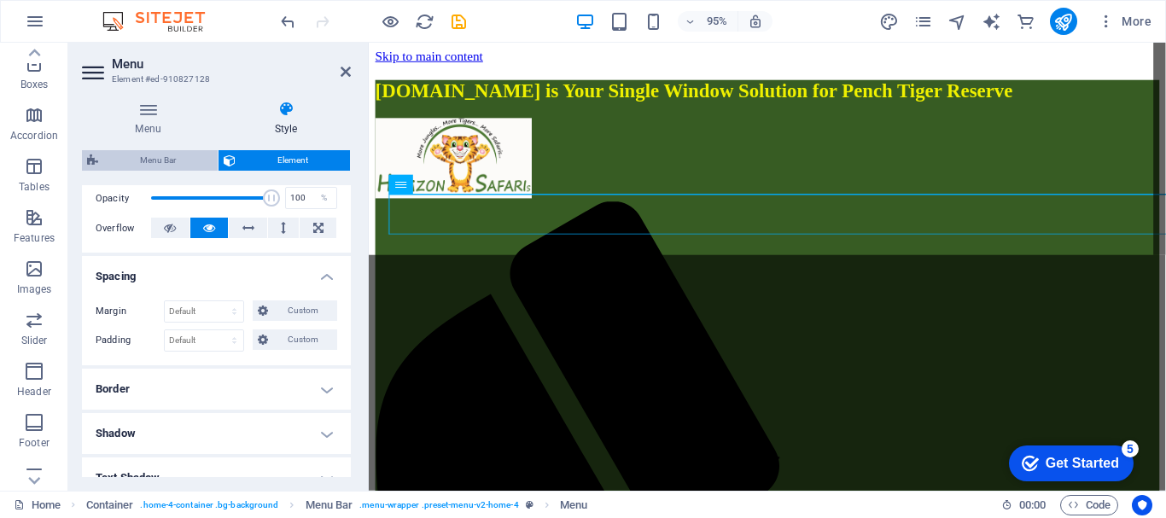
click at [148, 155] on span "Menu Bar" at bounding box center [157, 160] width 109 height 20
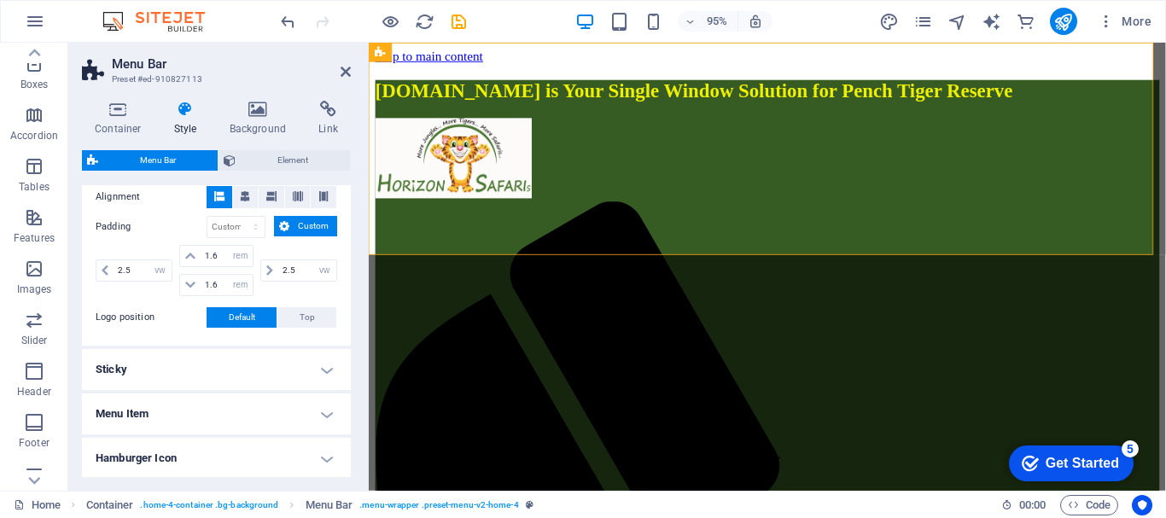
scroll to position [342, 0]
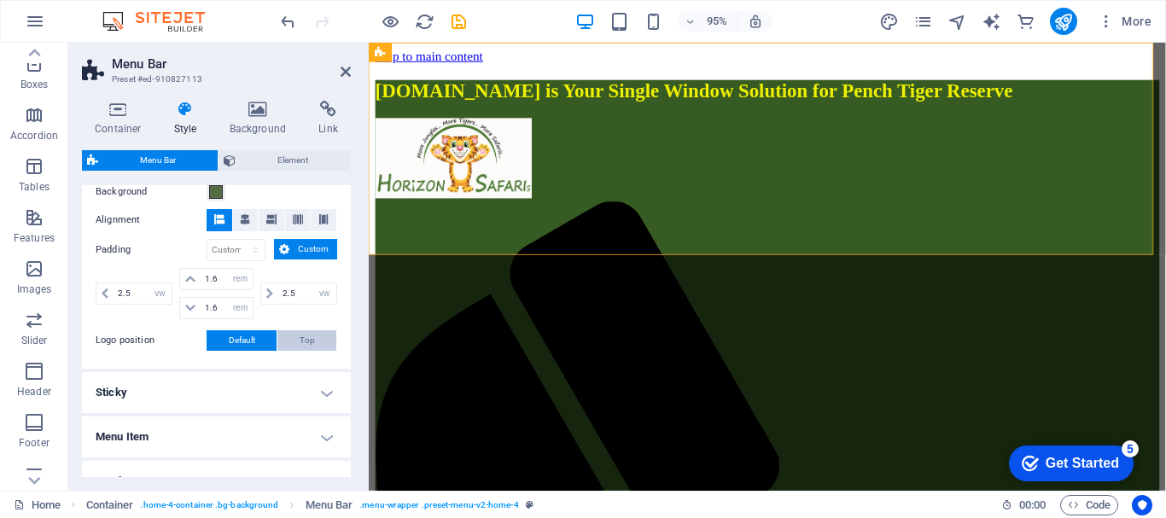
click at [295, 340] on button "Top" at bounding box center [306, 340] width 59 height 20
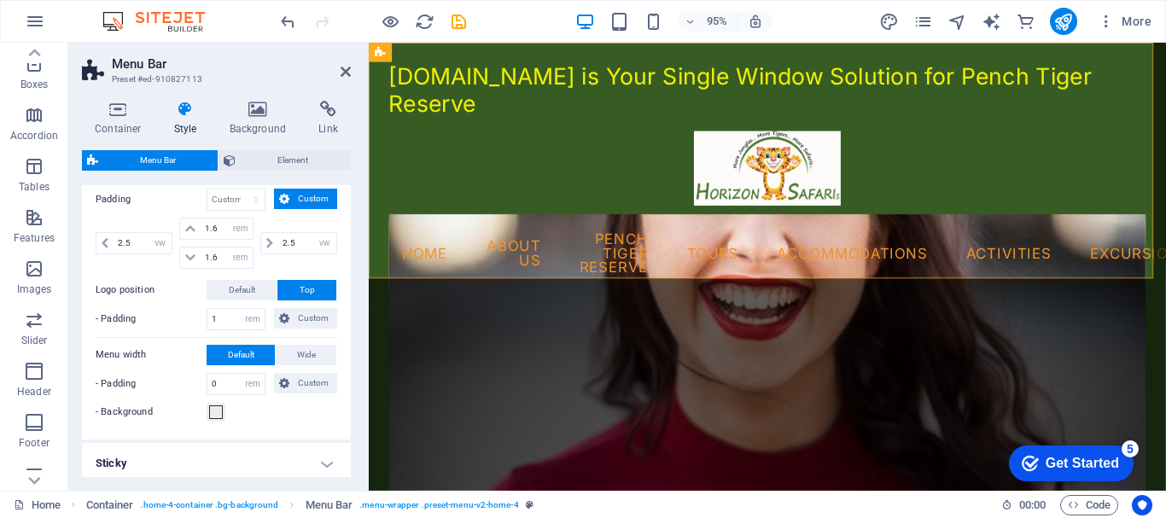
scroll to position [427, 0]
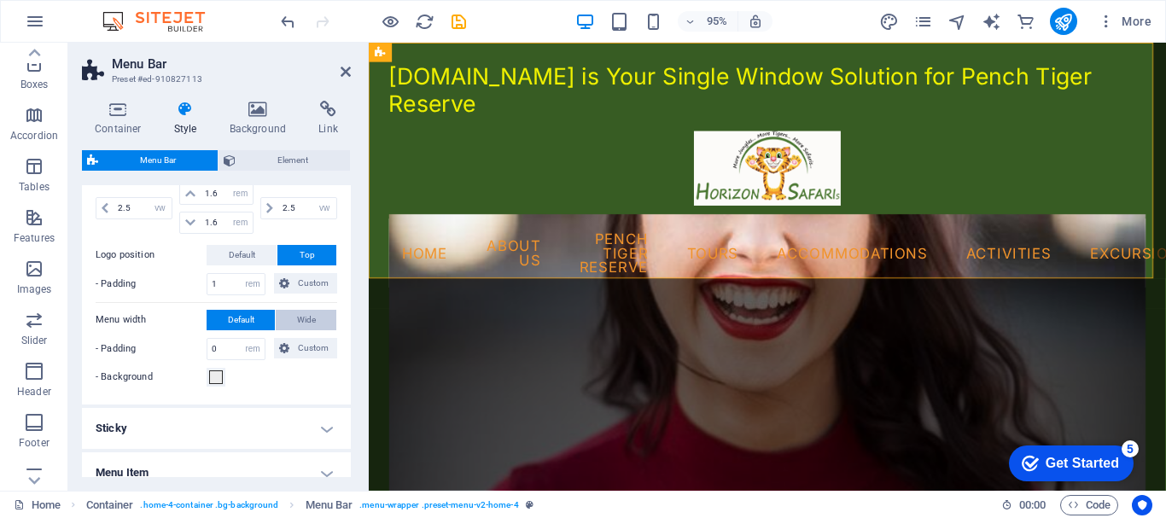
click at [308, 319] on span "Wide" at bounding box center [306, 320] width 19 height 20
click at [252, 325] on span "Default" at bounding box center [241, 320] width 26 height 20
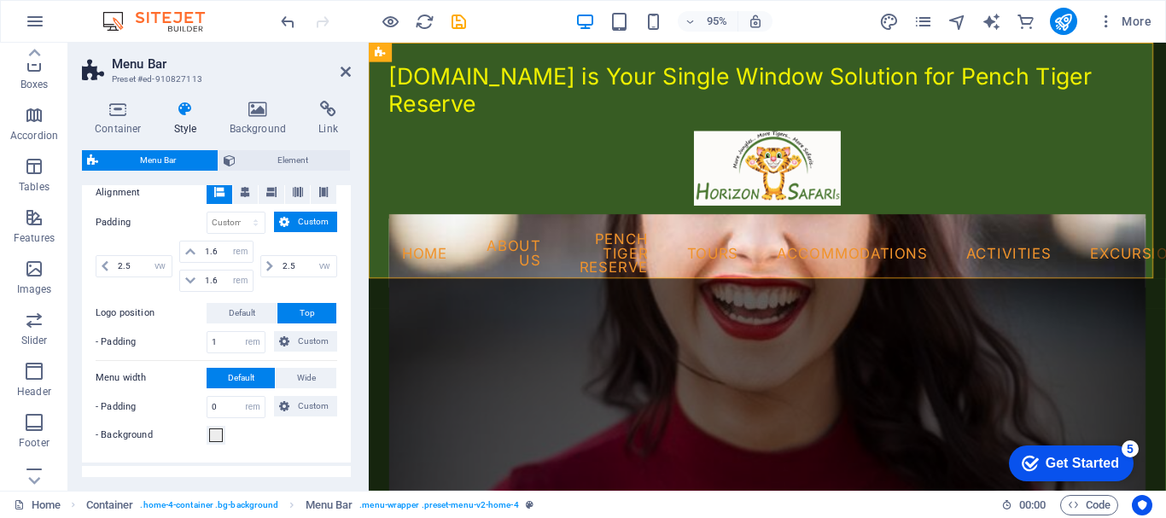
scroll to position [342, 0]
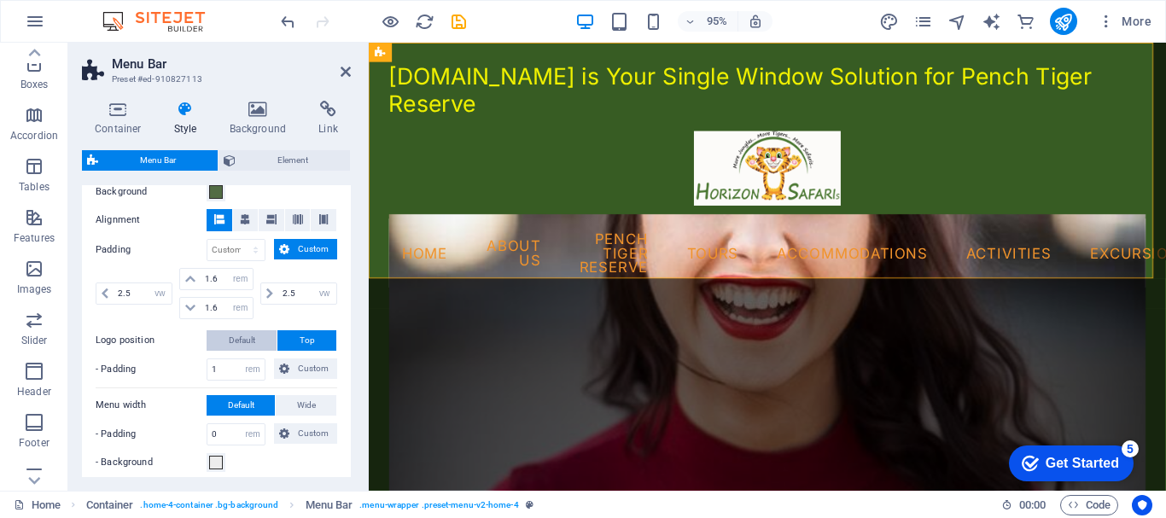
click at [248, 338] on span "Default" at bounding box center [242, 340] width 26 height 20
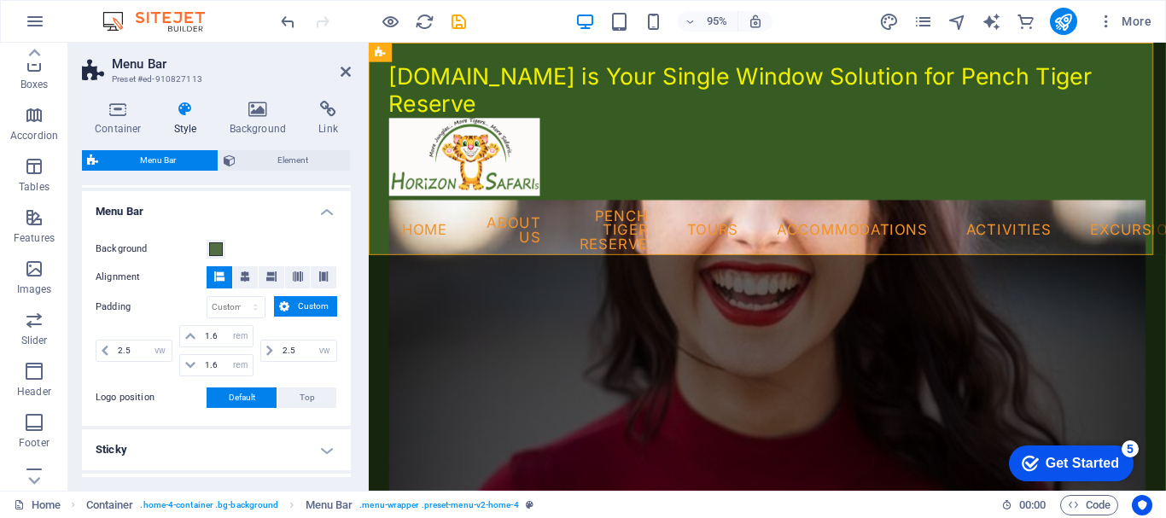
scroll to position [256, 0]
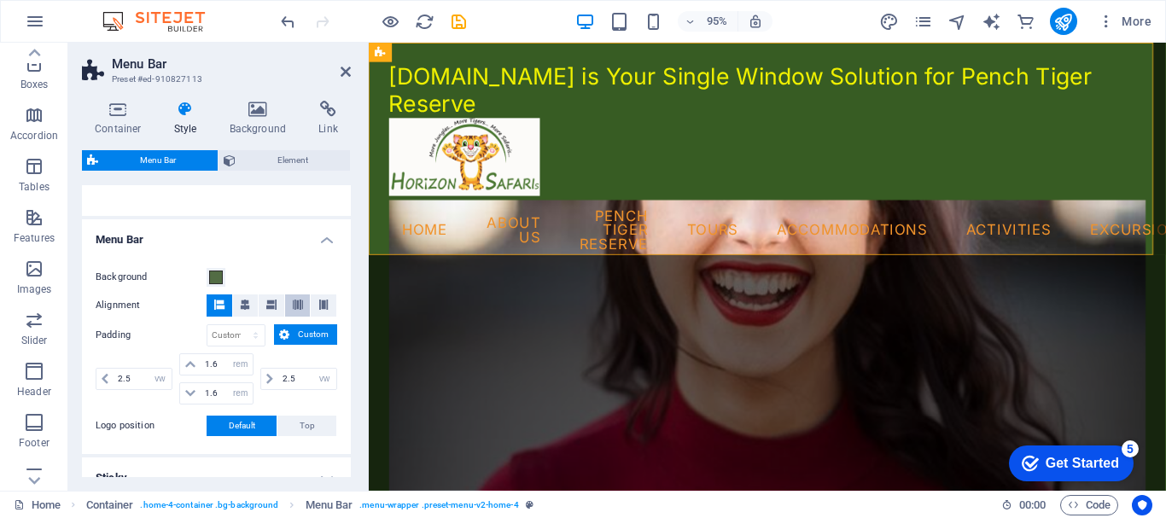
click at [293, 307] on icon at bounding box center [298, 305] width 10 height 10
click at [325, 306] on icon at bounding box center [323, 305] width 10 height 10
click at [319, 297] on span at bounding box center [323, 306] width 10 height 22
click at [214, 303] on icon at bounding box center [219, 305] width 10 height 10
click at [246, 311] on span at bounding box center [245, 306] width 10 height 22
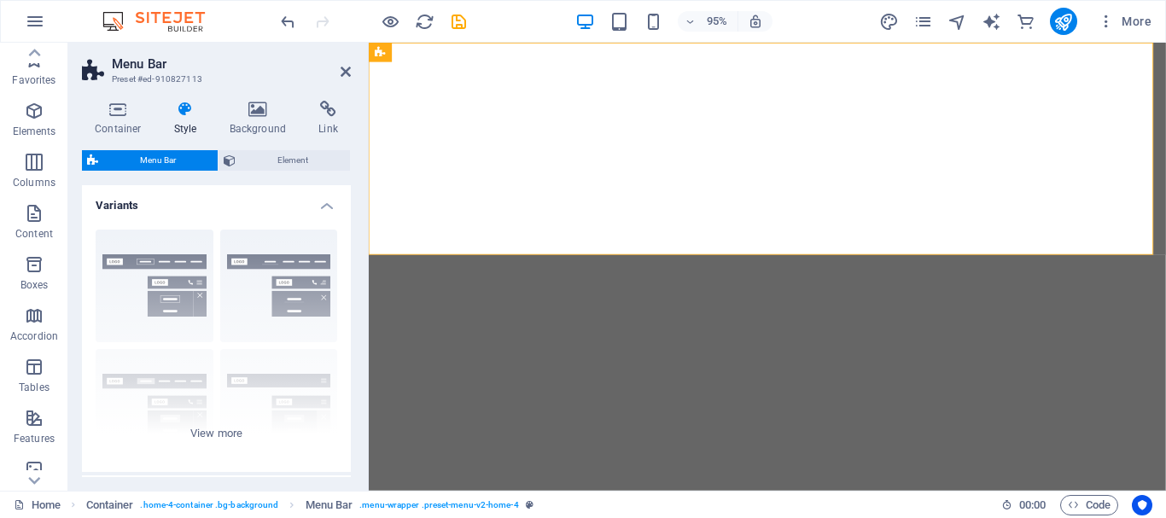
select select "vw"
select select "rem"
select select "vw"
select select "preset-menu-v2-home-4"
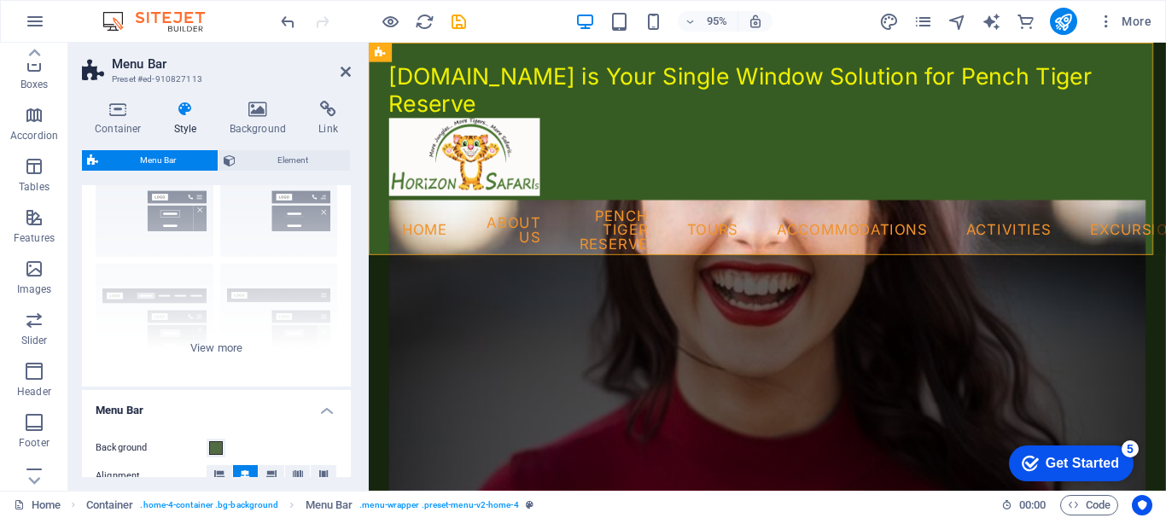
click at [324, 410] on h4 "Menu Bar" at bounding box center [216, 405] width 269 height 31
click at [223, 348] on div "Border Centered Default Fixed Loki Trigger Wide XXL" at bounding box center [216, 259] width 269 height 256
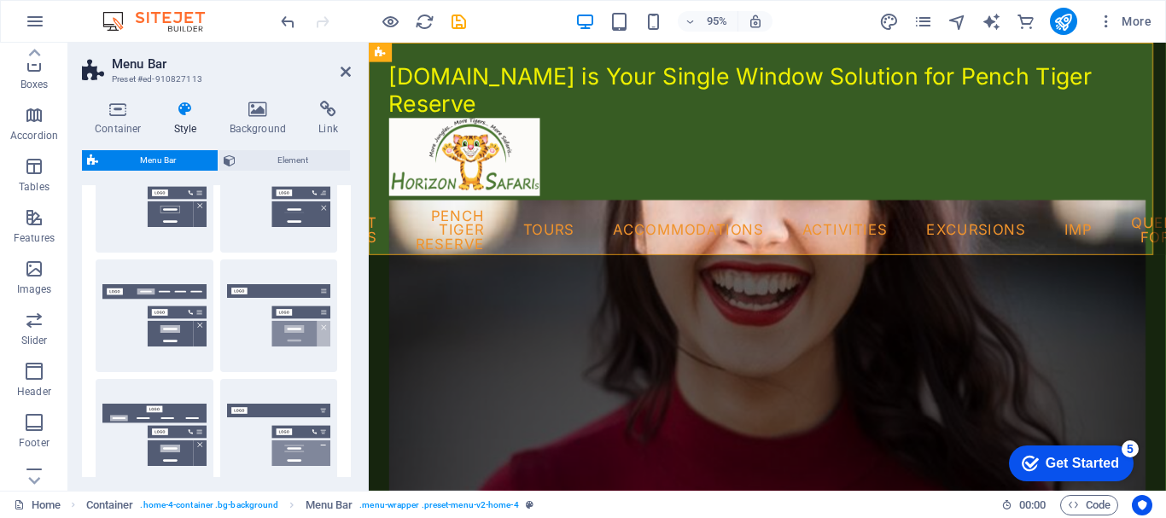
scroll to position [85, 0]
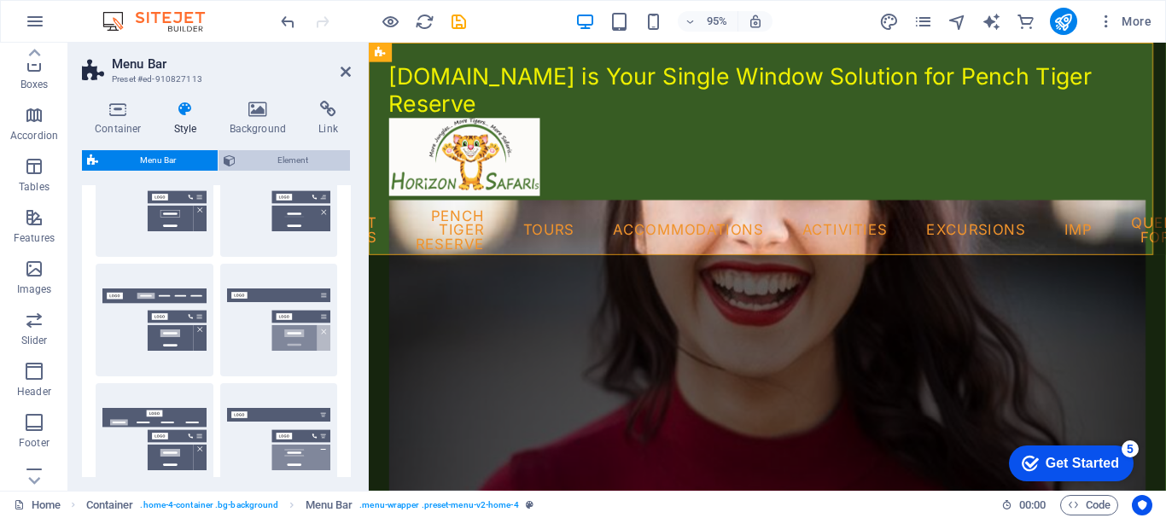
click at [271, 155] on span "Element" at bounding box center [293, 160] width 104 height 20
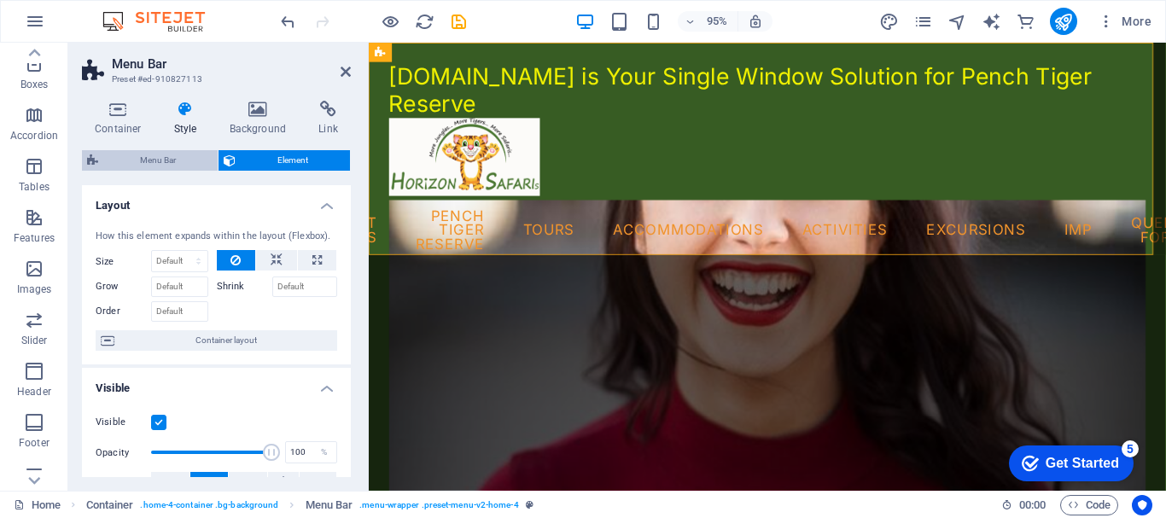
click at [167, 159] on span "Menu Bar" at bounding box center [157, 160] width 109 height 20
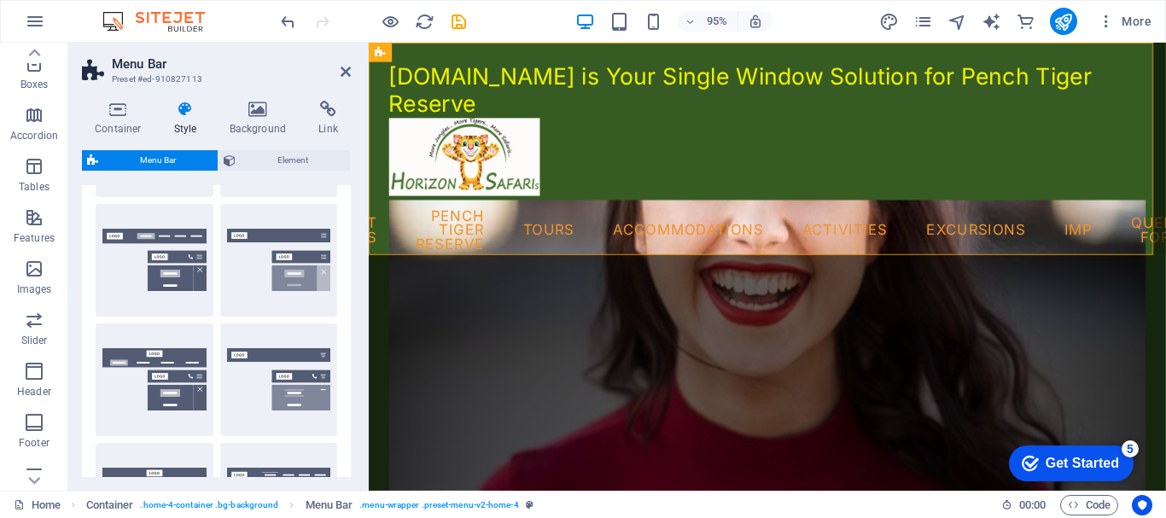
scroll to position [0, 0]
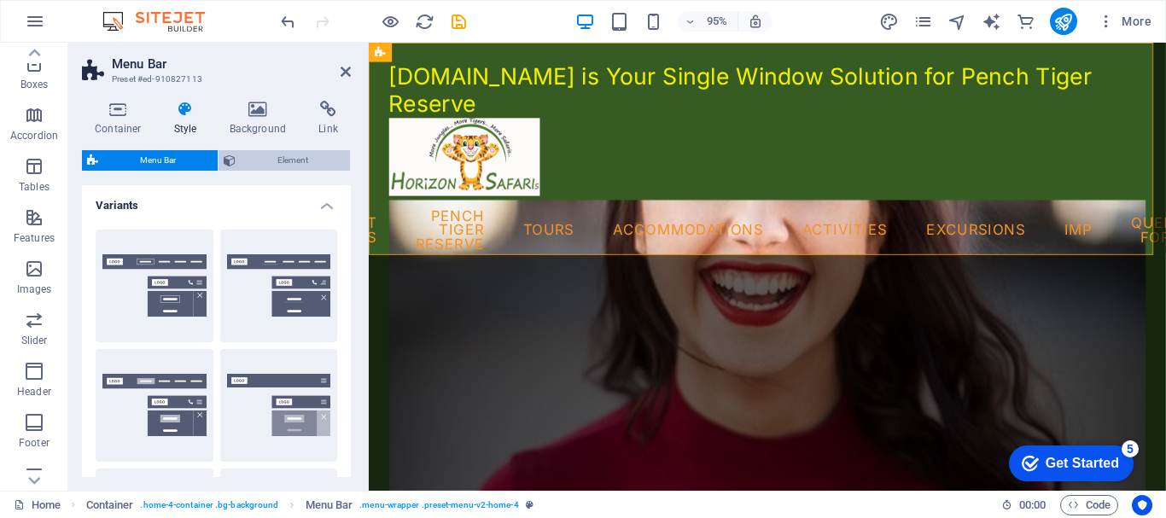
click at [285, 165] on span "Element" at bounding box center [293, 160] width 104 height 20
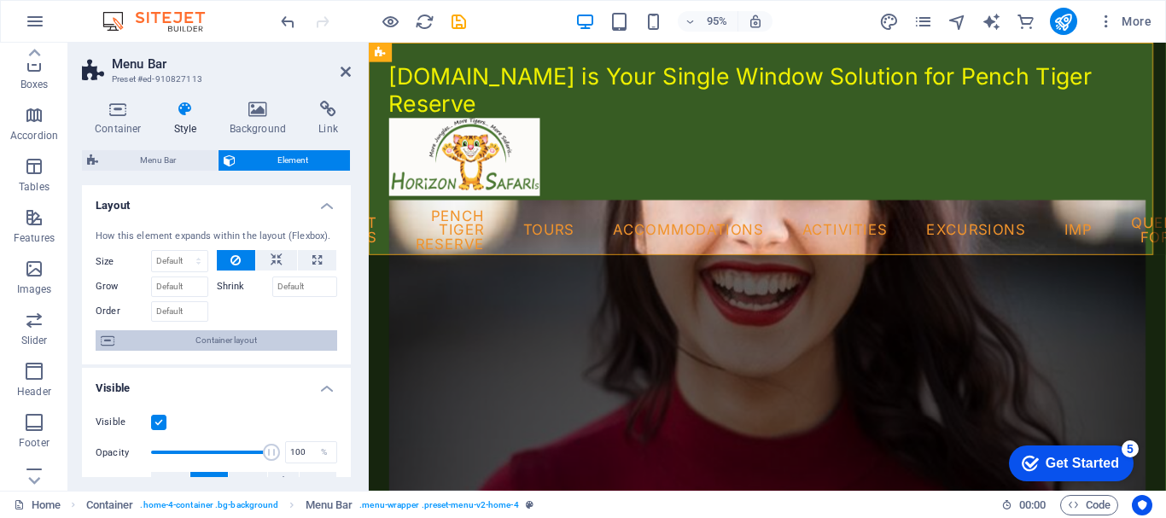
click at [272, 337] on span "Container layout" at bounding box center [226, 340] width 213 height 20
select select "header"
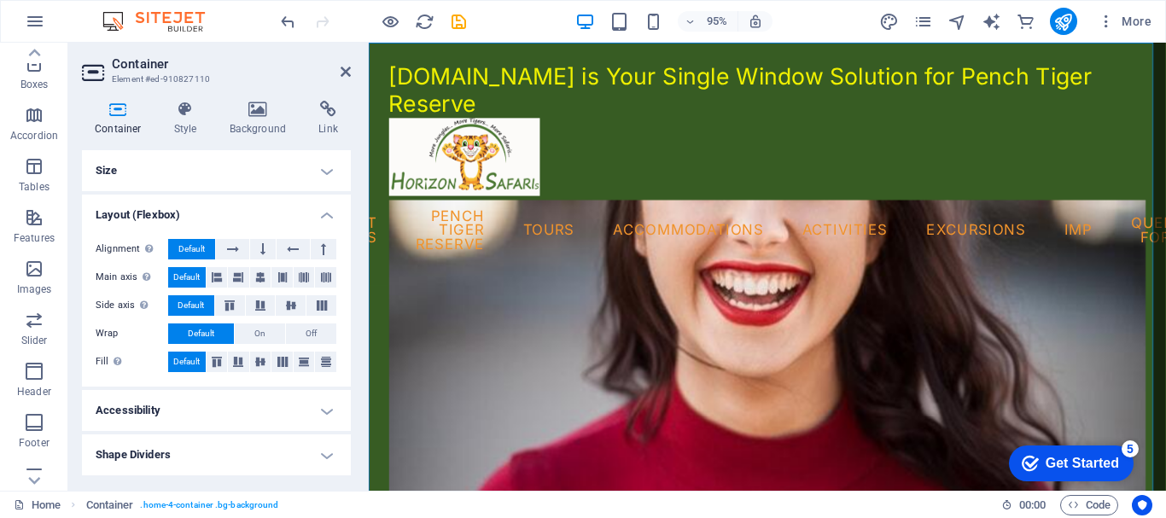
click at [323, 453] on h4 "Shape Dividers" at bounding box center [216, 455] width 269 height 41
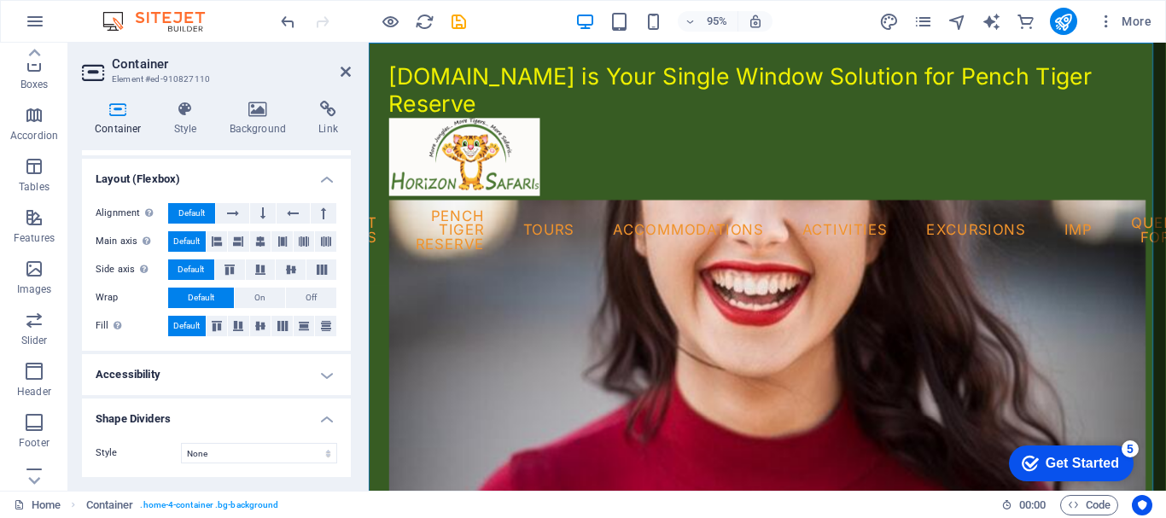
click at [323, 376] on h4 "Accessibility" at bounding box center [216, 374] width 269 height 41
click at [328, 369] on h4 "Accessibility" at bounding box center [216, 369] width 269 height 31
click at [322, 423] on h4 "Shape Dividers" at bounding box center [216, 414] width 269 height 31
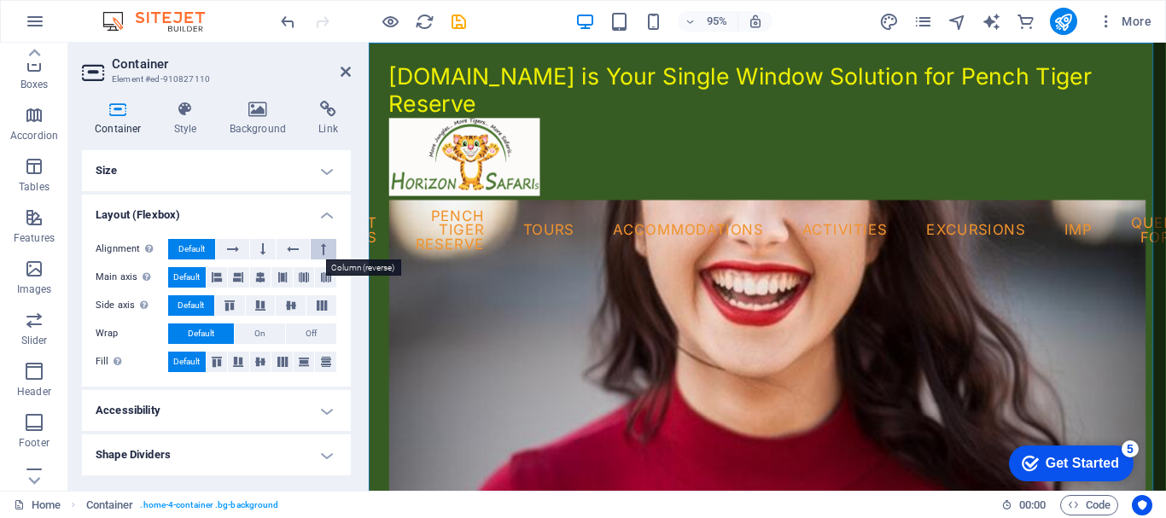
click at [325, 245] on icon at bounding box center [323, 249] width 5 height 20
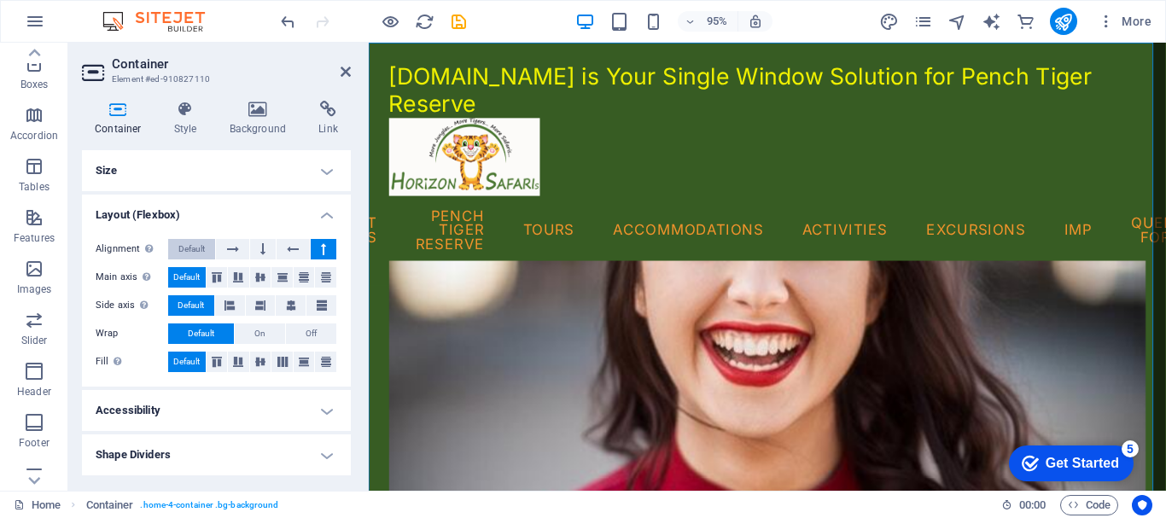
click at [194, 245] on span "Default" at bounding box center [191, 249] width 26 height 20
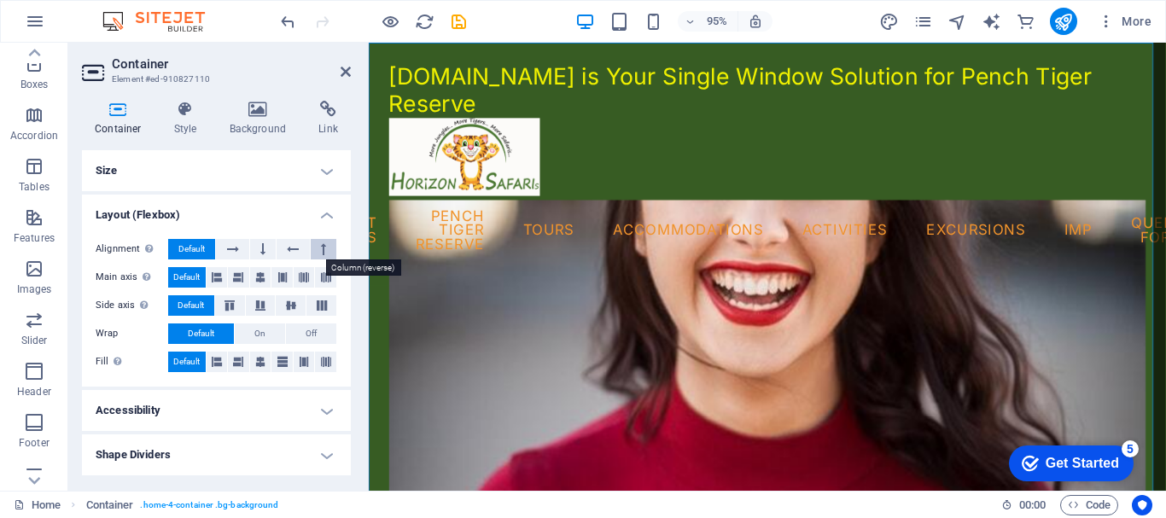
click at [327, 243] on button at bounding box center [324, 249] width 26 height 20
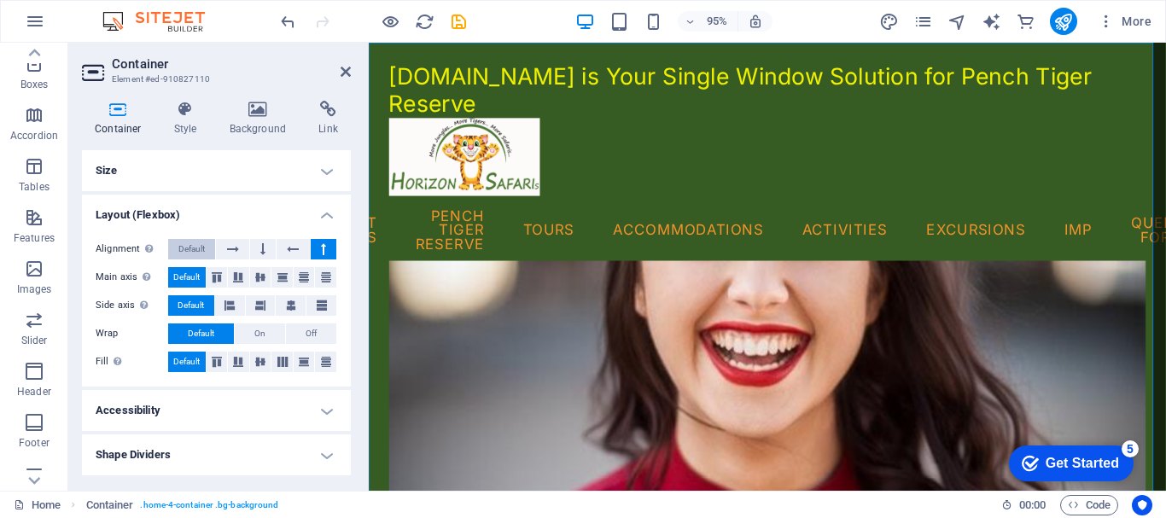
click at [184, 249] on span "Default" at bounding box center [191, 249] width 26 height 20
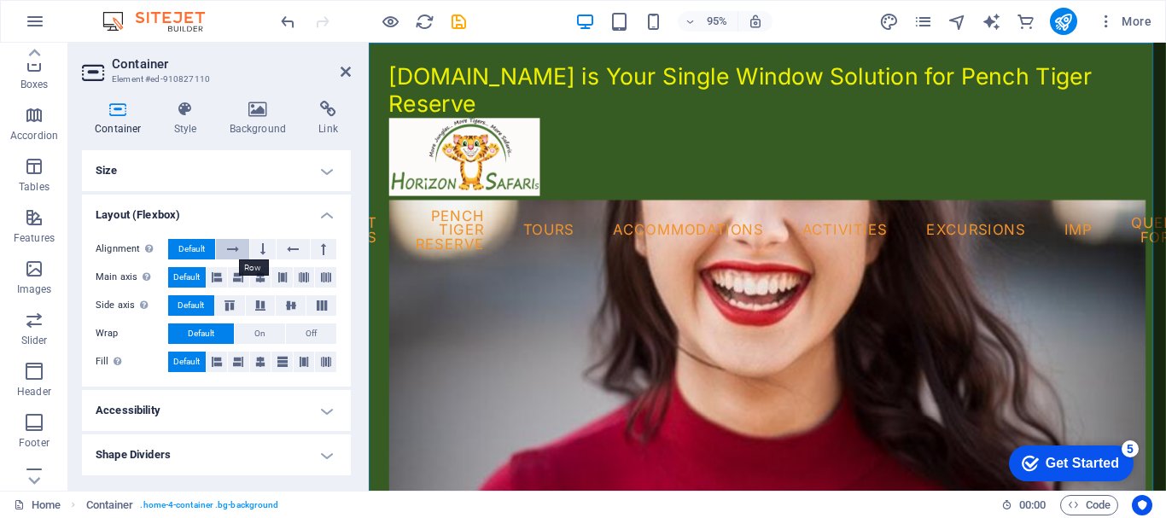
click at [231, 248] on icon at bounding box center [233, 249] width 12 height 20
click at [264, 246] on icon at bounding box center [262, 249] width 5 height 20
click at [291, 248] on icon at bounding box center [293, 249] width 12 height 20
click at [329, 254] on button at bounding box center [324, 249] width 26 height 20
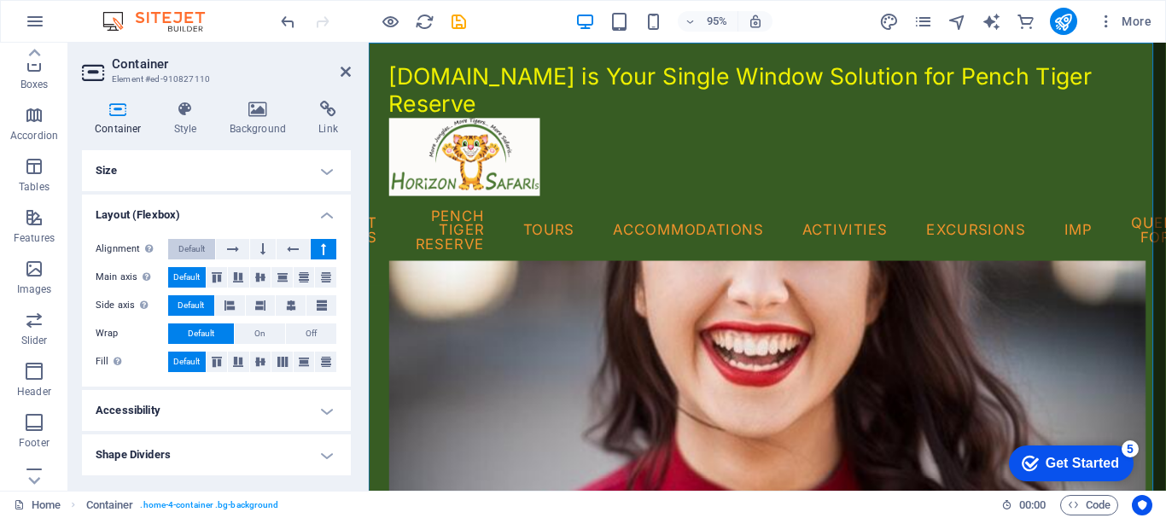
click at [204, 254] on span "Default" at bounding box center [191, 249] width 26 height 20
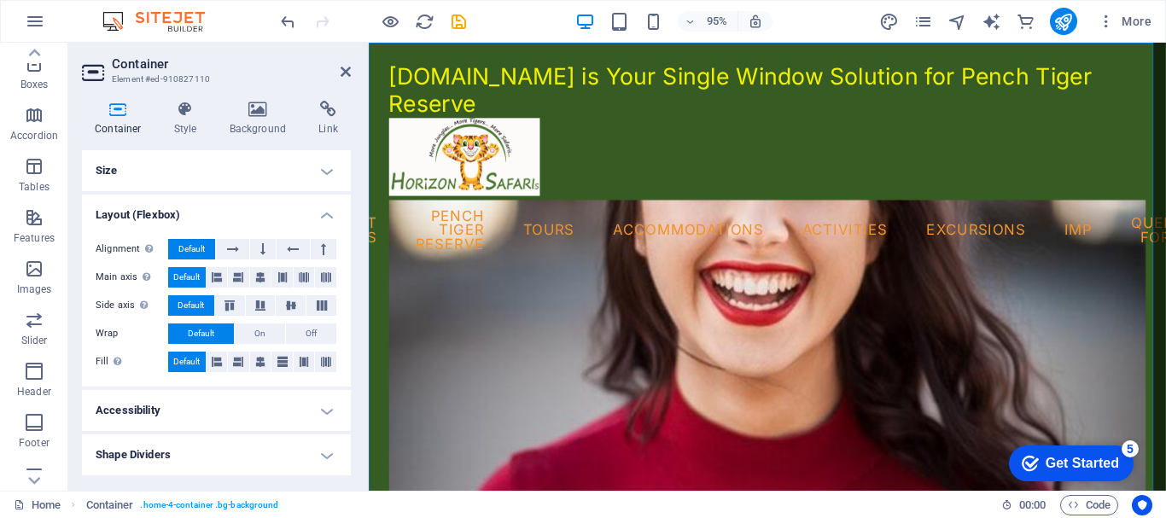
click at [332, 166] on h4 "Size" at bounding box center [216, 170] width 269 height 41
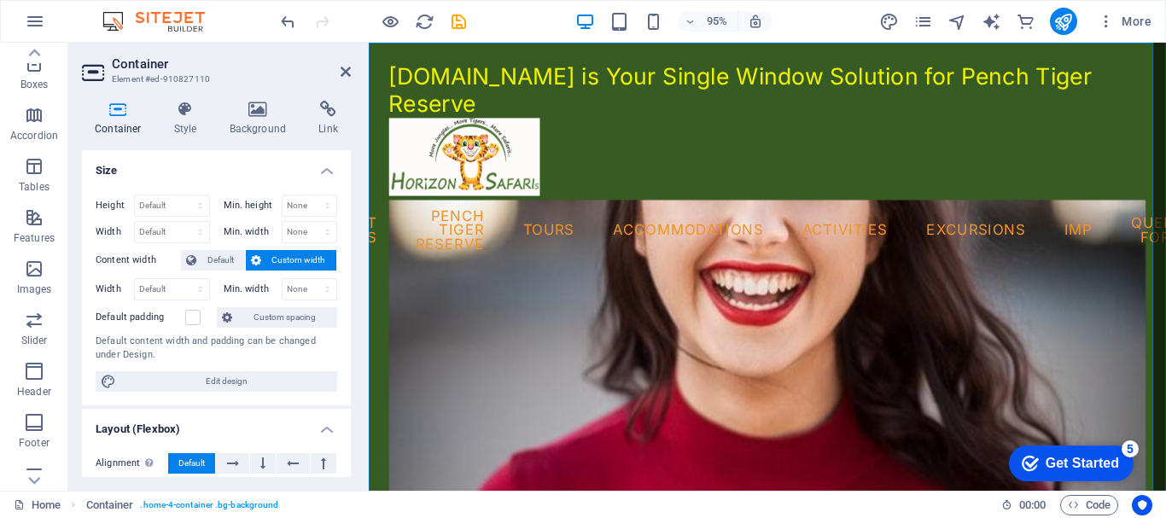
click at [332, 166] on h4 "Size" at bounding box center [216, 165] width 269 height 31
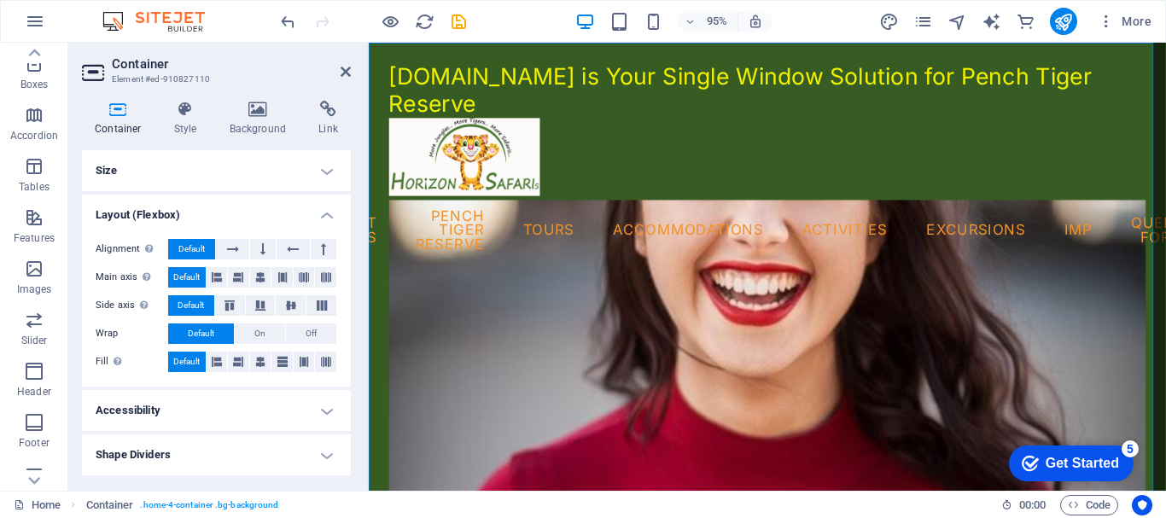
click at [290, 395] on h4 "Accessibility" at bounding box center [216, 410] width 269 height 41
click at [184, 111] on icon at bounding box center [185, 109] width 49 height 17
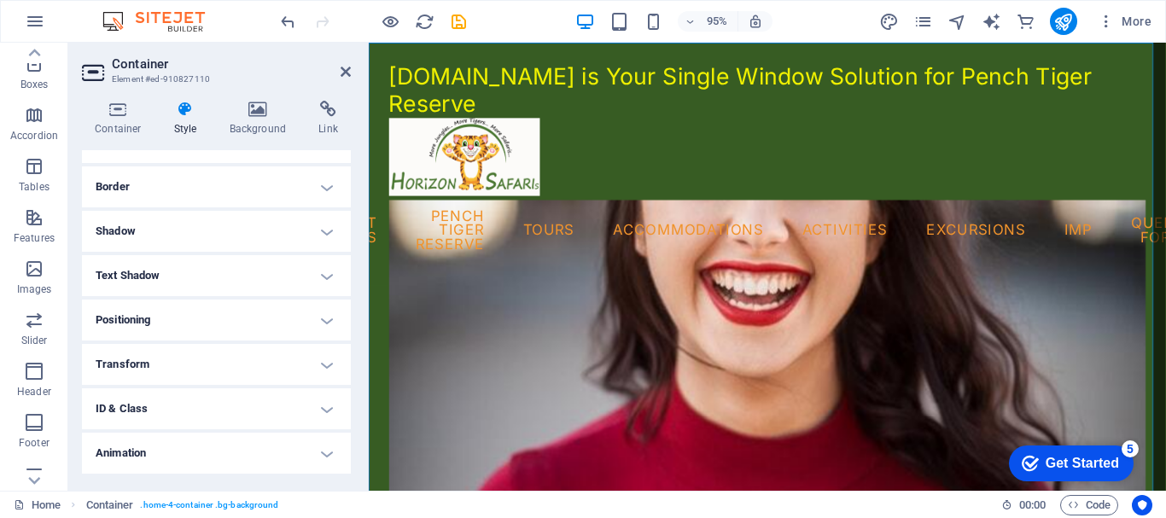
scroll to position [212, 0]
click at [260, 100] on div "Container Style Background Link Size Height Default px rem % vh vw Min. height …" at bounding box center [216, 289] width 296 height 404
click at [244, 109] on icon at bounding box center [258, 109] width 83 height 17
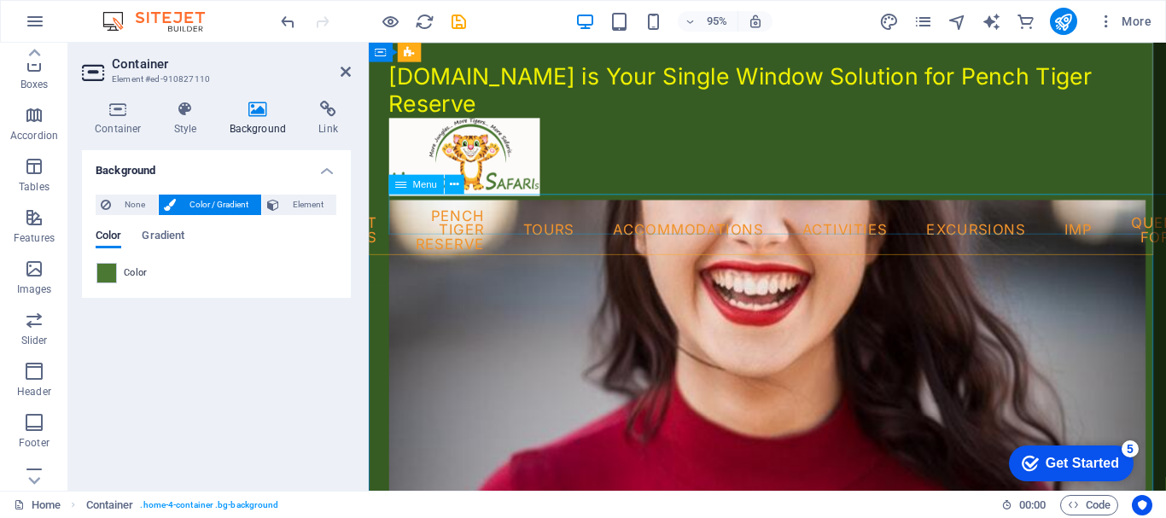
click at [503, 220] on nav "Home About Us Pench Tiger Reserve Tours Accommodations Activities Excursions IM…" at bounding box center [788, 240] width 797 height 73
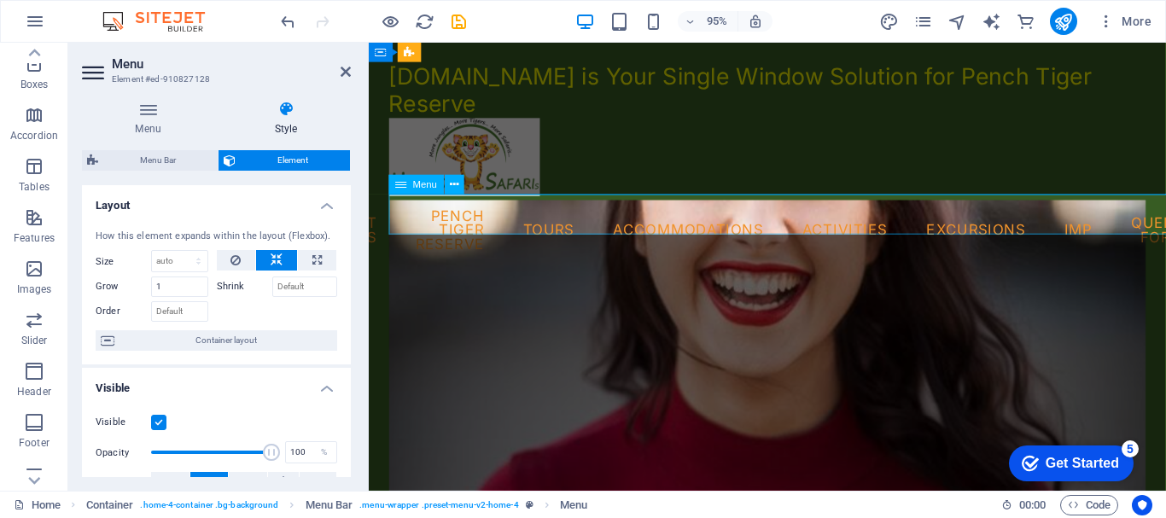
click at [514, 221] on nav "Home About Us Pench Tiger Reserve Tours Accommodations Activities Excursions IM…" at bounding box center [788, 240] width 797 height 73
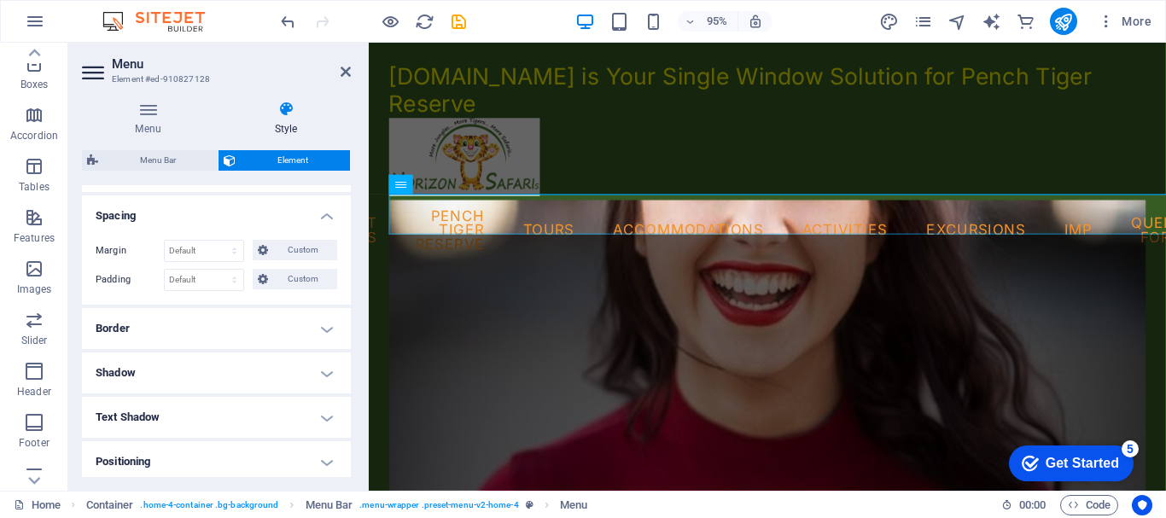
scroll to position [342, 0]
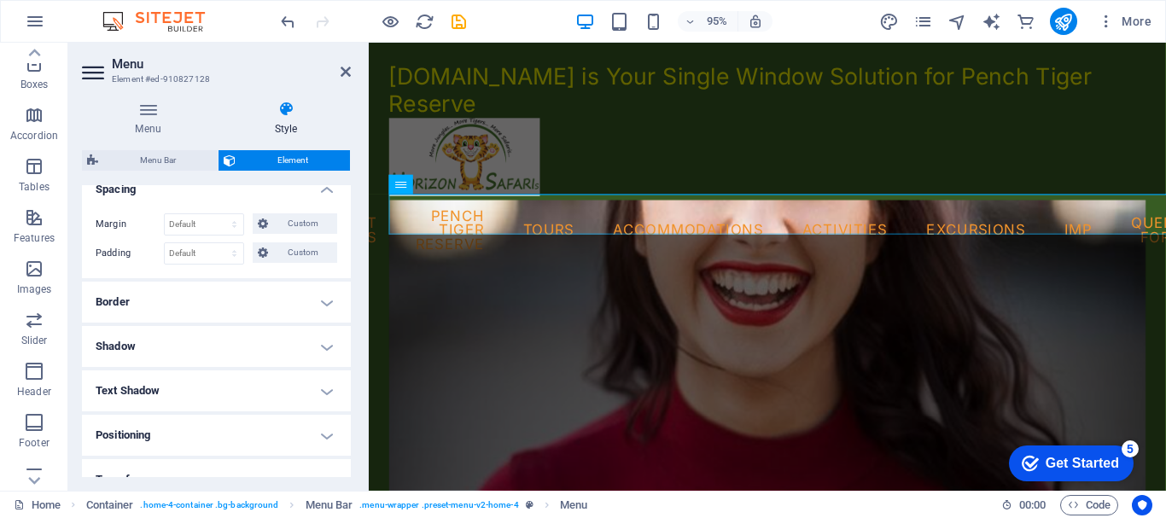
click at [93, 73] on icon at bounding box center [95, 72] width 26 height 27
click at [145, 114] on icon at bounding box center [148, 109] width 132 height 17
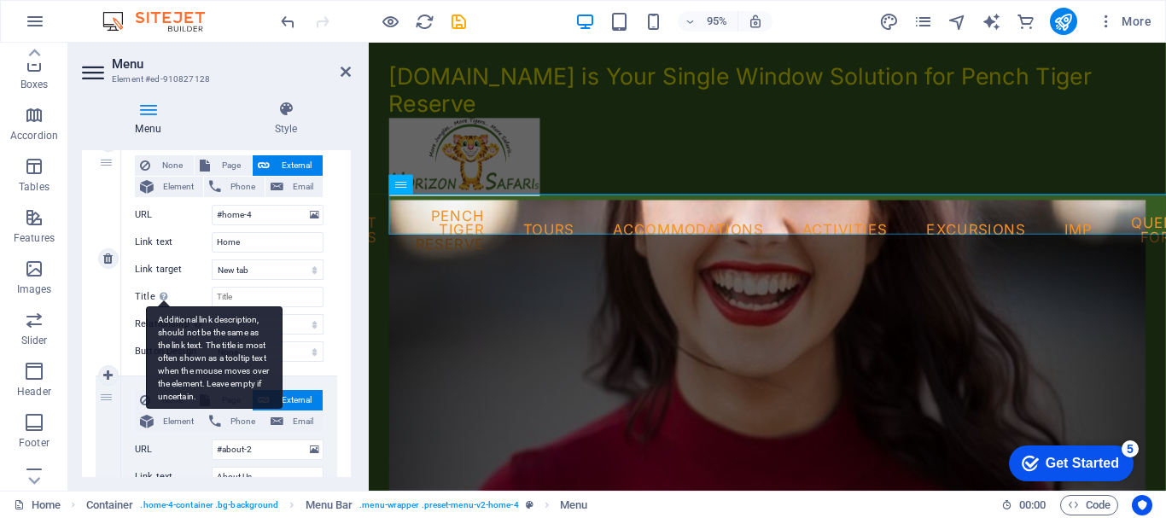
scroll to position [0, 0]
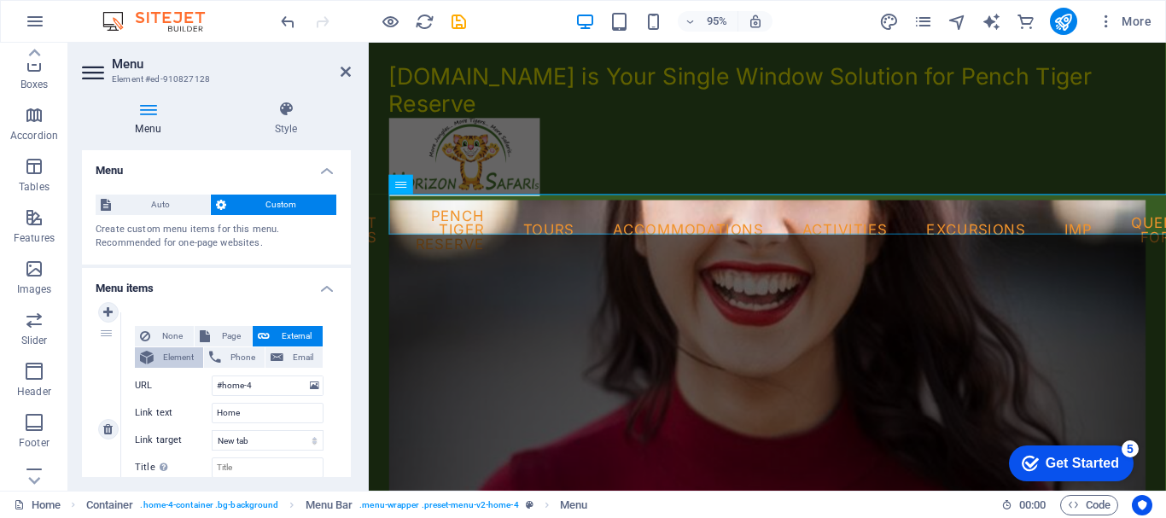
click at [172, 352] on span "Element" at bounding box center [178, 358] width 39 height 20
select select
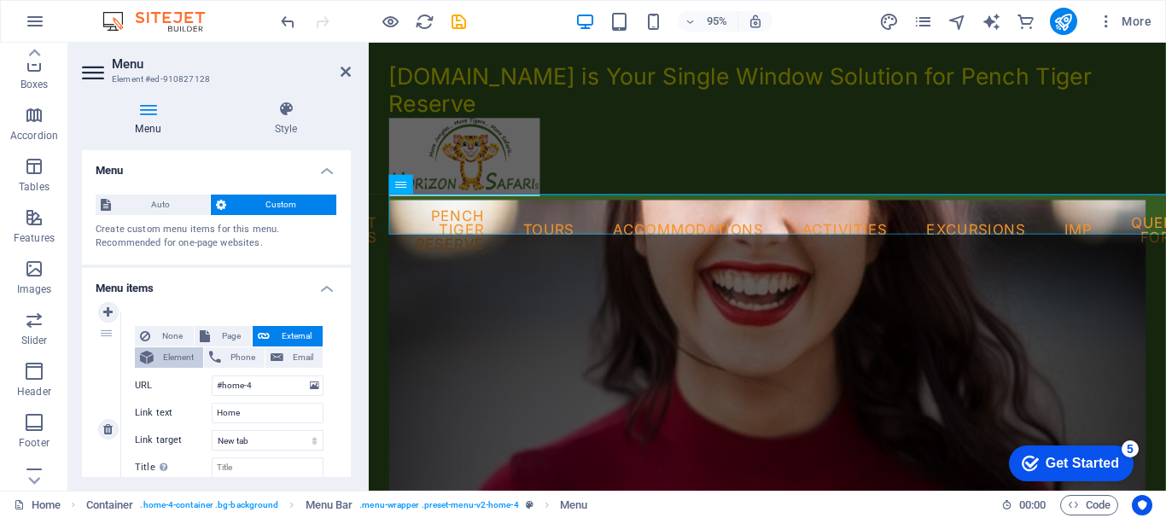
select select
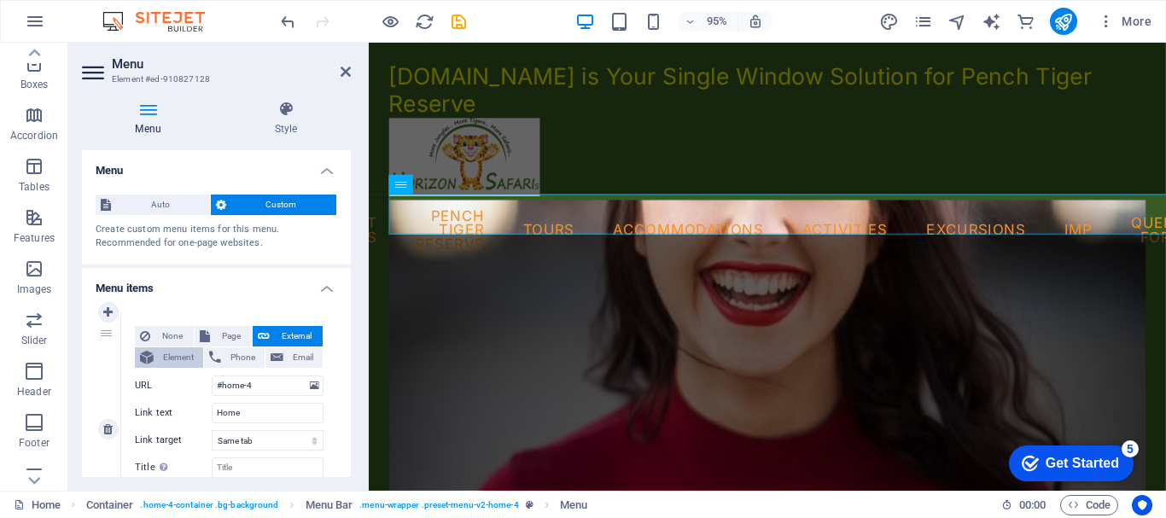
select select
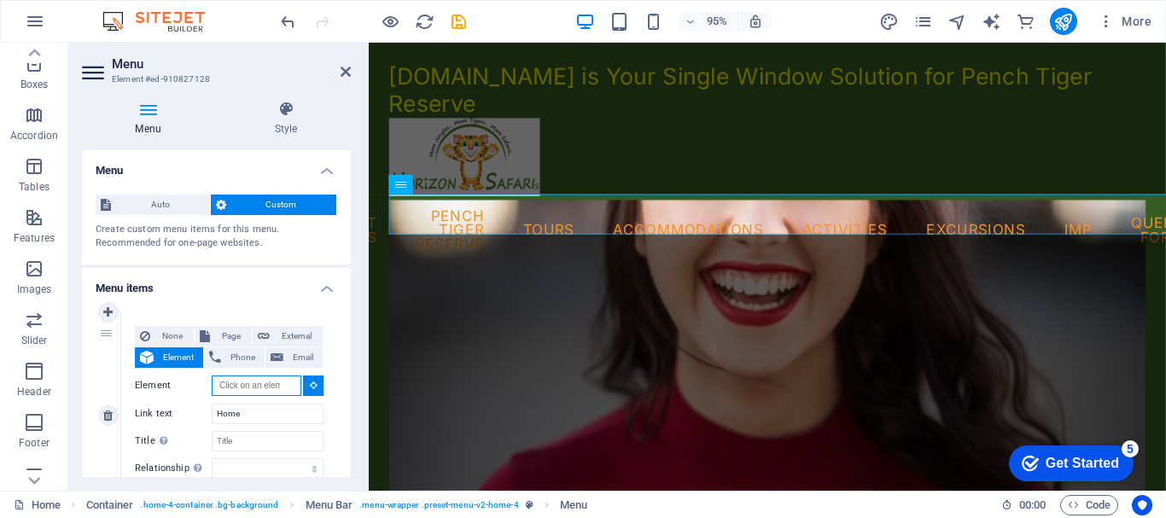
scroll to position [171, 0]
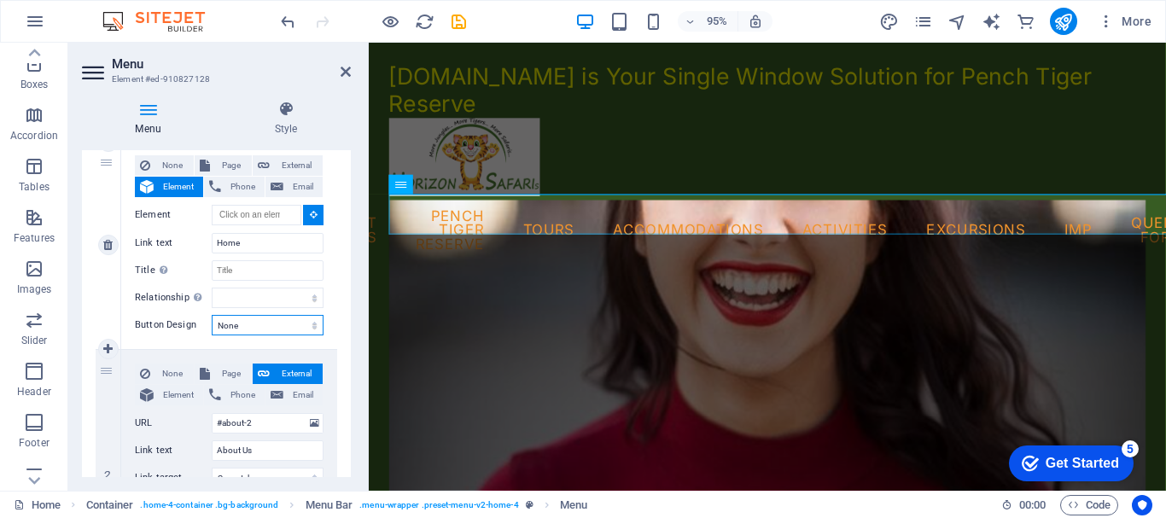
click at [274, 324] on select "None Default Primary Secondary" at bounding box center [268, 325] width 112 height 20
click at [139, 342] on div "None Page External Element Phone Email Page Home Subpage Legal Notice Privacy E…" at bounding box center [229, 245] width 216 height 207
click at [289, 108] on icon at bounding box center [286, 109] width 130 height 17
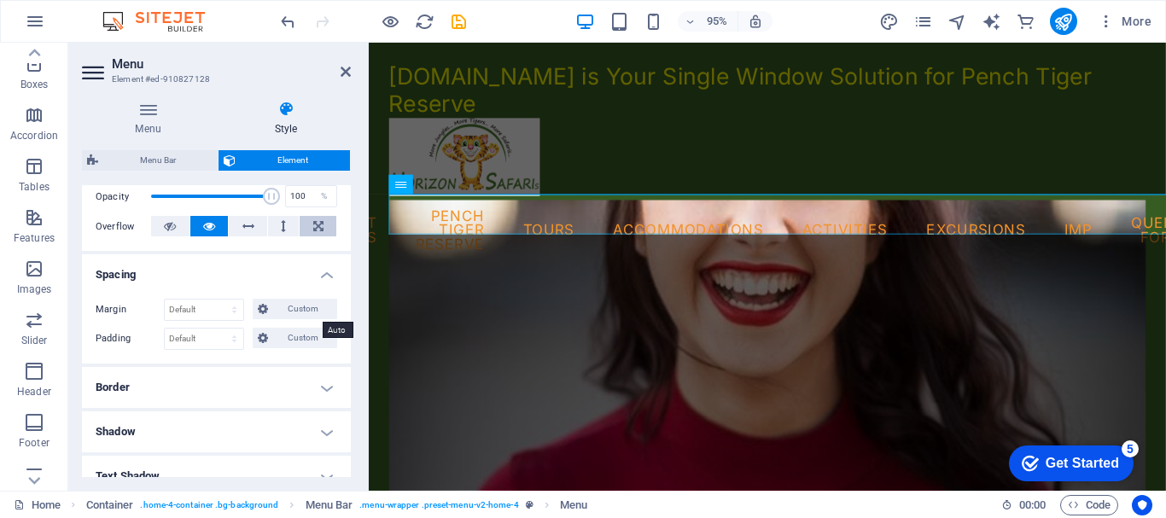
scroll to position [427, 0]
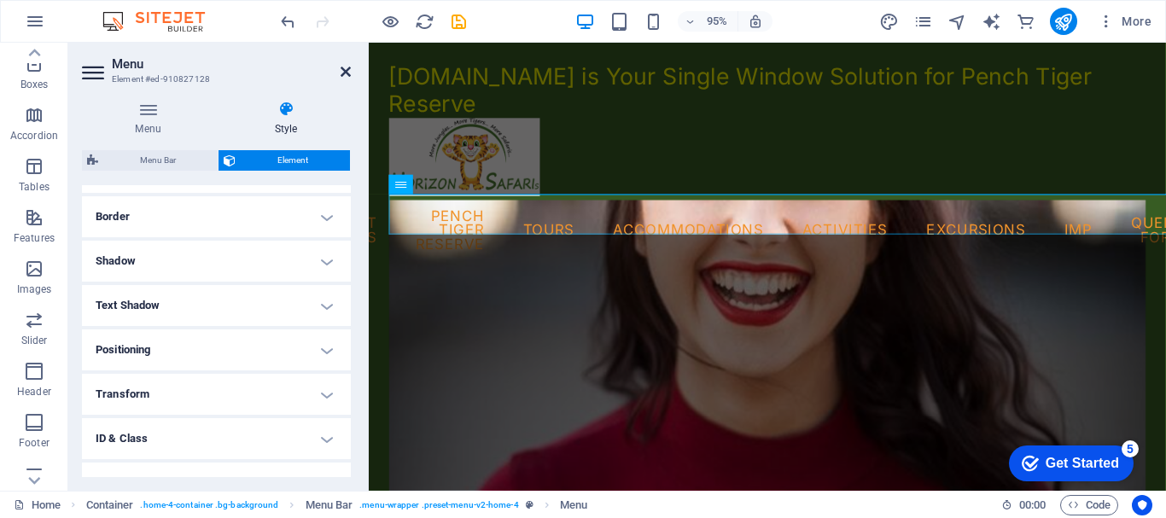
click at [343, 68] on icon at bounding box center [346, 72] width 10 height 14
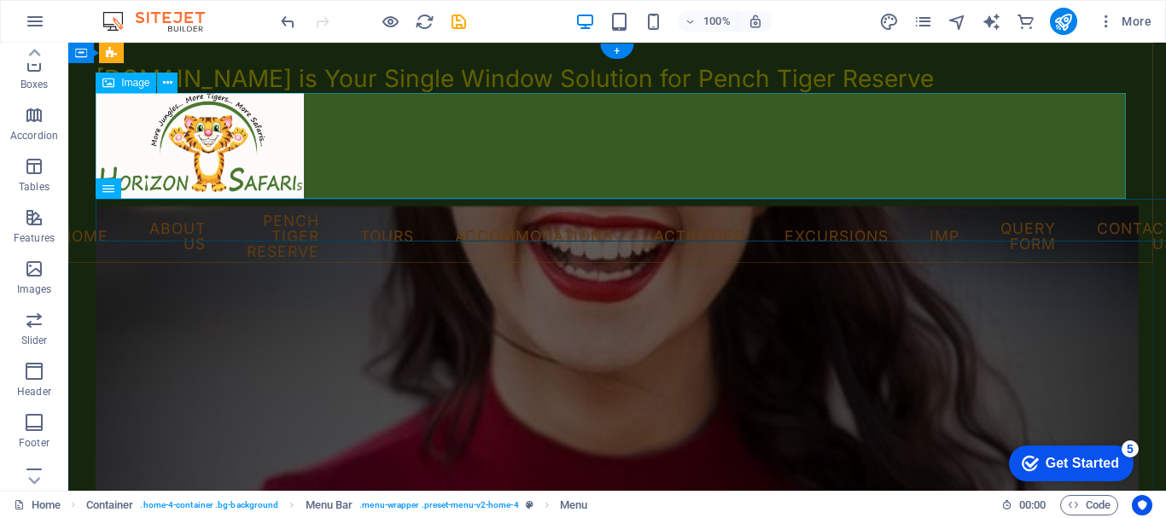
click at [353, 154] on figure at bounding box center [617, 146] width 1043 height 107
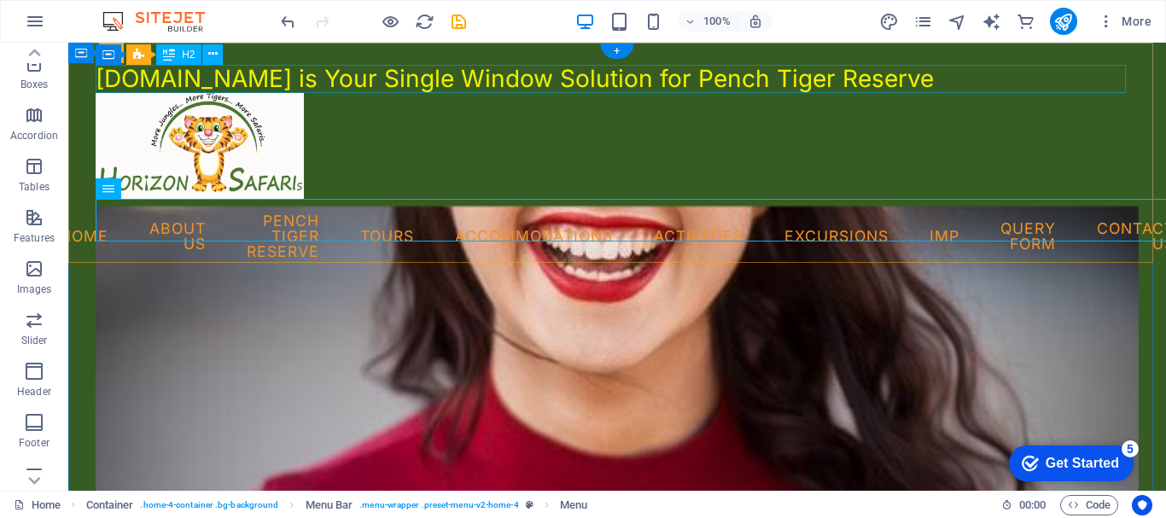
click at [348, 81] on div "[DOMAIN_NAME] is Your Single Window Solution for Pench Tiger Reserve" at bounding box center [617, 79] width 1043 height 29
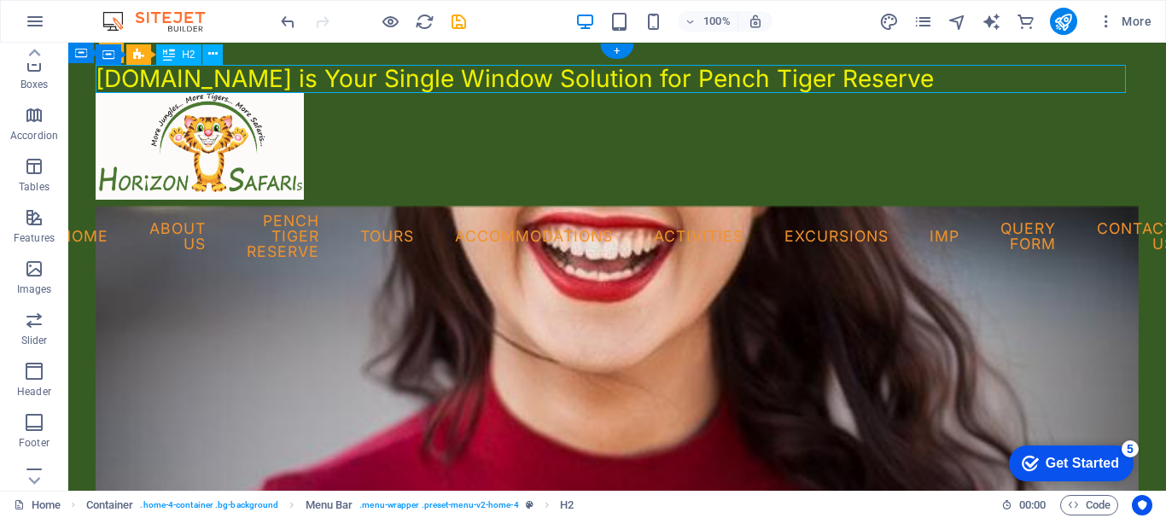
click at [348, 81] on div "[DOMAIN_NAME] is Your Single Window Solution for Pench Tiger Reserve" at bounding box center [617, 79] width 1043 height 29
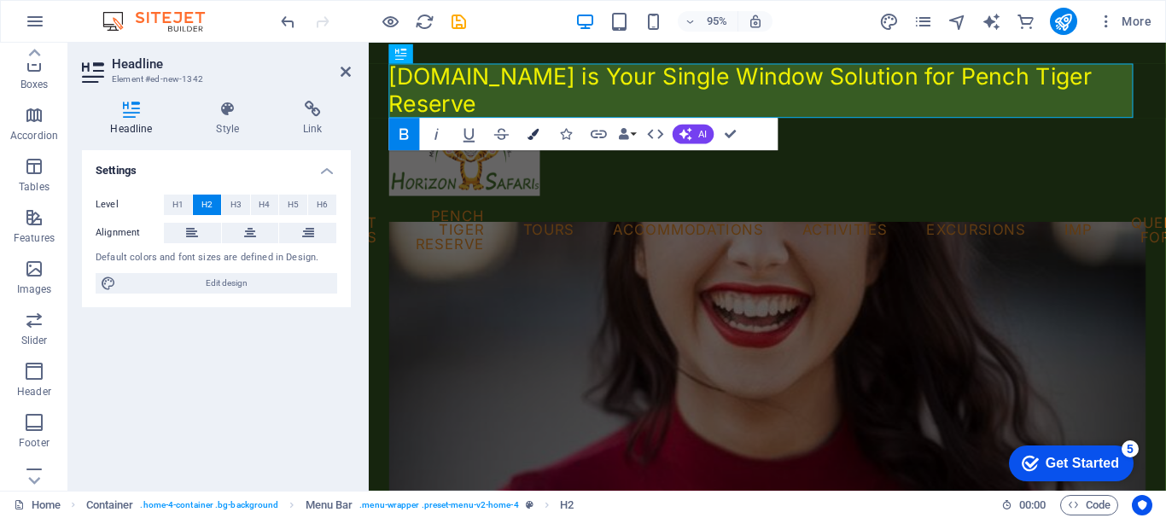
click at [537, 132] on icon "button" at bounding box center [534, 133] width 11 height 11
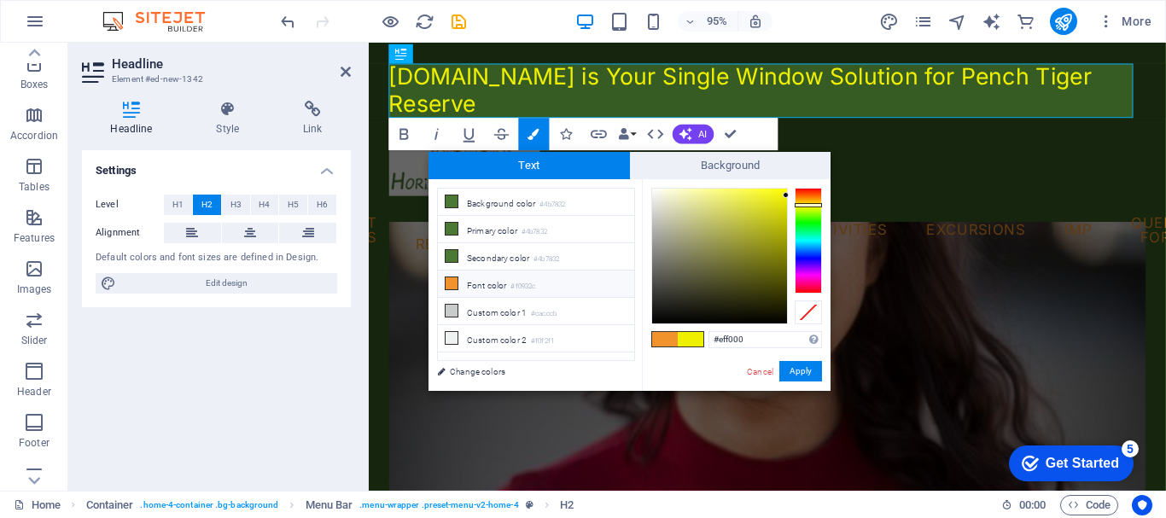
drag, startPoint x: 754, startPoint y: 336, endPoint x: 707, endPoint y: 337, distance: 47.0
click at [707, 337] on div "#eff000 Supported formats #0852ed rgb(8, 82, 237) rgba(8, 82, 237, 90%) hsv(221…" at bounding box center [736, 408] width 189 height 459
type input "#feff03"
drag, startPoint x: 785, startPoint y: 196, endPoint x: 785, endPoint y: 185, distance: 11.1
click at [785, 185] on div at bounding box center [784, 187] width 6 height 6
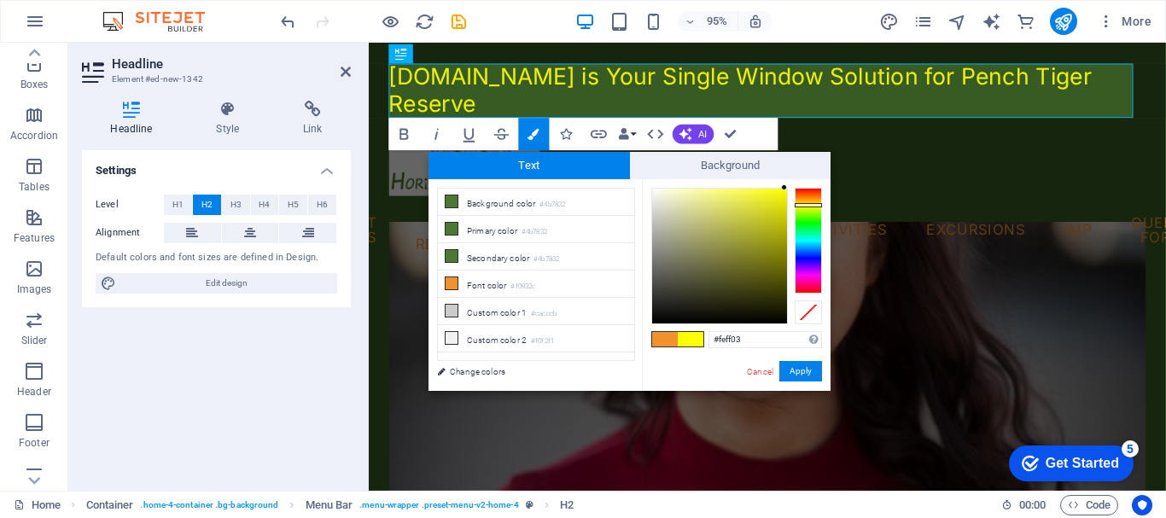
drag, startPoint x: 753, startPoint y: 337, endPoint x: 696, endPoint y: 337, distance: 57.2
click at [696, 337] on div "#feff03 Supported formats #0852ed rgb(8, 82, 237) rgba(8, 82, 237, 90%) hsv(221…" at bounding box center [736, 408] width 189 height 459
click at [798, 367] on button "Apply" at bounding box center [801, 371] width 43 height 20
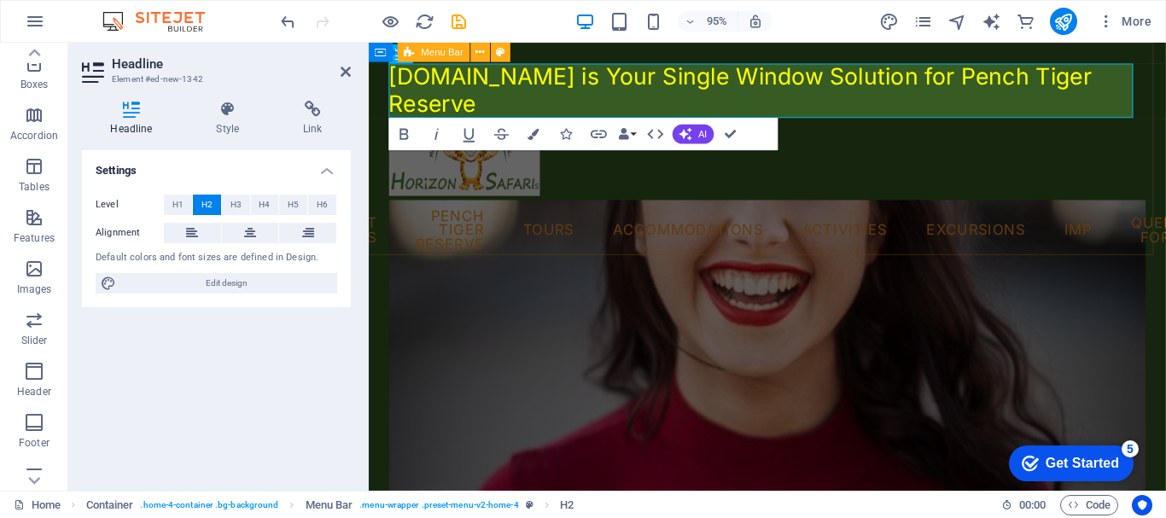
click at [377, 227] on div "[DOMAIN_NAME] is Your Single Window Solution for Pench Tiger Reserve Menu Home …" at bounding box center [788, 170] width 839 height 255
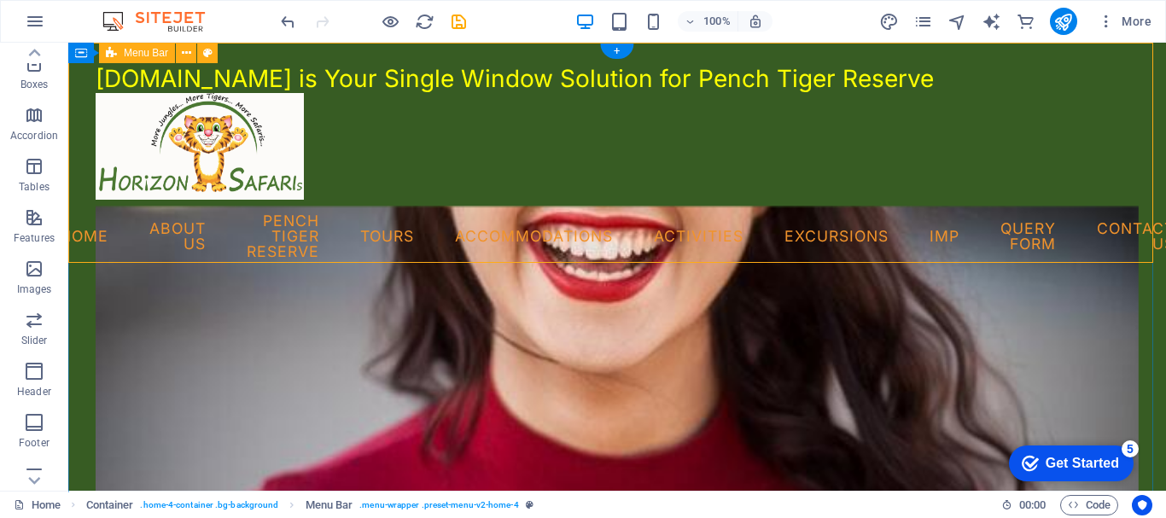
click at [85, 171] on div "[DOMAIN_NAME] is Your Single Window Solution for Pench Tiger Reserve Menu Home …" at bounding box center [617, 169] width 1098 height 252
click at [137, 220] on nav "Home About Us Pench Tiger Reserve Tours Accommodations Activities Excursions IM…" at bounding box center [617, 236] width 1043 height 73
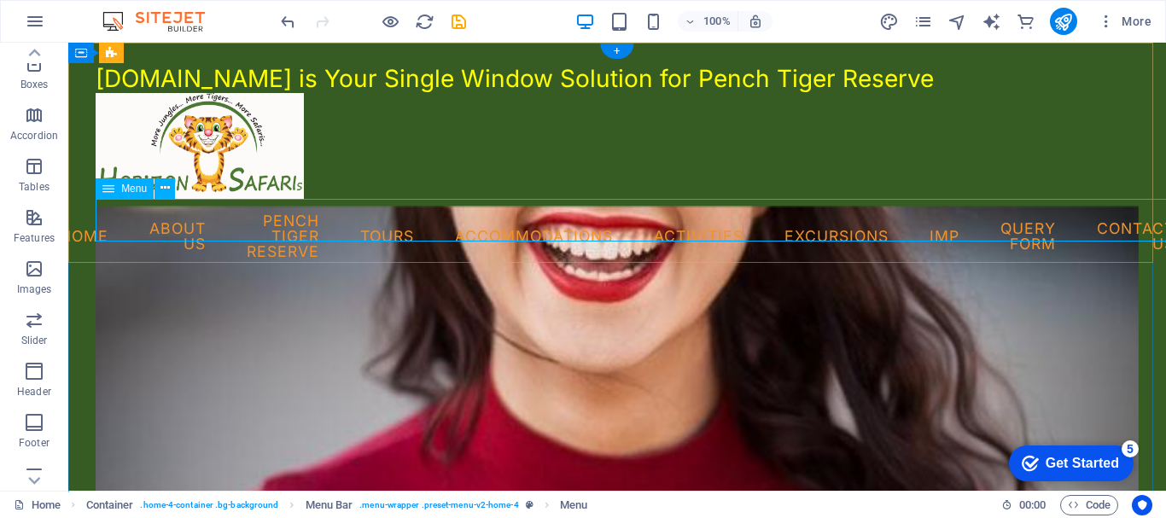
click at [246, 216] on nav "Home About Us Pench Tiger Reserve Tours Accommodations Activities Excursions IM…" at bounding box center [617, 236] width 1043 height 73
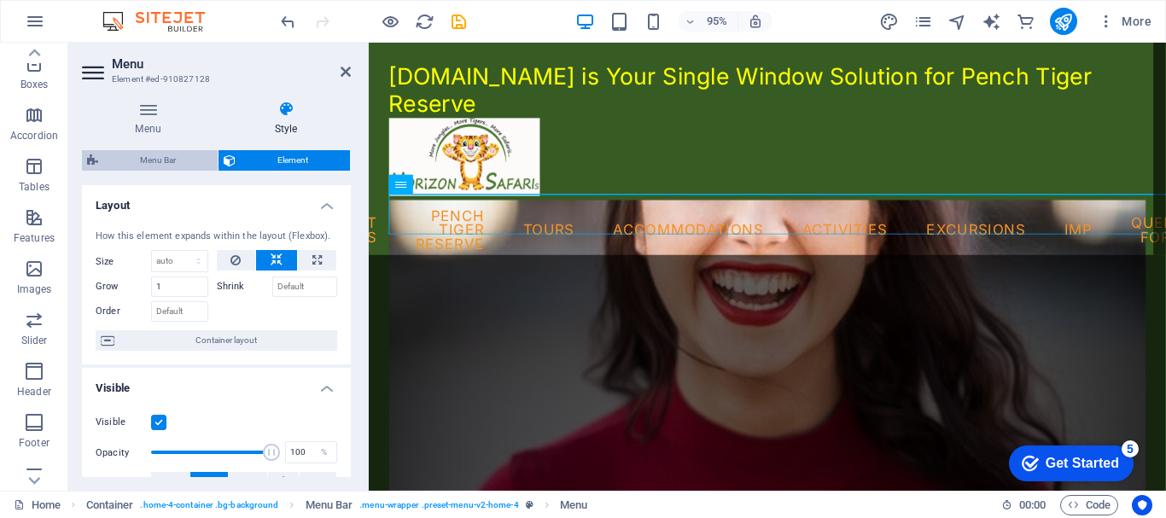
click at [178, 165] on span "Menu Bar" at bounding box center [157, 160] width 109 height 20
select select "preset-menu-v2-home-4"
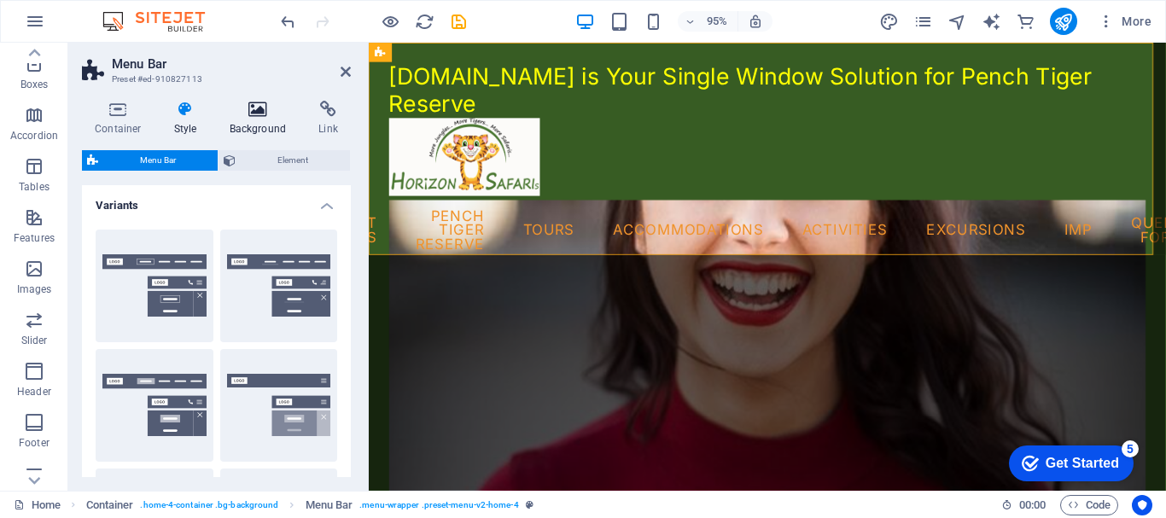
click at [261, 103] on icon at bounding box center [258, 109] width 83 height 17
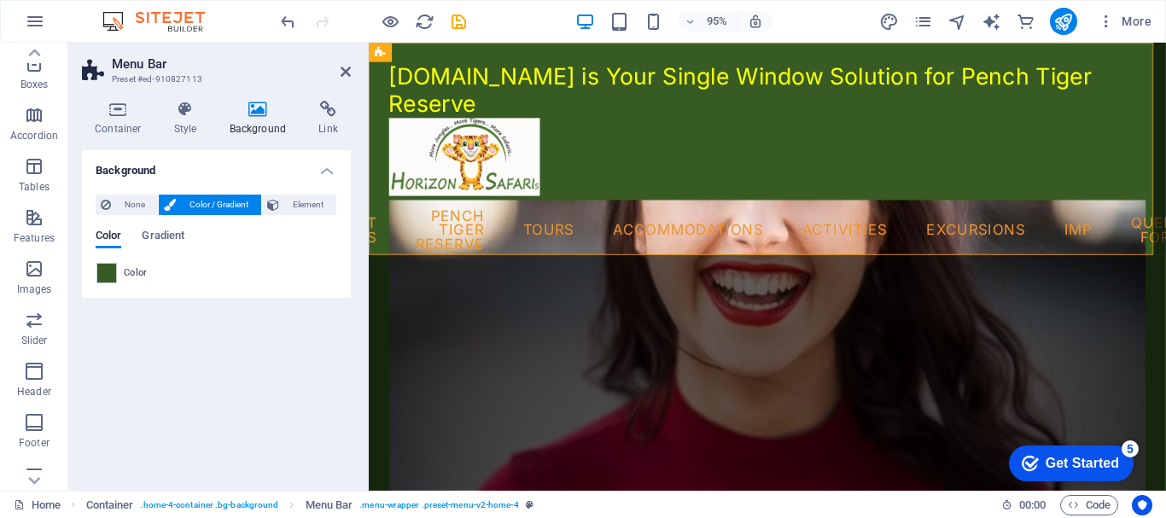
click at [128, 272] on span "Color" at bounding box center [136, 273] width 24 height 14
click at [162, 240] on span "Gradient" at bounding box center [163, 237] width 43 height 24
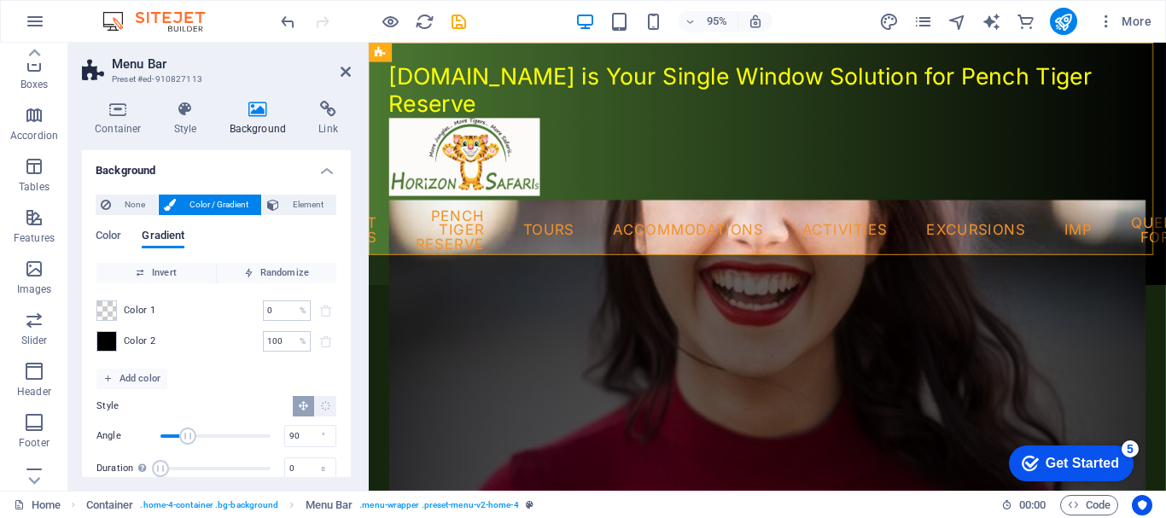
scroll to position [26, 0]
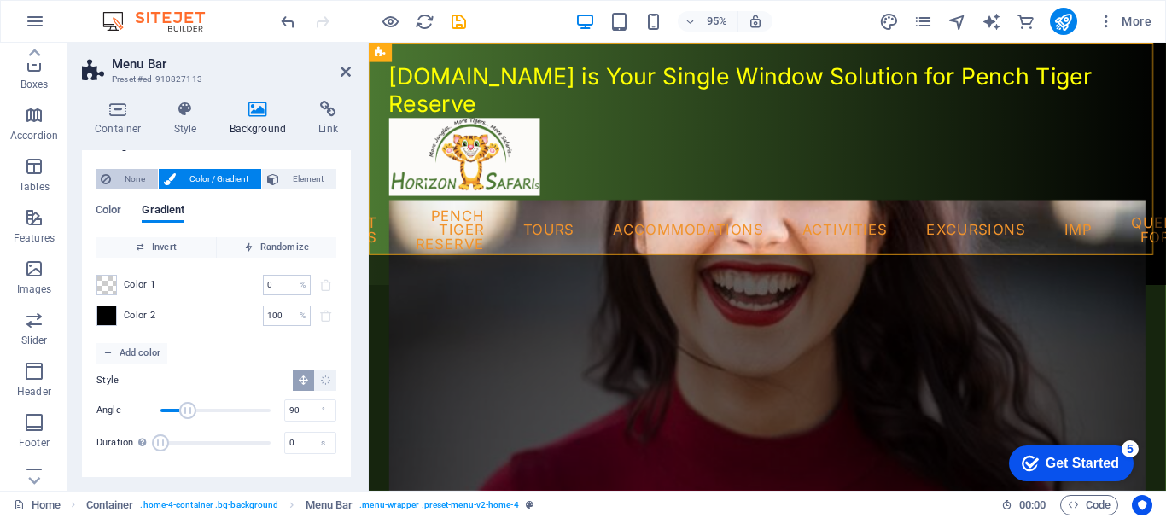
click at [126, 176] on span "None" at bounding box center [134, 179] width 37 height 20
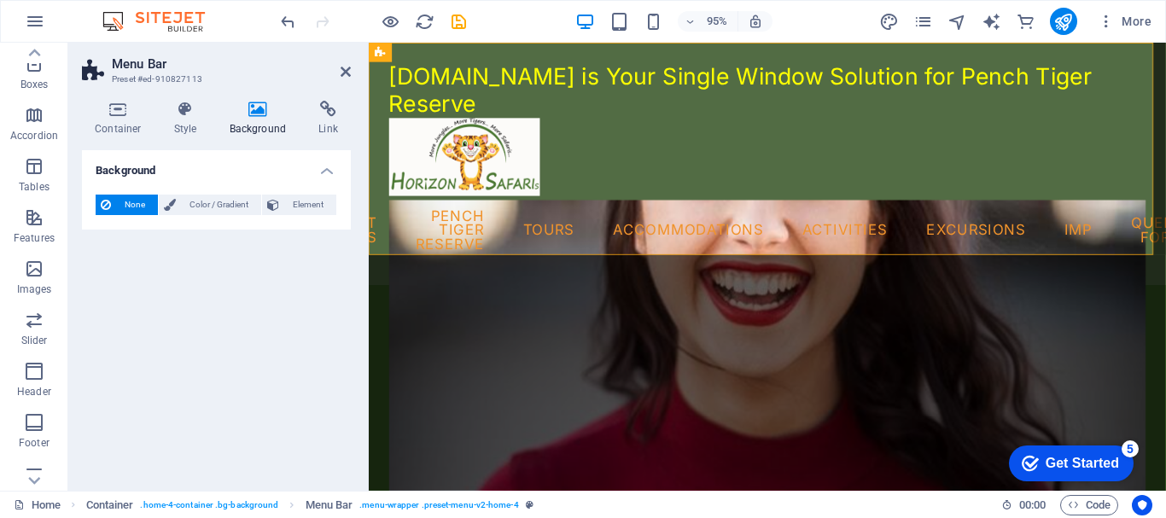
scroll to position [0, 0]
click at [120, 123] on h4 "Container" at bounding box center [121, 119] width 79 height 36
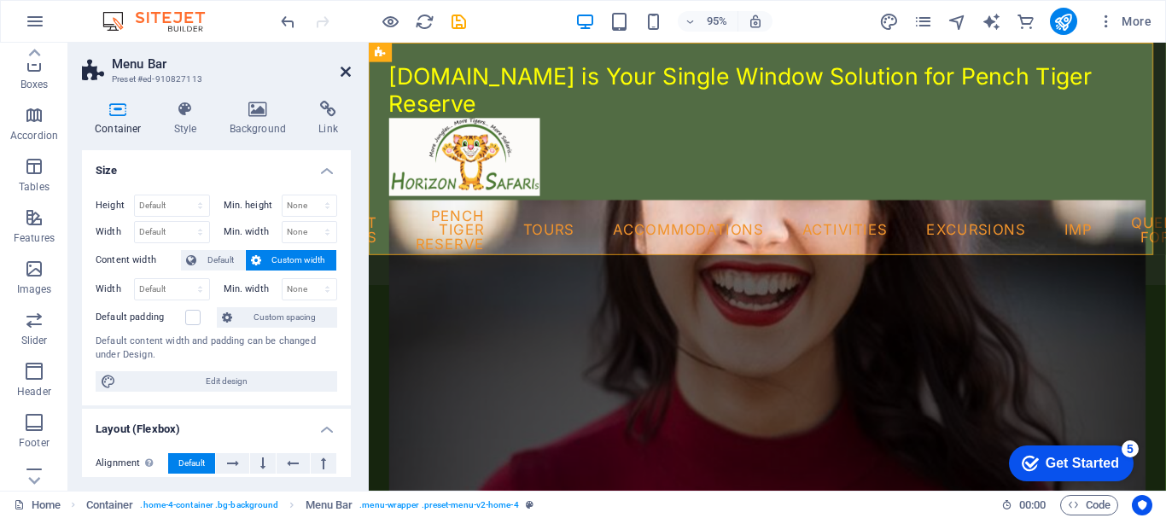
click at [349, 71] on icon at bounding box center [346, 72] width 10 height 14
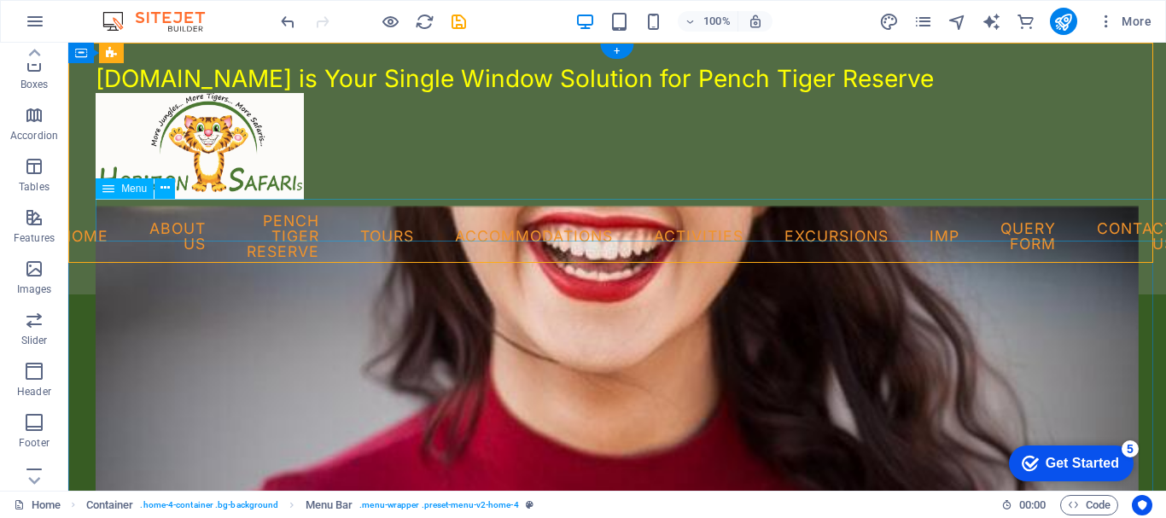
click at [582, 224] on nav "Home About Us Pench Tiger Reserve Tours Accommodations Activities Excursions IM…" at bounding box center [617, 236] width 1043 height 73
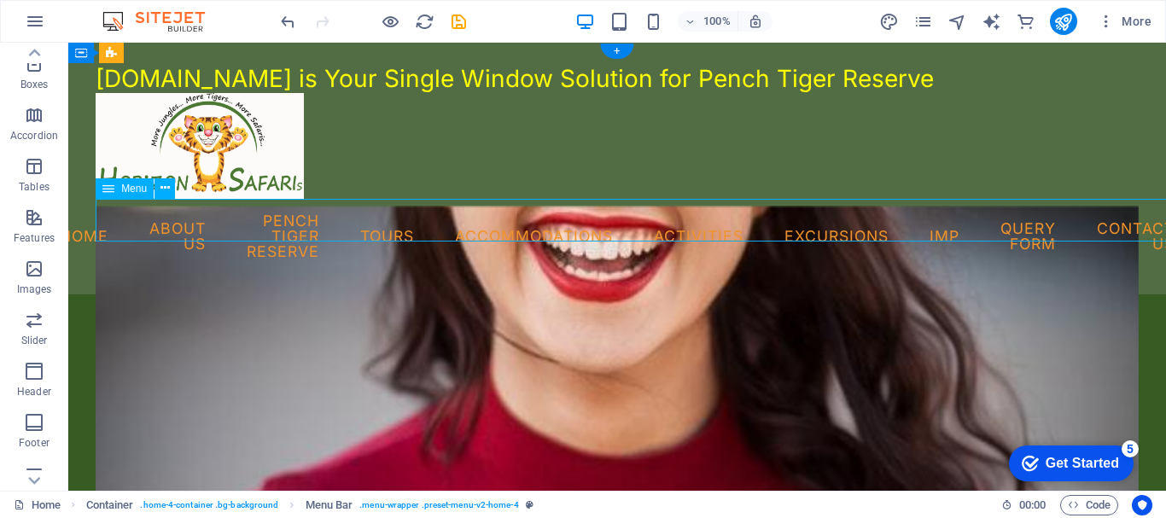
click at [582, 224] on nav "Home About Us Pench Tiger Reserve Tours Accommodations Activities Excursions IM…" at bounding box center [617, 236] width 1043 height 73
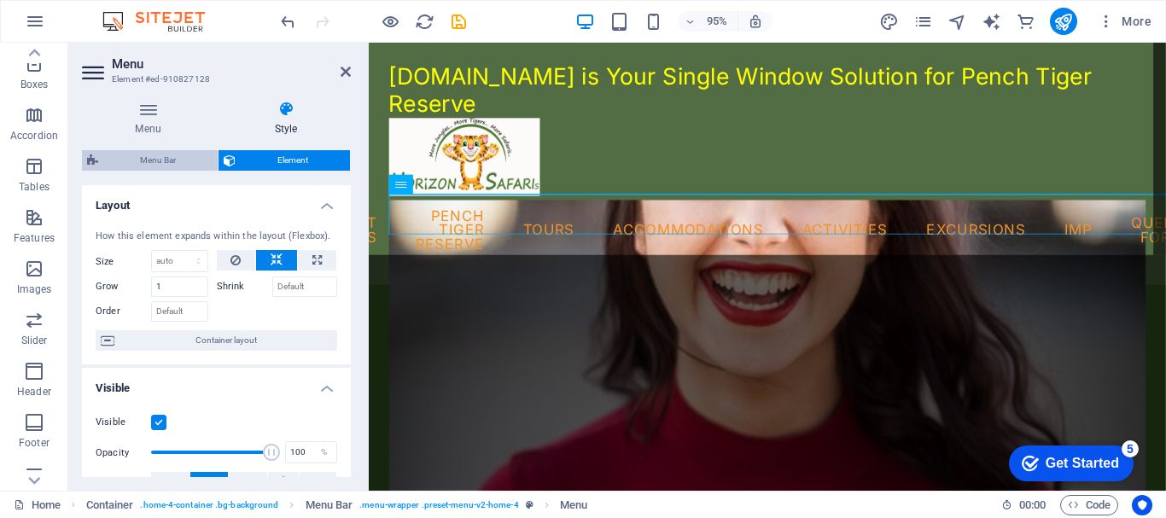
click at [143, 160] on span "Menu Bar" at bounding box center [157, 160] width 109 height 20
select select "rem"
select select "px"
select select "preset-menu-v2-home-4"
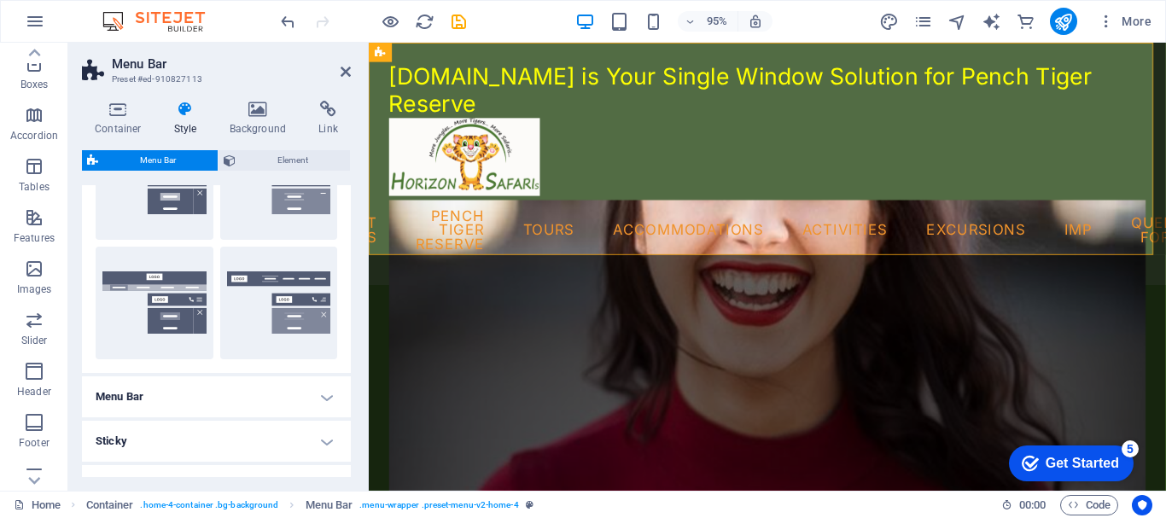
scroll to position [572, 0]
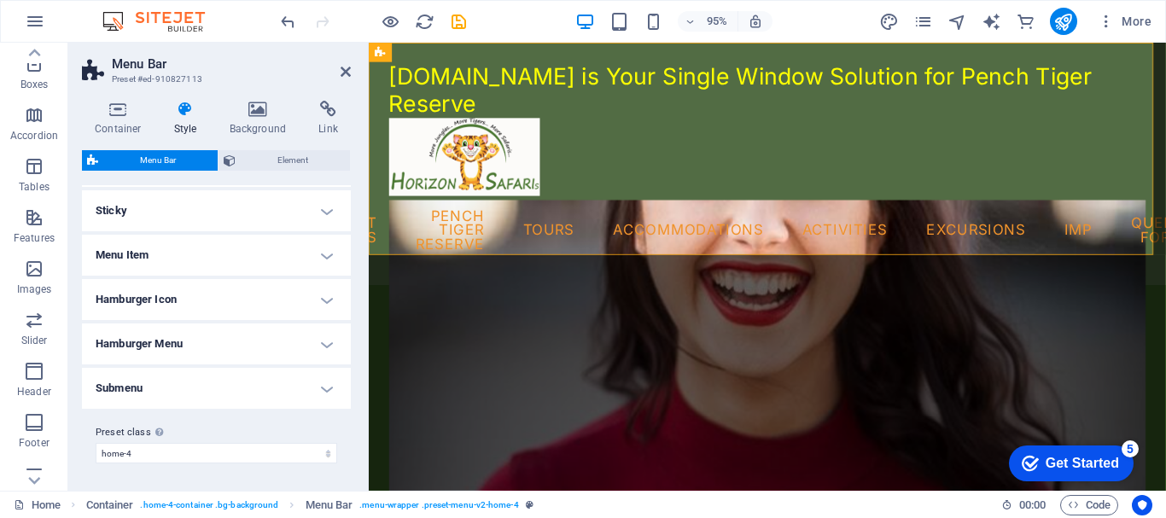
click at [292, 379] on h4 "Submenu" at bounding box center [216, 388] width 269 height 41
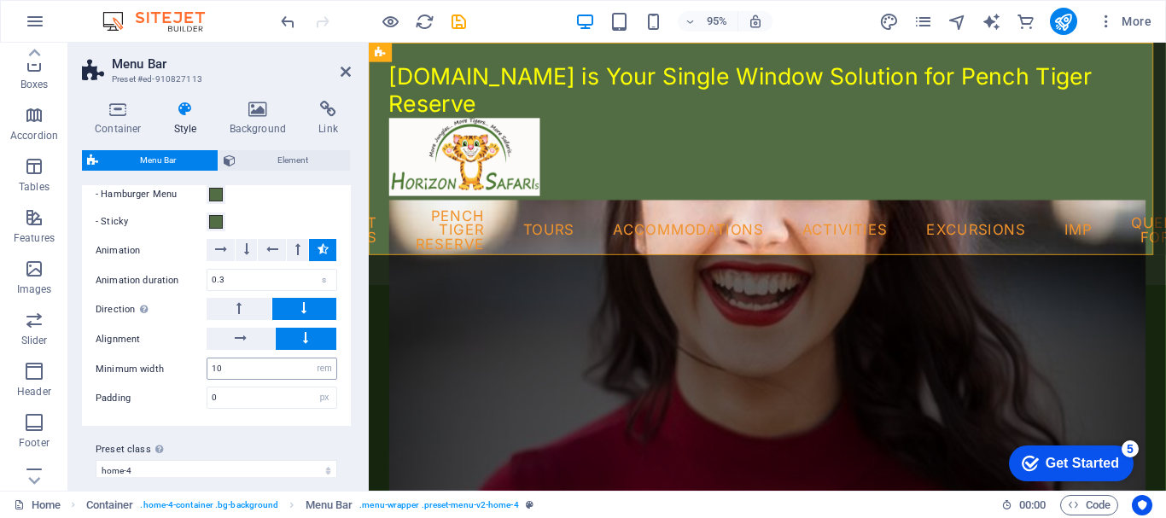
scroll to position [868, 0]
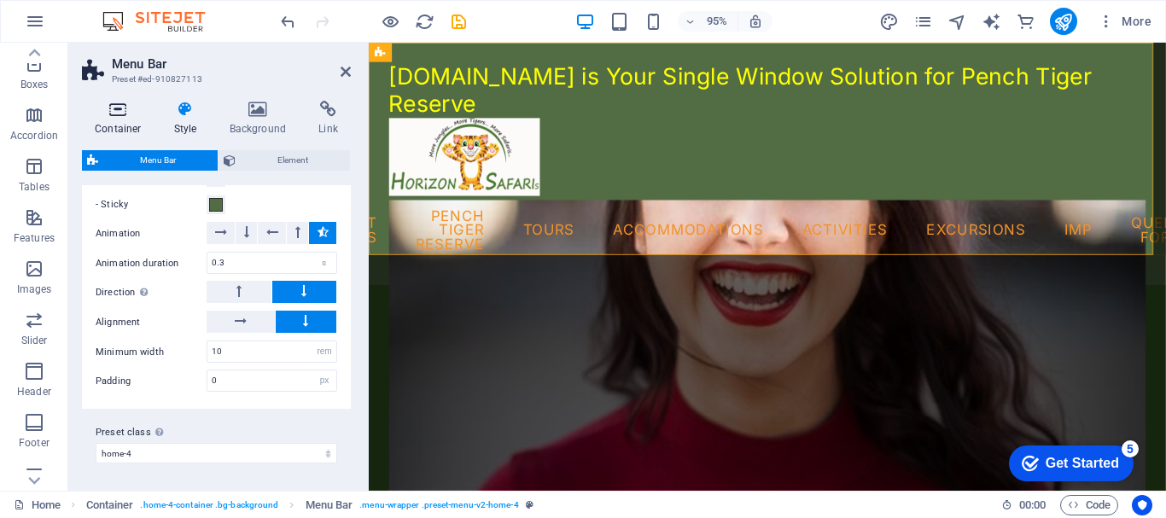
click at [108, 108] on icon at bounding box center [118, 109] width 73 height 17
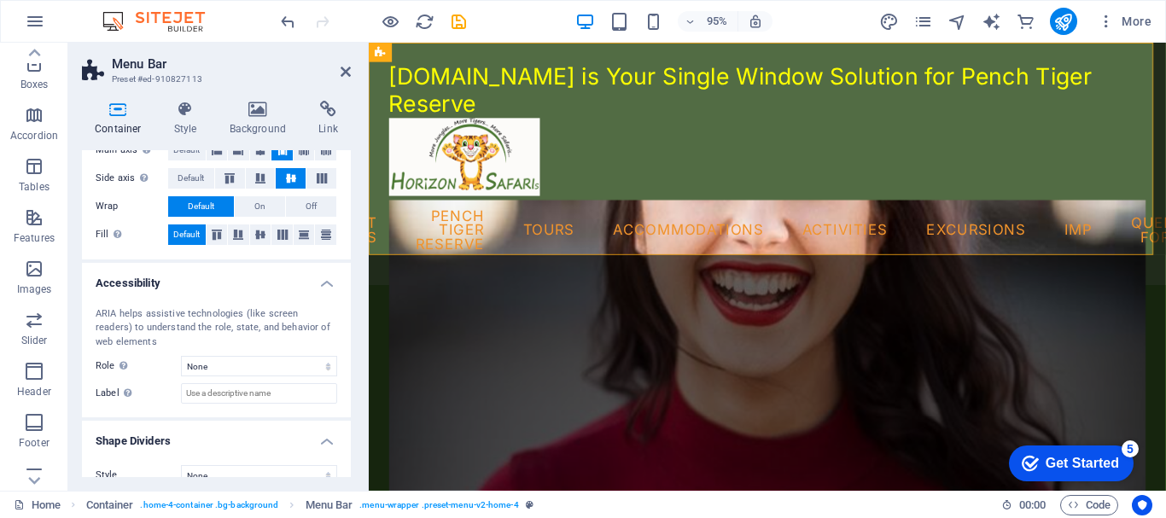
scroll to position [364, 0]
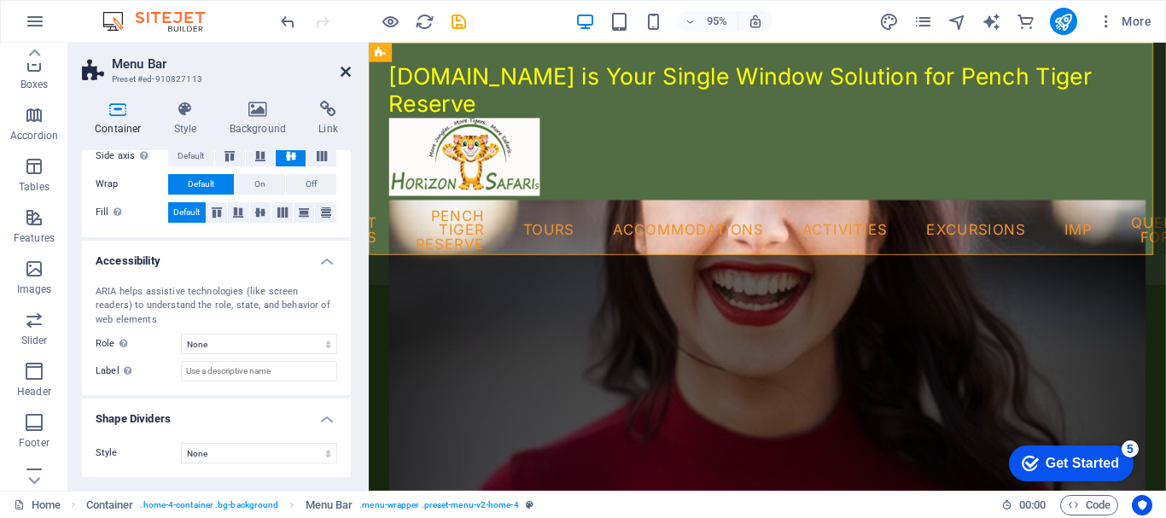
click at [348, 72] on icon at bounding box center [346, 72] width 10 height 14
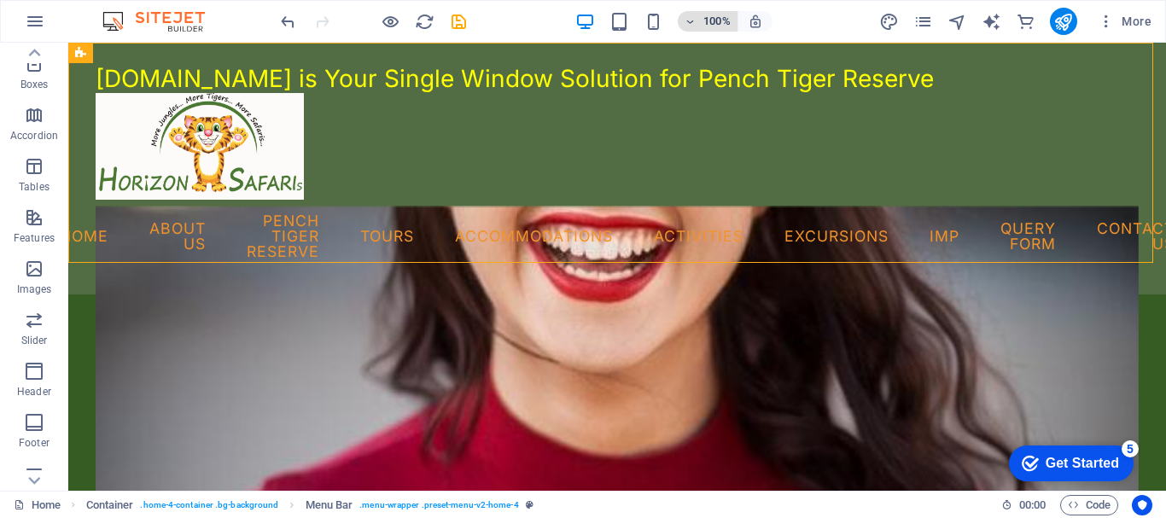
click at [692, 21] on icon "button" at bounding box center [691, 21] width 12 height 11
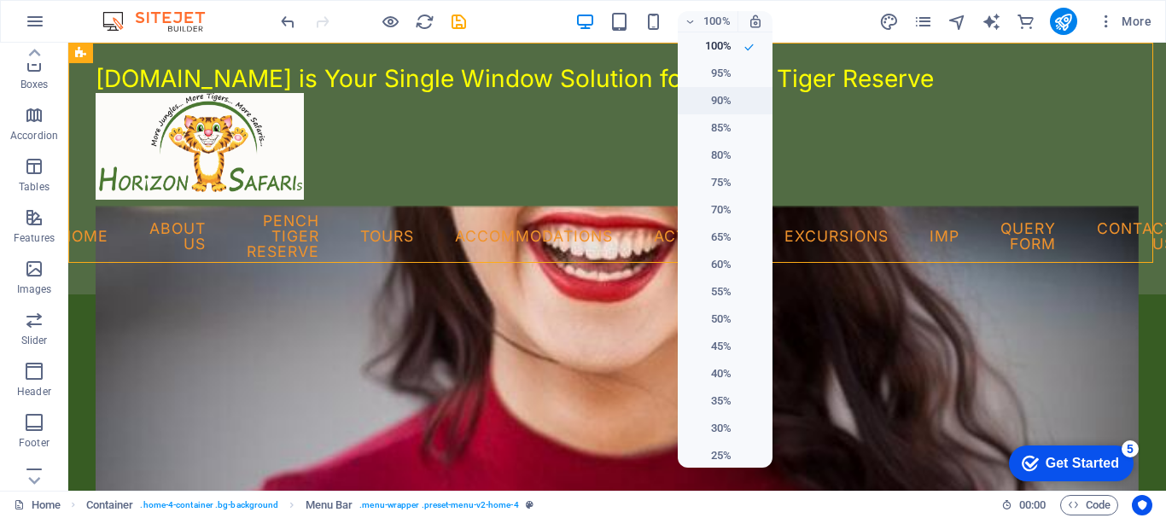
click at [705, 99] on h6 "90%" at bounding box center [710, 101] width 44 height 20
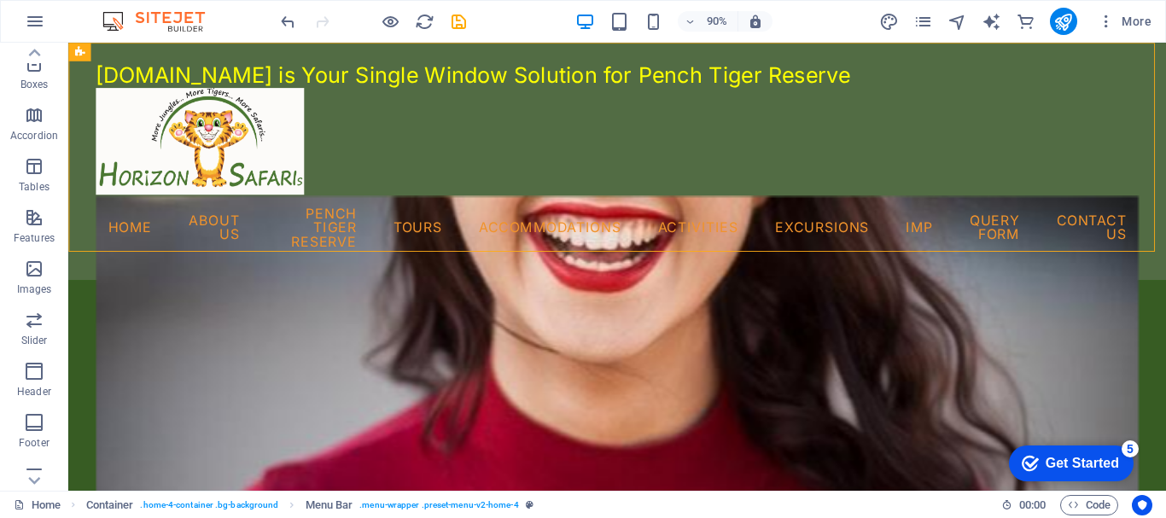
click at [819, 20] on div "90% More" at bounding box center [717, 21] width 881 height 27
click at [28, 375] on icon "button" at bounding box center [34, 371] width 20 height 20
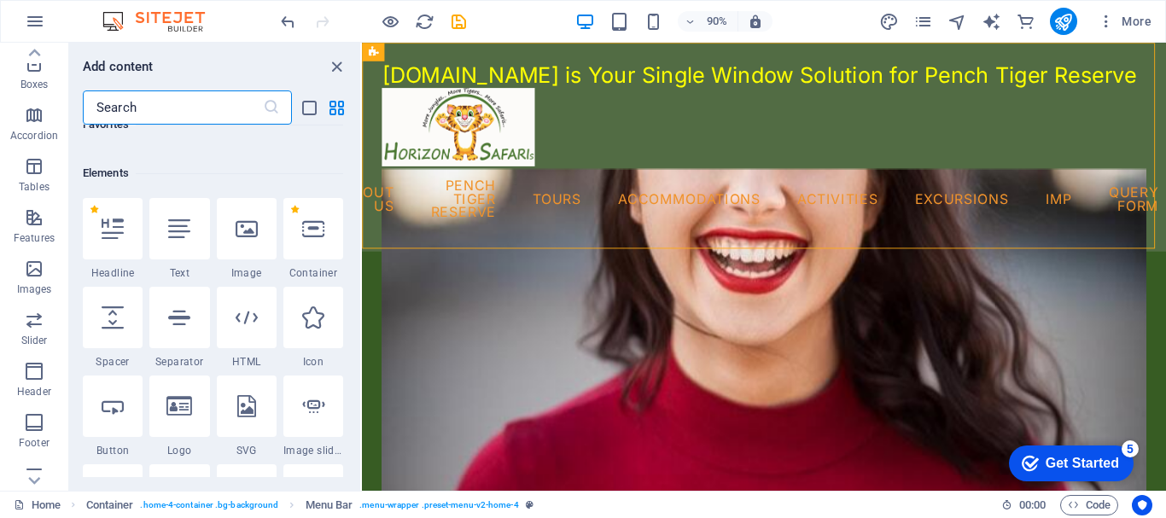
scroll to position [171, 0]
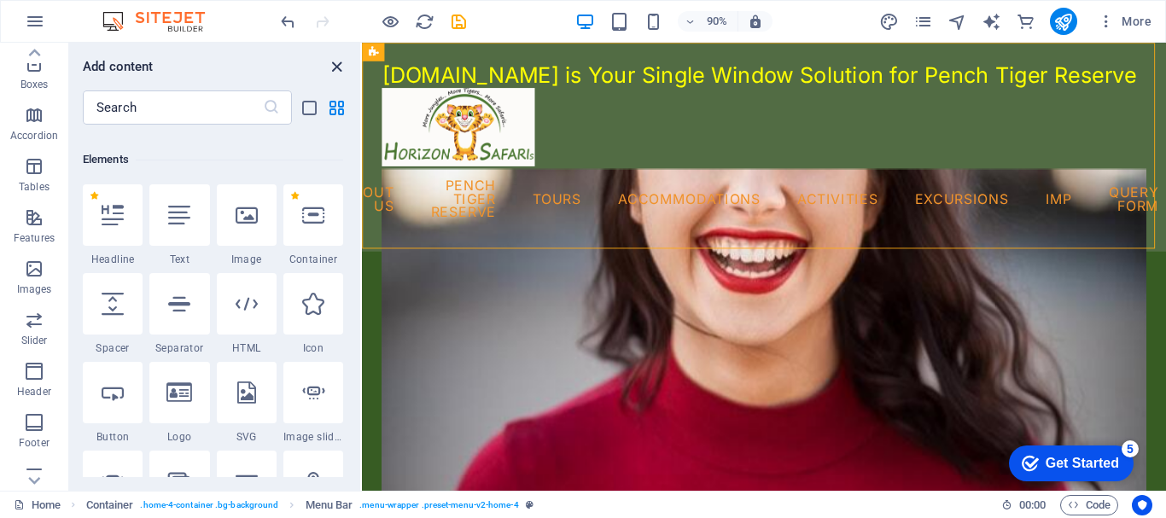
click at [339, 67] on icon "close panel" at bounding box center [337, 67] width 20 height 20
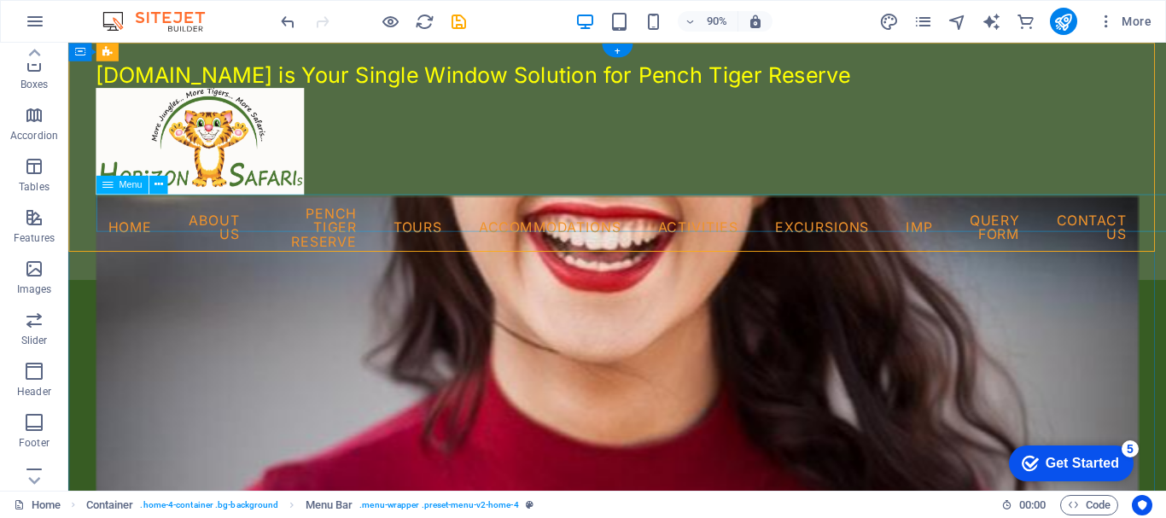
click at [503, 231] on nav "Home About Us Pench Tiger Reserve Tours Accommodations Activities Excursions IM…" at bounding box center [679, 248] width 1160 height 73
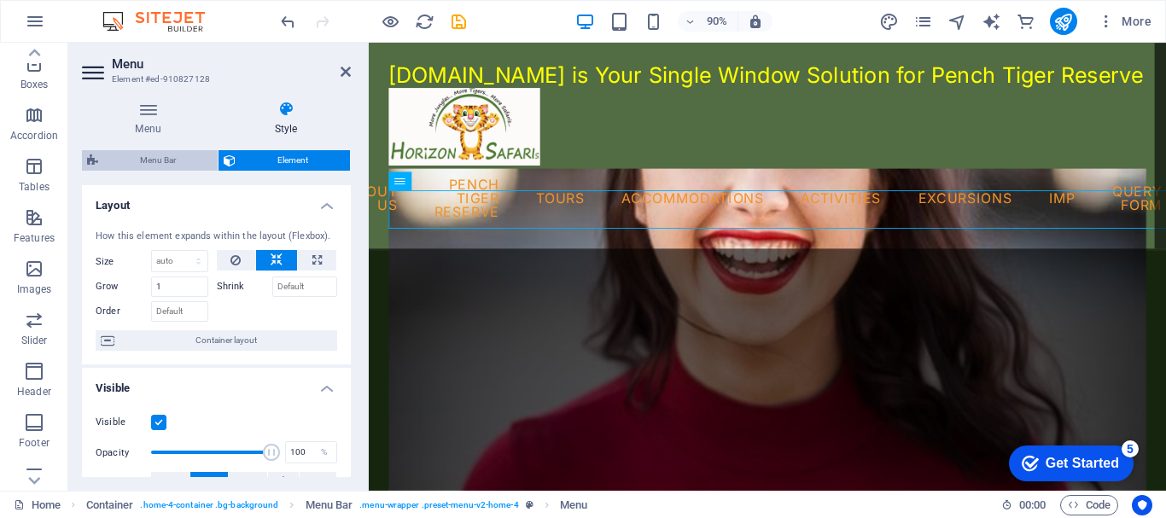
click at [143, 163] on span "Menu Bar" at bounding box center [157, 160] width 109 height 20
select select "rem"
select select "px"
select select "preset-menu-v2-home-4"
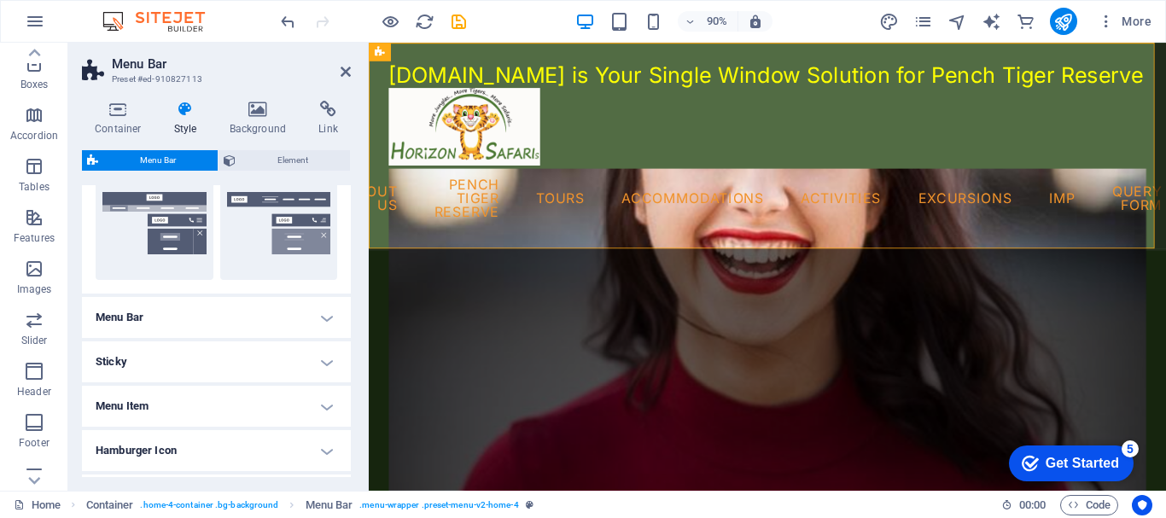
scroll to position [342, 0]
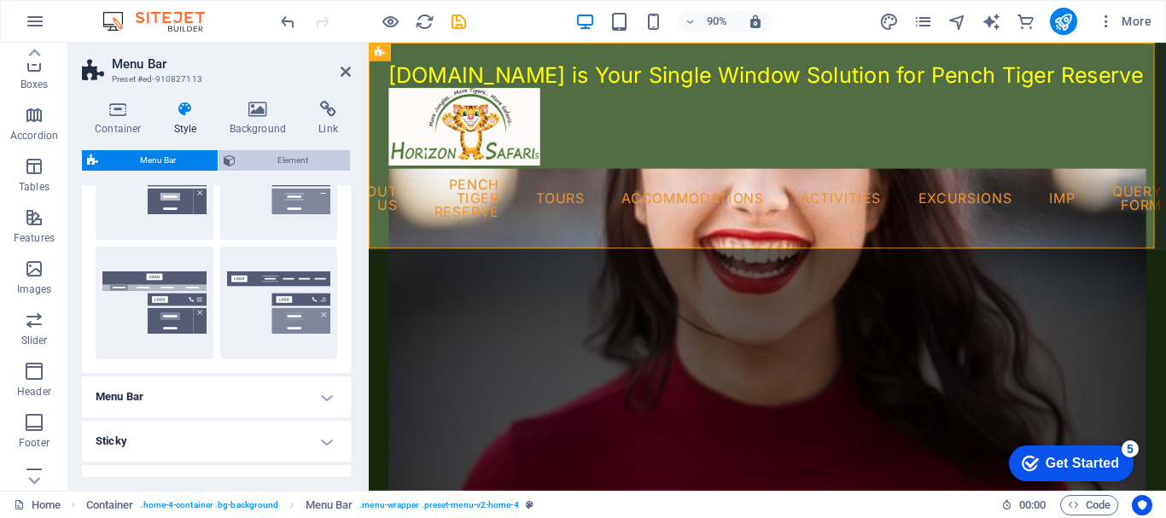
click at [286, 157] on span "Element" at bounding box center [293, 160] width 104 height 20
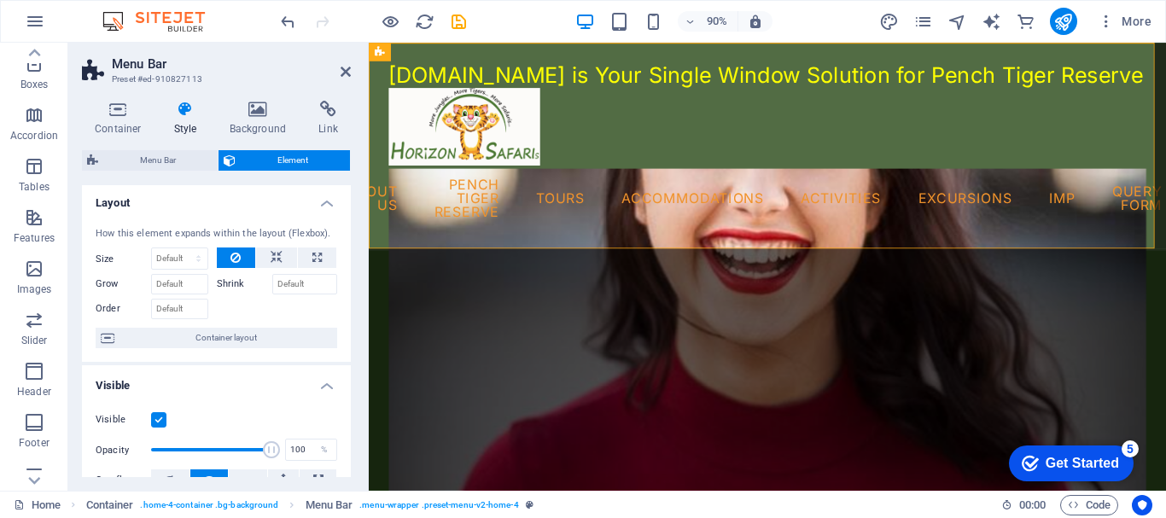
scroll to position [0, 0]
click at [126, 120] on h4 "Container" at bounding box center [121, 119] width 79 height 36
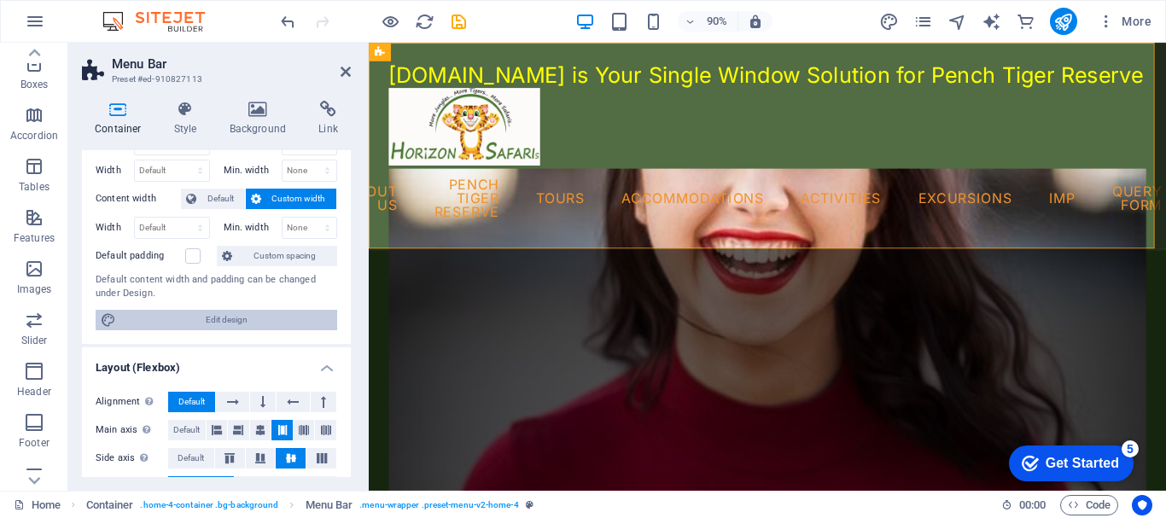
scroll to position [85, 0]
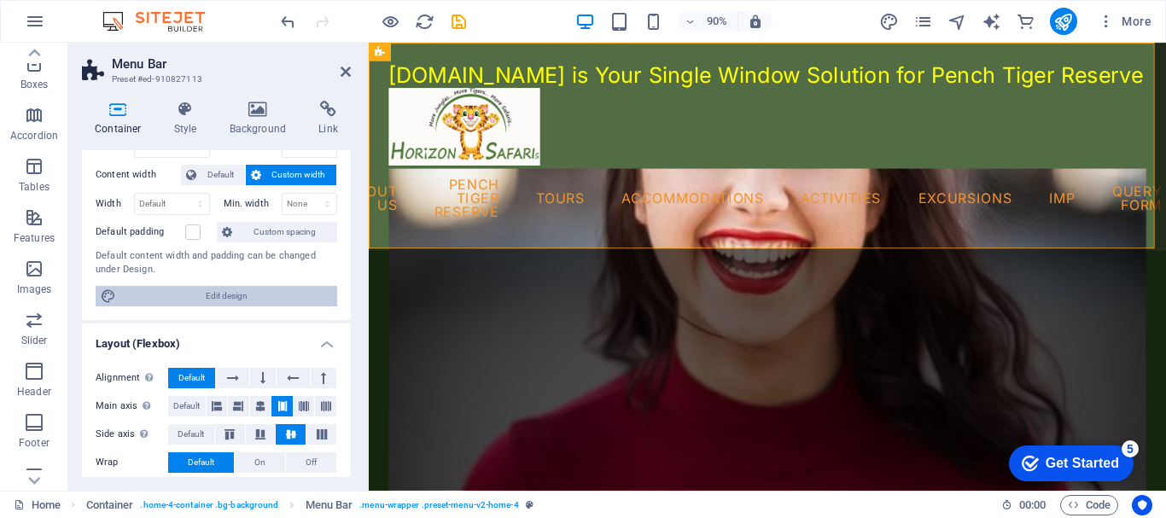
click at [169, 294] on span "Edit design" at bounding box center [226, 296] width 211 height 20
select select "px"
select select "200"
select select "px"
select select "rem"
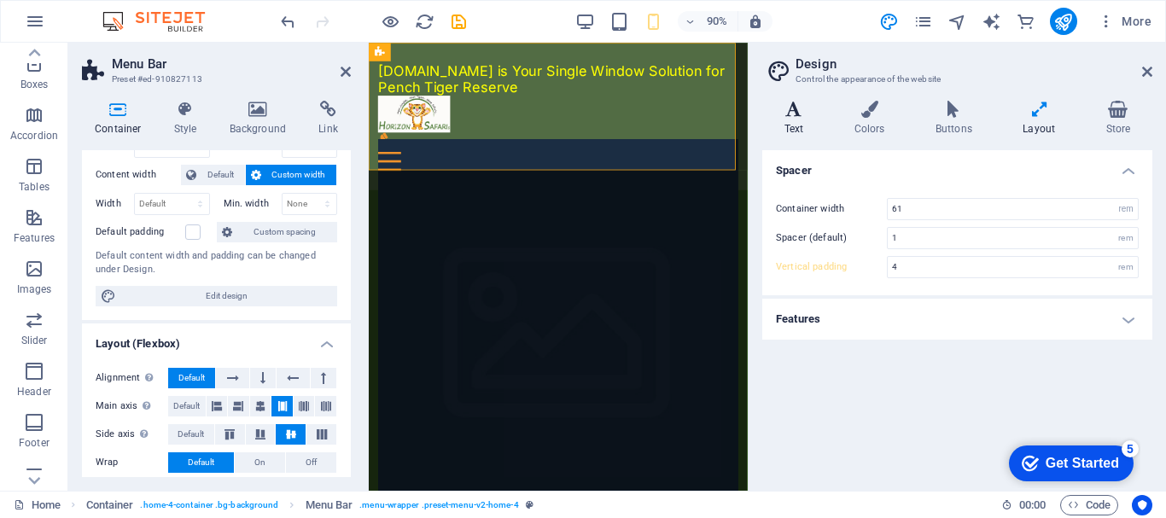
click at [796, 111] on icon at bounding box center [793, 109] width 63 height 17
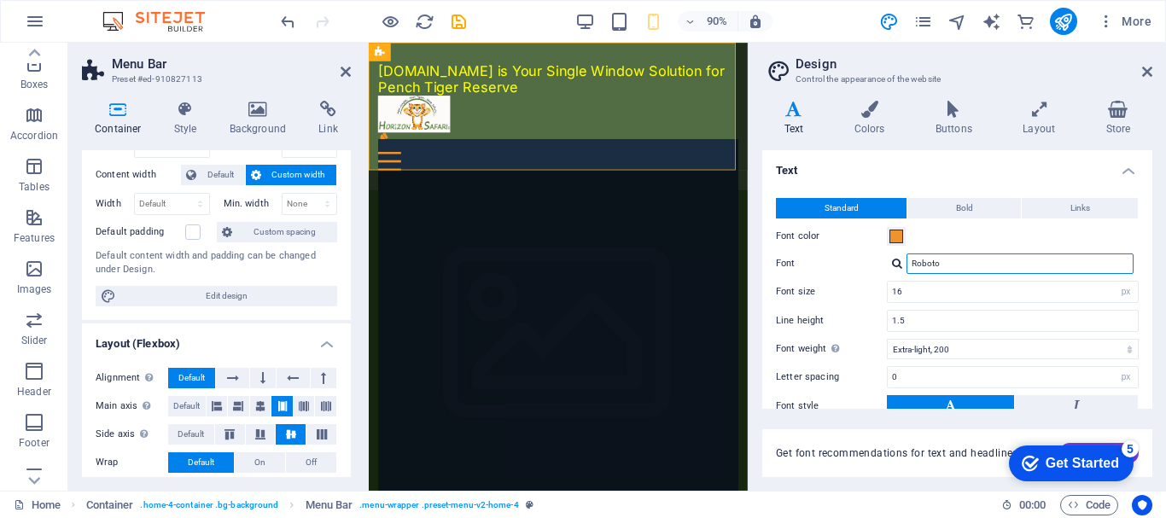
click at [980, 260] on input "Roboto" at bounding box center [1020, 264] width 227 height 20
paste input "#feff03"
type input "#feff03"
click at [980, 260] on input "#feff03" at bounding box center [1020, 264] width 227 height 20
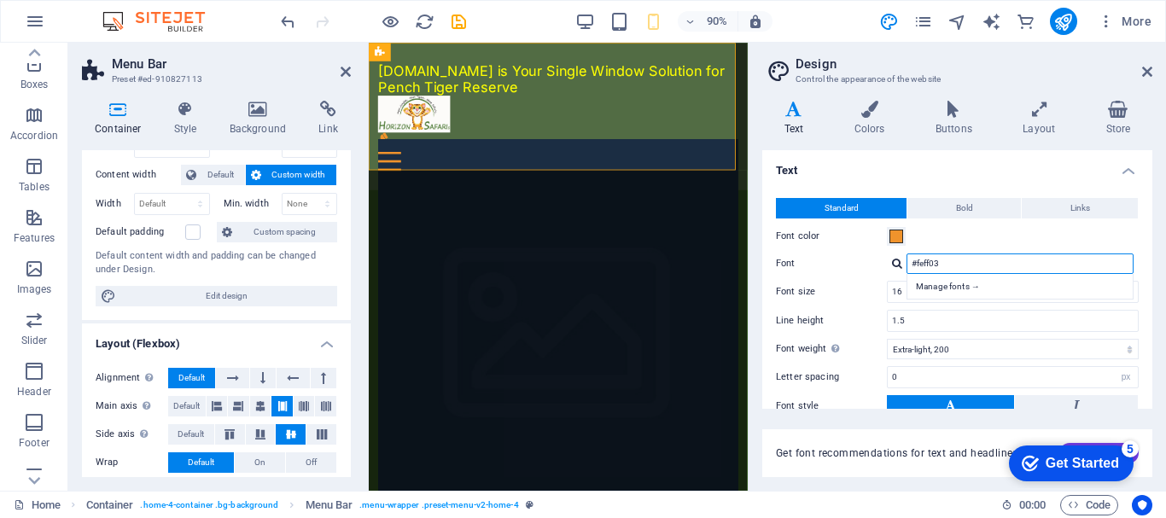
click at [980, 260] on input "#feff03" at bounding box center [1020, 264] width 227 height 20
click at [897, 241] on span at bounding box center [897, 237] width 14 height 14
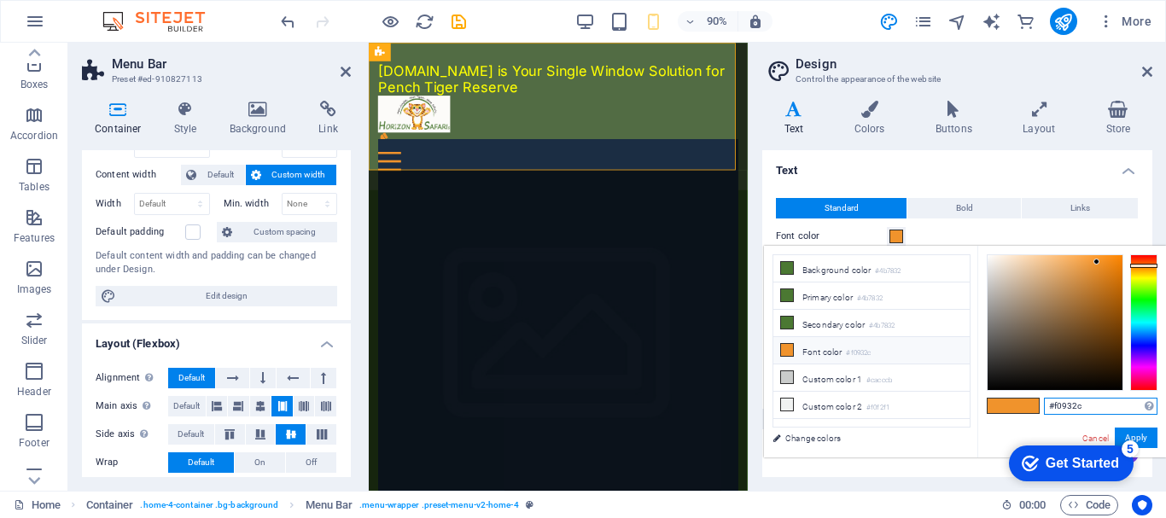
click at [1085, 409] on input "#f0932c" at bounding box center [1101, 406] width 114 height 17
paste input "eff03"
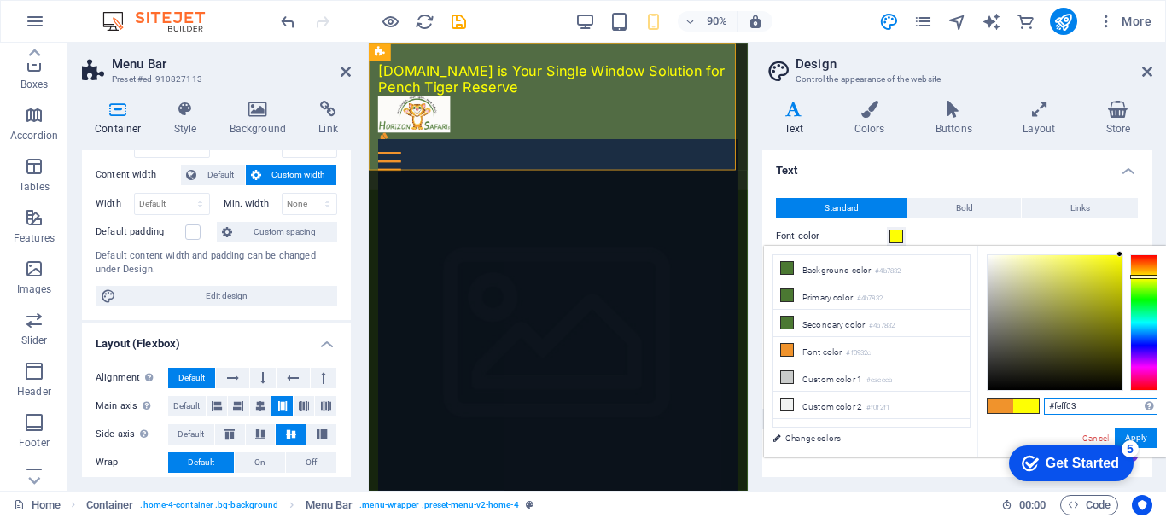
type input "#feff03"
click at [1037, 429] on div "#feff03 Supported formats #0852ed rgb(8, 82, 237) rgba(8, 82, 237, 90%) hsv(221…" at bounding box center [1072, 475] width 189 height 459
click at [1151, 432] on button "Apply" at bounding box center [1136, 438] width 43 height 20
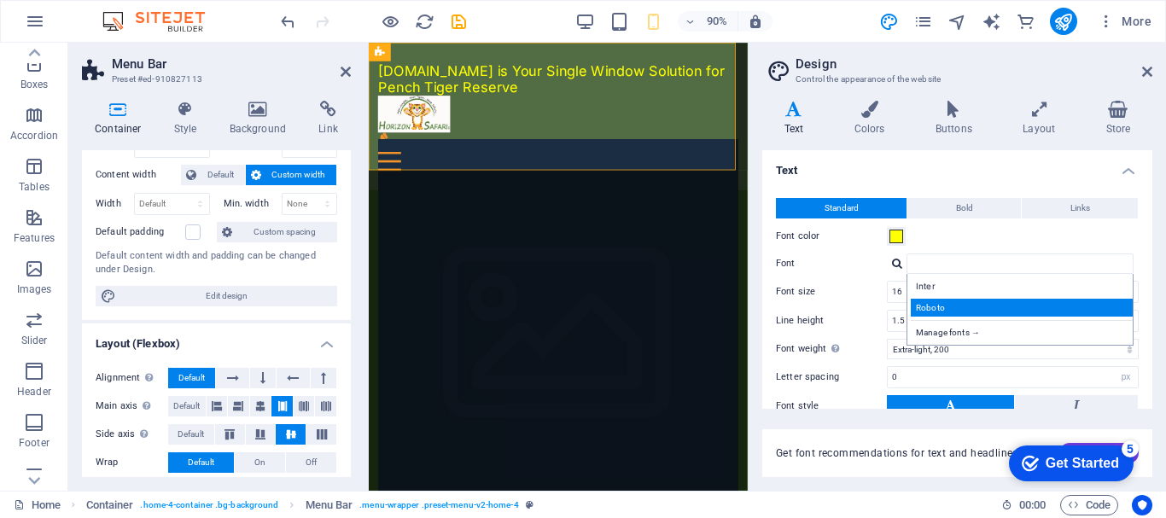
click at [932, 307] on div "Roboto" at bounding box center [1023, 308] width 225 height 18
type input "Roboto"
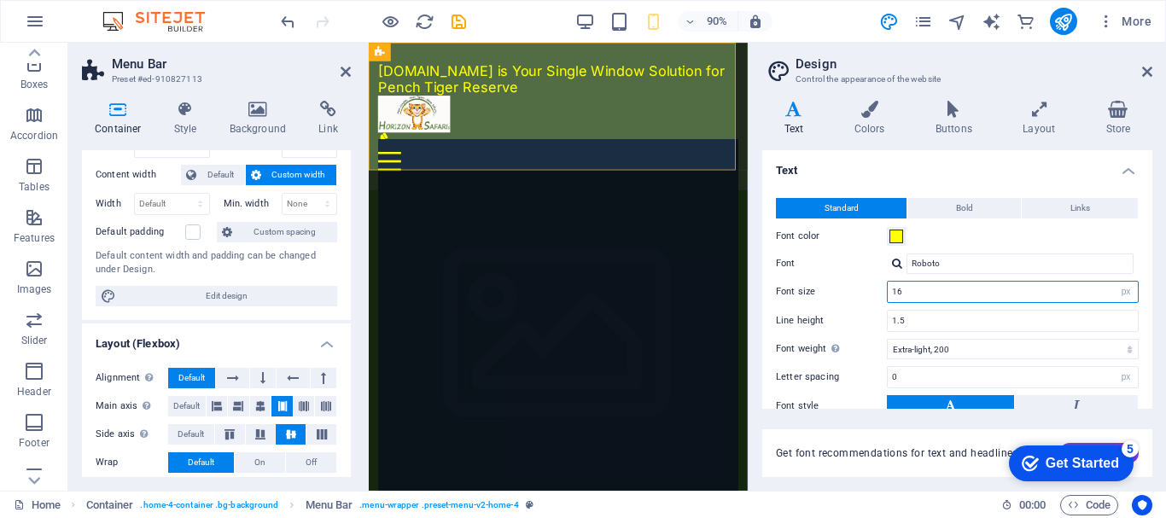
drag, startPoint x: 914, startPoint y: 292, endPoint x: 897, endPoint y: 289, distance: 16.4
click at [897, 289] on input "16" at bounding box center [1013, 292] width 250 height 20
click at [766, 273] on div "Standard Bold Links Font color Font Roboto Manage fonts → Font size 14 rem px L…" at bounding box center [957, 338] width 397 height 314
drag, startPoint x: 913, startPoint y: 296, endPoint x: 896, endPoint y: 293, distance: 17.4
click at [896, 293] on input "14" at bounding box center [1013, 292] width 250 height 20
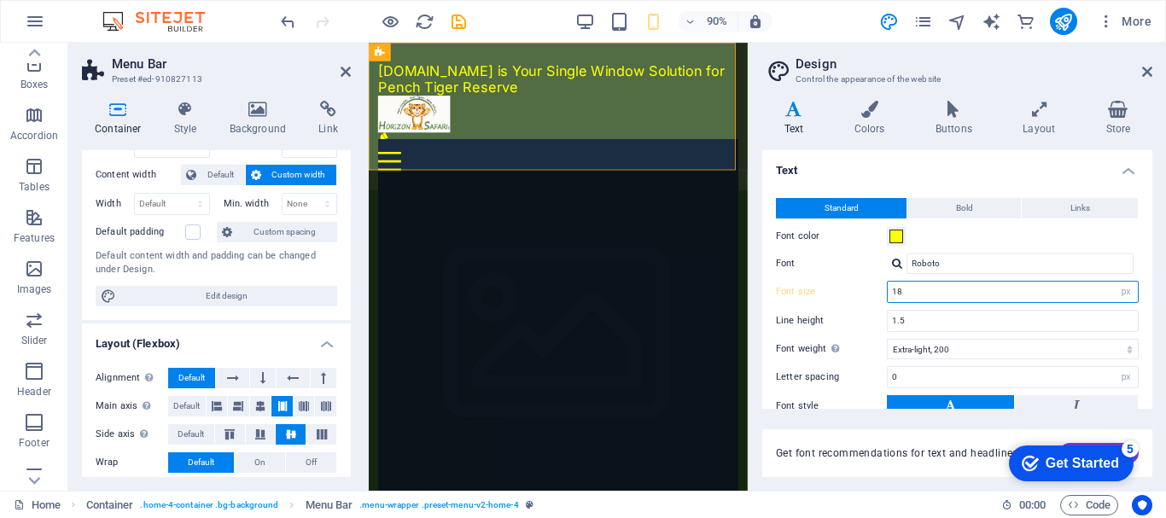
drag, startPoint x: 929, startPoint y: 289, endPoint x: 894, endPoint y: 288, distance: 35.0
click at [894, 288] on input "18" at bounding box center [1013, 292] width 250 height 20
type input "14"
click at [764, 274] on div "Standard Bold Links Font color Font Roboto Manage fonts → Font size 14 rem px L…" at bounding box center [957, 338] width 397 height 314
click at [850, 262] on label "Font" at bounding box center [831, 264] width 111 height 20
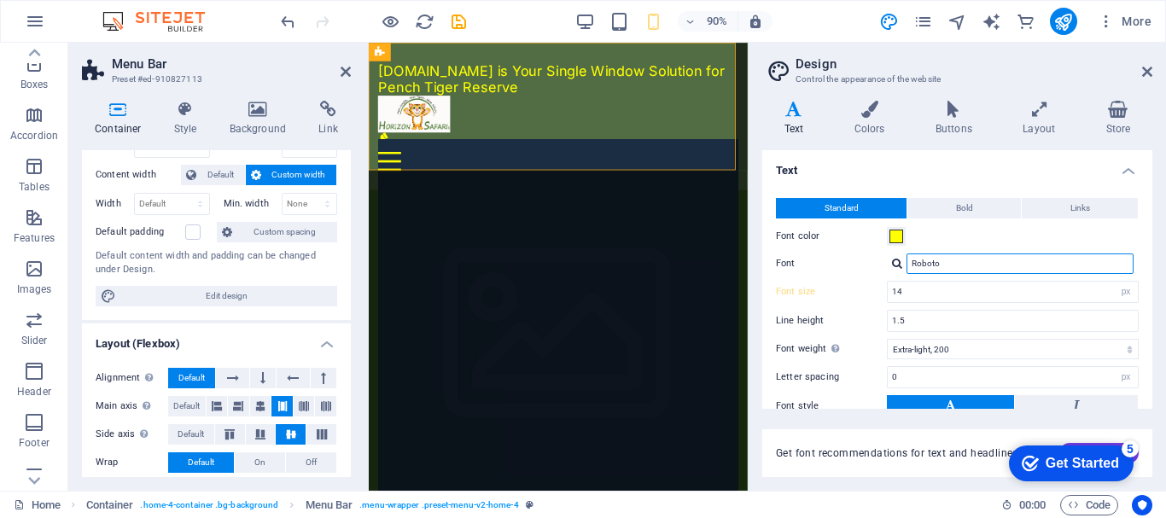
click at [907, 262] on input "Roboto" at bounding box center [1020, 264] width 227 height 20
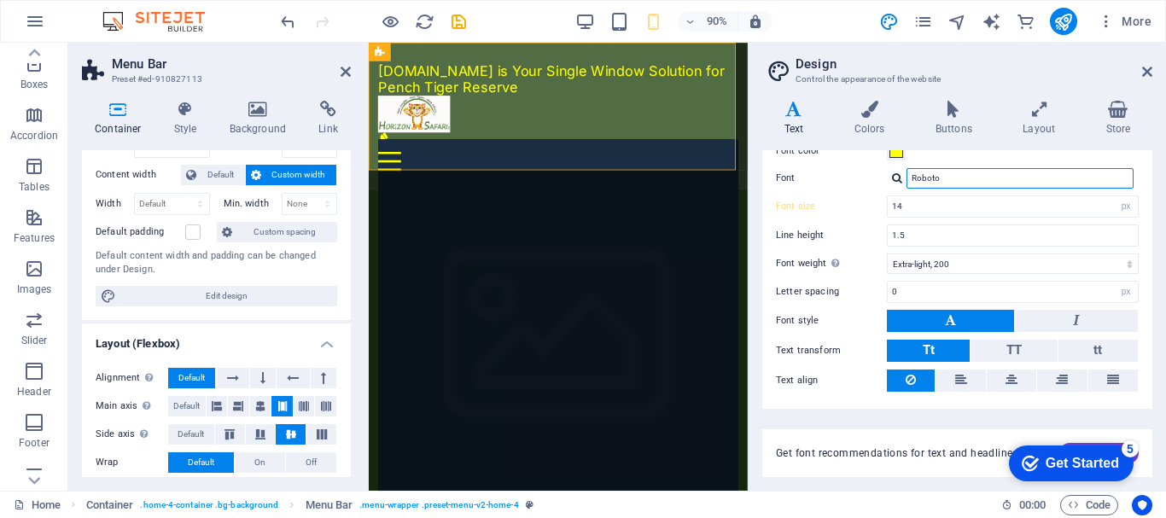
scroll to position [131, 0]
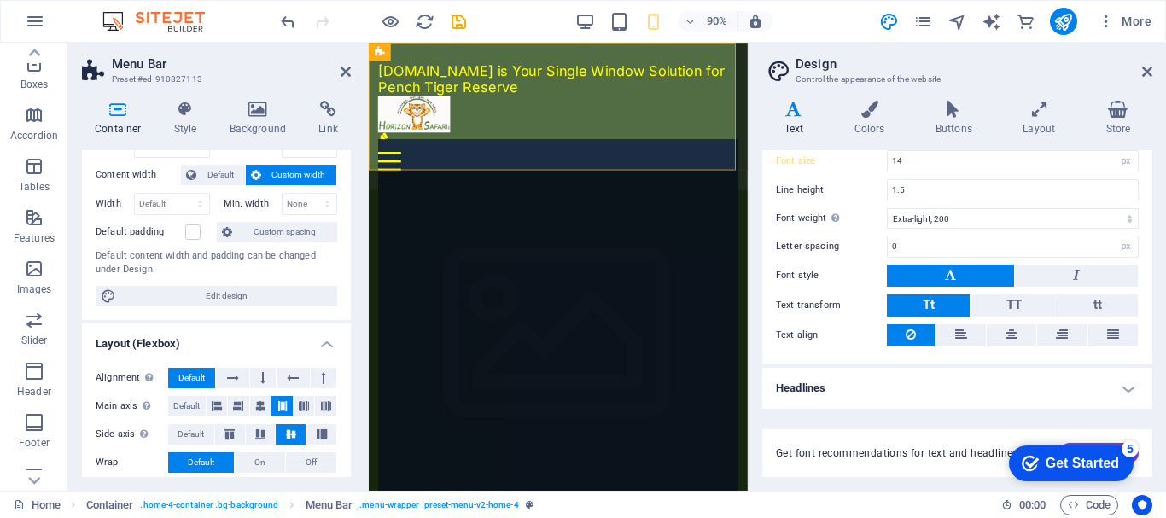
click at [1038, 389] on h4 "Headlines" at bounding box center [957, 388] width 390 height 41
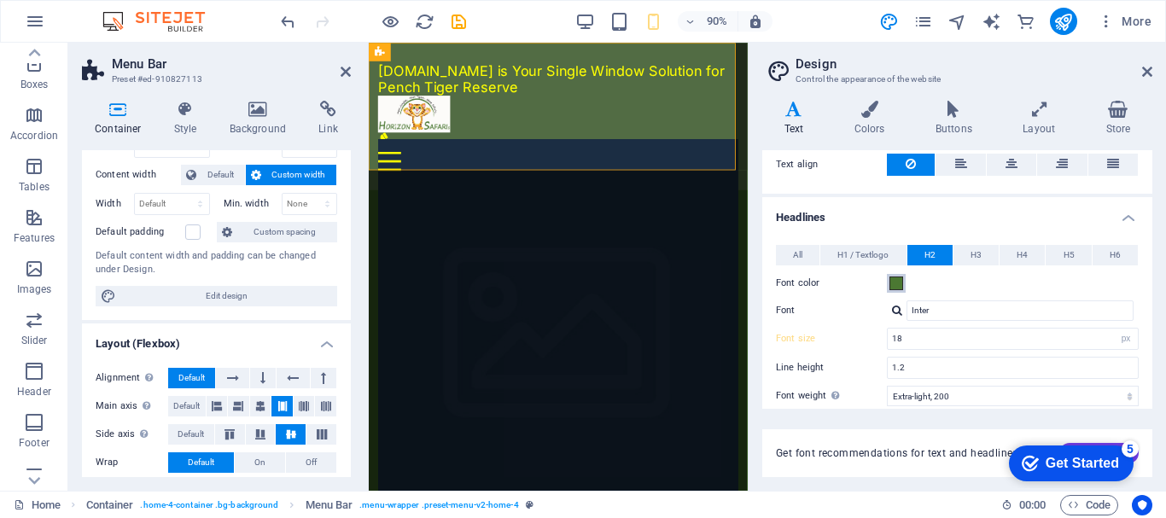
click at [896, 284] on span at bounding box center [897, 284] width 14 height 14
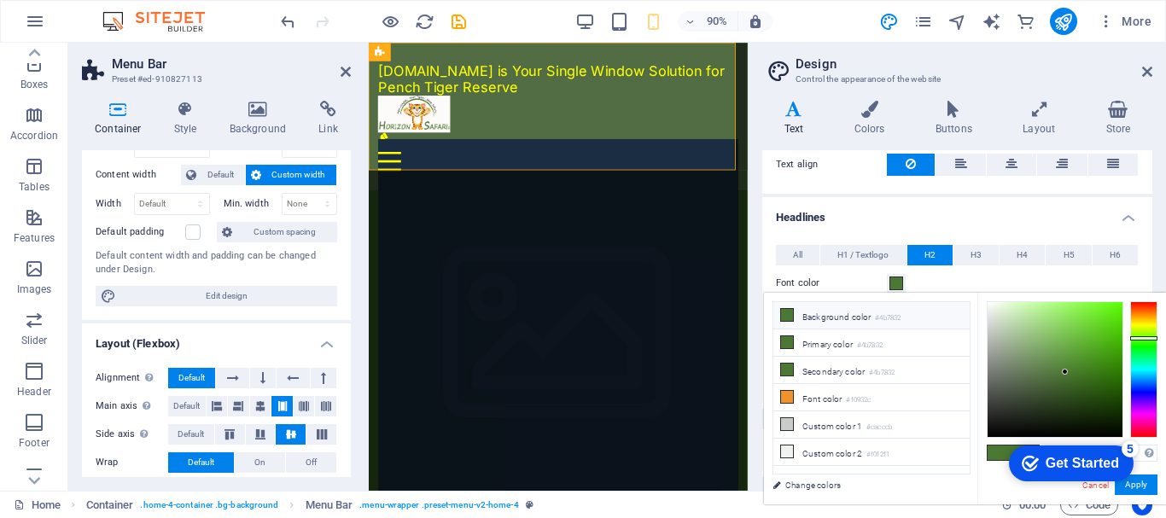
type input "#757832"
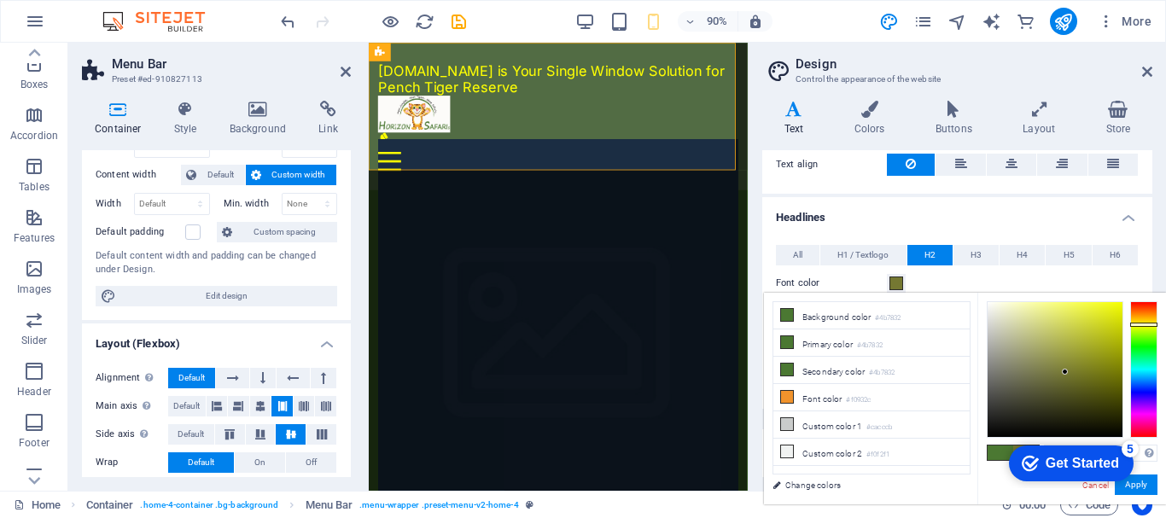
click at [1142, 324] on div at bounding box center [1143, 369] width 27 height 137
click at [1136, 456] on div "checkmark Get Started 5 First Steps in the Editor Let's guide you through the t…" at bounding box center [1070, 462] width 141 height 51
click at [1019, 490] on appcues-checklist "Contextual help checklist present on screen" at bounding box center [1070, 464] width 141 height 55
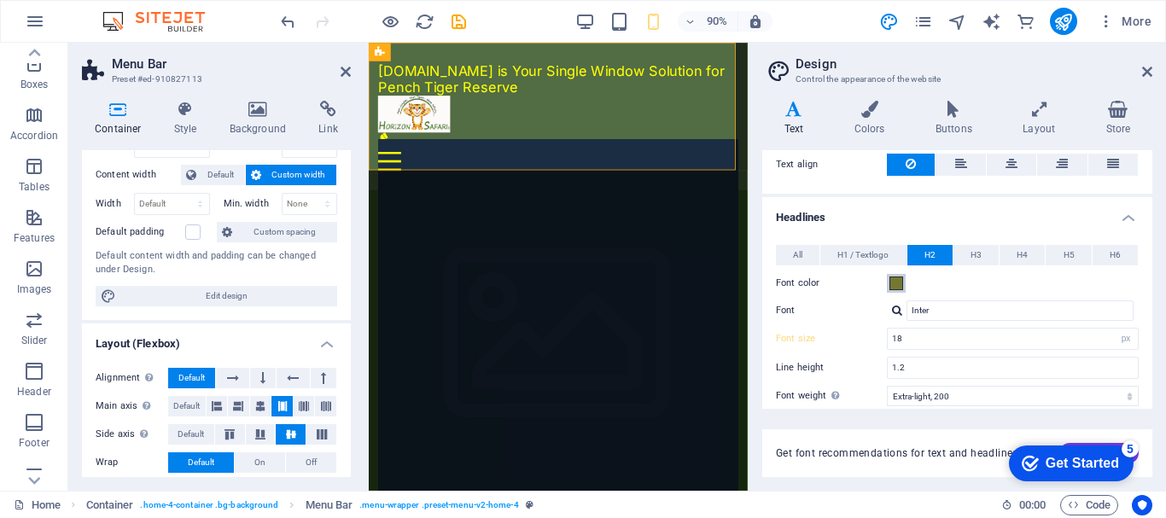
click at [896, 281] on span at bounding box center [897, 284] width 14 height 14
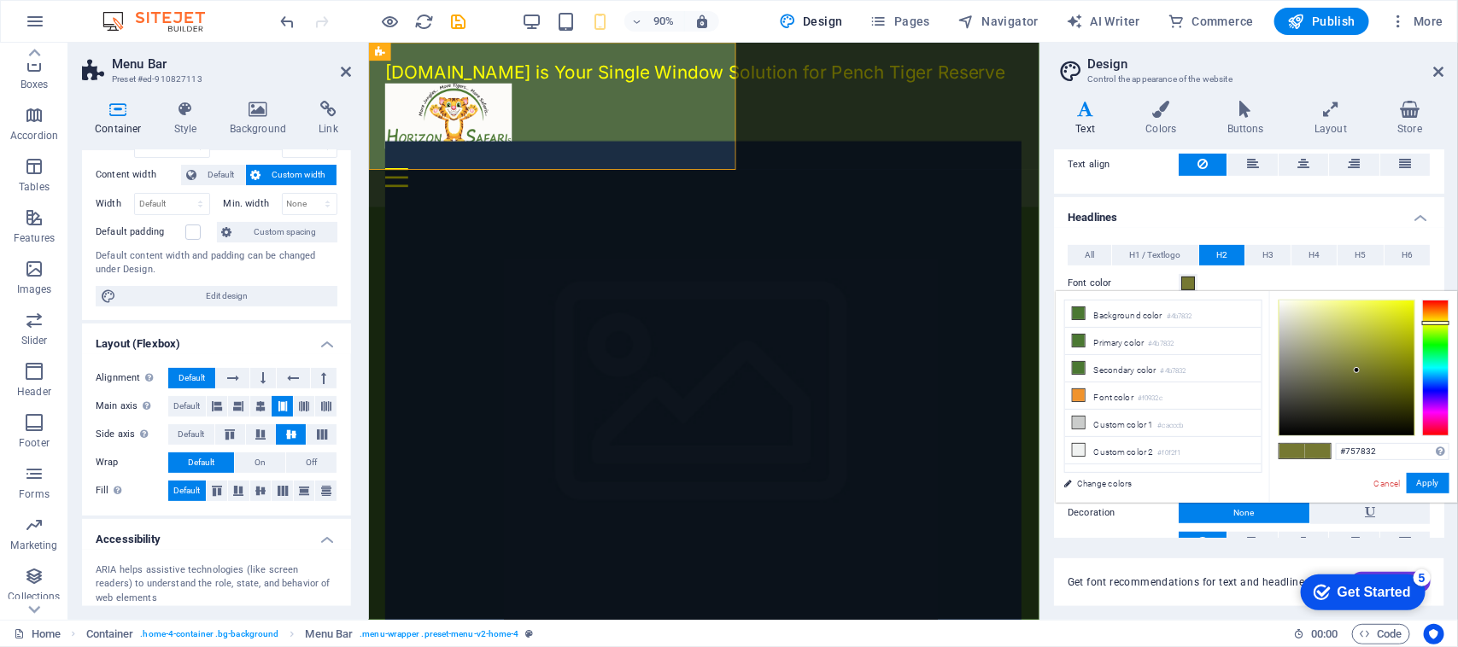
type input "16"
type input "23"
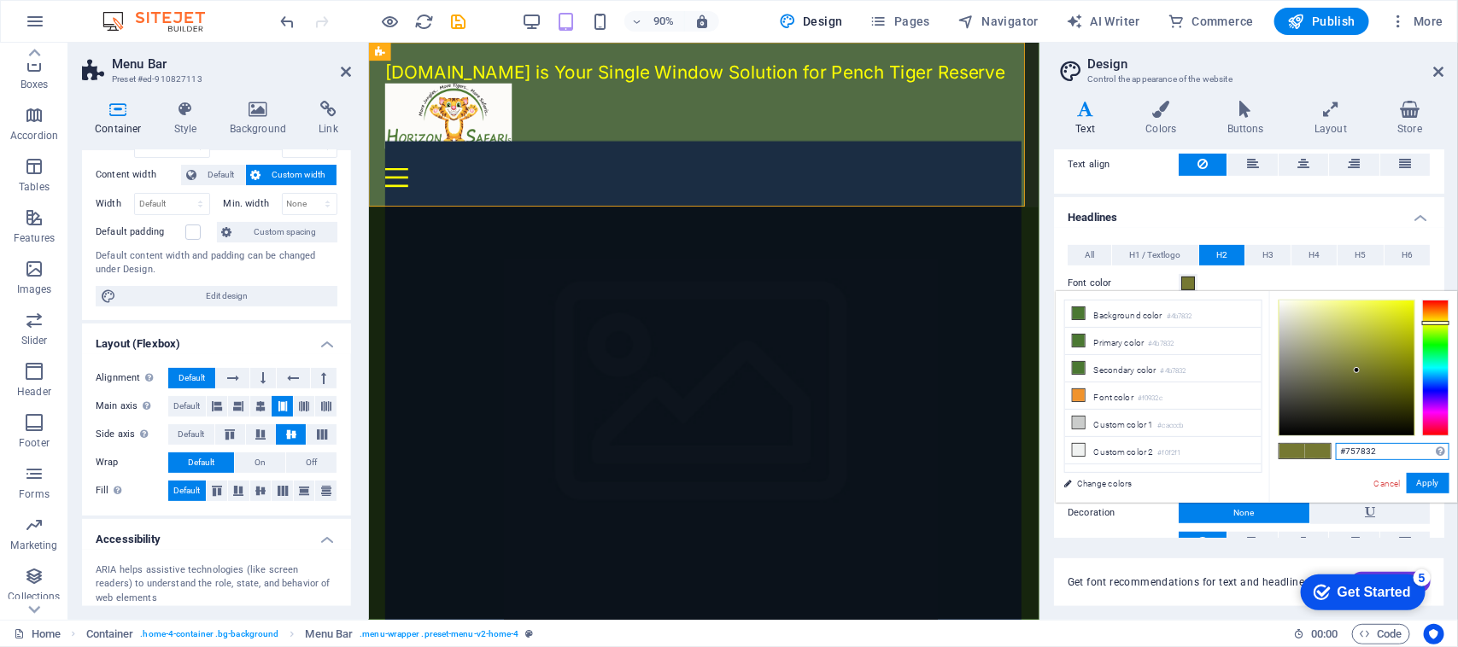
drag, startPoint x: 1384, startPoint y: 449, endPoint x: 1329, endPoint y: 449, distance: 54.6
click at [1165, 449] on div "#757832 Supported formats #0852ed rgb(8, 82, 237) rgba(8, 82, 237, 90%) hsv(221…" at bounding box center [1363, 520] width 189 height 459
paste input "feff03"
type input "#feff03"
click at [1165, 482] on button "Apply" at bounding box center [1427, 483] width 43 height 20
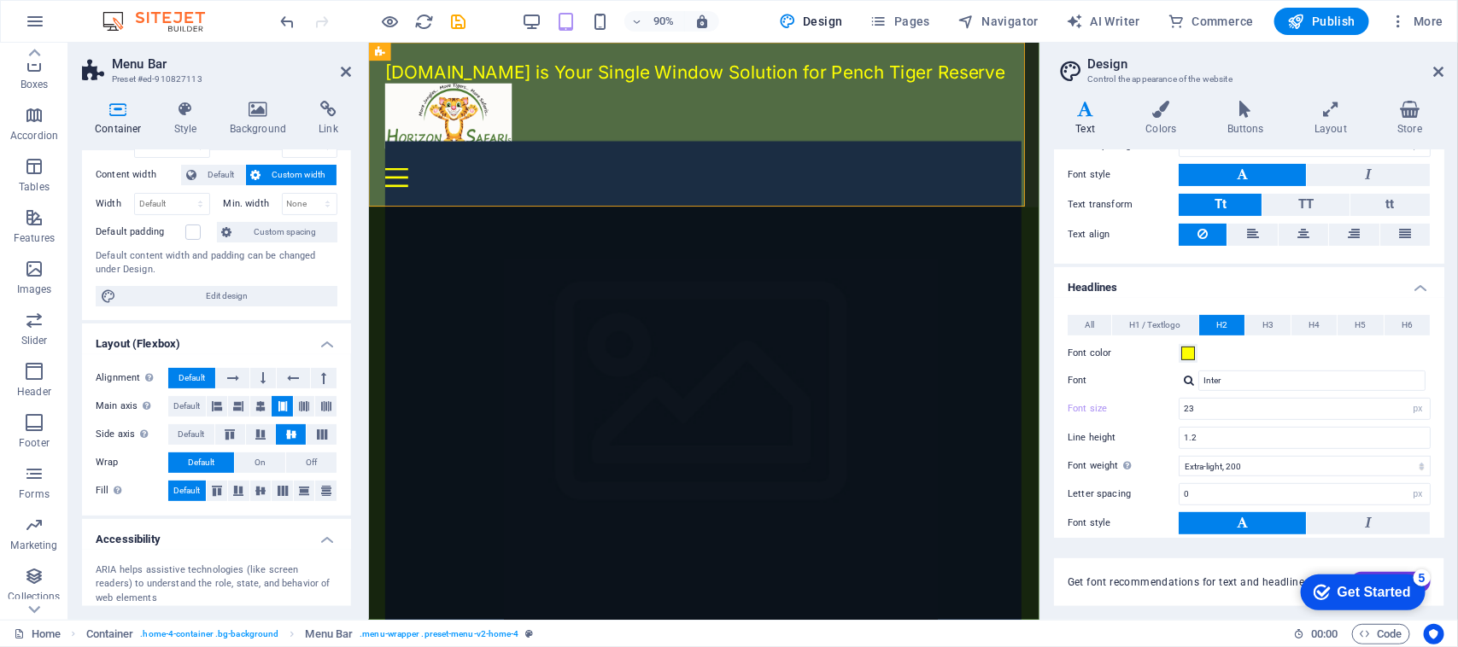
scroll to position [254, 0]
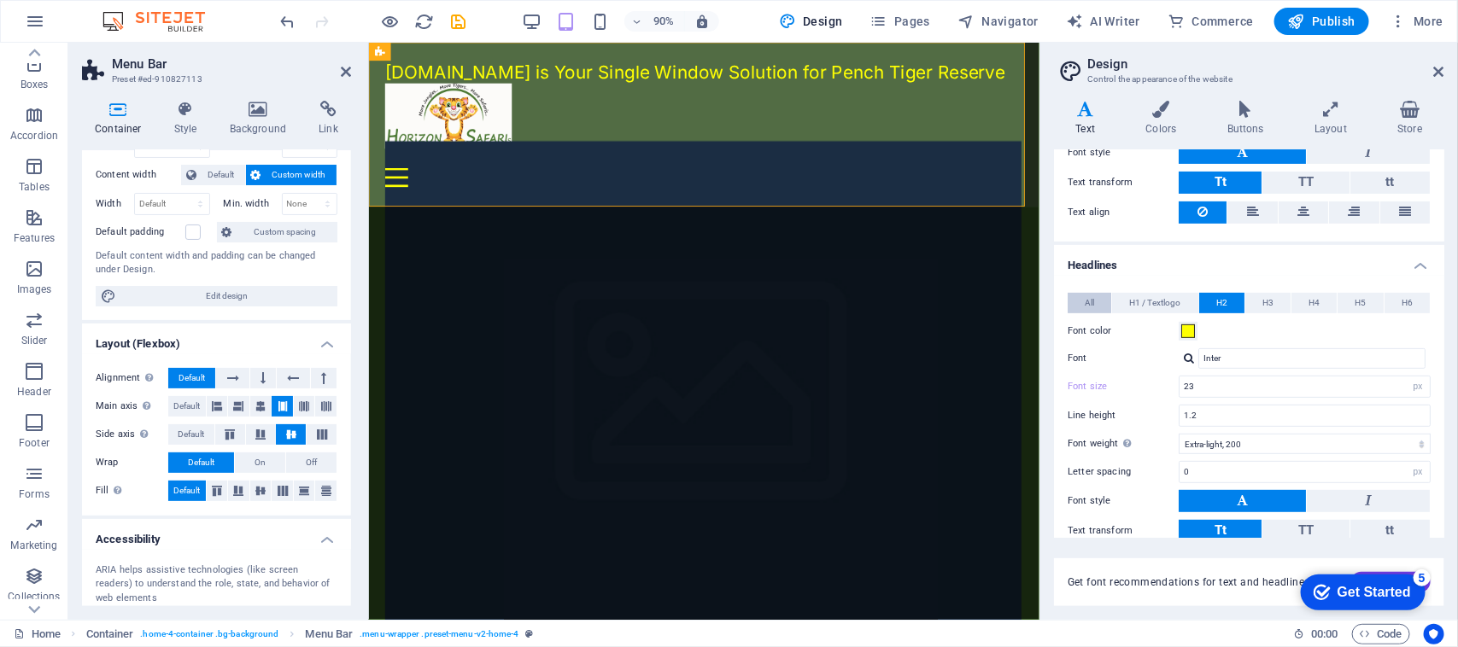
click at [1089, 303] on span "All" at bounding box center [1088, 303] width 9 height 20
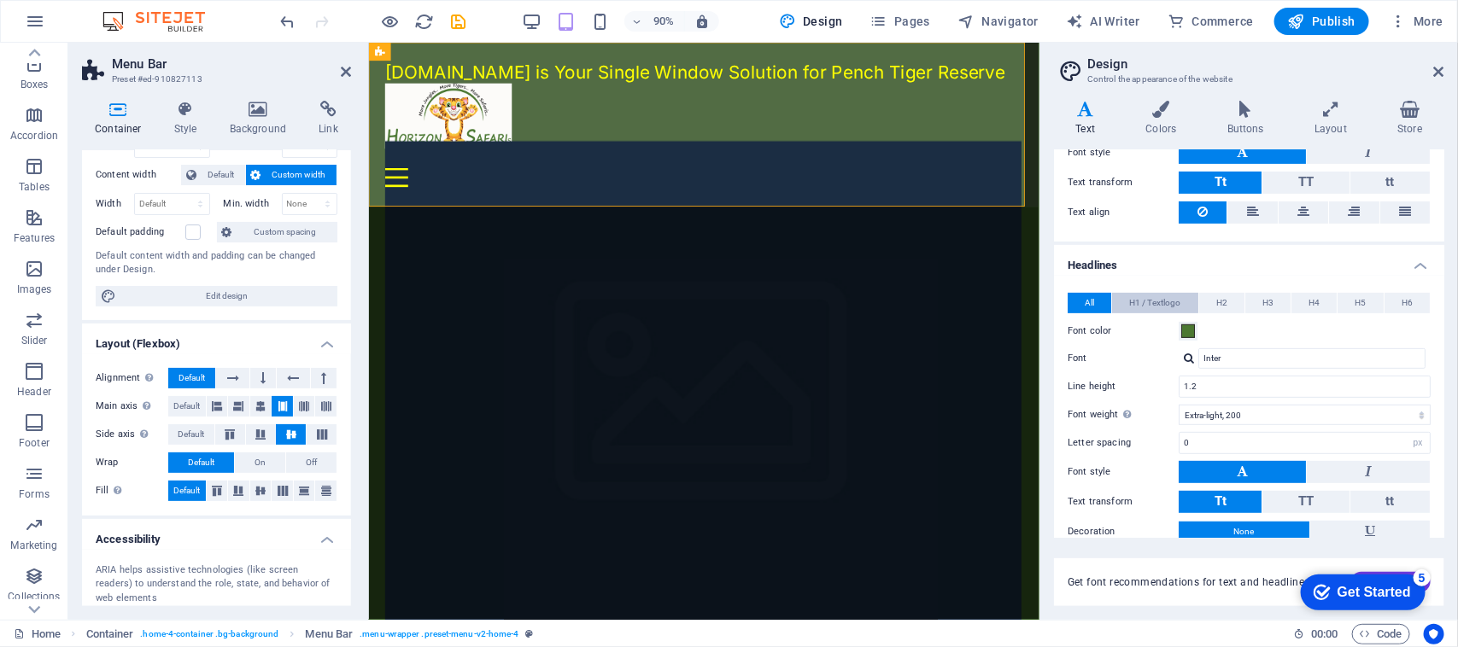
click at [1144, 301] on span "H1 / Textlogo" at bounding box center [1154, 303] width 51 height 20
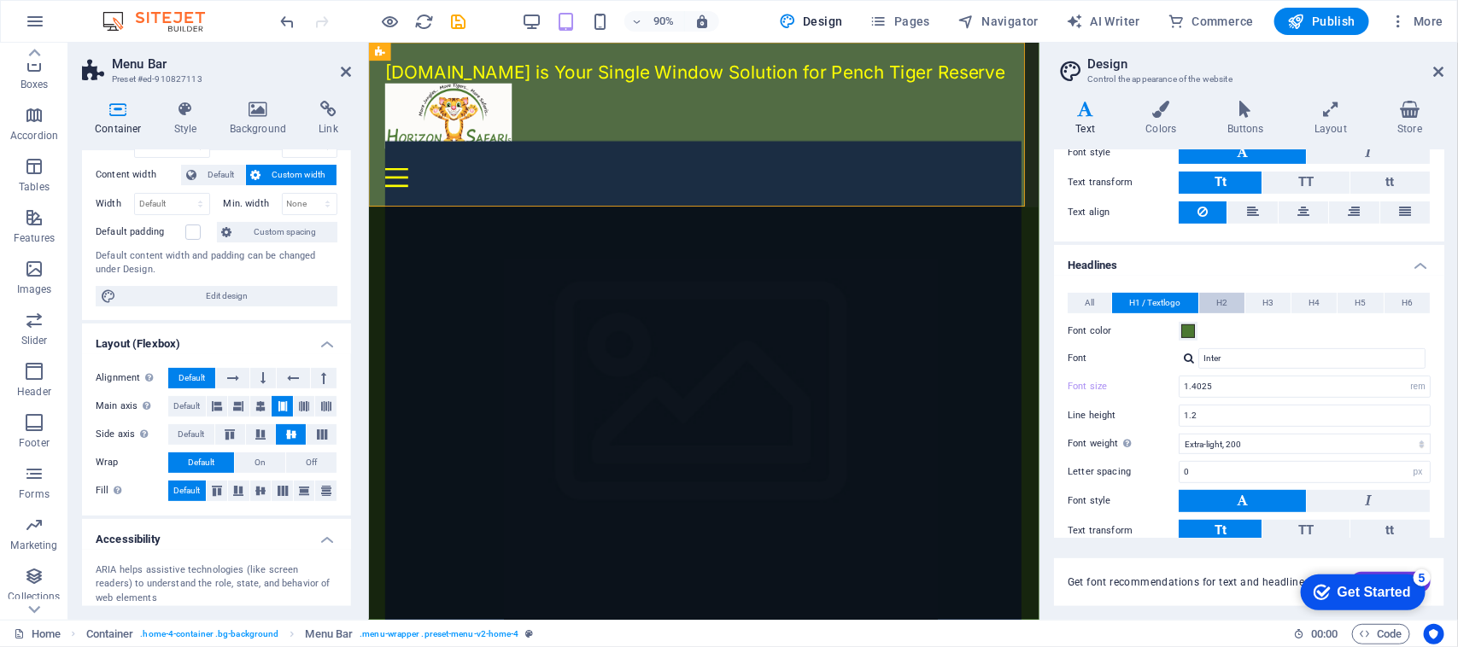
click at [1165, 301] on button "H2" at bounding box center [1221, 303] width 45 height 20
click at [1154, 301] on span "H1 / Textlogo" at bounding box center [1154, 303] width 51 height 20
click at [1165, 327] on span at bounding box center [1188, 331] width 14 height 14
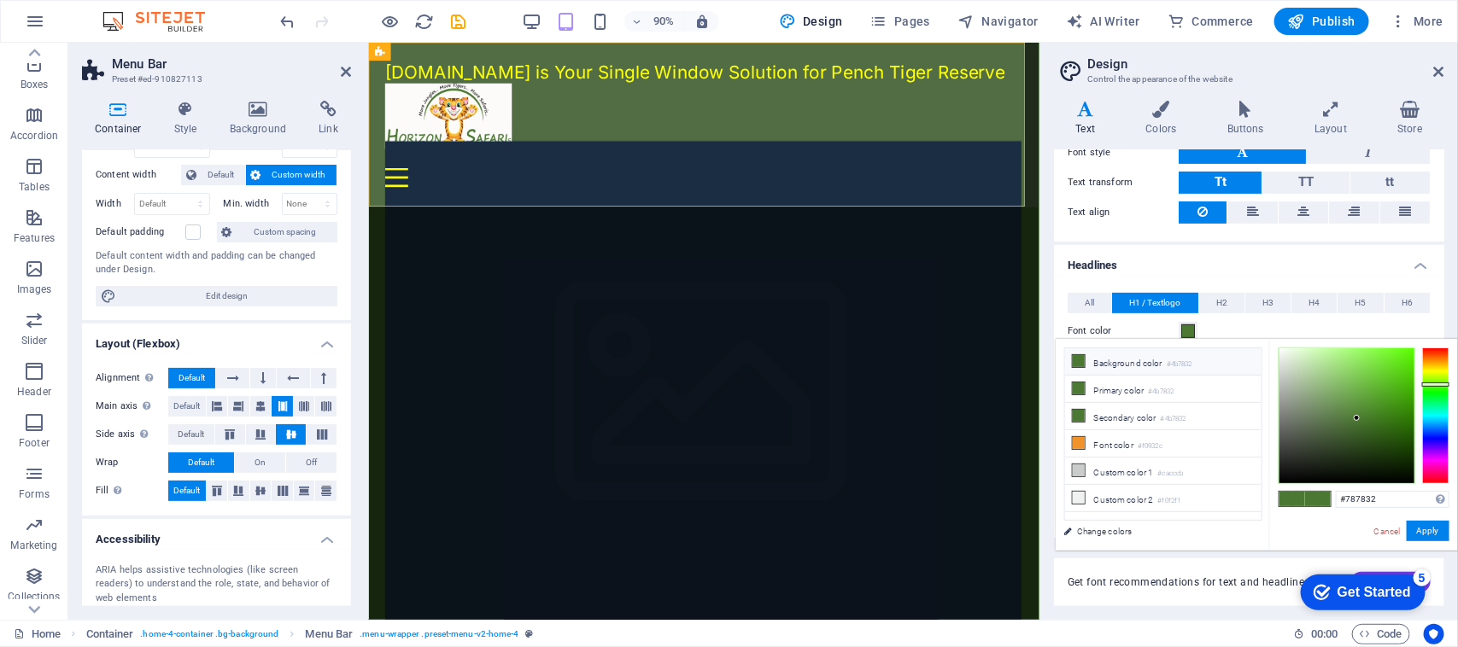
click at [1165, 370] on div at bounding box center [1435, 416] width 27 height 137
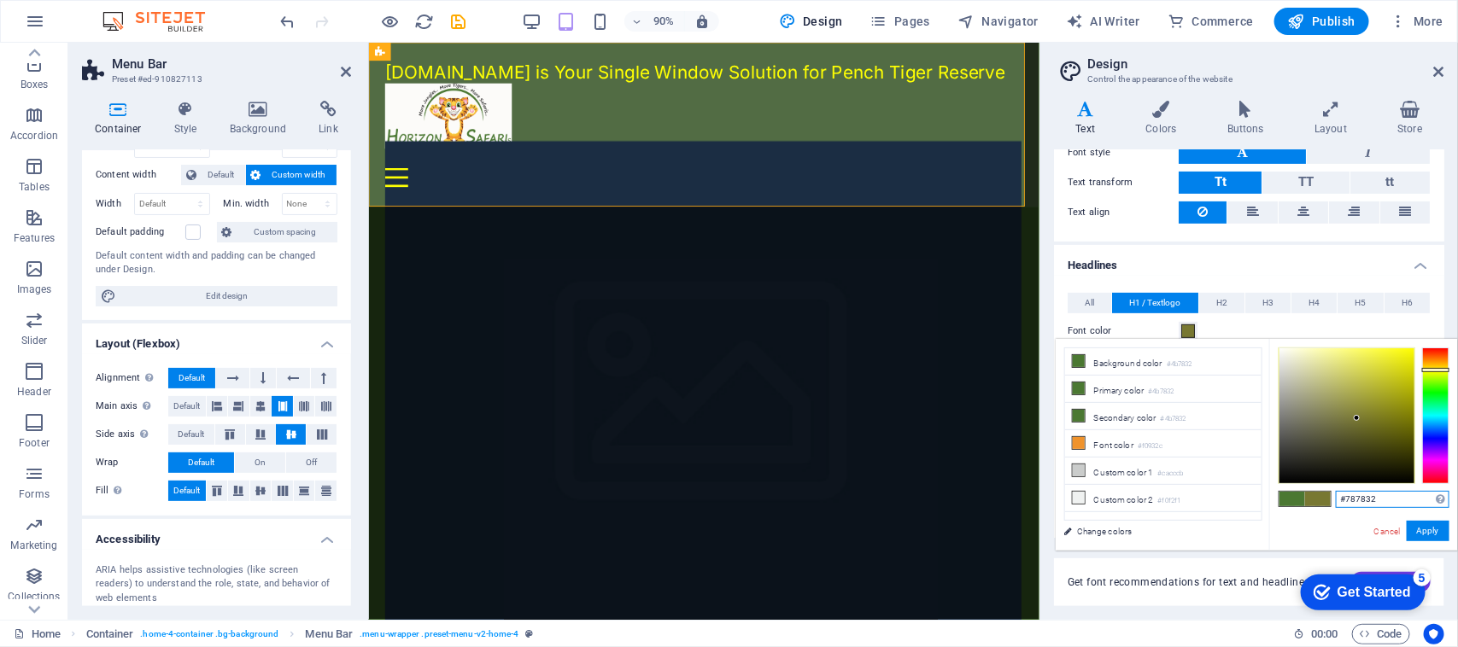
click at [1165, 492] on input "#787832" at bounding box center [1392, 499] width 114 height 17
paste input "feff03"
type input "#feff03"
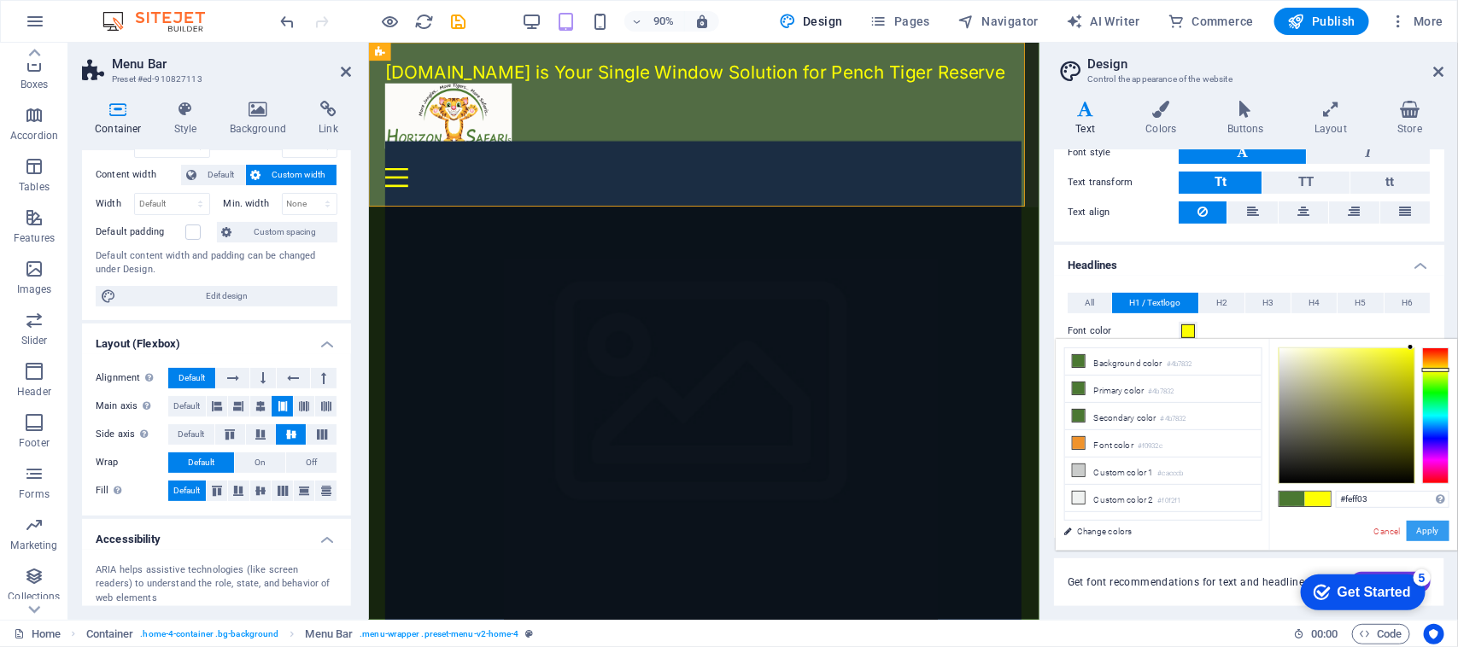
click at [1165, 517] on button "Apply" at bounding box center [1427, 531] width 43 height 20
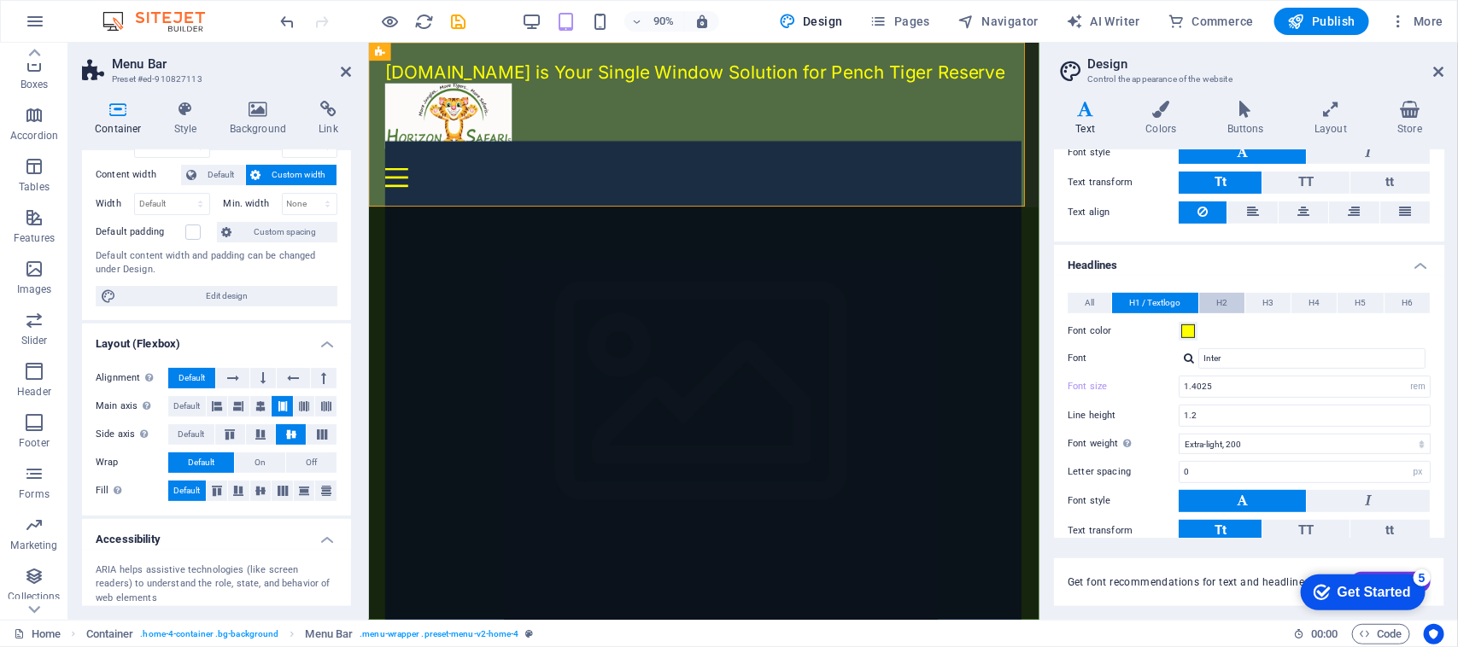
click at [1165, 300] on span "H2" at bounding box center [1221, 303] width 11 height 20
click at [1165, 329] on span at bounding box center [1188, 331] width 14 height 14
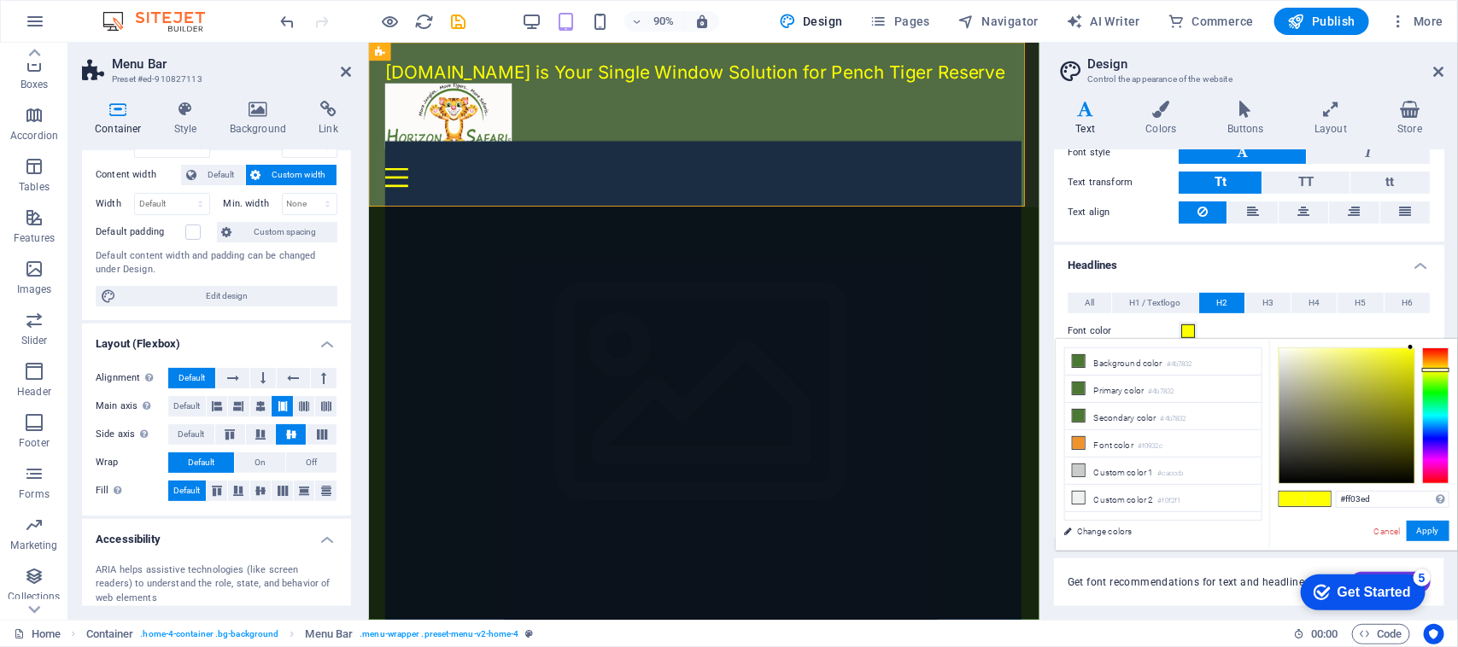
click at [1165, 461] on div at bounding box center [1435, 416] width 27 height 137
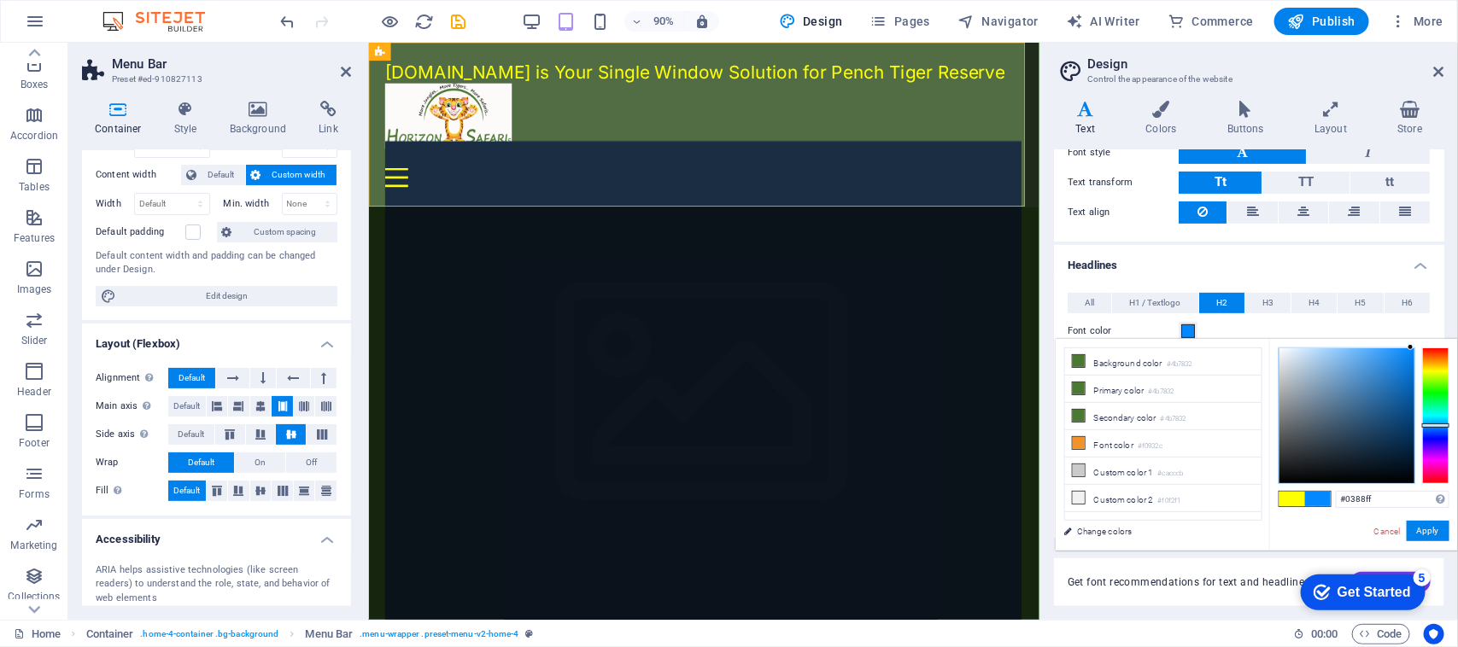
click at [1165, 425] on div at bounding box center [1435, 416] width 27 height 137
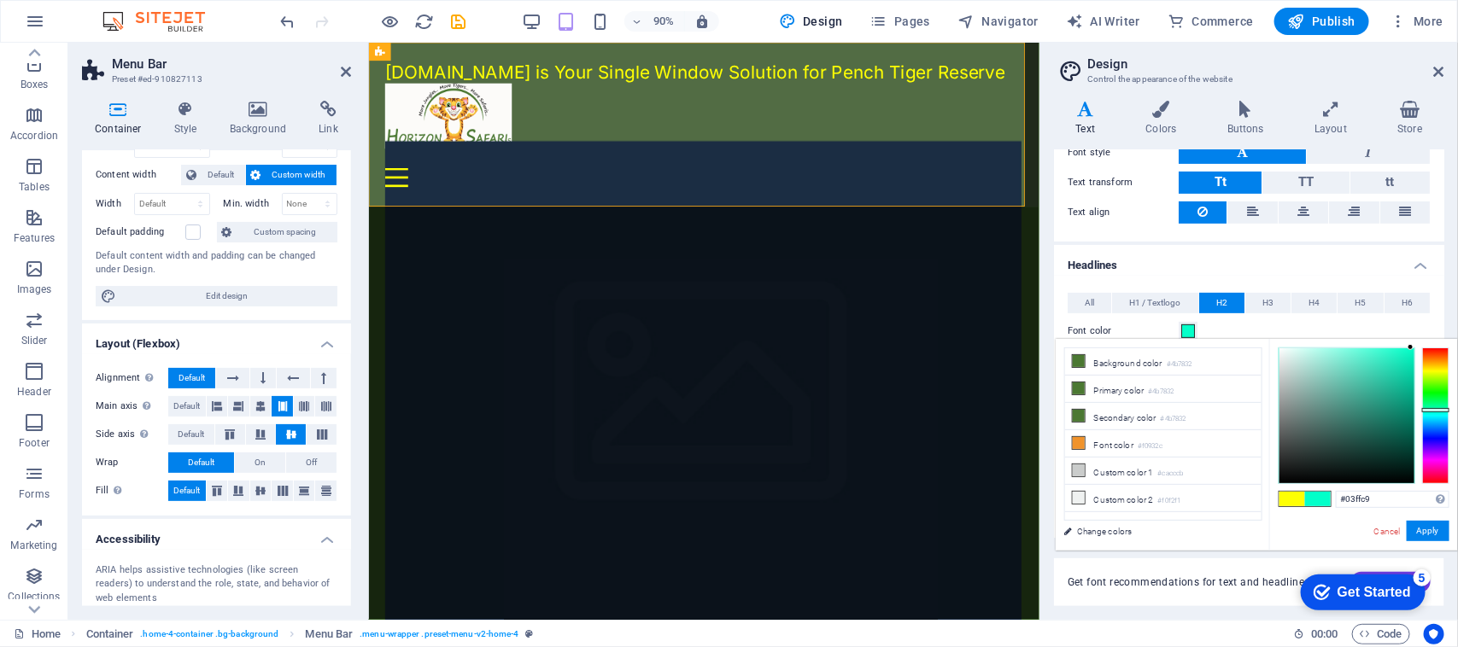
click at [1165, 410] on div at bounding box center [1435, 416] width 27 height 137
click at [1165, 364] on div at bounding box center [1346, 415] width 135 height 135
type input "#07ffca"
drag, startPoint x: 1401, startPoint y: 359, endPoint x: 1409, endPoint y: 346, distance: 15.7
click at [1165, 348] on div at bounding box center [1346, 415] width 135 height 135
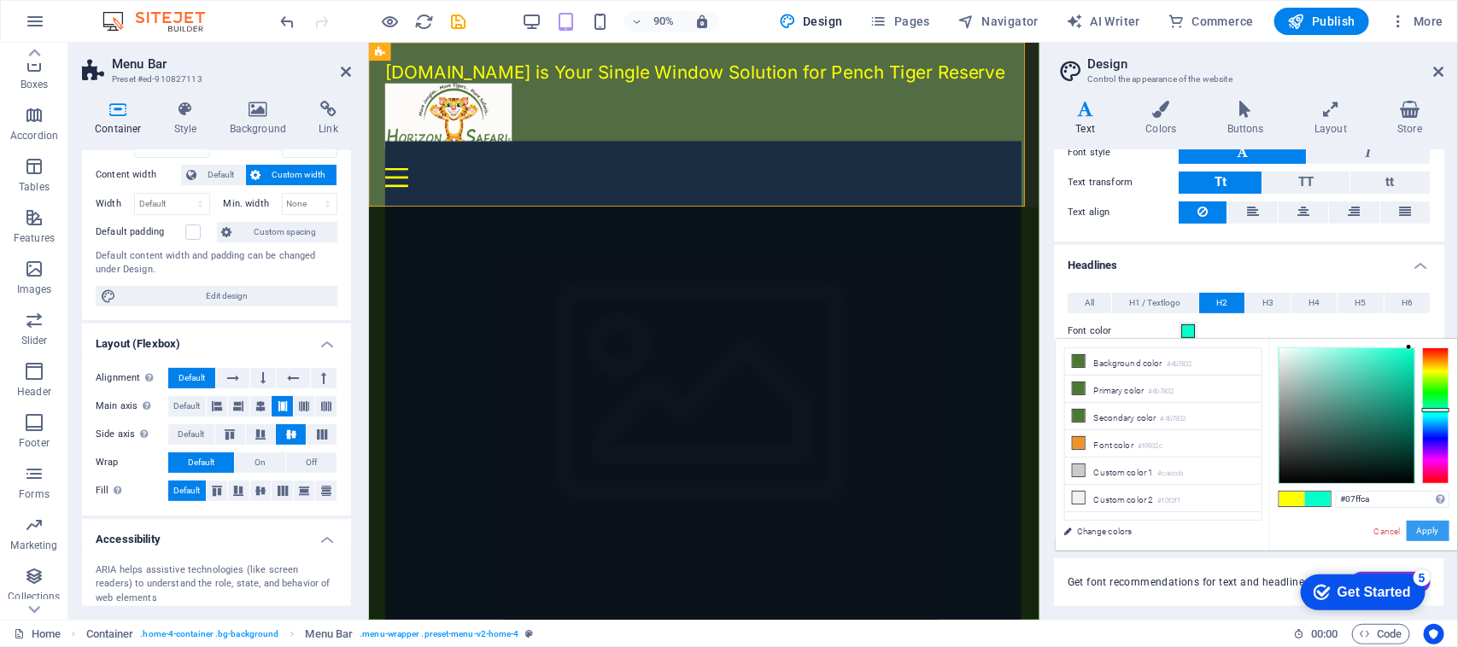
click at [1165, 517] on button "Apply" at bounding box center [1427, 531] width 43 height 20
